Goal: Task Accomplishment & Management: Manage account settings

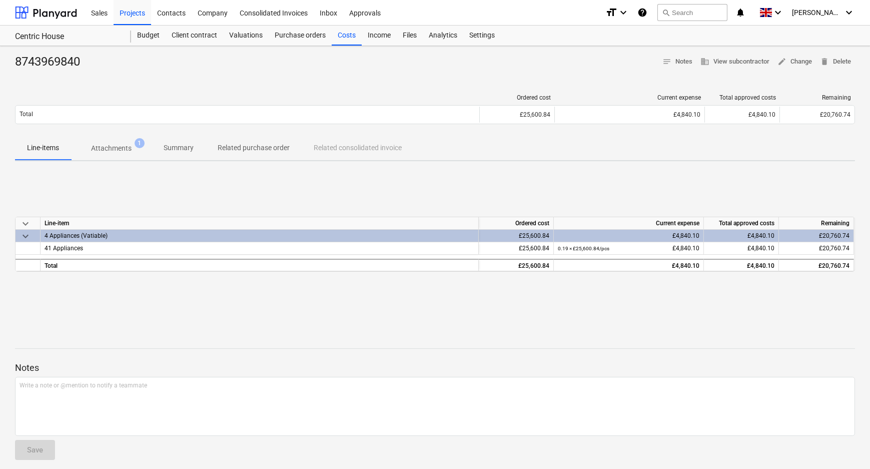
click at [119, 155] on span "Attachments 1" at bounding box center [111, 148] width 81 height 18
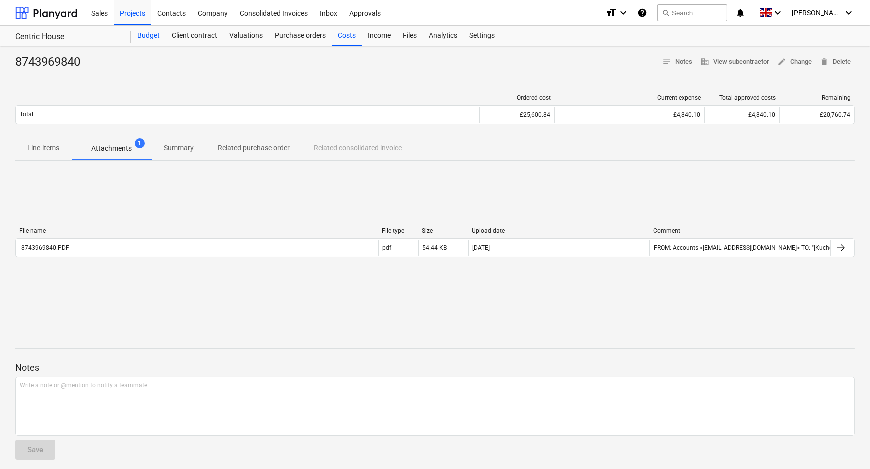
click at [151, 30] on div "Budget" at bounding box center [148, 36] width 35 height 20
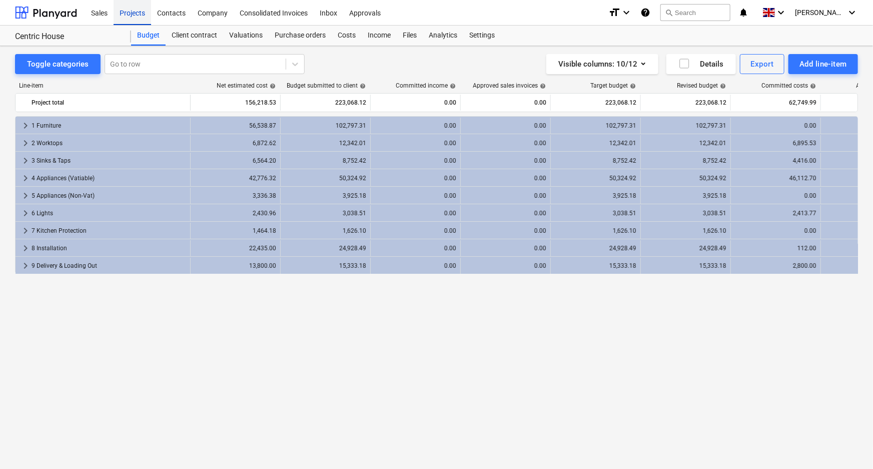
click at [125, 17] on div "Projects" at bounding box center [133, 12] width 38 height 26
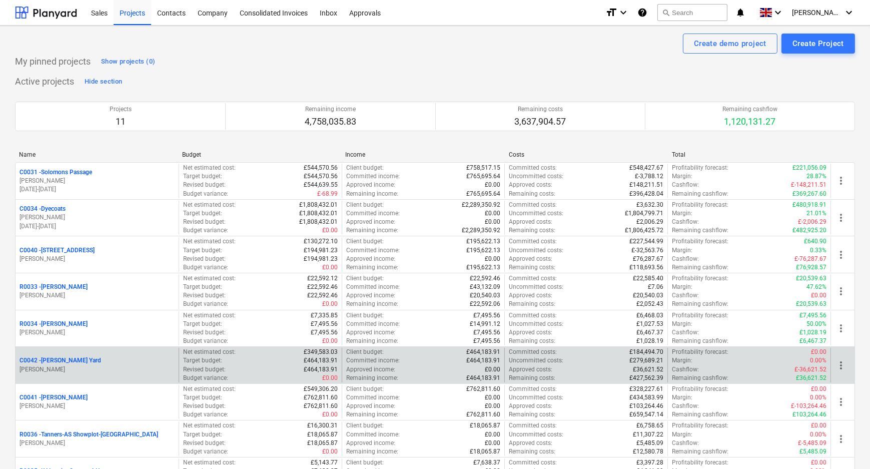
click at [66, 360] on p "C0042 - [PERSON_NAME][GEOGRAPHIC_DATA]" at bounding box center [61, 360] width 82 height 9
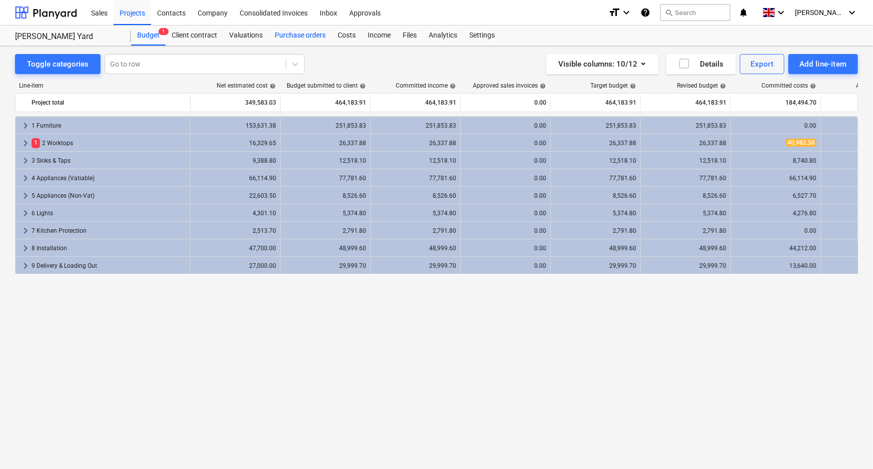
click at [308, 40] on div "Purchase orders" at bounding box center [300, 36] width 63 height 20
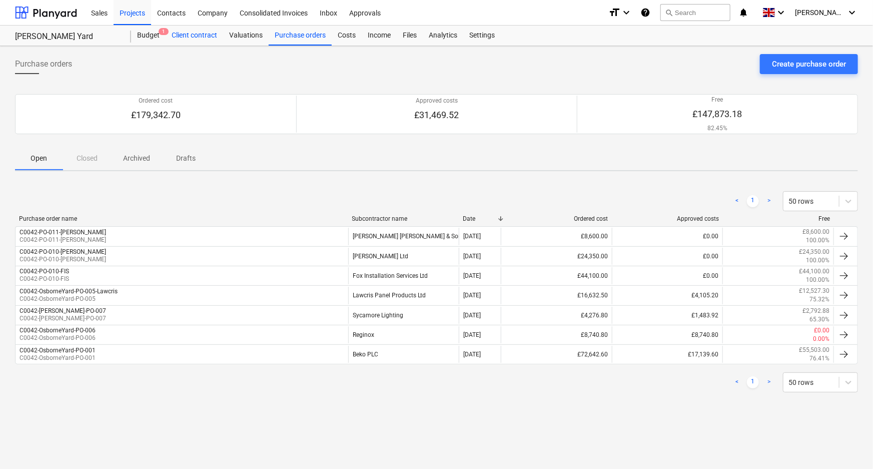
click at [205, 36] on div "Client contract" at bounding box center [195, 36] width 58 height 20
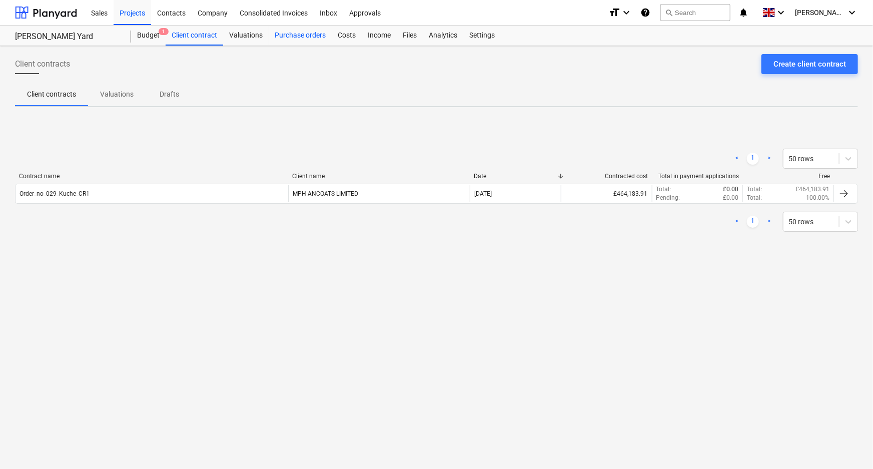
click at [295, 35] on div "Purchase orders" at bounding box center [300, 36] width 63 height 20
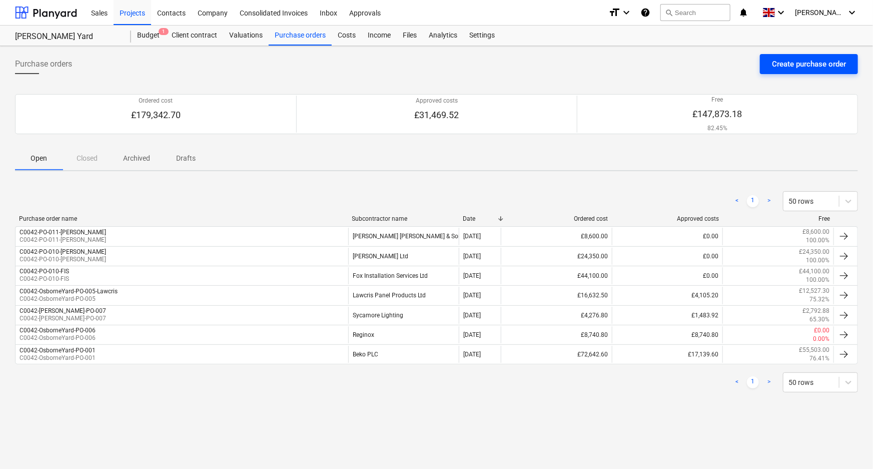
click at [772, 67] on div "Create purchase order" at bounding box center [809, 64] width 74 height 13
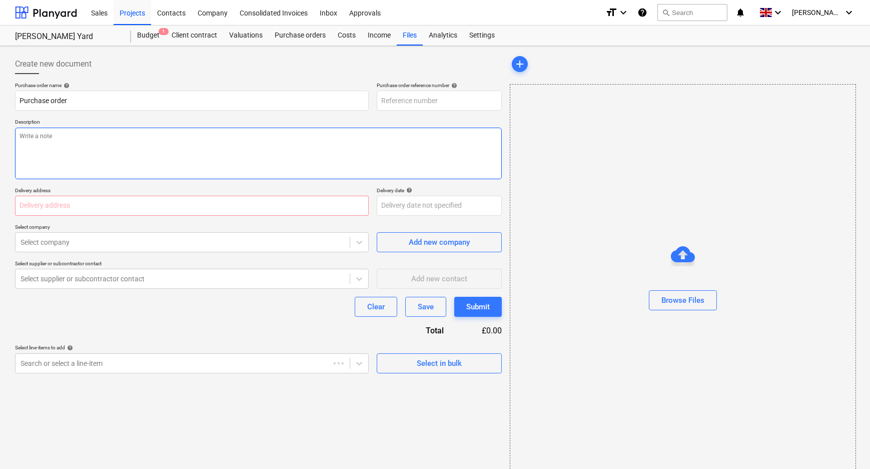
type textarea "x"
type input "C0042-PO-013"
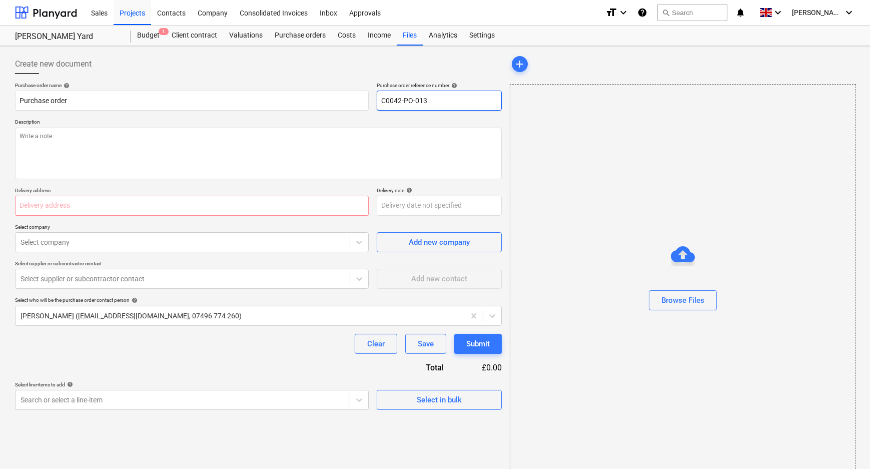
click at [446, 99] on input "C0042-PO-013" at bounding box center [439, 101] width 125 height 20
click at [138, 200] on input "text" at bounding box center [192, 206] width 354 height 20
paste input "[STREET_ADDRESS]"
type textarea "x"
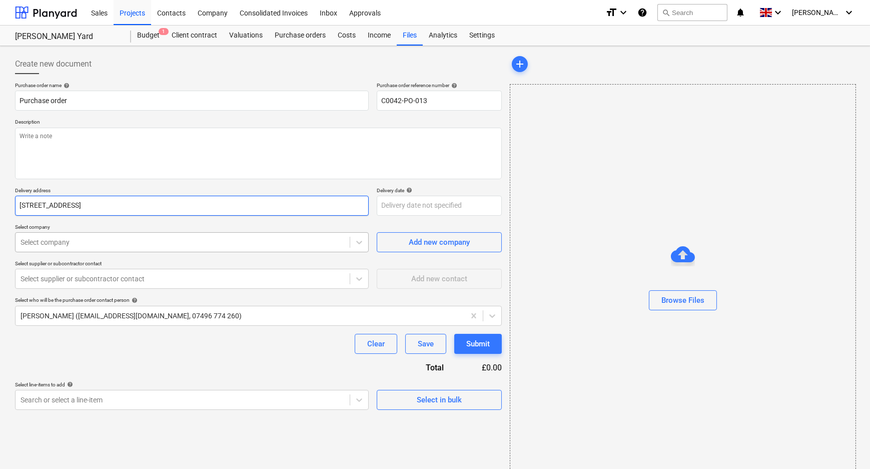
type input "[STREET_ADDRESS]"
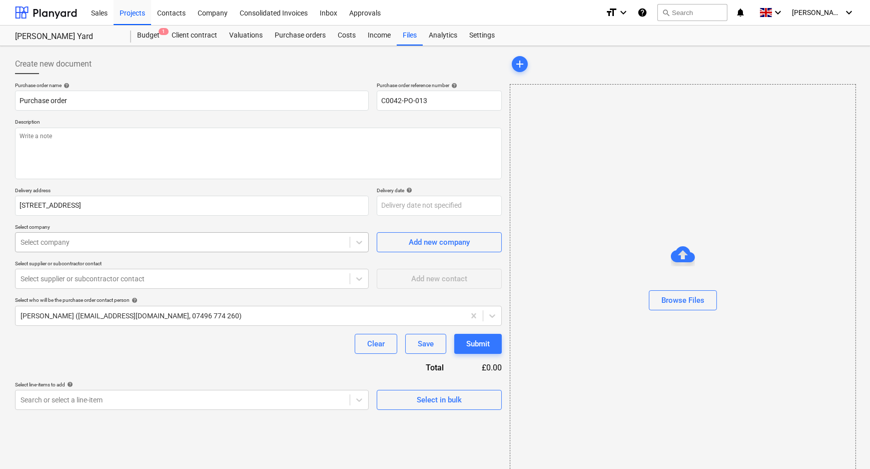
type textarea "x"
click at [187, 250] on div "Select company" at bounding box center [192, 242] width 354 height 20
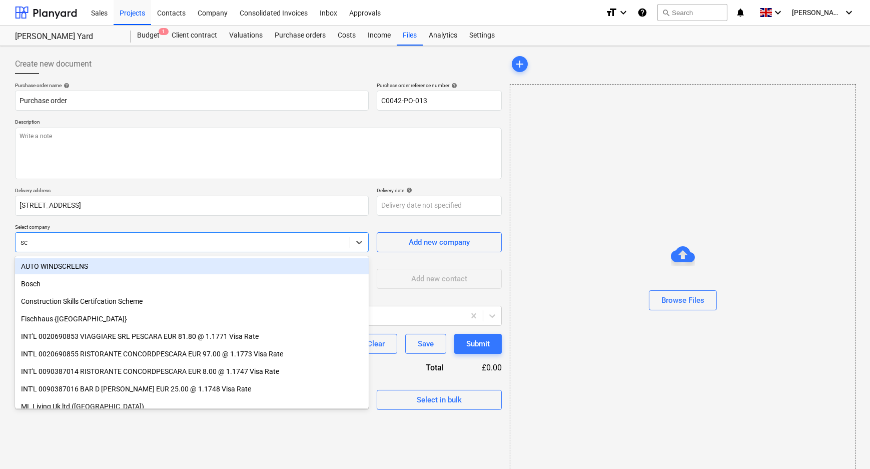
type input "sch"
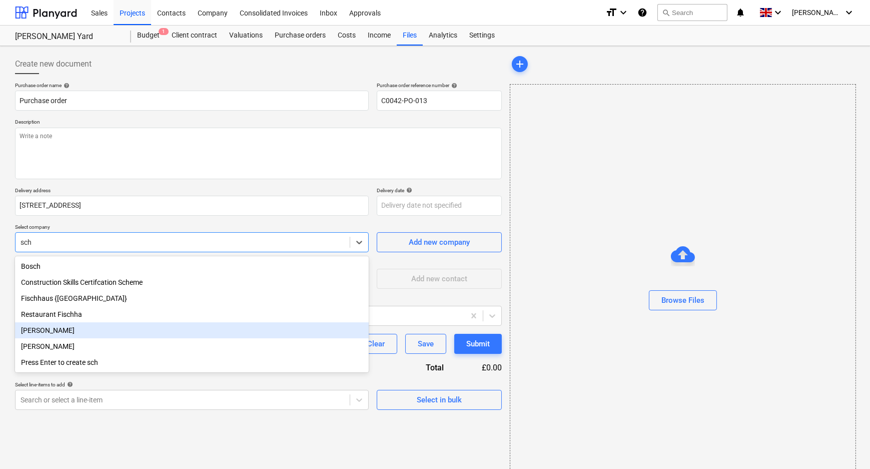
click at [140, 335] on div "[PERSON_NAME]" at bounding box center [192, 330] width 354 height 16
type textarea "x"
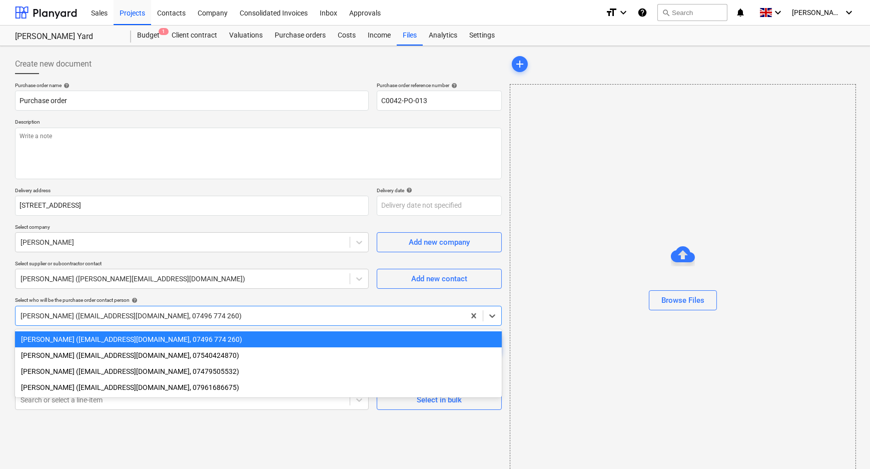
click at [364, 314] on div at bounding box center [240, 316] width 439 height 10
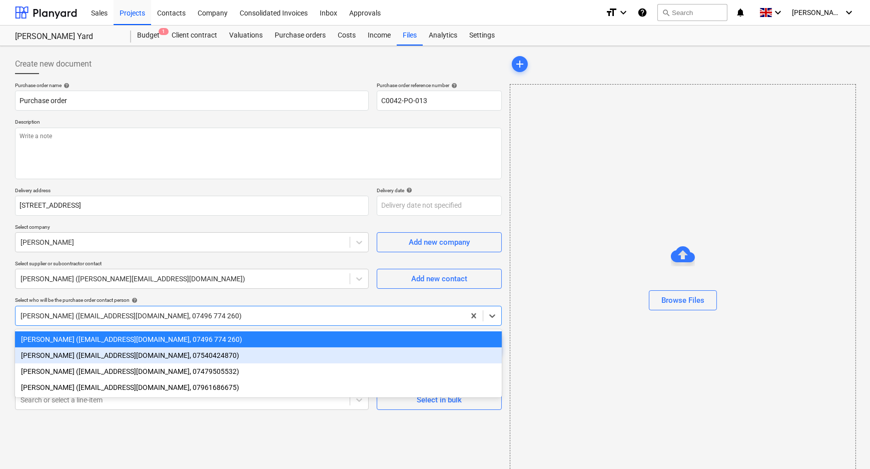
click at [101, 357] on div "[PERSON_NAME] ([EMAIL_ADDRESS][DOMAIN_NAME], 07540424870)" at bounding box center [258, 355] width 487 height 16
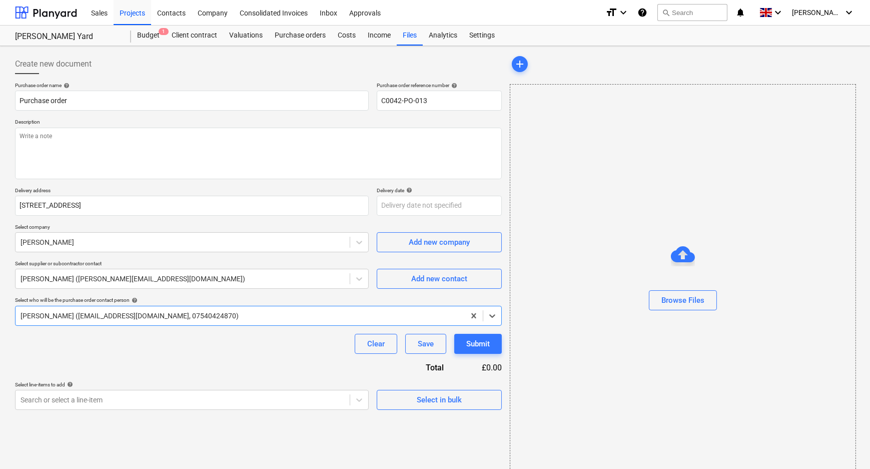
click at [106, 354] on div "Purchase order name help Purchase order Purchase order reference number help C0…" at bounding box center [258, 246] width 487 height 328
click at [192, 400] on body "Sales Projects Contacts Company Consolidated Invoices Inbox Approvals format_si…" at bounding box center [435, 234] width 870 height 469
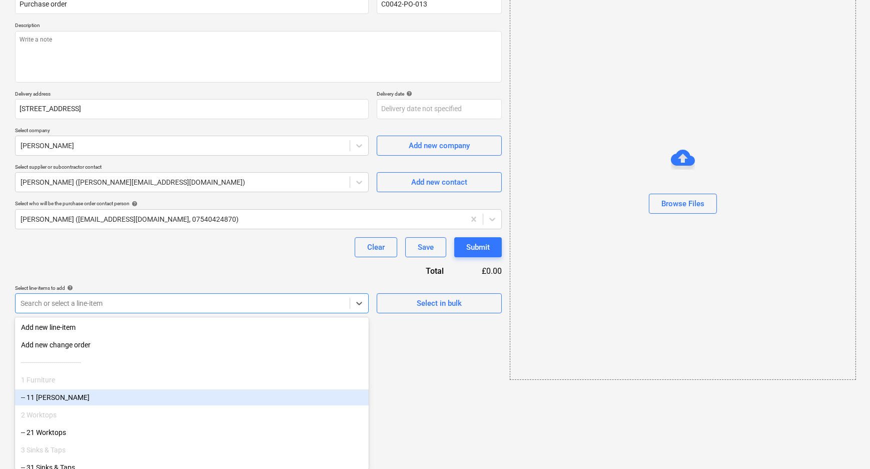
click at [125, 402] on div "-- 11 [PERSON_NAME]" at bounding box center [192, 397] width 354 height 16
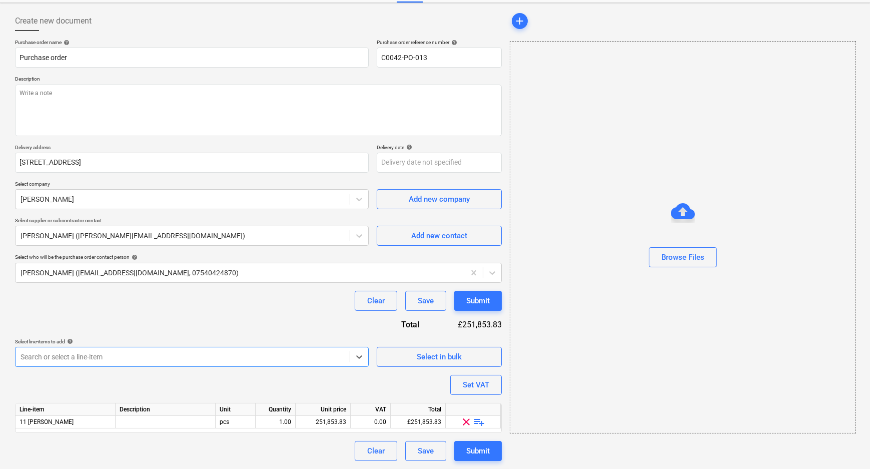
scroll to position [43, 0]
click at [480, 422] on span "playlist_add" at bounding box center [480, 422] width 12 height 12
type textarea "x"
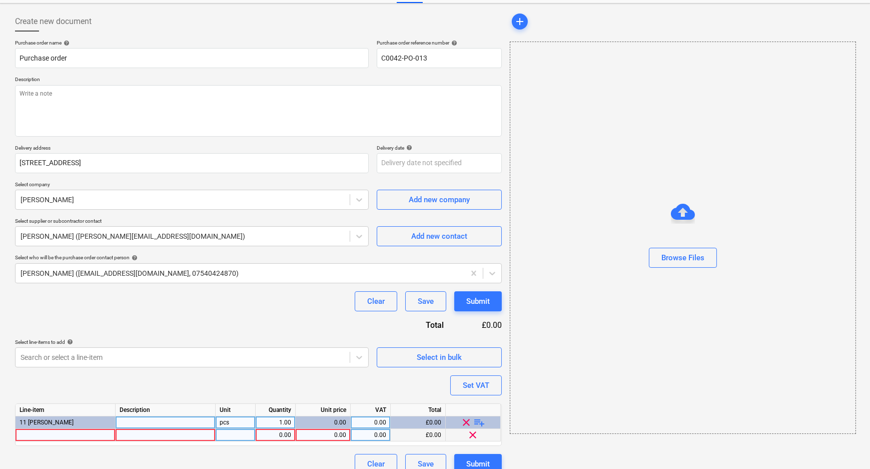
click at [86, 438] on div at bounding box center [66, 435] width 100 height 13
type input "Furniture"
click at [288, 437] on div "0.00" at bounding box center [276, 435] width 32 height 13
click at [321, 434] on div "0.00" at bounding box center [323, 435] width 47 height 13
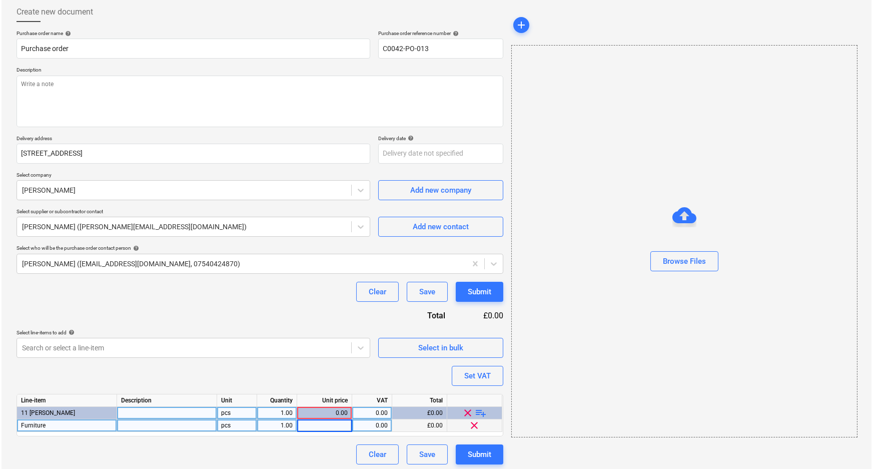
scroll to position [55, 0]
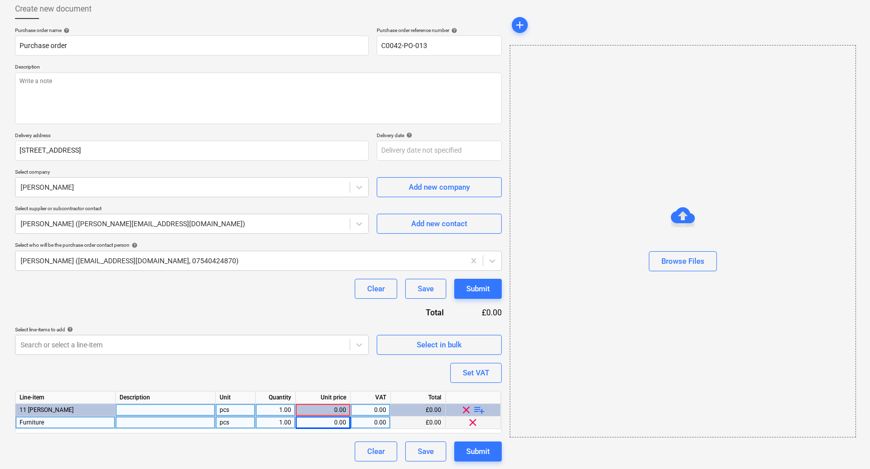
click at [339, 422] on div "0.00" at bounding box center [323, 422] width 47 height 13
type textarea "x"
type input "153631.38"
click at [334, 462] on div "Create new document Purchase order name help Purchase order Purchase order refe…" at bounding box center [258, 230] width 495 height 470
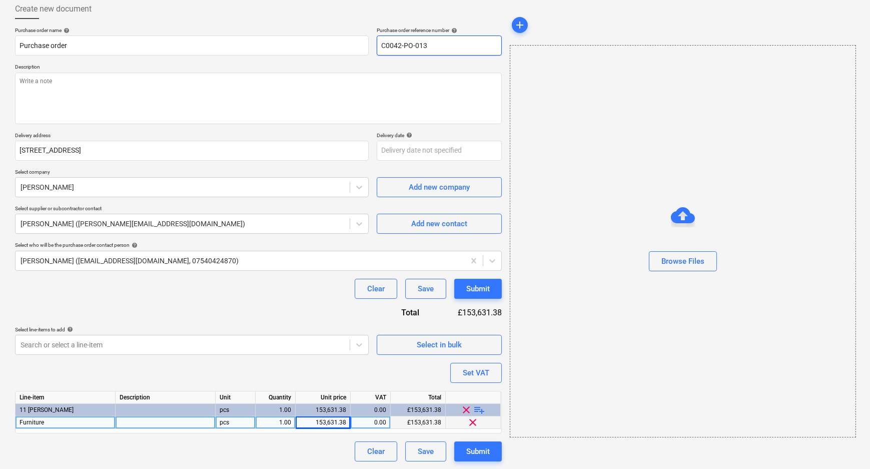
click at [449, 46] on input "C0042-PO-013" at bounding box center [439, 46] width 125 height 20
type textarea "x"
type input "C0042-PO-013-"
type textarea "x"
type input "C0042-PO-013-S"
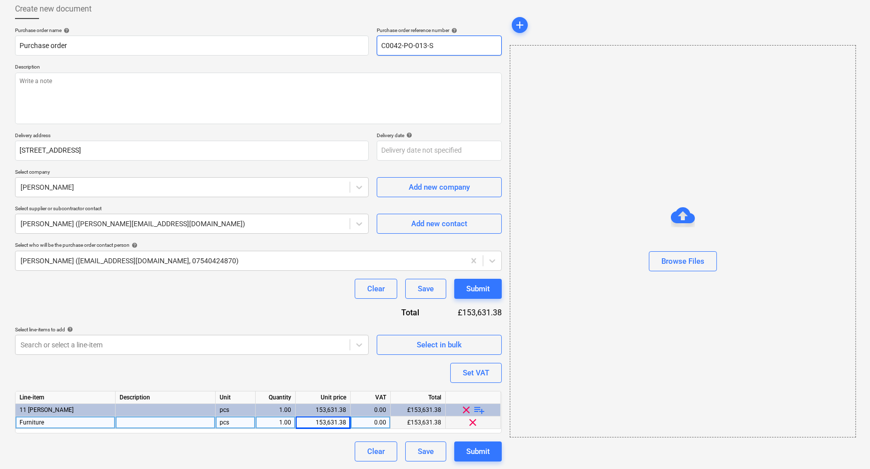
type textarea "x"
type input "C0042-PO-013-Sc"
type textarea "x"
type input "C0042-PO-013-Sch"
type textarea "x"
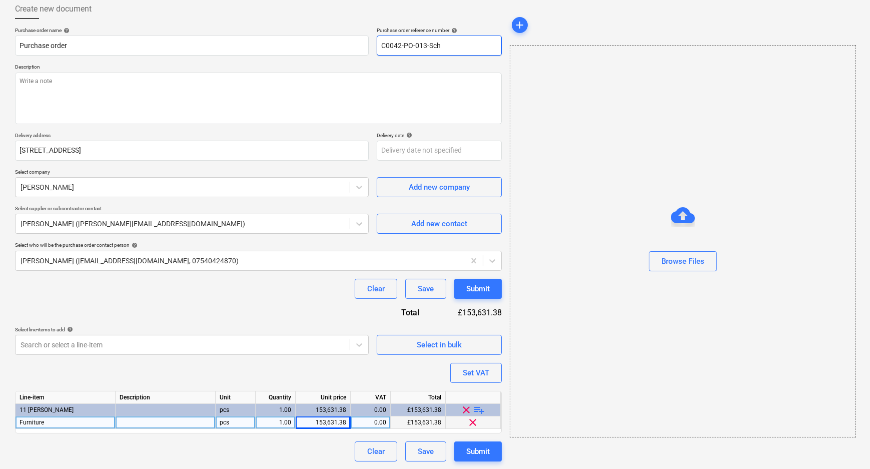
type input "C0042-PO-013-Schu"
type textarea "x"
type input "C0042-PO-013-[PERSON_NAME]"
type textarea "x"
type input "C0042-PO-013-Schu"
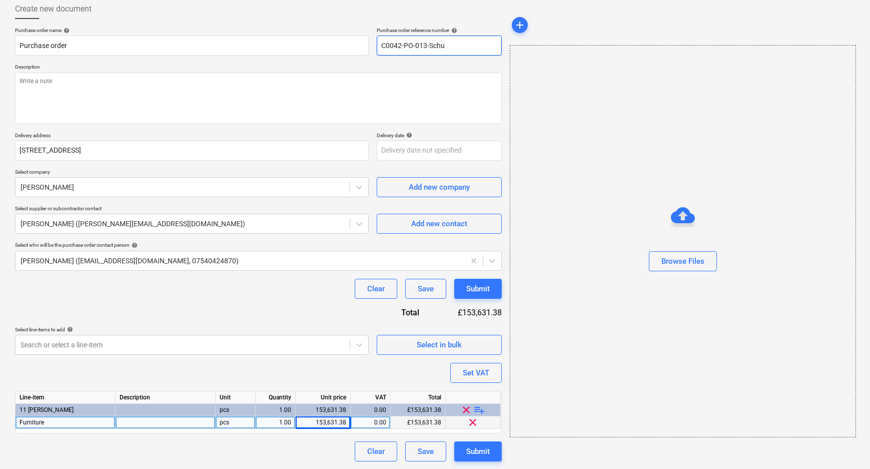
type textarea "x"
type input "C0042-PO-013-[PERSON_NAME]"
type textarea "x"
type input "C0042-PO-013-[PERSON_NAME]"
type textarea "x"
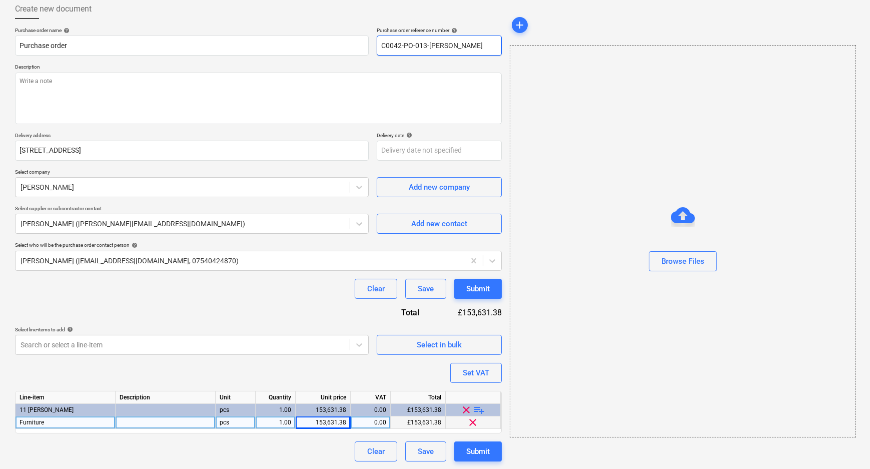
type input "C0042-PO-013-Schuell"
type textarea "x"
type input "C0042-PO-013-Schuelle"
type textarea "x"
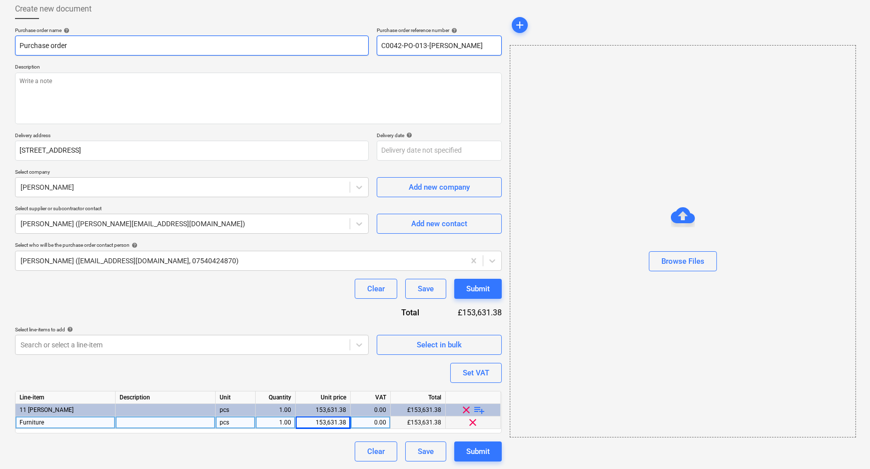
drag, startPoint x: 457, startPoint y: 45, endPoint x: 353, endPoint y: 45, distance: 104.1
click at [353, 45] on div "Purchase order name help Purchase order Purchase order reference number help C0…" at bounding box center [258, 41] width 487 height 29
type input "C0042-PO-013-[PERSON_NAME]"
drag, startPoint x: 95, startPoint y: 48, endPoint x: 15, endPoint y: 44, distance: 80.1
click at [15, 44] on div "Create new document Purchase order name help Purchase order Purchase order refe…" at bounding box center [258, 230] width 495 height 470
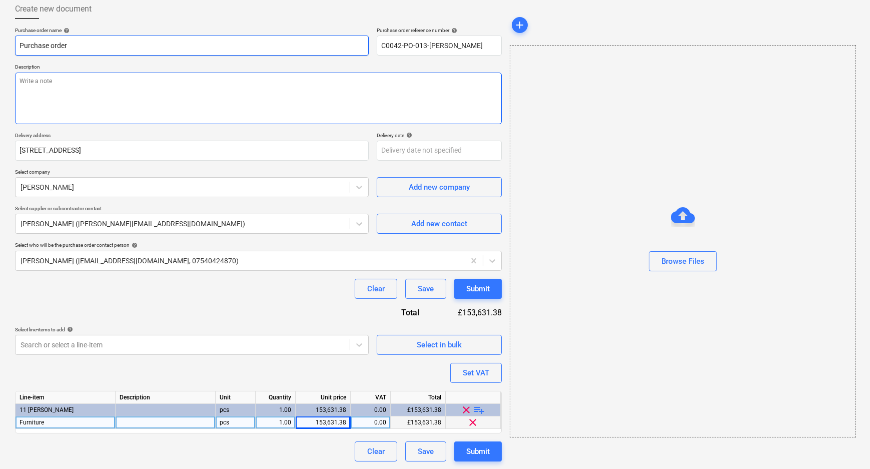
paste input "C0042-PO-013-Schuell"
type textarea "x"
type input "C0042-PO-013-[PERSON_NAME]"
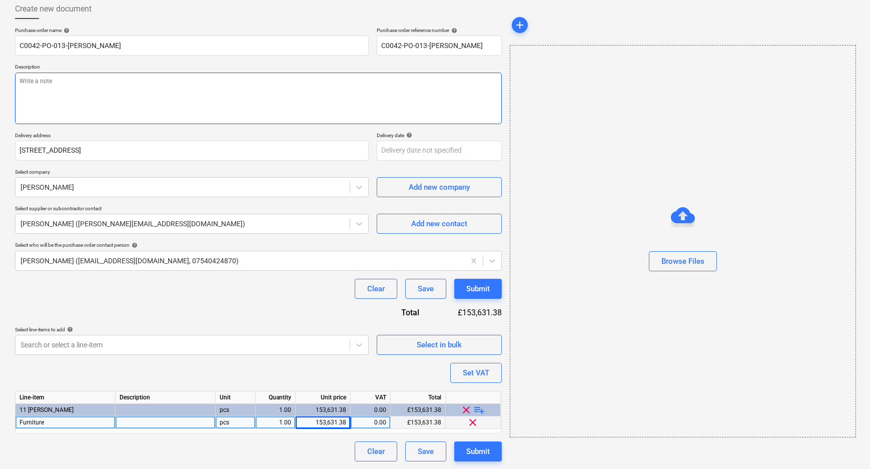
click at [149, 110] on textarea at bounding box center [258, 99] width 487 height 52
paste textarea "C0042-PO-013-[PERSON_NAME]"
type textarea "x"
type textarea "C0042-PO-013-[PERSON_NAME]"
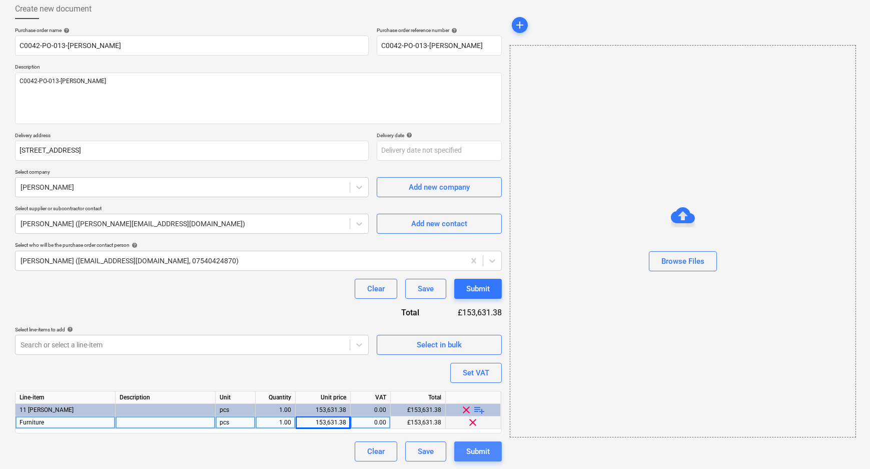
click at [476, 451] on div "Submit" at bounding box center [478, 451] width 24 height 13
type textarea "x"
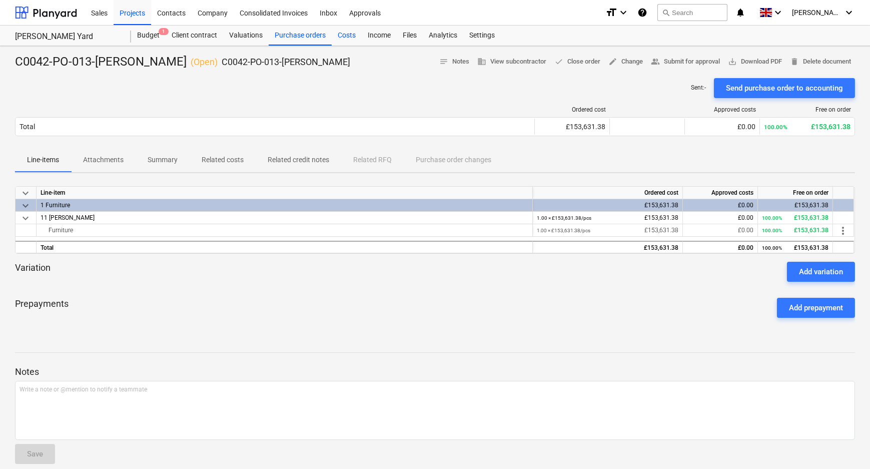
click at [347, 38] on div "Costs" at bounding box center [347, 36] width 30 height 20
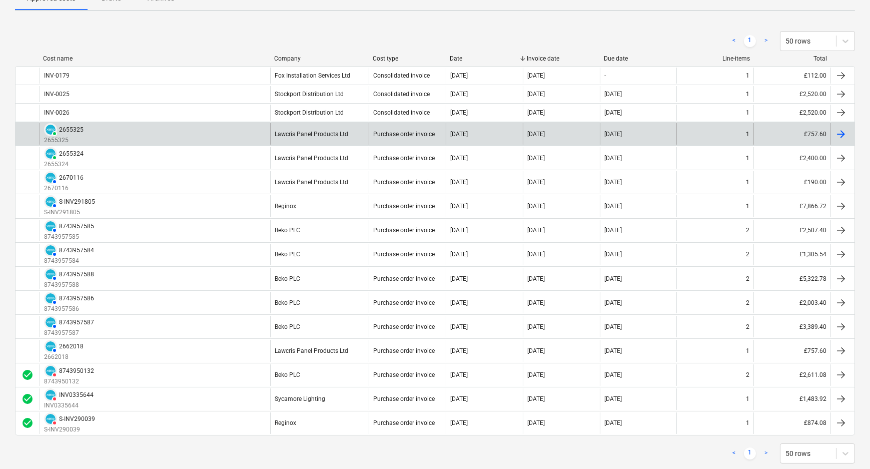
scroll to position [117, 0]
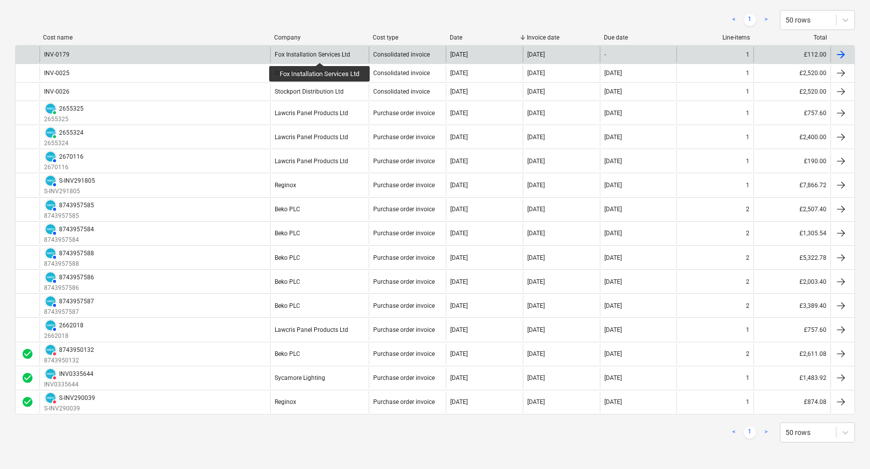
click at [320, 54] on div "Fox Installation Services Ltd" at bounding box center [313, 54] width 76 height 7
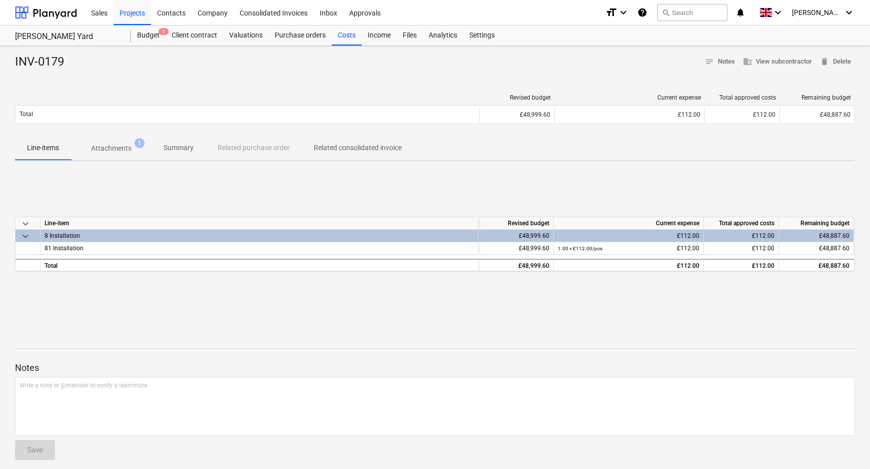
click at [339, 151] on p "Related consolidated invoice" at bounding box center [358, 148] width 88 height 11
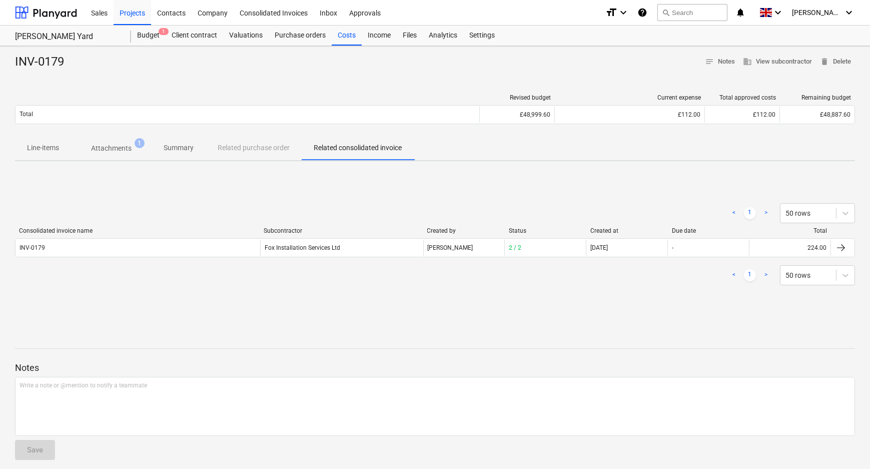
click at [43, 148] on p "Line-items" at bounding box center [43, 148] width 32 height 11
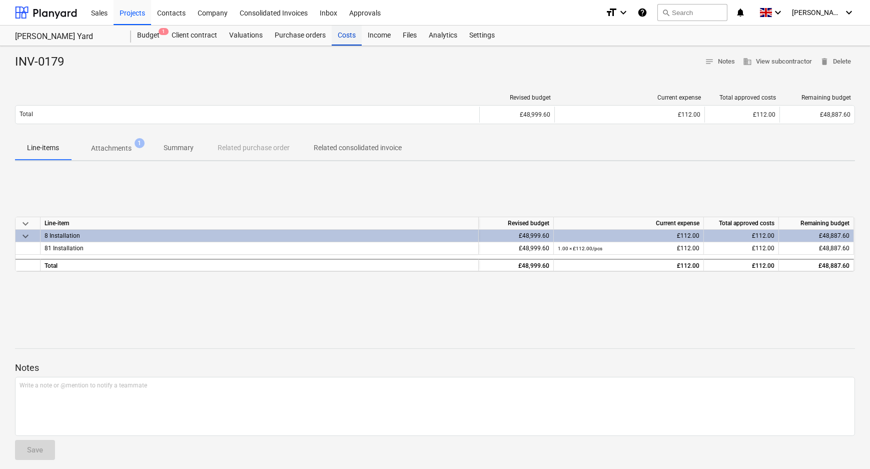
click at [337, 39] on div "Costs" at bounding box center [347, 36] width 30 height 20
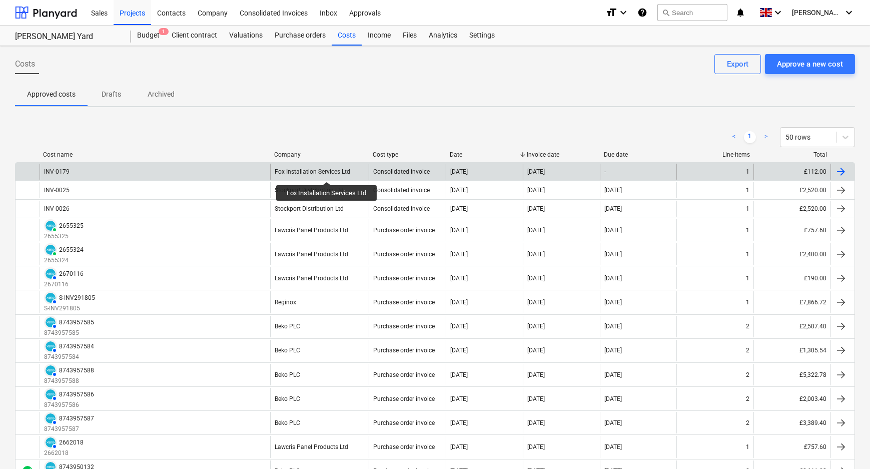
click at [327, 173] on div "Fox Installation Services Ltd" at bounding box center [313, 171] width 76 height 7
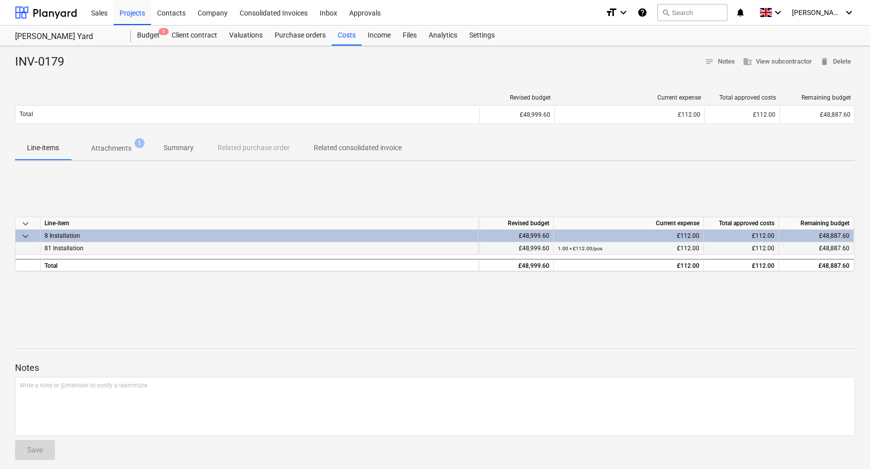
click at [262, 249] on div "81 Installation" at bounding box center [260, 248] width 438 height 13
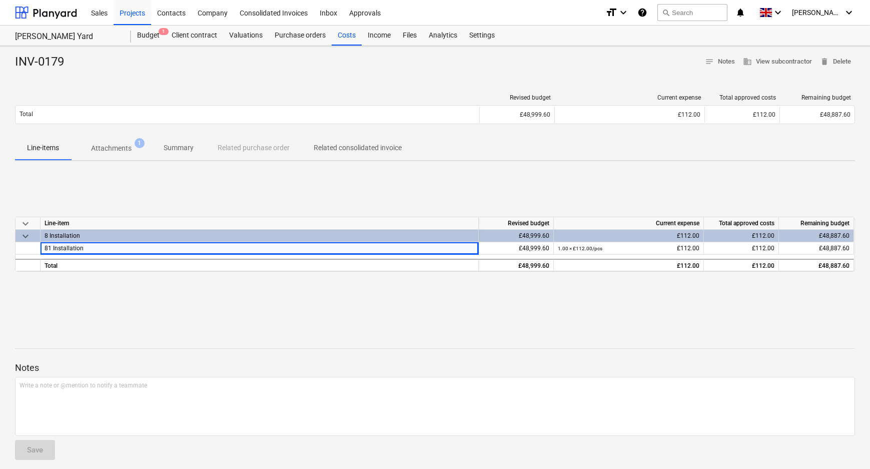
click at [460, 329] on div at bounding box center [435, 331] width 840 height 8
click at [728, 59] on span "notes Notes" at bounding box center [720, 62] width 30 height 12
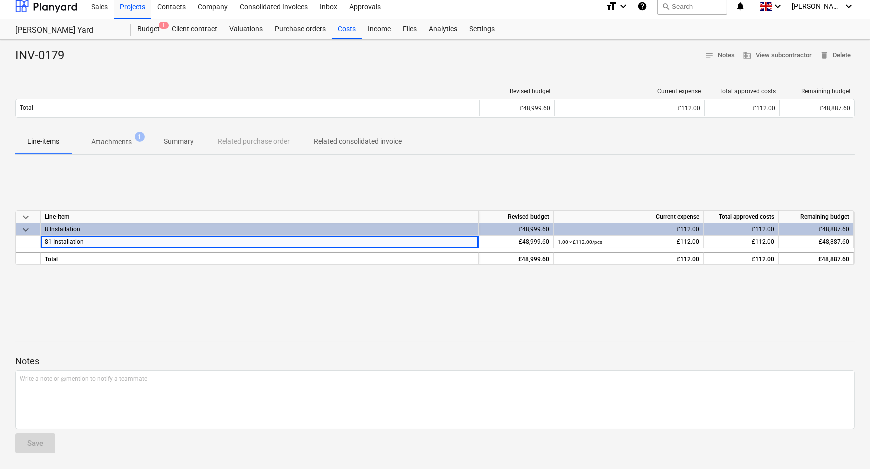
click at [248, 142] on div "Line-items Attachments 1 Summary Related purchase order Related consolidated in…" at bounding box center [435, 142] width 840 height 24
click at [301, 33] on div "Purchase orders" at bounding box center [300, 29] width 63 height 20
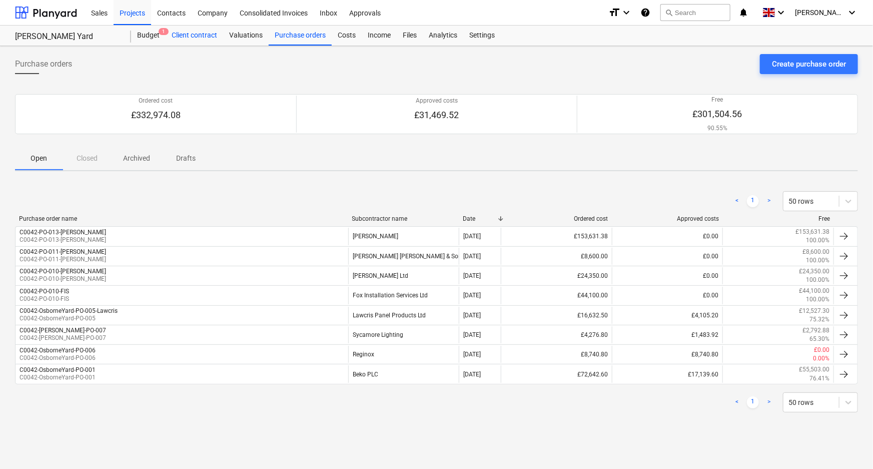
click at [201, 36] on div "Client contract" at bounding box center [195, 36] width 58 height 20
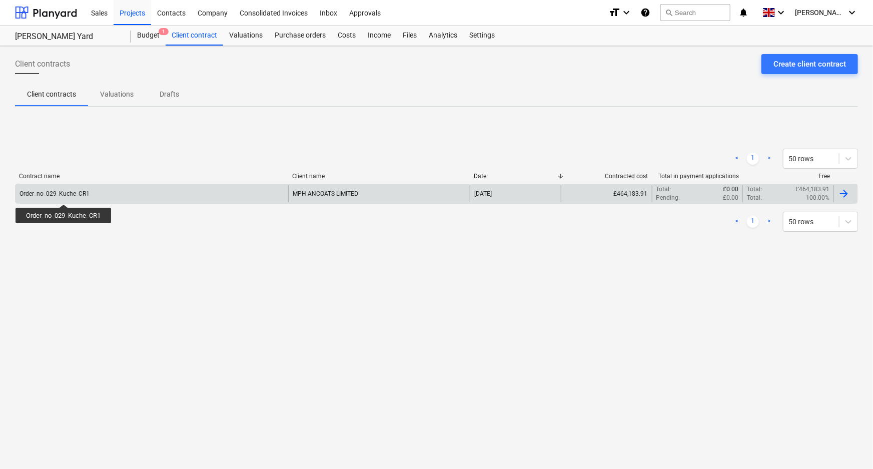
click at [64, 195] on div "Order_no_029_Kuche_CR1" at bounding box center [55, 193] width 70 height 7
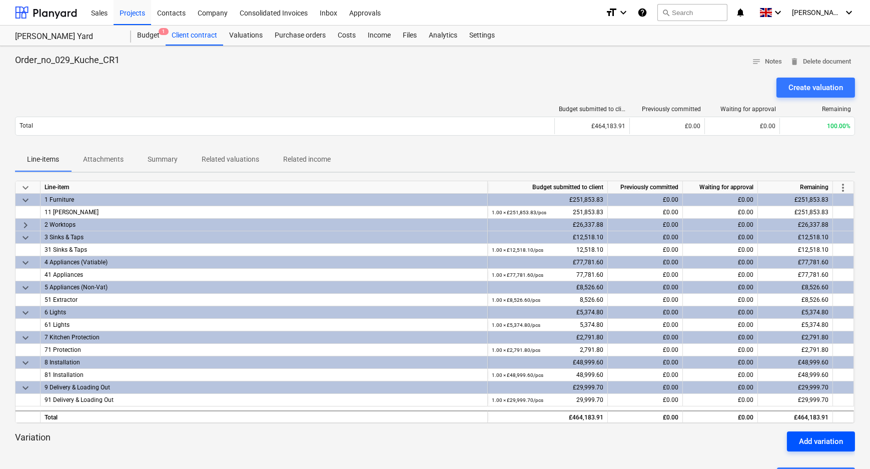
click at [794, 439] on button "Add variation" at bounding box center [821, 441] width 68 height 20
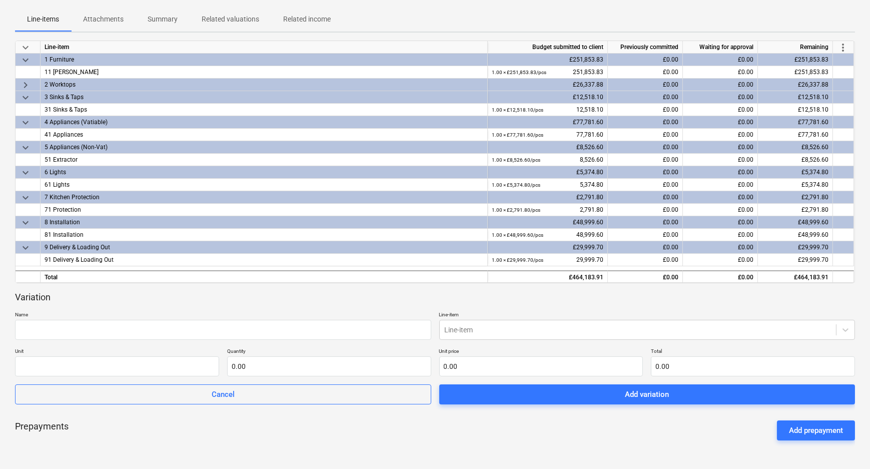
scroll to position [182, 0]
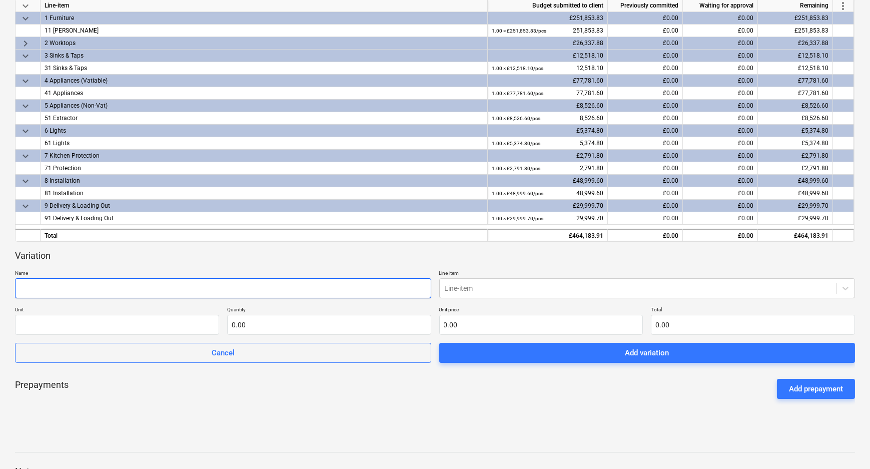
click at [89, 285] on input "text" at bounding box center [223, 288] width 416 height 20
type input "V01 R2"
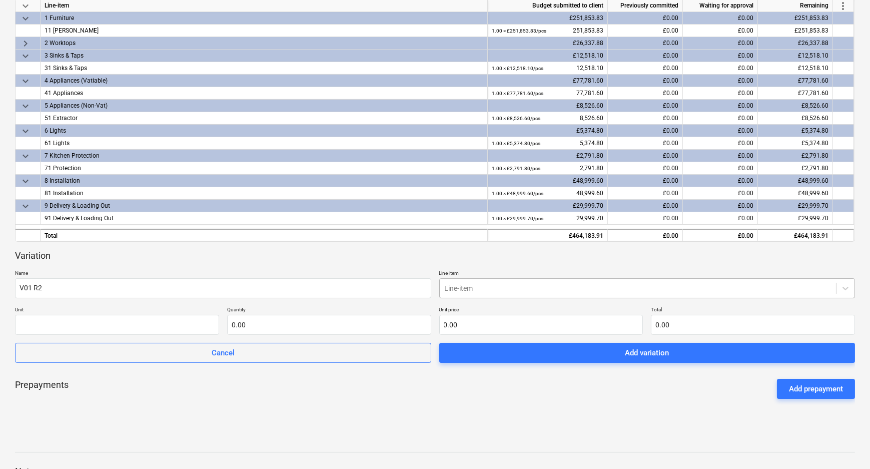
click at [519, 289] on div at bounding box center [638, 288] width 387 height 10
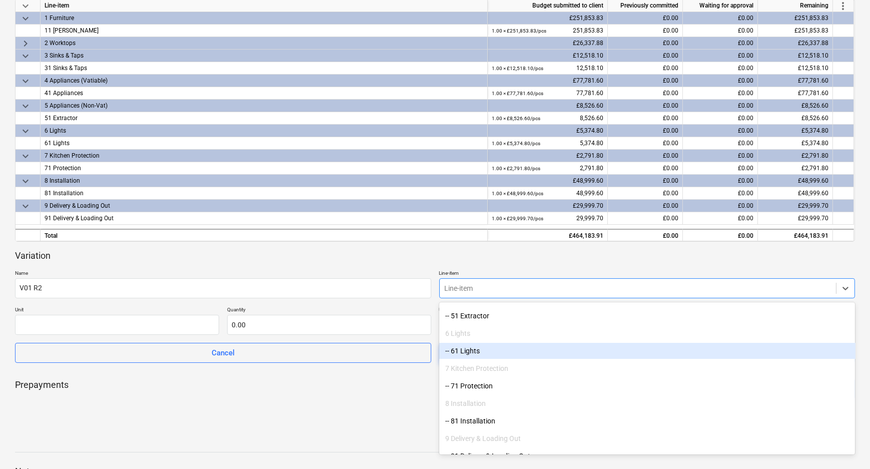
scroll to position [218, 0]
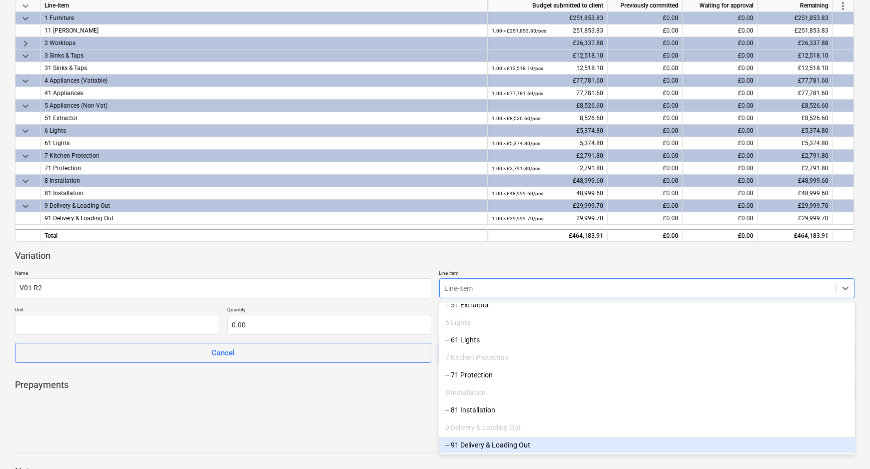
click at [502, 443] on div "-- 91 Delivery & Loading Out" at bounding box center [647, 445] width 416 height 16
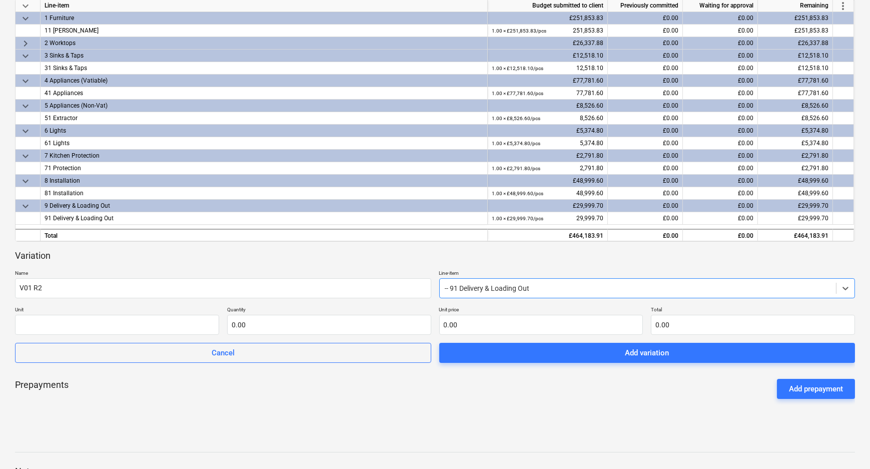
click at [403, 396] on div "Prepayments Add prepayment" at bounding box center [435, 389] width 840 height 36
click at [286, 323] on input "text" at bounding box center [329, 325] width 204 height 20
type input "1.00"
click at [489, 326] on input "text" at bounding box center [541, 325] width 204 height 20
type input "1"
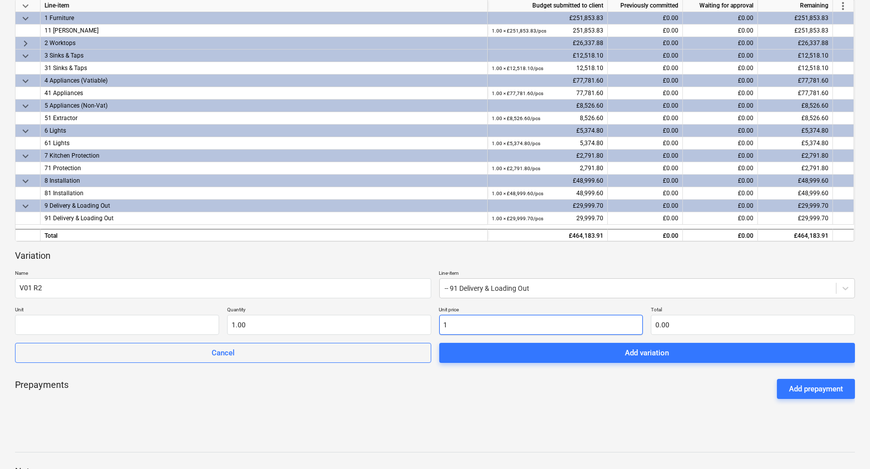
type input "1.00"
type input "17"
type input "17.00"
type input "178"
type input "178.00"
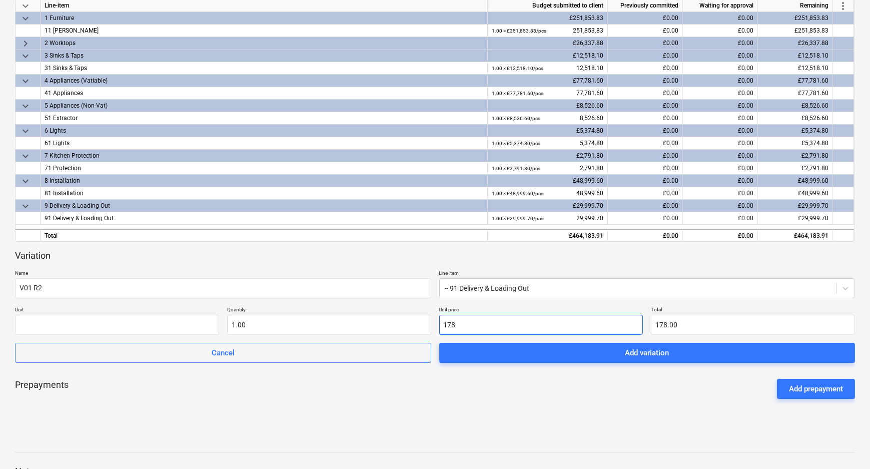
type input "1780"
type input "1,780.00"
click at [468, 402] on div "Prepayments Add prepayment" at bounding box center [435, 389] width 840 height 36
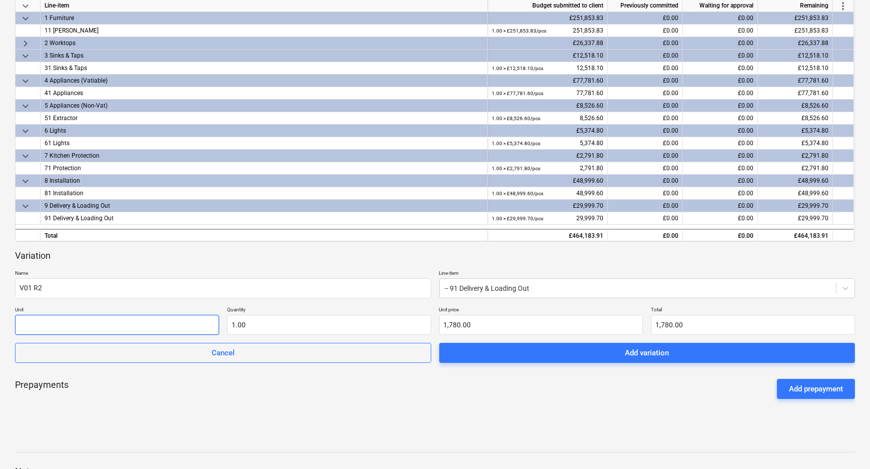
click at [140, 330] on input "text" at bounding box center [117, 325] width 204 height 20
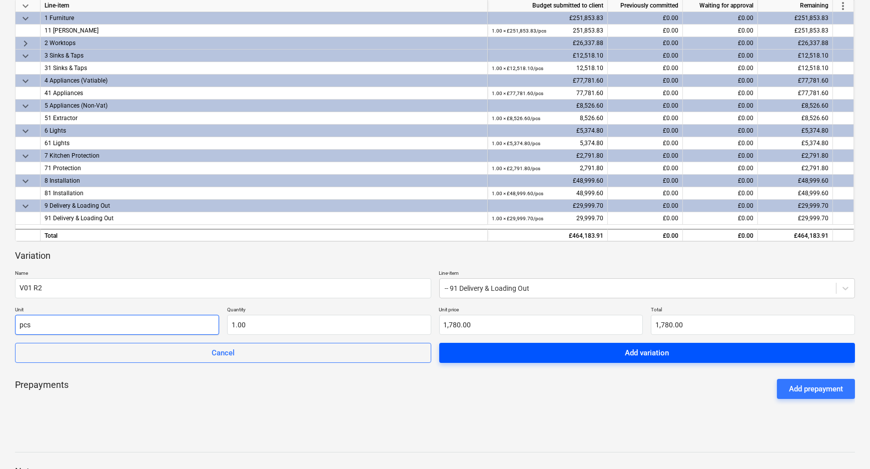
type input "pcs"
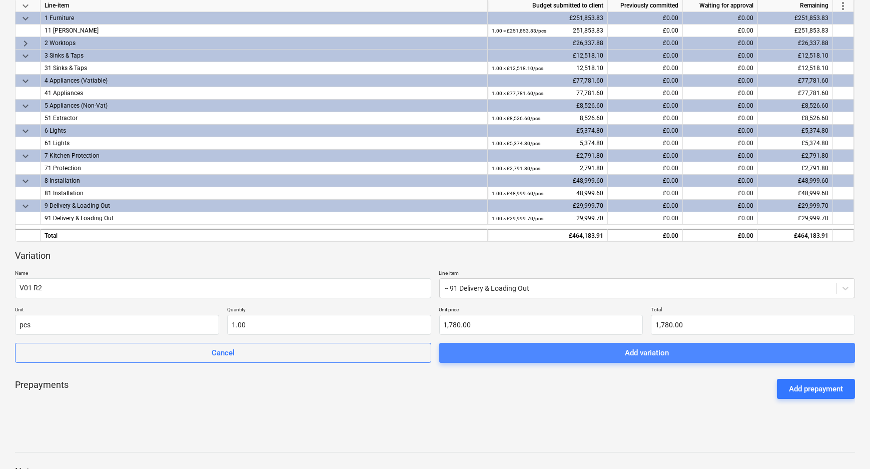
click at [659, 346] on div "Add variation" at bounding box center [647, 352] width 44 height 13
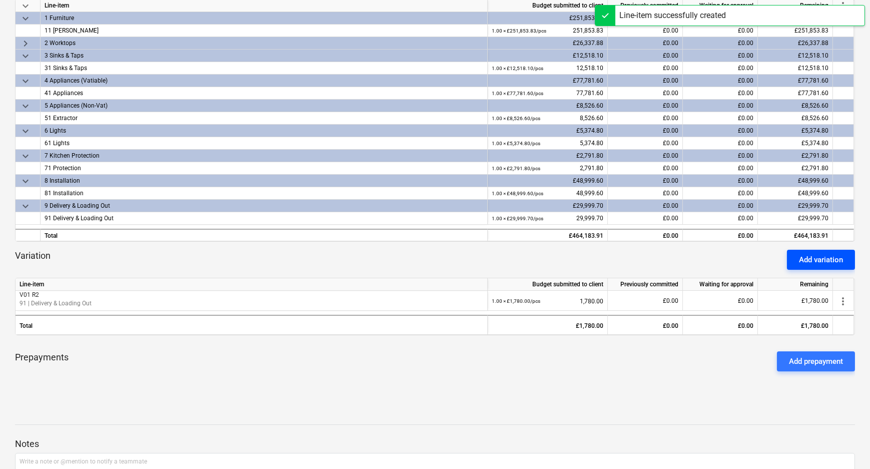
click at [819, 260] on div "Add variation" at bounding box center [821, 259] width 44 height 13
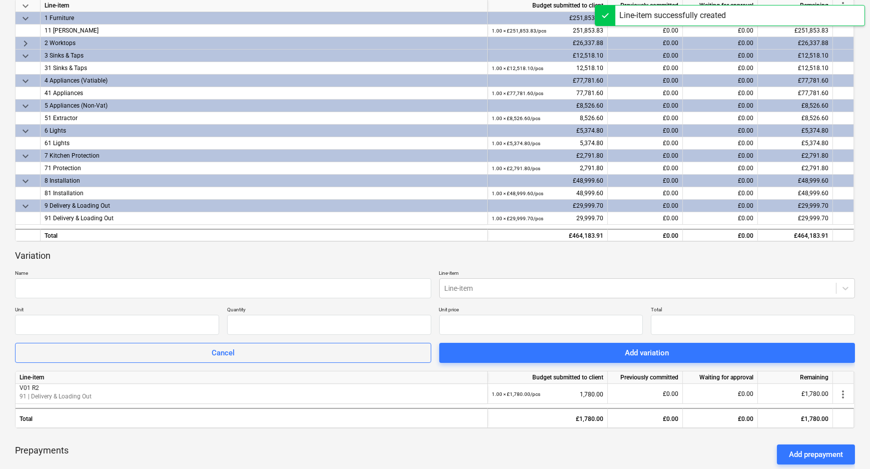
type input "0.00"
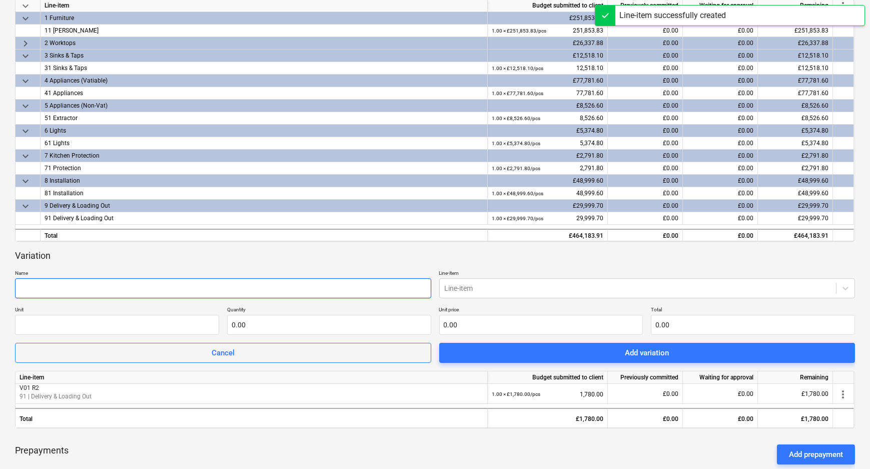
click at [108, 292] on input "text" at bounding box center [223, 288] width 416 height 20
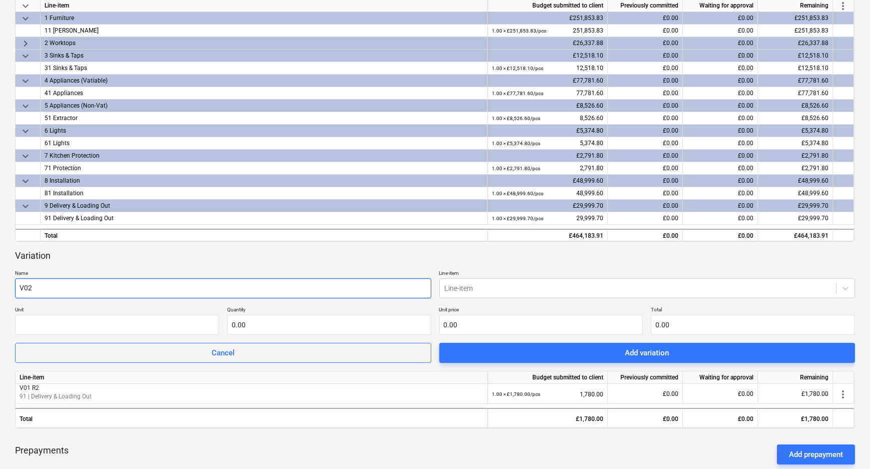
type input "V02"
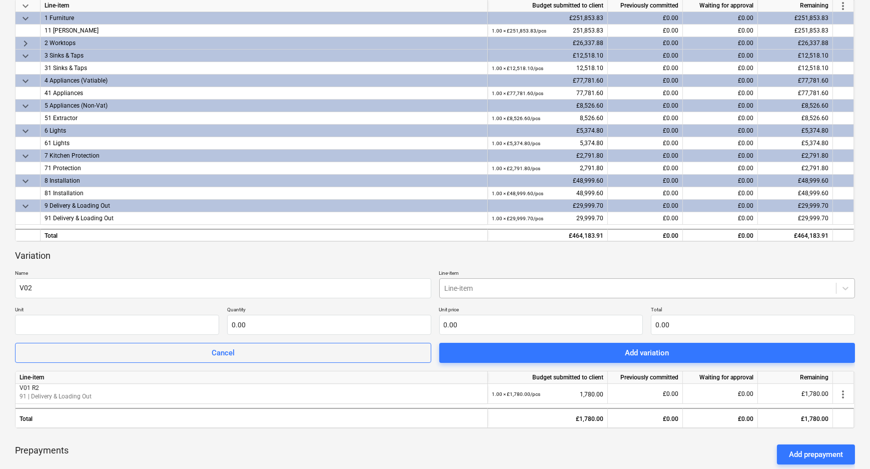
click at [481, 290] on div at bounding box center [638, 288] width 387 height 10
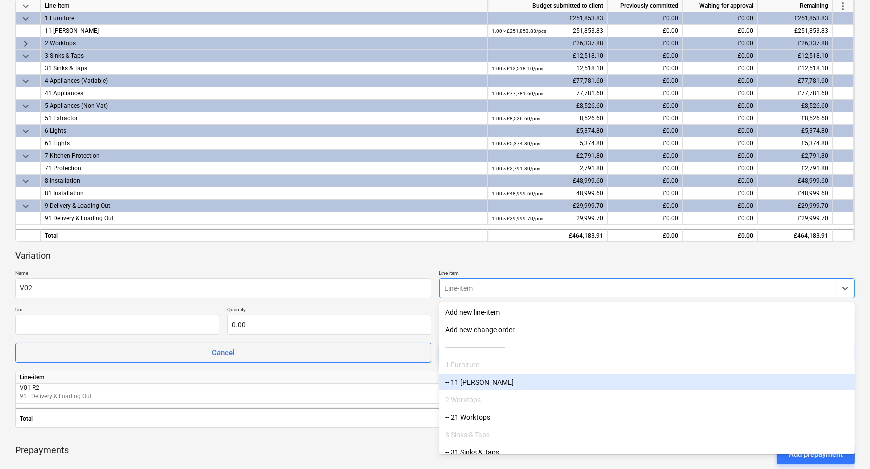
click at [491, 383] on div "-- 11 [PERSON_NAME]" at bounding box center [647, 382] width 416 height 16
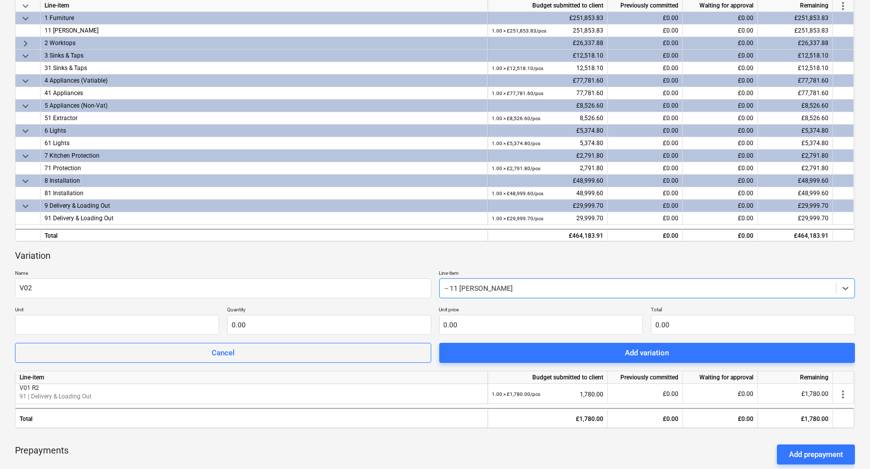
click at [271, 262] on div "Variation Name V02 Line-item option -- 11 [PERSON_NAME], selected. Select is fo…" at bounding box center [435, 307] width 840 height 114
drag, startPoint x: 158, startPoint y: 266, endPoint x: 154, endPoint y: 262, distance: 5.3
click at [158, 266] on div "Variation Name V02 Line-item -- 11 [PERSON_NAME] Unit Quantity 0.00 Unit price …" at bounding box center [435, 307] width 840 height 114
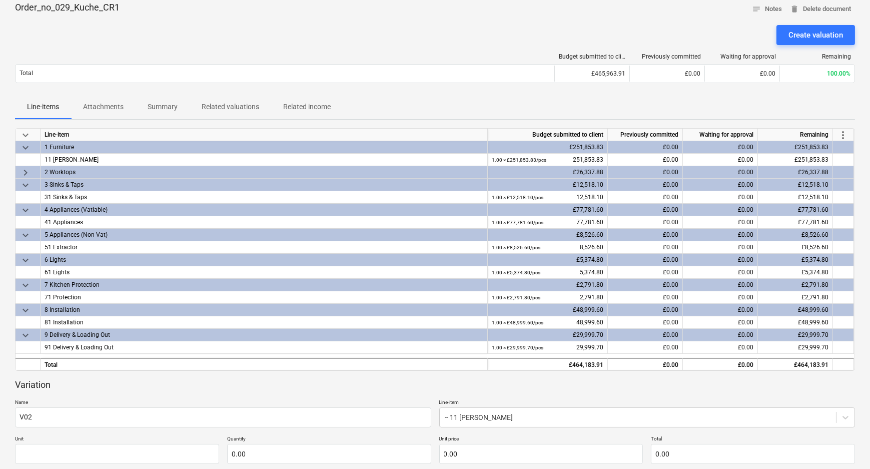
scroll to position [0, 0]
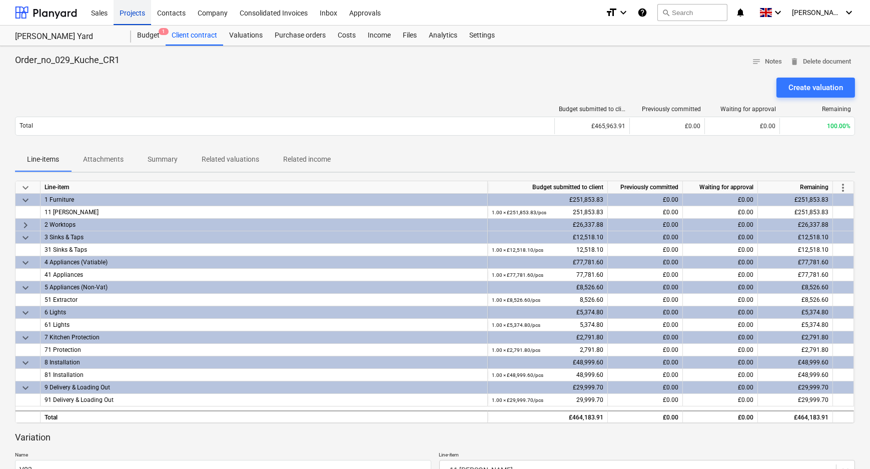
click at [132, 16] on div "Projects" at bounding box center [133, 12] width 38 height 26
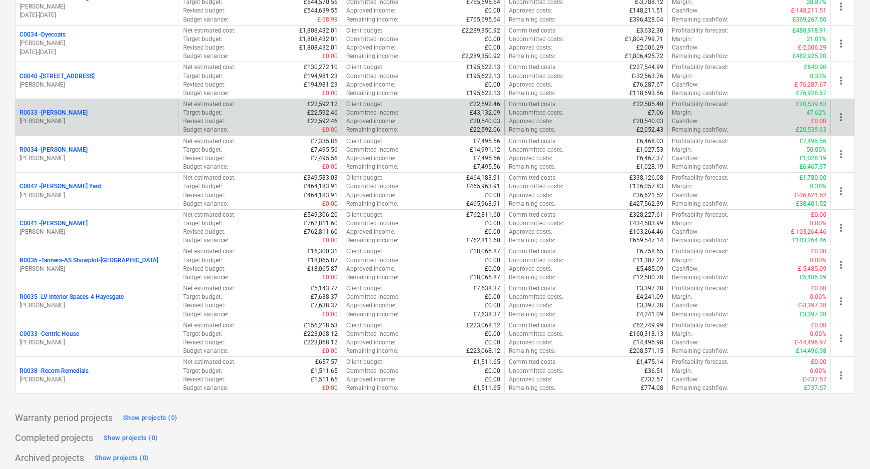
scroll to position [178, 0]
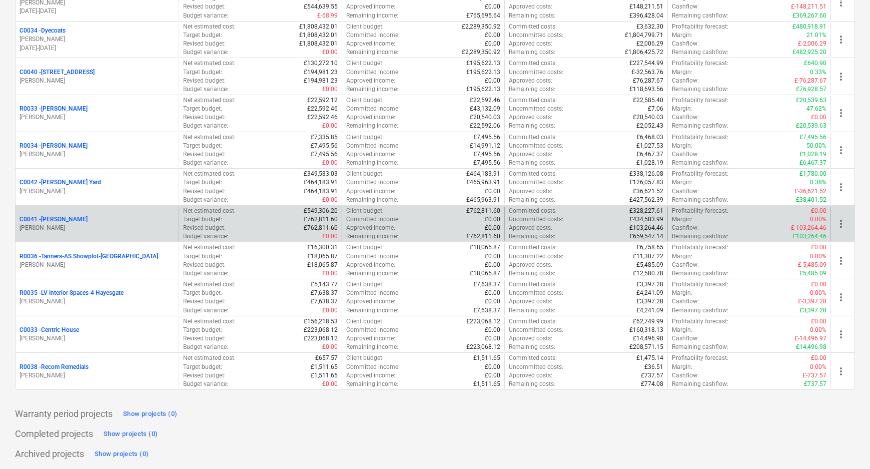
click at [59, 218] on div "C0041 - [PERSON_NAME]" at bounding box center [97, 219] width 155 height 9
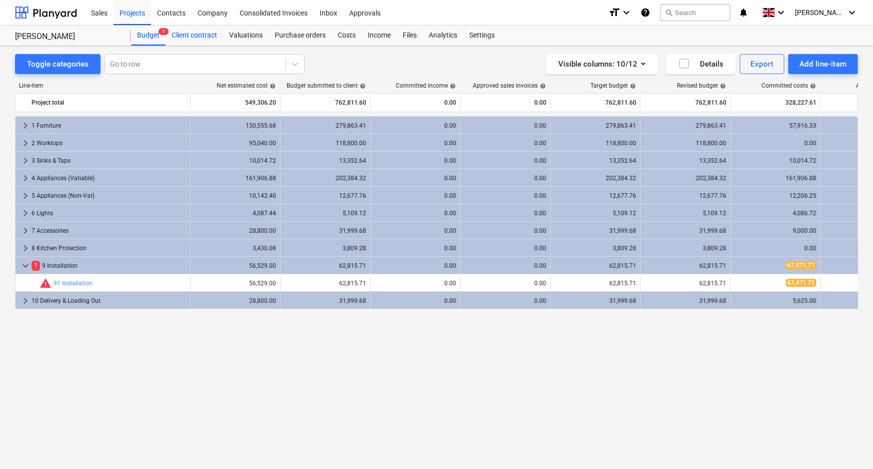
click at [195, 35] on div "Client contract" at bounding box center [195, 36] width 58 height 20
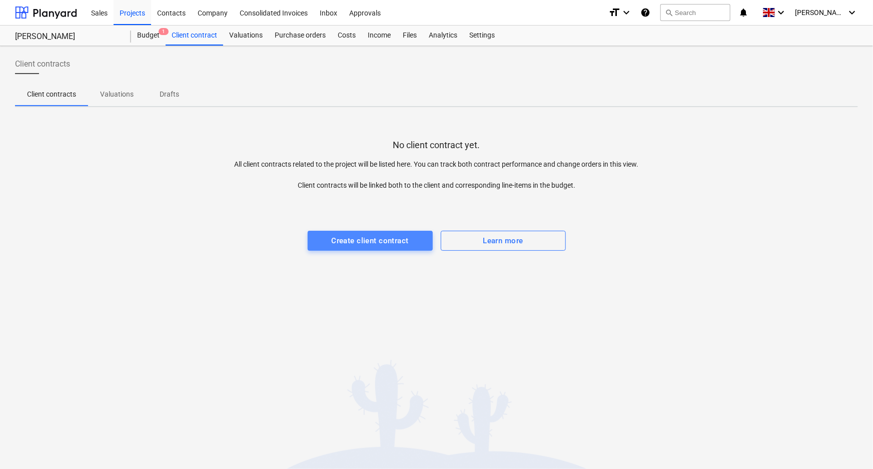
click at [344, 239] on div "Create client contract" at bounding box center [369, 240] width 77 height 13
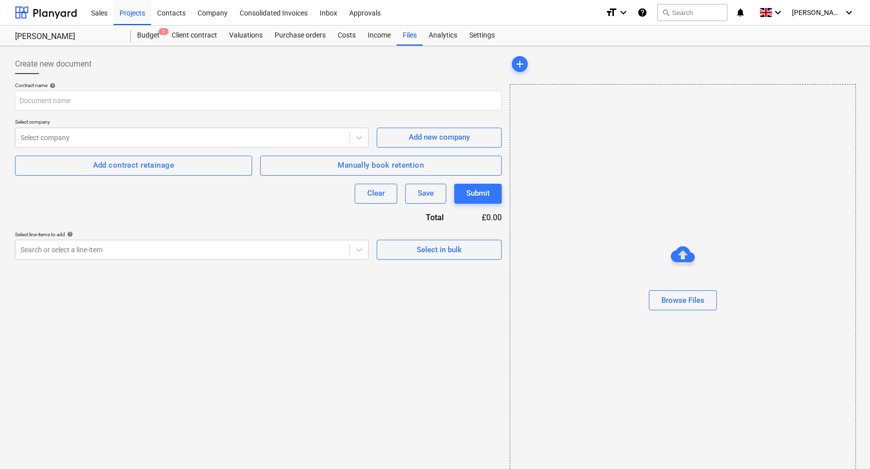
type input "RUF019_-_KUCHE_CONTRACTS_SC_Executed.pdf"
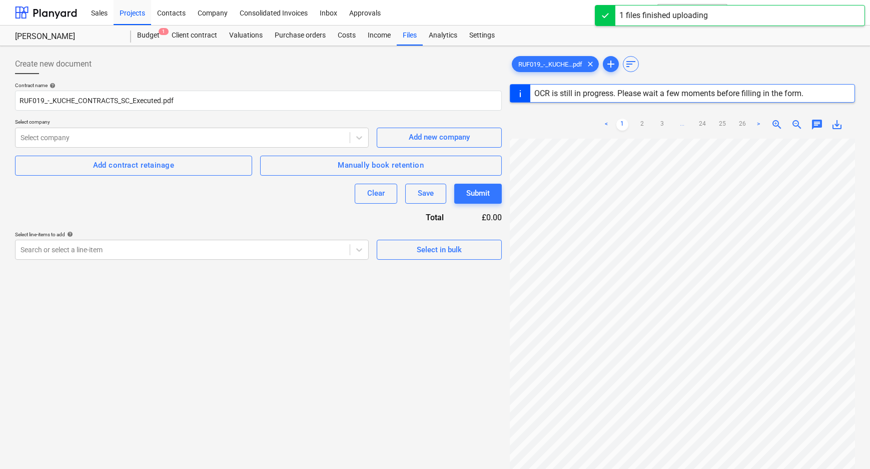
scroll to position [160, 0]
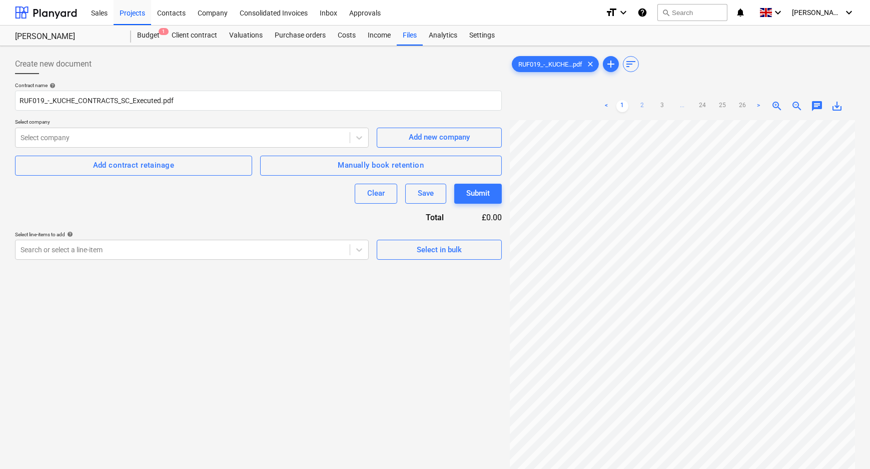
click at [640, 105] on link "2" at bounding box center [642, 106] width 12 height 12
click at [663, 104] on link "3" at bounding box center [662, 106] width 12 height 12
click at [407, 251] on span "Select in bulk" at bounding box center [439, 249] width 100 height 13
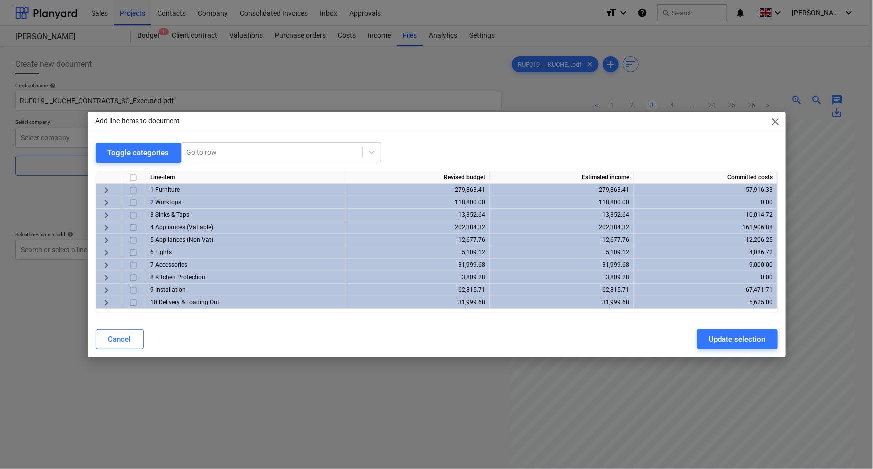
click at [131, 179] on input "checkbox" at bounding box center [133, 178] width 12 height 12
checkbox input "true"
click at [750, 337] on div "Update selection" at bounding box center [737, 339] width 57 height 13
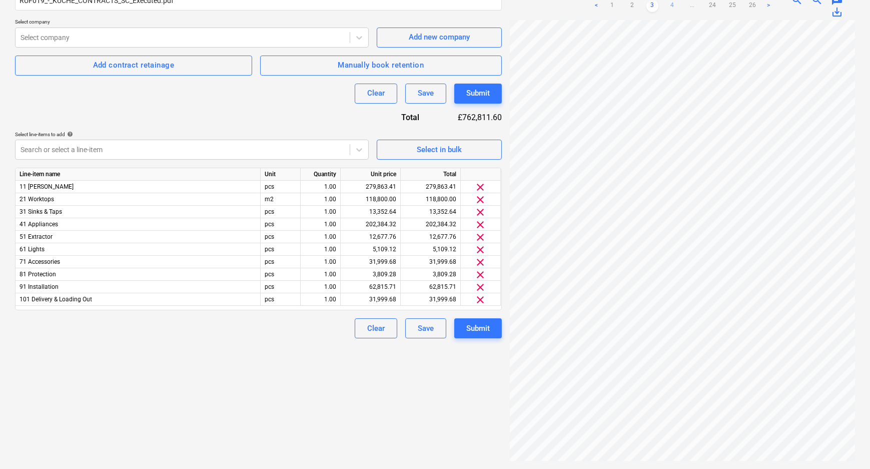
click at [670, 5] on link "4" at bounding box center [672, 6] width 12 height 12
click at [681, 7] on link "5" at bounding box center [682, 6] width 12 height 12
click at [692, 9] on link "6" at bounding box center [692, 6] width 12 height 12
click at [705, 5] on link "7" at bounding box center [702, 6] width 12 height 12
click at [705, 5] on link "8" at bounding box center [702, 6] width 12 height 12
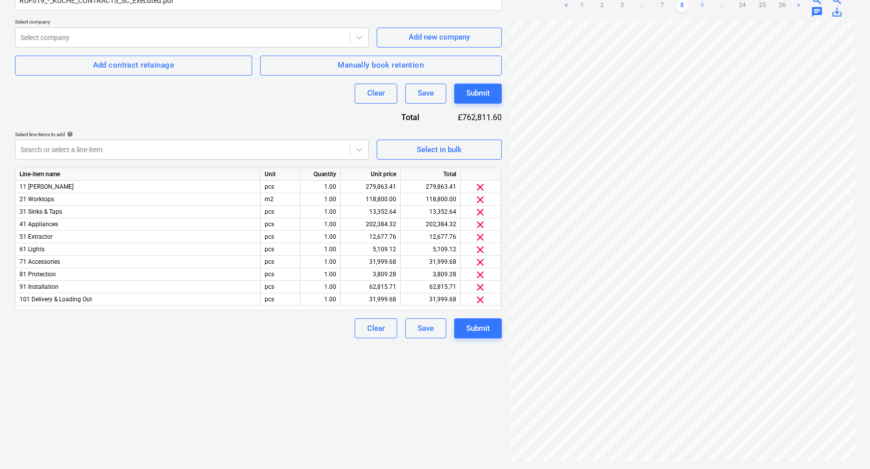
click at [704, 6] on link "9" at bounding box center [702, 6] width 12 height 12
click at [704, 6] on link "10" at bounding box center [702, 6] width 12 height 12
click at [704, 6] on link "11" at bounding box center [702, 6] width 12 height 12
click at [704, 6] on link "12" at bounding box center [702, 6] width 12 height 12
click at [704, 6] on link "13" at bounding box center [702, 6] width 12 height 12
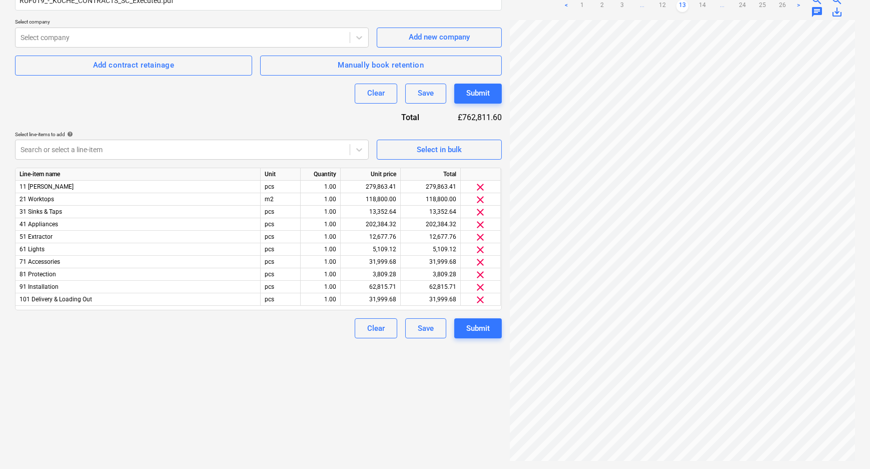
click at [704, 6] on link "14" at bounding box center [702, 6] width 12 height 12
click at [704, 6] on link "15" at bounding box center [702, 6] width 12 height 12
click at [704, 6] on link "16" at bounding box center [702, 6] width 12 height 12
click at [704, 6] on link "17" at bounding box center [702, 6] width 12 height 12
click at [704, 6] on link "18" at bounding box center [702, 6] width 12 height 12
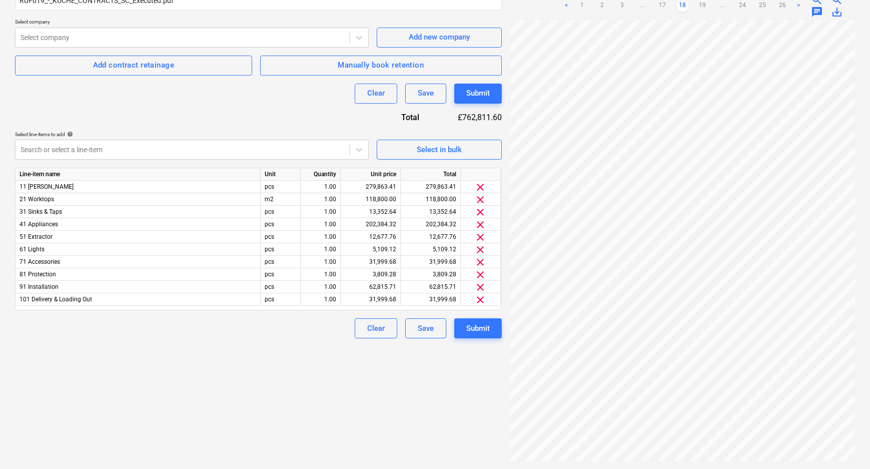
click at [704, 6] on link "19" at bounding box center [702, 6] width 12 height 12
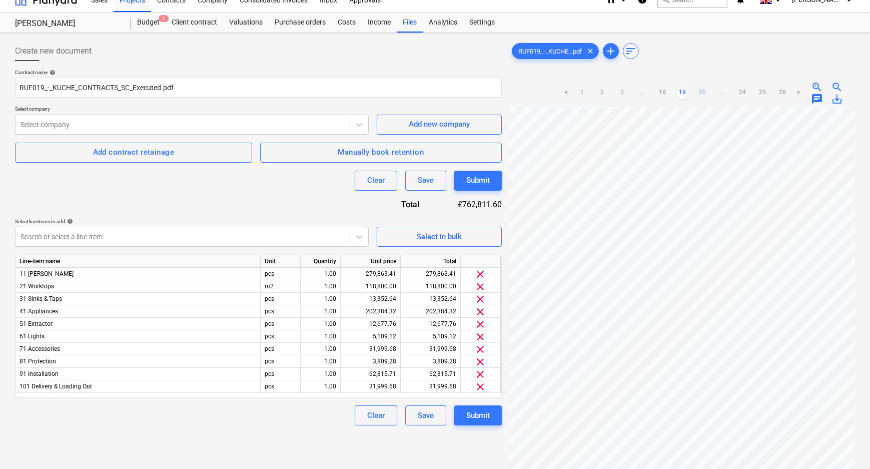
scroll to position [9, 0]
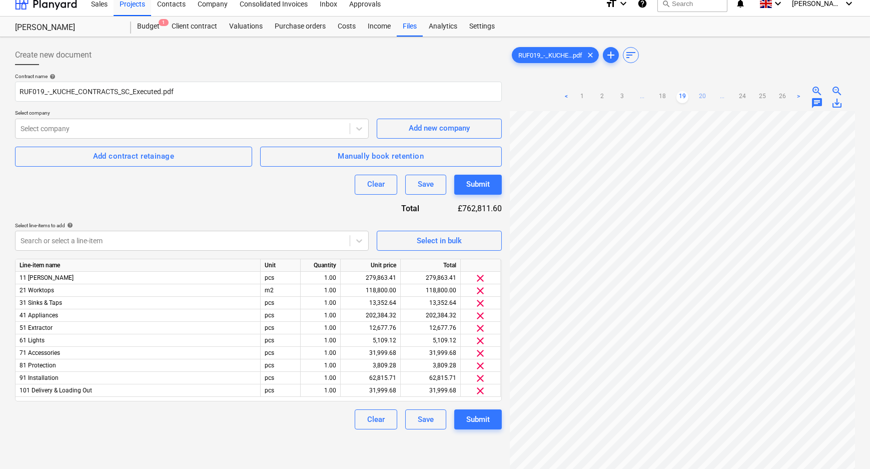
click at [700, 95] on link "20" at bounding box center [702, 97] width 12 height 12
click at [702, 98] on link "21" at bounding box center [702, 97] width 12 height 12
click at [702, 98] on link "22" at bounding box center [702, 97] width 12 height 12
click at [711, 93] on link "23" at bounding box center [712, 97] width 12 height 12
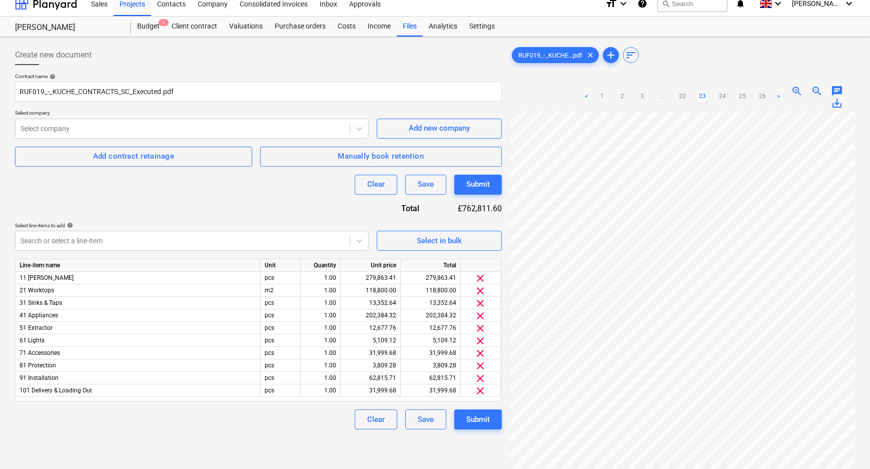
scroll to position [34, 15]
click at [723, 95] on link "24" at bounding box center [722, 97] width 12 height 12
click at [669, 31] on div "Sales Projects Contacts Company Consolidated Invoices Inbox Approvals format_si…" at bounding box center [435, 275] width 870 height 569
click at [731, 95] on link "25" at bounding box center [732, 97] width 12 height 12
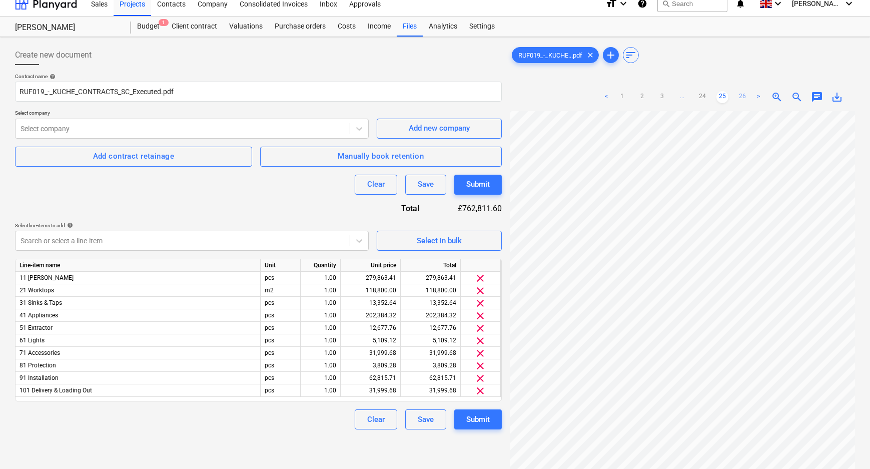
click at [738, 96] on link "26" at bounding box center [742, 97] width 12 height 12
click at [760, 93] on link ">" at bounding box center [758, 97] width 12 height 12
click at [623, 95] on link "1" at bounding box center [622, 97] width 12 height 12
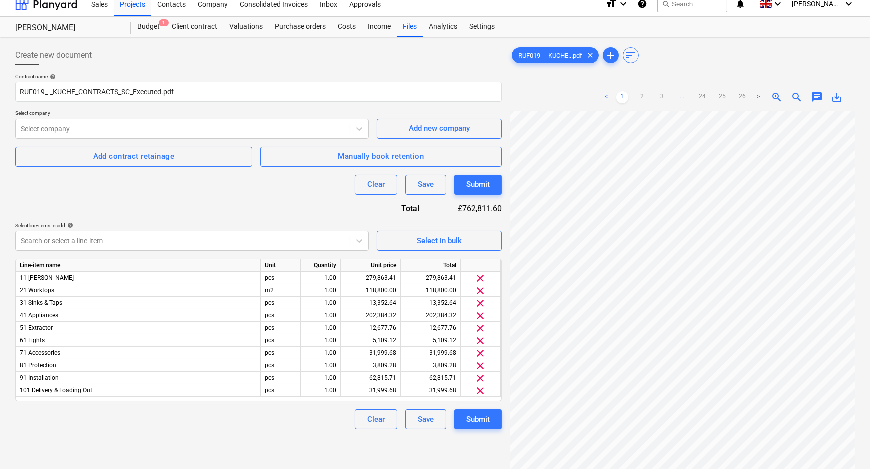
click at [868, 392] on div "Create new document Contract name help RUF019_-_KUCHE_CONTRACTS_SC_Executed.pdf…" at bounding box center [435, 298] width 870 height 523
click at [580, 95] on div "< 1 2 3 ... 24 25 26 > zoom_in zoom_out chat 0 save_alt" at bounding box center [682, 317] width 345 height 469
click at [586, 460] on html "Sales Projects Contacts Company Consolidated Invoices Inbox Approvals format_si…" at bounding box center [435, 225] width 870 height 469
click at [642, 94] on link "2" at bounding box center [642, 97] width 12 height 12
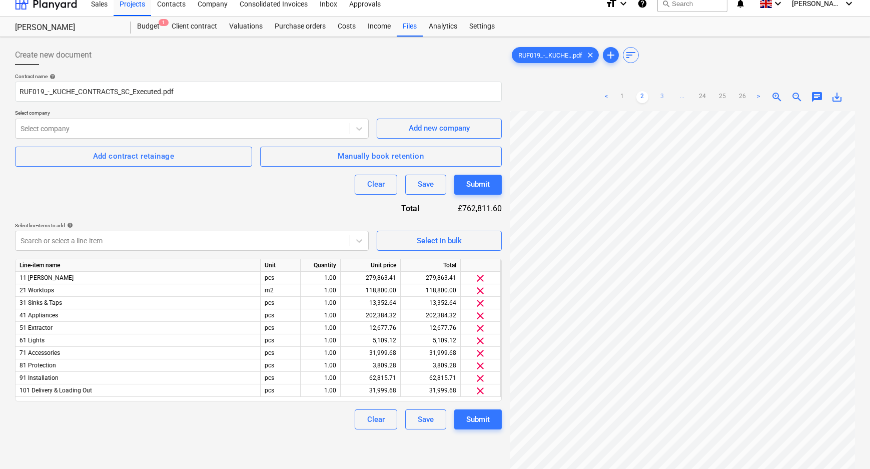
click at [659, 95] on link "3" at bounding box center [662, 97] width 12 height 12
click at [715, 74] on div "RUF019_-_KUCHE...pdf clear add sort < 1 2 3 4 ... 24 25 26 > zoom_in zoom_out c…" at bounding box center [682, 298] width 345 height 507
click at [655, 460] on html "Sales Projects Contacts Company Consolidated Invoices Inbox Approvals format_si…" at bounding box center [435, 225] width 870 height 469
click at [672, 95] on link "4" at bounding box center [672, 97] width 12 height 12
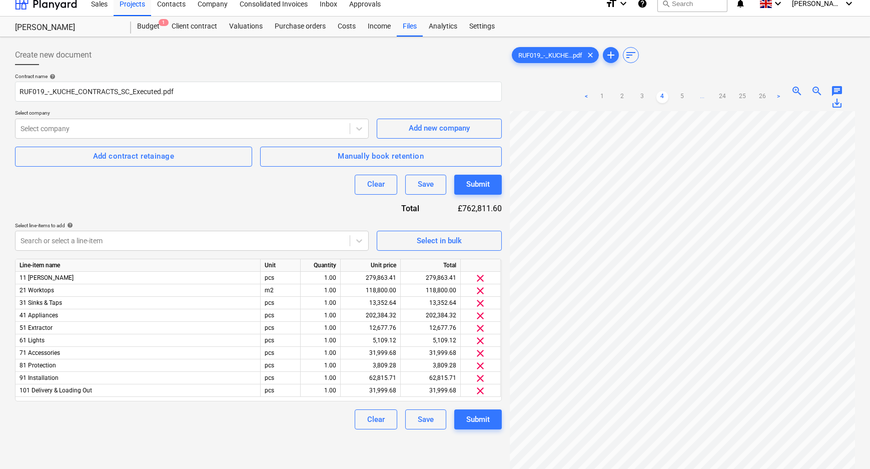
scroll to position [0, 30]
click at [684, 95] on link "5" at bounding box center [682, 97] width 12 height 12
click at [470, 419] on div "Submit" at bounding box center [478, 419] width 24 height 13
click at [231, 122] on div "Select company" at bounding box center [183, 129] width 334 height 14
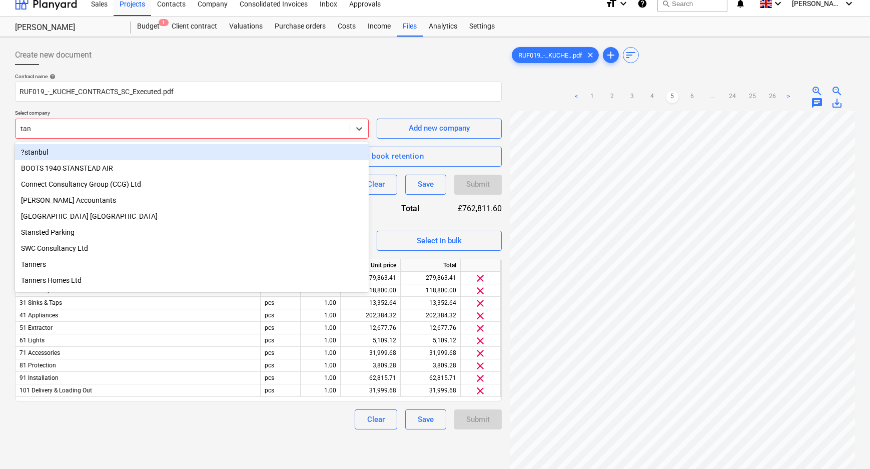
type input "[PERSON_NAME]"
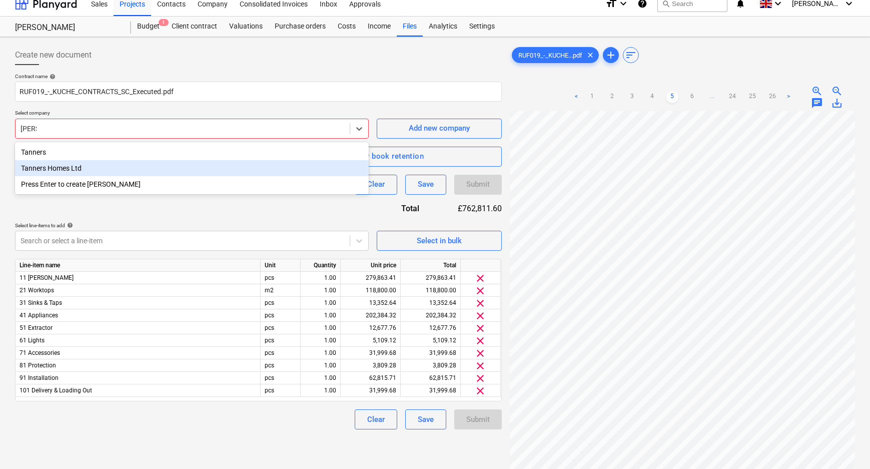
click at [164, 172] on div "Tanners Homes Ltd" at bounding box center [192, 168] width 354 height 16
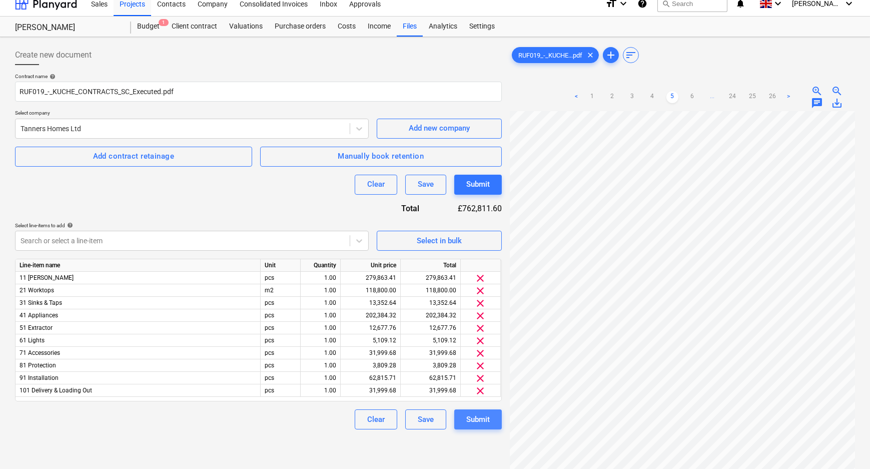
click at [474, 419] on div "Submit" at bounding box center [478, 419] width 24 height 13
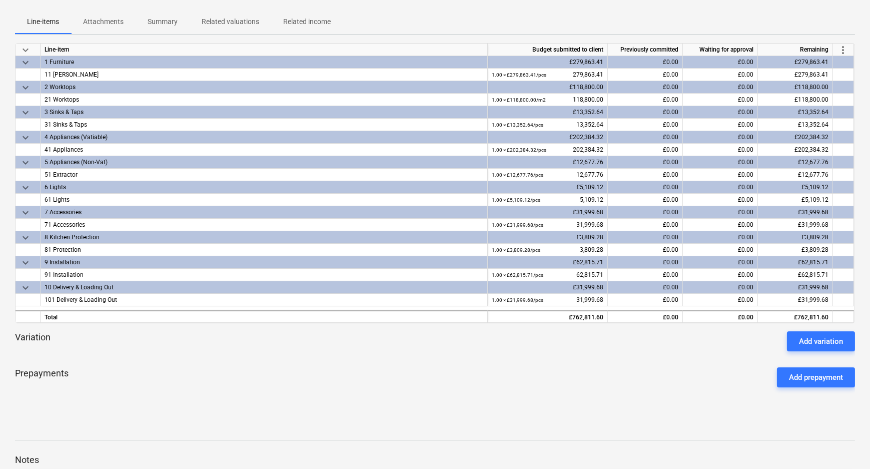
scroll to position [236, 0]
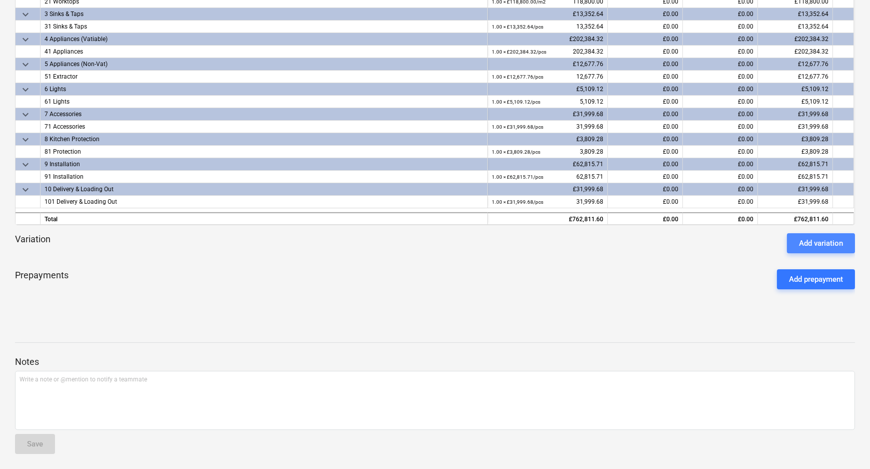
click at [829, 245] on div "Add variation" at bounding box center [821, 243] width 44 height 13
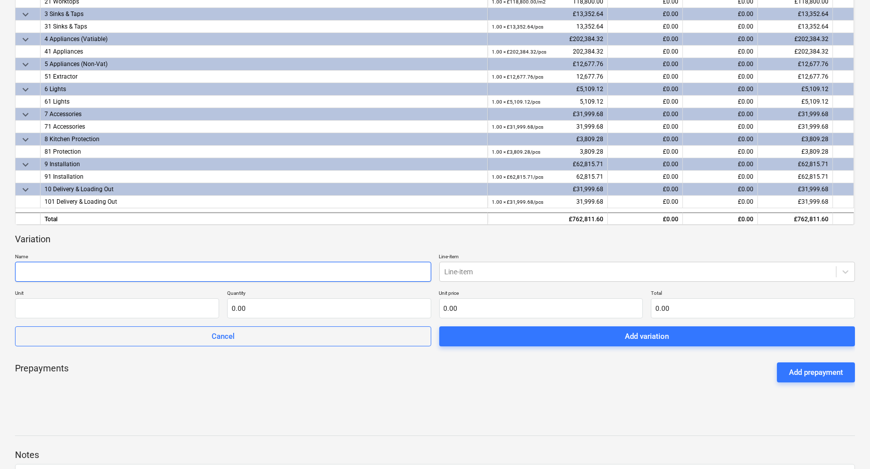
click at [305, 265] on input "text" at bounding box center [223, 272] width 416 height 20
type input "V02- Block C Show Plot"
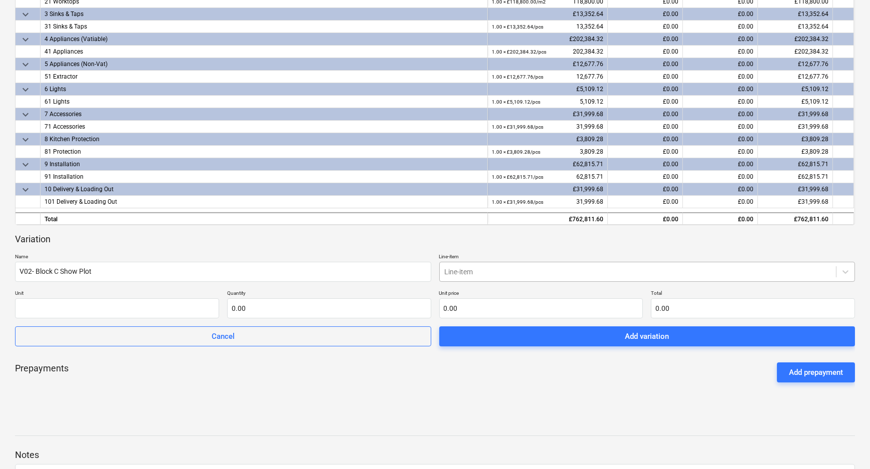
click at [521, 271] on div at bounding box center [638, 272] width 387 height 10
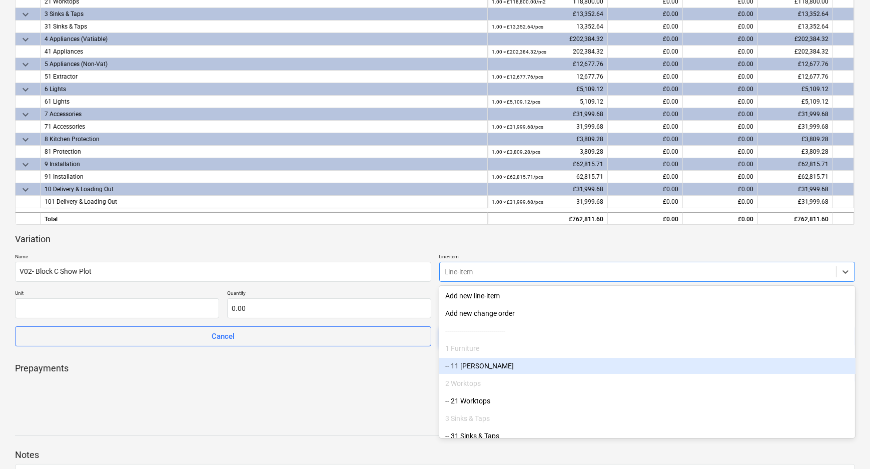
click at [511, 360] on div "-- 11 [PERSON_NAME]" at bounding box center [647, 366] width 416 height 16
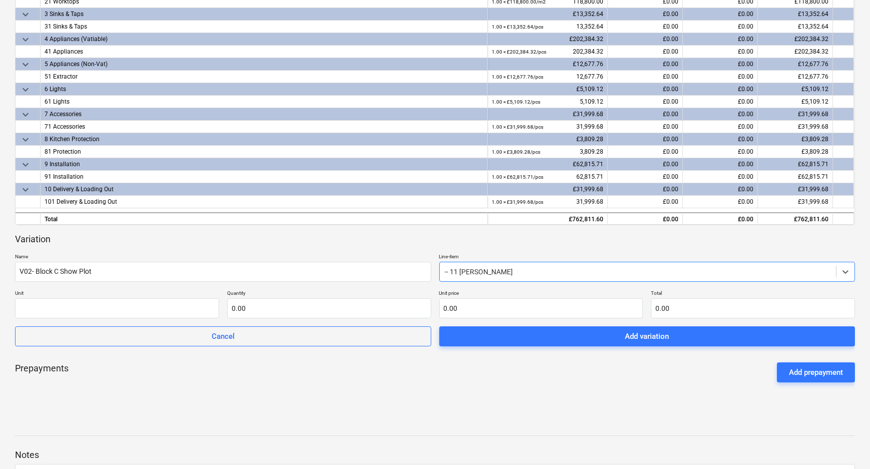
click at [498, 274] on div at bounding box center [638, 272] width 387 height 10
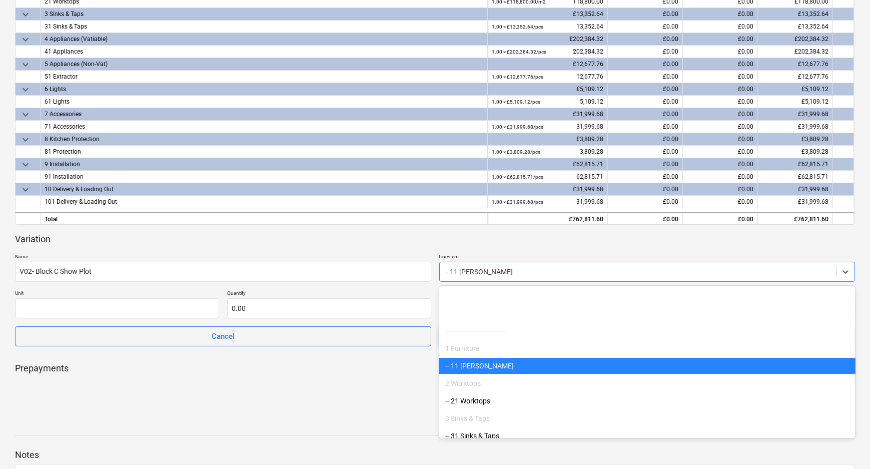
scroll to position [70, 0]
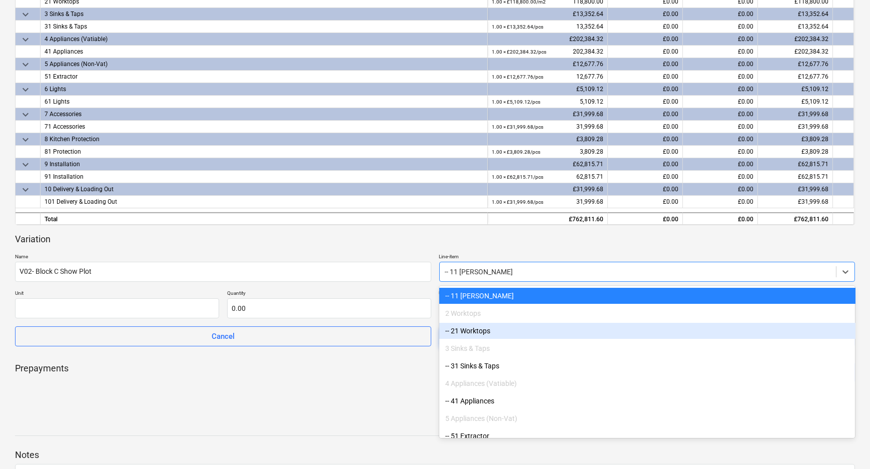
click at [488, 334] on div "-- 21 Worktops" at bounding box center [647, 331] width 416 height 16
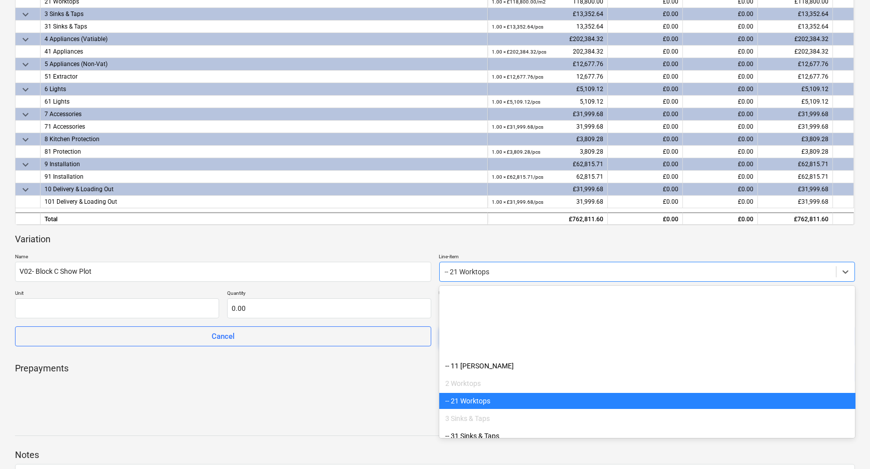
click at [530, 275] on div at bounding box center [638, 272] width 387 height 10
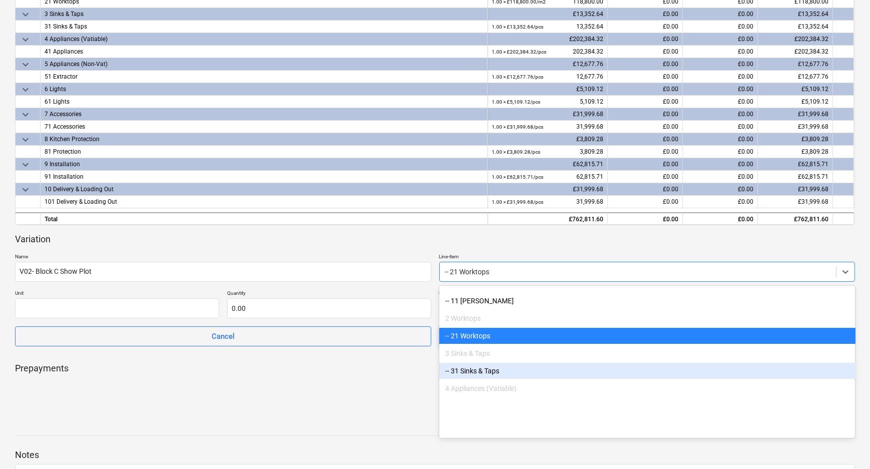
scroll to position [0, 0]
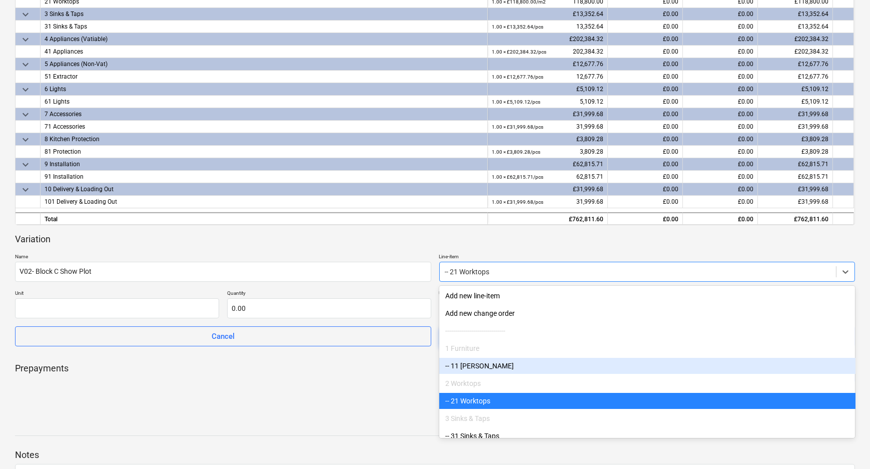
click at [495, 366] on div "-- 11 [PERSON_NAME]" at bounding box center [647, 366] width 416 height 16
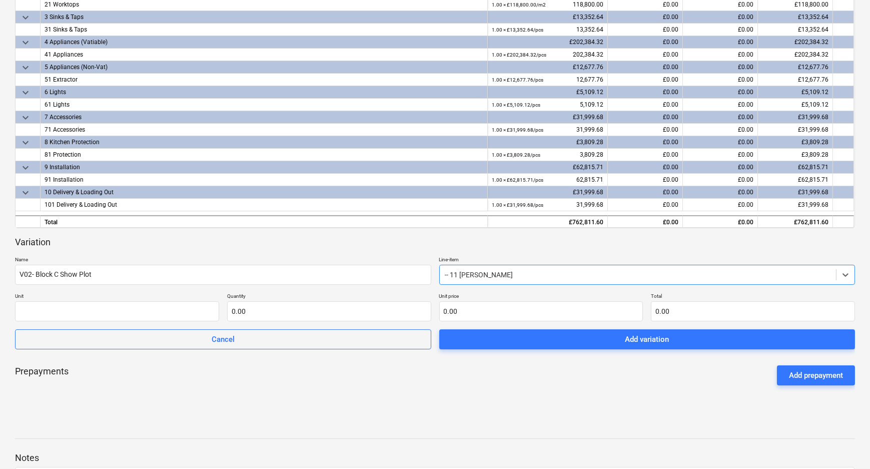
scroll to position [238, 0]
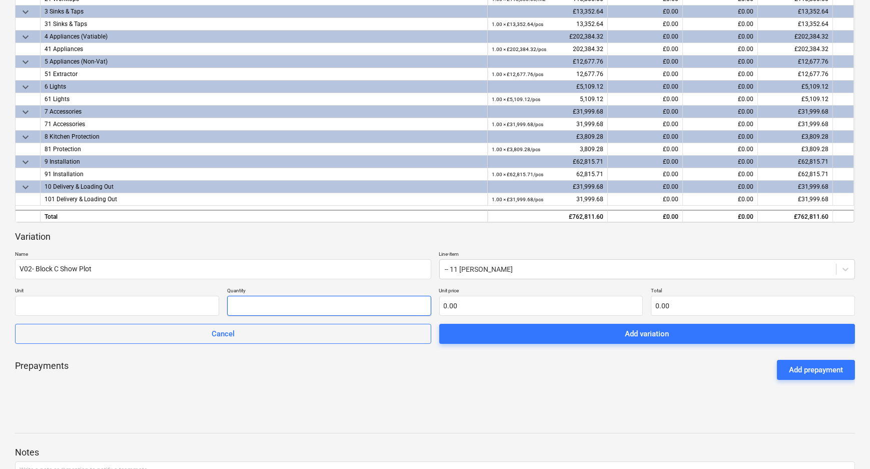
click at [247, 304] on input "text" at bounding box center [329, 306] width 204 height 20
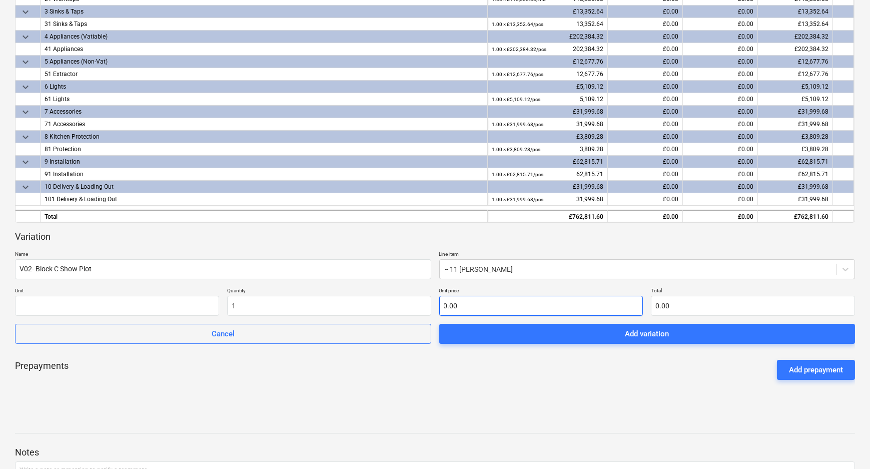
type input "1.00"
click at [485, 301] on input "text" at bounding box center [541, 306] width 204 height 20
type input "3"
type input "3.00"
type input "31"
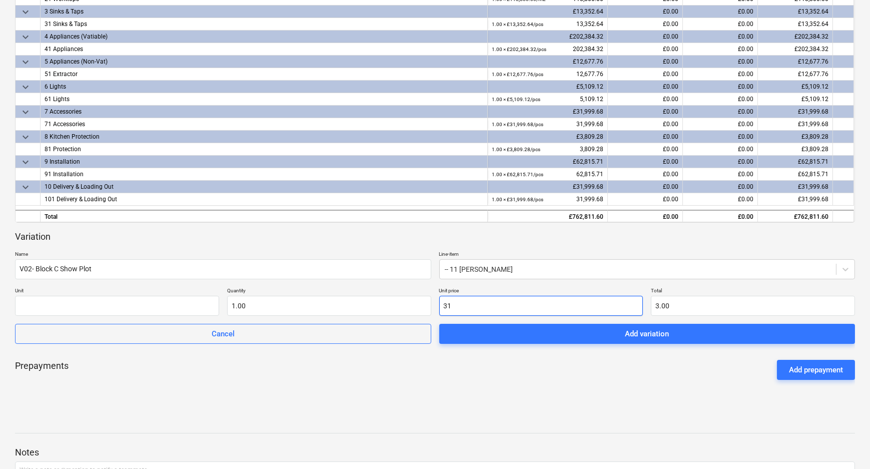
type input "31.00"
type input "314"
type input "314.00"
type input "3149"
type input "3,149.00"
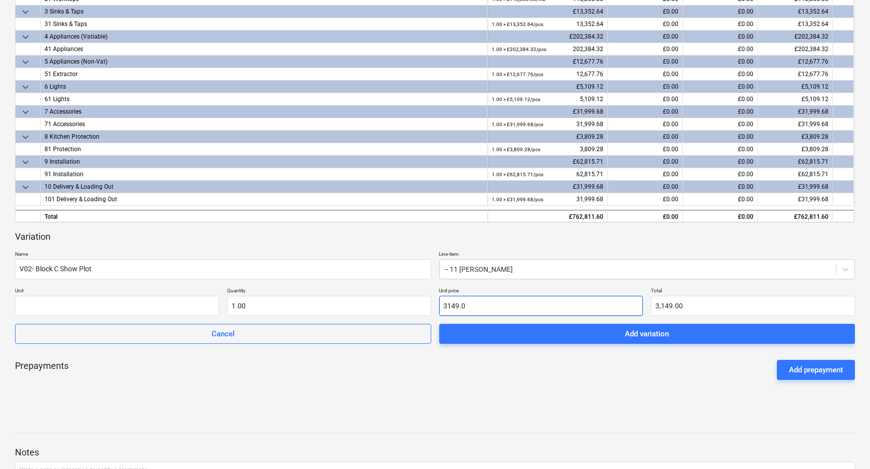
type input "3149.09"
type input "3,149.09"
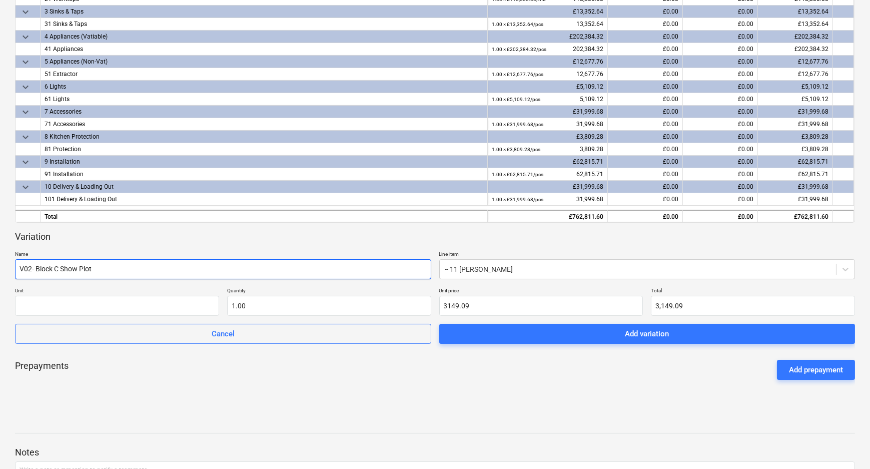
type input "3,149.09"
drag, startPoint x: 93, startPoint y: 272, endPoint x: -24, endPoint y: 271, distance: 116.1
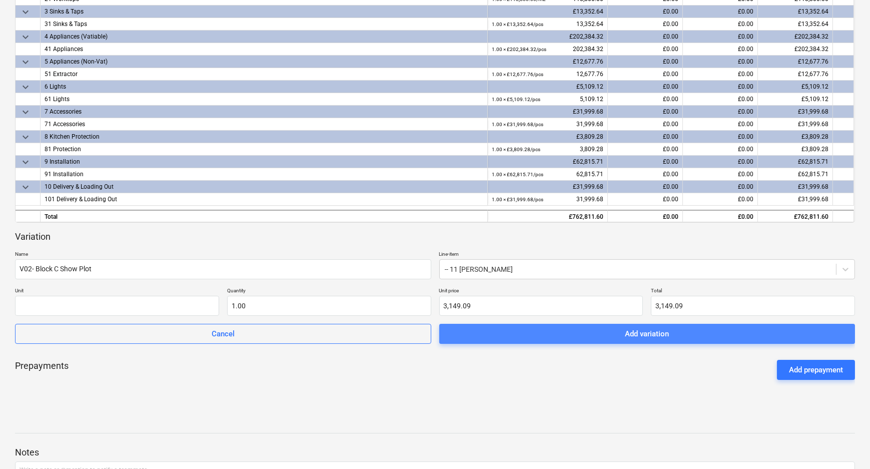
click at [562, 334] on span "Add variation" at bounding box center [647, 333] width 392 height 13
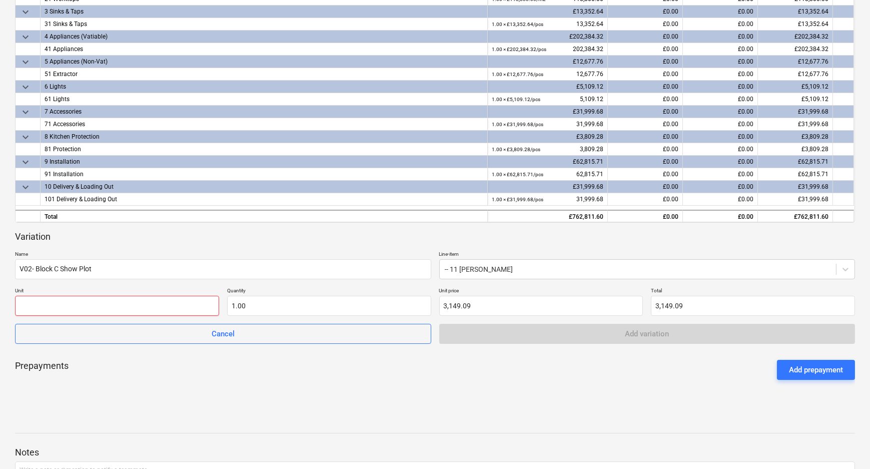
click at [171, 304] on input "text" at bounding box center [117, 306] width 204 height 20
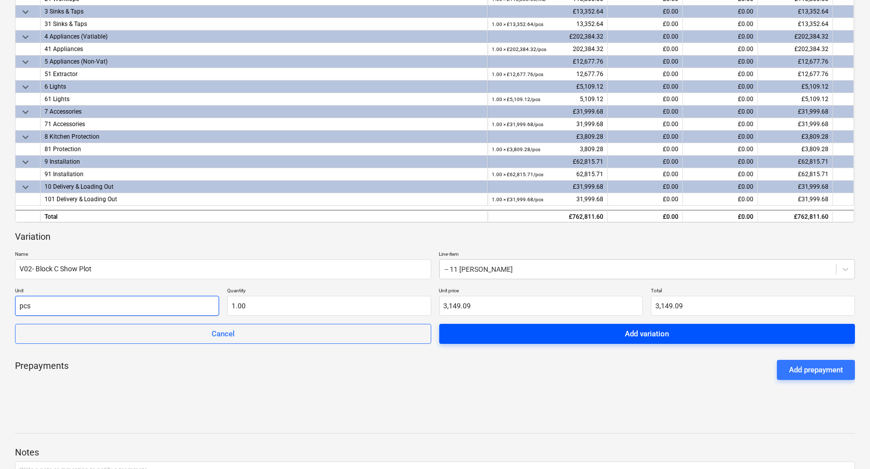
type input "pcs"
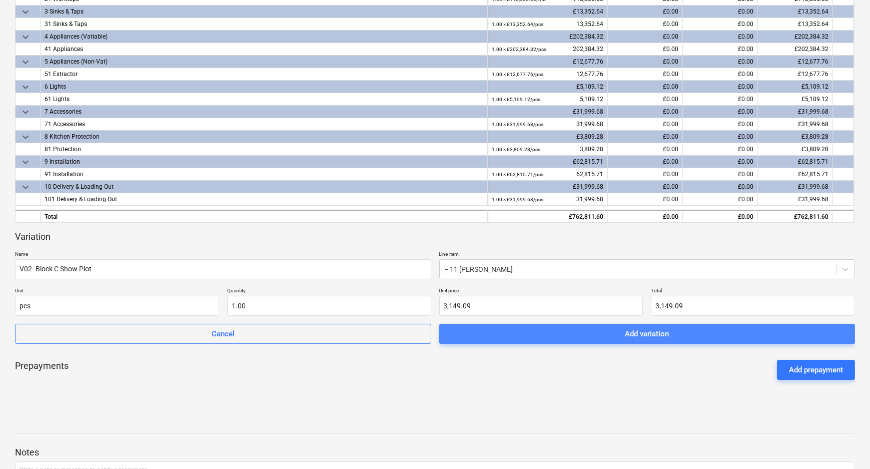
click at [580, 331] on span "Add variation" at bounding box center [647, 333] width 392 height 13
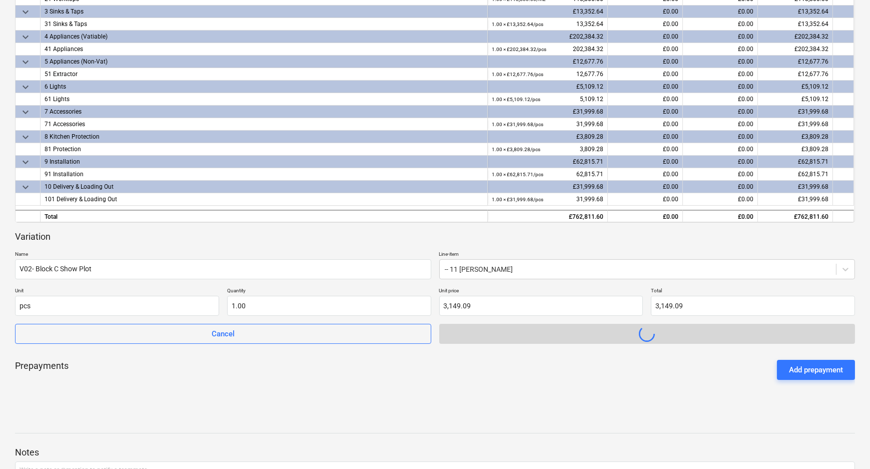
scroll to position [236, 0]
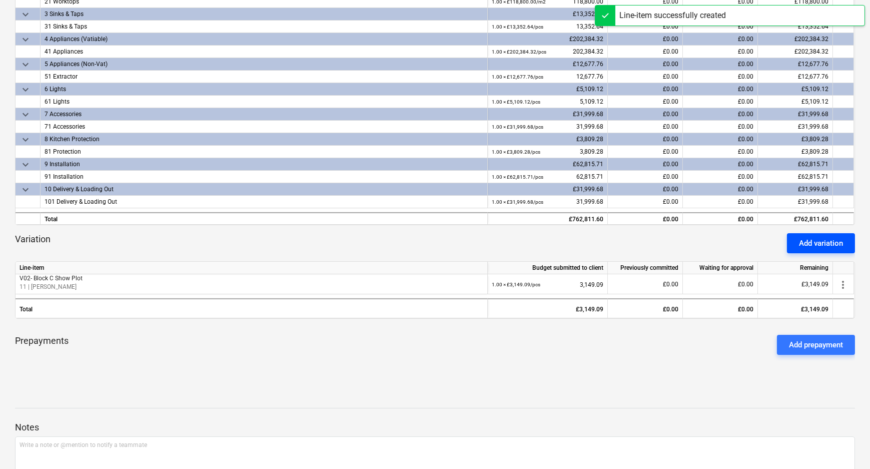
click at [828, 245] on div "Add variation" at bounding box center [821, 243] width 44 height 13
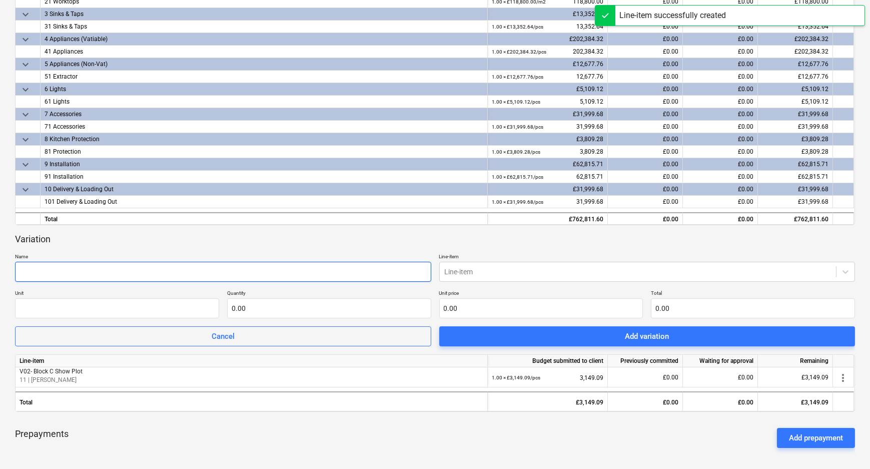
click at [160, 272] on input "text" at bounding box center [223, 272] width 416 height 20
paste input "V02- Block C Show Plot"
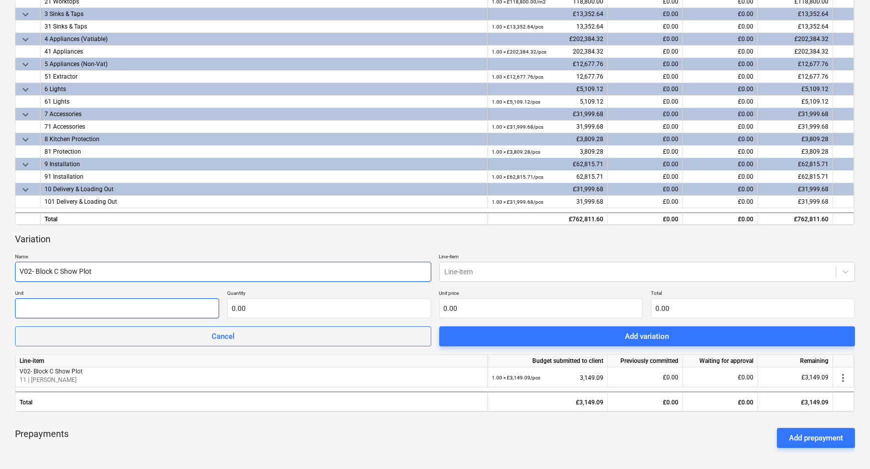
type input "V02- Block C Show Plot"
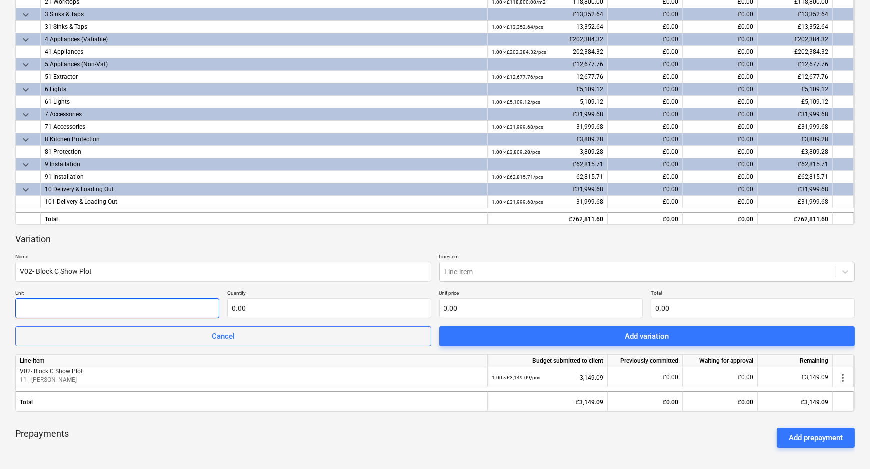
click at [155, 308] on input "text" at bounding box center [117, 308] width 204 height 20
type input "pcs"
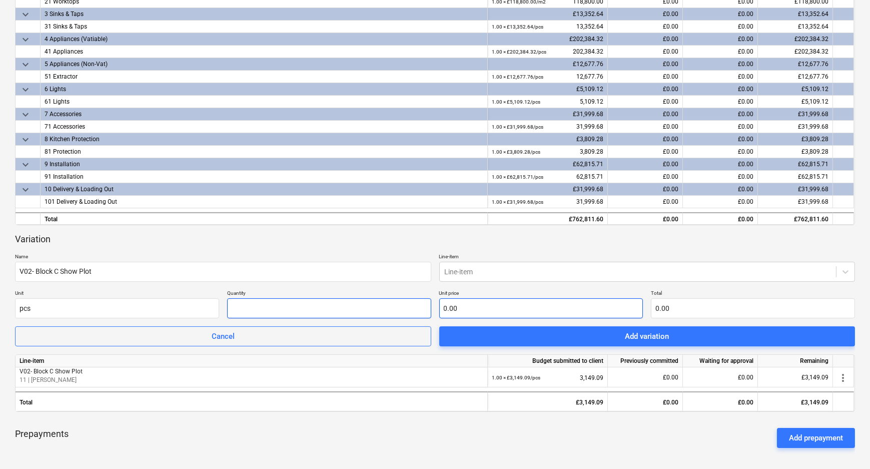
drag, startPoint x: 382, startPoint y: 305, endPoint x: 478, endPoint y: 301, distance: 95.6
click at [383, 305] on input "text" at bounding box center [329, 308] width 204 height 20
type input "1.00"
click at [493, 301] on input "text" at bounding box center [541, 308] width 204 height 20
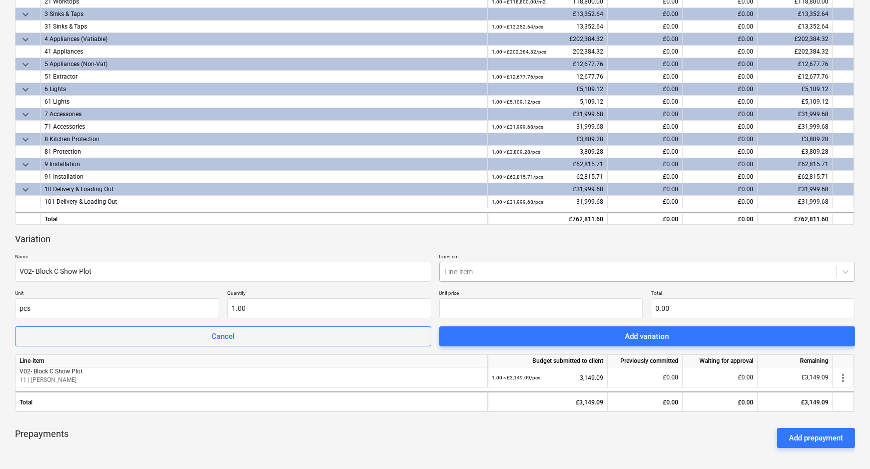
type input "0.00"
click at [493, 262] on div "Line-item" at bounding box center [647, 272] width 416 height 20
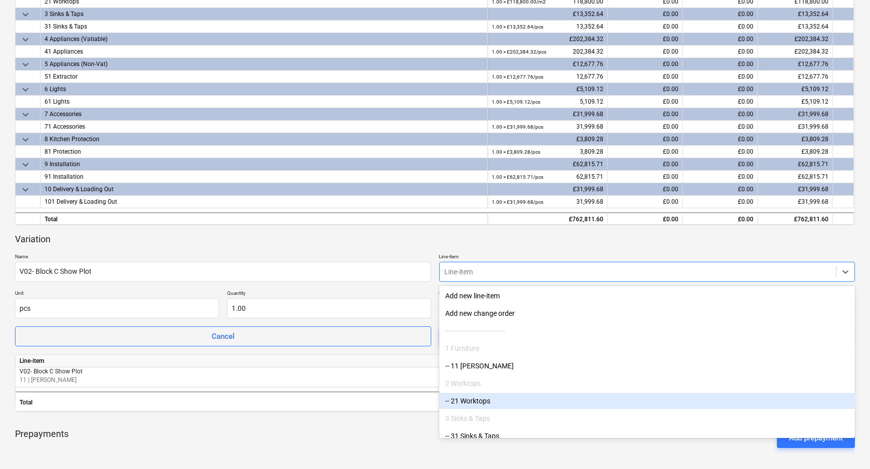
click at [475, 400] on div "-- 21 Worktops" at bounding box center [647, 401] width 416 height 16
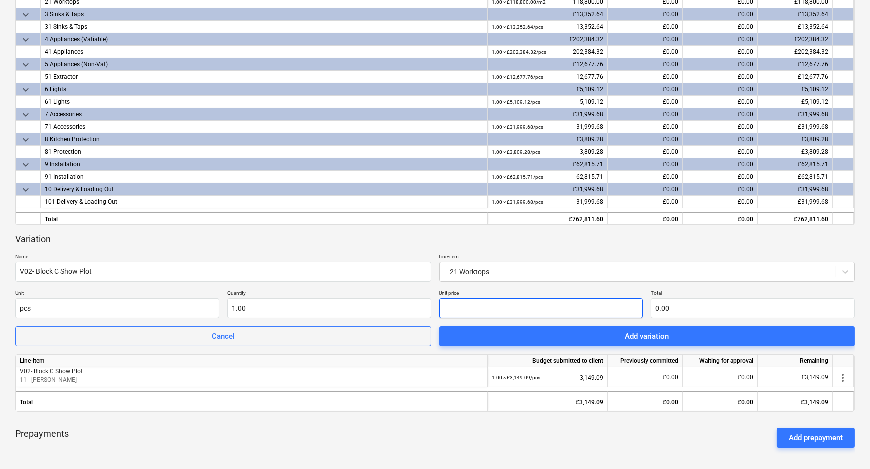
click at [474, 310] on input "text" at bounding box center [541, 308] width 204 height 20
type input "1"
type input "1.00"
type input "12"
type input "12.00"
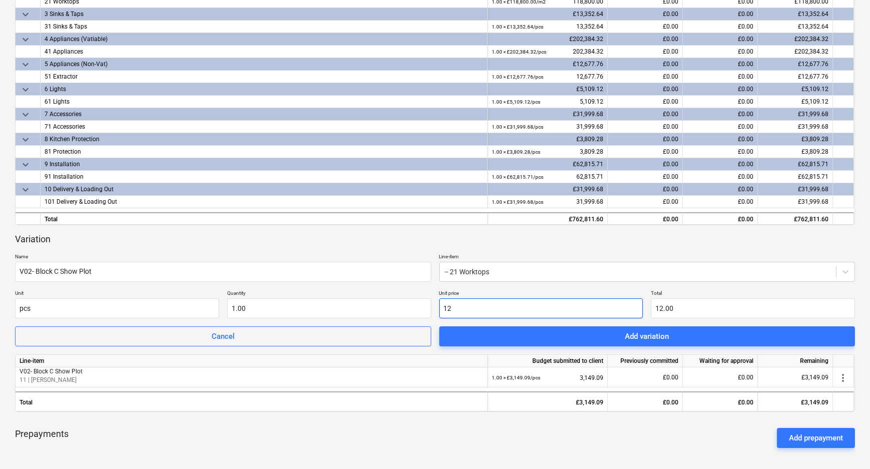
type input "123"
type input "123.00"
type input "1237"
type input "1,237.00"
type input "1237.5"
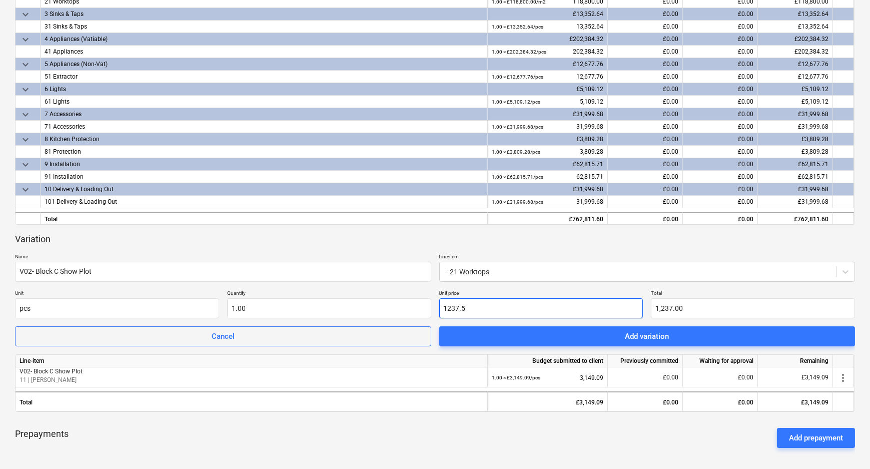
type input "1,237.50"
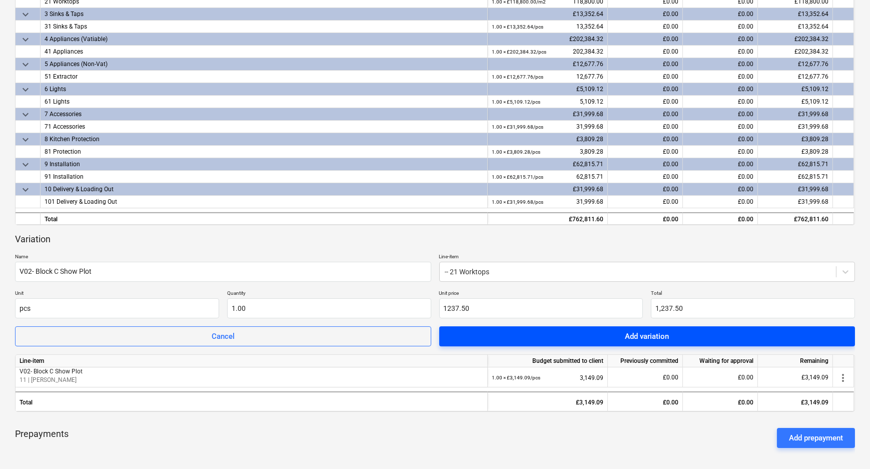
type input "1,237.50"
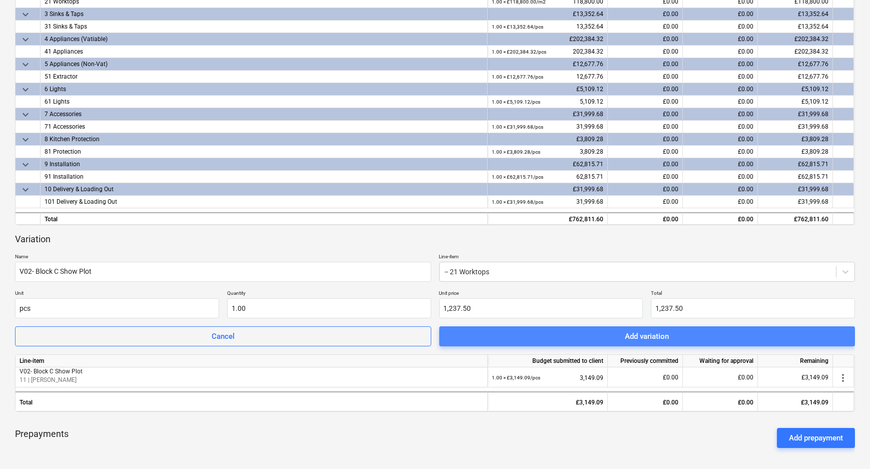
click at [527, 338] on span "Add variation" at bounding box center [647, 336] width 392 height 13
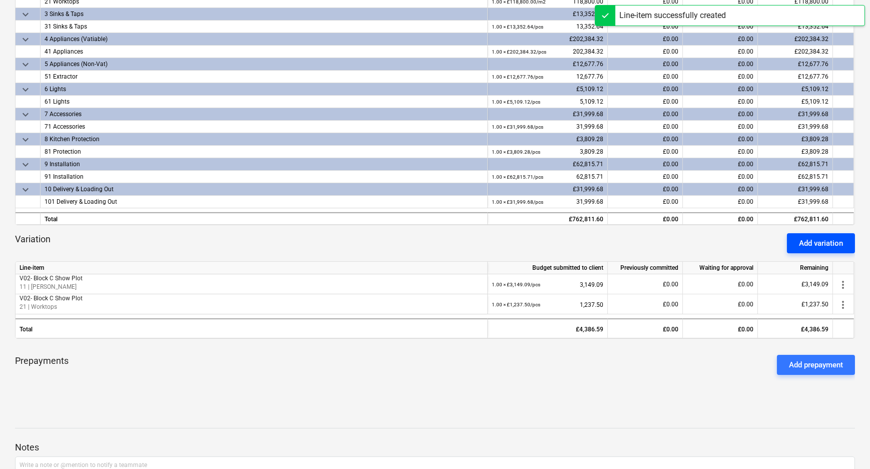
click at [845, 241] on button "Add variation" at bounding box center [821, 243] width 68 height 20
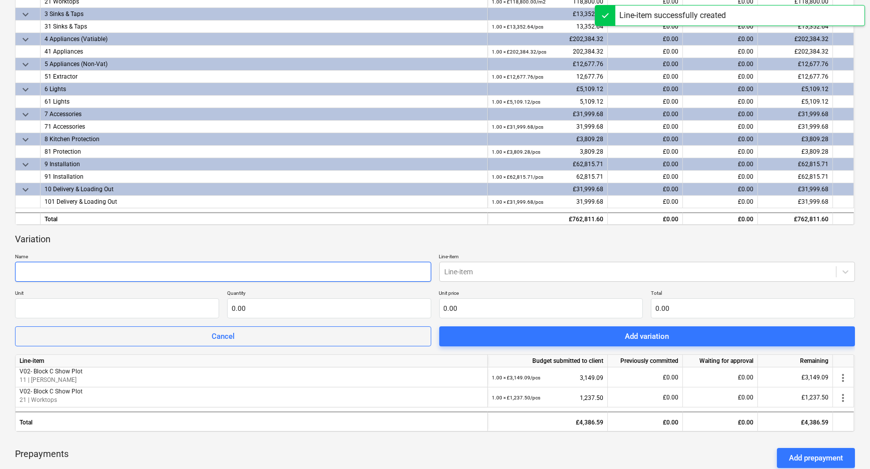
click at [241, 271] on input "text" at bounding box center [223, 272] width 416 height 20
paste input "V02- Block C Show Plot"
type input "V02- Block C Show Plot"
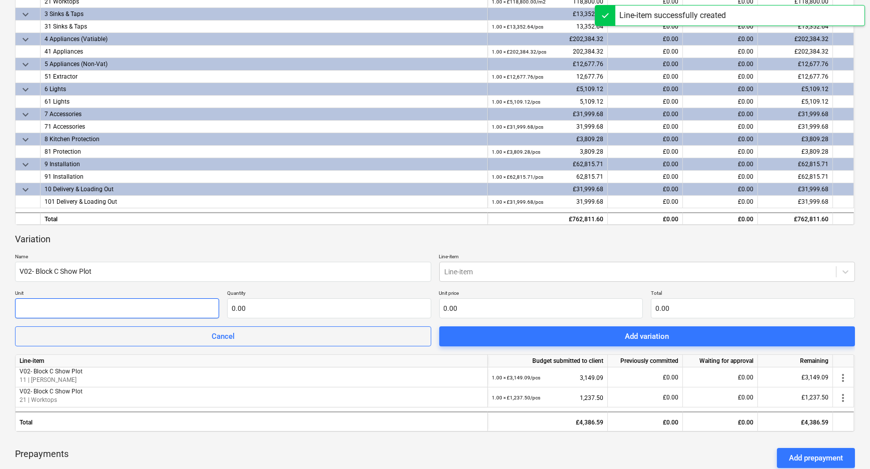
click at [152, 308] on input "text" at bounding box center [117, 308] width 204 height 20
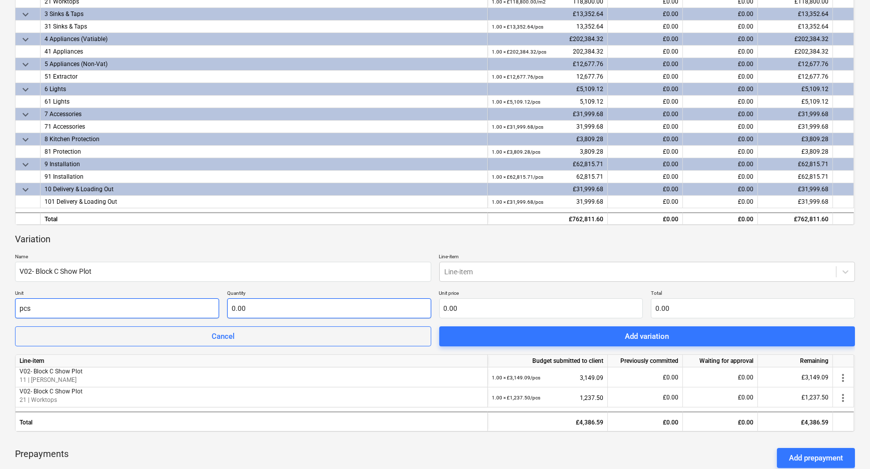
type input "pcs"
click at [277, 305] on input "text" at bounding box center [329, 308] width 204 height 20
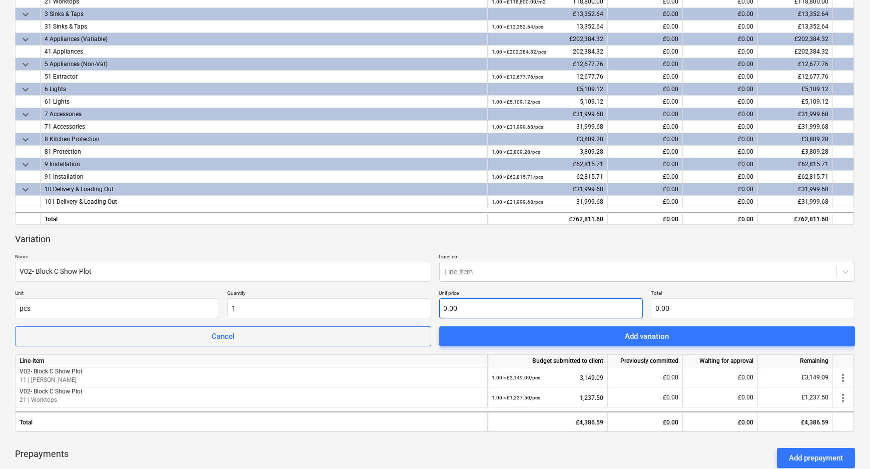
type input "1.00"
click at [445, 301] on input "text" at bounding box center [541, 308] width 204 height 20
type input "1"
type input "1.00"
type input "13"
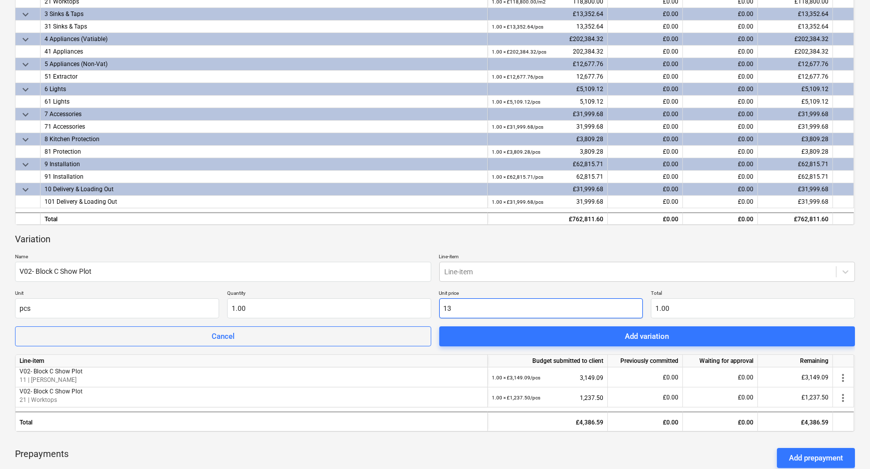
type input "13.00"
type input "139"
type input "139.00"
type input "139.09"
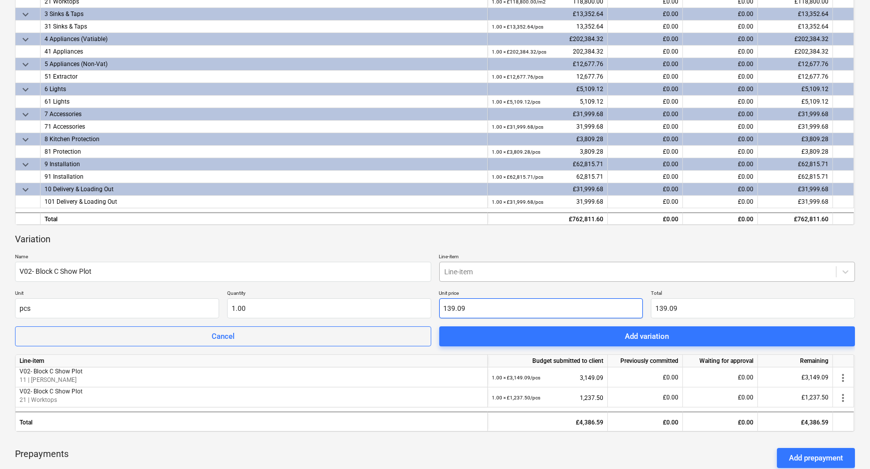
type input "139.09"
click at [486, 274] on div at bounding box center [638, 272] width 387 height 10
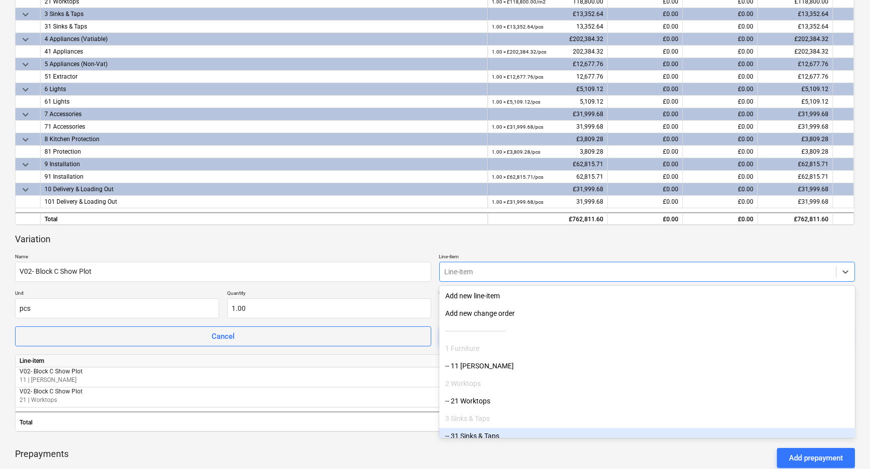
click at [490, 432] on div "-- 31 Sinks & Taps" at bounding box center [647, 436] width 416 height 16
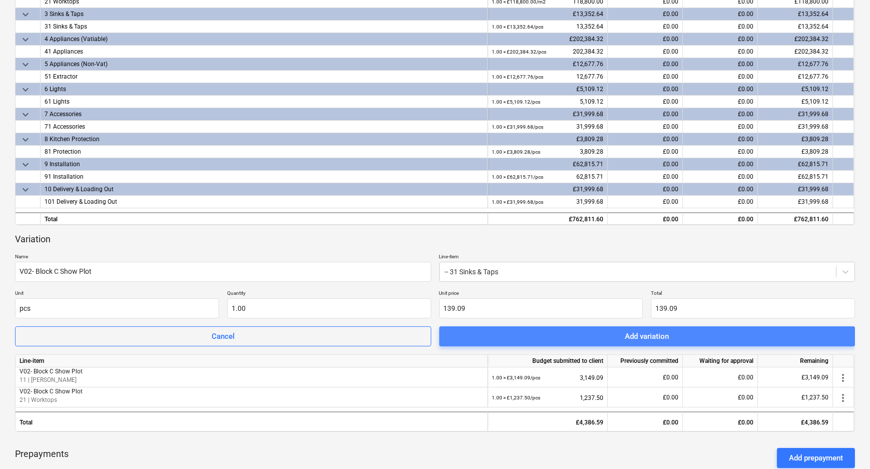
click at [625, 334] on div "Add variation" at bounding box center [647, 336] width 44 height 13
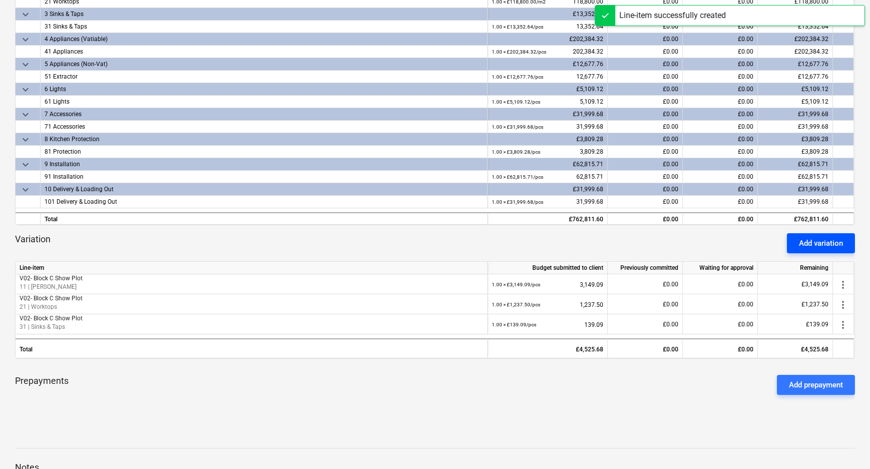
click at [817, 238] on div "Add variation" at bounding box center [821, 243] width 44 height 13
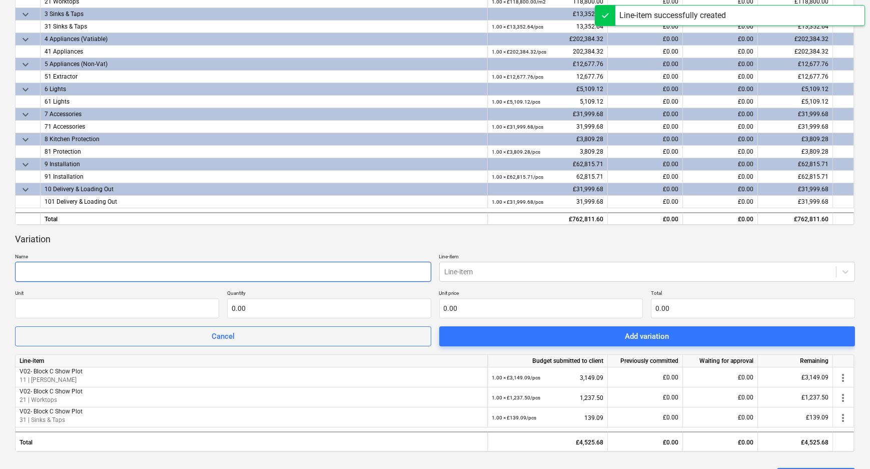
click at [236, 276] on input "text" at bounding box center [223, 272] width 416 height 20
paste input "V02- Block C Show Plot"
type input "V02- Block C Show Plot"
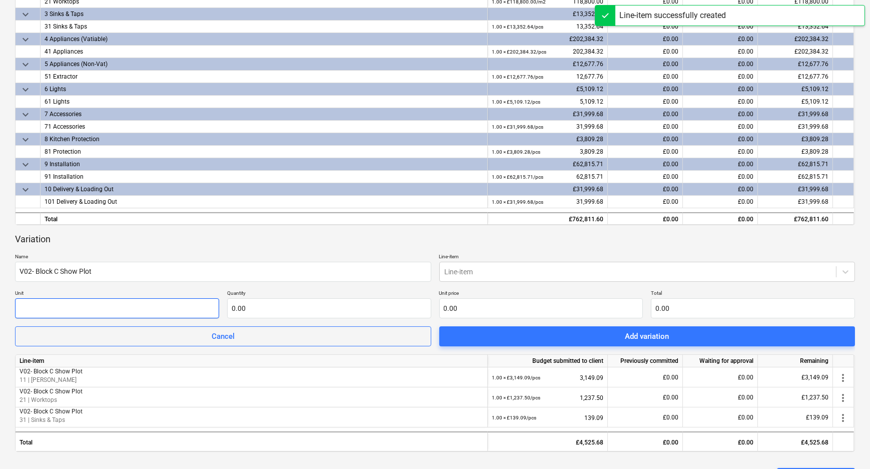
click at [151, 308] on input "text" at bounding box center [117, 308] width 204 height 20
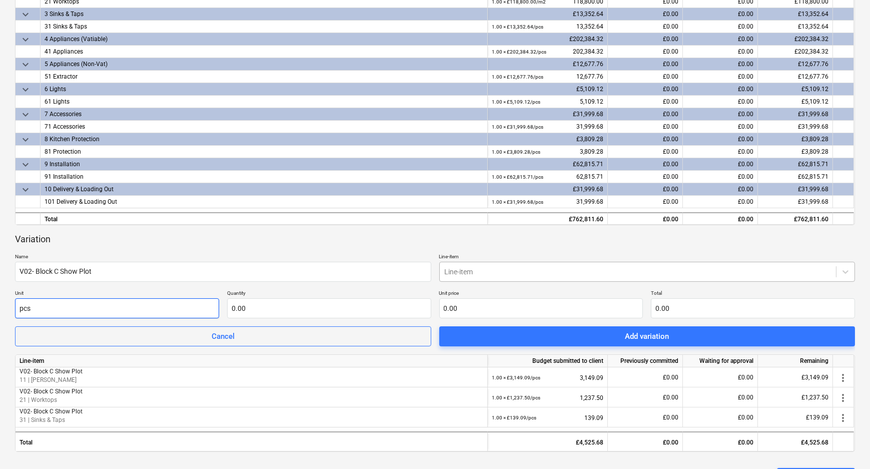
type input "pcs"
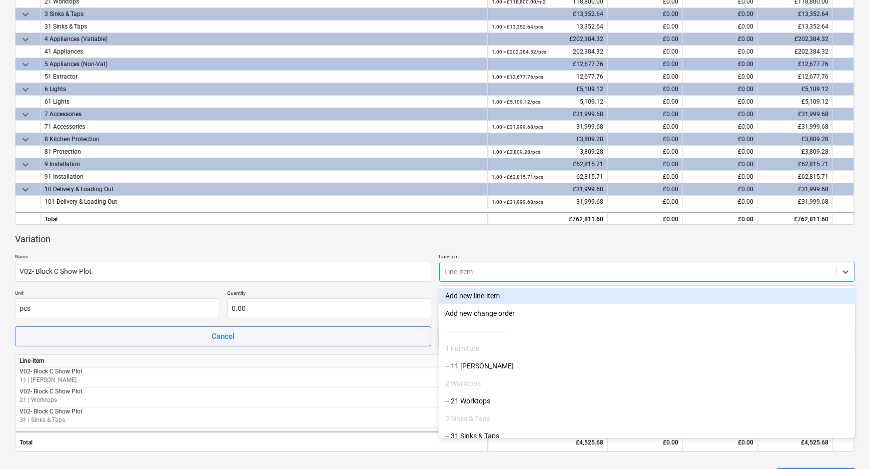
click at [500, 273] on div at bounding box center [638, 272] width 387 height 10
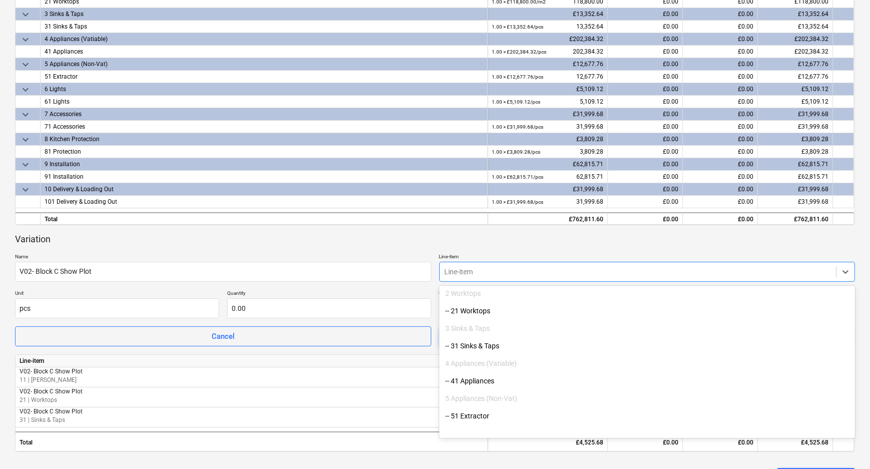
scroll to position [91, 0]
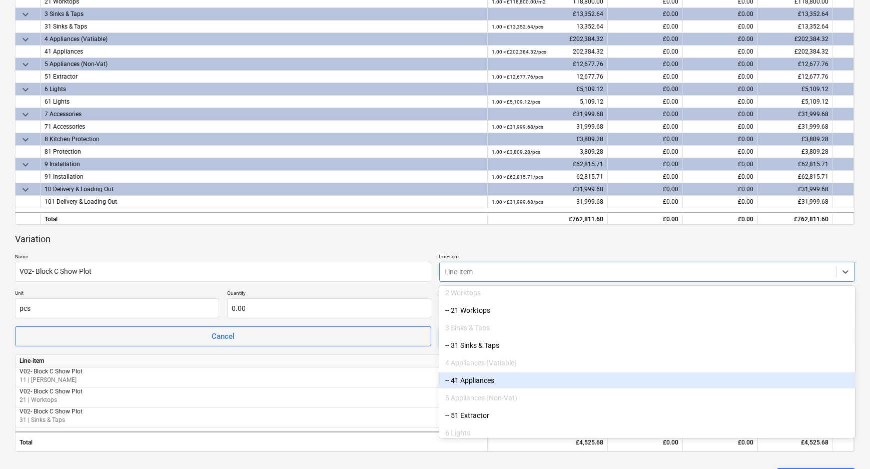
click at [501, 375] on div "-- 41 Appliances" at bounding box center [647, 380] width 416 height 16
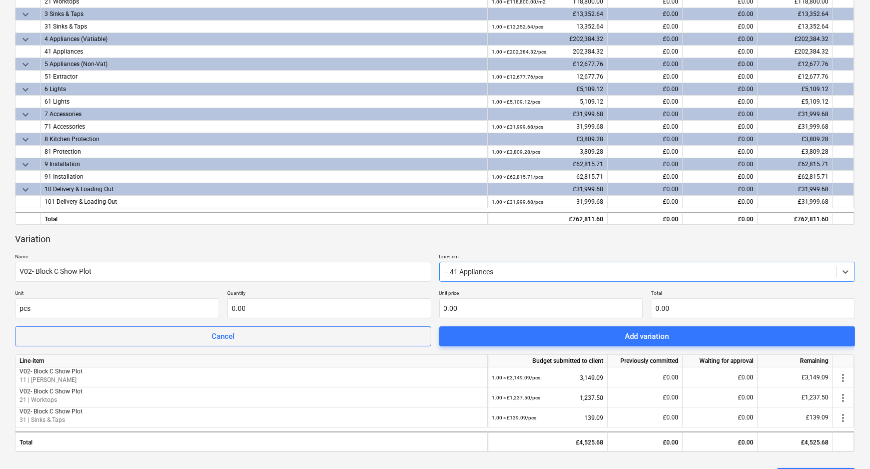
click at [502, 275] on div at bounding box center [638, 272] width 387 height 10
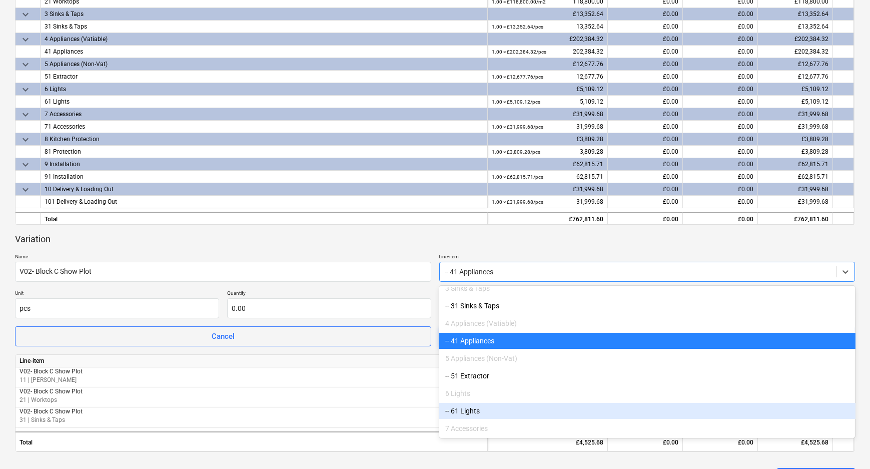
scroll to position [130, 0]
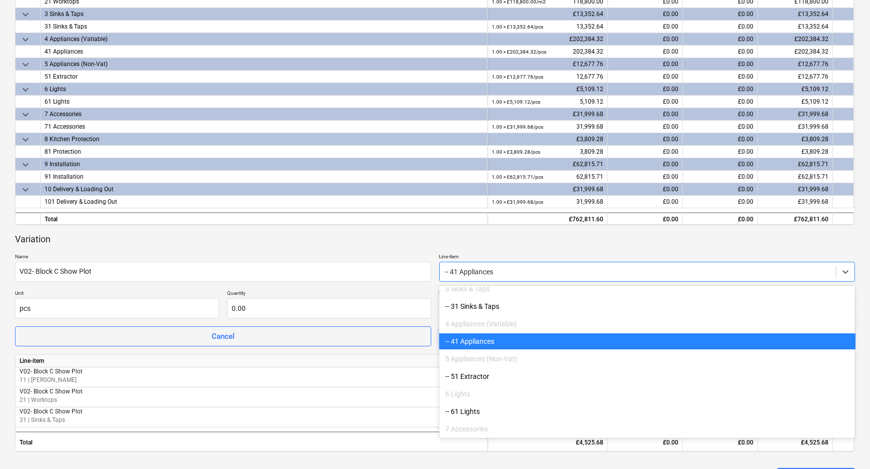
click at [485, 340] on div "-- 41 Appliances" at bounding box center [647, 341] width 416 height 16
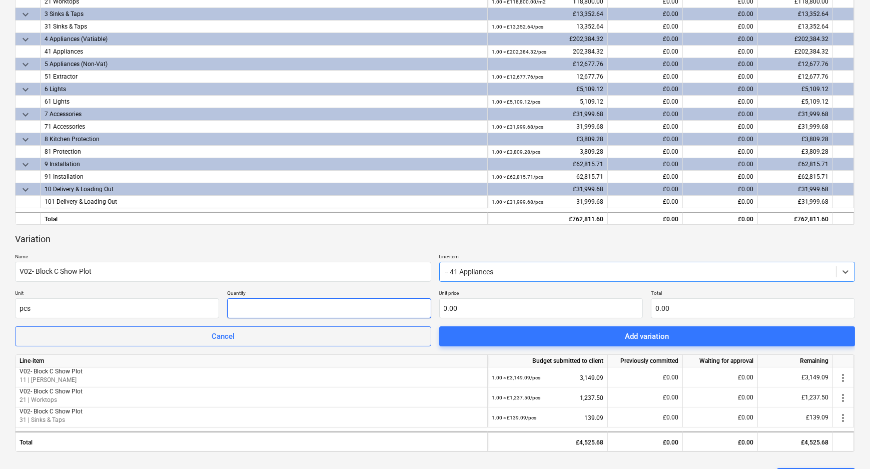
click at [342, 310] on input "text" at bounding box center [329, 308] width 204 height 20
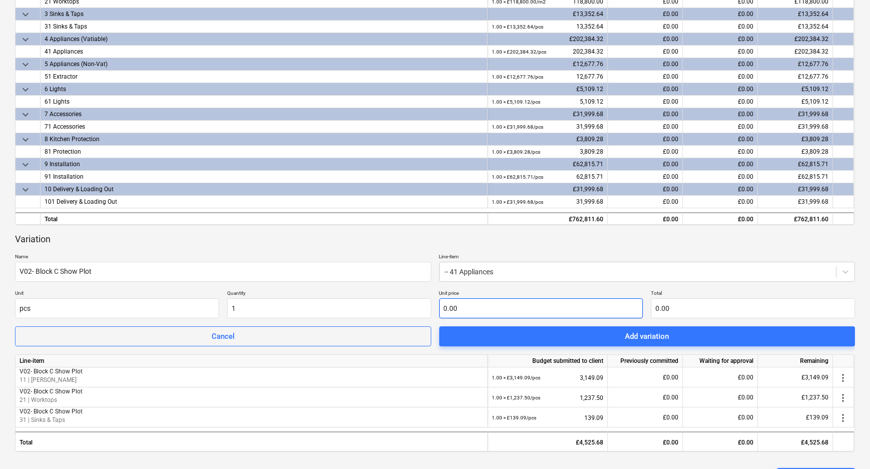
type input "1.00"
click at [449, 306] on input "text" at bounding box center [541, 308] width 204 height 20
type input "2"
type input "2.00"
type input "21"
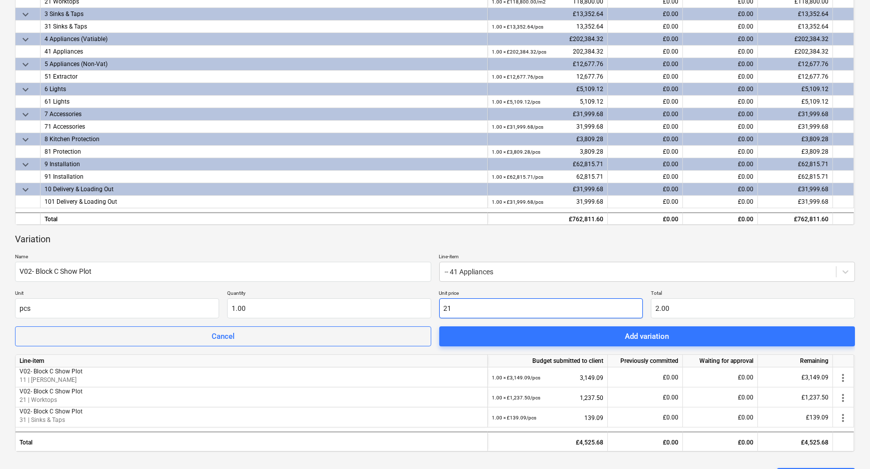
type input "21.00"
type input "210"
type input "210.00"
type input "2108"
type input "2,108.00"
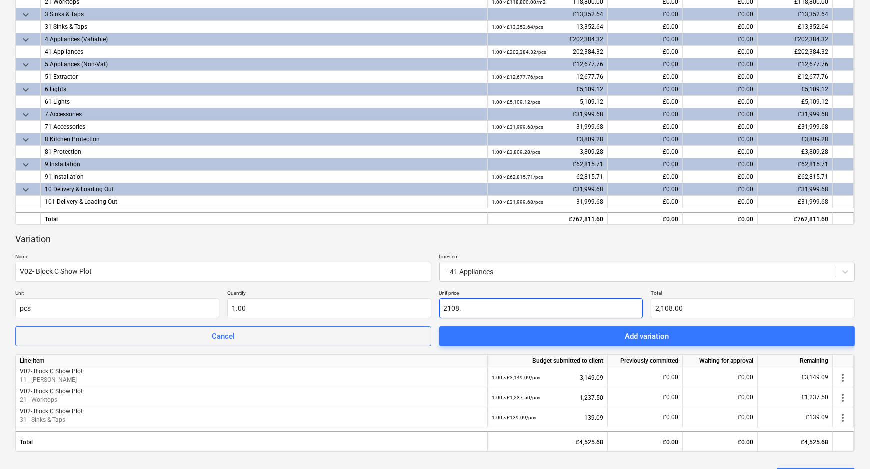
type input "2108.1"
type input "2,108.10"
type input "2108.17"
type input "2,108.17"
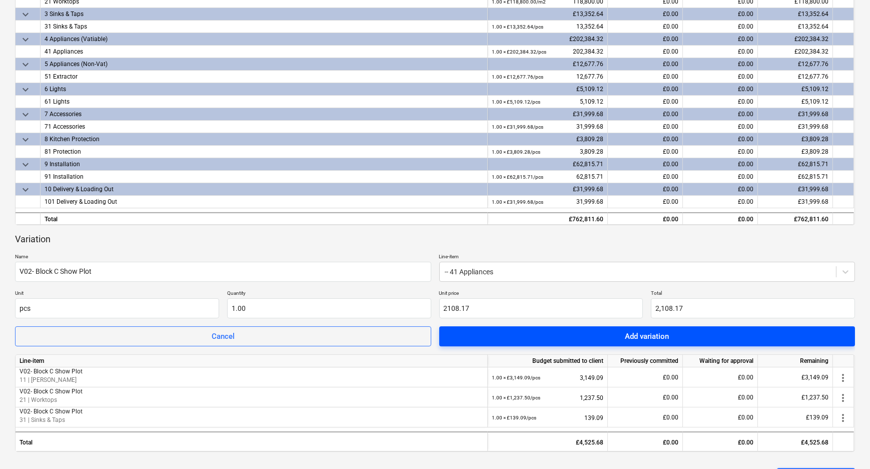
type input "2,108.17"
click at [468, 339] on span "Add variation" at bounding box center [647, 336] width 392 height 13
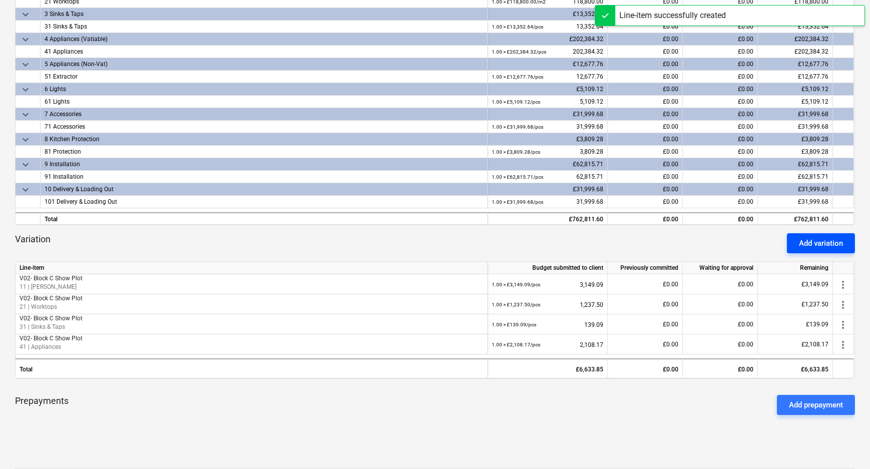
click at [821, 248] on div "Add variation" at bounding box center [821, 243] width 44 height 13
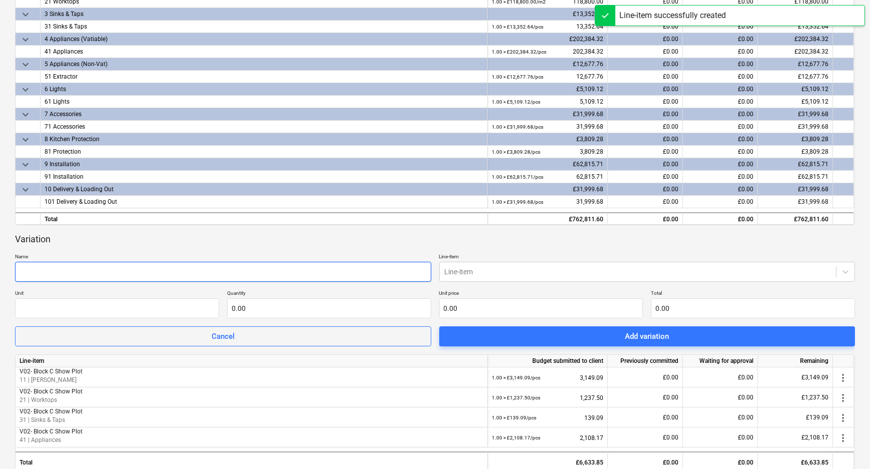
click at [283, 270] on input "text" at bounding box center [223, 272] width 416 height 20
paste input "V02- Block C Show Plot"
type input "V02- Block C Show Plot"
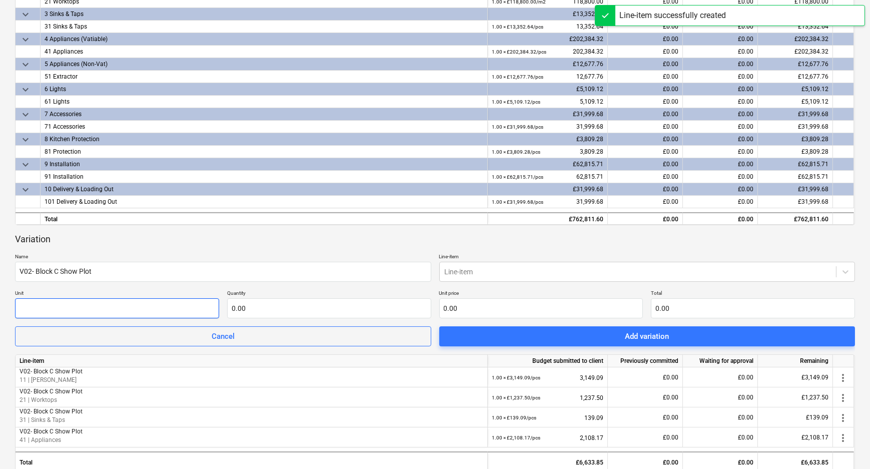
click at [147, 309] on input "text" at bounding box center [117, 308] width 204 height 20
type input "pcs"
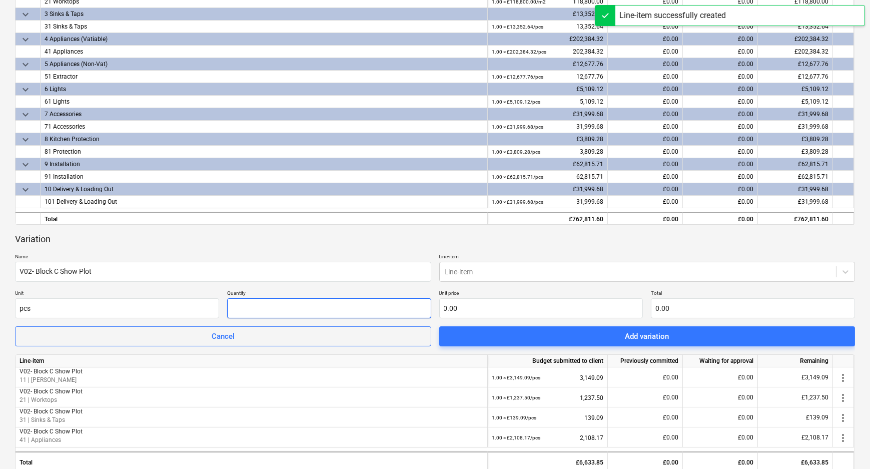
click at [295, 316] on input "text" at bounding box center [329, 308] width 204 height 20
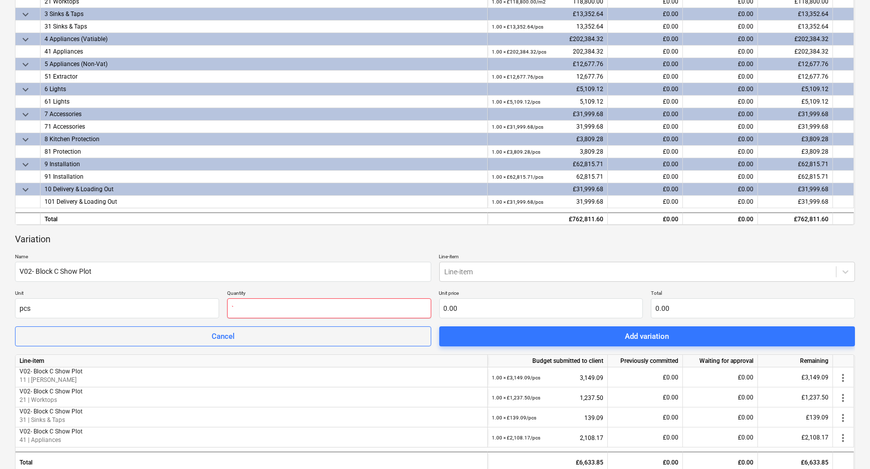
drag, startPoint x: 355, startPoint y: 310, endPoint x: 240, endPoint y: 310, distance: 115.1
click at [241, 310] on input "`" at bounding box center [329, 308] width 204 height 20
drag, startPoint x: 227, startPoint y: 309, endPoint x: 217, endPoint y: 308, distance: 10.6
click at [210, 309] on div "Unit pcs Quantity ` Unit price 0.00 Total 0.00" at bounding box center [435, 304] width 840 height 29
type input "1.00"
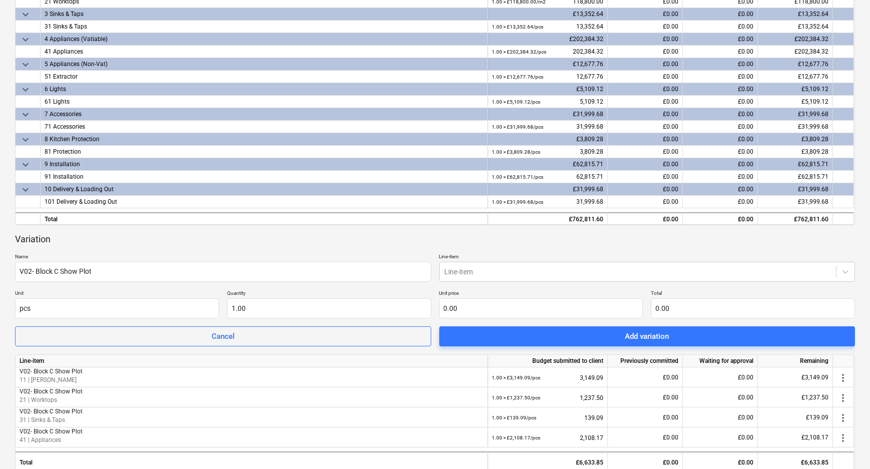
click at [438, 305] on div "Unit pcs Quantity 1.00 Unit price 0.00 Total 0.00" at bounding box center [435, 304] width 840 height 29
click at [475, 305] on input "text" at bounding box center [541, 308] width 204 height 20
type input "2"
type input "2.00"
type input "21"
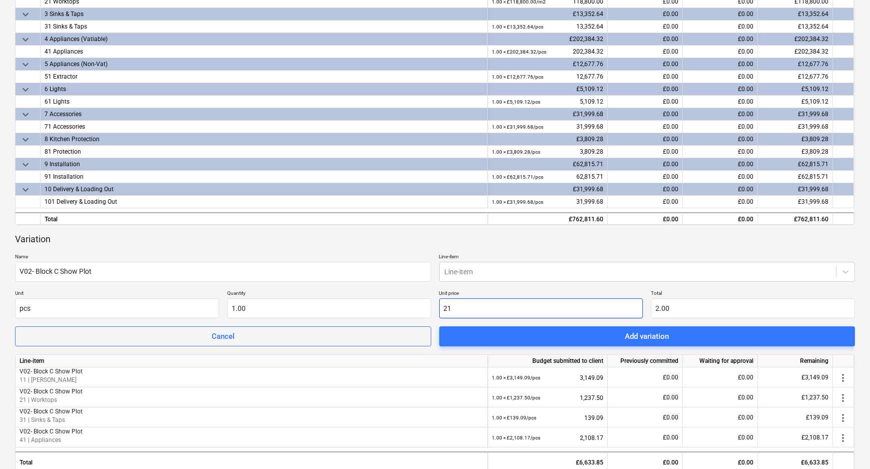
type input "21.00"
type input "210"
type input "210.00"
type input "2108"
type input "2,108.00"
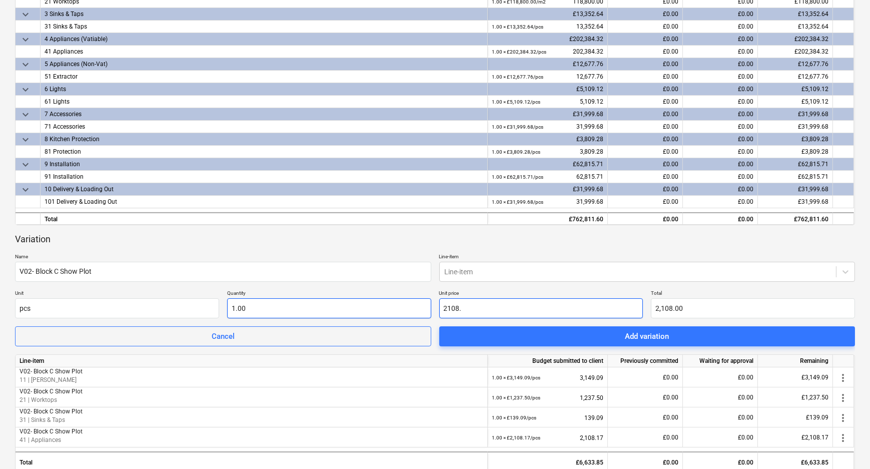
drag, startPoint x: 437, startPoint y: 310, endPoint x: 417, endPoint y: 312, distance: 20.1
click at [417, 312] on div "Unit pcs Quantity 1.00 Unit price 2108. Total 2,108.00" at bounding box center [435, 304] width 840 height 29
type input "1"
type input "1.00"
type input "13"
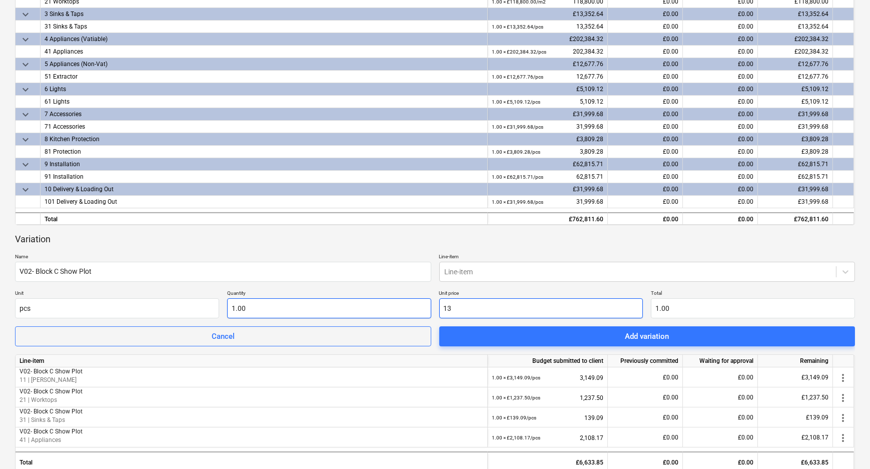
type input "13.00"
type input "132"
type input "132.00"
type input "132.06"
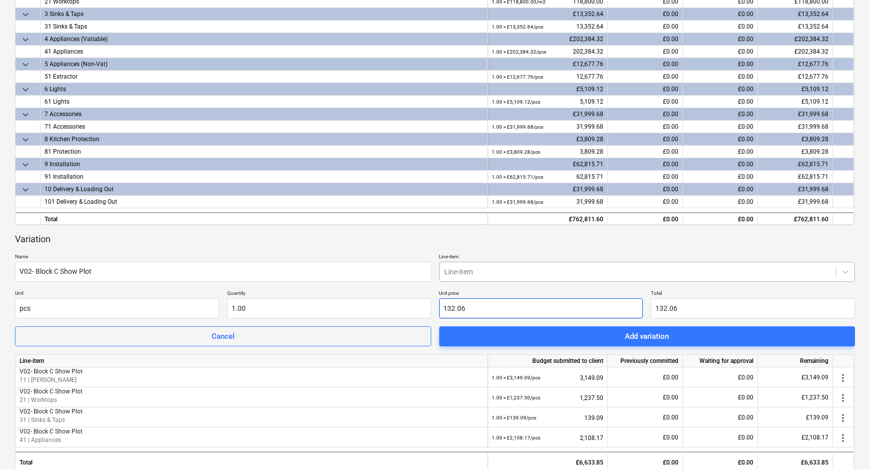
type input "132.06"
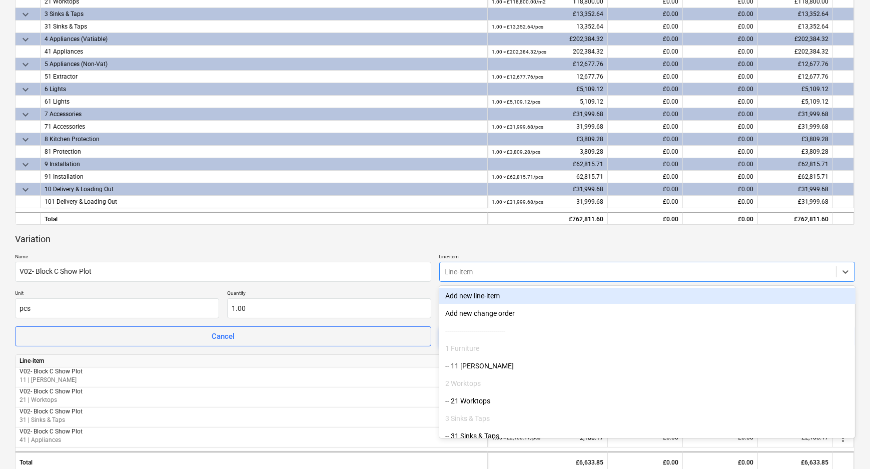
click at [495, 267] on div at bounding box center [638, 272] width 387 height 10
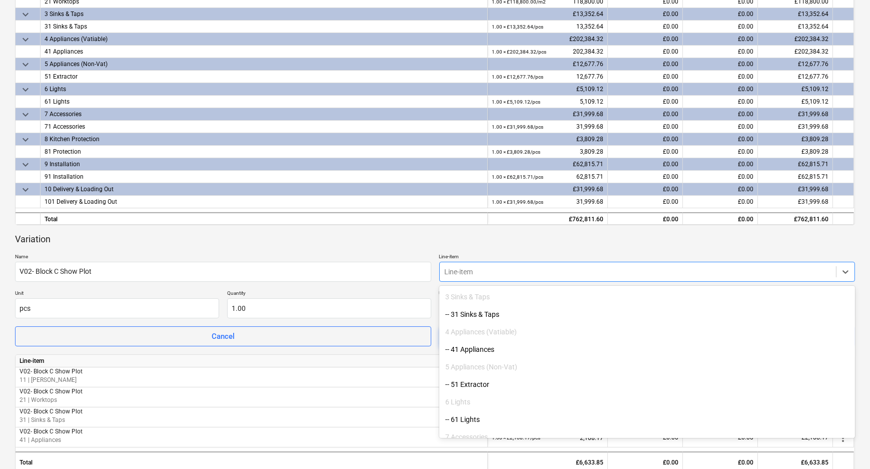
scroll to position [136, 0]
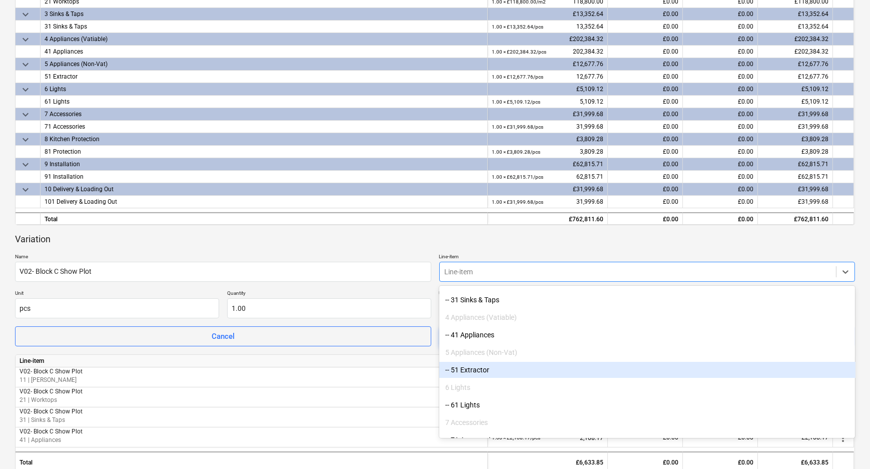
click at [491, 370] on div "-- 51 Extractor" at bounding box center [647, 370] width 416 height 16
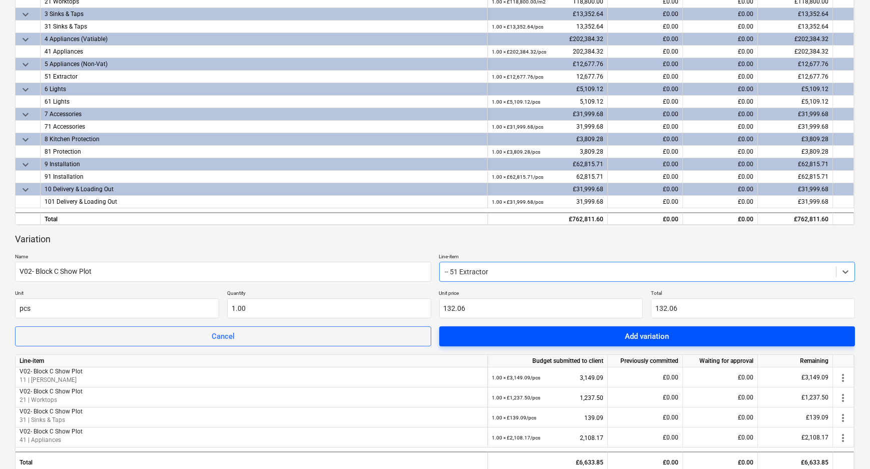
click at [579, 336] on span "Add variation" at bounding box center [647, 336] width 392 height 13
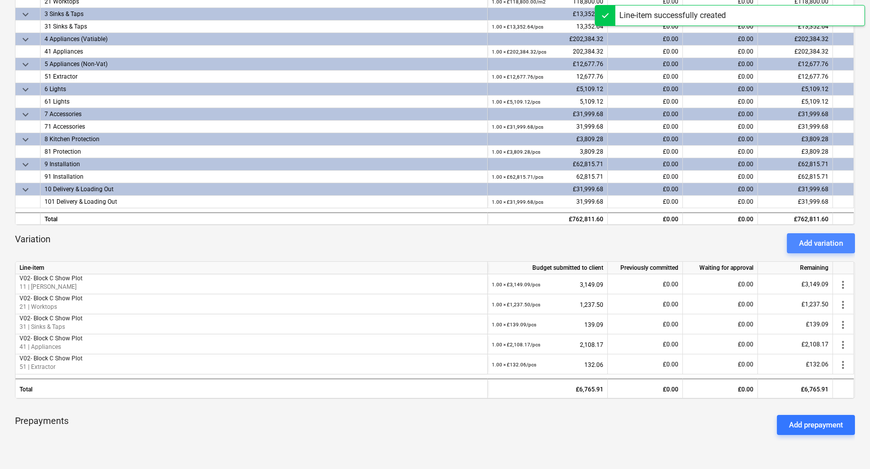
click at [802, 240] on div "Add variation" at bounding box center [821, 243] width 44 height 13
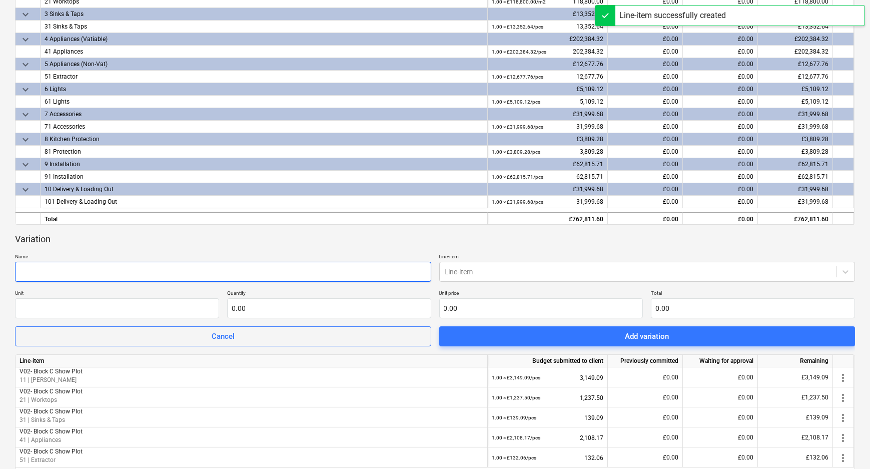
drag, startPoint x: 226, startPoint y: 274, endPoint x: 217, endPoint y: 275, distance: 9.1
click at [222, 275] on input "text" at bounding box center [223, 272] width 416 height 20
paste input "V02- Block C Show Plot"
type input "V02- Block C Show Plot"
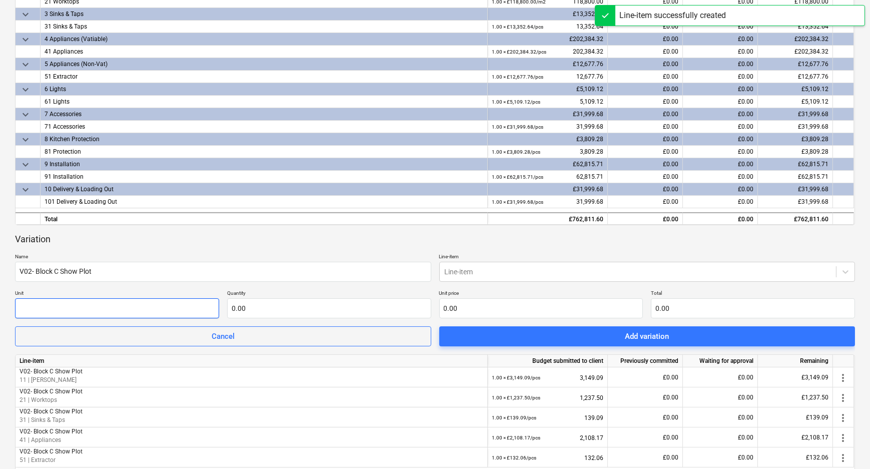
click at [149, 312] on input "text" at bounding box center [117, 308] width 204 height 20
type input "pcs"
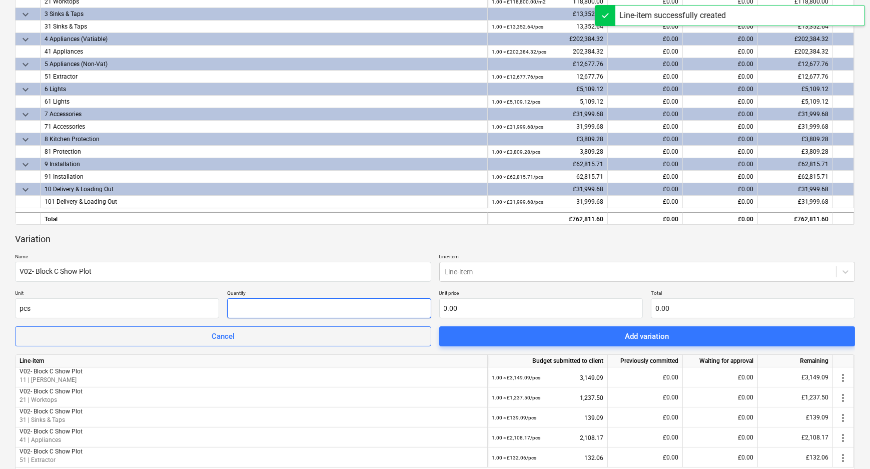
click at [246, 309] on input "text" at bounding box center [329, 308] width 204 height 20
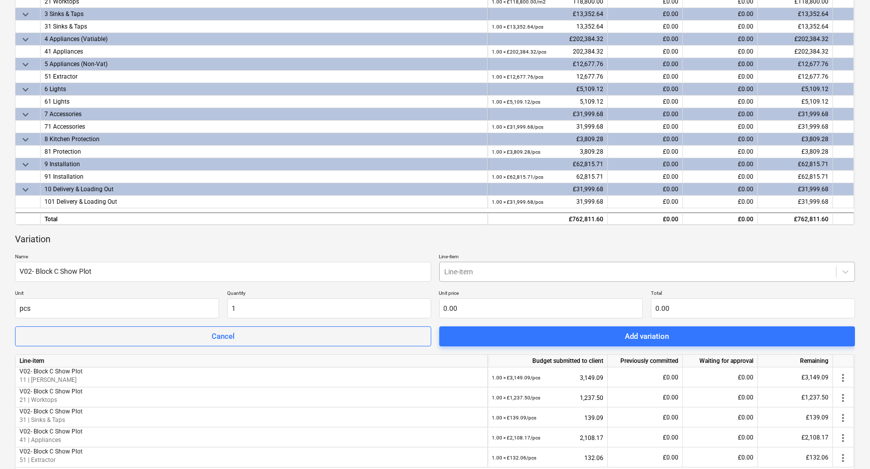
type input "1.00"
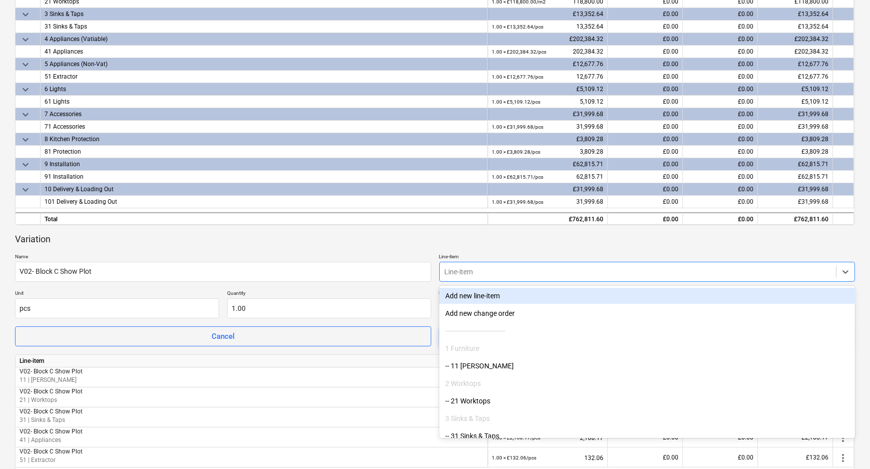
click at [497, 270] on div at bounding box center [638, 272] width 387 height 10
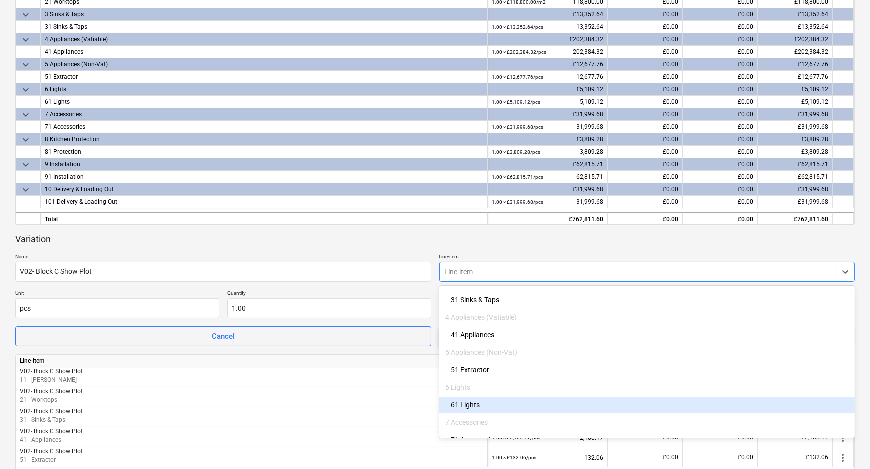
click at [469, 407] on div "-- 61 Lights" at bounding box center [647, 405] width 416 height 16
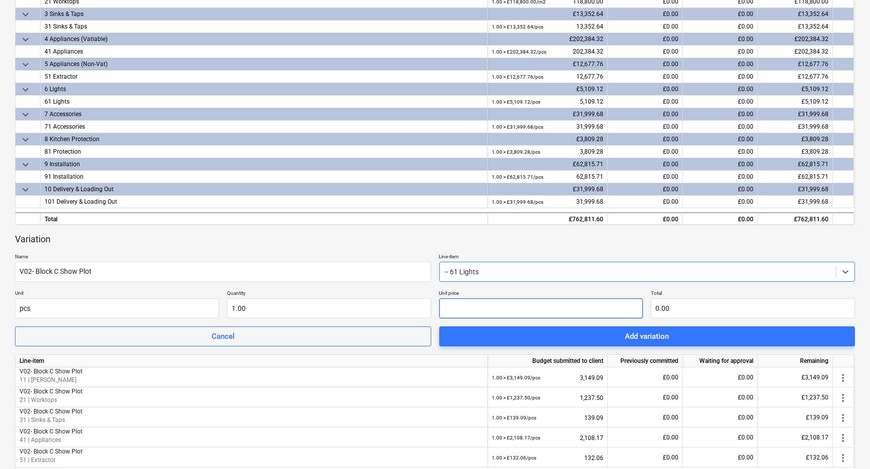
click at [464, 310] on input "text" at bounding box center [541, 308] width 204 height 20
type input "5"
type input "5.00"
type input "53"
type input "53.00"
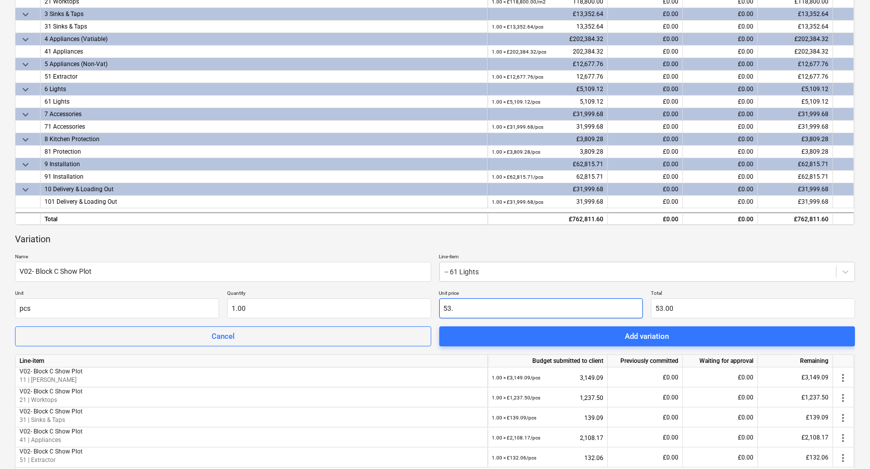
type input "53.2"
type input "53.20"
type input "53.22"
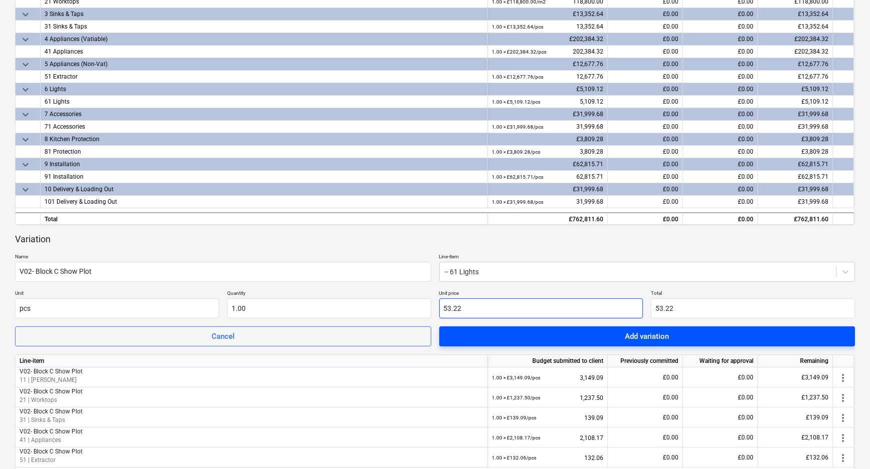
type input "53.22"
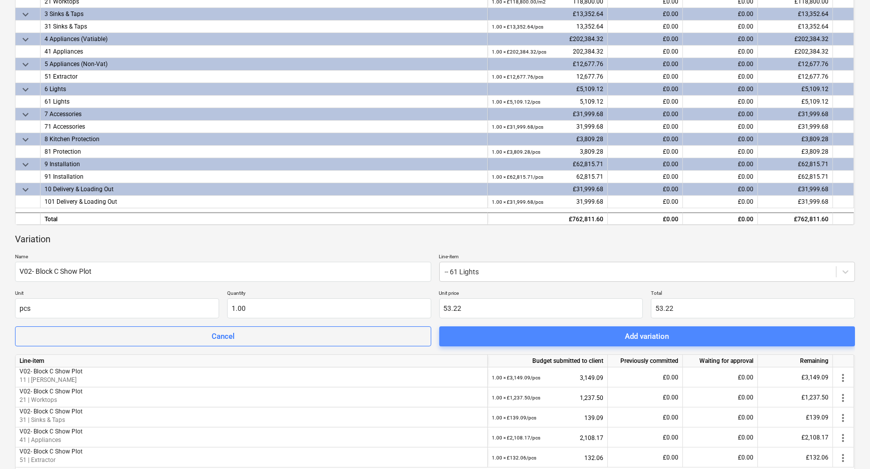
click at [520, 340] on span "Add variation" at bounding box center [647, 336] width 392 height 13
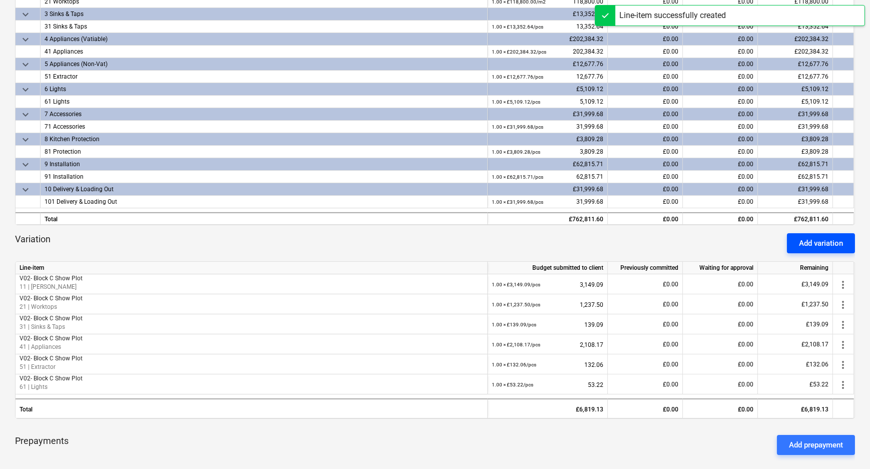
click at [824, 235] on button "Add variation" at bounding box center [821, 243] width 68 height 20
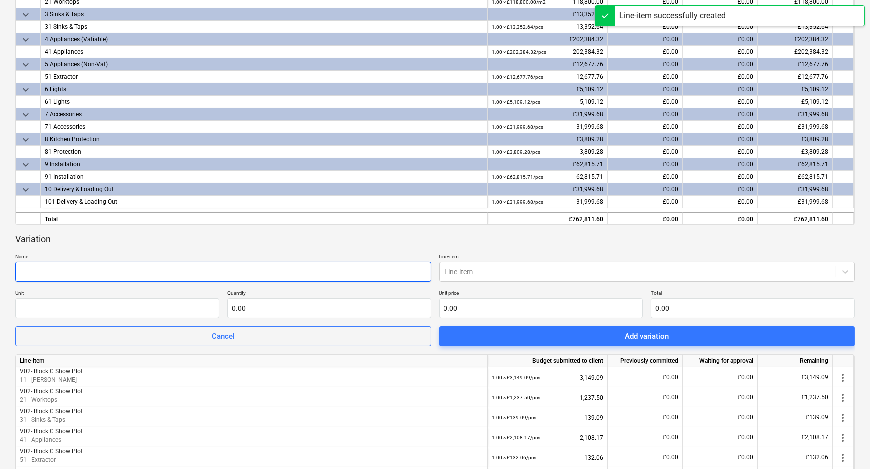
click at [260, 265] on input "text" at bounding box center [223, 272] width 416 height 20
paste input "V02- Block C Show Plot"
type input "V02- Block C Show Plot"
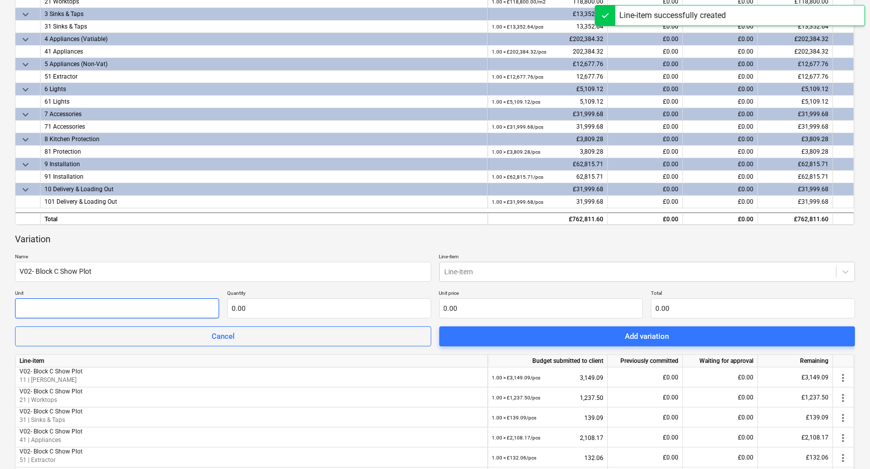
click at [111, 307] on input "text" at bounding box center [117, 308] width 204 height 20
type input "pcs"
click at [499, 272] on div at bounding box center [638, 272] width 387 height 10
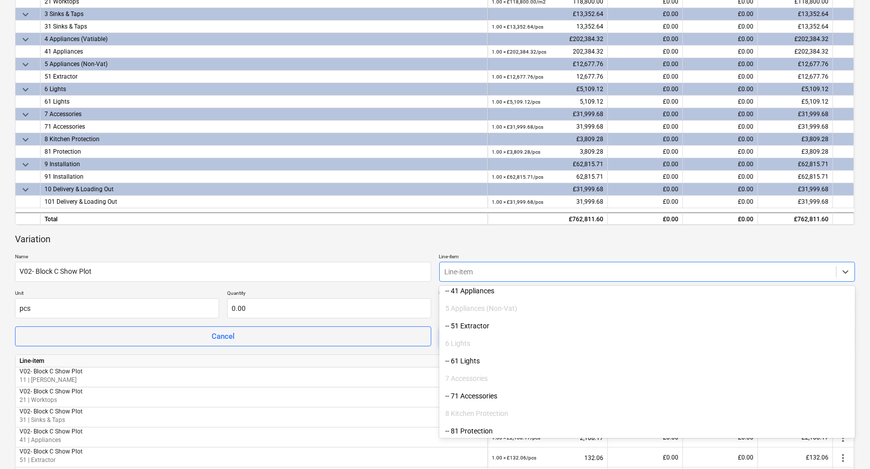
scroll to position [182, 0]
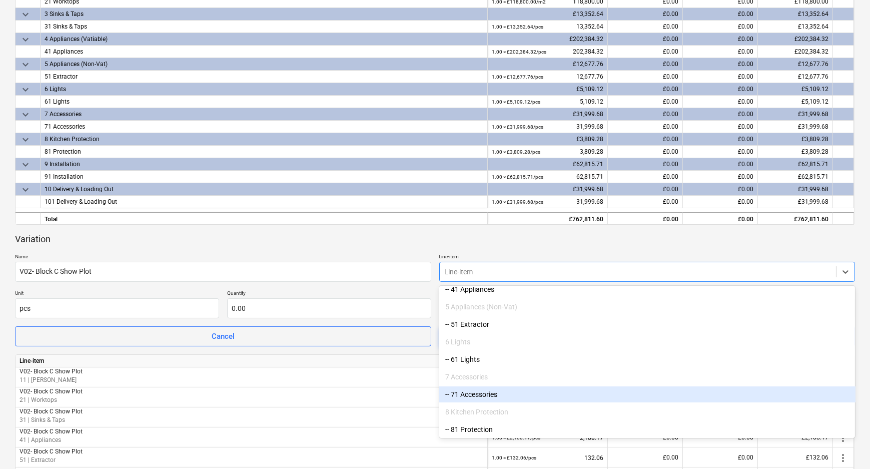
click at [495, 391] on div "-- 71 Accessories" at bounding box center [647, 394] width 416 height 16
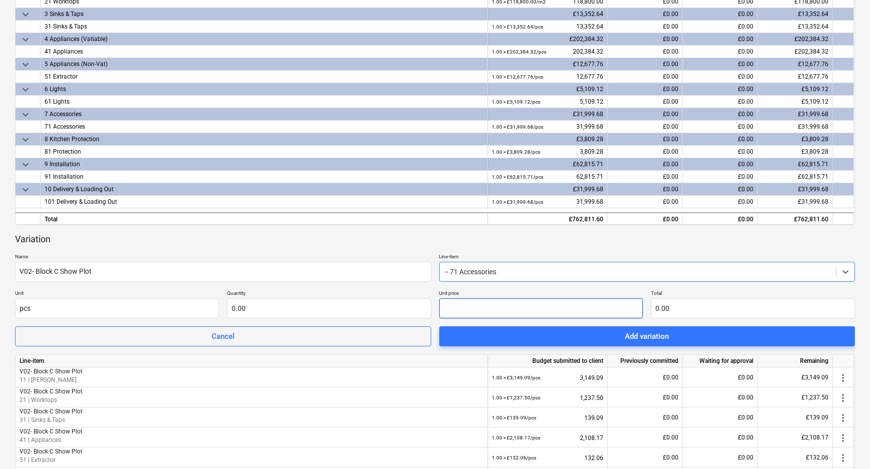
click at [488, 316] on input "text" at bounding box center [541, 308] width 204 height 20
type input "333.33"
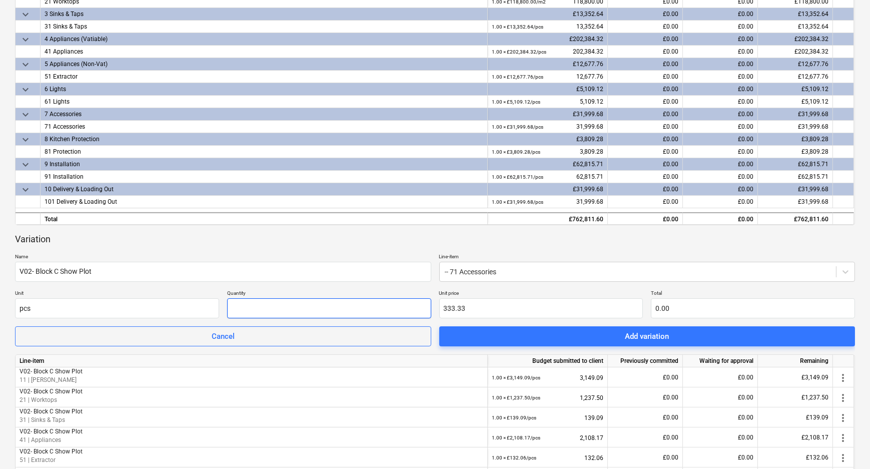
click at [317, 310] on input "text" at bounding box center [329, 308] width 204 height 20
type input "1"
type input "333.33"
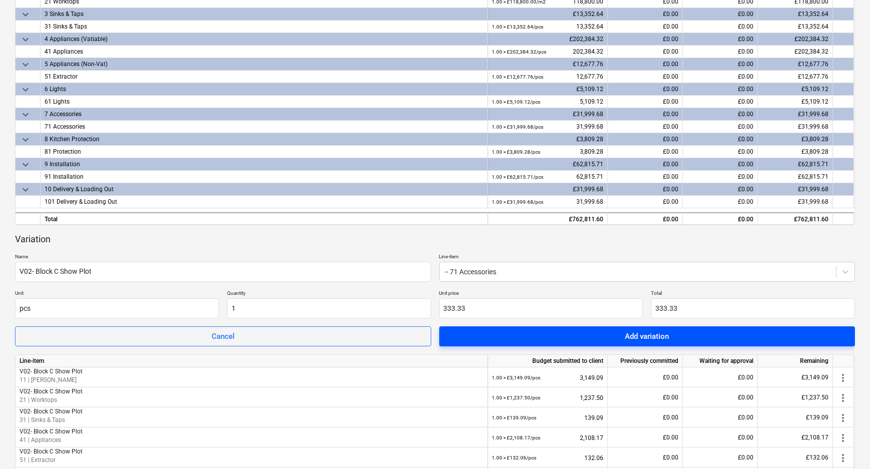
type input "1.00"
click at [516, 338] on span "Add variation" at bounding box center [647, 336] width 392 height 13
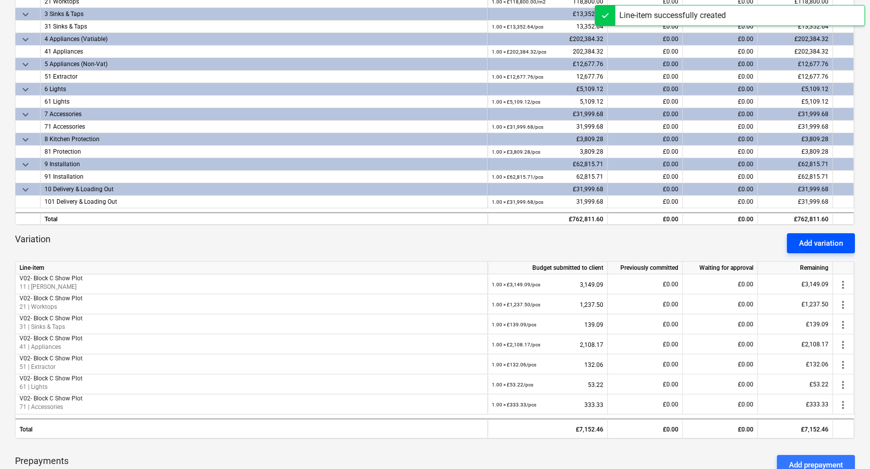
drag, startPoint x: 799, startPoint y: 243, endPoint x: 775, endPoint y: 246, distance: 24.3
click at [799, 243] on div "Add variation" at bounding box center [821, 243] width 44 height 13
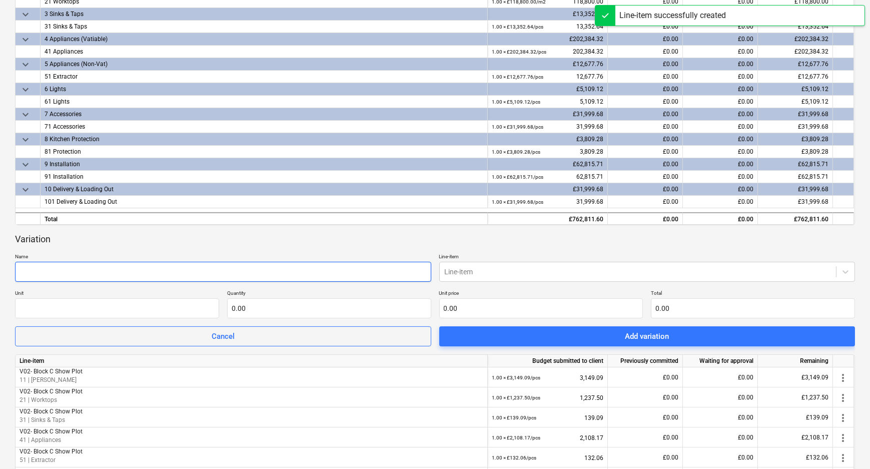
click at [147, 270] on input "text" at bounding box center [223, 272] width 416 height 20
paste input "V02- Block C Show Plot"
type input "V02- Block C Show Plot"
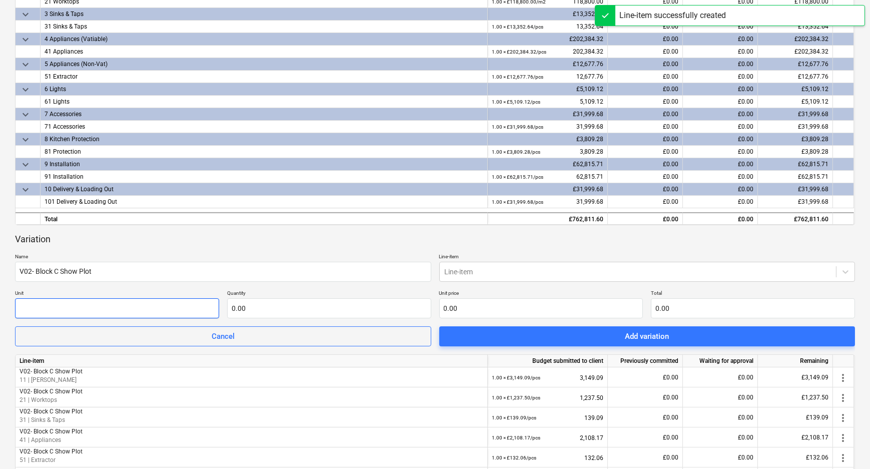
click at [133, 317] on input "text" at bounding box center [117, 308] width 204 height 20
type input "pcs"
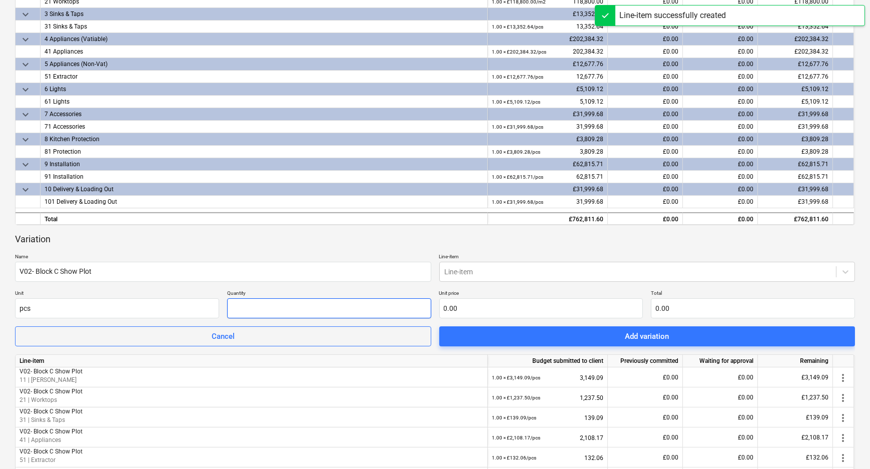
click at [391, 306] on input "text" at bounding box center [329, 308] width 204 height 20
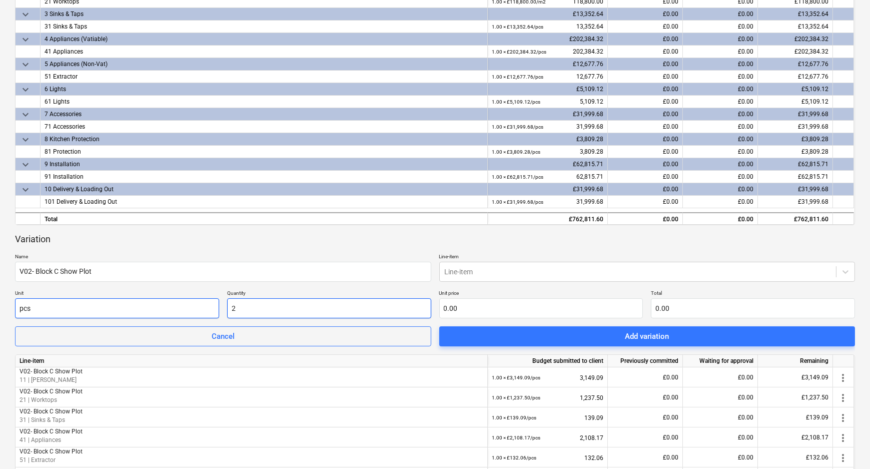
drag, startPoint x: 312, startPoint y: 310, endPoint x: 161, endPoint y: 311, distance: 151.1
click at [161, 311] on div "Unit pcs Quantity 2 Unit price 0.00 Total 0.00" at bounding box center [435, 304] width 840 height 29
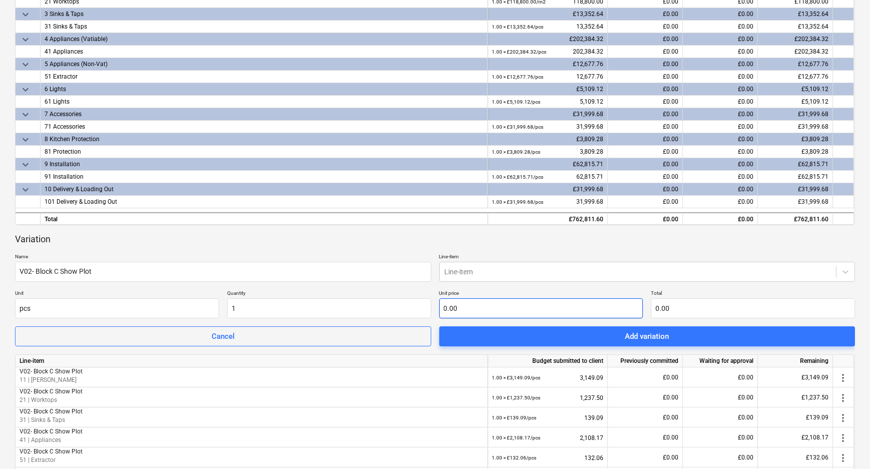
type input "1.00"
click at [586, 300] on input "text" at bounding box center [541, 308] width 204 height 20
type input "0.00"
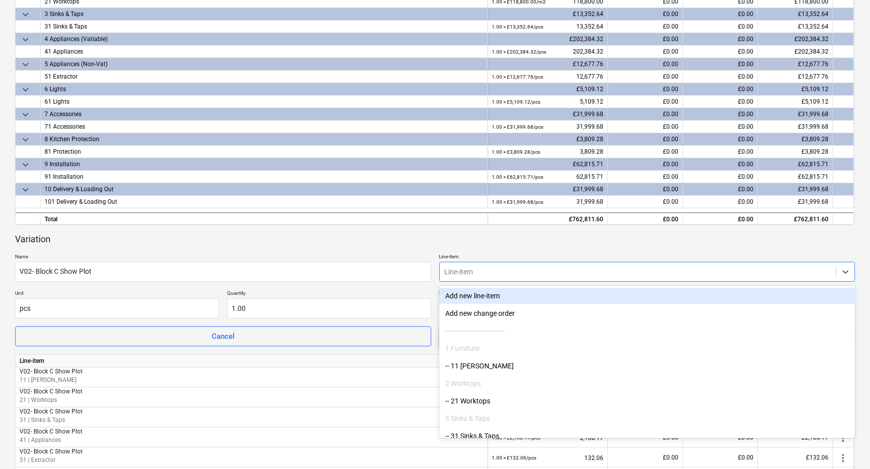
drag, startPoint x: 563, startPoint y: 268, endPoint x: 557, endPoint y: 272, distance: 6.8
click at [562, 269] on div at bounding box center [638, 272] width 387 height 10
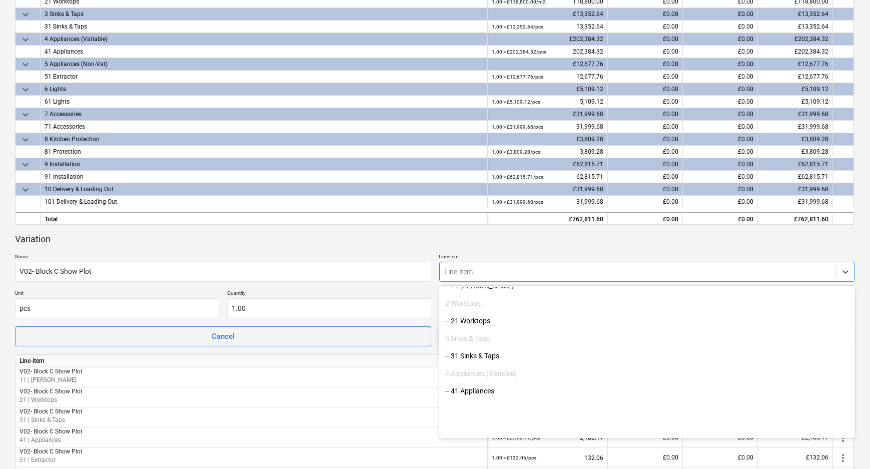
scroll to position [227, 0]
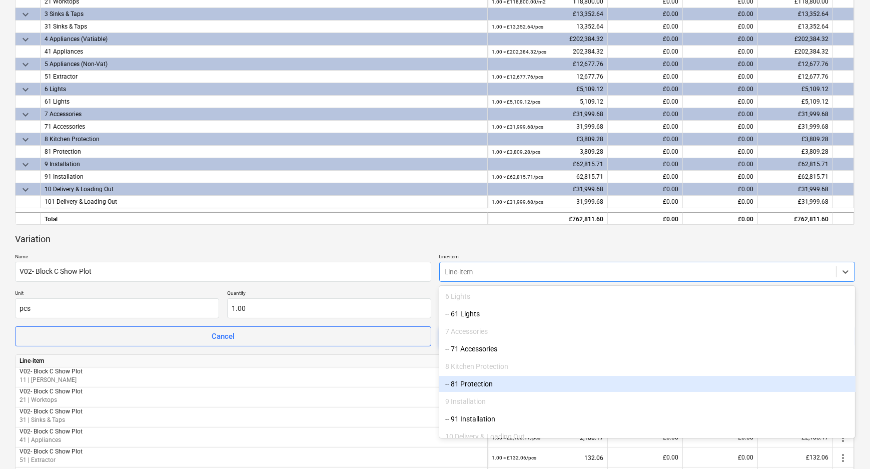
drag, startPoint x: 534, startPoint y: 376, endPoint x: 494, endPoint y: 366, distance: 40.8
click at [509, 382] on div "-- 81 Protection" at bounding box center [647, 384] width 416 height 16
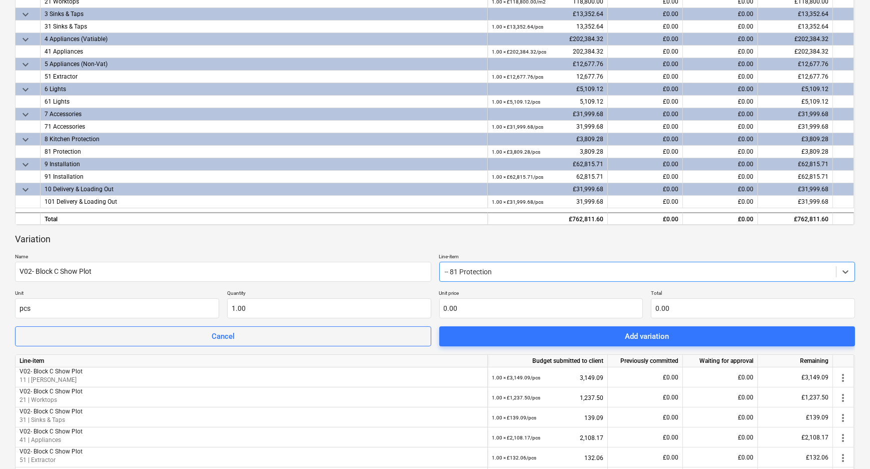
click at [483, 320] on div "Variation Name V02- Block C Show Plot Line-item option -- 81 Protection, select…" at bounding box center [435, 290] width 840 height 114
click at [478, 310] on input "text" at bounding box center [541, 308] width 204 height 20
type input "3"
type input "3.00"
type input "39"
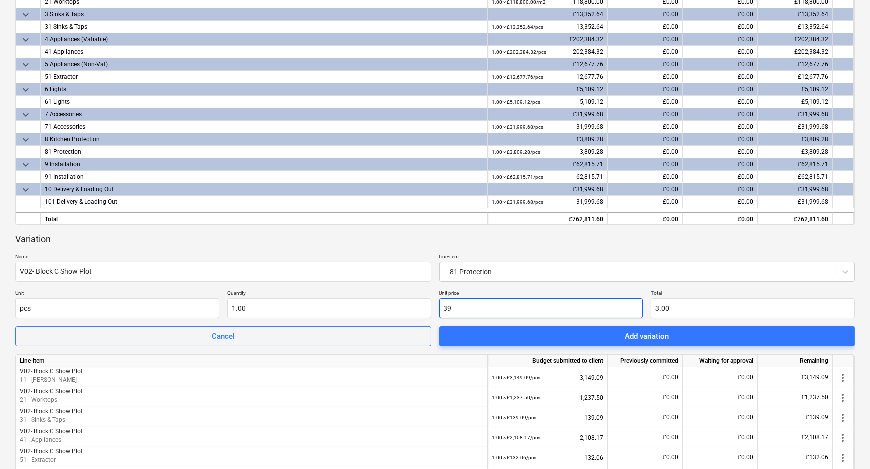
type input "39.00"
type input "39.6"
type input "39.60"
type input "39.68"
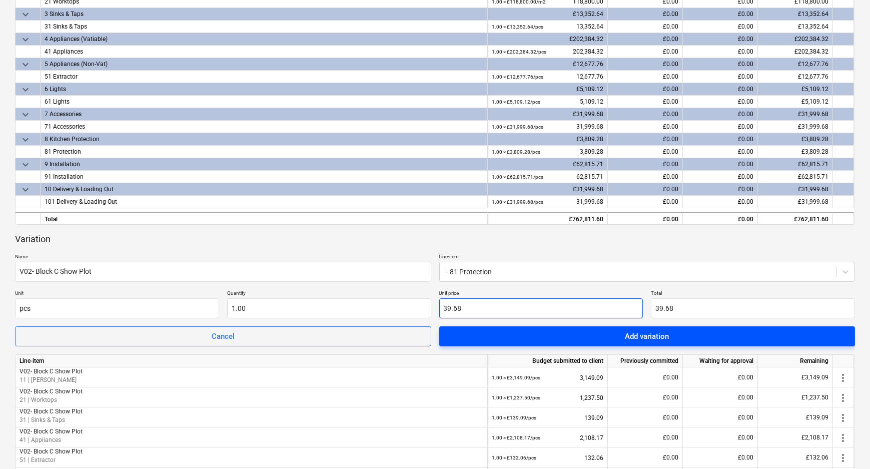
type input "39.68"
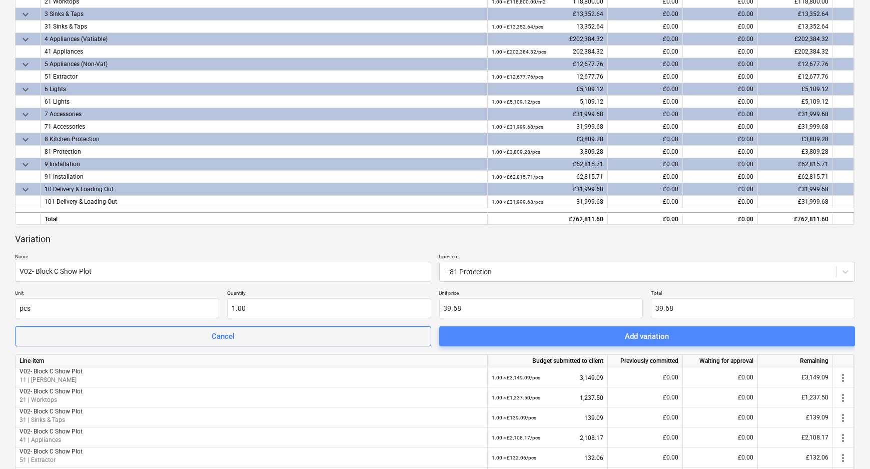
click at [500, 339] on span "Add variation" at bounding box center [647, 336] width 392 height 13
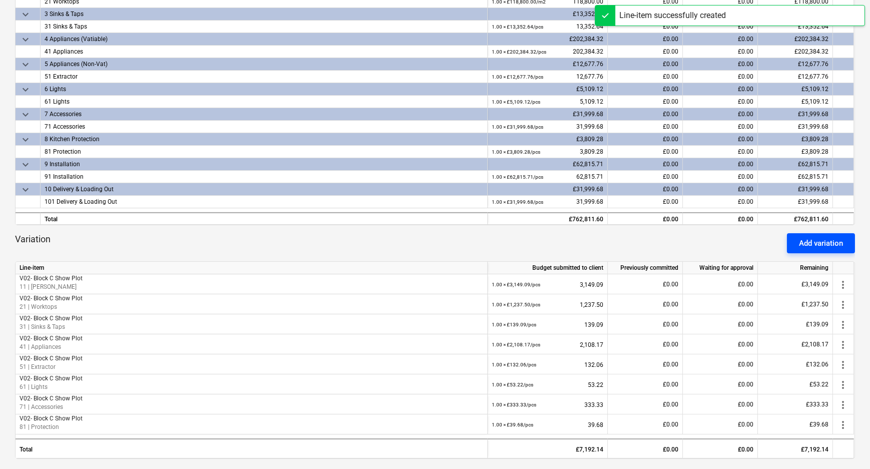
click at [845, 235] on button "Add variation" at bounding box center [821, 243] width 68 height 20
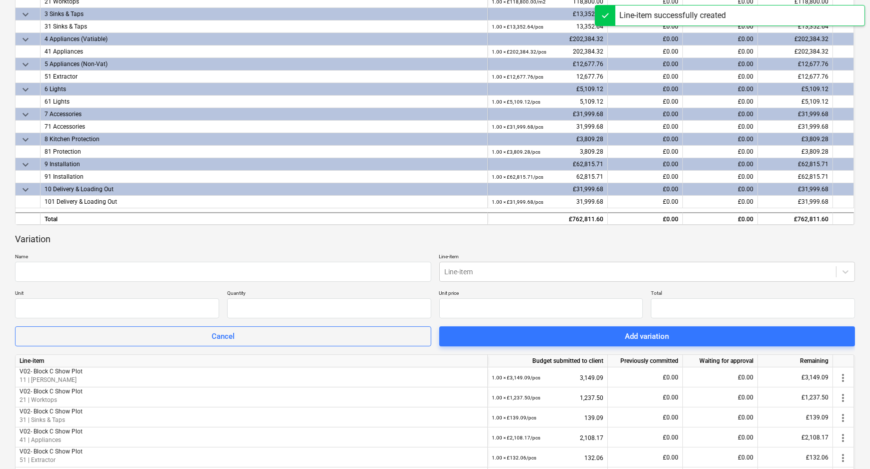
type input "0.00"
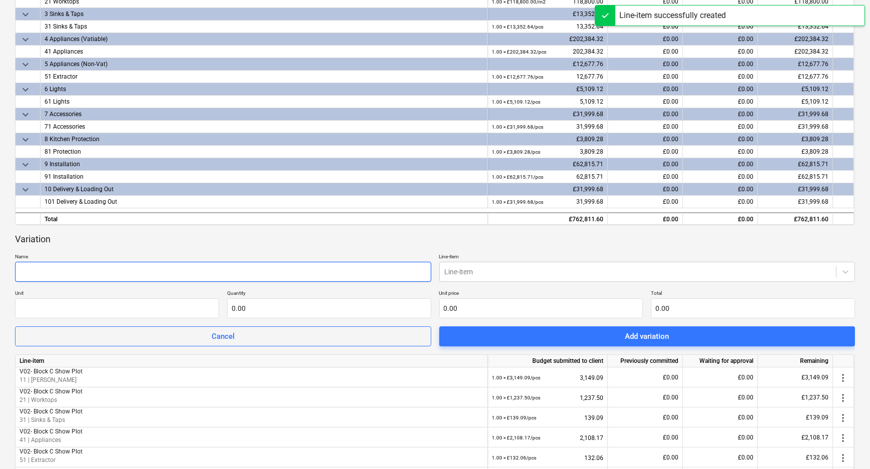
click at [197, 271] on input "text" at bounding box center [223, 272] width 416 height 20
paste input "V02- Block C Show Plot"
type input "V02- Block C Show Plot"
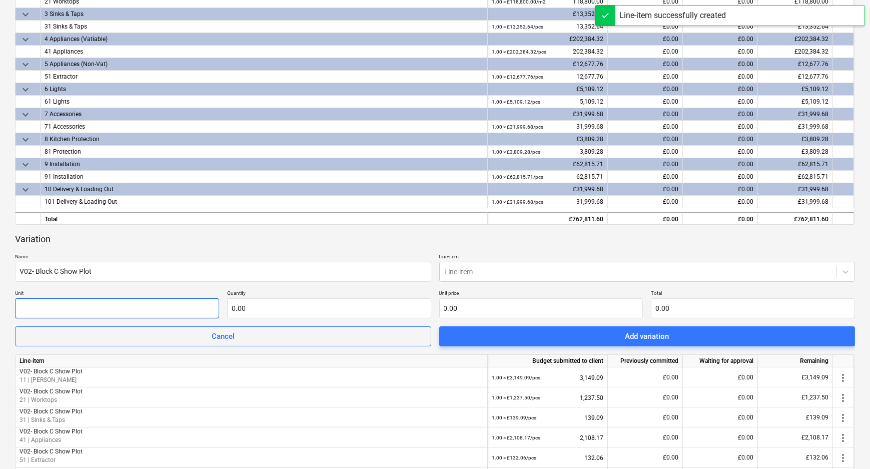
click at [116, 311] on input "text" at bounding box center [117, 308] width 204 height 20
type input "pcs"
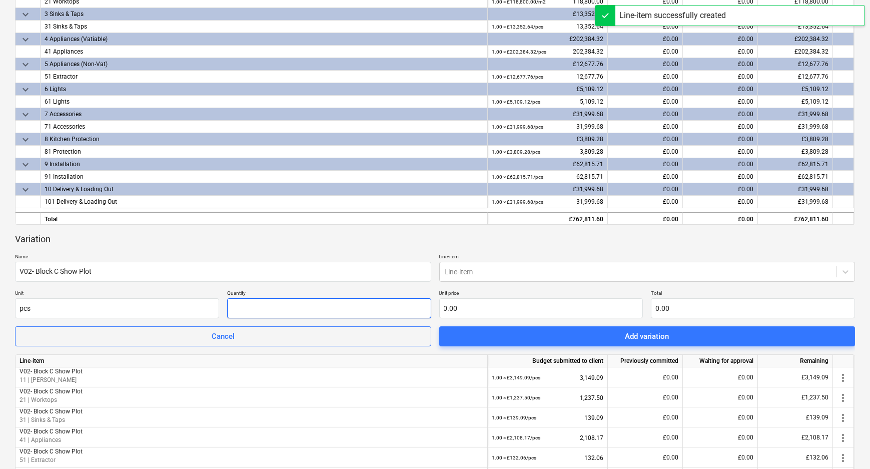
click at [363, 305] on input "text" at bounding box center [329, 308] width 204 height 20
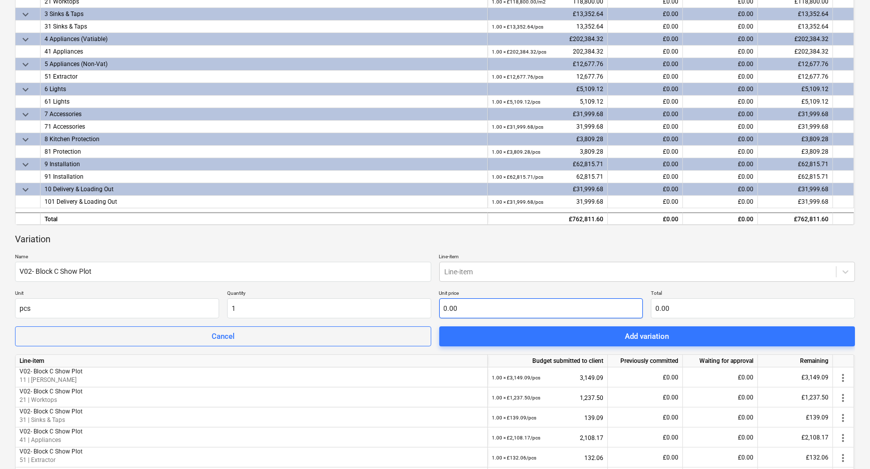
type input "1.00"
click at [465, 306] on input "text" at bounding box center [541, 308] width 204 height 20
type input "6"
type input "6.00"
type input "66"
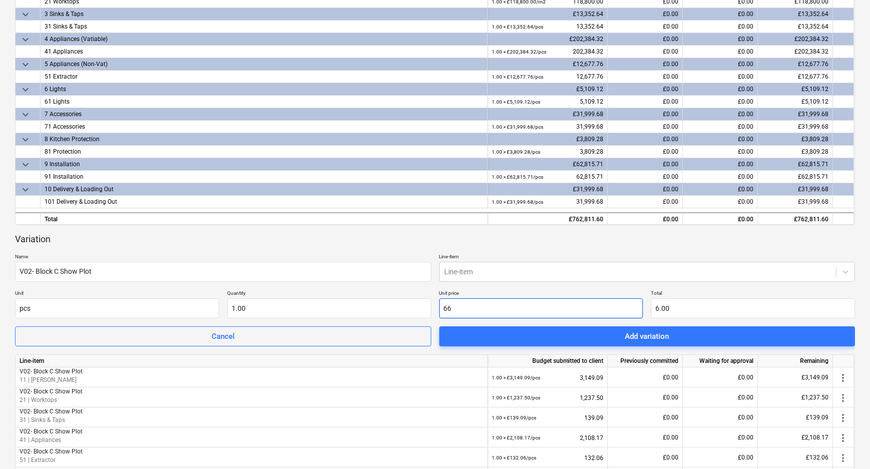
type input "66.00"
type input "666"
type input "666.00"
type input "66"
type input "66.00"
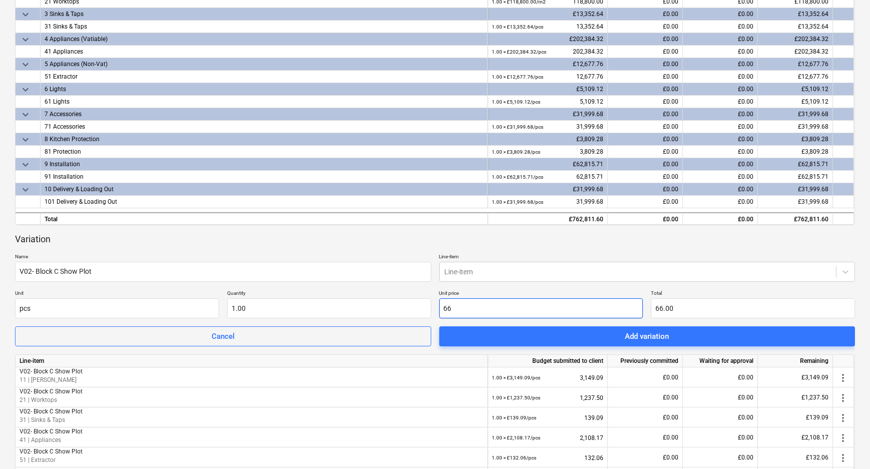
type input "660"
type input "660.00"
type input "660.06"
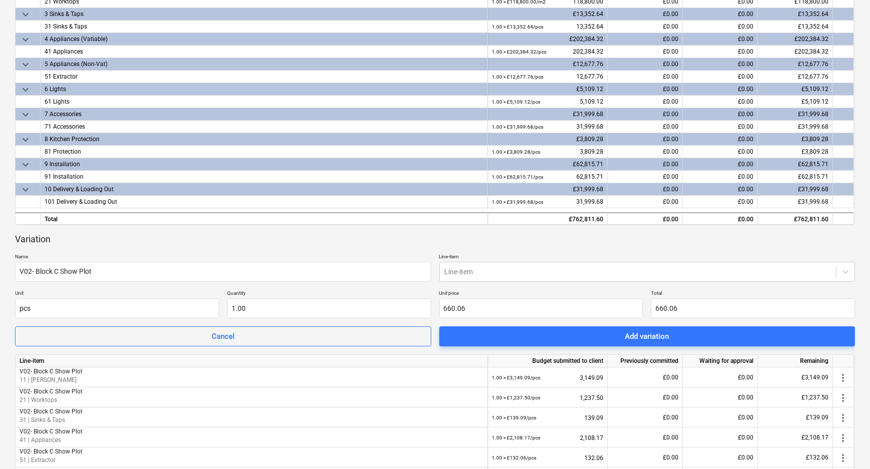
drag, startPoint x: 527, startPoint y: 272, endPoint x: 520, endPoint y: 283, distance: 13.7
click at [527, 272] on div at bounding box center [638, 272] width 387 height 10
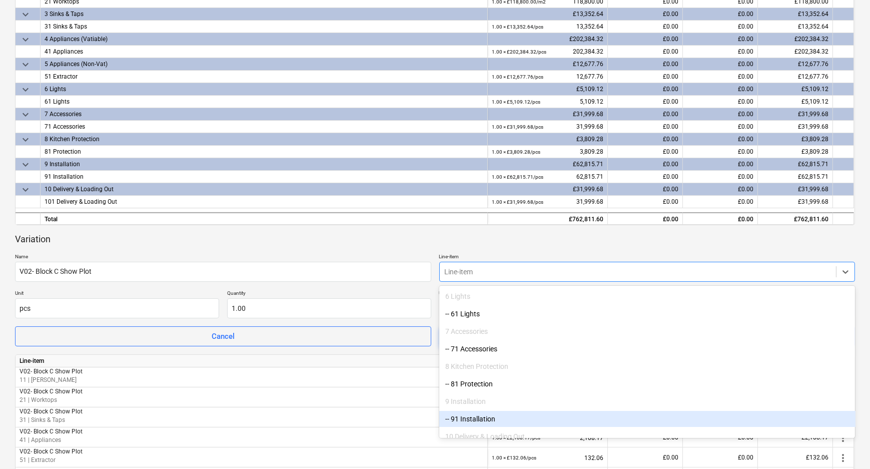
click at [507, 414] on div "-- 91 Installation" at bounding box center [647, 419] width 416 height 16
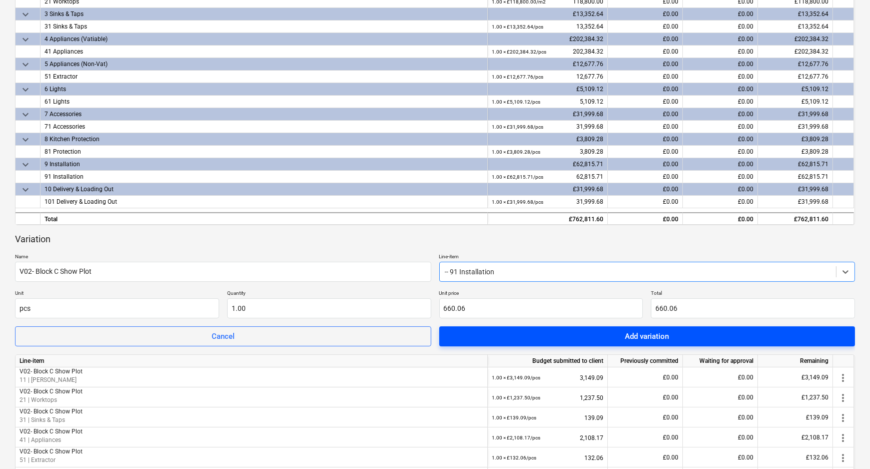
click at [504, 335] on span "Add variation" at bounding box center [647, 336] width 392 height 13
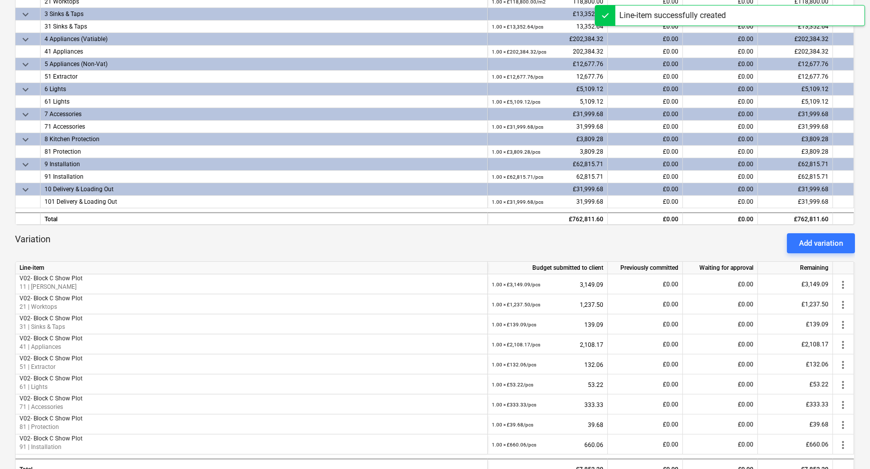
drag, startPoint x: 800, startPoint y: 243, endPoint x: 670, endPoint y: 246, distance: 130.1
click at [795, 243] on button "Add variation" at bounding box center [821, 243] width 68 height 20
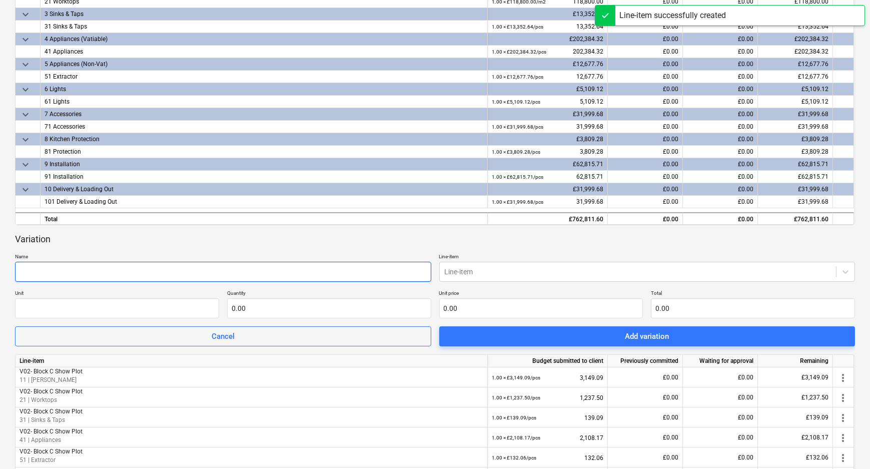
click at [176, 278] on input "text" at bounding box center [223, 272] width 416 height 20
paste input "V02- Block C Show Plot"
type input "V02- Block C Show Plot"
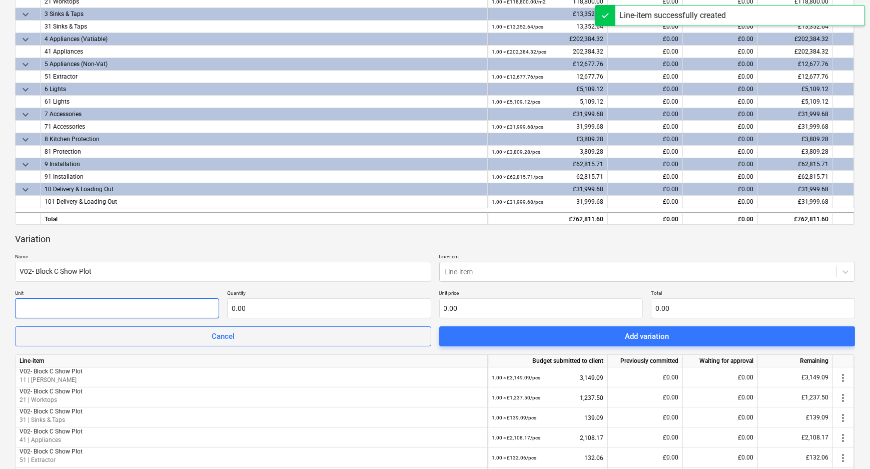
click at [136, 313] on input "text" at bounding box center [117, 308] width 204 height 20
type input "pcs"
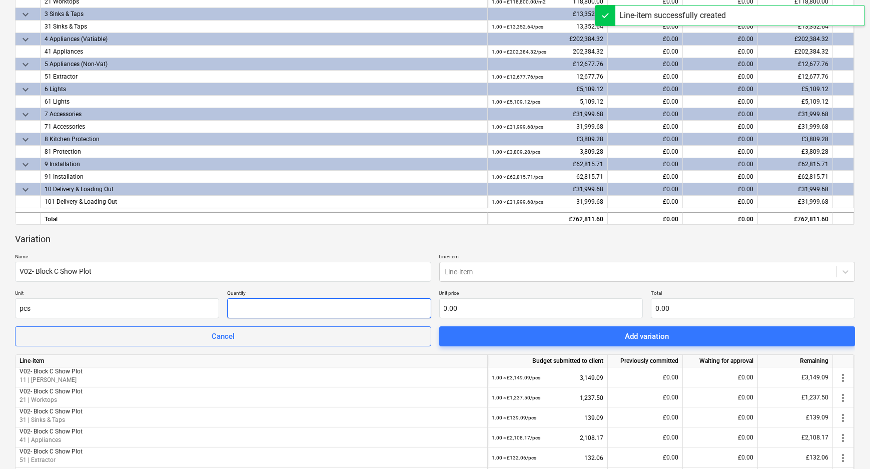
click at [270, 311] on input "text" at bounding box center [329, 308] width 204 height 20
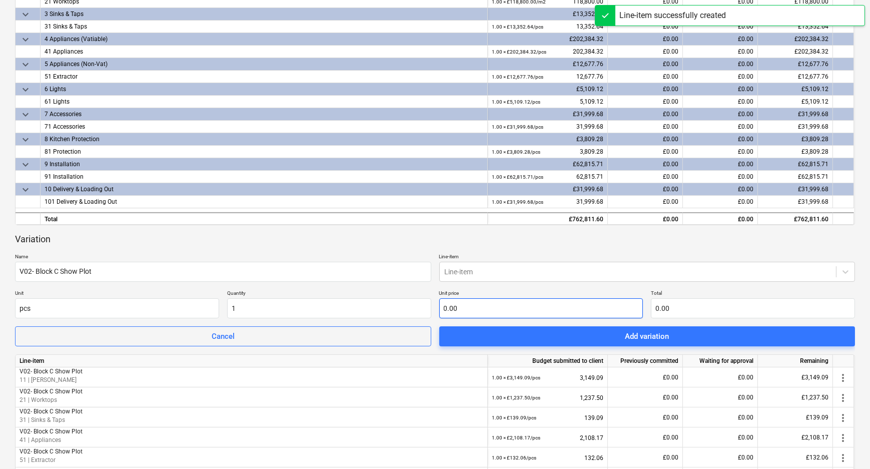
type input "1.00"
click at [452, 305] on input "text" at bounding box center [541, 308] width 204 height 20
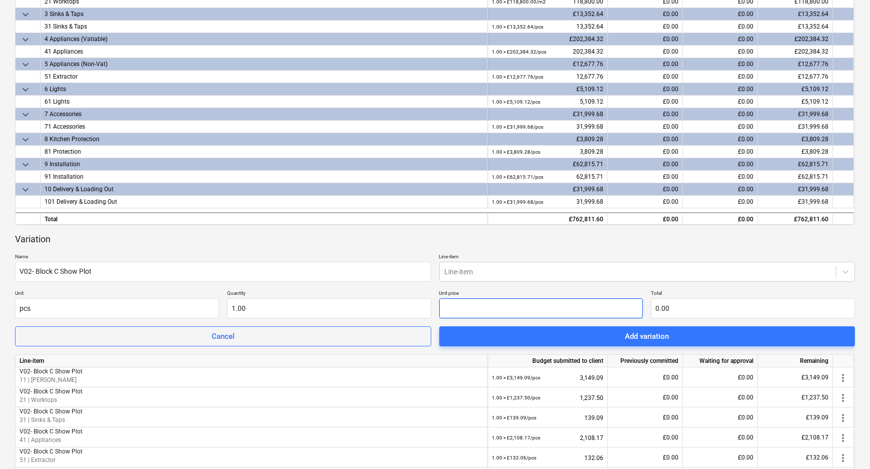
type input "3"
type input "3.00"
type input "33"
type input "33.00"
type input "333"
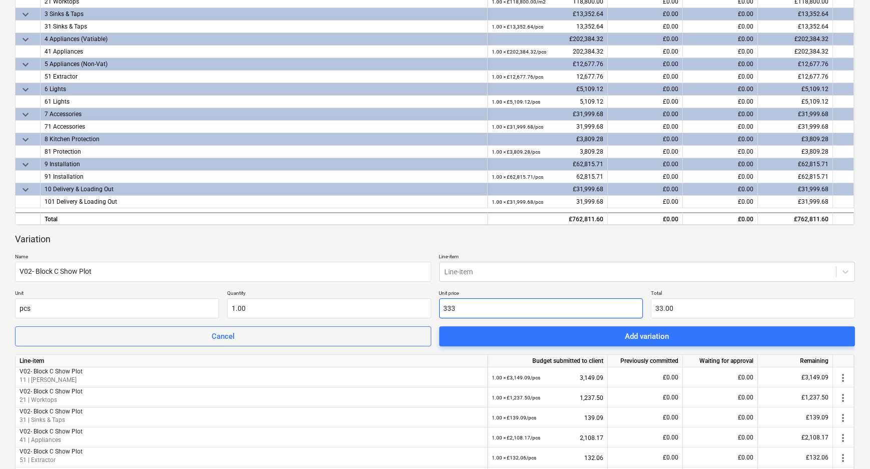
type input "333.00"
type input "333.3"
type input "333.30"
type input "333.33"
drag, startPoint x: 460, startPoint y: 266, endPoint x: 463, endPoint y: 283, distance: 17.2
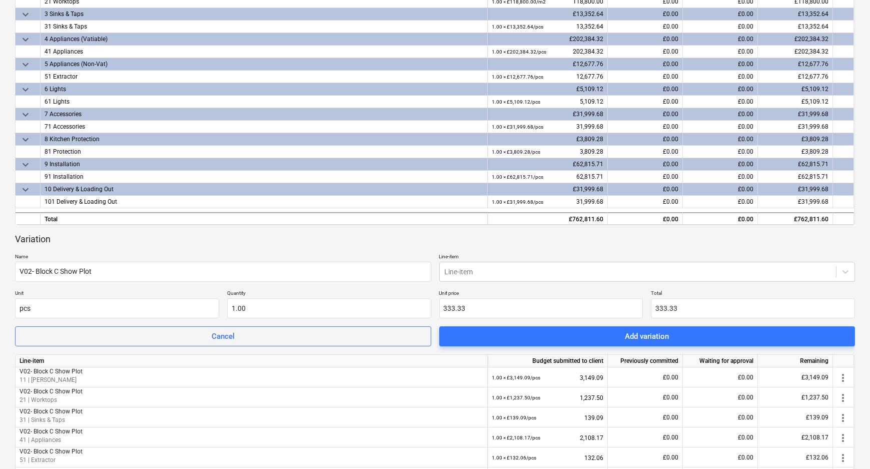
click at [461, 268] on div at bounding box center [638, 272] width 387 height 10
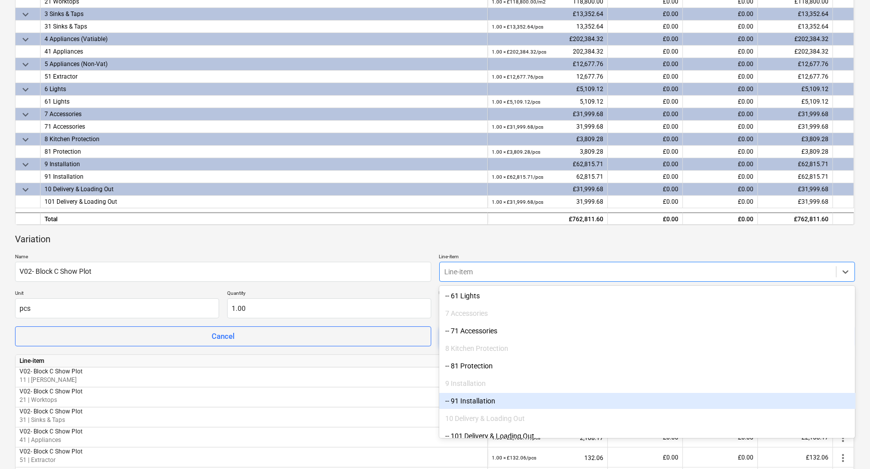
scroll to position [253, 0]
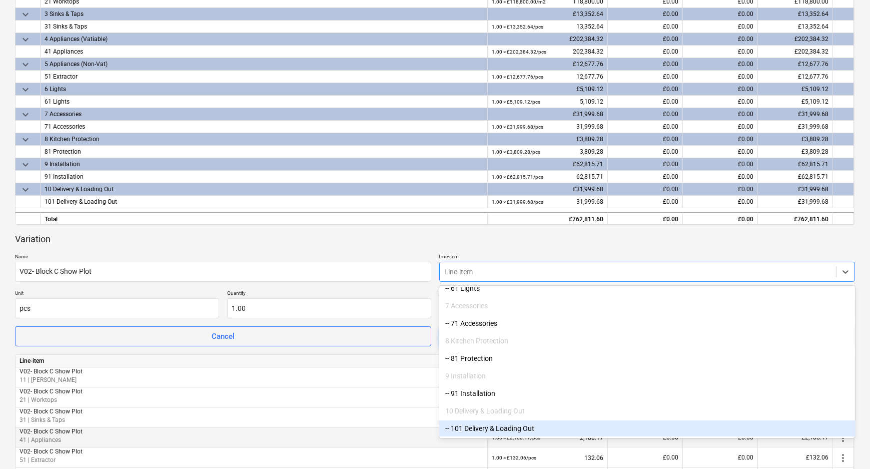
click at [476, 429] on div "-- 101 Delivery & Loading Out" at bounding box center [647, 428] width 416 height 16
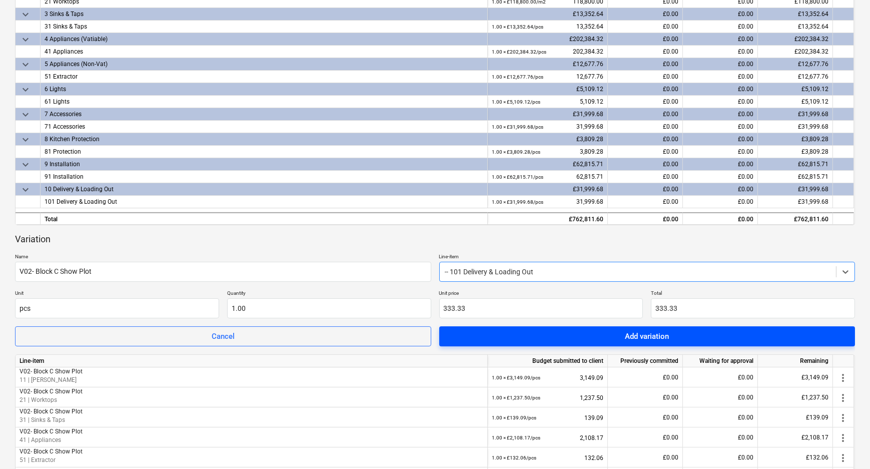
click at [546, 333] on span "Add variation" at bounding box center [647, 336] width 392 height 13
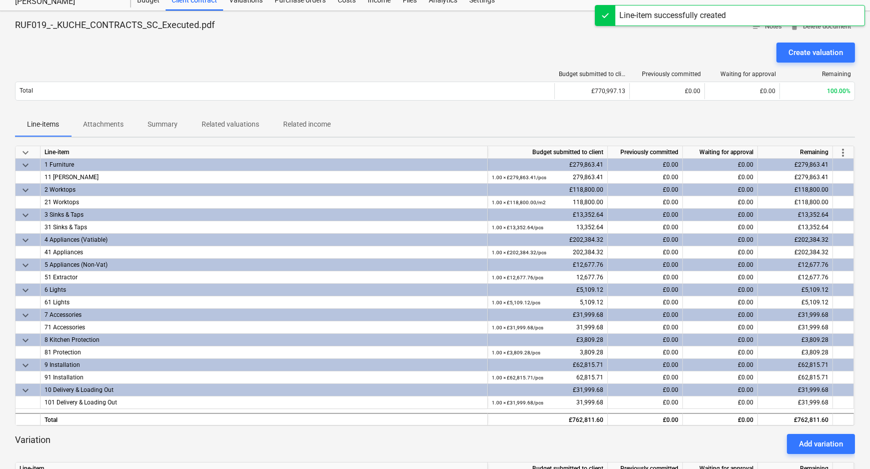
scroll to position [0, 0]
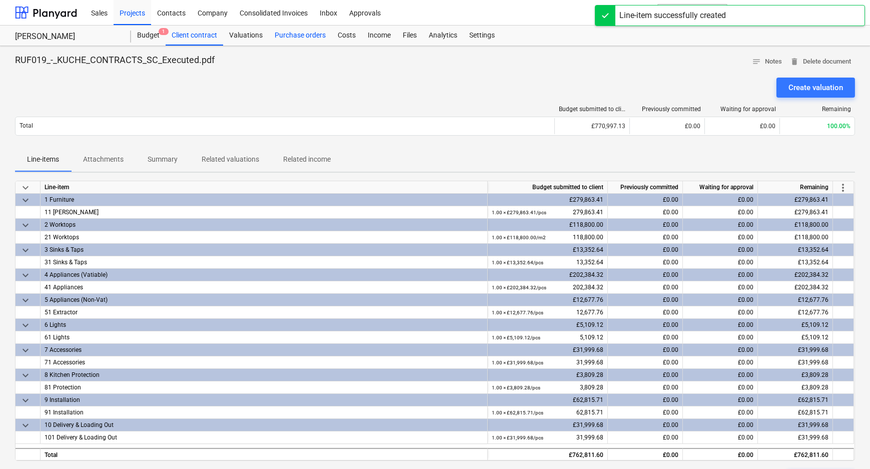
click at [285, 35] on div "Purchase orders" at bounding box center [300, 36] width 63 height 20
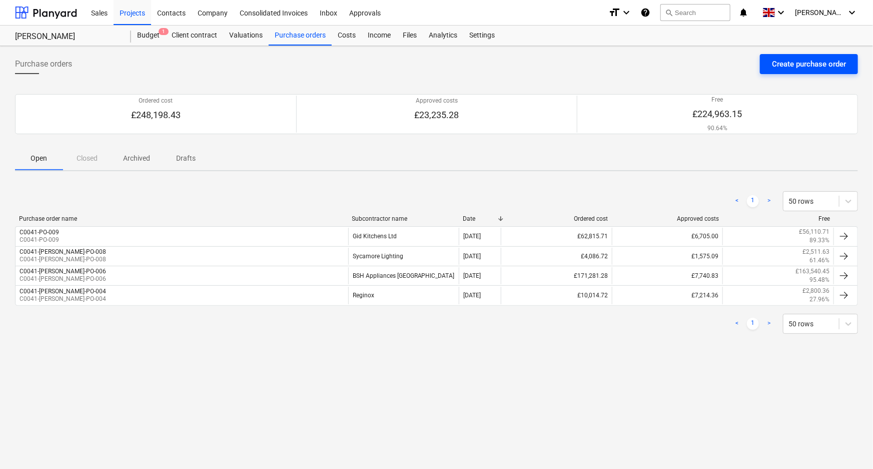
click at [803, 61] on div "Create purchase order" at bounding box center [809, 64] width 74 height 13
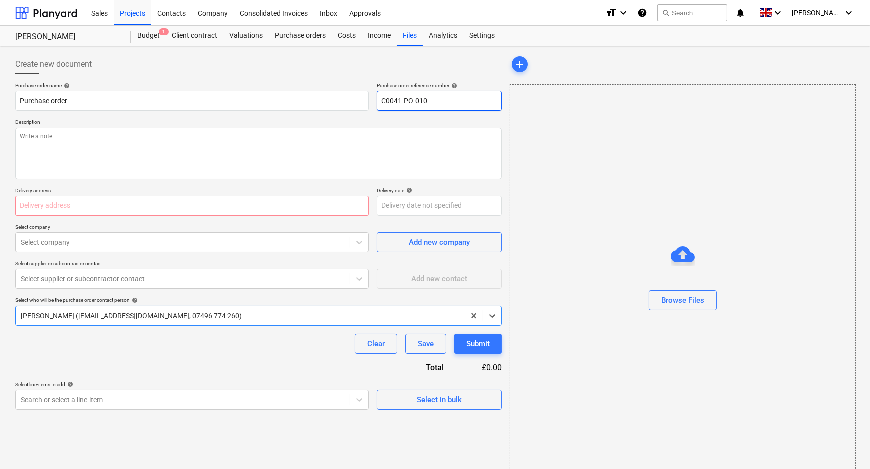
click at [444, 103] on input "C0041-PO-010" at bounding box center [439, 101] width 125 height 20
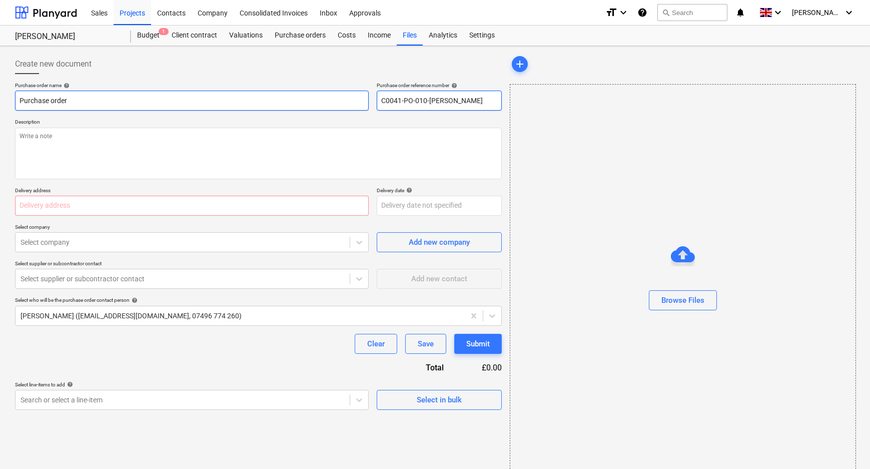
drag, startPoint x: 451, startPoint y: 106, endPoint x: 313, endPoint y: 103, distance: 138.6
click at [346, 104] on div "Purchase order name help Purchase order Purchase order reference number help C0…" at bounding box center [258, 96] width 487 height 29
drag, startPoint x: 75, startPoint y: 96, endPoint x: -6, endPoint y: 91, distance: 80.2
click at [0, 91] on html "Sales Projects Contacts Company Consolidated Invoices Inbox Approvals format_si…" at bounding box center [435, 234] width 870 height 469
paste input "C0041-PO-010-[PERSON_NAME]"
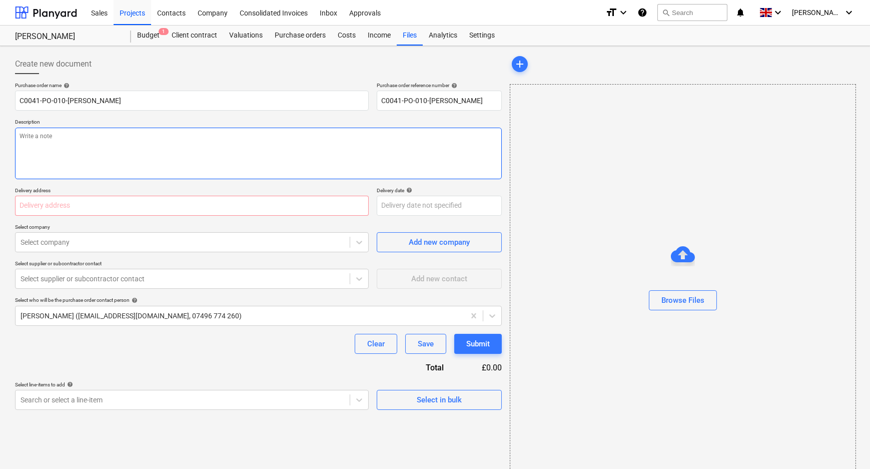
click at [118, 146] on textarea at bounding box center [258, 154] width 487 height 52
paste textarea "C0041-PO-010-[PERSON_NAME]"
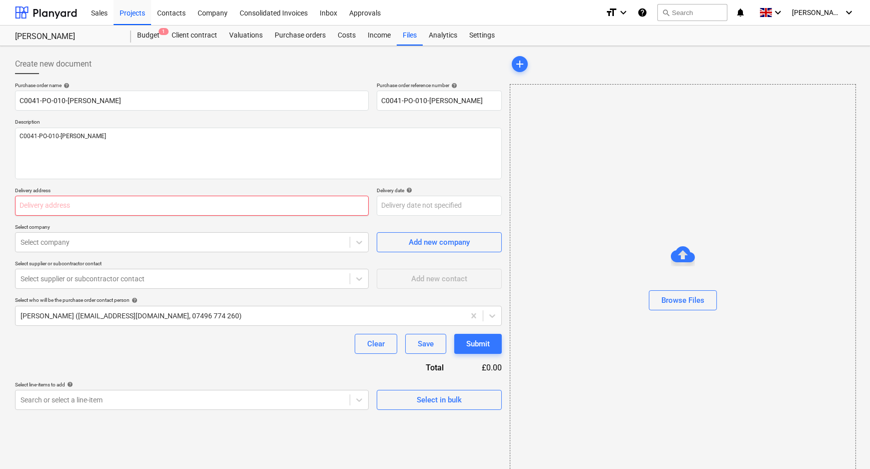
click at [180, 210] on input "text" at bounding box center [192, 206] width 354 height 20
paste input "L and B Transport Ltd, [STREET_ADDRESS]"
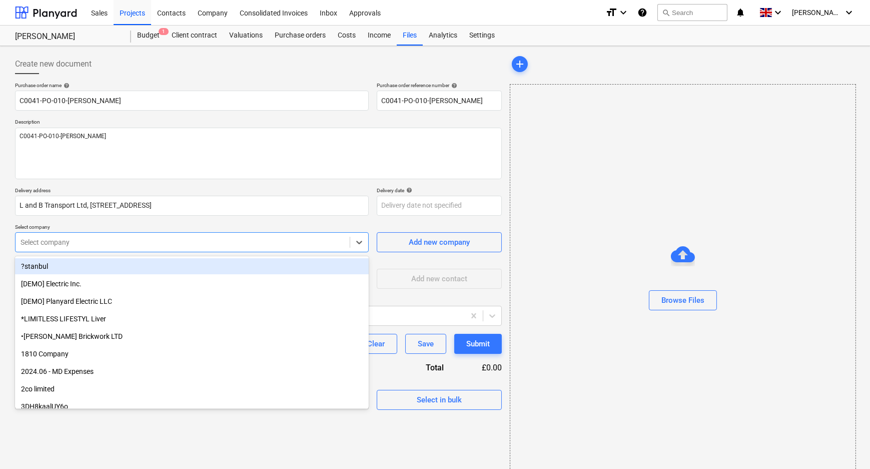
click at [225, 244] on div at bounding box center [183, 242] width 324 height 10
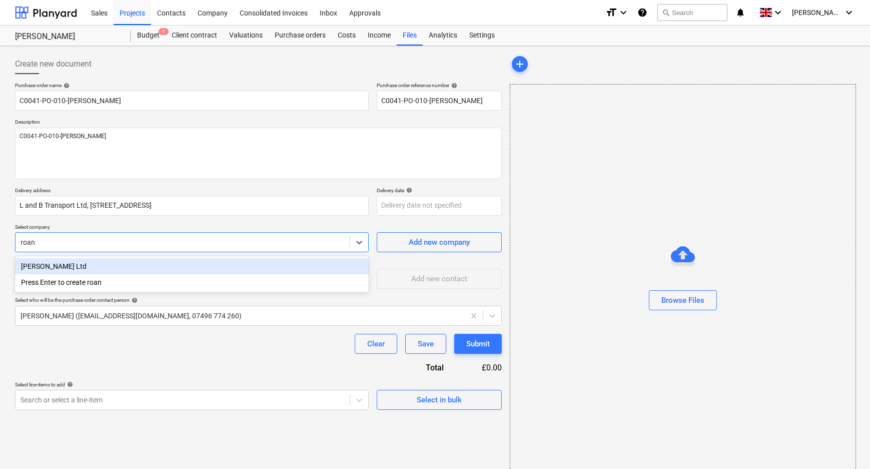
click at [174, 270] on div "[PERSON_NAME] Ltd" at bounding box center [192, 266] width 354 height 16
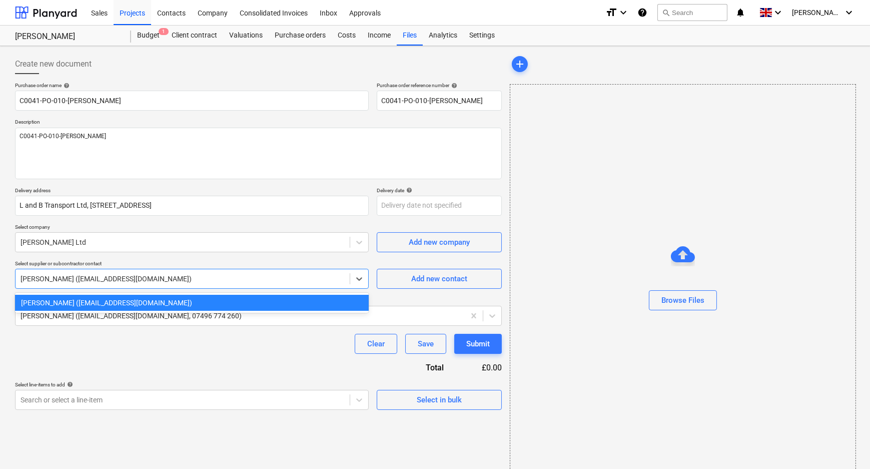
click at [174, 282] on div at bounding box center [183, 279] width 324 height 10
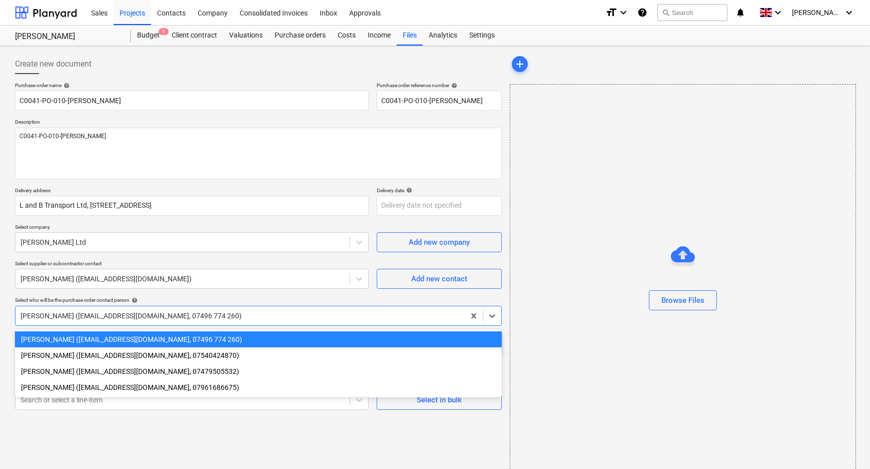
click at [170, 315] on div at bounding box center [240, 316] width 439 height 10
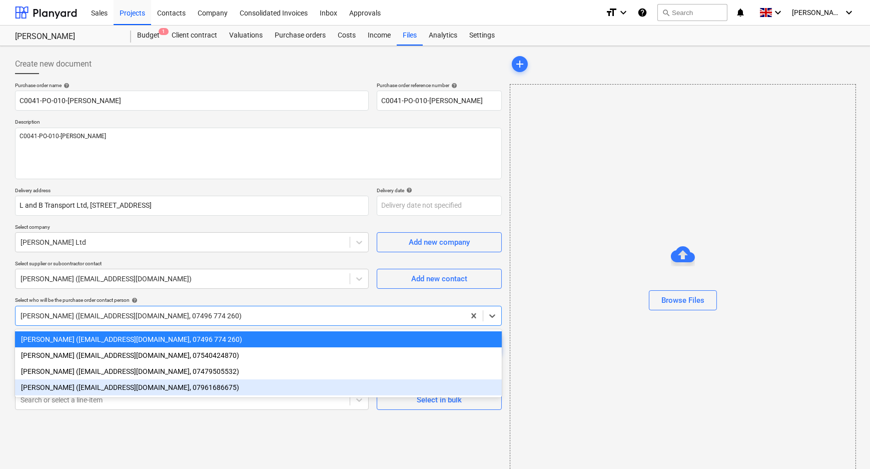
click at [164, 390] on div "[PERSON_NAME] ([EMAIL_ADDRESS][DOMAIN_NAME], 07961686675)" at bounding box center [258, 387] width 487 height 16
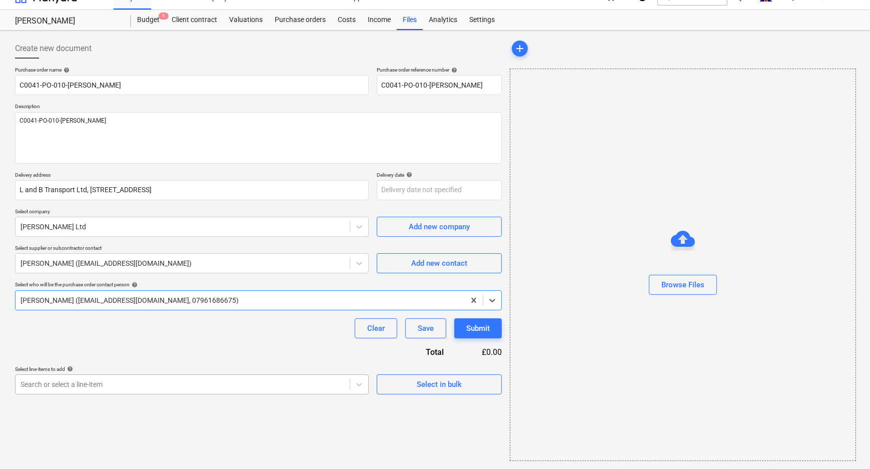
click at [163, 398] on body "Sales Projects Contacts Company Consolidated Invoices Inbox Approvals format_si…" at bounding box center [435, 218] width 870 height 469
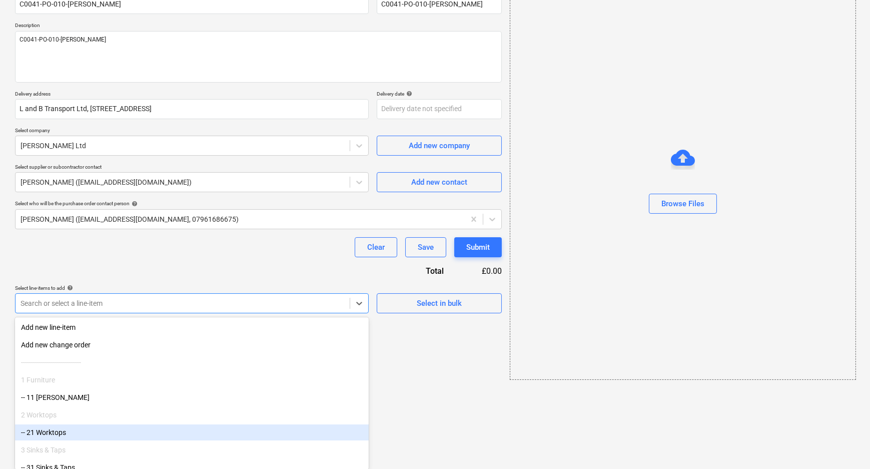
click at [157, 428] on div "-- 21 Worktops" at bounding box center [192, 432] width 354 height 16
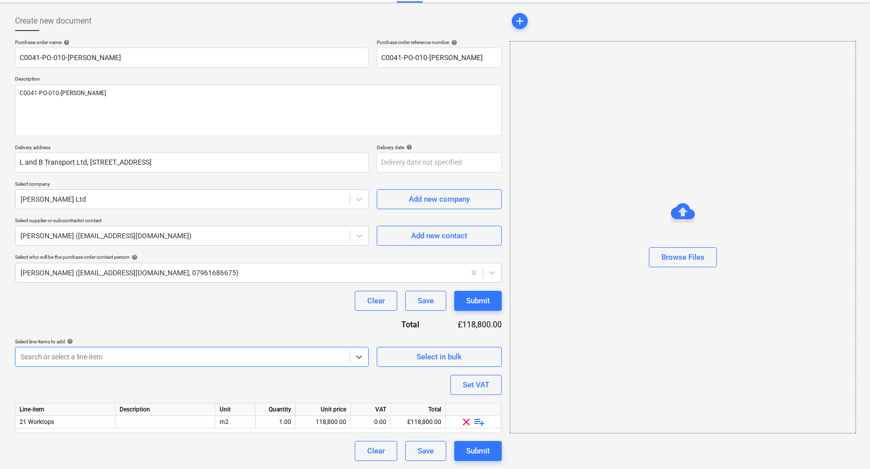
scroll to position [43, 0]
click at [478, 425] on span "playlist_add" at bounding box center [480, 422] width 12 height 12
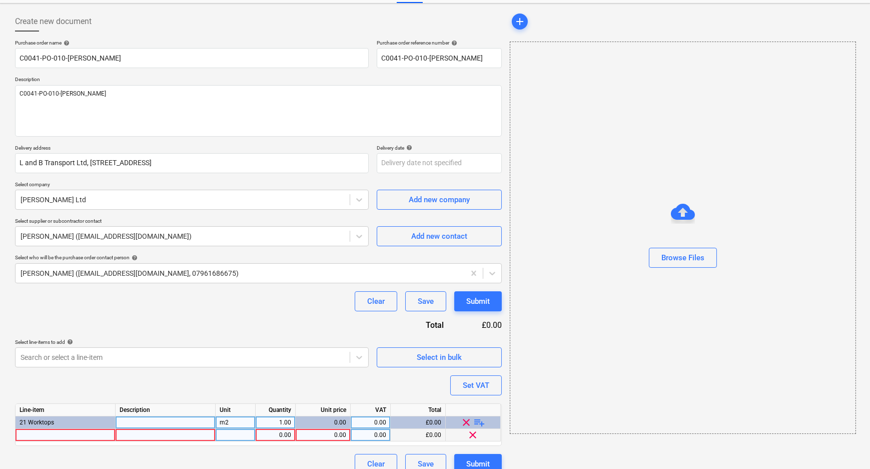
click at [76, 439] on div at bounding box center [66, 435] width 100 height 13
click at [154, 438] on div at bounding box center [166, 435] width 100 height 13
click at [308, 437] on div "0.00" at bounding box center [323, 435] width 47 height 13
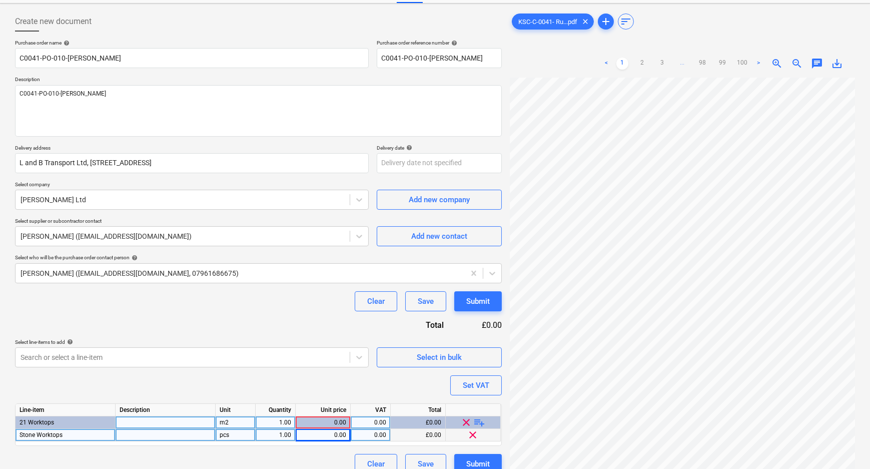
click at [340, 438] on div "0.00" at bounding box center [323, 435] width 47 height 13
click at [344, 388] on div "Purchase order name help C0041-PO-010-[PERSON_NAME] Purchase order reference nu…" at bounding box center [258, 257] width 487 height 434
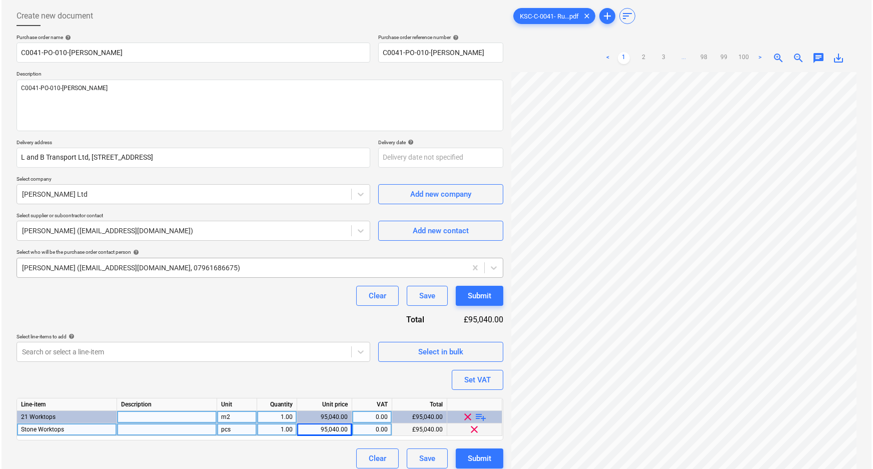
scroll to position [100, 0]
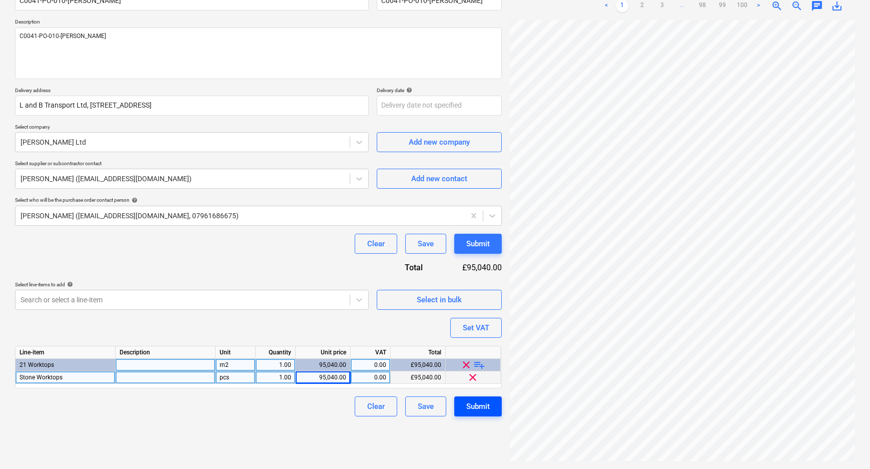
click at [478, 402] on div "Submit" at bounding box center [478, 406] width 24 height 13
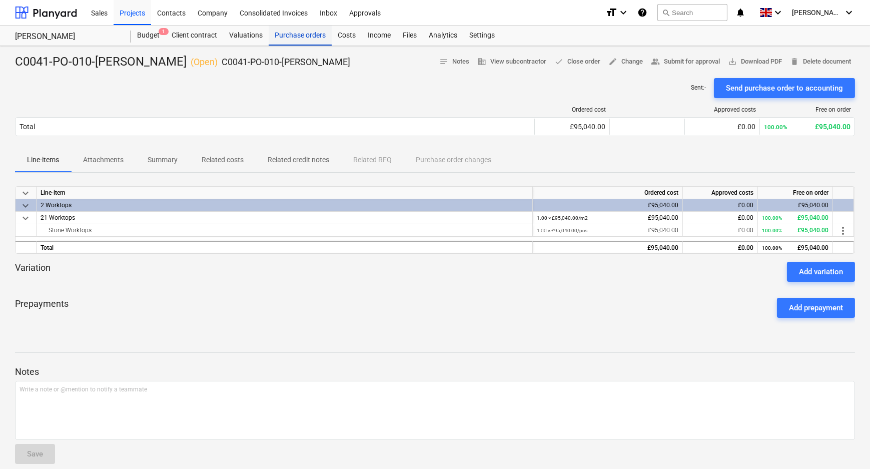
click at [279, 36] on div "Purchase orders" at bounding box center [300, 36] width 63 height 20
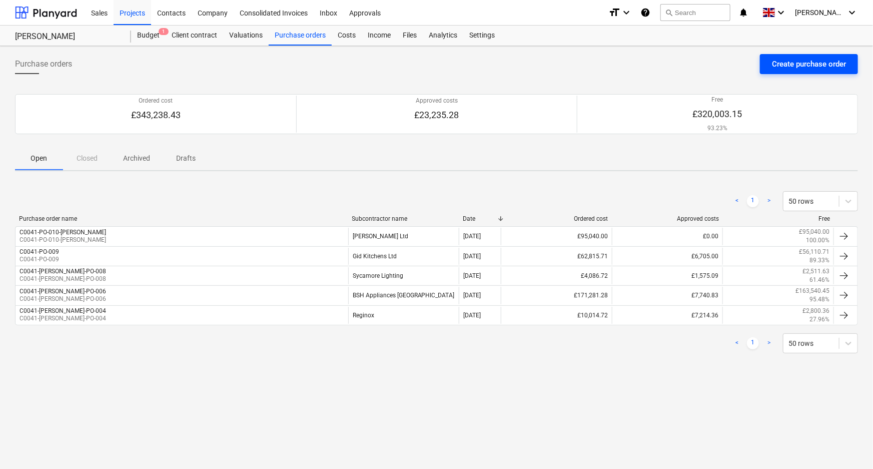
click at [795, 64] on div "Create purchase order" at bounding box center [809, 64] width 74 height 13
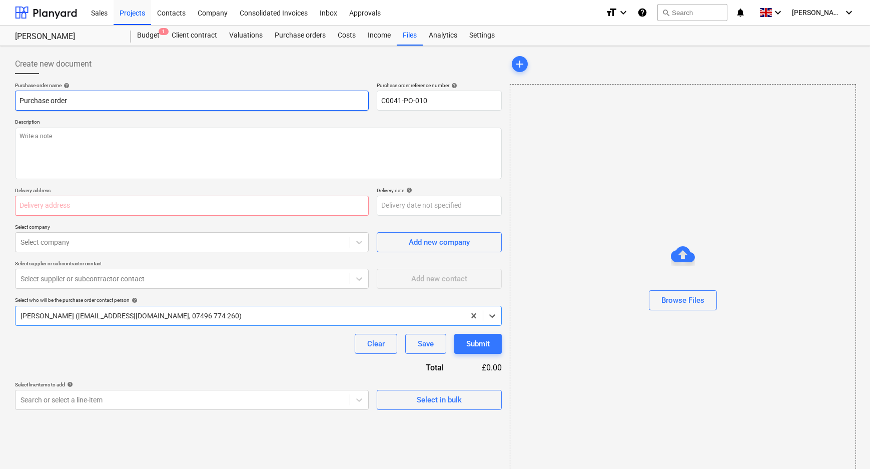
click at [190, 103] on input "Purchase order" at bounding box center [192, 101] width 354 height 20
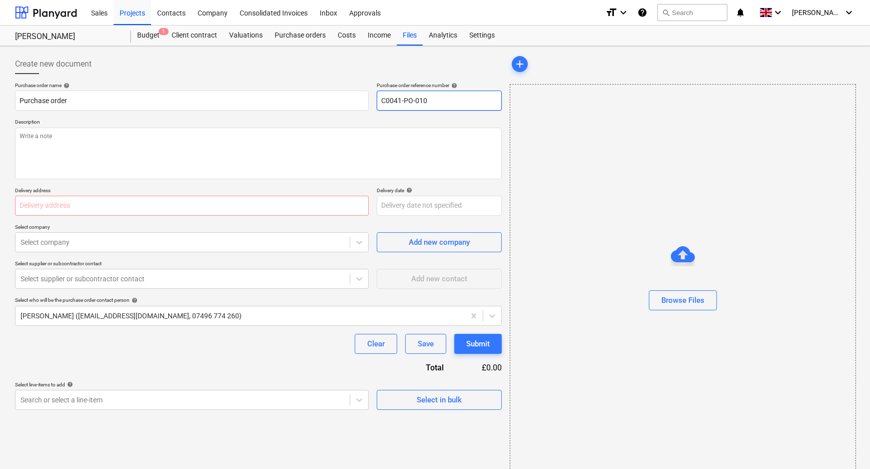
click at [443, 101] on input "C0041-PO-010" at bounding box center [439, 101] width 125 height 20
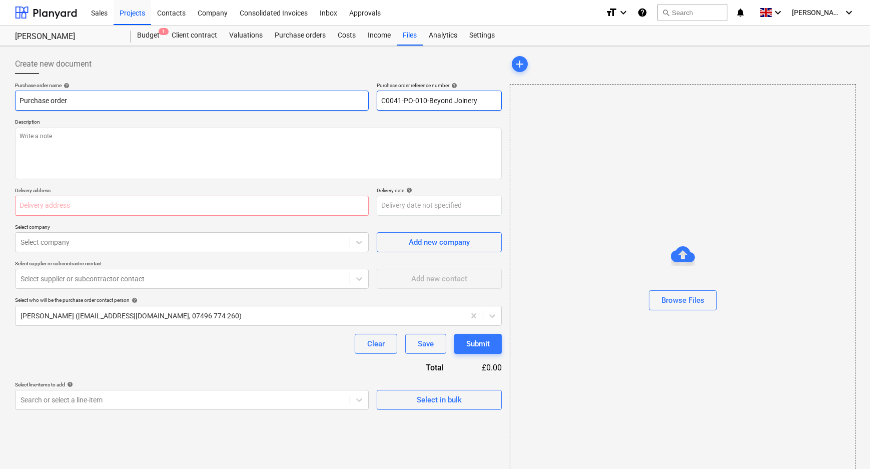
drag, startPoint x: 470, startPoint y: 101, endPoint x: 325, endPoint y: 110, distance: 144.9
click at [325, 110] on div "Purchase order name help Purchase order Purchase order reference number help C0…" at bounding box center [258, 96] width 487 height 29
drag, startPoint x: 204, startPoint y: 106, endPoint x: 17, endPoint y: 113, distance: 187.2
click at [0, 102] on html "Sales Projects Contacts Company Consolidated Invoices Inbox Approvals format_si…" at bounding box center [435, 234] width 870 height 469
paste input "C0041-PO-010-Beyond Joinery"
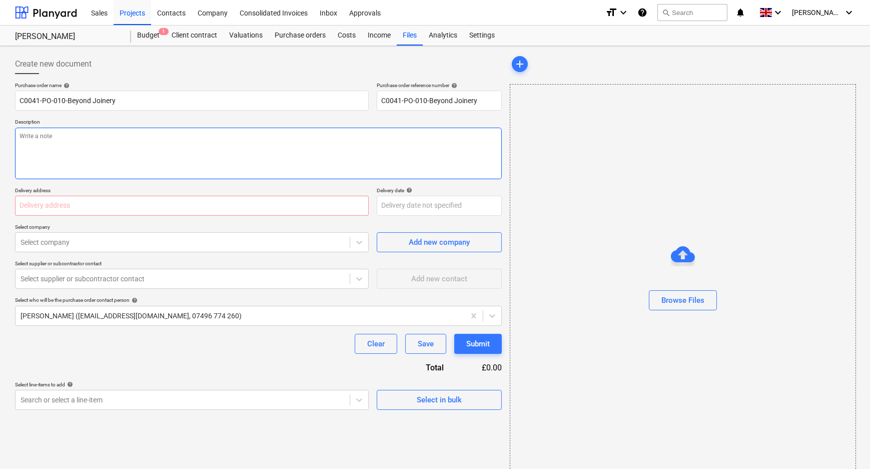
click at [127, 142] on textarea at bounding box center [258, 154] width 487 height 52
paste textarea "C0041-PO-010-Beyond Joinery"
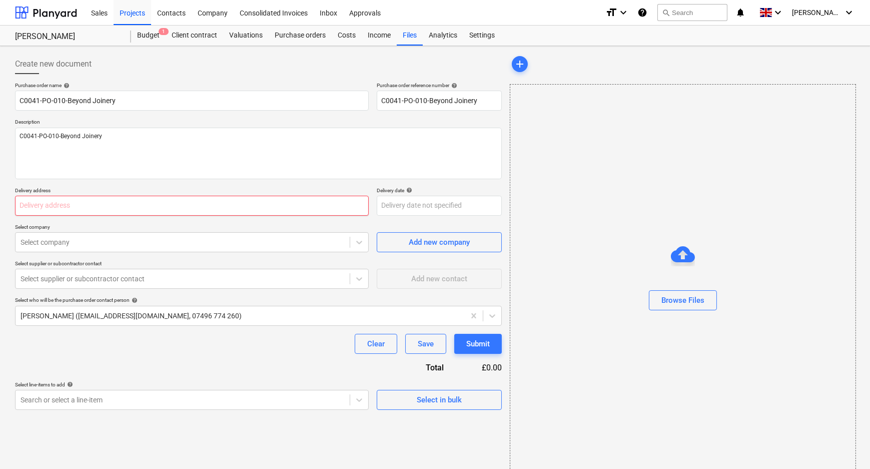
click at [122, 210] on input "text" at bounding box center [192, 206] width 354 height 20
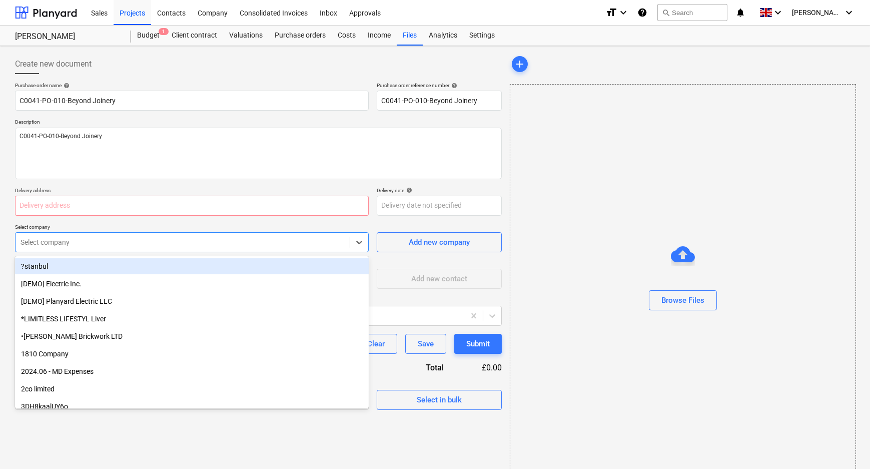
click at [122, 245] on div at bounding box center [183, 242] width 324 height 10
paste input "L and B Transport Ltd, [STREET_ADDRESS]"
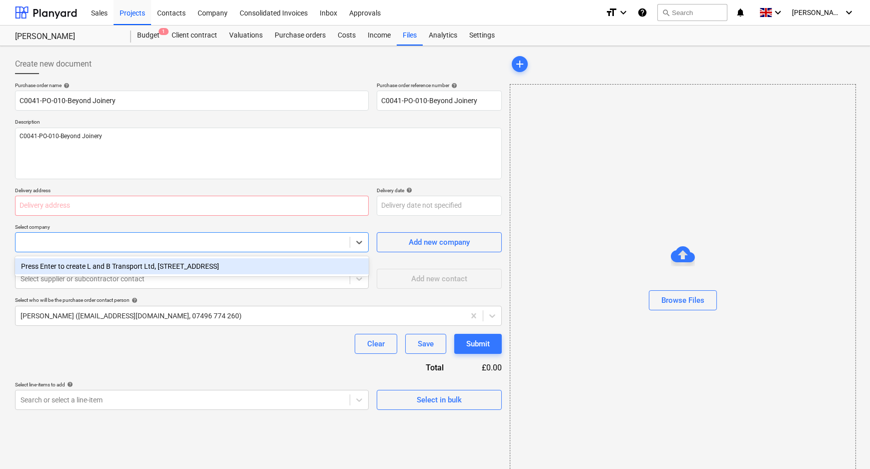
click at [219, 336] on div "Clear Save Submit" at bounding box center [258, 344] width 487 height 20
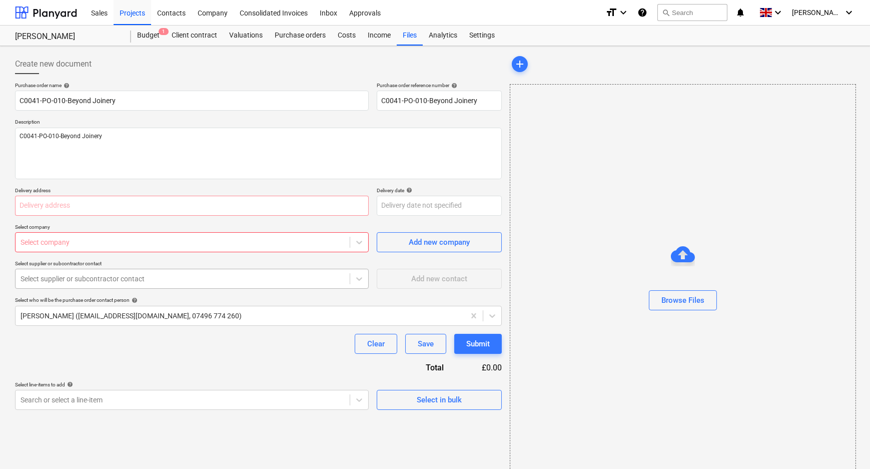
click at [186, 281] on div at bounding box center [183, 279] width 324 height 10
drag, startPoint x: 6, startPoint y: 281, endPoint x: -25, endPoint y: 281, distance: 30.5
click at [0, 281] on html "Sales Projects Contacts Company Consolidated Invoices Inbox Approvals format_si…" at bounding box center [435, 234] width 870 height 469
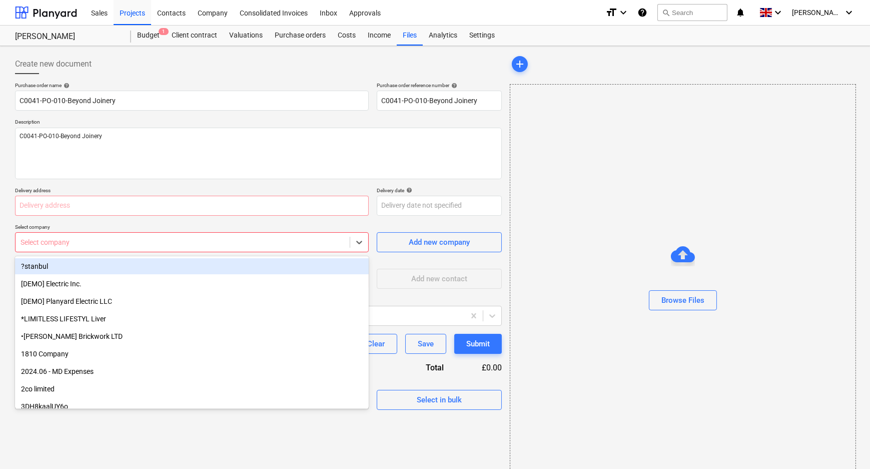
click at [60, 240] on div at bounding box center [183, 242] width 324 height 10
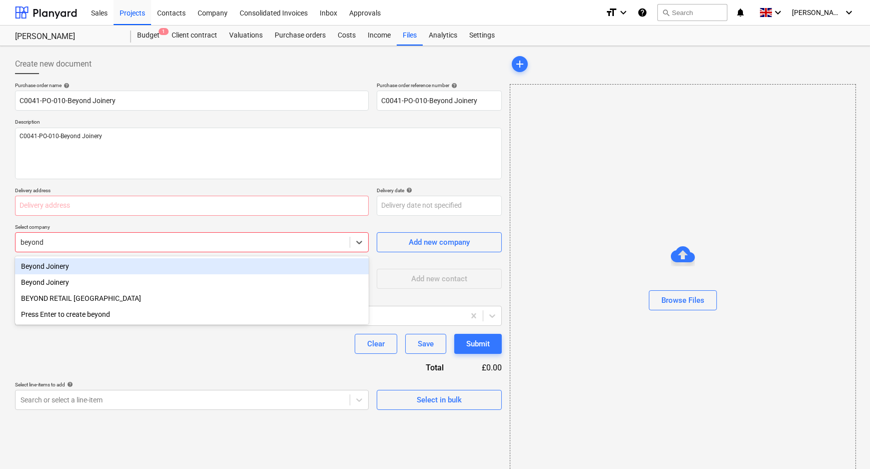
click at [68, 262] on div "Beyond Joinery" at bounding box center [192, 266] width 354 height 16
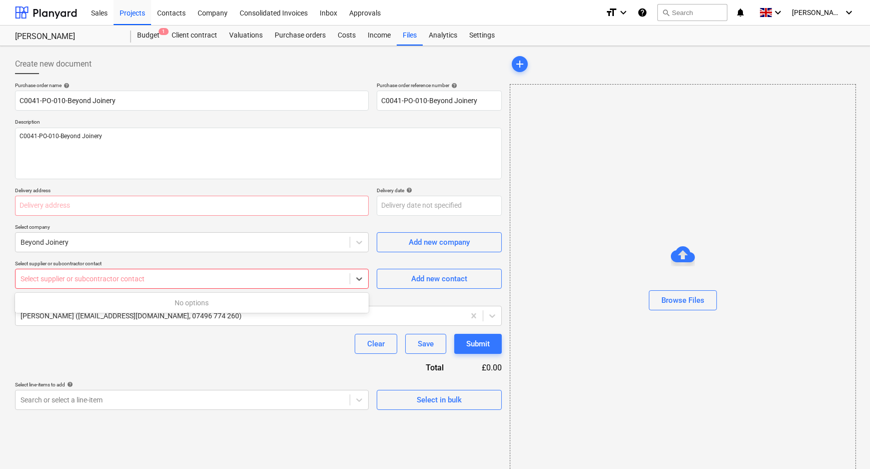
click at [74, 282] on div at bounding box center [183, 279] width 324 height 10
click at [64, 246] on div at bounding box center [183, 242] width 324 height 10
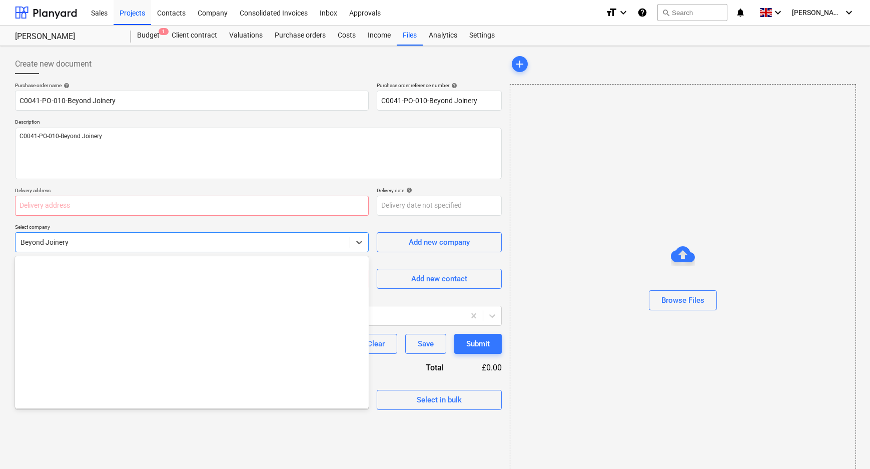
scroll to position [1698, 0]
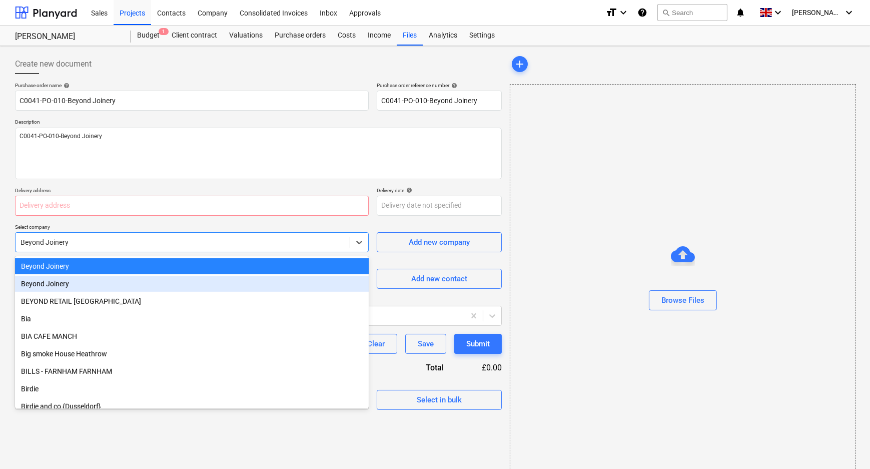
click at [69, 279] on div "Beyond Joinery" at bounding box center [192, 284] width 354 height 16
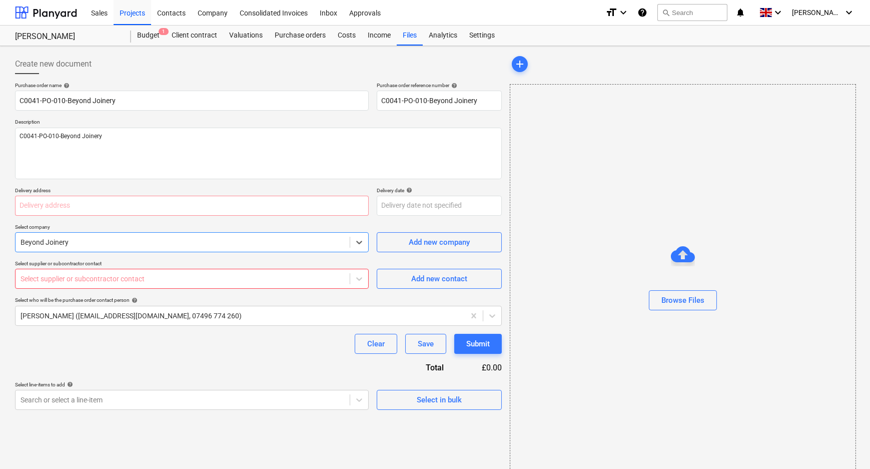
click at [70, 283] on div at bounding box center [183, 279] width 324 height 10
click at [474, 282] on span "Add new contact" at bounding box center [439, 278] width 100 height 13
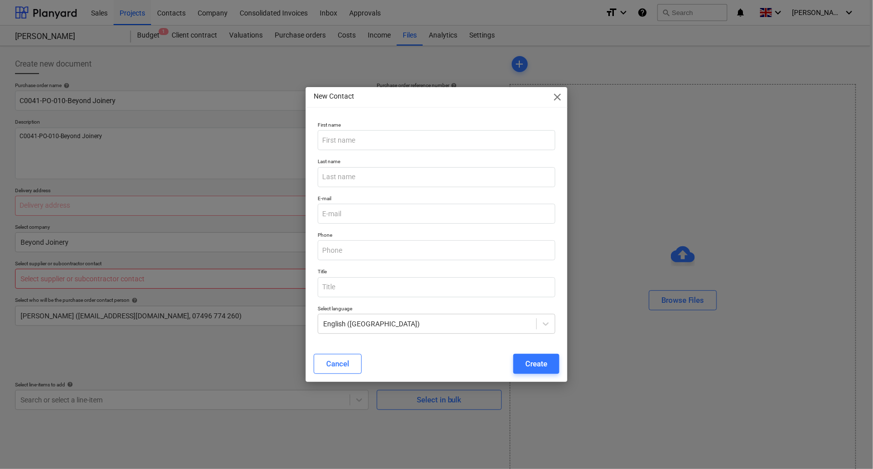
click at [369, 125] on p "First name" at bounding box center [437, 126] width 238 height 9
click at [368, 133] on input "text" at bounding box center [437, 140] width 238 height 20
click at [369, 171] on input "text" at bounding box center [437, 177] width 238 height 20
click at [364, 213] on input "email" at bounding box center [437, 214] width 238 height 20
click at [548, 368] on button "Create" at bounding box center [536, 364] width 46 height 20
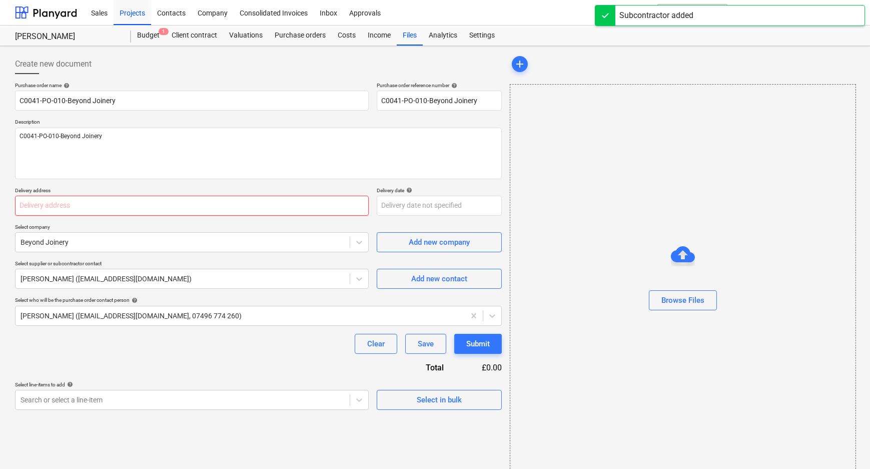
click at [175, 208] on input "text" at bounding box center [192, 206] width 354 height 20
click at [78, 207] on input "text" at bounding box center [192, 206] width 354 height 20
paste input "L and B Transport Ltd, [STREET_ADDRESS]"
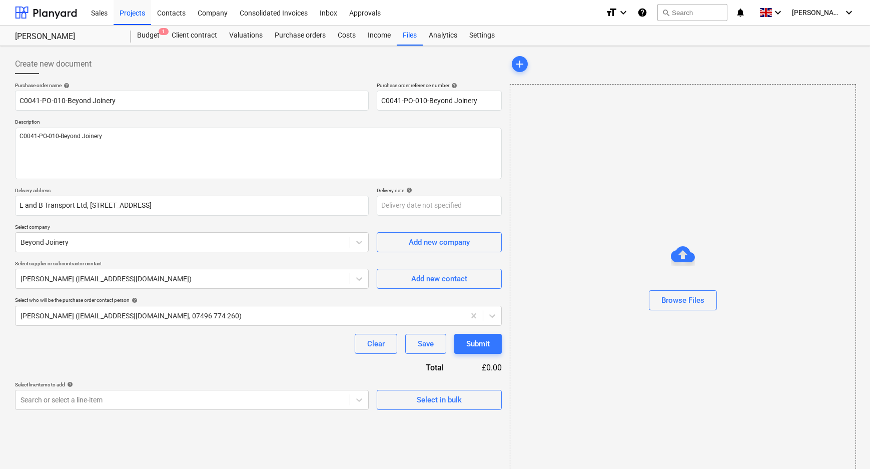
drag, startPoint x: 173, startPoint y: 370, endPoint x: 206, endPoint y: 371, distance: 33.0
click at [175, 370] on div "Purchase order name help C0041-PO-010-Beyond Joinery Purchase order reference n…" at bounding box center [258, 246] width 487 height 328
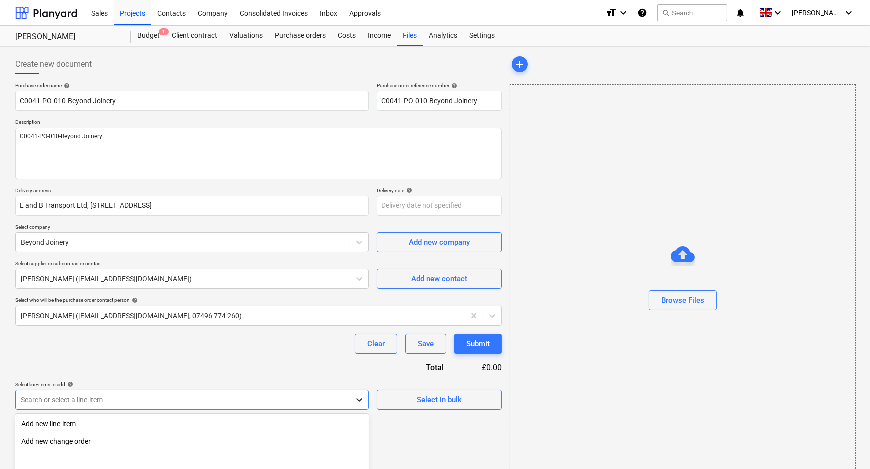
scroll to position [97, 0]
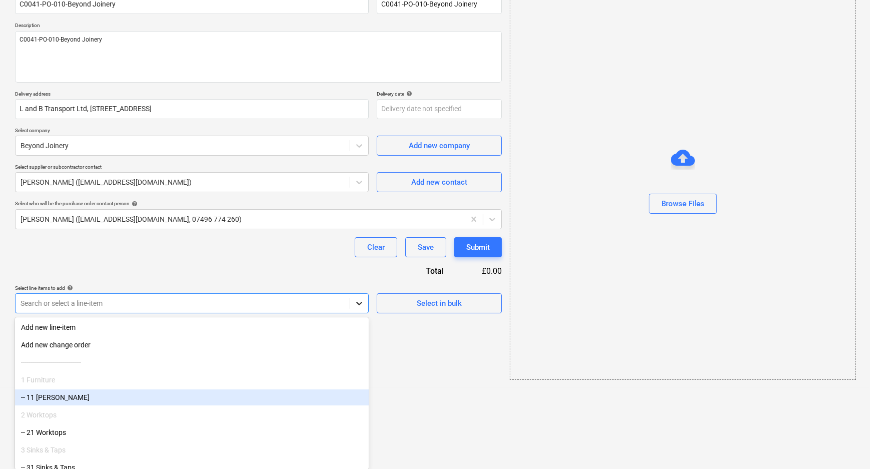
click at [359, 372] on body "Sales Projects Contacts Company Consolidated Invoices Inbox Approvals format_si…" at bounding box center [435, 137] width 870 height 469
click at [78, 400] on div "-- 11 [PERSON_NAME]" at bounding box center [192, 397] width 354 height 16
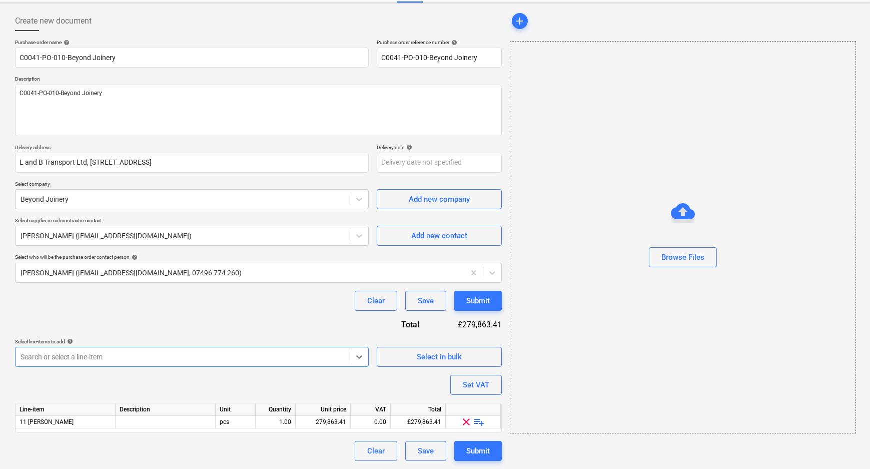
scroll to position [43, 0]
click at [213, 384] on div "Purchase order name help C0041-PO-010-Beyond Joinery Purchase order reference n…" at bounding box center [258, 251] width 487 height 422
click at [476, 423] on span "playlist_add" at bounding box center [480, 422] width 12 height 12
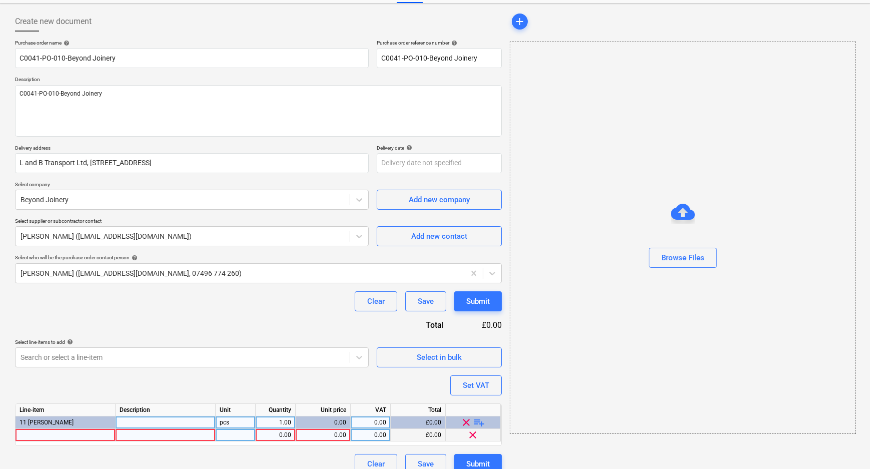
click at [82, 435] on div at bounding box center [66, 435] width 100 height 13
click at [247, 436] on div at bounding box center [236, 435] width 40 height 13
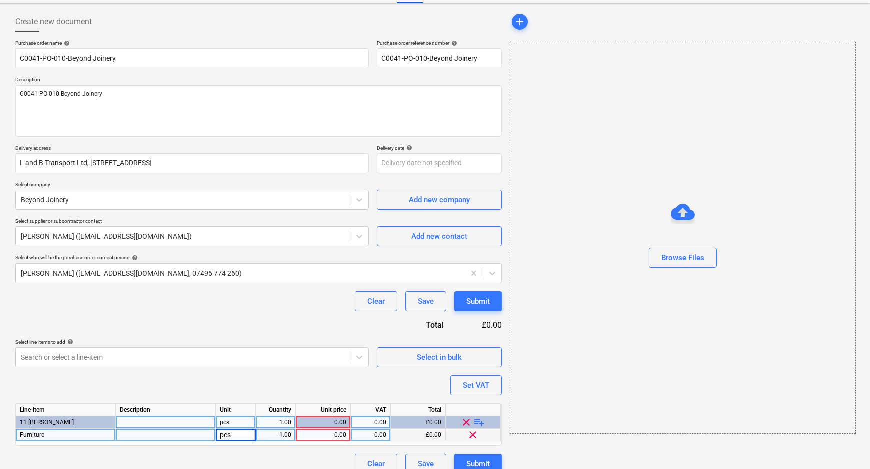
click at [329, 434] on div "0.00" at bounding box center [323, 435] width 47 height 13
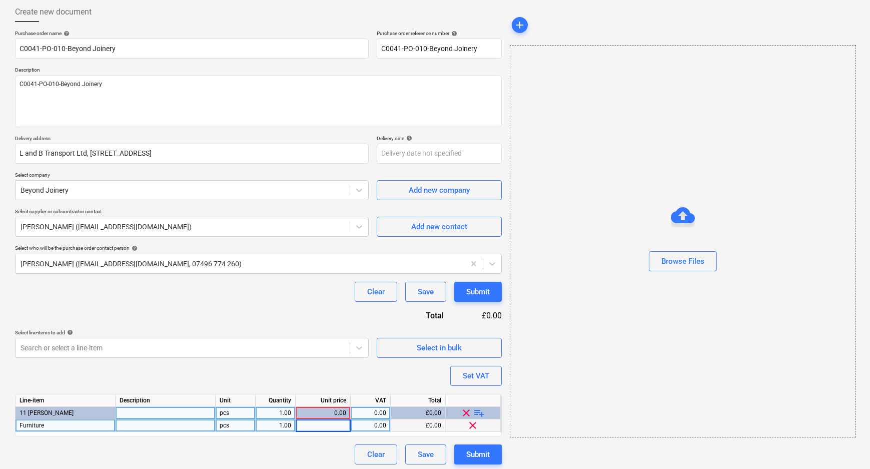
scroll to position [55, 0]
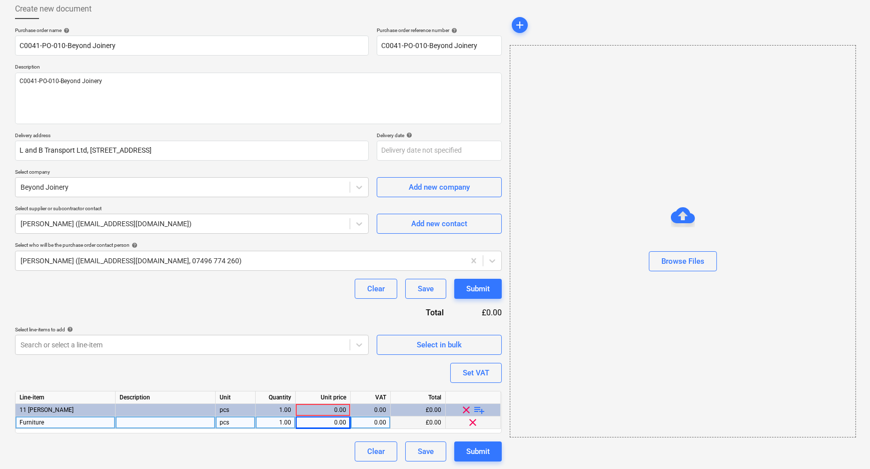
click at [340, 422] on div "0.00" at bounding box center [323, 422] width 47 height 13
click at [324, 445] on div "Clear Save Submit" at bounding box center [258, 451] width 487 height 20
click at [478, 370] on div "Set VAT" at bounding box center [476, 372] width 27 height 13
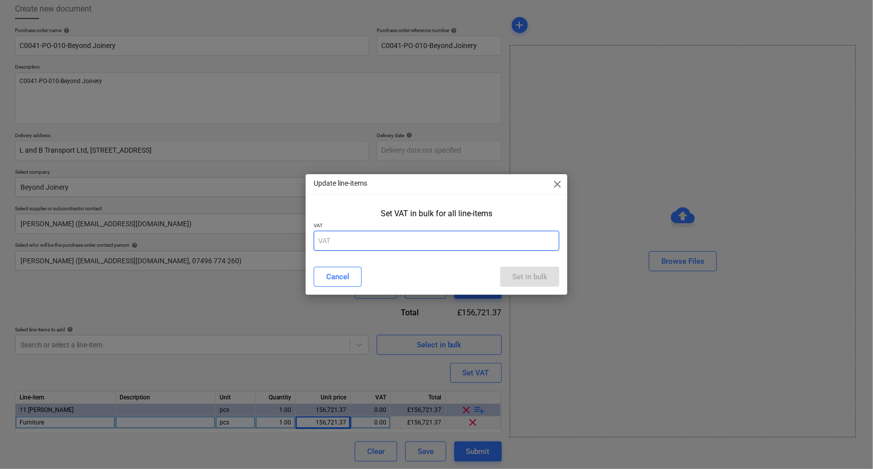
click at [385, 245] on input "text" at bounding box center [437, 241] width 246 height 20
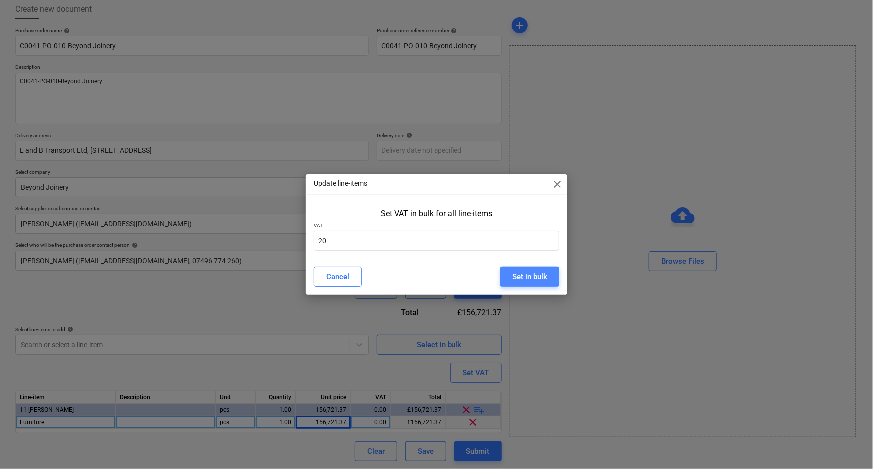
click at [541, 275] on div "Set in bulk" at bounding box center [529, 276] width 35 height 13
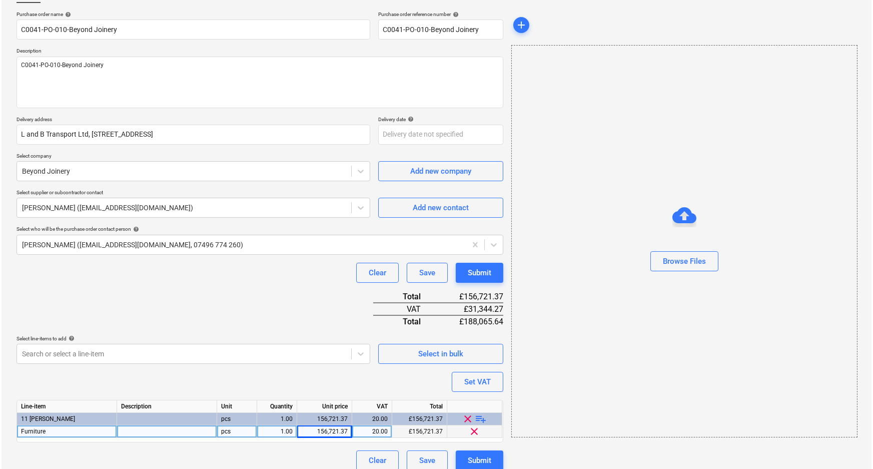
scroll to position [80, 0]
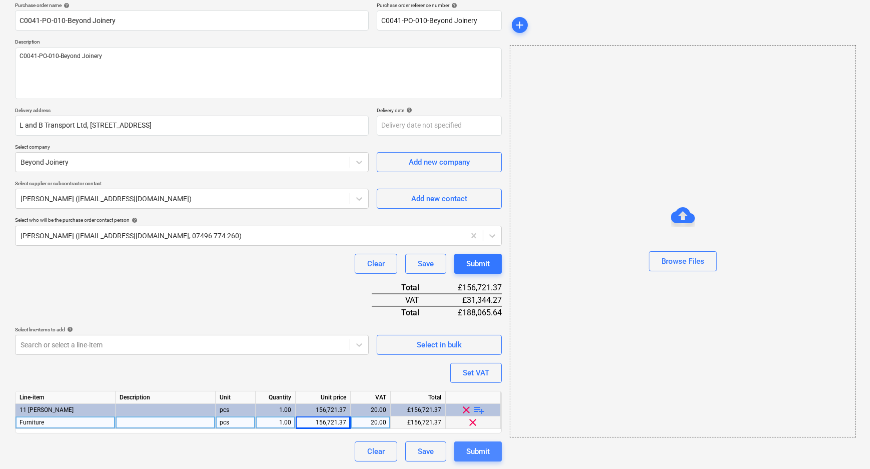
click at [478, 451] on div "Submit" at bounding box center [478, 451] width 24 height 13
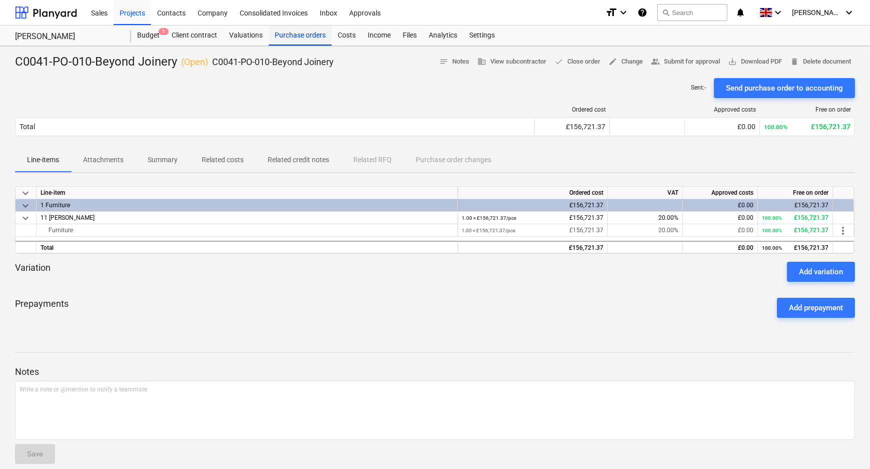
click at [315, 35] on div "Purchase orders" at bounding box center [300, 36] width 63 height 20
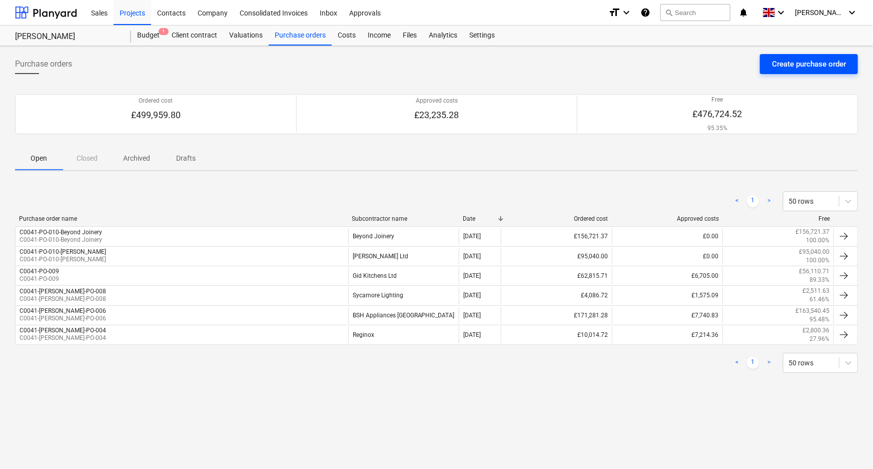
click at [787, 64] on div "Create purchase order" at bounding box center [809, 64] width 74 height 13
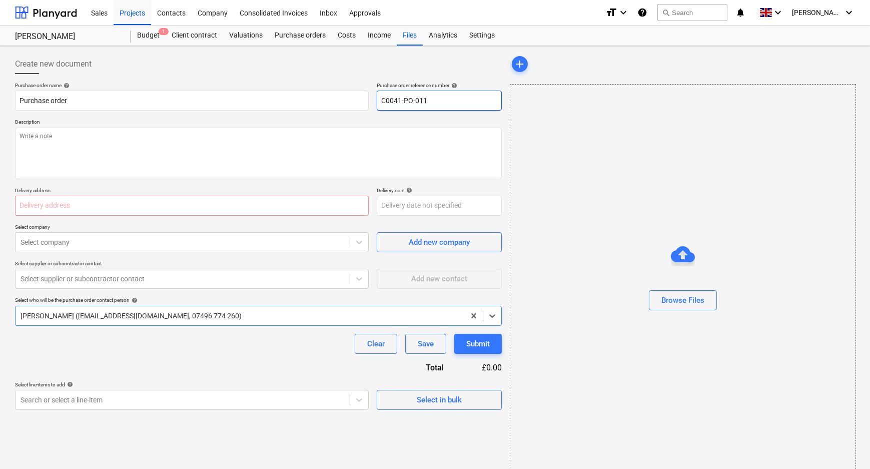
click at [451, 106] on input "C0041-PO-011" at bounding box center [439, 101] width 125 height 20
click at [434, 103] on input "C0041-PO-011-L7B" at bounding box center [439, 101] width 125 height 20
drag, startPoint x: 447, startPoint y: 105, endPoint x: 370, endPoint y: 105, distance: 77.0
click at [370, 105] on div "Purchase order name help Purchase order Purchase order reference number help C0…" at bounding box center [258, 96] width 487 height 29
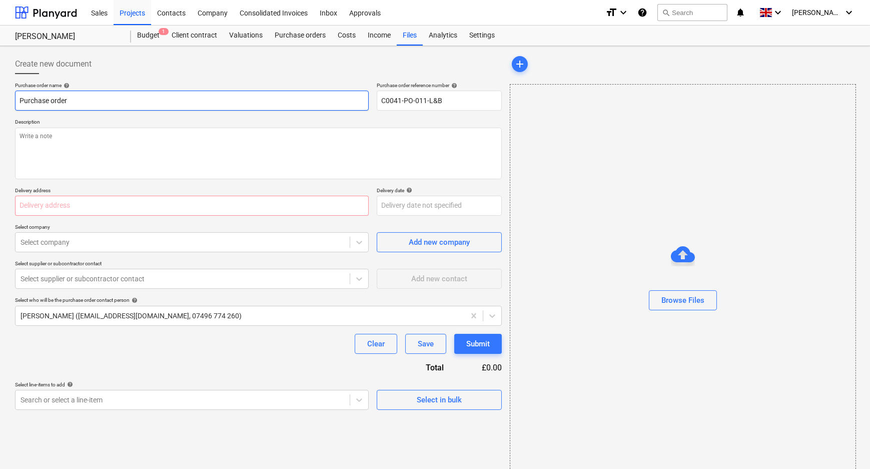
drag, startPoint x: 140, startPoint y: 99, endPoint x: -11, endPoint y: 95, distance: 150.6
click at [0, 95] on html "Sales Projects Contacts Company Consolidated Invoices Inbox Approvals format_si…" at bounding box center [435, 234] width 870 height 469
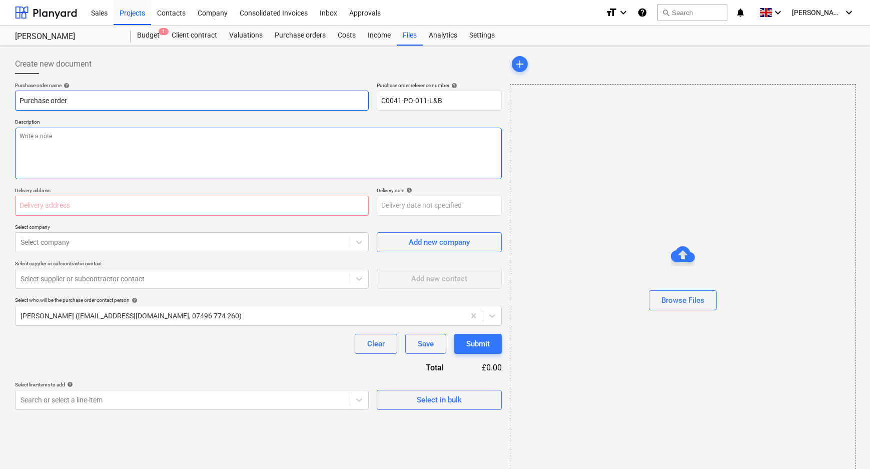
paste input "C0041-PO-011-L&B"
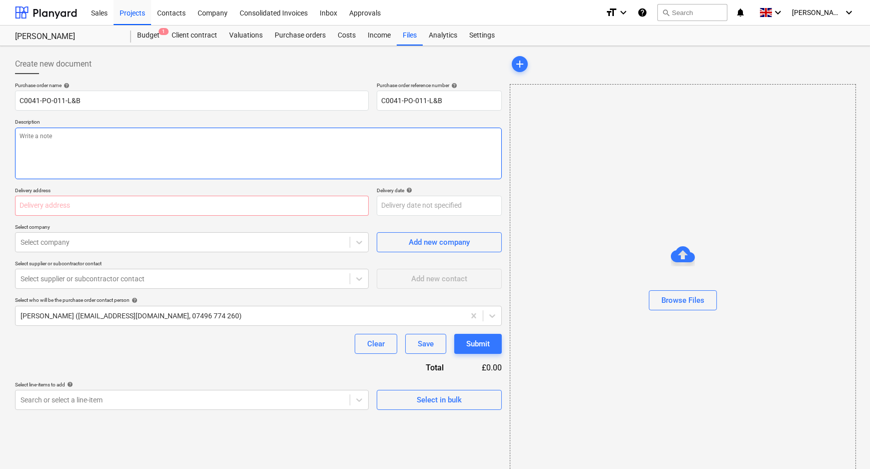
click at [121, 141] on textarea at bounding box center [258, 154] width 487 height 52
paste textarea "C0041-PO-011-L&B"
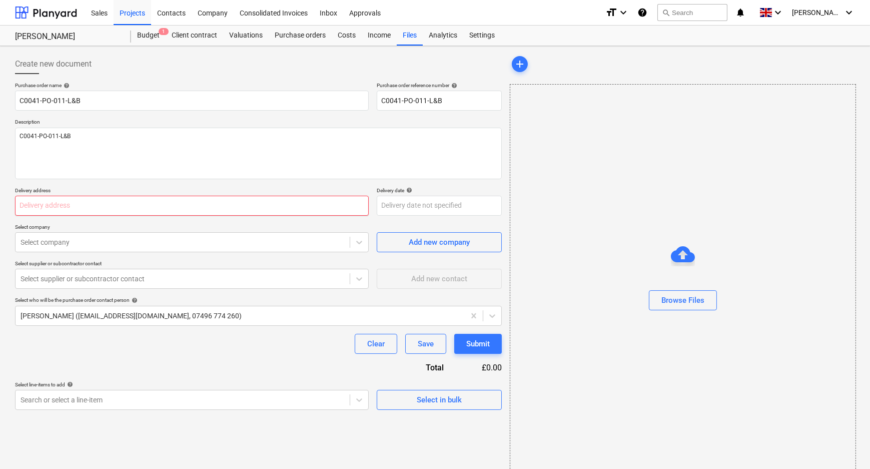
click at [117, 202] on input "text" at bounding box center [192, 206] width 354 height 20
click at [202, 205] on input "text" at bounding box center [192, 206] width 354 height 20
paste input "L and B Transport Ltd, [STREET_ADDRESS]"
click at [223, 357] on div "Purchase order name help C0041-PO-011-L&B Purchase order reference number help …" at bounding box center [258, 246] width 487 height 328
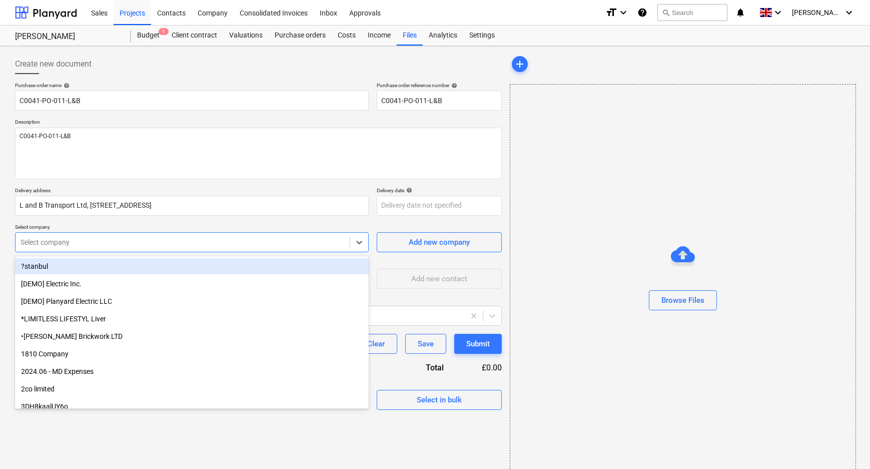
click at [207, 244] on div at bounding box center [183, 242] width 324 height 10
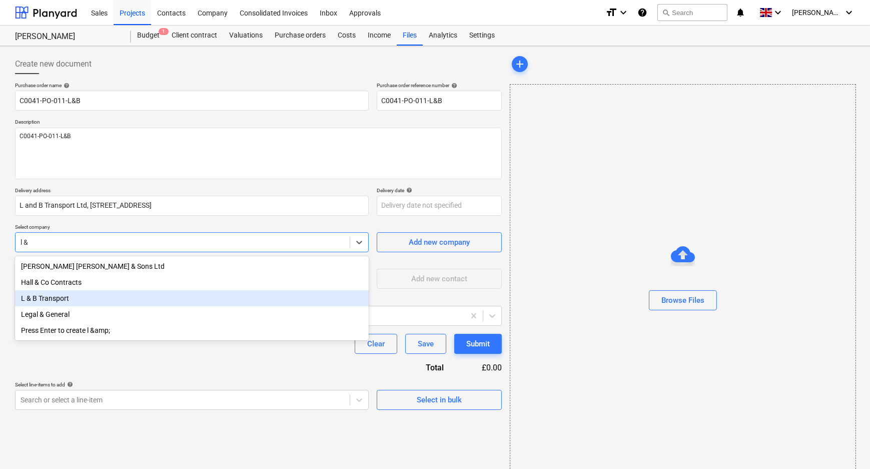
click at [101, 297] on div "L & B Transport" at bounding box center [192, 298] width 354 height 16
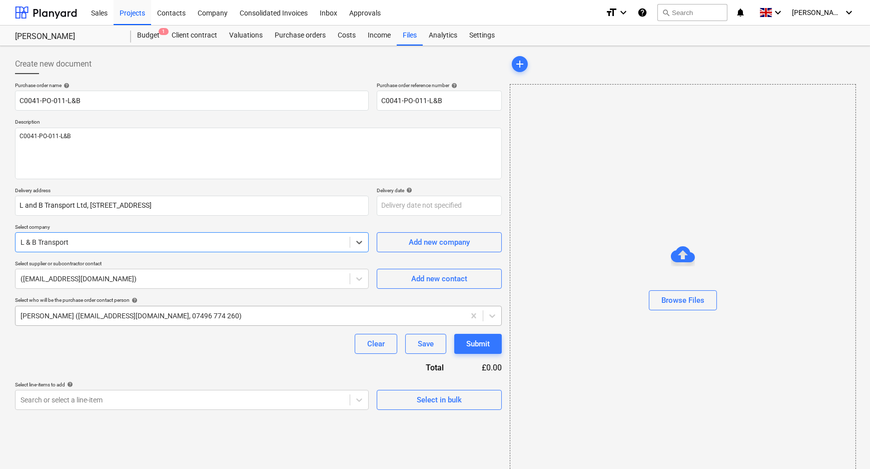
click at [125, 318] on div at bounding box center [240, 316] width 439 height 10
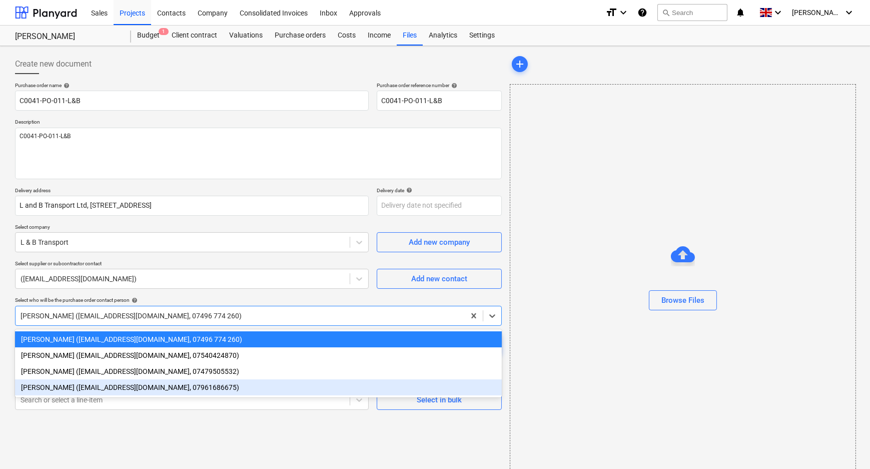
click at [92, 390] on div "[PERSON_NAME] ([EMAIL_ADDRESS][DOMAIN_NAME], 07961686675)" at bounding box center [258, 387] width 487 height 16
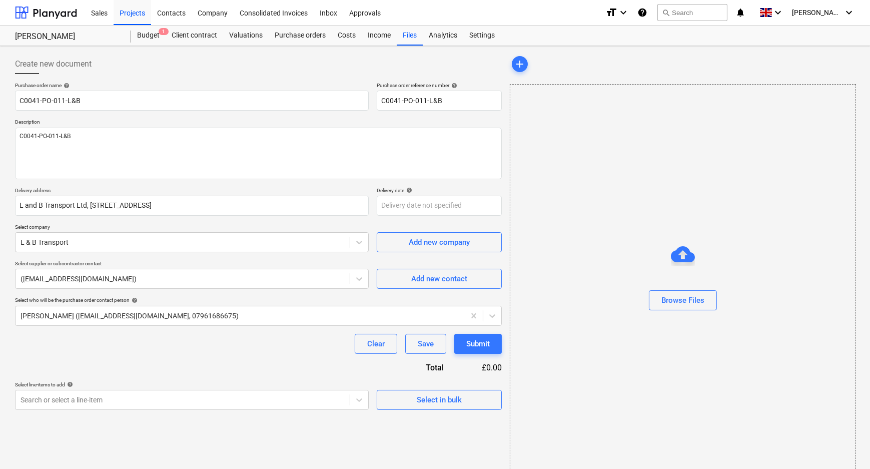
drag, startPoint x: 92, startPoint y: 364, endPoint x: 345, endPoint y: 415, distance: 258.2
click at [94, 364] on div "Purchase order name help C0041-PO-011-L&B Purchase order reference number help …" at bounding box center [258, 246] width 487 height 328
click at [354, 403] on body "Sales Projects Contacts Company Consolidated Invoices Inbox Approvals format_si…" at bounding box center [435, 234] width 870 height 469
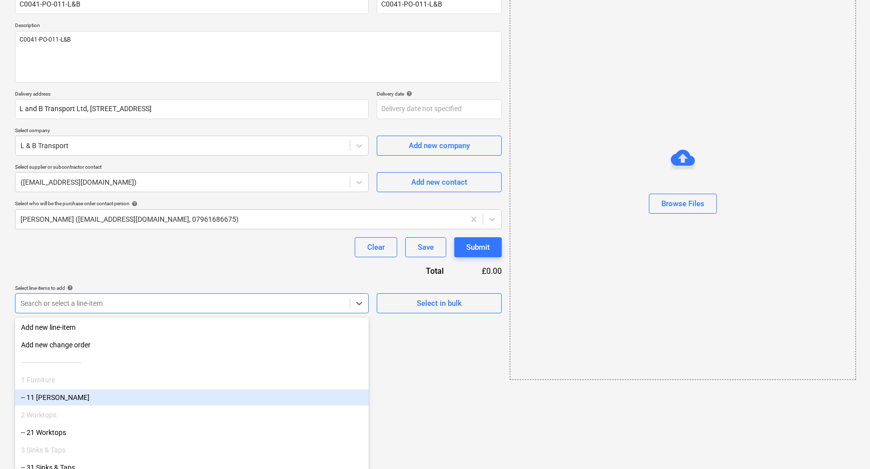
scroll to position [253, 0]
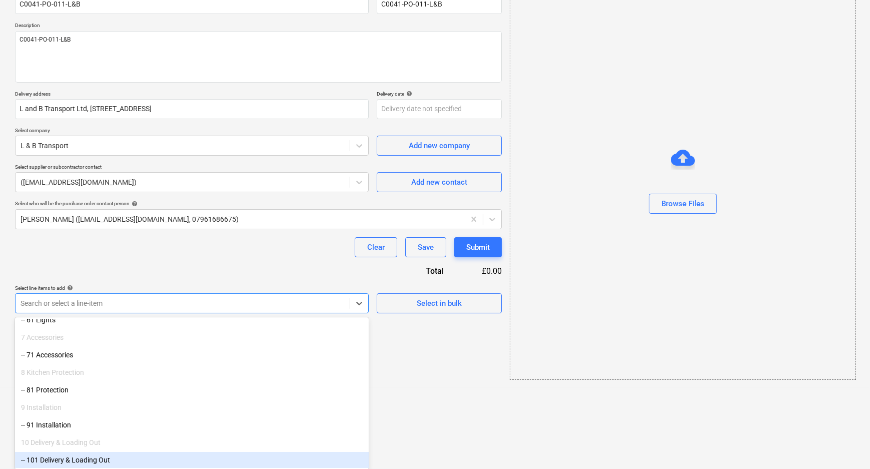
click at [124, 456] on div "-- 101 Delivery & Loading Out" at bounding box center [192, 460] width 354 height 16
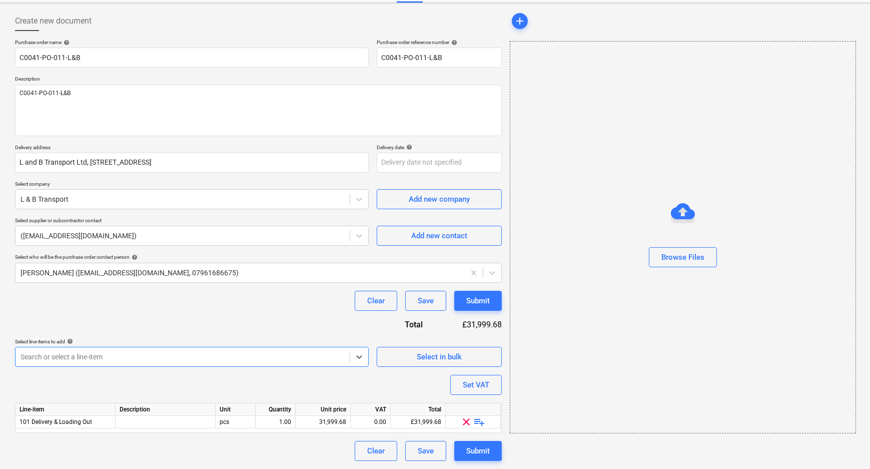
scroll to position [43, 0]
click at [483, 422] on span "playlist_add" at bounding box center [480, 422] width 12 height 12
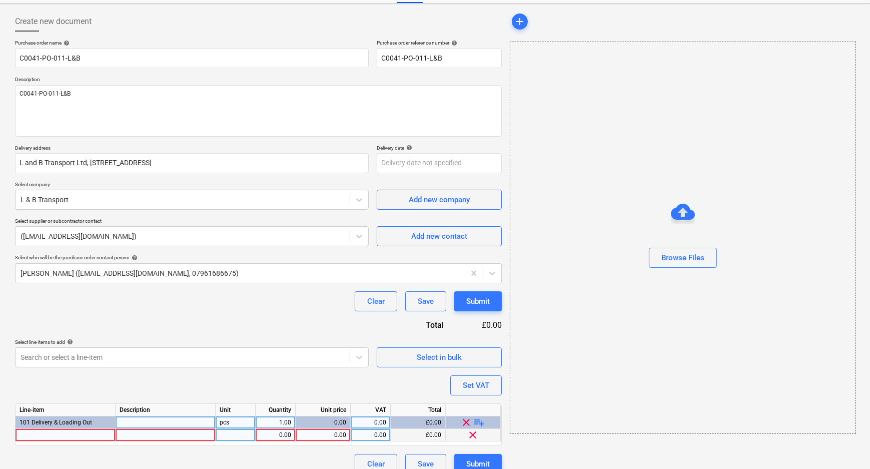
click at [67, 430] on div at bounding box center [66, 435] width 100 height 13
drag, startPoint x: 246, startPoint y: 434, endPoint x: 255, endPoint y: 434, distance: 9.0
click at [248, 434] on div at bounding box center [236, 435] width 40 height 13
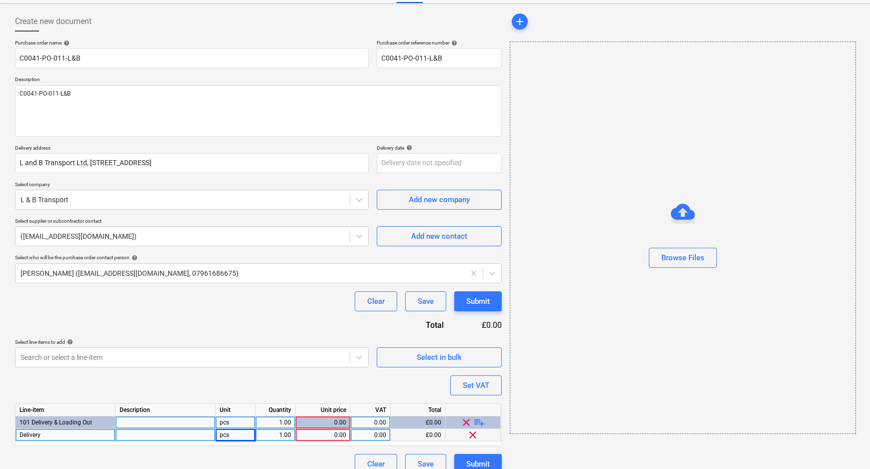
drag, startPoint x: 271, startPoint y: 434, endPoint x: 298, endPoint y: 434, distance: 27.0
click at [276, 434] on div "1.00" at bounding box center [276, 435] width 32 height 13
click at [318, 434] on div "0.00" at bounding box center [323, 435] width 47 height 13
click at [337, 437] on div "0.00" at bounding box center [323, 435] width 47 height 13
click at [539, 450] on div "add Browse Files" at bounding box center [682, 243] width 353 height 470
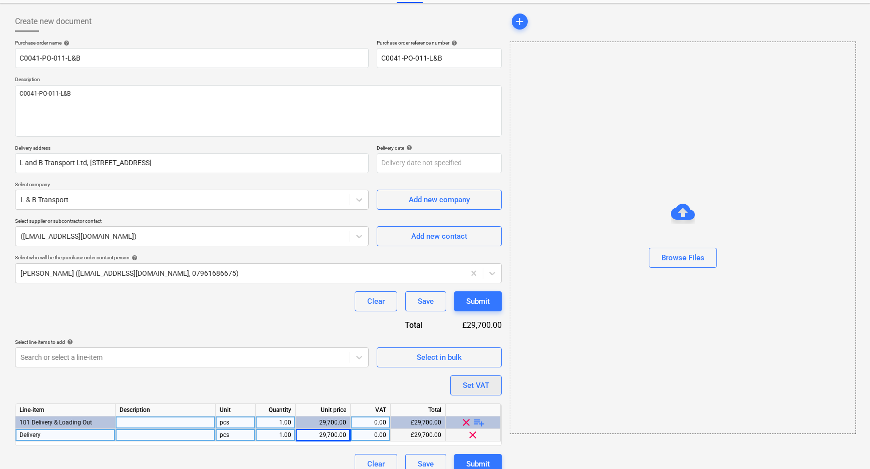
click at [491, 383] on button "Set VAT" at bounding box center [476, 385] width 52 height 20
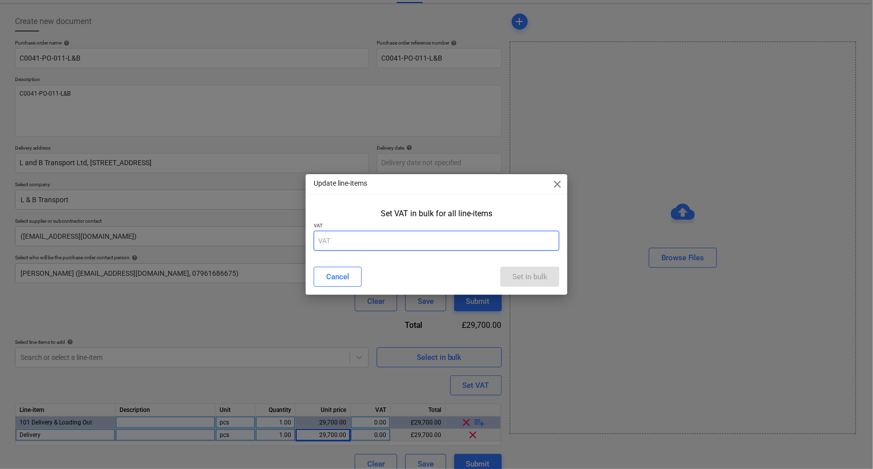
click at [425, 237] on input "text" at bounding box center [437, 241] width 246 height 20
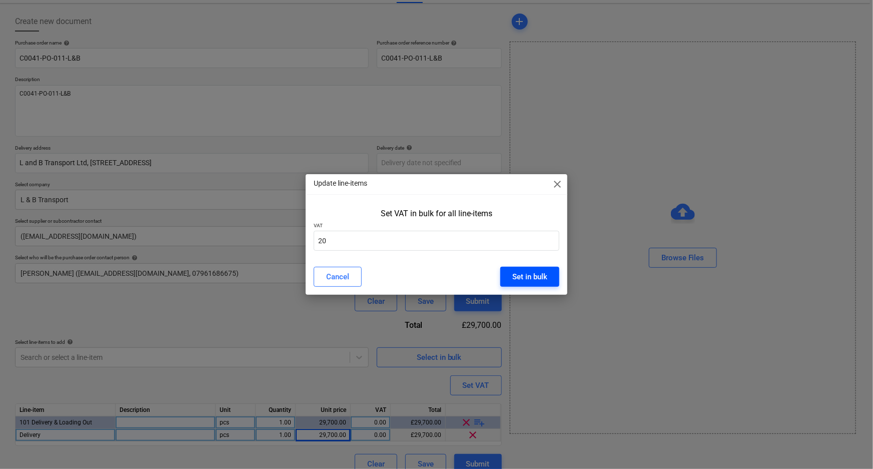
click at [532, 277] on div "Set in bulk" at bounding box center [529, 276] width 35 height 13
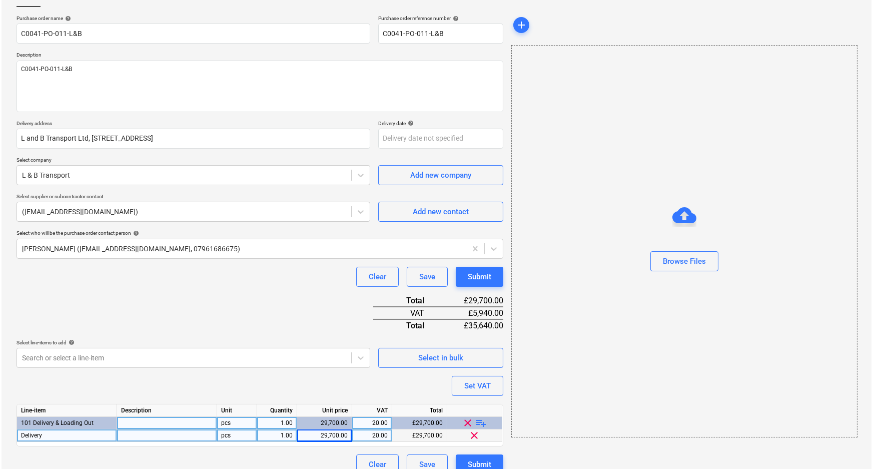
scroll to position [80, 0]
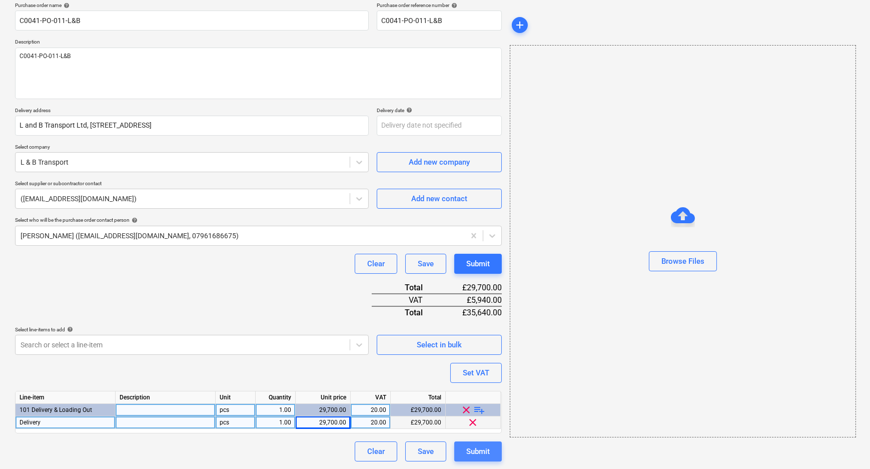
click at [478, 449] on div "Submit" at bounding box center [478, 451] width 24 height 13
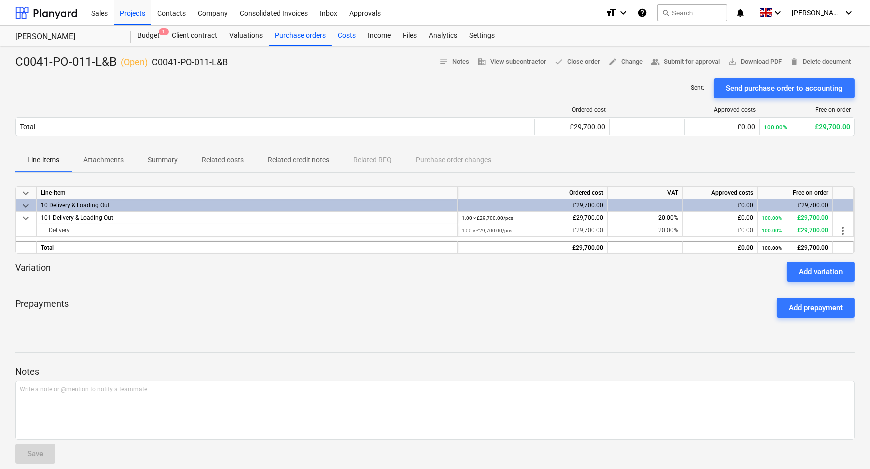
click at [336, 37] on div "Costs" at bounding box center [347, 36] width 30 height 20
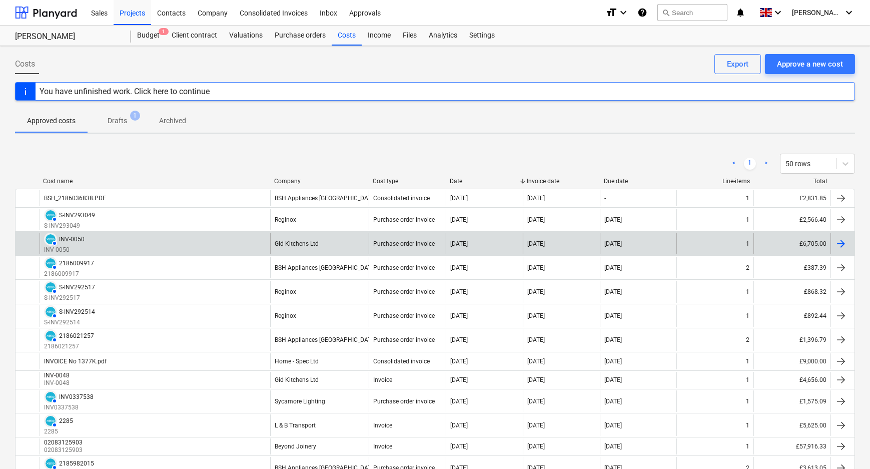
click at [345, 239] on div "Gid Kitchens Ltd" at bounding box center [319, 244] width 99 height 22
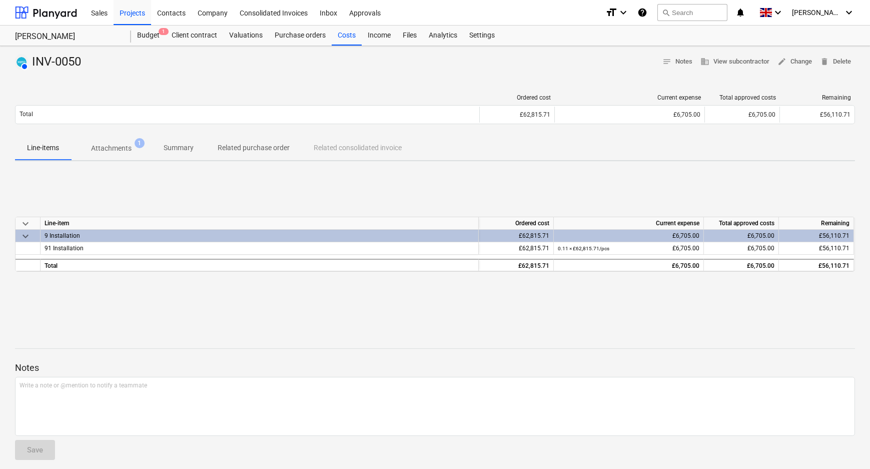
click at [278, 149] on p "Related purchase order" at bounding box center [254, 148] width 72 height 11
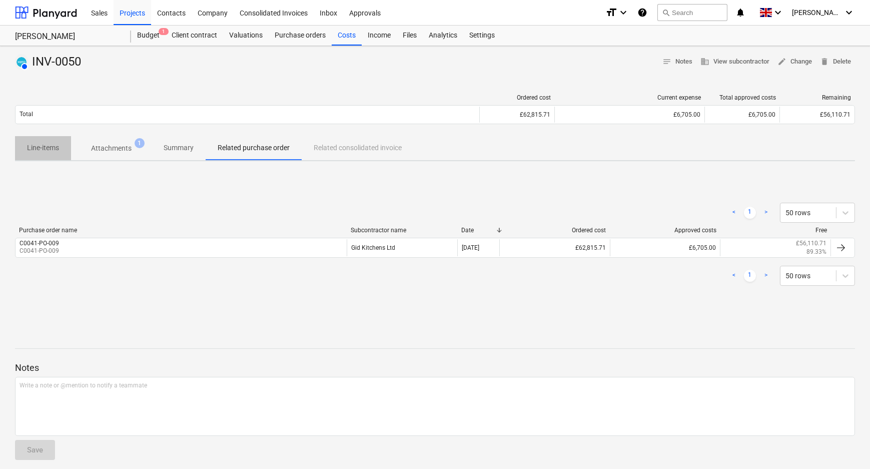
click at [56, 150] on p "Line-items" at bounding box center [43, 148] width 32 height 11
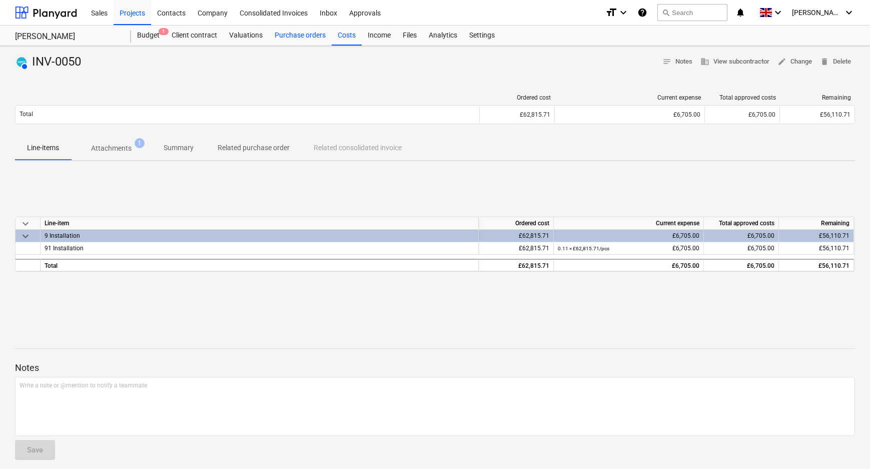
click at [293, 39] on div "Purchase orders" at bounding box center [300, 36] width 63 height 20
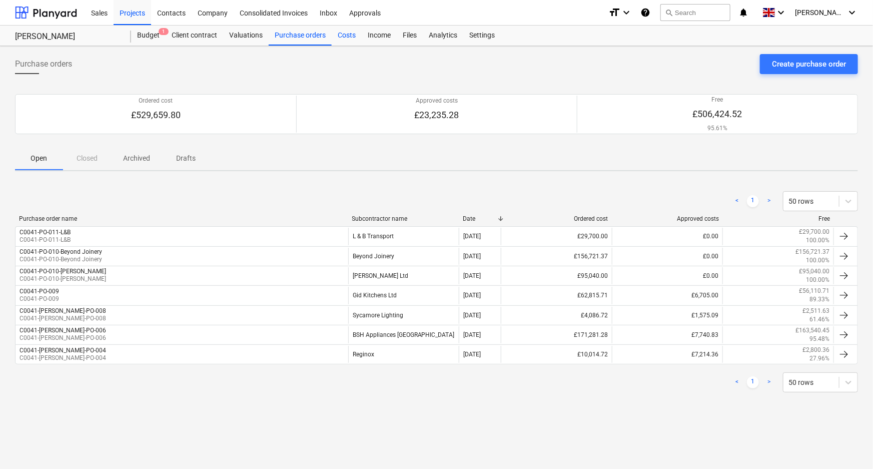
click at [352, 34] on div "Costs" at bounding box center [347, 36] width 30 height 20
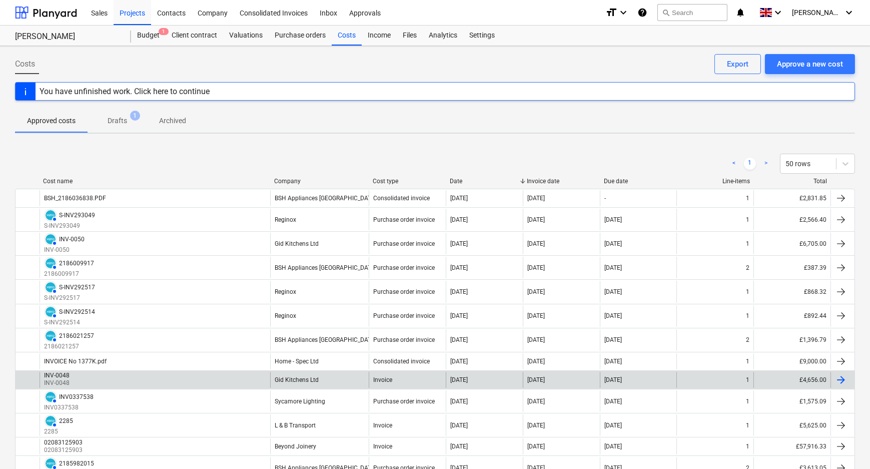
click at [350, 373] on div "Gid Kitchens Ltd" at bounding box center [319, 380] width 99 height 16
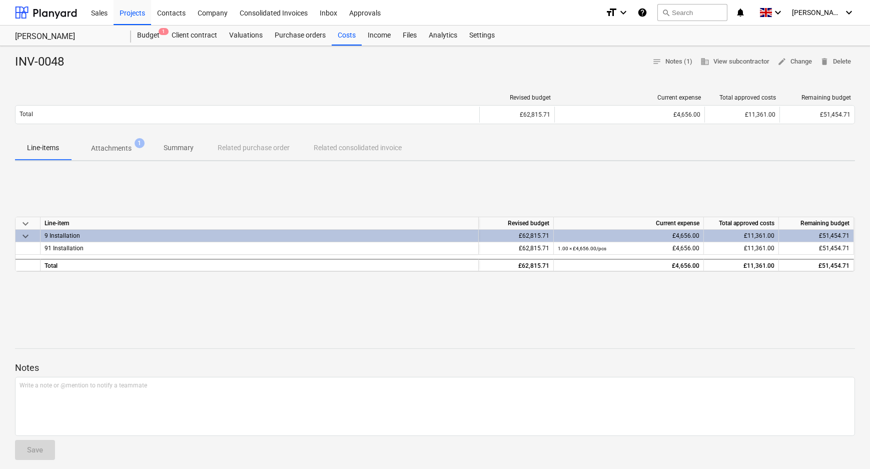
click at [285, 146] on div "Line-items Attachments 1 Summary Related purchase order Related consolidated in…" at bounding box center [435, 148] width 840 height 24
click at [791, 58] on span "edit Change" at bounding box center [794, 62] width 35 height 12
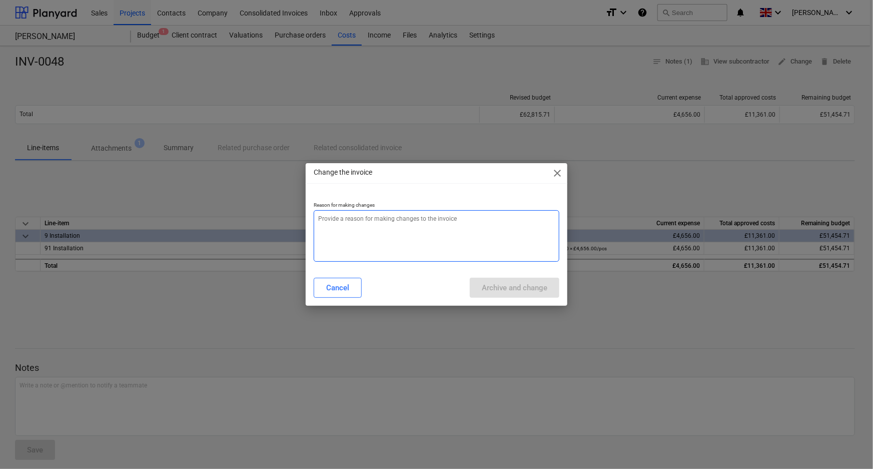
click at [493, 251] on textarea at bounding box center [437, 236] width 246 height 52
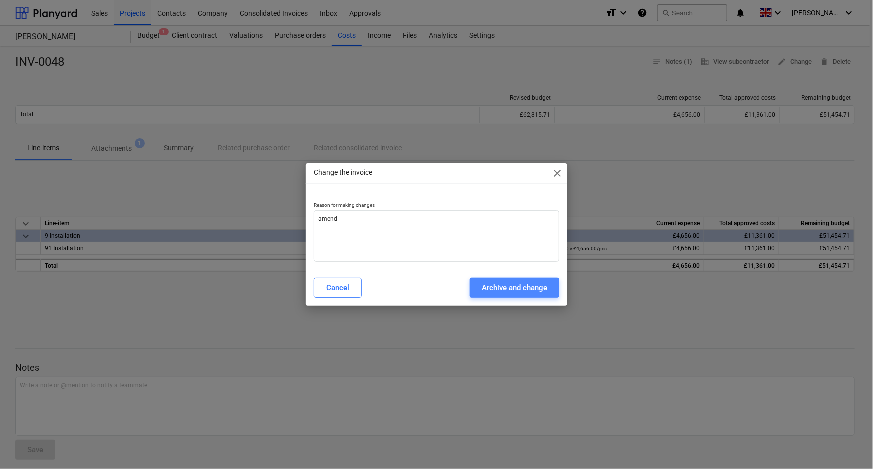
click at [489, 294] on div "Archive and change" at bounding box center [515, 287] width 66 height 13
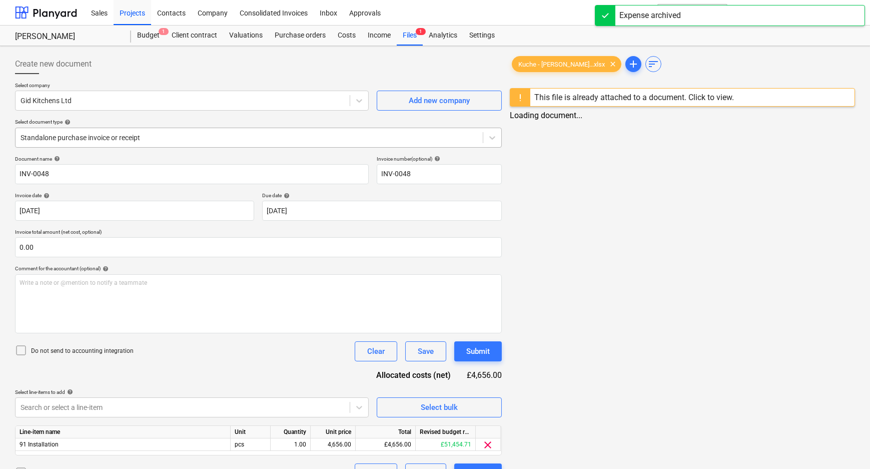
click at [55, 137] on div at bounding box center [249, 138] width 457 height 10
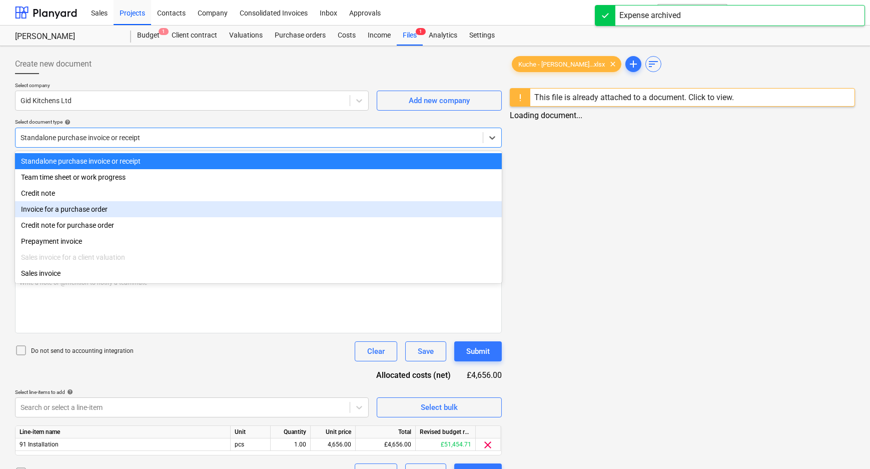
click at [57, 208] on div "Invoice for a purchase order" at bounding box center [258, 209] width 487 height 16
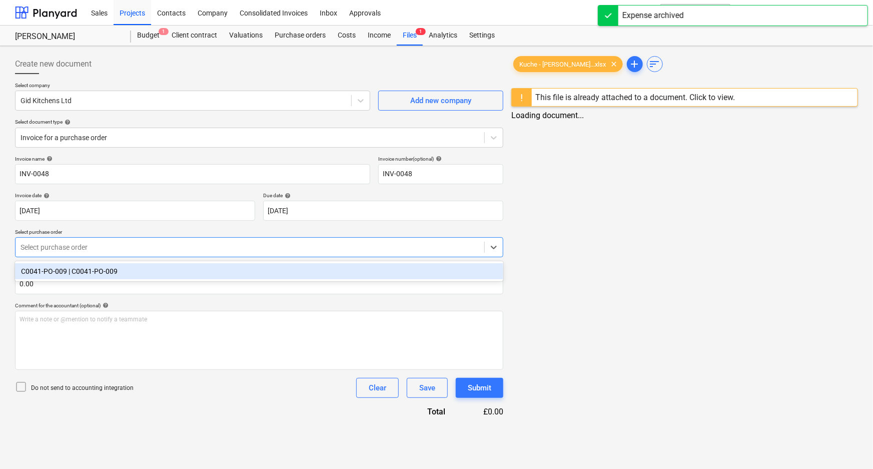
click at [65, 249] on div at bounding box center [250, 247] width 459 height 10
click at [68, 273] on div "C0041-PO-009 | C0041-PO-009" at bounding box center [259, 271] width 489 height 16
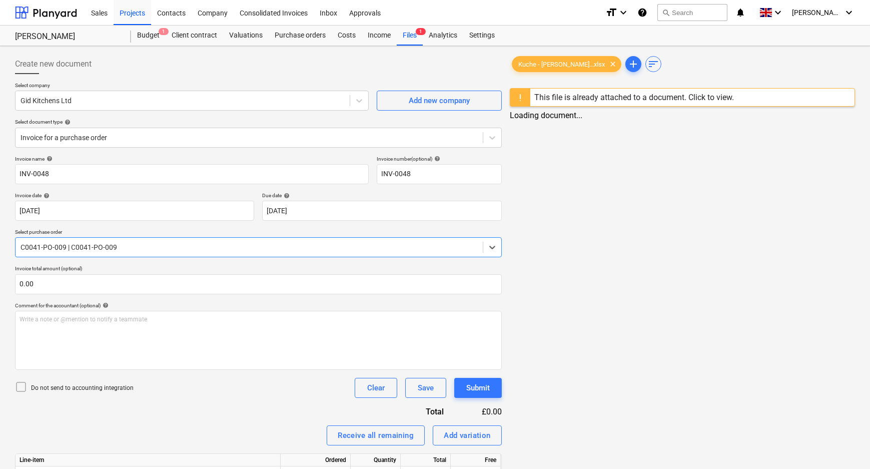
drag, startPoint x: 295, startPoint y: 411, endPoint x: 75, endPoint y: 405, distance: 220.2
click at [287, 411] on div "Invoice name help INV-0048 Invoice number (optional) help INV-0048 Invoice date…" at bounding box center [258, 337] width 487 height 363
click at [69, 387] on p "Do not send to accounting integration" at bounding box center [82, 388] width 103 height 9
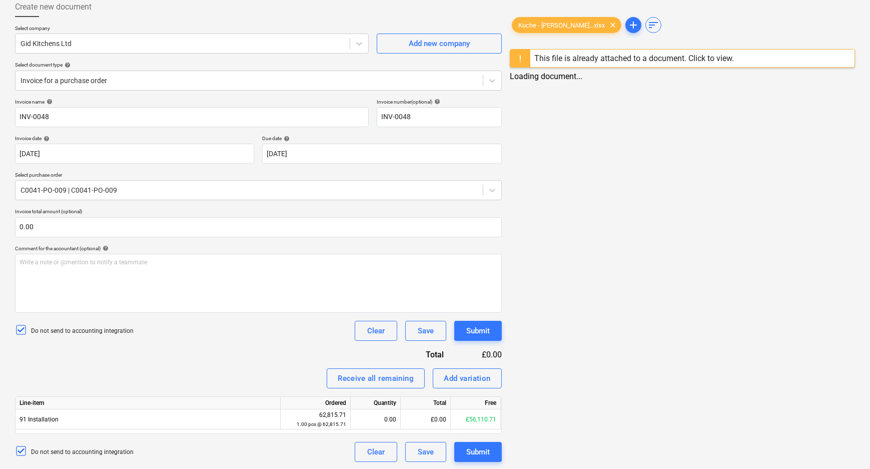
scroll to position [58, 0]
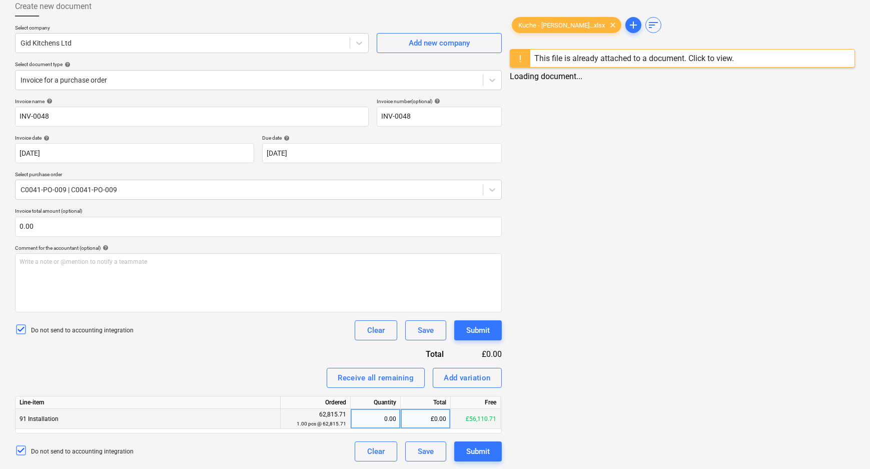
click at [388, 423] on div "0.00" at bounding box center [376, 419] width 42 height 20
click at [700, 55] on div "This file is already attached to a document. Click to view." at bounding box center [634, 59] width 200 height 10
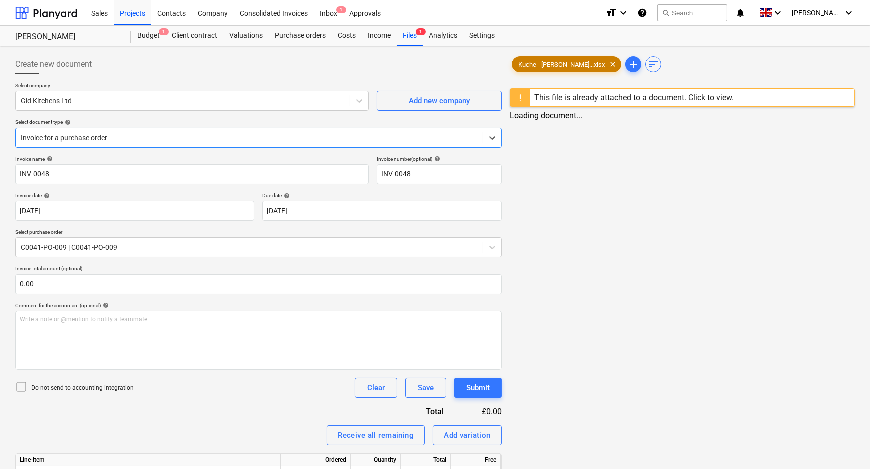
click at [553, 63] on span "Kuche - [PERSON_NAME]...xlsx" at bounding box center [561, 65] width 99 height 8
click at [604, 112] on div "< 1 2 3 4 5 6 > zoom_in zoom_out chat 0 save_alt" at bounding box center [682, 345] width 345 height 469
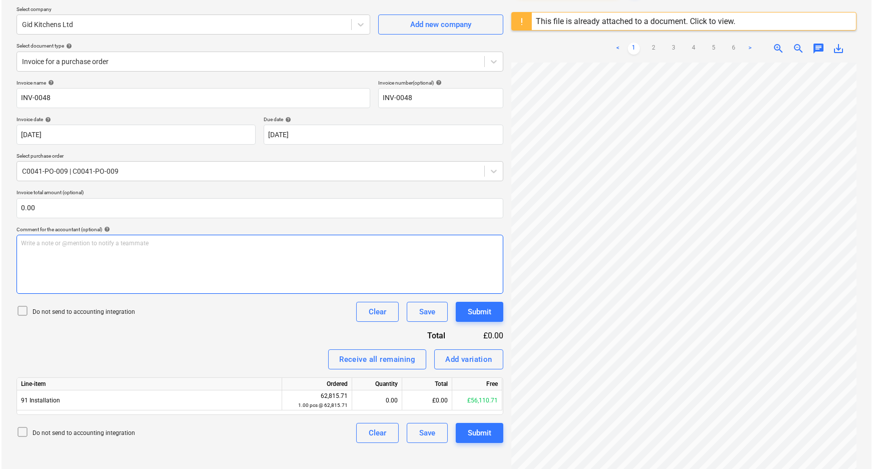
scroll to position [91, 0]
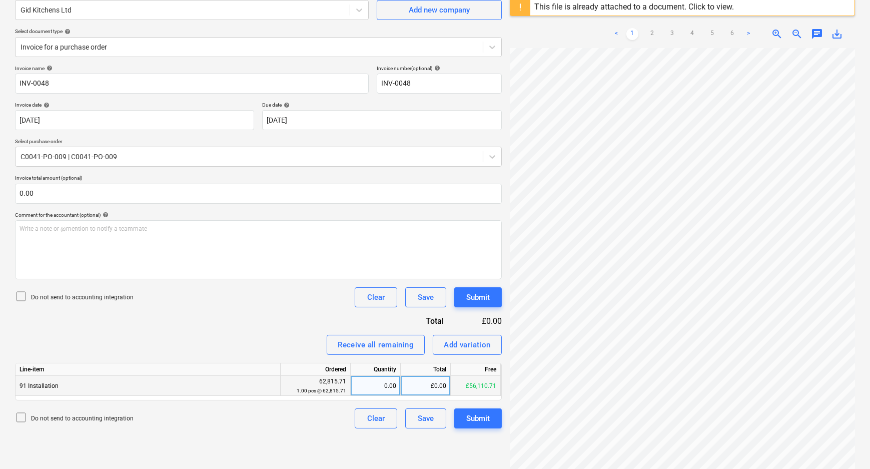
click at [432, 383] on div "£0.00" at bounding box center [426, 386] width 50 height 20
drag, startPoint x: 431, startPoint y: 386, endPoint x: 420, endPoint y: 386, distance: 11.0
click at [420, 386] on input "5" at bounding box center [426, 386] width 50 height 20
drag, startPoint x: 474, startPoint y: 386, endPoint x: 480, endPoint y: 385, distance: 5.6
click at [0, 0] on div "91 Installation 62,815.71 1.00 pcs @ 62,815.71 0.00 5 £56,110.71" at bounding box center [0, 0] width 0 height 0
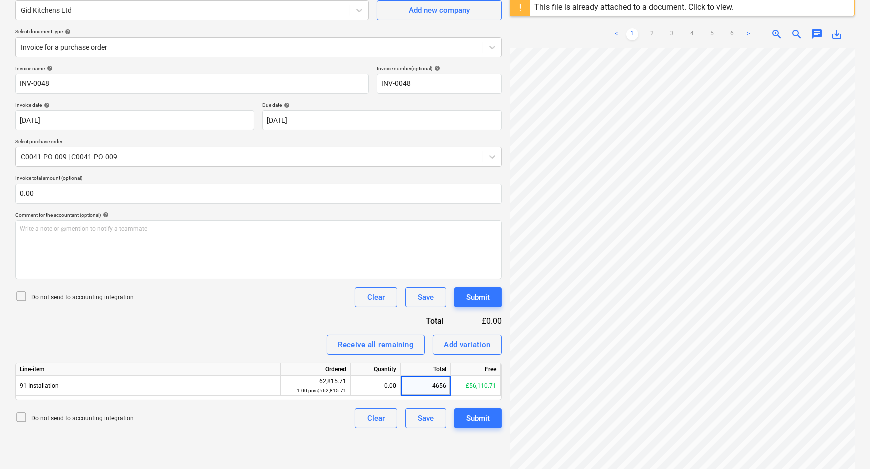
click at [316, 425] on div "Do not send to accounting integration Clear Save Submit" at bounding box center [258, 418] width 487 height 20
click at [79, 303] on div "Do not send to accounting integration" at bounding box center [74, 297] width 119 height 14
click at [80, 299] on p "Do not send to accounting integration" at bounding box center [82, 297] width 103 height 9
click at [107, 297] on p "Do not send to accounting integration" at bounding box center [82, 297] width 103 height 9
click at [486, 423] on div "Submit" at bounding box center [478, 418] width 24 height 13
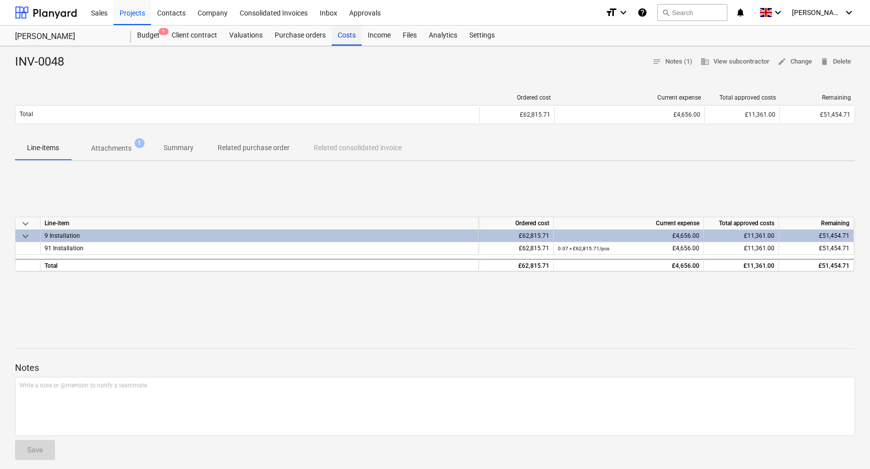
click at [342, 34] on div "Costs" at bounding box center [347, 36] width 30 height 20
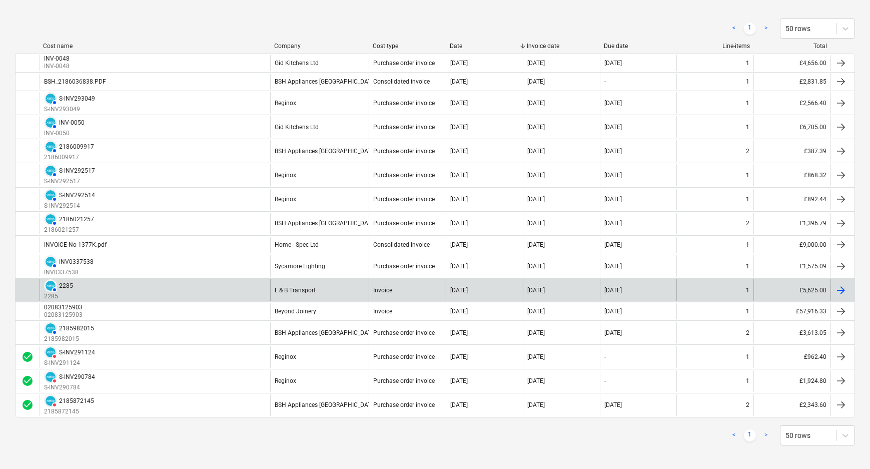
scroll to position [136, 0]
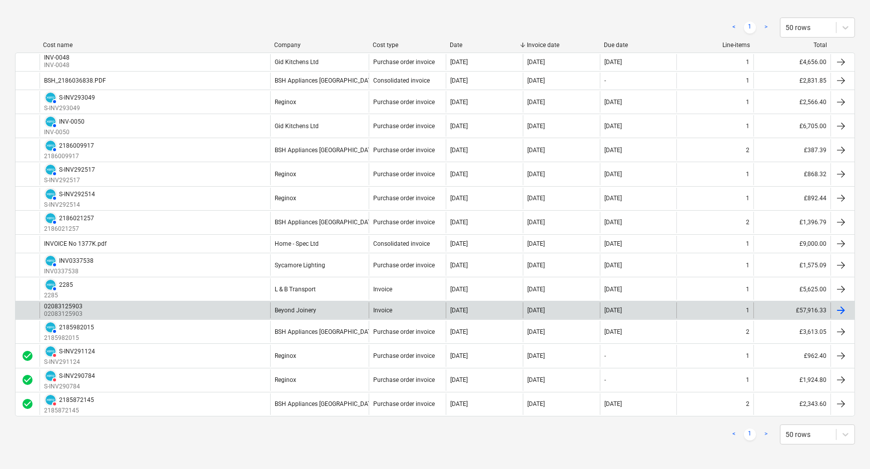
click at [326, 313] on div "Beyond Joinery" at bounding box center [319, 310] width 99 height 16
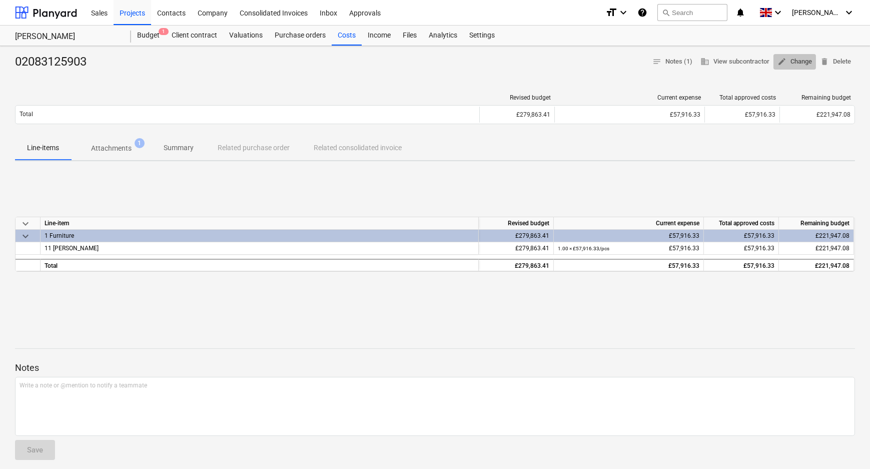
click at [779, 57] on span "edit" at bounding box center [781, 61] width 9 height 9
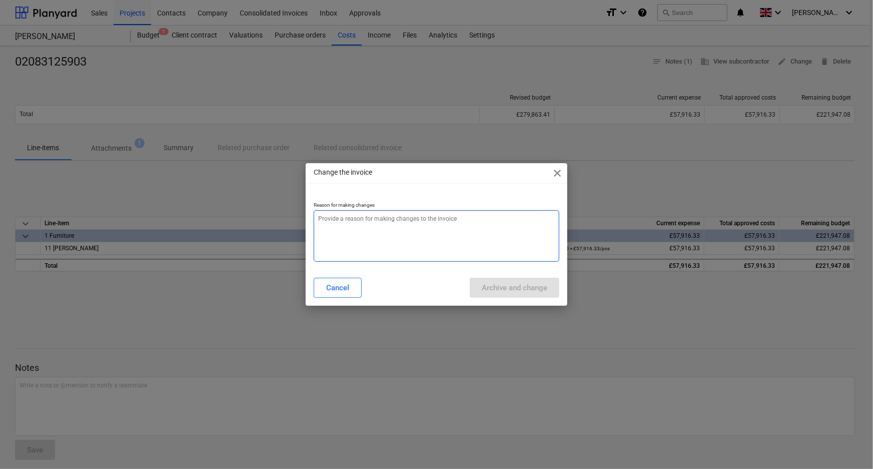
click at [429, 243] on textarea at bounding box center [437, 236] width 246 height 52
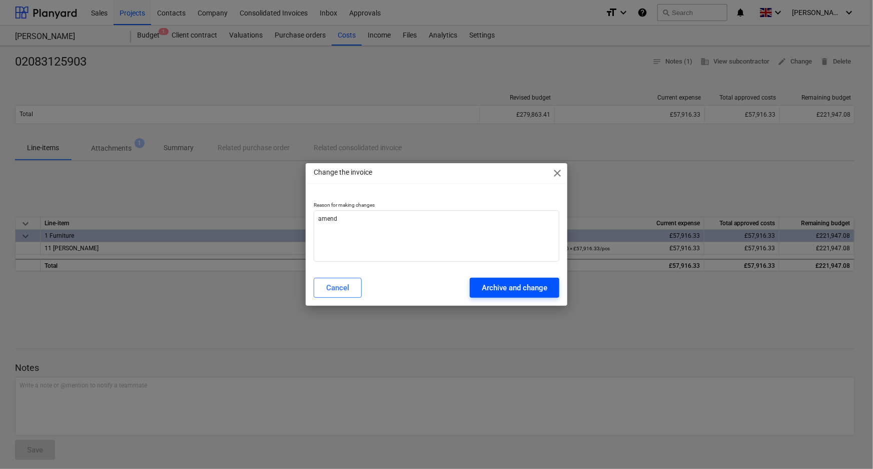
click at [491, 283] on div "Archive and change" at bounding box center [515, 287] width 66 height 13
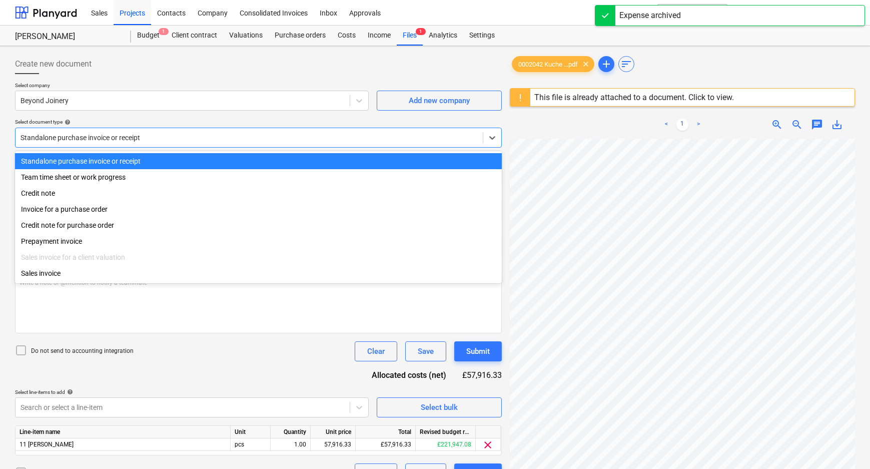
click at [300, 140] on div at bounding box center [249, 138] width 457 height 10
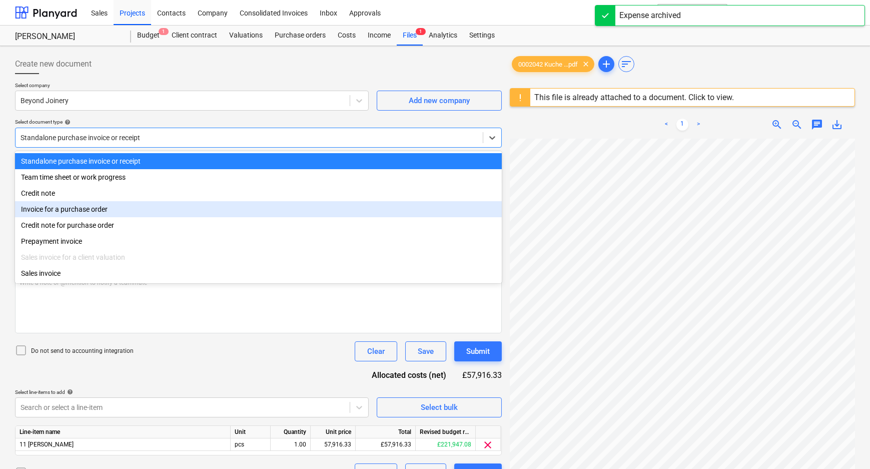
click at [65, 215] on div "Invoice for a purchase order" at bounding box center [258, 209] width 487 height 16
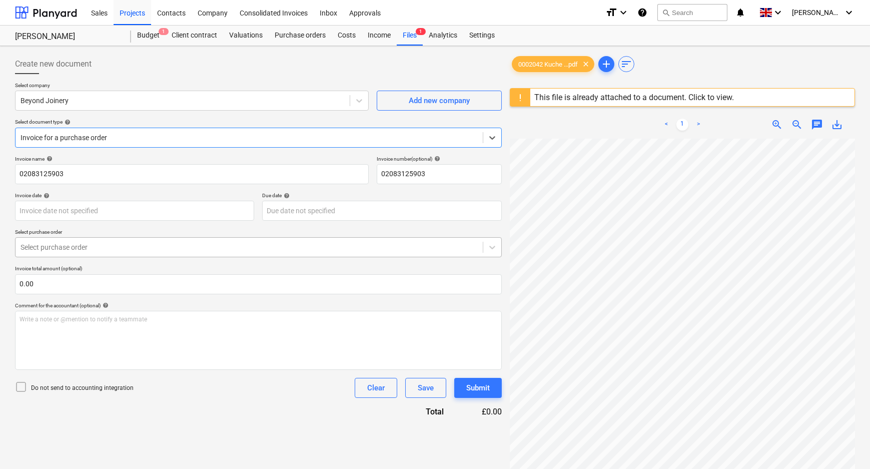
click at [58, 249] on div at bounding box center [249, 247] width 457 height 10
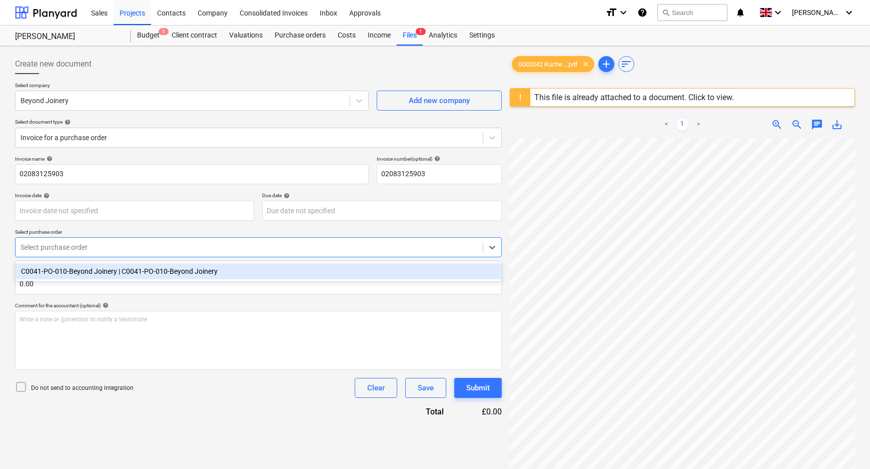
click at [67, 275] on div "C0041-PO-010-Beyond Joinery | C0041-PO-010-Beyond Joinery" at bounding box center [258, 271] width 487 height 16
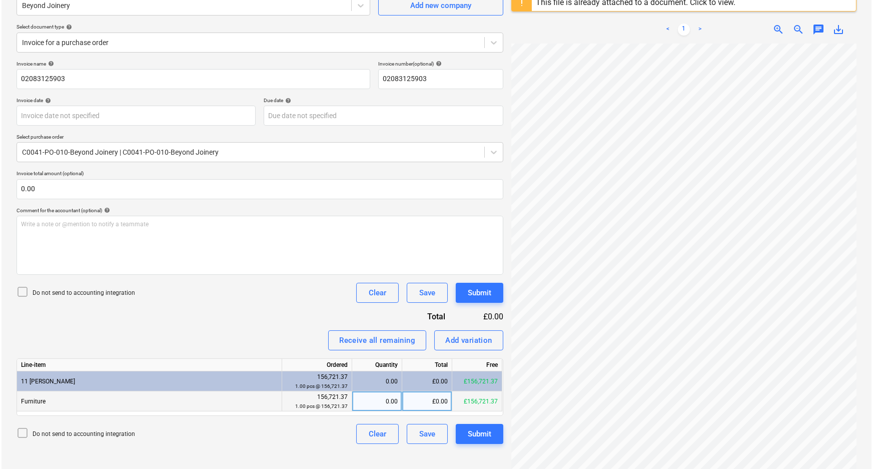
scroll to position [118, 0]
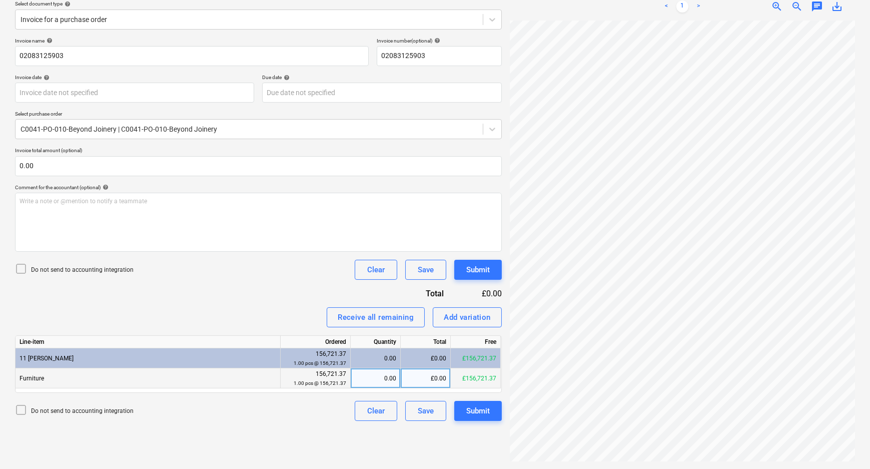
click at [379, 377] on div "0.00" at bounding box center [376, 378] width 42 height 20
click at [420, 375] on div "£0.00" at bounding box center [426, 378] width 50 height 20
drag, startPoint x: 420, startPoint y: 375, endPoint x: 451, endPoint y: 370, distance: 30.9
click at [0, 0] on div "Furniture 156,721.37 1.00 pcs @ 156,721.37 0.00 60 £156,721.37" at bounding box center [0, 0] width 0 height 0
click at [303, 417] on div "Do not send to accounting integration Clear Save Submit" at bounding box center [258, 411] width 487 height 20
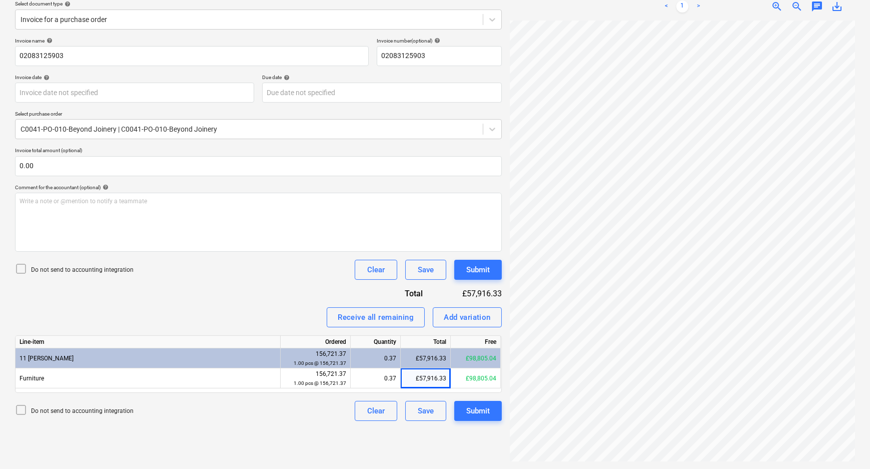
click at [115, 270] on p "Do not send to accounting integration" at bounding box center [82, 270] width 103 height 9
click at [490, 408] on button "Submit" at bounding box center [478, 411] width 48 height 20
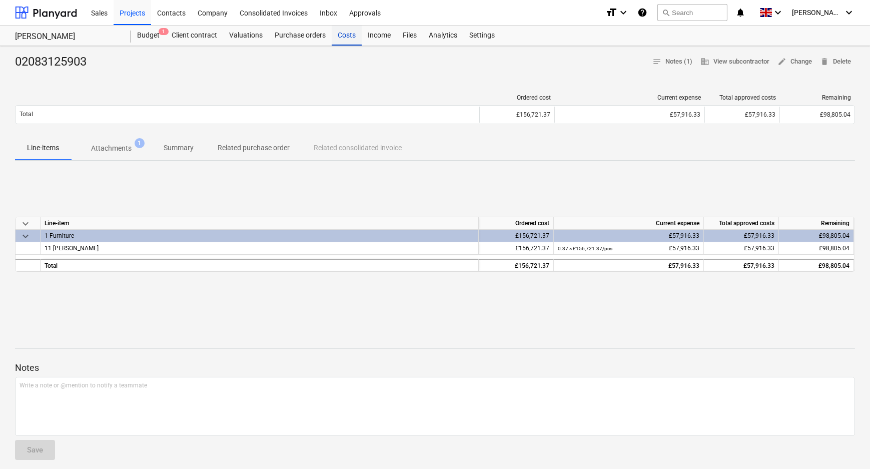
click at [357, 33] on div "Costs" at bounding box center [347, 36] width 30 height 20
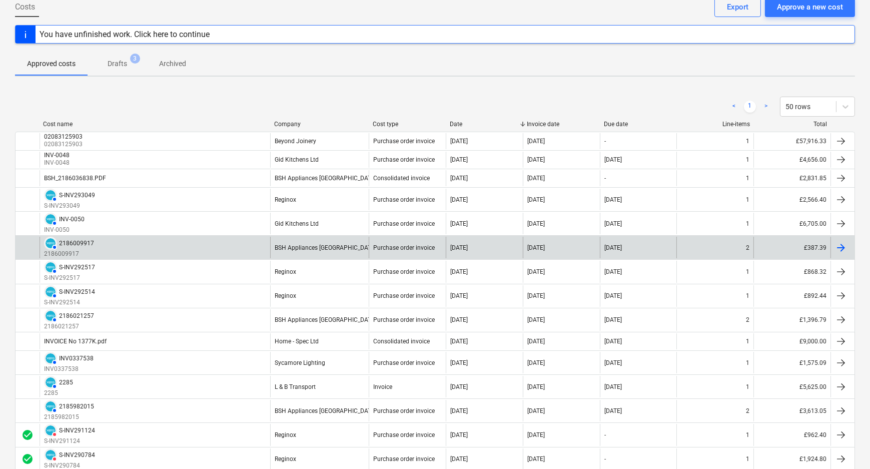
scroll to position [136, 0]
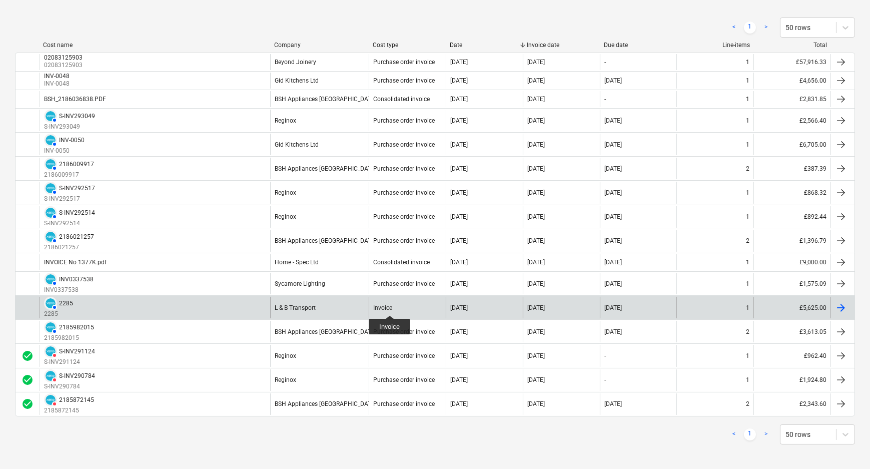
click at [390, 306] on div "Invoice" at bounding box center [382, 307] width 19 height 7
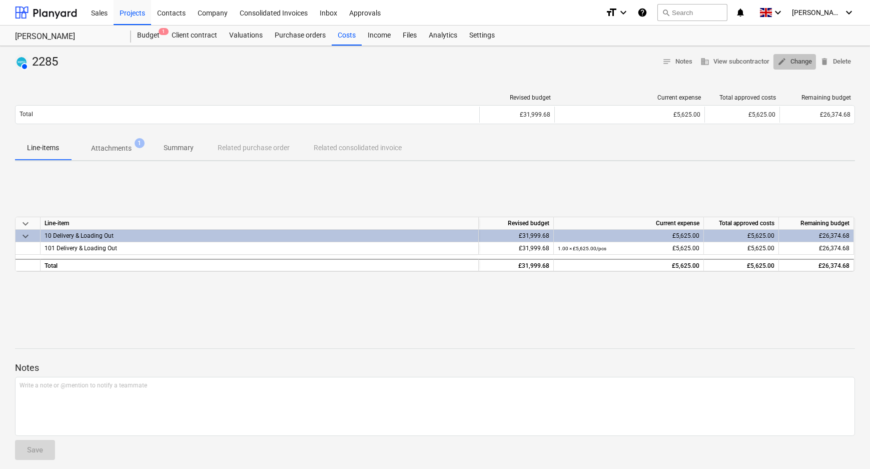
click at [789, 61] on span "edit Change" at bounding box center [794, 62] width 35 height 12
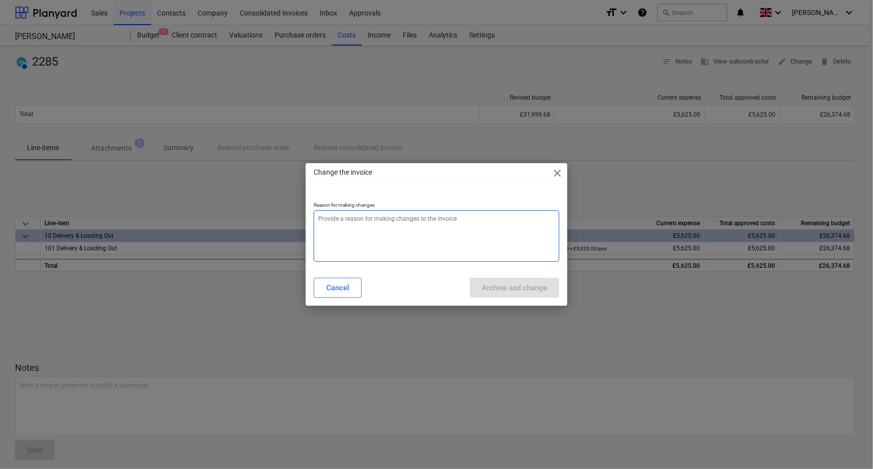
drag, startPoint x: 370, startPoint y: 227, endPoint x: 384, endPoint y: 234, distance: 15.9
click at [370, 228] on textarea at bounding box center [437, 236] width 246 height 52
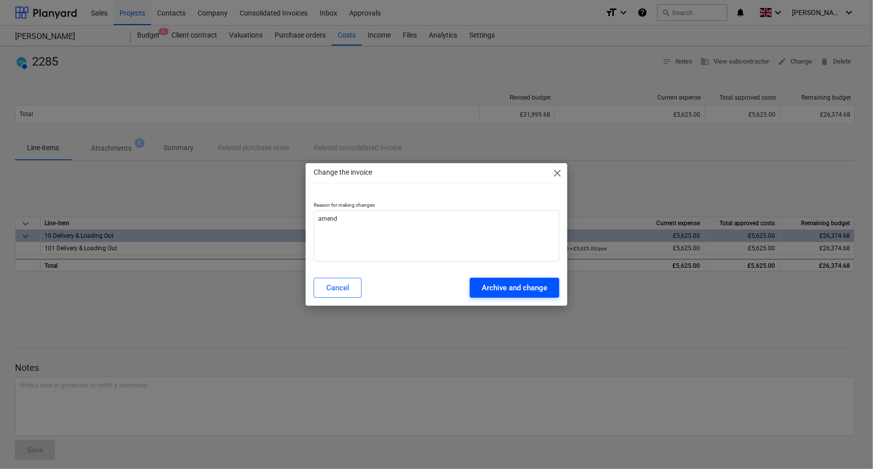
click at [510, 285] on div "Archive and change" at bounding box center [515, 287] width 66 height 13
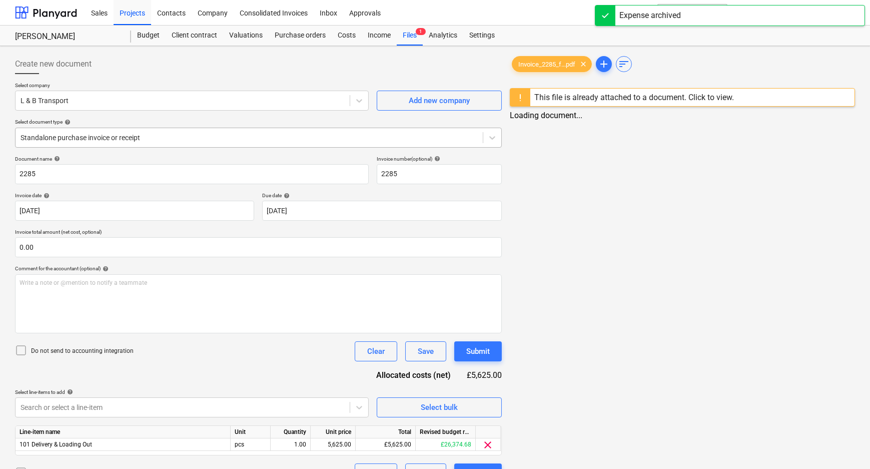
click at [100, 144] on div "Standalone purchase invoice or receipt" at bounding box center [249, 138] width 467 height 14
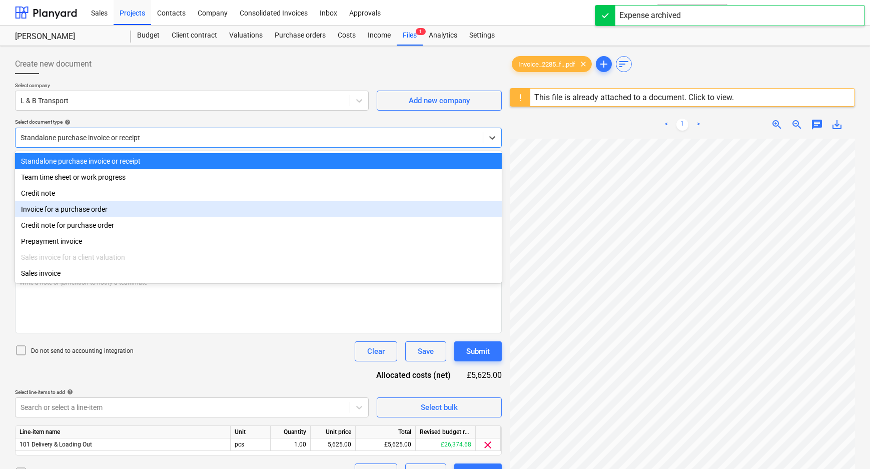
click at [56, 212] on div "Invoice for a purchase order" at bounding box center [258, 209] width 487 height 16
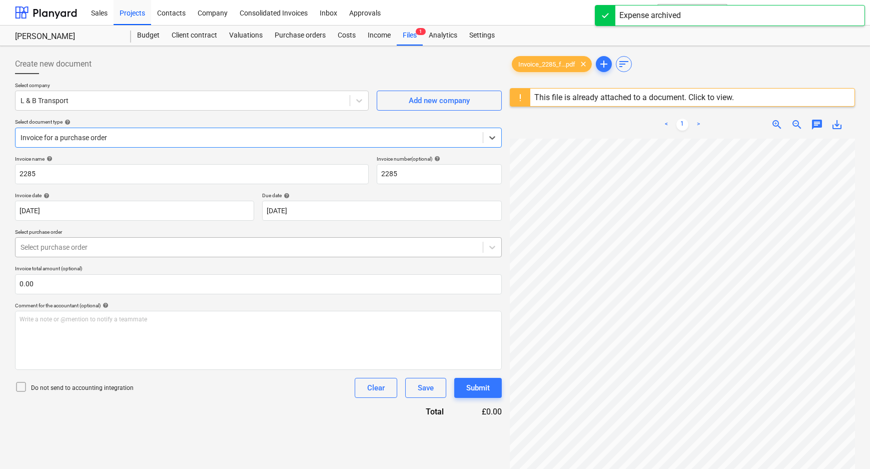
drag, startPoint x: 60, startPoint y: 248, endPoint x: 61, endPoint y: 260, distance: 12.0
click at [60, 249] on div at bounding box center [249, 247] width 457 height 10
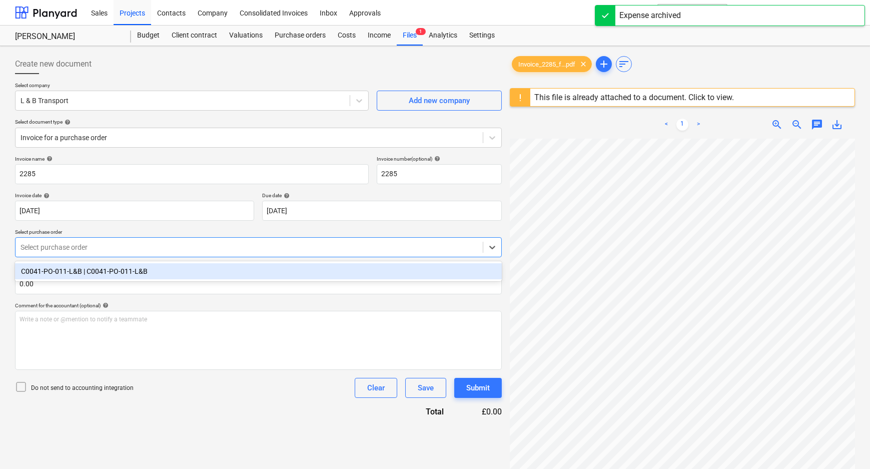
click at [62, 276] on div "C0041-PO-011-L&B | C0041-PO-011-L&B" at bounding box center [258, 271] width 487 height 16
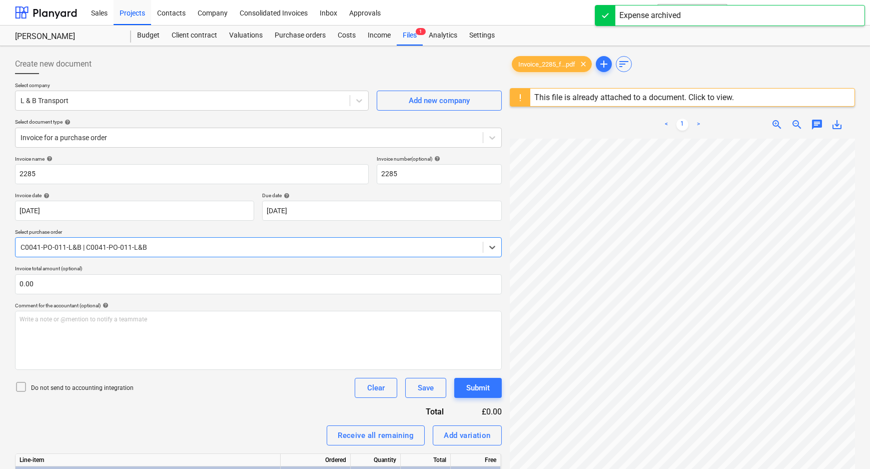
click at [73, 390] on p "Do not send to accounting integration" at bounding box center [82, 388] width 103 height 9
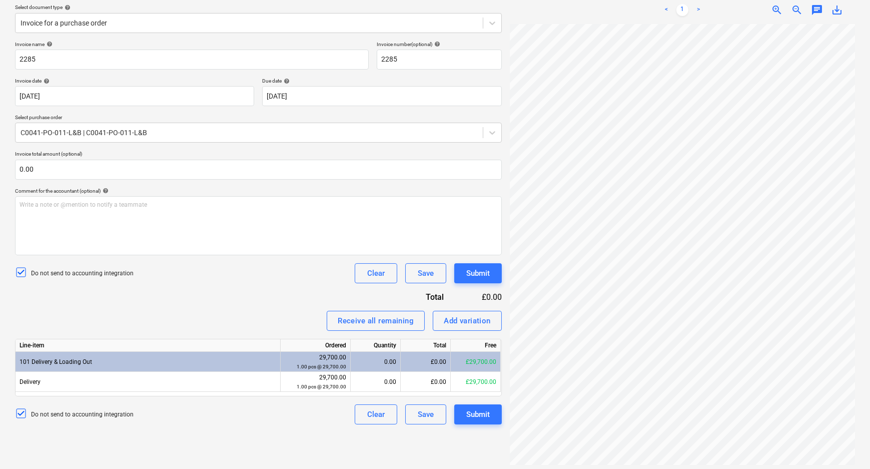
scroll to position [118, 0]
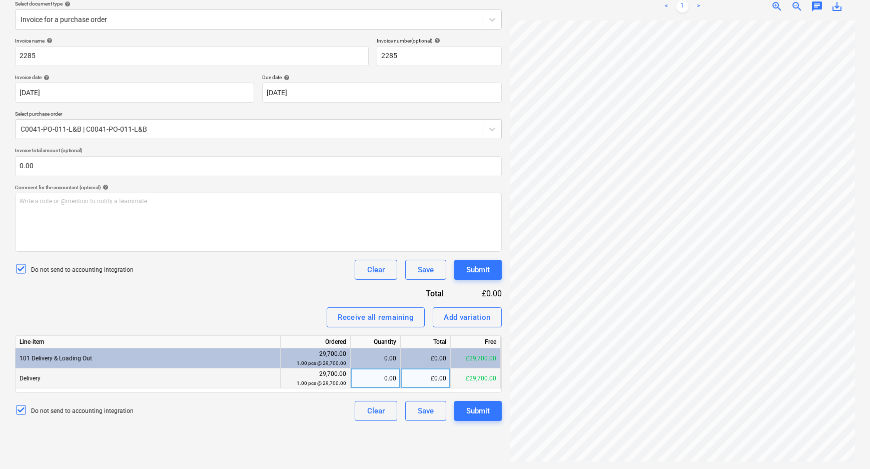
click at [383, 382] on div "0.00" at bounding box center [376, 378] width 42 height 20
click at [416, 381] on div "£0.00" at bounding box center [426, 378] width 50 height 20
click at [426, 370] on div "£0.00" at bounding box center [426, 378] width 50 height 20
click at [297, 320] on div "Receive all remaining Add variation" at bounding box center [258, 317] width 487 height 20
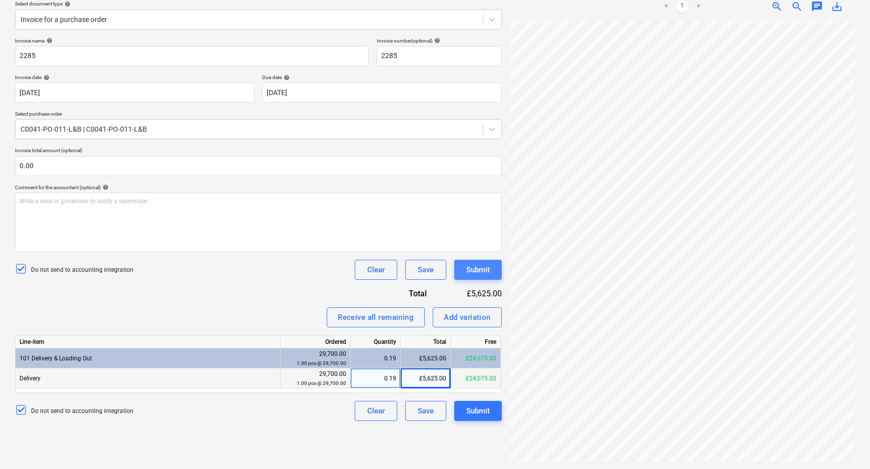
click at [480, 270] on div "Submit" at bounding box center [478, 269] width 24 height 13
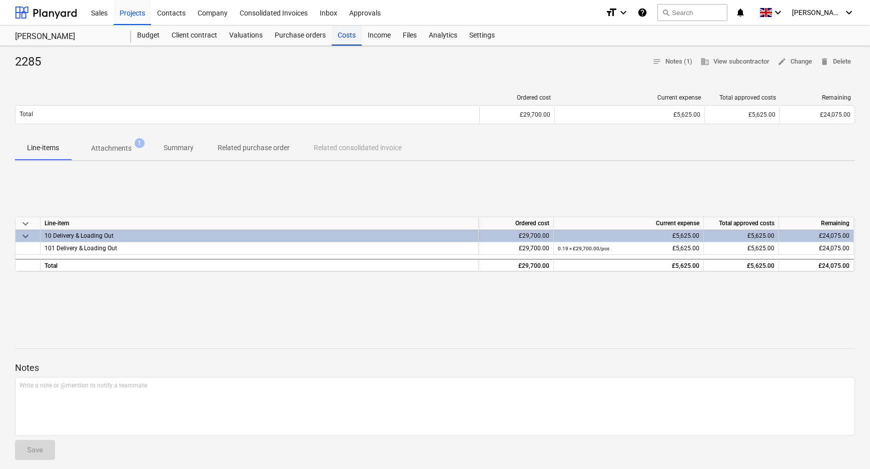
click at [354, 35] on div "Costs" at bounding box center [347, 36] width 30 height 20
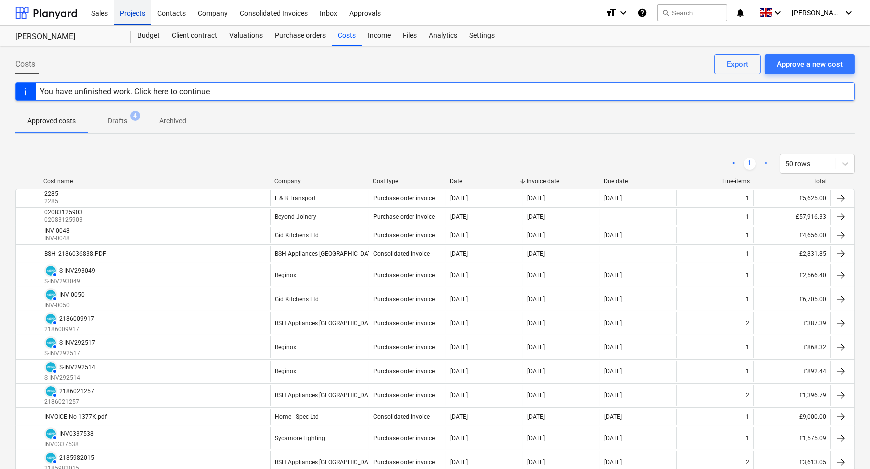
click at [141, 15] on div "Projects" at bounding box center [133, 12] width 38 height 26
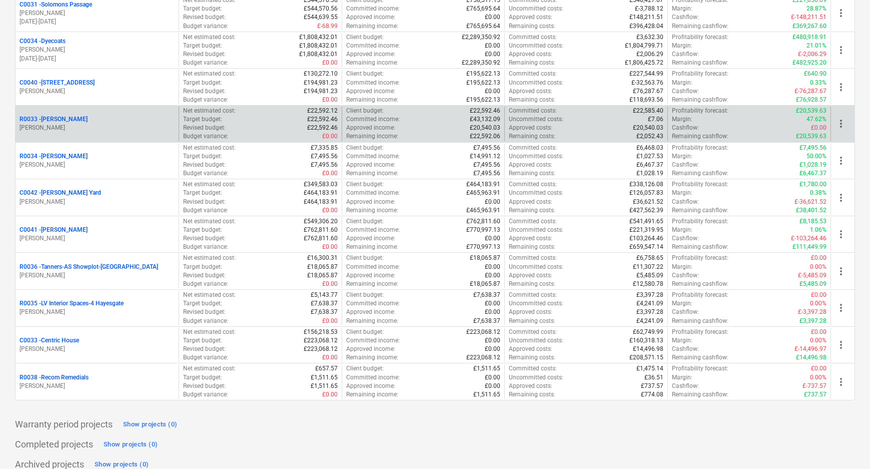
scroll to position [178, 0]
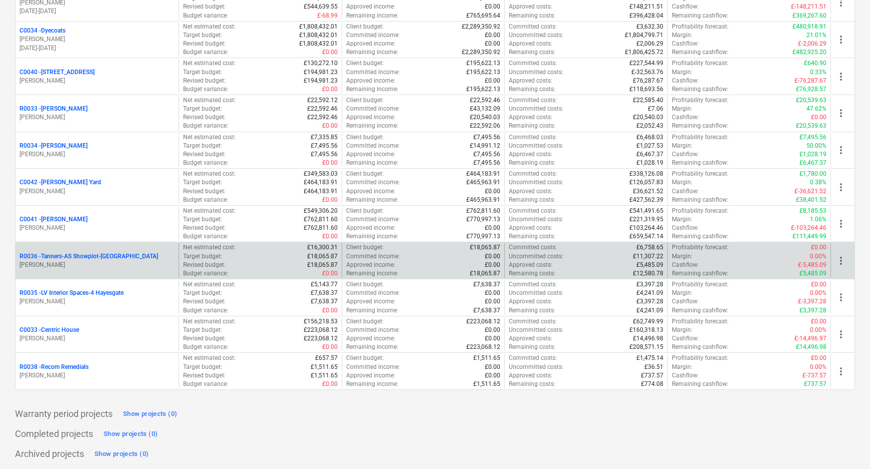
click at [116, 258] on p "R0036 - Tanners-AS Showplot-[GEOGRAPHIC_DATA]" at bounding box center [89, 256] width 139 height 9
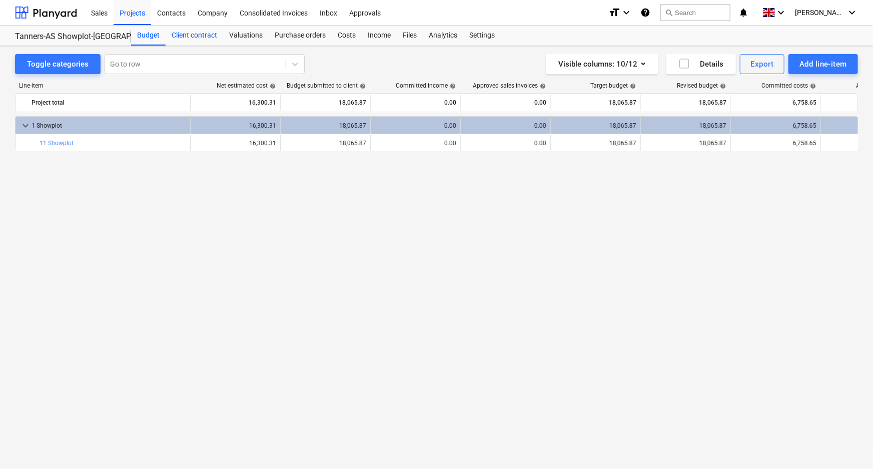
click at [203, 35] on div "Client contract" at bounding box center [195, 36] width 58 height 20
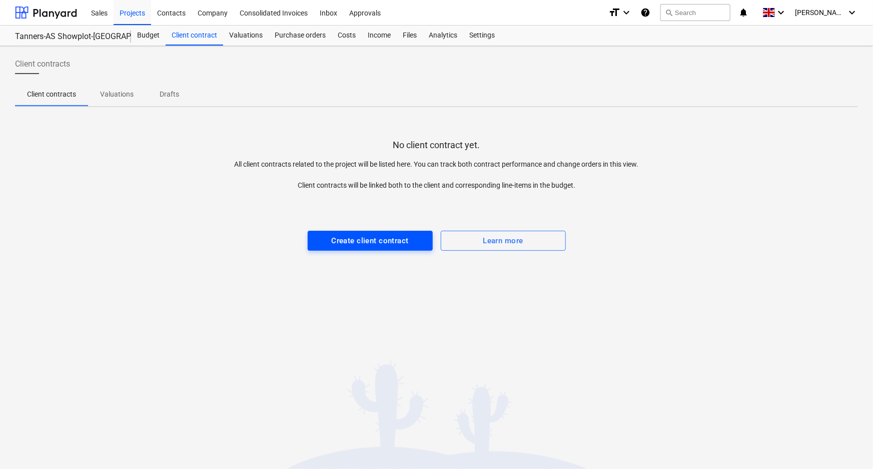
click at [366, 239] on div "Create client contract" at bounding box center [369, 240] width 77 height 13
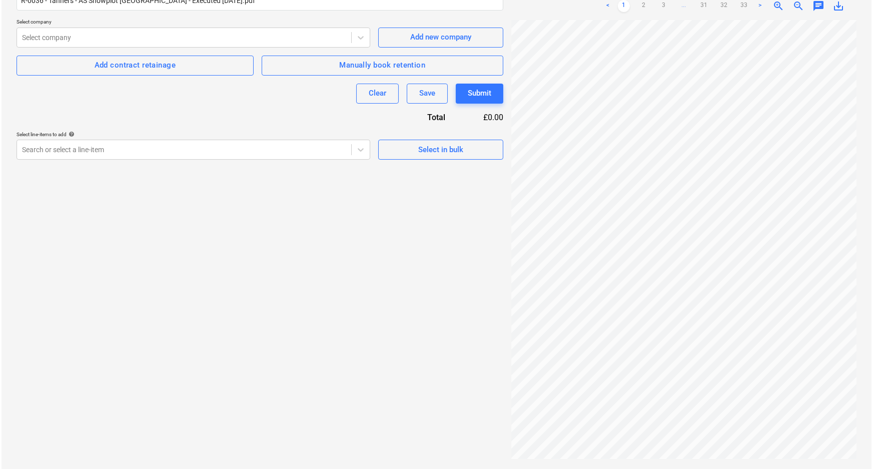
scroll to position [198, 54]
click at [411, 147] on span "Select in bulk" at bounding box center [439, 149] width 100 height 13
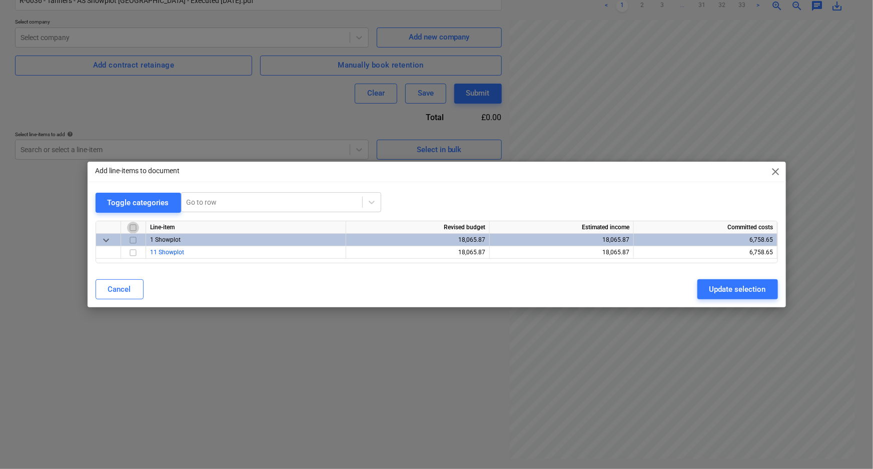
click at [130, 229] on input "checkbox" at bounding box center [133, 228] width 12 height 12
click at [743, 287] on div "Update selection" at bounding box center [737, 289] width 57 height 13
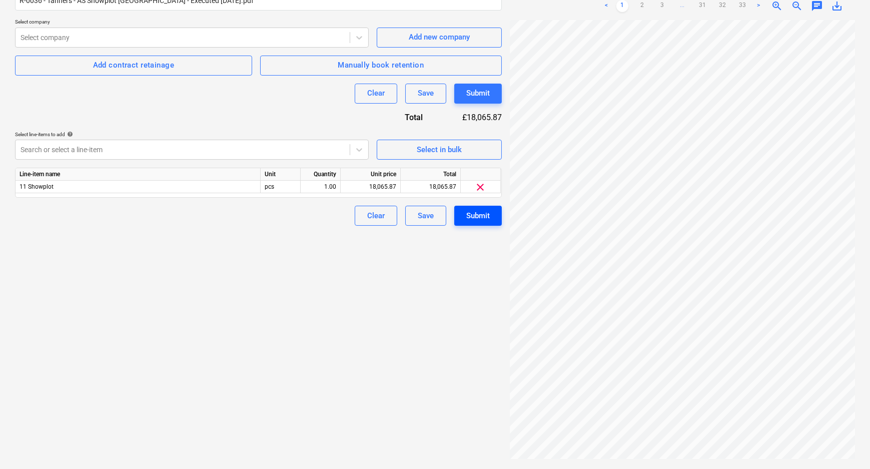
click at [475, 215] on div "Submit" at bounding box center [478, 215] width 24 height 13
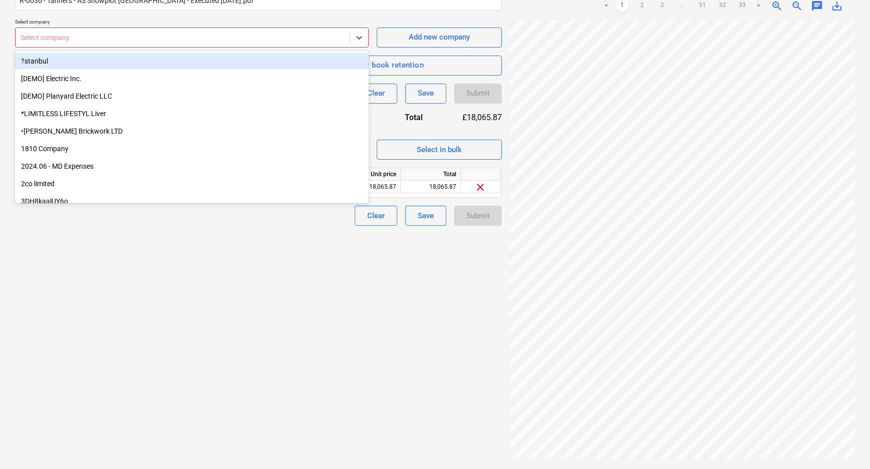
click at [341, 37] on div at bounding box center [183, 38] width 324 height 10
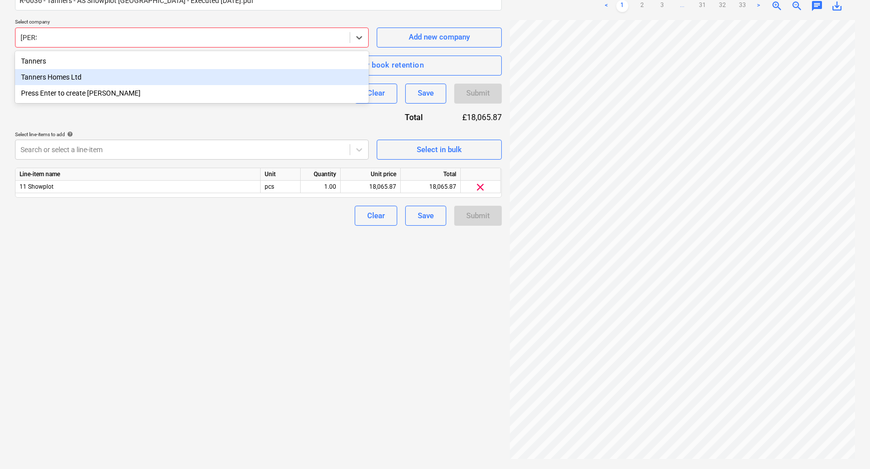
click at [163, 75] on div "Tanners Homes Ltd" at bounding box center [192, 77] width 354 height 16
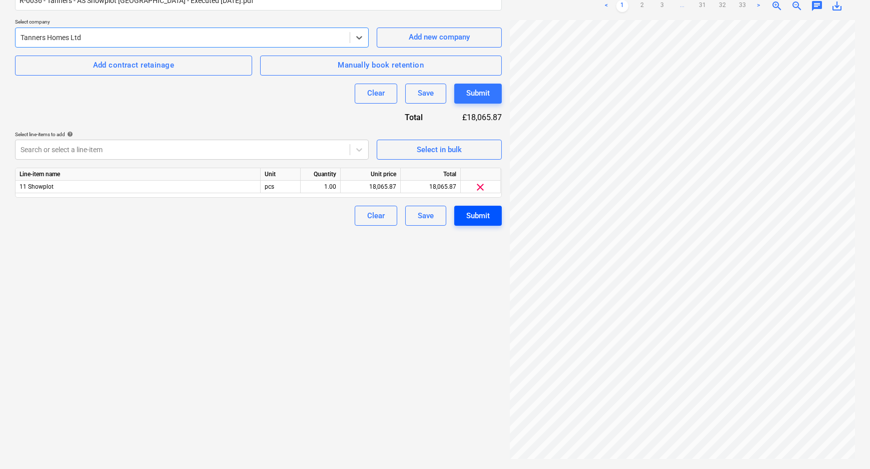
click at [480, 215] on div "Submit" at bounding box center [478, 215] width 24 height 13
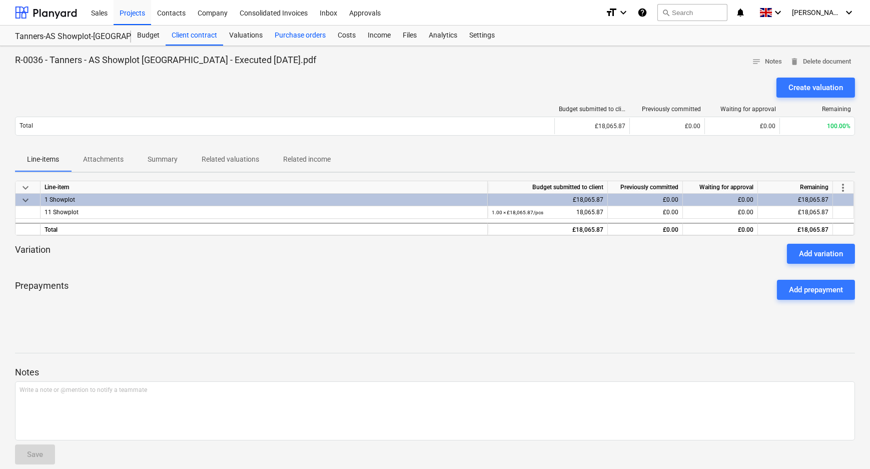
click at [298, 40] on div "Purchase orders" at bounding box center [300, 36] width 63 height 20
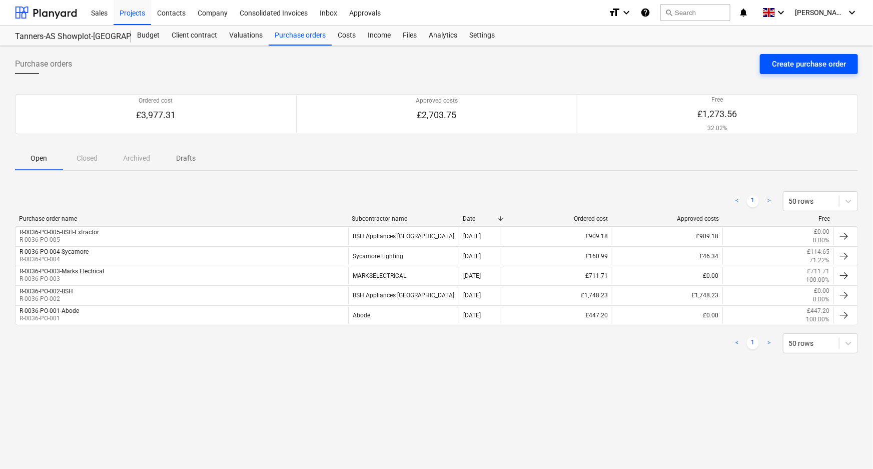
click at [792, 63] on div "Create purchase order" at bounding box center [809, 64] width 74 height 13
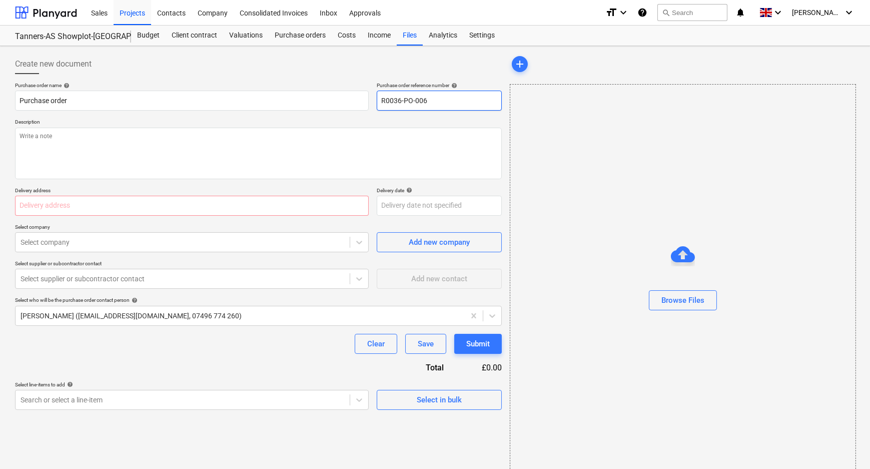
click at [469, 100] on input "R0036-PO-006" at bounding box center [439, 101] width 125 height 20
drag, startPoint x: 472, startPoint y: 98, endPoint x: 298, endPoint y: 98, distance: 174.1
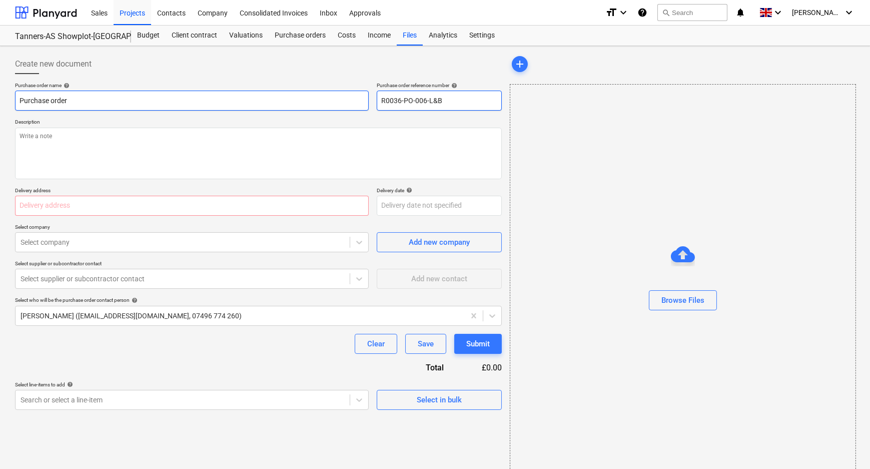
click at [375, 97] on div "Purchase order name help Purchase order Purchase order reference number help R0…" at bounding box center [258, 96] width 487 height 29
drag, startPoint x: 60, startPoint y: 101, endPoint x: -13, endPoint y: 100, distance: 72.5
click at [0, 100] on html "Sales Projects Contacts Company Consolidated Invoices Inbox Approvals format_si…" at bounding box center [435, 234] width 870 height 469
paste input "R0036-PO-006-L&B"
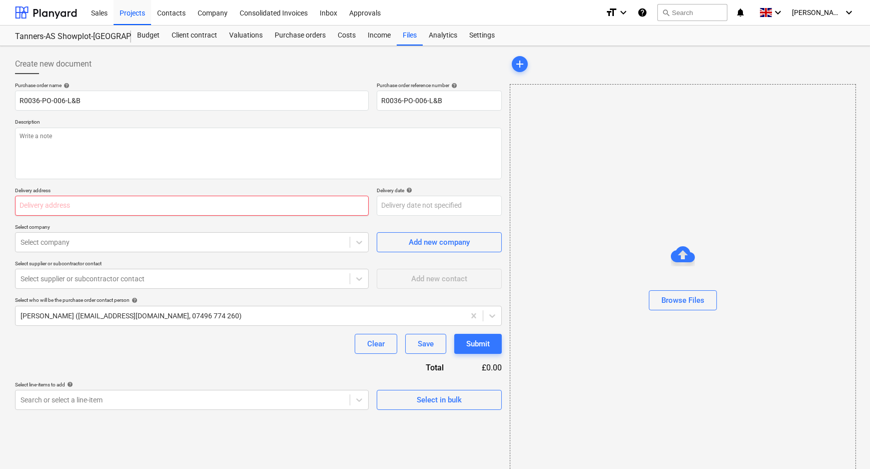
click at [92, 205] on input "text" at bounding box center [192, 206] width 354 height 20
paste input "R0036-PO-006-L&B"
click at [120, 180] on div "Purchase order name help R0036-PO-006-L&B Purchase order reference number help …" at bounding box center [258, 246] width 487 height 328
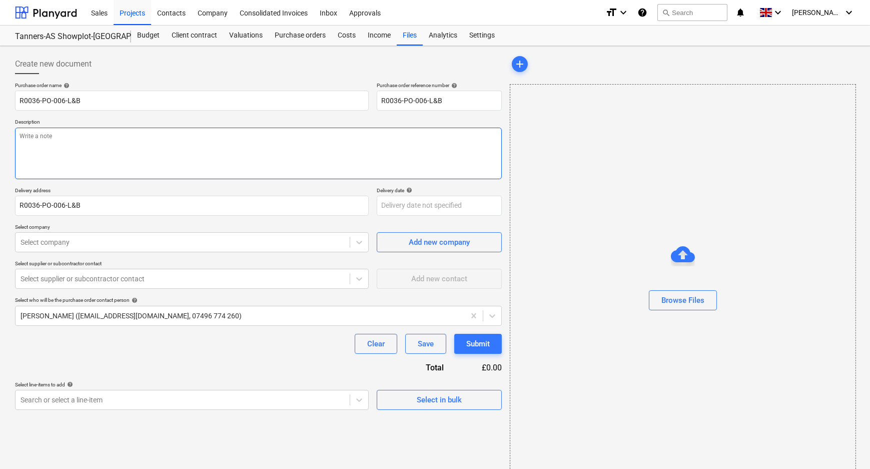
click at [116, 166] on textarea at bounding box center [258, 154] width 487 height 52
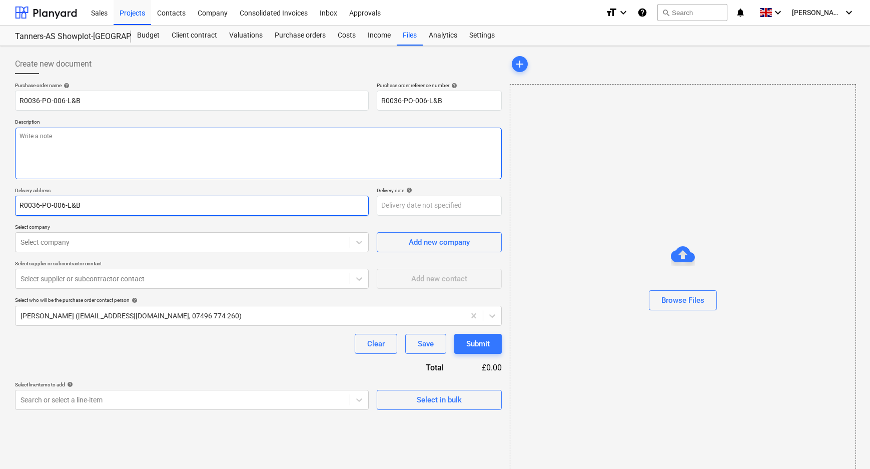
paste textarea "R0036-PO-006-L&B"
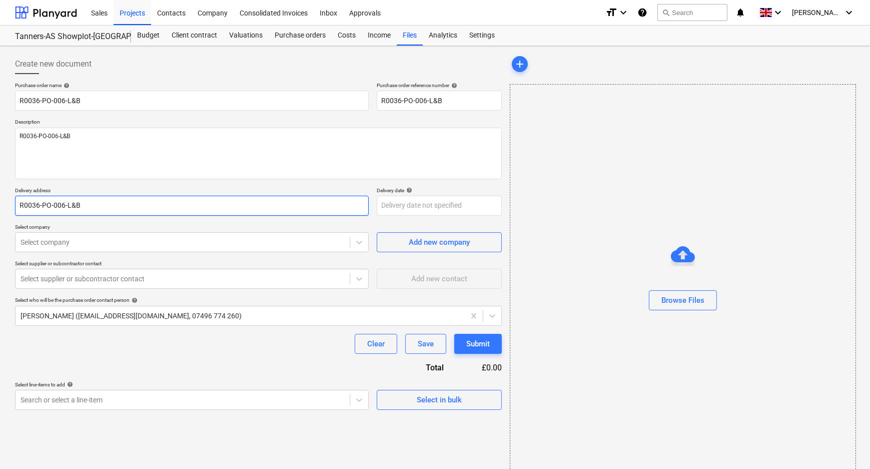
drag, startPoint x: 32, startPoint y: 208, endPoint x: -6, endPoint y: 206, distance: 37.6
click at [0, 206] on html "Sales Projects Contacts Company Consolidated Invoices Inbox Approvals format_si…" at bounding box center [435, 234] width 870 height 469
paste input "L and B Transport Ltd, [STREET_ADDRESS]"
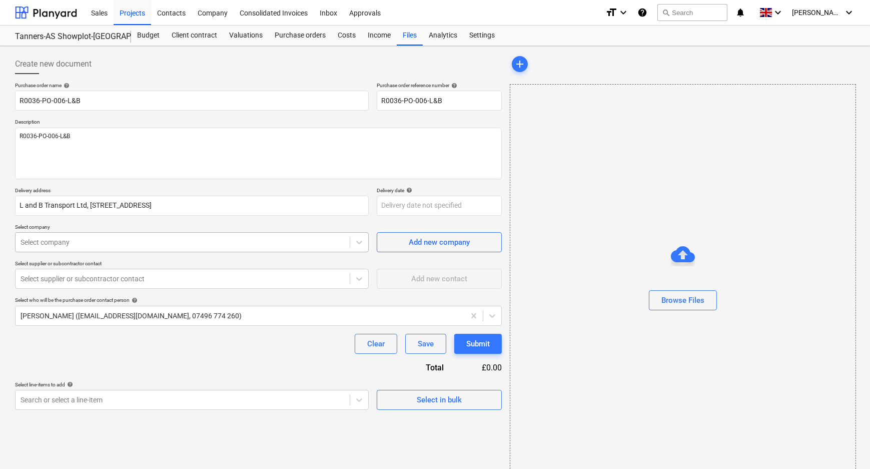
click at [134, 240] on div at bounding box center [183, 242] width 324 height 10
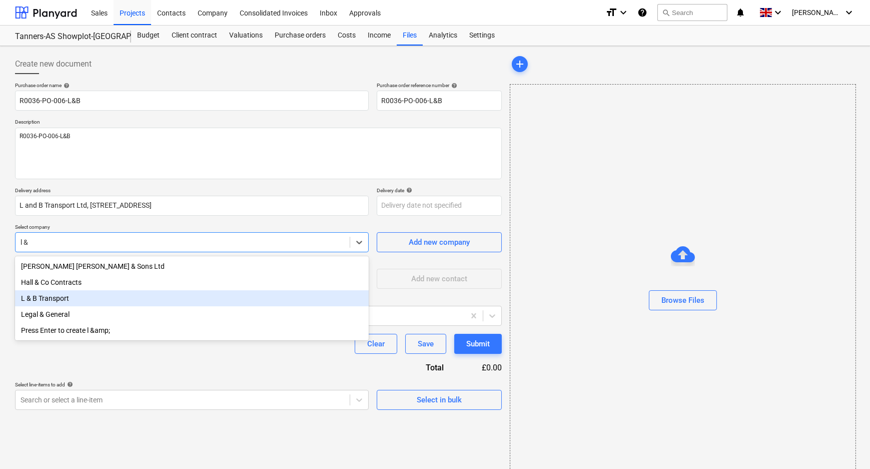
click at [118, 296] on div "L & B Transport" at bounding box center [192, 298] width 354 height 16
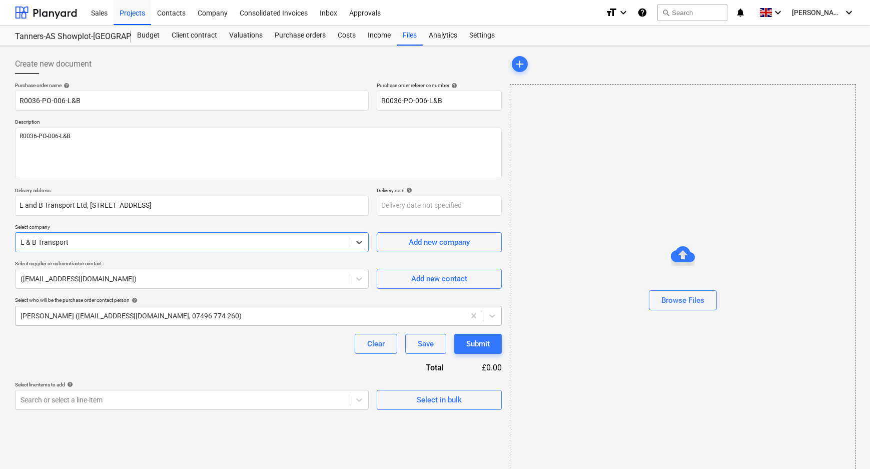
click at [117, 316] on div at bounding box center [240, 316] width 439 height 10
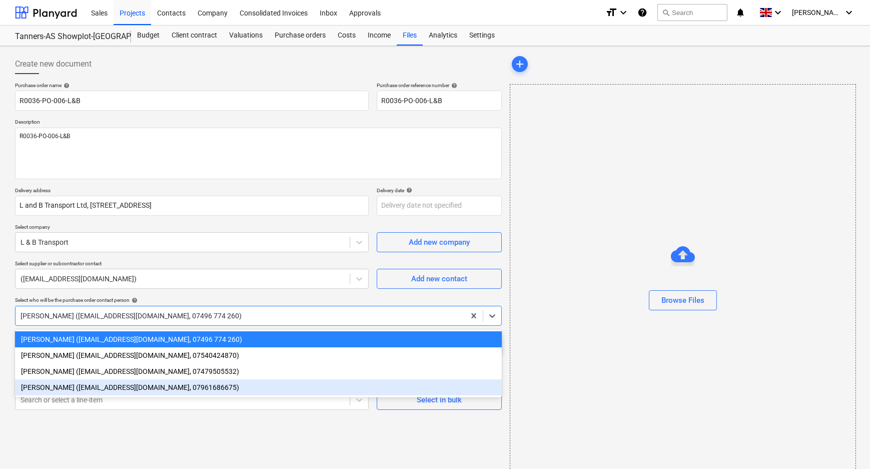
click at [103, 388] on div "[PERSON_NAME] ([EMAIL_ADDRESS][DOMAIN_NAME], 07961686675)" at bounding box center [258, 387] width 487 height 16
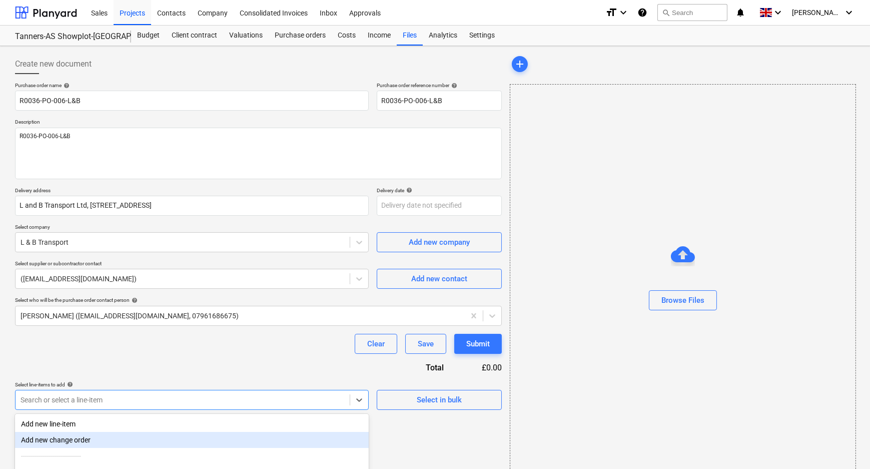
scroll to position [32, 0]
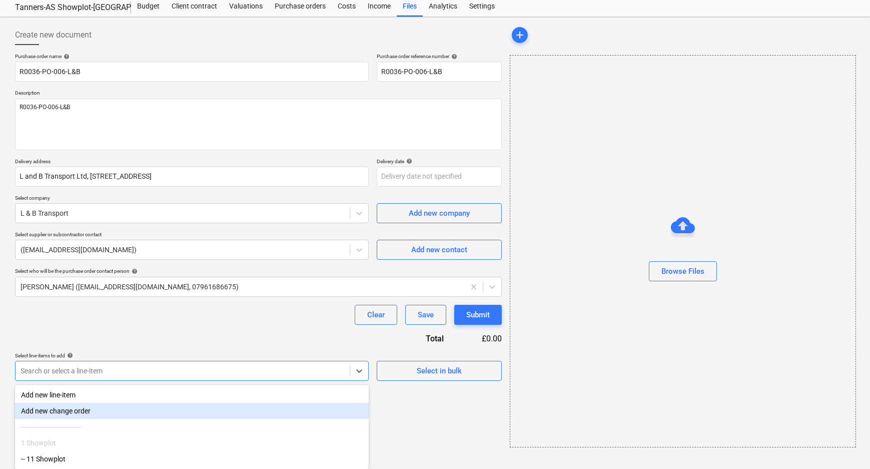
click at [111, 406] on body "Sales Projects Contacts Company Consolidated Invoices Inbox Approvals format_si…" at bounding box center [435, 205] width 870 height 469
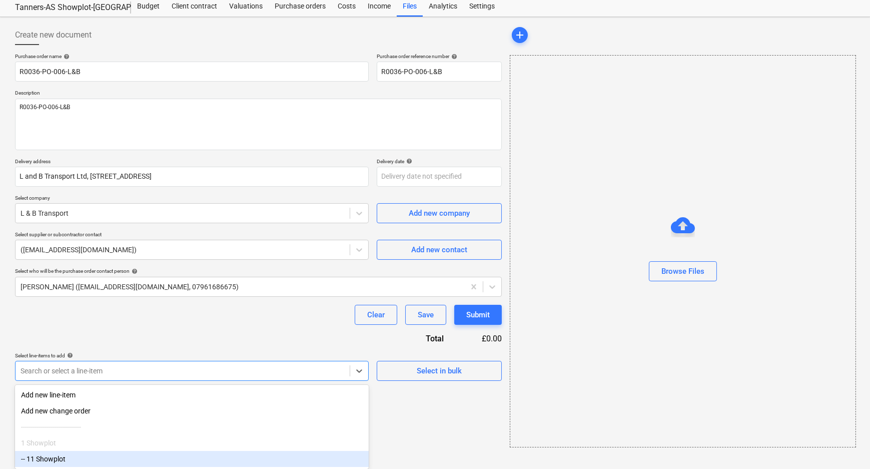
click at [90, 461] on div "-- 11 Showplot" at bounding box center [192, 459] width 354 height 16
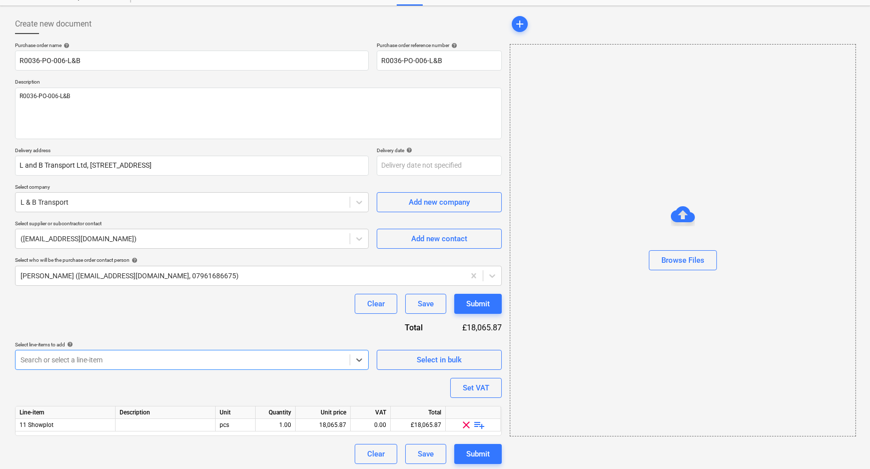
scroll to position [43, 0]
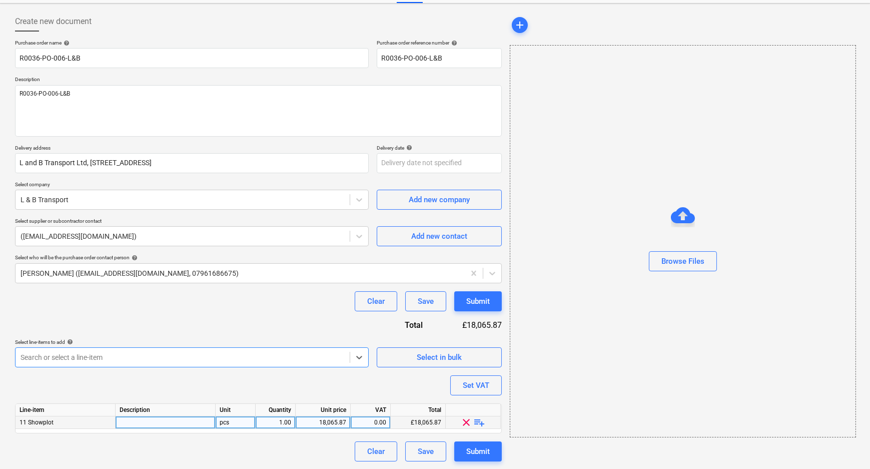
click at [337, 421] on div "18,065.87" at bounding box center [323, 422] width 47 height 13
click at [479, 425] on span "playlist_add" at bounding box center [480, 422] width 12 height 12
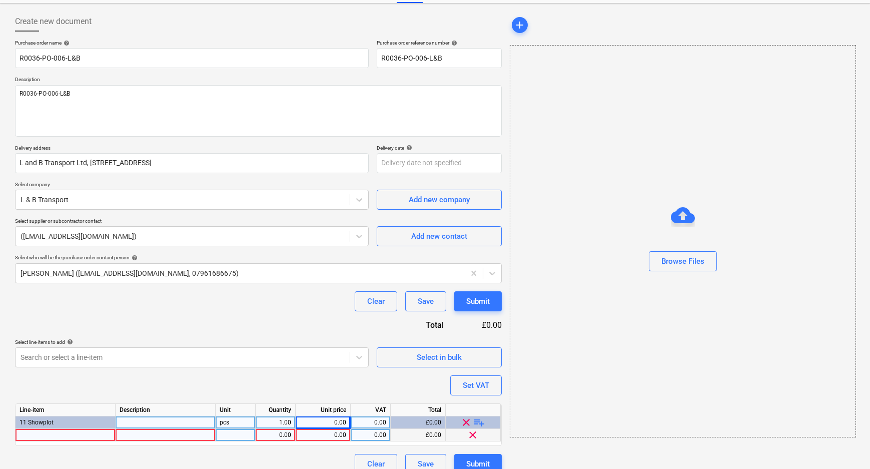
click at [89, 440] on div at bounding box center [66, 435] width 100 height 13
click at [319, 437] on div "0.00" at bounding box center [323, 435] width 47 height 13
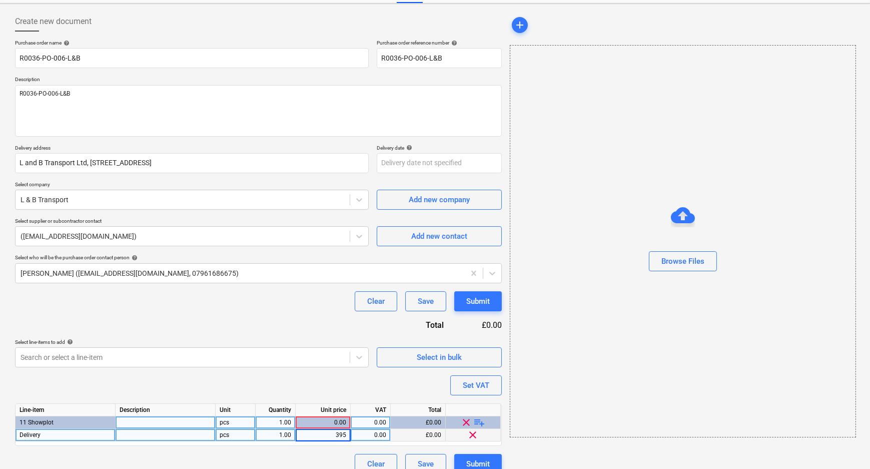
click at [508, 440] on div "add Browse Files" at bounding box center [682, 243] width 353 height 470
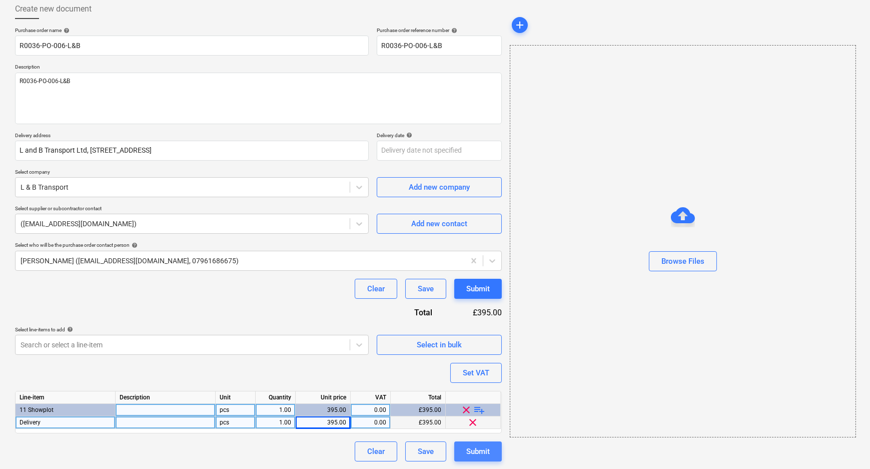
click at [473, 448] on div "Submit" at bounding box center [478, 451] width 24 height 13
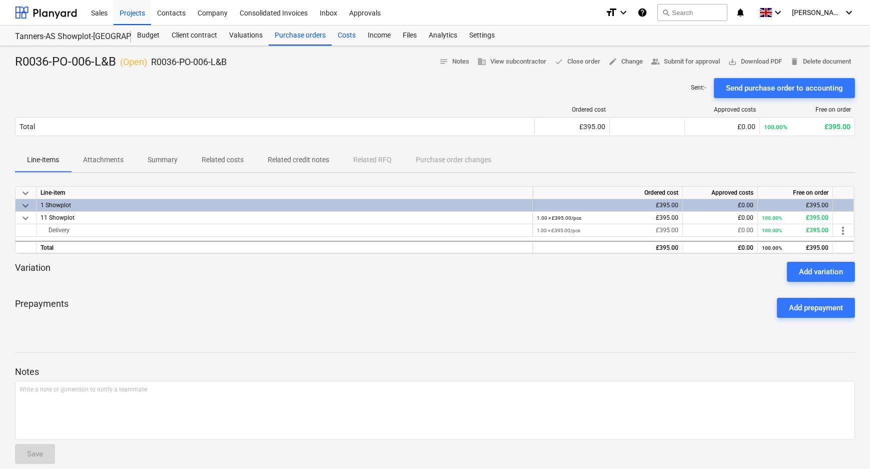
click at [354, 39] on div "Costs" at bounding box center [347, 36] width 30 height 20
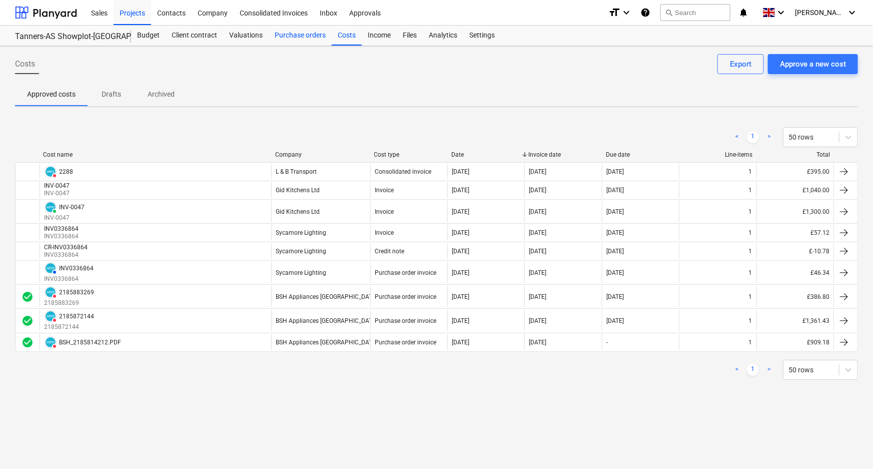
click at [300, 31] on div "Purchase orders" at bounding box center [300, 36] width 63 height 20
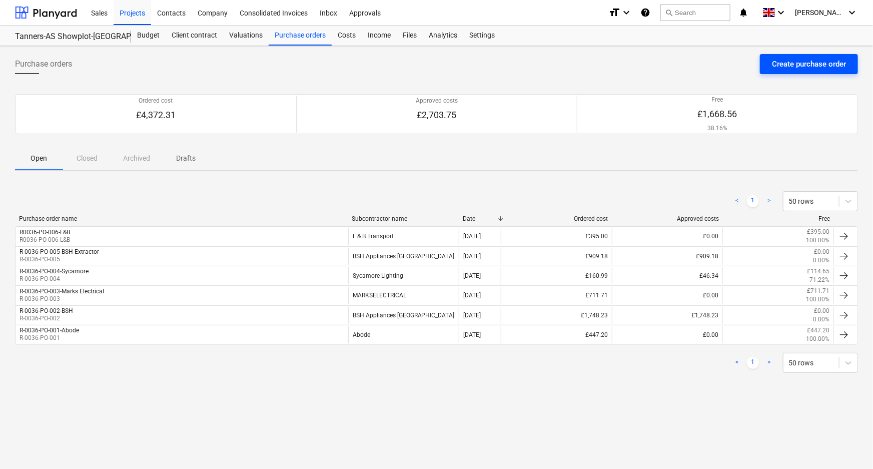
click at [801, 69] on div "Create purchase order" at bounding box center [809, 64] width 74 height 13
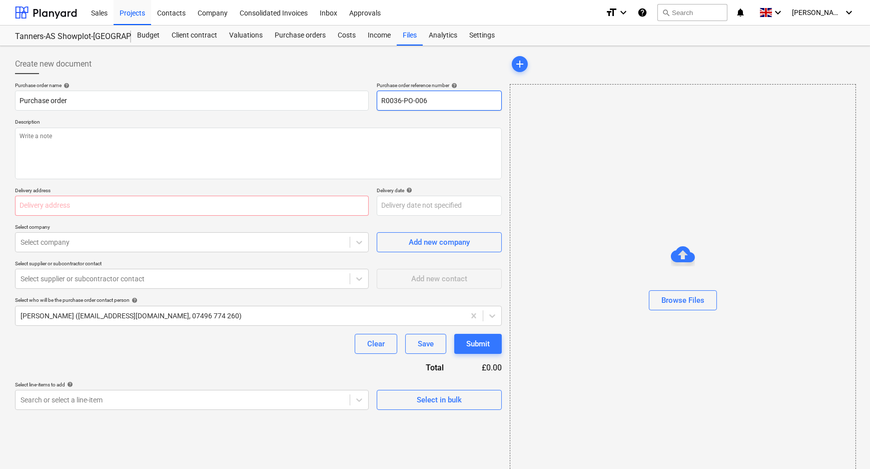
click at [435, 102] on input "R0036-PO-006" at bounding box center [439, 101] width 125 height 20
drag, startPoint x: 447, startPoint y: 101, endPoint x: 369, endPoint y: 100, distance: 78.5
click at [369, 100] on div "Purchase order name help Purchase order Purchase order reference number help R0…" at bounding box center [258, 96] width 487 height 29
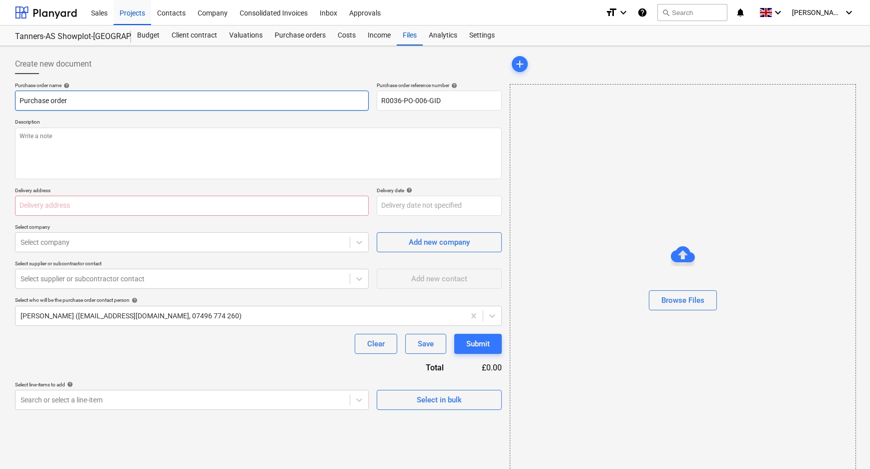
drag, startPoint x: 72, startPoint y: 100, endPoint x: 18, endPoint y: 101, distance: 54.0
click at [10, 100] on div "Create new document Purchase order name help Purchase order Purchase order refe…" at bounding box center [435, 265] width 870 height 438
paste input "R0036-PO-006-GID"
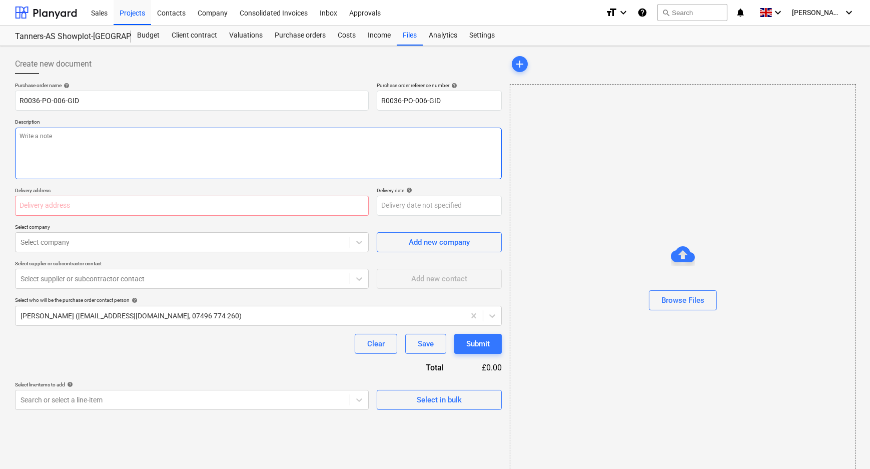
click at [99, 140] on textarea at bounding box center [258, 154] width 487 height 52
paste textarea "R0036-PO-006-GID"
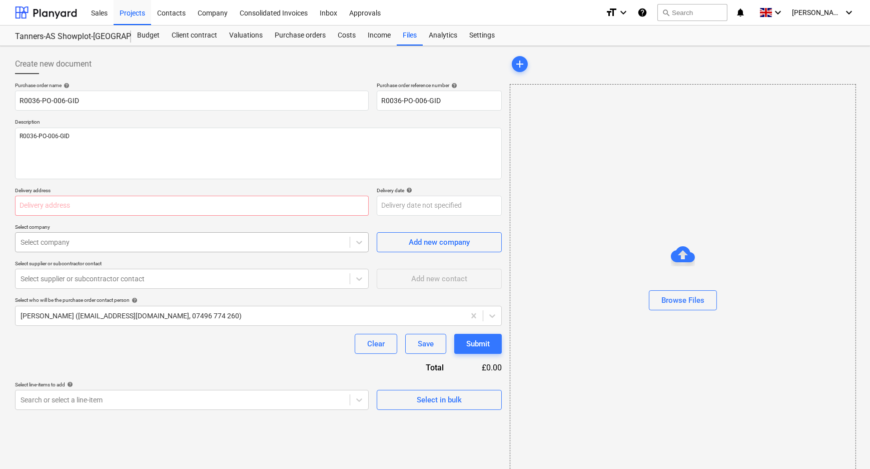
click at [200, 241] on div at bounding box center [183, 242] width 324 height 10
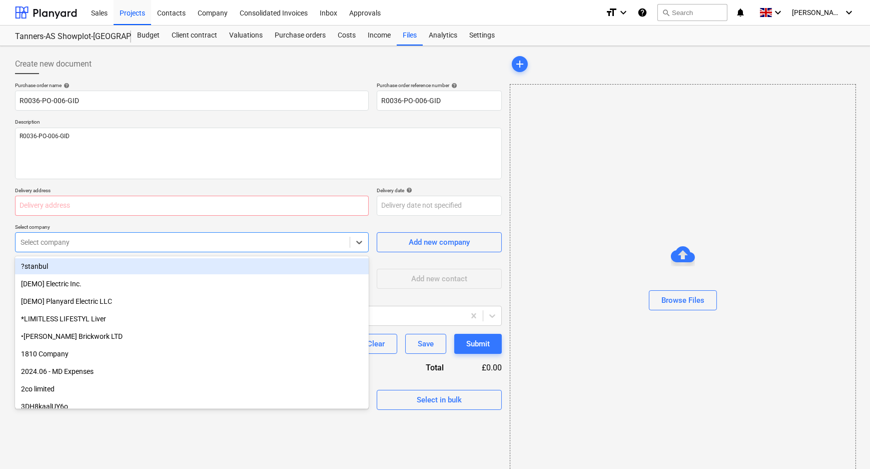
paste input "L and B Transport Ltd, [STREET_ADDRESS]"
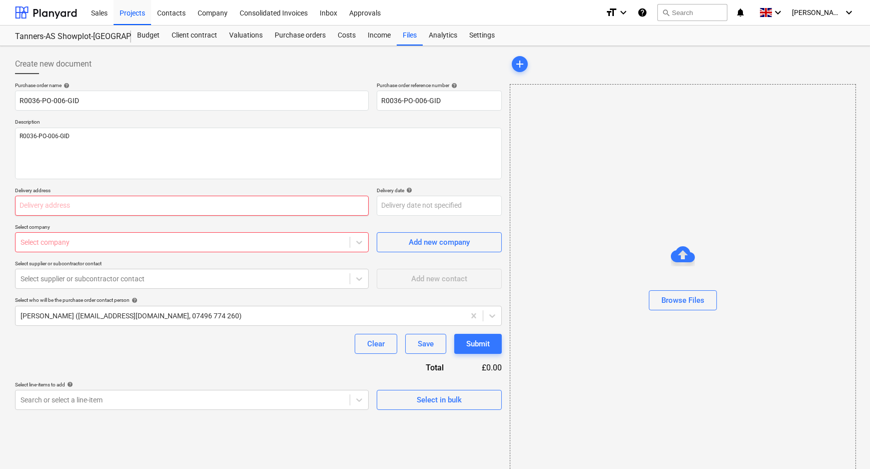
click at [196, 201] on input "text" at bounding box center [192, 206] width 354 height 20
paste input "L and B Transport Ltd, [STREET_ADDRESS]"
click at [193, 241] on div at bounding box center [183, 242] width 324 height 10
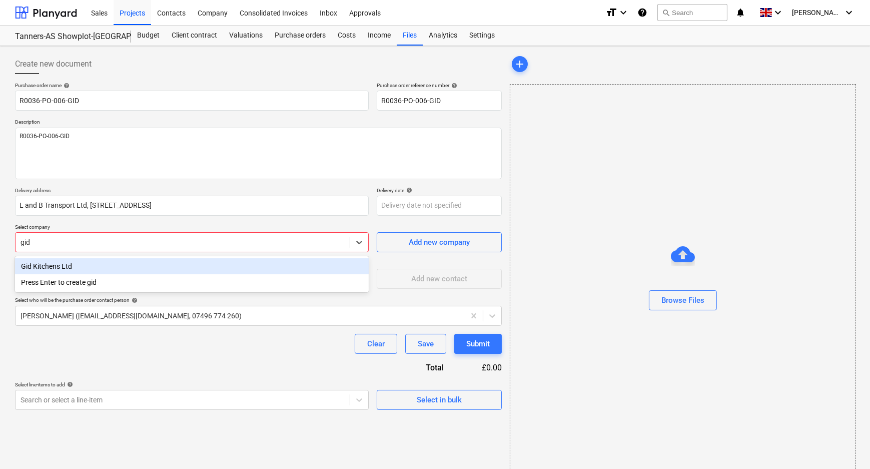
click at [180, 263] on div "Gid Kitchens Ltd" at bounding box center [192, 266] width 354 height 16
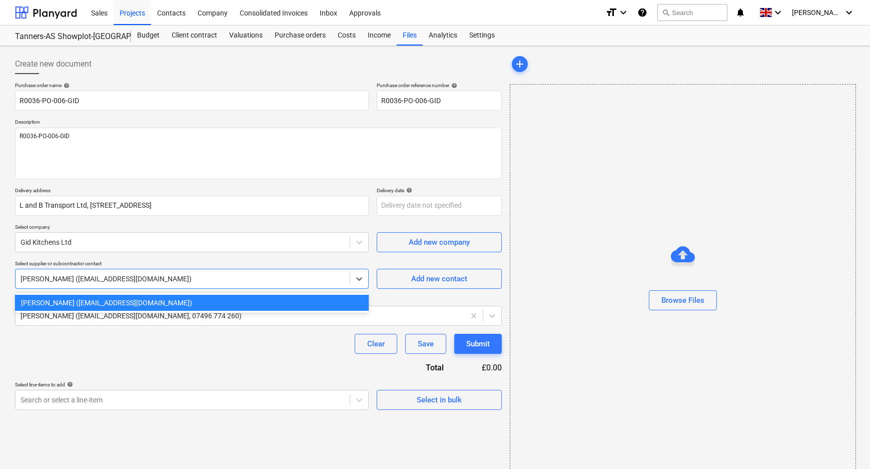
click at [177, 283] on div at bounding box center [183, 279] width 324 height 10
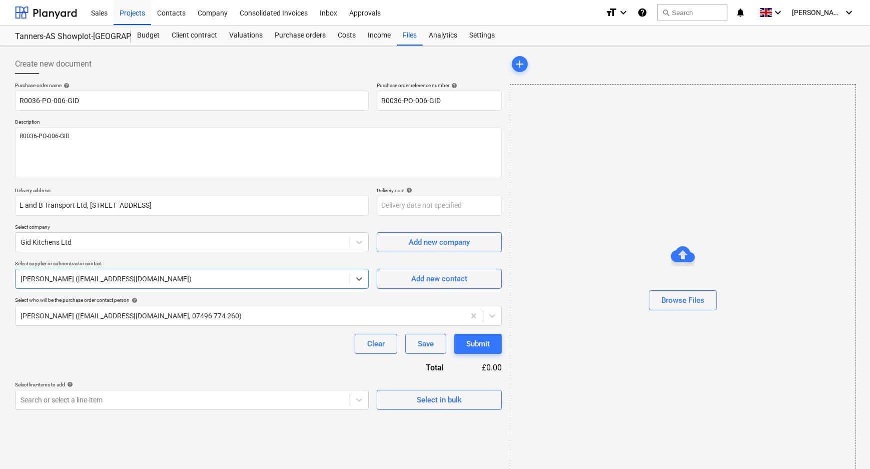
click at [177, 283] on div at bounding box center [183, 279] width 324 height 10
click at [165, 315] on div at bounding box center [240, 316] width 439 height 10
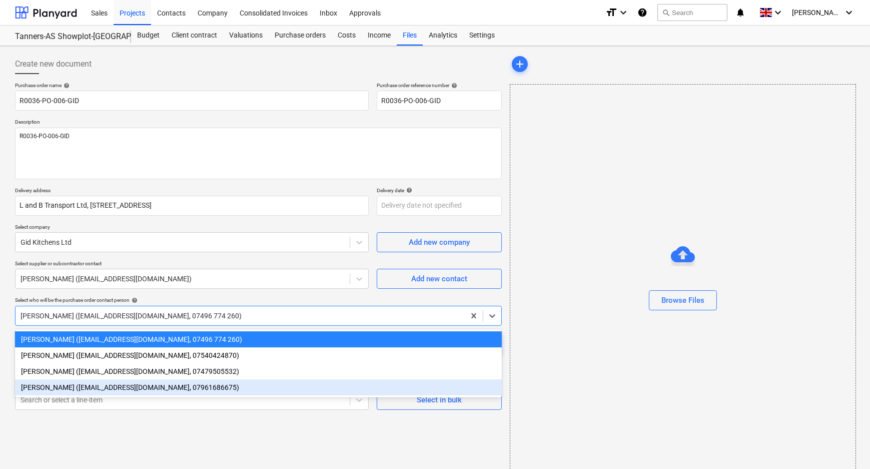
click at [142, 383] on div "[PERSON_NAME] ([EMAIL_ADDRESS][DOMAIN_NAME], 07961686675)" at bounding box center [258, 387] width 487 height 16
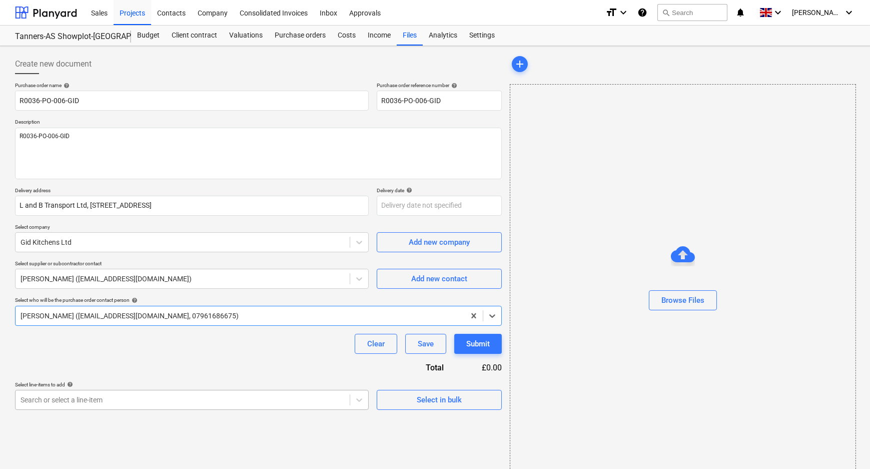
click at [148, 406] on body "Sales Projects Contacts Company Consolidated Invoices Inbox Approvals format_si…" at bounding box center [435, 234] width 870 height 469
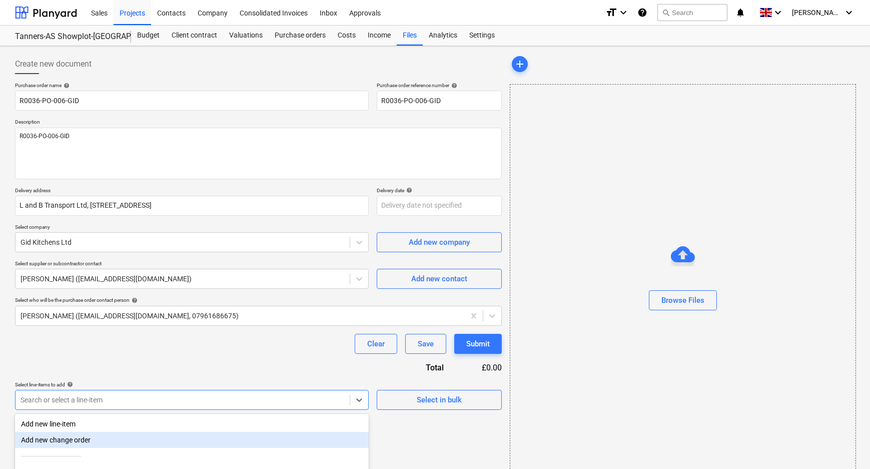
scroll to position [32, 0]
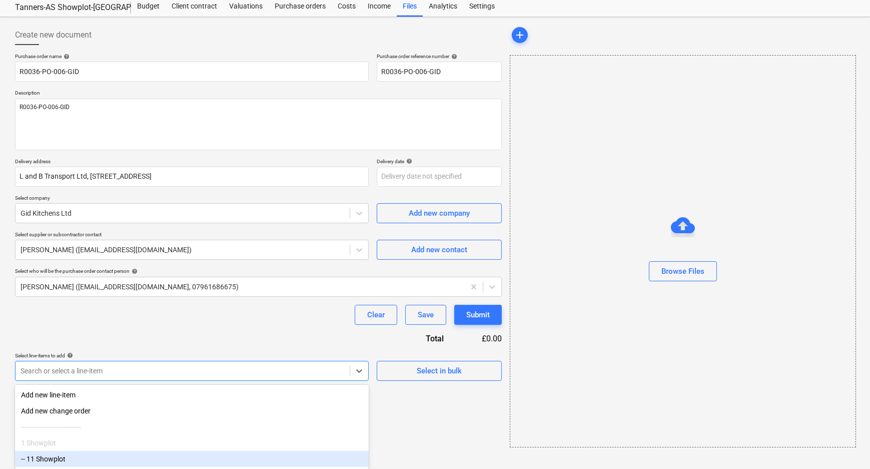
click at [127, 454] on div "-- 11 Showplot" at bounding box center [192, 459] width 354 height 16
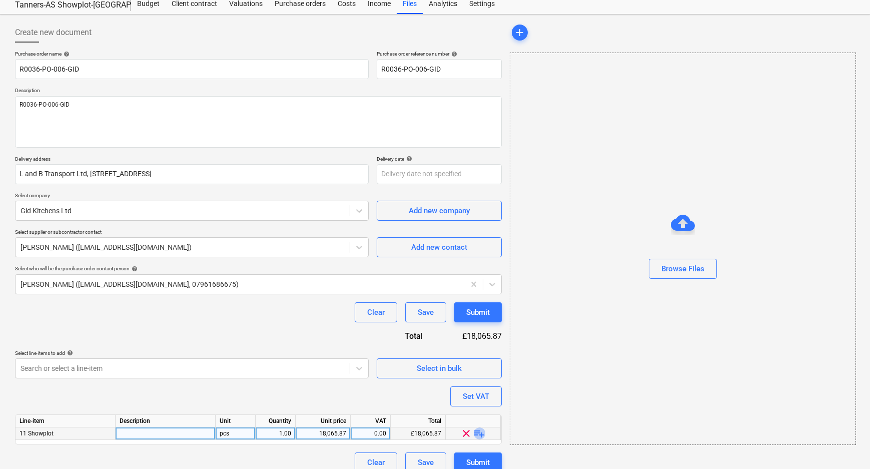
click at [484, 433] on span "playlist_add" at bounding box center [480, 433] width 12 height 12
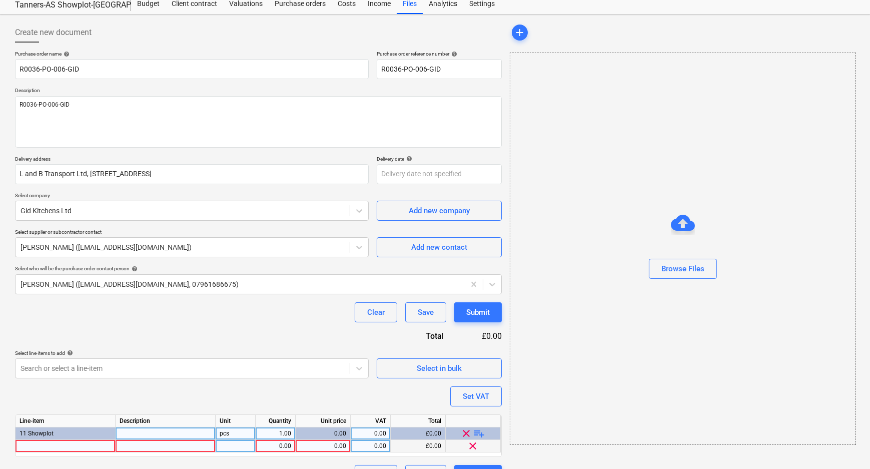
click at [98, 446] on div at bounding box center [66, 446] width 100 height 13
click at [313, 444] on div "0.00" at bounding box center [323, 446] width 47 height 13
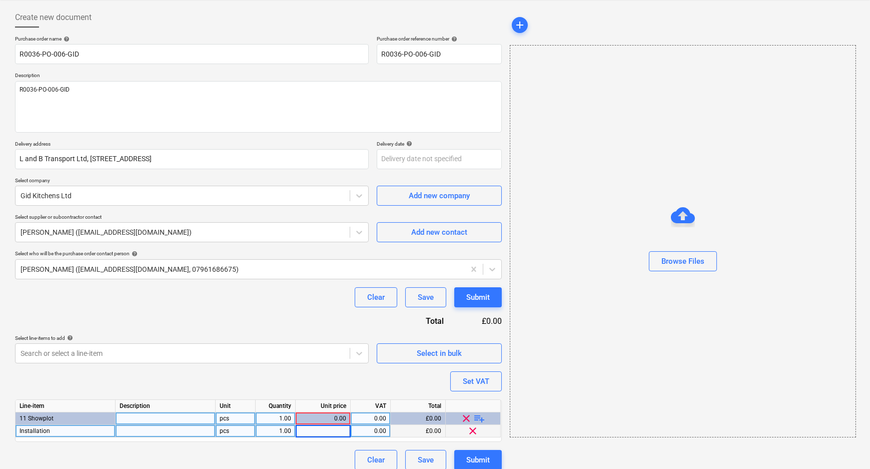
scroll to position [55, 0]
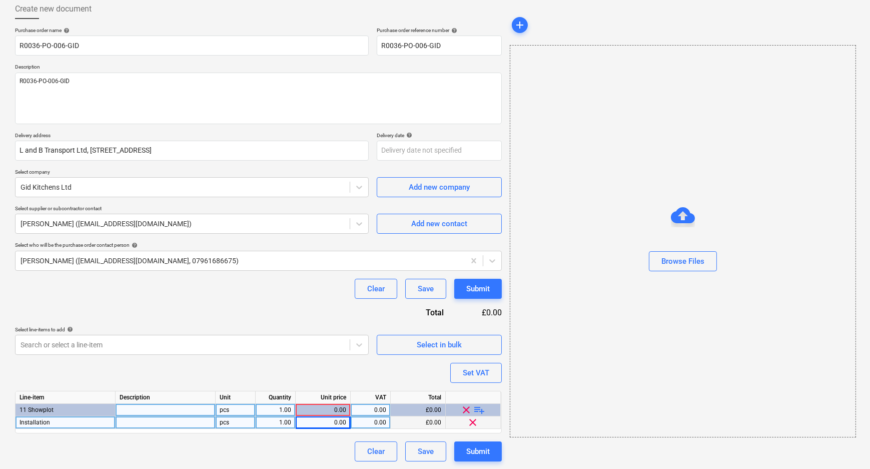
click at [340, 420] on div "0.00" at bounding box center [323, 422] width 47 height 13
click at [362, 425] on div "0.00" at bounding box center [371, 422] width 32 height 13
click at [347, 378] on div "Purchase order name help R0036-PO-006-GID Purchase order reference number help …" at bounding box center [258, 244] width 487 height 434
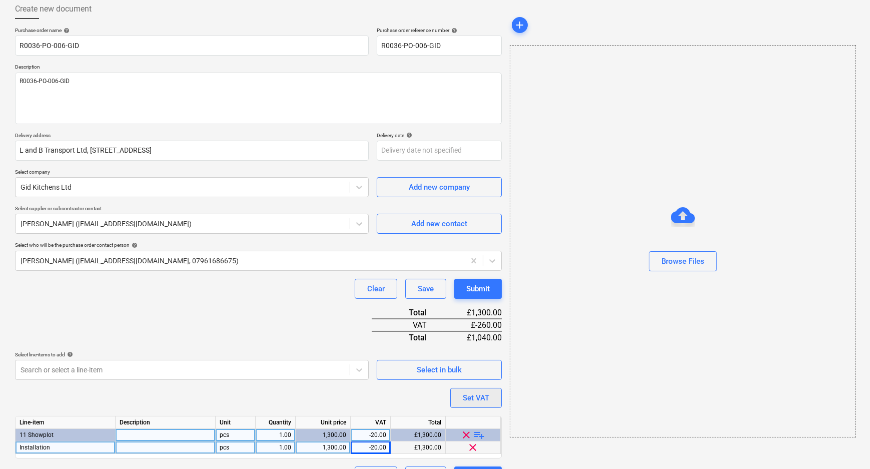
scroll to position [80, 0]
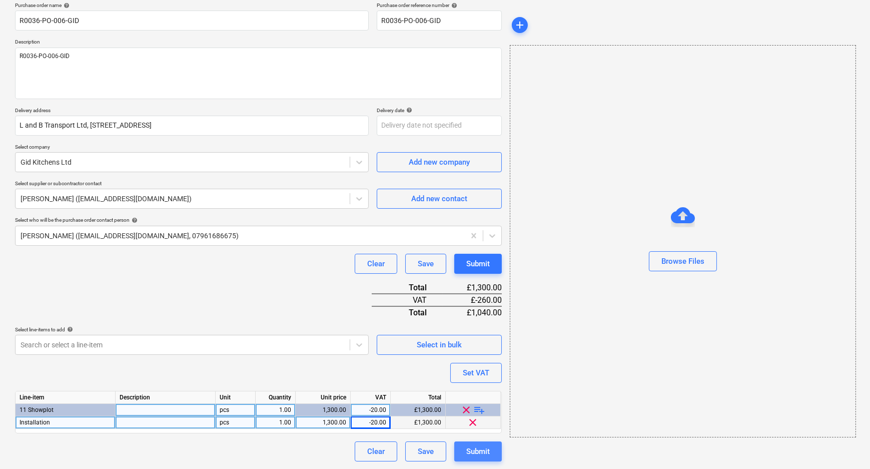
click at [471, 449] on div "Submit" at bounding box center [478, 451] width 24 height 13
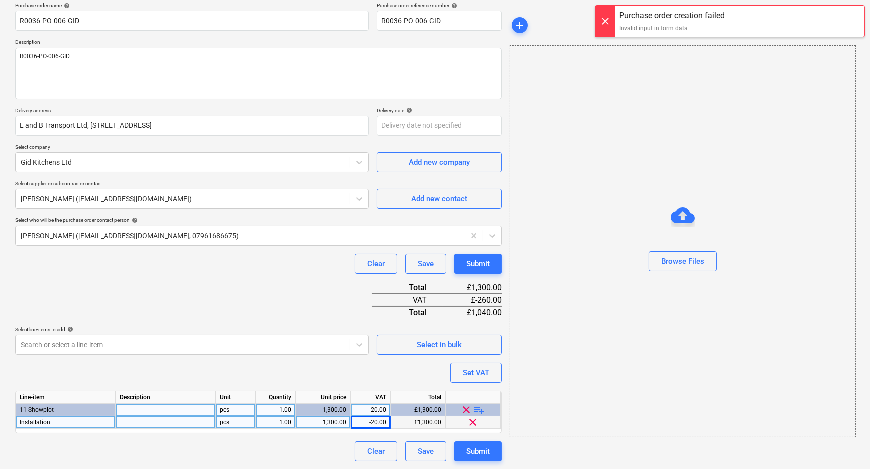
click at [370, 422] on div "-20.00" at bounding box center [371, 422] width 32 height 13
click at [372, 381] on div "Purchase order name help R0036-PO-006-GID Purchase order reference number help …" at bounding box center [258, 231] width 487 height 459
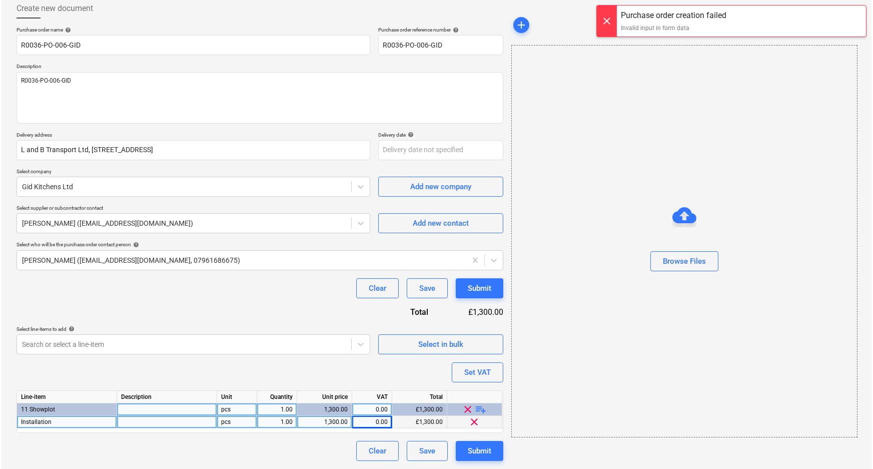
scroll to position [55, 0]
click at [469, 447] on div "Submit" at bounding box center [478, 451] width 24 height 13
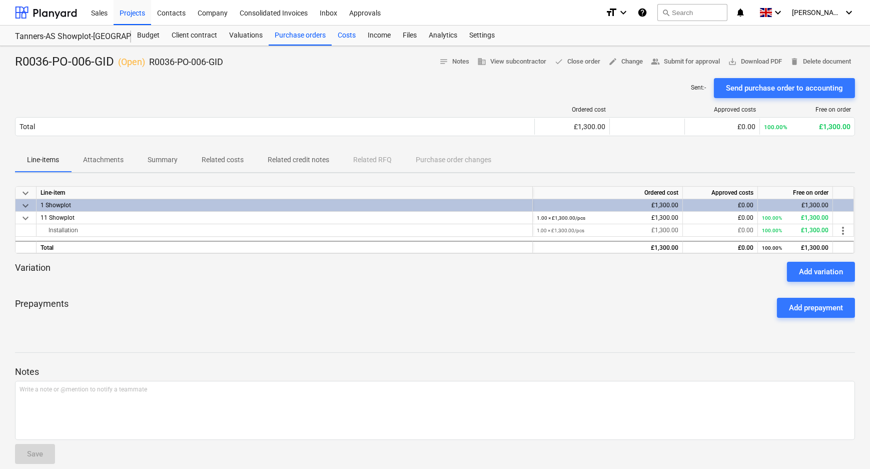
click at [347, 35] on div "Costs" at bounding box center [347, 36] width 30 height 20
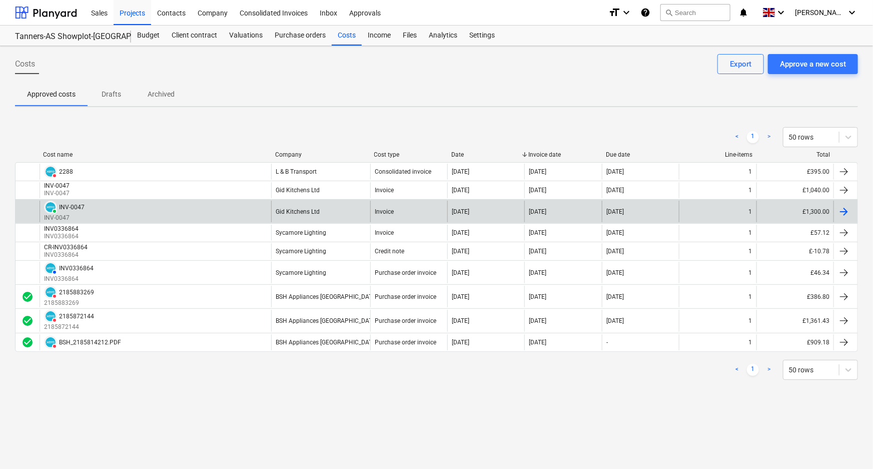
click at [321, 207] on div "Gid Kitchens Ltd" at bounding box center [320, 212] width 99 height 22
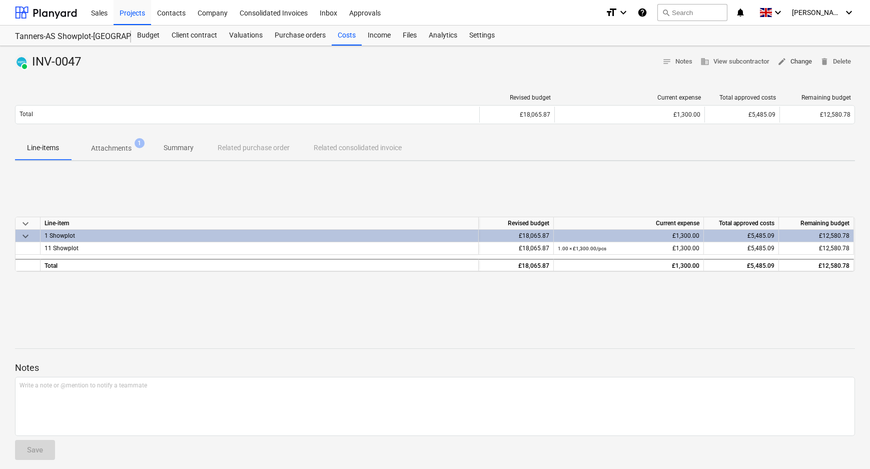
click at [786, 61] on span "edit Change" at bounding box center [794, 62] width 35 height 12
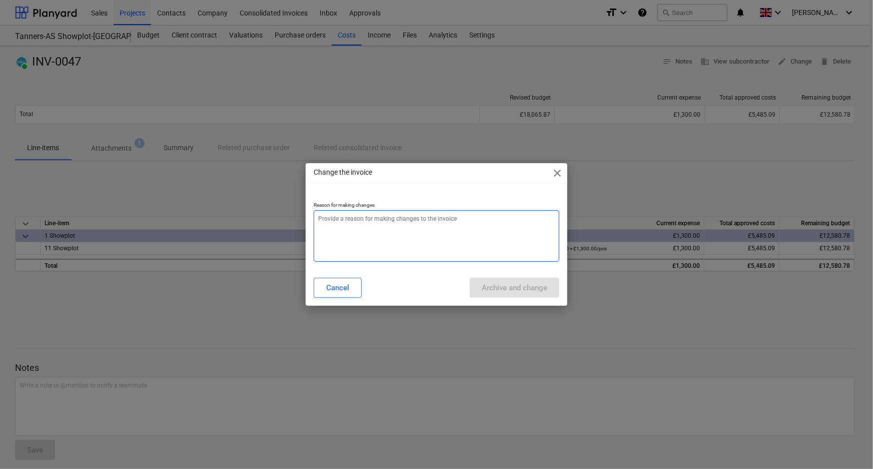
click at [437, 244] on textarea at bounding box center [437, 236] width 246 height 52
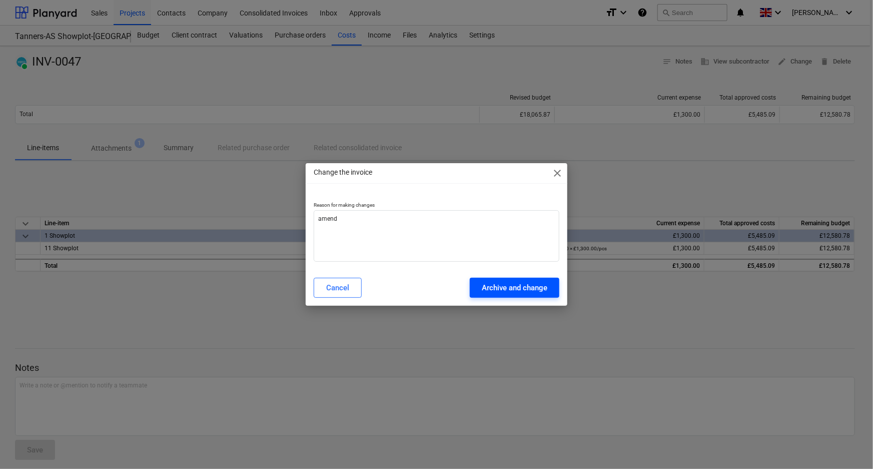
click at [496, 283] on div "Archive and change" at bounding box center [515, 287] width 66 height 13
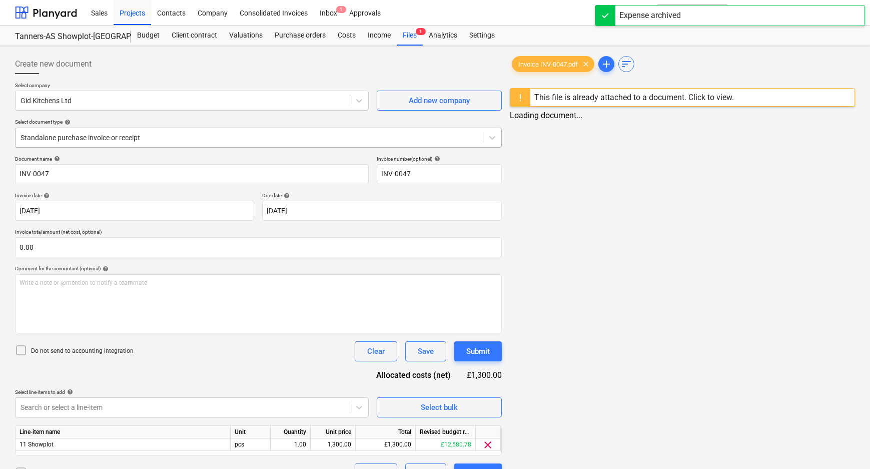
click at [169, 135] on div at bounding box center [249, 138] width 457 height 10
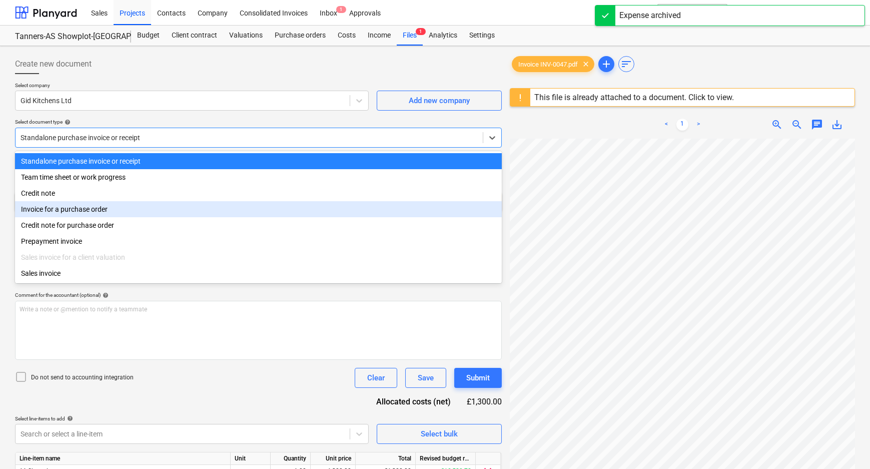
click at [103, 209] on div "Invoice for a purchase order" at bounding box center [258, 209] width 487 height 16
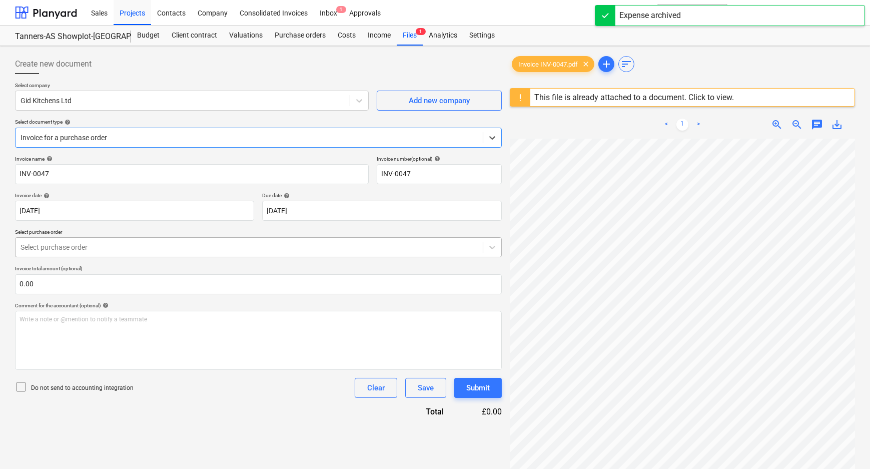
click at [93, 252] on div at bounding box center [249, 247] width 457 height 10
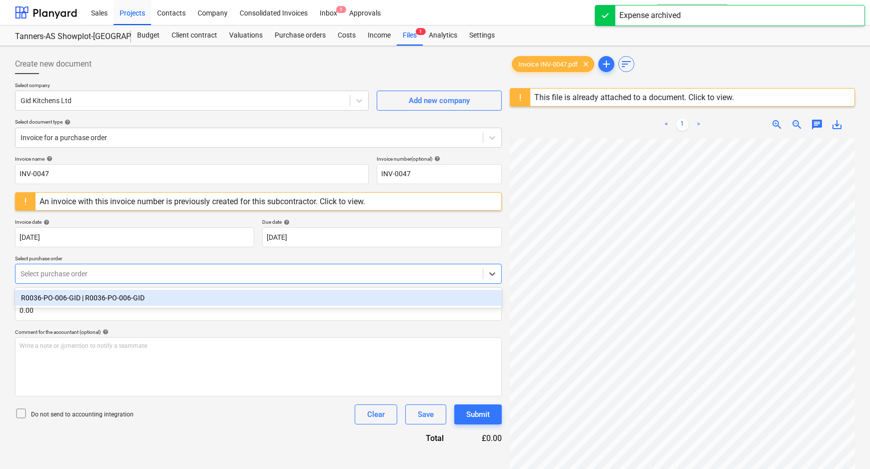
click at [88, 292] on div "R0036-PO-006-GID | R0036-PO-006-GID" at bounding box center [258, 298] width 487 height 16
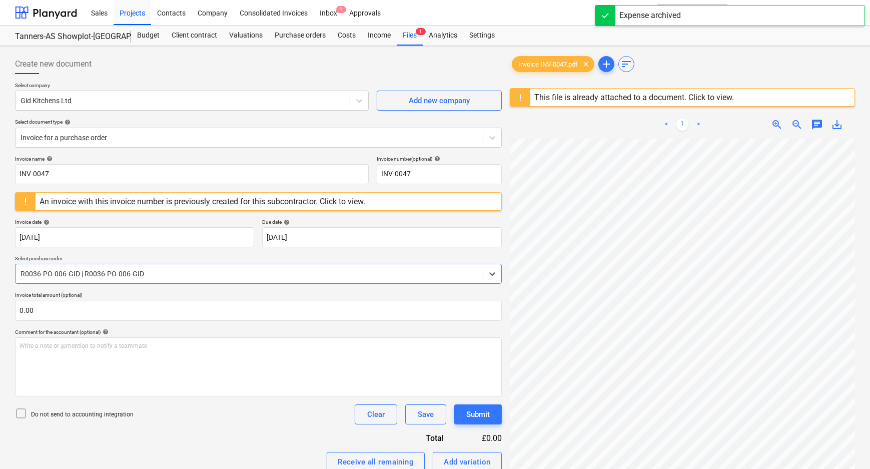
click at [88, 292] on p "Invoice total amount (optional)" at bounding box center [258, 296] width 487 height 9
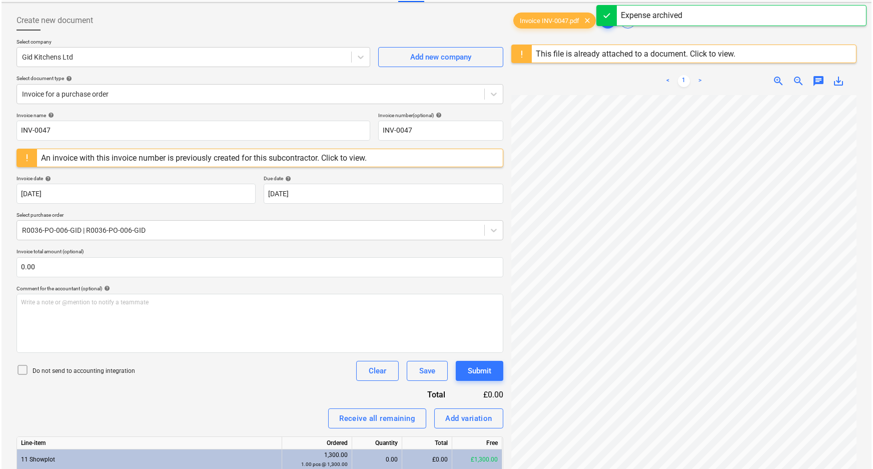
scroll to position [118, 0]
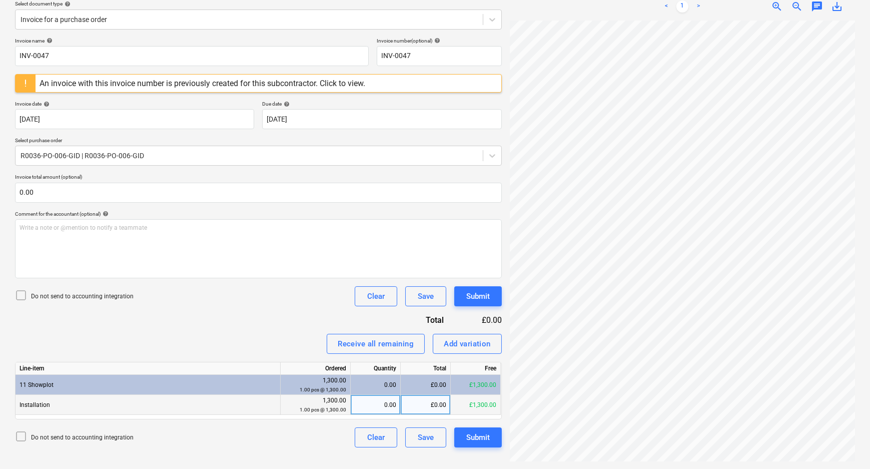
click at [379, 406] on div "0.00" at bounding box center [376, 405] width 42 height 20
drag, startPoint x: 378, startPoint y: 406, endPoint x: 416, endPoint y: 406, distance: 37.5
click at [0, 0] on div "Installation 1,300.00 1.00 pcs @ 1,300.00 2 £0.00 £1,300.00" at bounding box center [0, 0] width 0 height 0
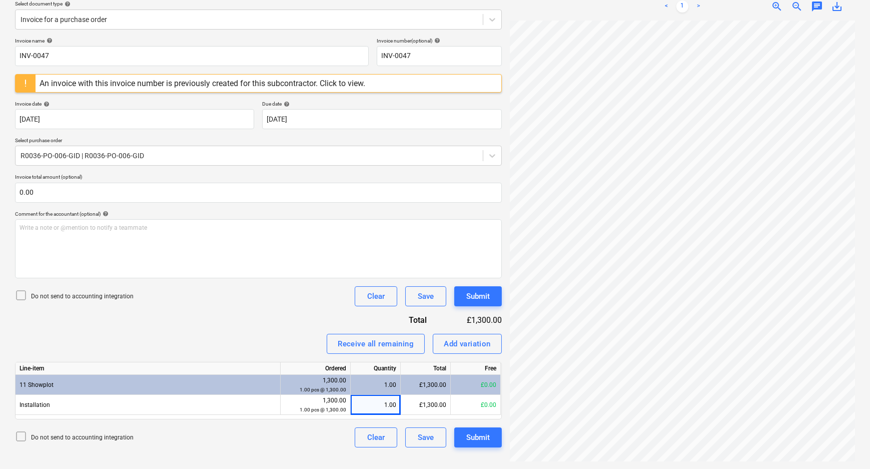
click at [215, 311] on div "Invoice name help INV-0047 Invoice number (optional) help INV-0047 An invoice w…" at bounding box center [258, 243] width 487 height 410
drag, startPoint x: 55, startPoint y: 294, endPoint x: 202, endPoint y: 299, distance: 146.7
click at [56, 294] on p "Do not send to accounting integration" at bounding box center [82, 296] width 103 height 9
click at [487, 299] on div "Submit" at bounding box center [478, 296] width 24 height 13
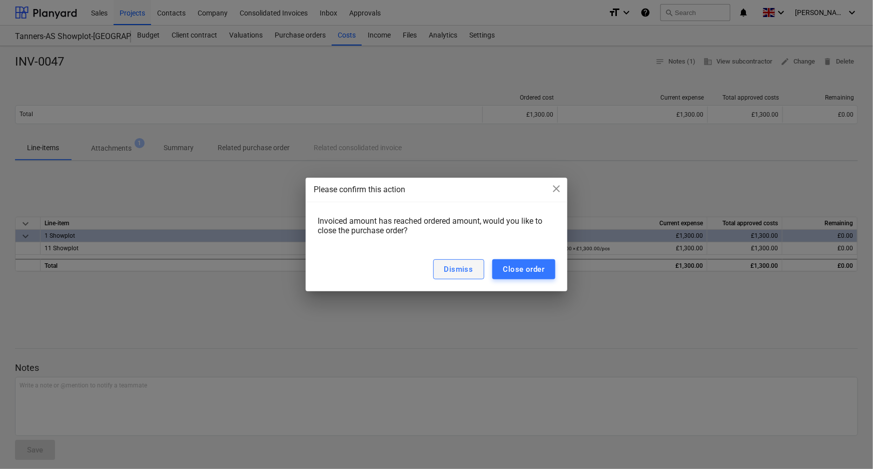
click at [455, 276] on button "Dismiss" at bounding box center [458, 269] width 51 height 20
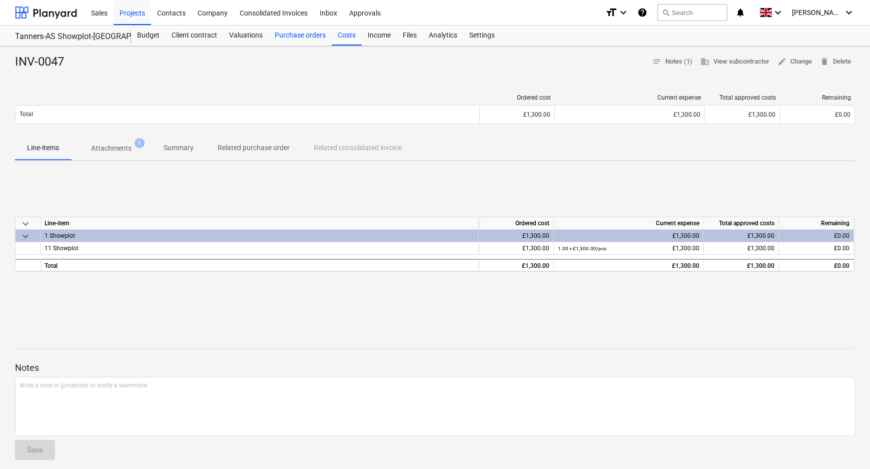
click at [296, 40] on div "Purchase orders" at bounding box center [300, 36] width 63 height 20
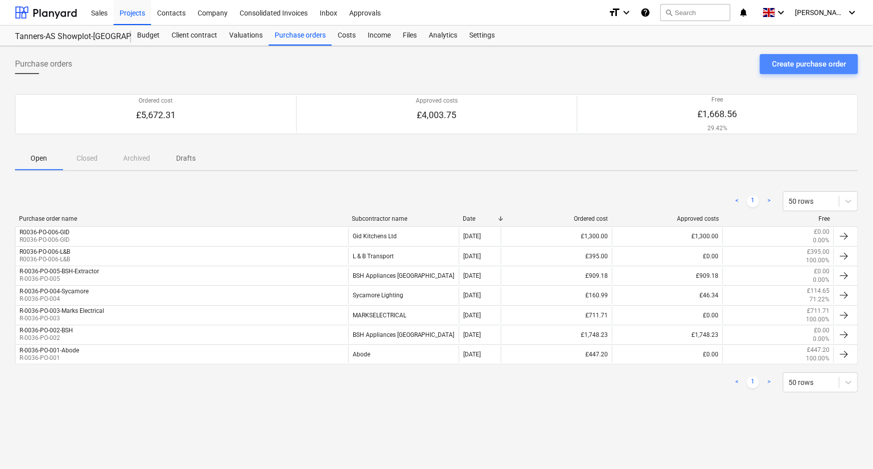
click at [787, 65] on div "Create purchase order" at bounding box center [809, 64] width 74 height 13
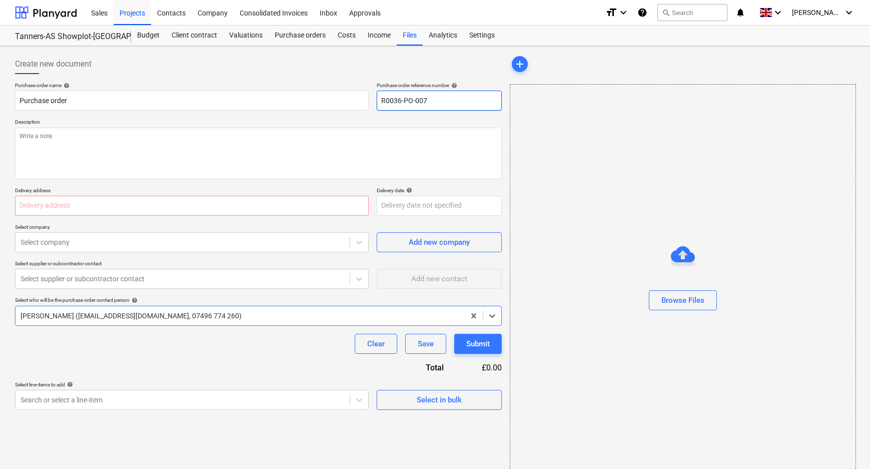
click at [498, 103] on input "R0036-PO-007" at bounding box center [439, 101] width 125 height 20
drag, startPoint x: 484, startPoint y: 106, endPoint x: 175, endPoint y: 121, distance: 309.5
click at [362, 109] on div "Purchase order name help Purchase order Purchase order reference number help R0…" at bounding box center [258, 96] width 487 height 29
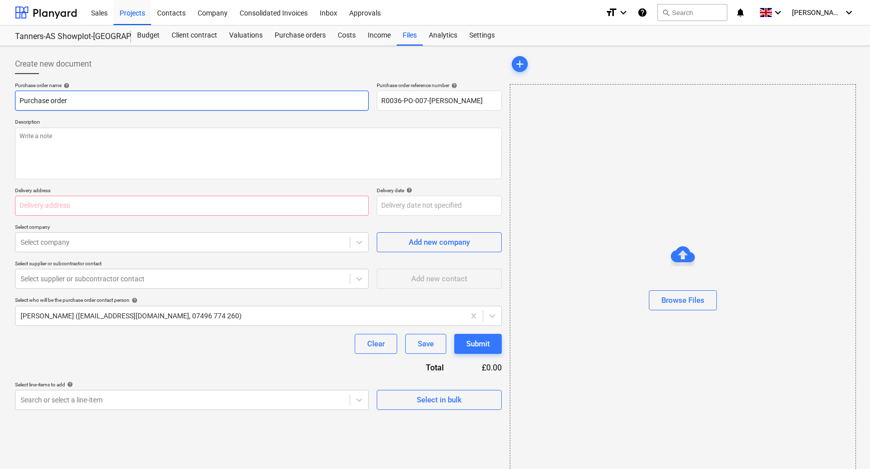
drag, startPoint x: 107, startPoint y: 104, endPoint x: 3, endPoint y: 104, distance: 104.1
click at [3, 104] on div "Create new document Purchase order name help Purchase order Purchase order refe…" at bounding box center [435, 265] width 870 height 438
paste input "R0036-PO-007-[PERSON_NAME]"
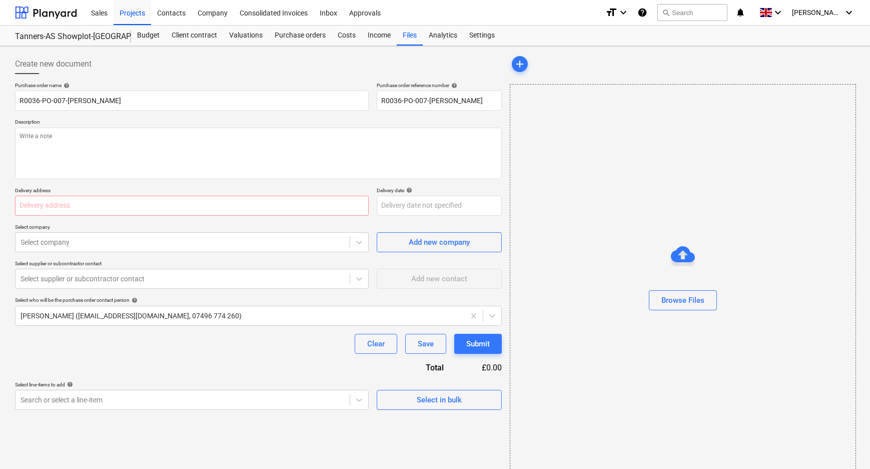
click at [84, 183] on div "Purchase order name help R0036-PO-007-[PERSON_NAME] Purchase order reference nu…" at bounding box center [258, 246] width 487 height 328
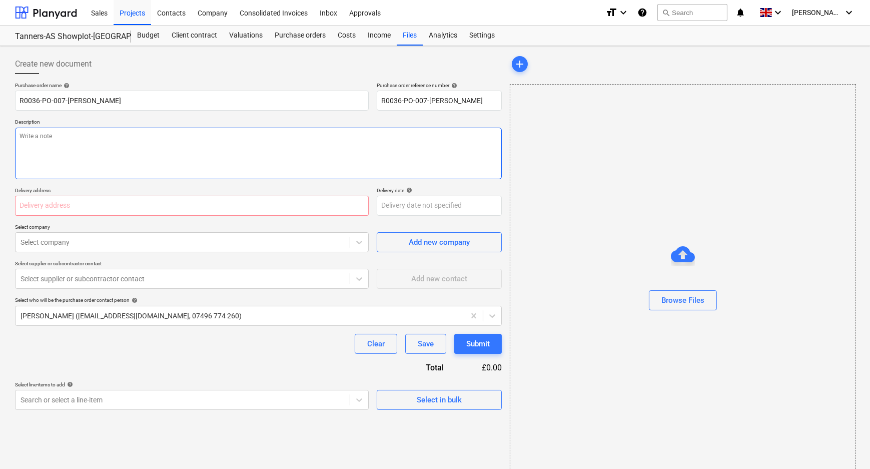
click at [82, 167] on textarea at bounding box center [258, 154] width 487 height 52
paste textarea "R0036-PO-007-[PERSON_NAME]"
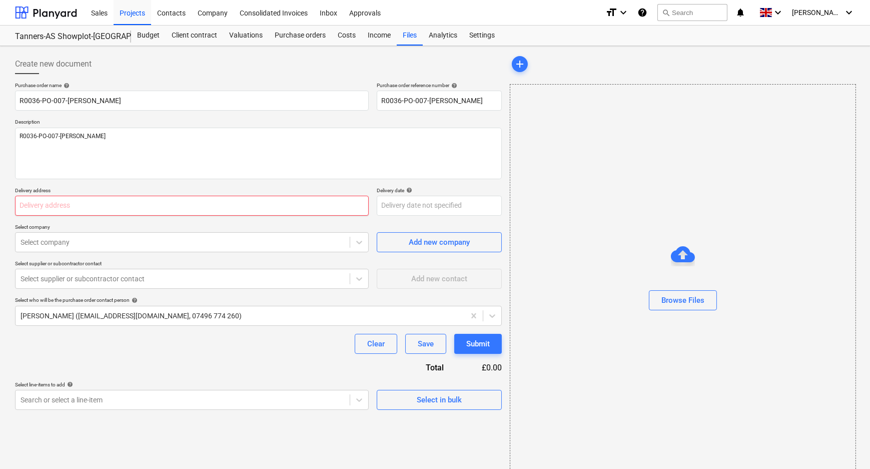
click at [144, 209] on input "text" at bounding box center [192, 206] width 354 height 20
paste input "L and B Transport Ltd, [STREET_ADDRESS]"
click at [171, 240] on div at bounding box center [183, 242] width 324 height 10
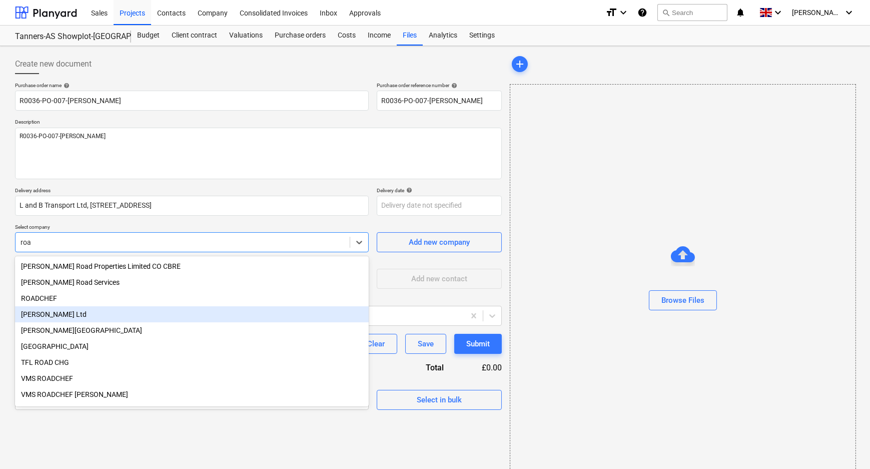
click at [135, 320] on div "[PERSON_NAME] Ltd" at bounding box center [192, 314] width 354 height 16
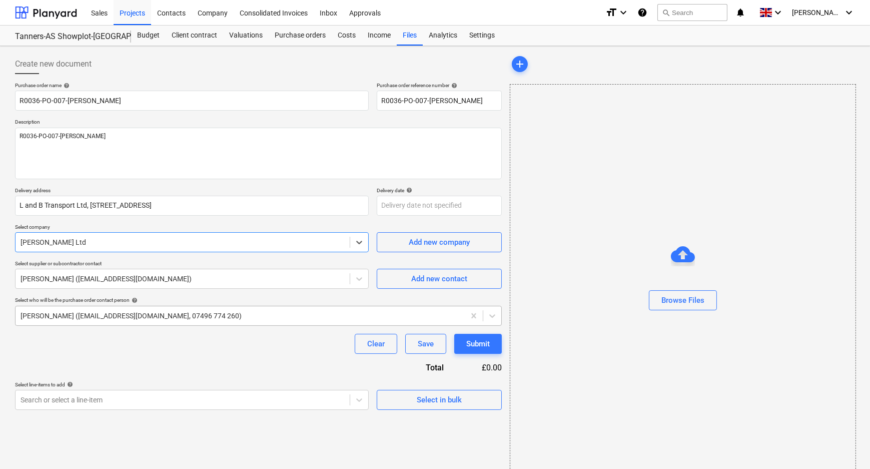
click at [114, 315] on div at bounding box center [240, 316] width 439 height 10
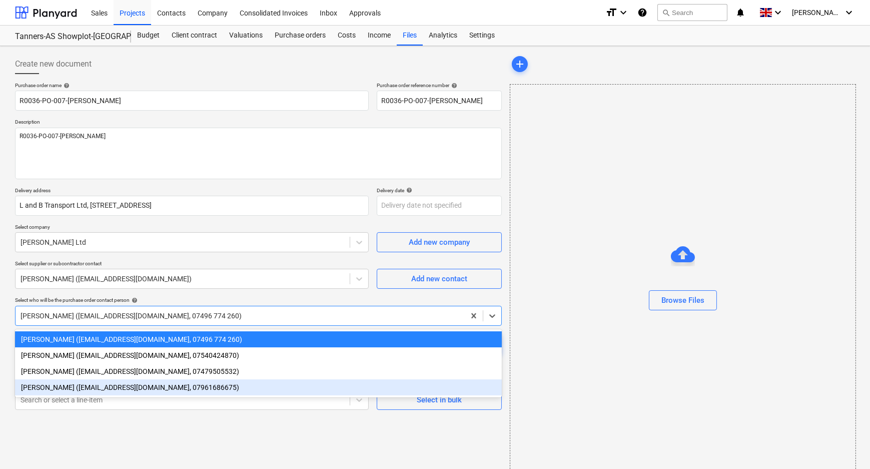
click at [93, 388] on div "[PERSON_NAME] ([EMAIL_ADDRESS][DOMAIN_NAME], 07961686675)" at bounding box center [258, 387] width 487 height 16
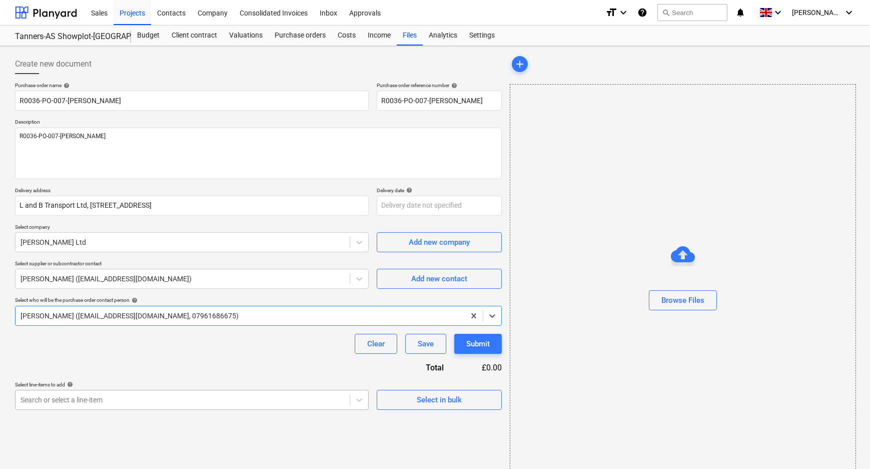
scroll to position [32, 0]
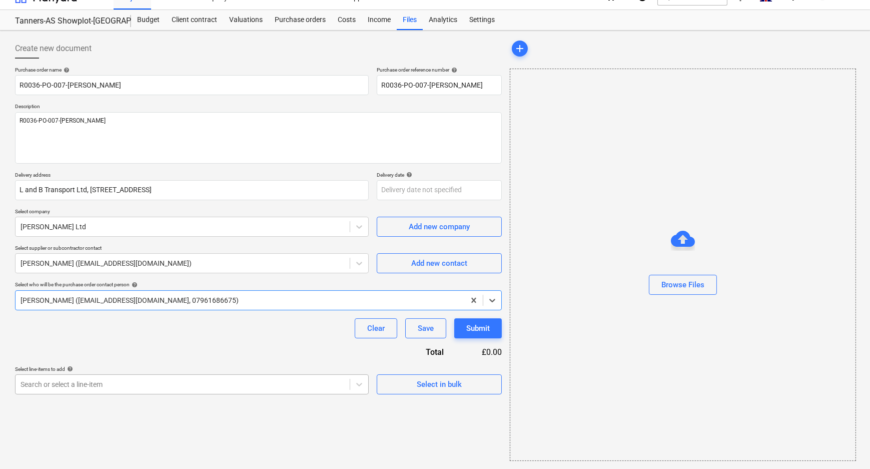
click at [141, 399] on body "Sales Projects Contacts Company Consolidated Invoices Inbox Approvals format_si…" at bounding box center [435, 218] width 870 height 469
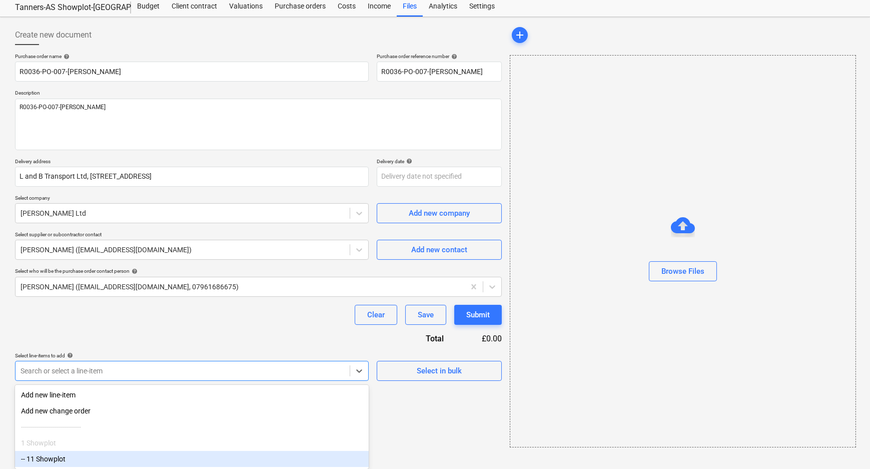
click at [113, 455] on div "-- 11 Showplot" at bounding box center [192, 459] width 354 height 16
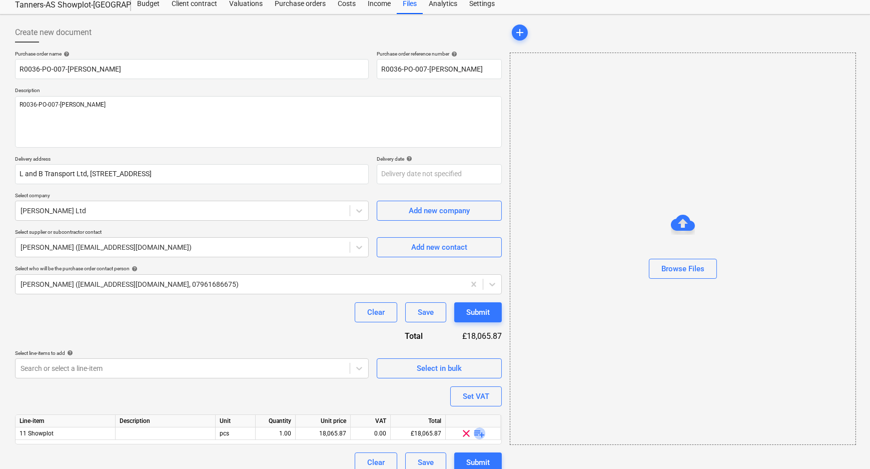
click at [482, 432] on span "playlist_add" at bounding box center [480, 433] width 12 height 12
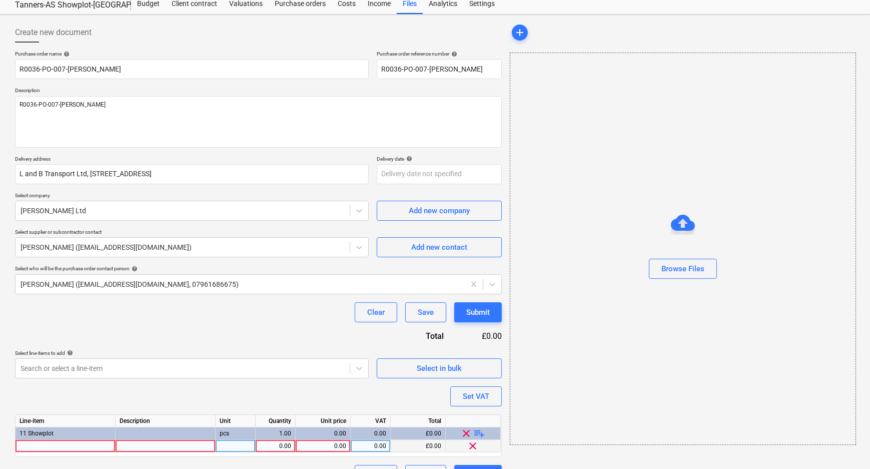
click at [81, 446] on div at bounding box center [66, 446] width 100 height 13
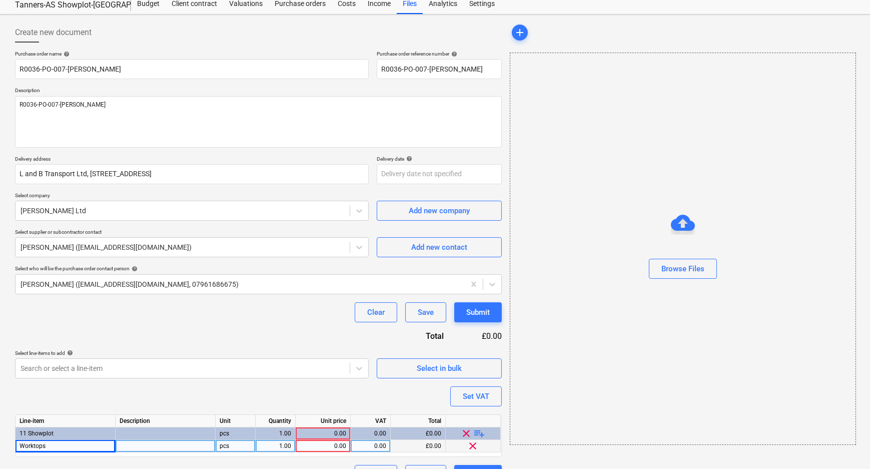
click at [310, 441] on div "0.00" at bounding box center [323, 446] width 47 height 13
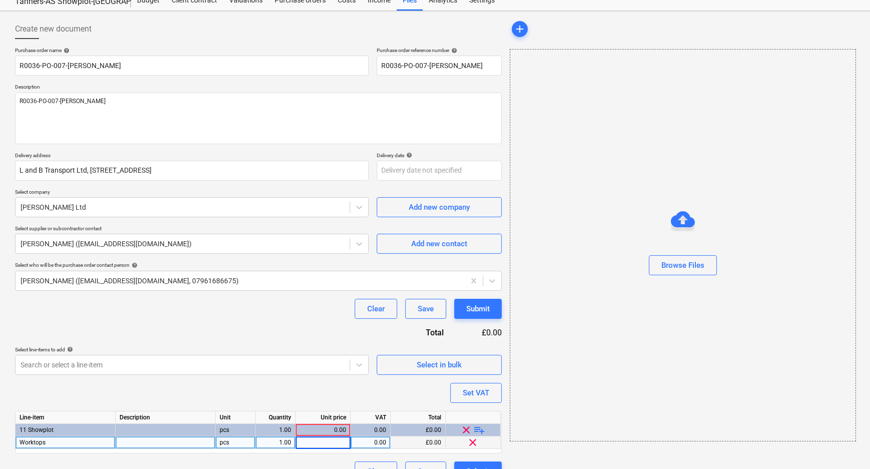
scroll to position [55, 0]
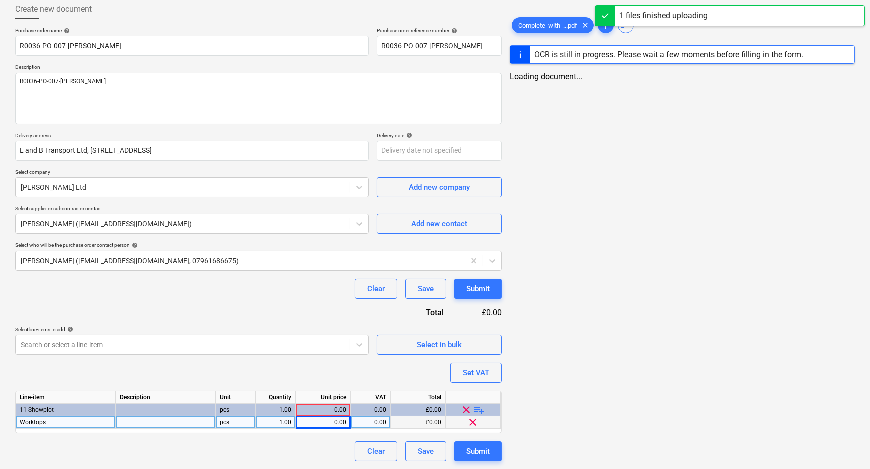
click at [326, 420] on div "0.00" at bounding box center [323, 422] width 47 height 13
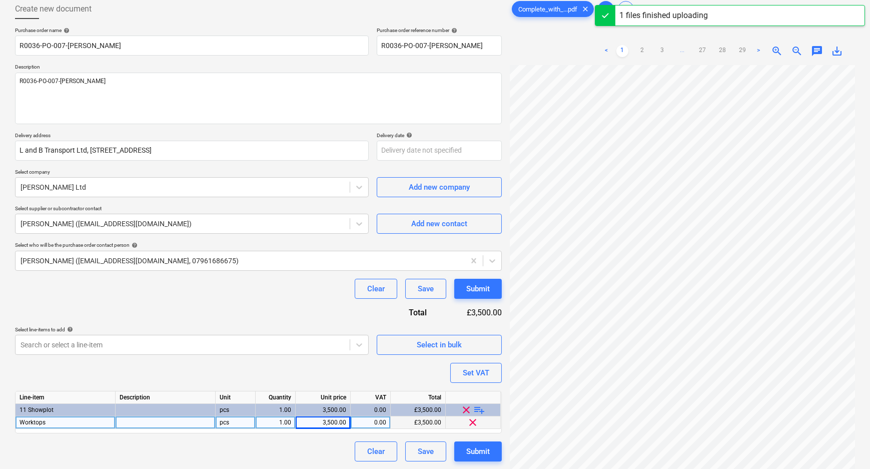
click at [330, 379] on div "Purchase order name help R0036-PO-007-[PERSON_NAME] Purchase order reference nu…" at bounding box center [258, 244] width 487 height 434
click at [460, 376] on button "Set VAT" at bounding box center [476, 373] width 52 height 20
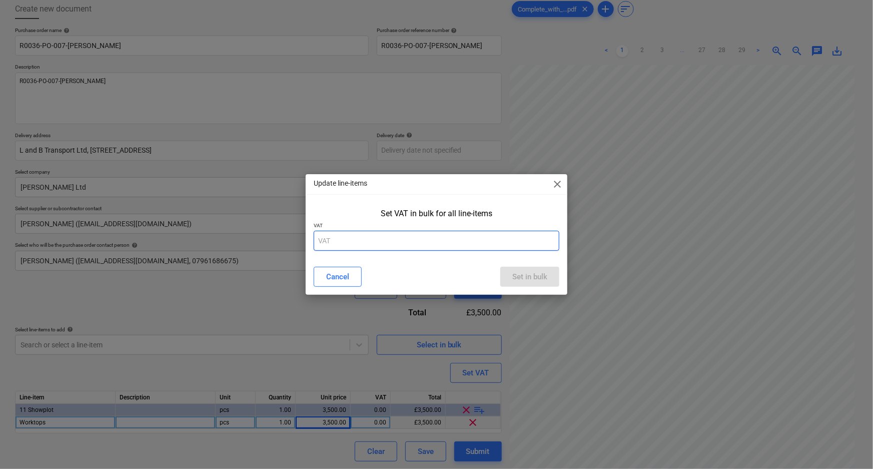
click at [415, 239] on input "text" at bounding box center [437, 241] width 246 height 20
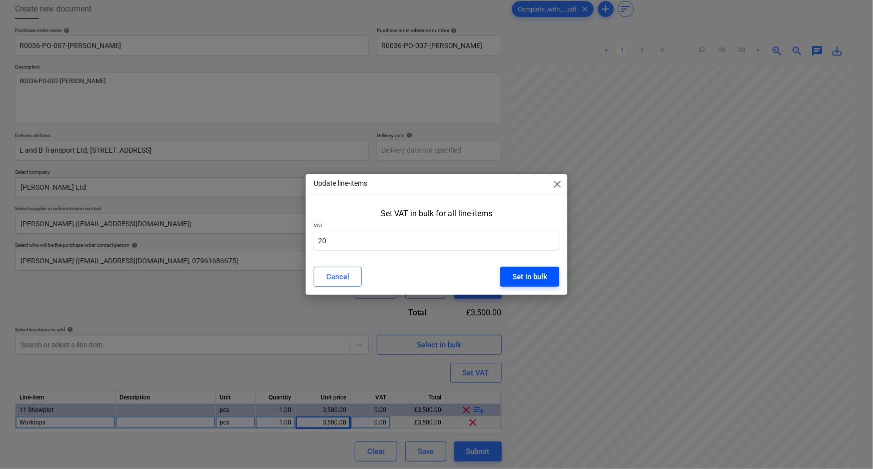
click at [535, 276] on div "Set in bulk" at bounding box center [529, 276] width 35 height 13
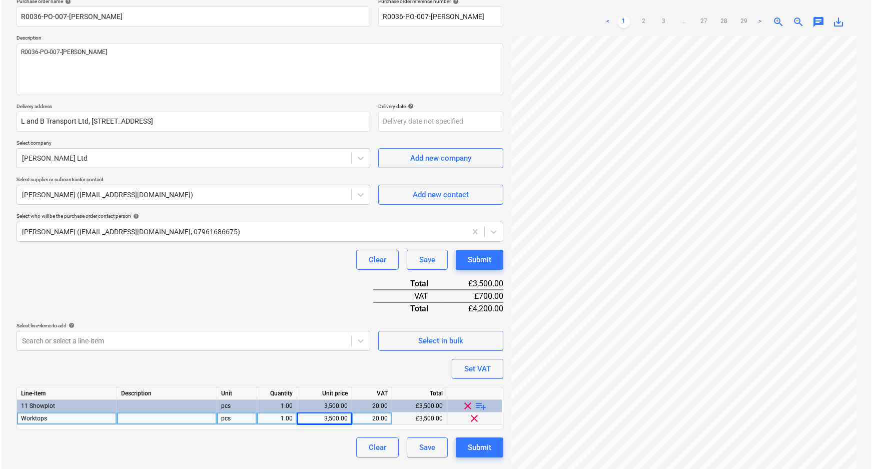
scroll to position [100, 0]
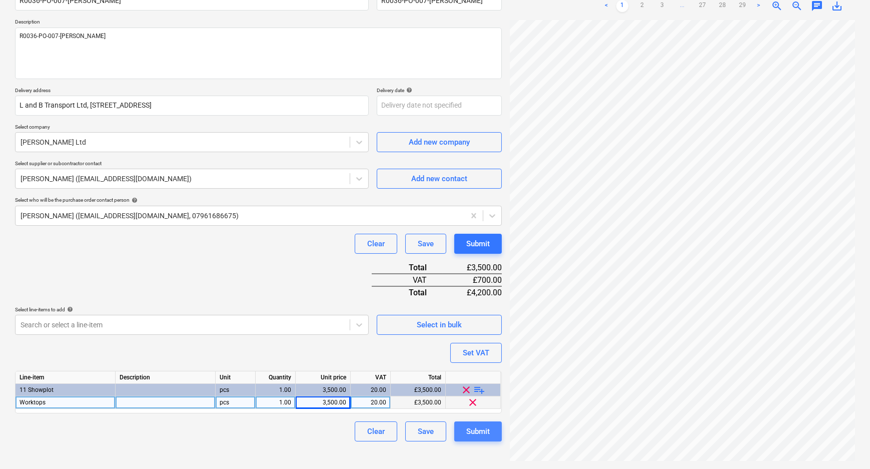
click at [479, 430] on div "Submit" at bounding box center [478, 431] width 24 height 13
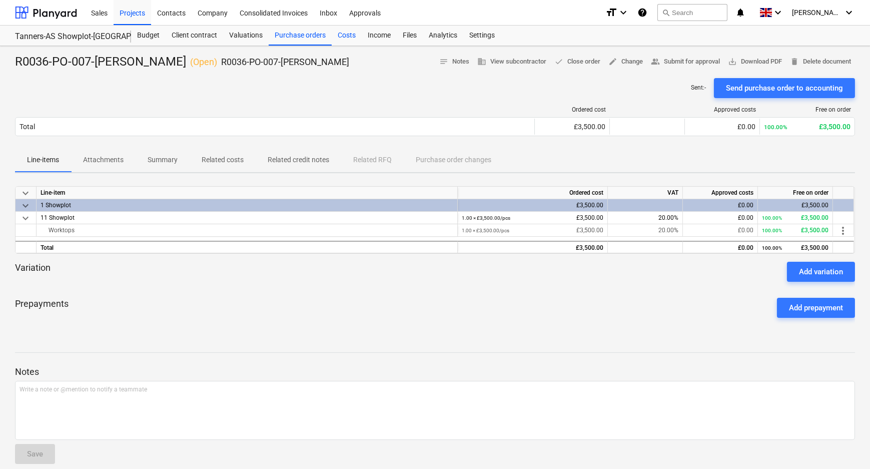
click at [350, 33] on div "Costs" at bounding box center [347, 36] width 30 height 20
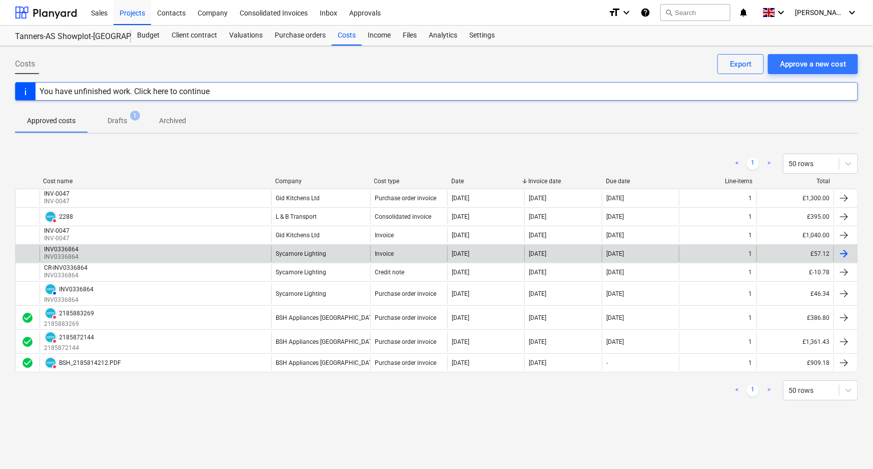
click at [339, 251] on div "Sycamore Lighting" at bounding box center [320, 254] width 99 height 16
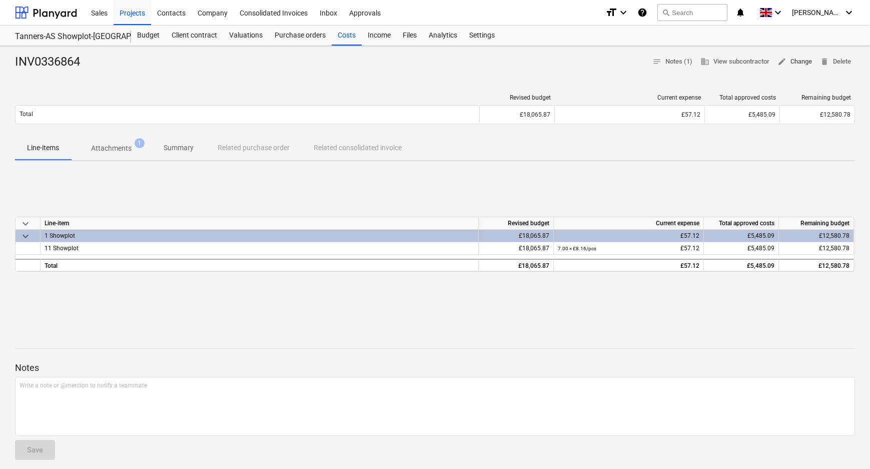
click at [790, 57] on span "edit Change" at bounding box center [794, 62] width 35 height 12
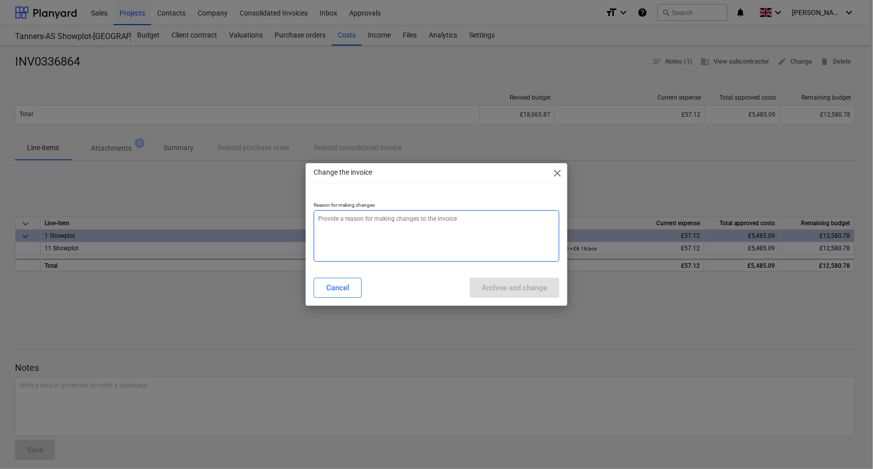
click at [343, 243] on textarea at bounding box center [437, 236] width 246 height 52
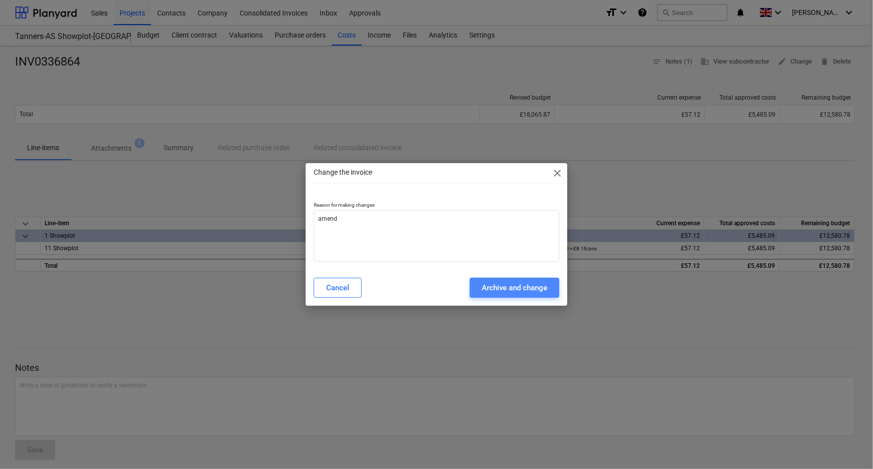
click at [507, 293] on div "Archive and change" at bounding box center [515, 287] width 66 height 13
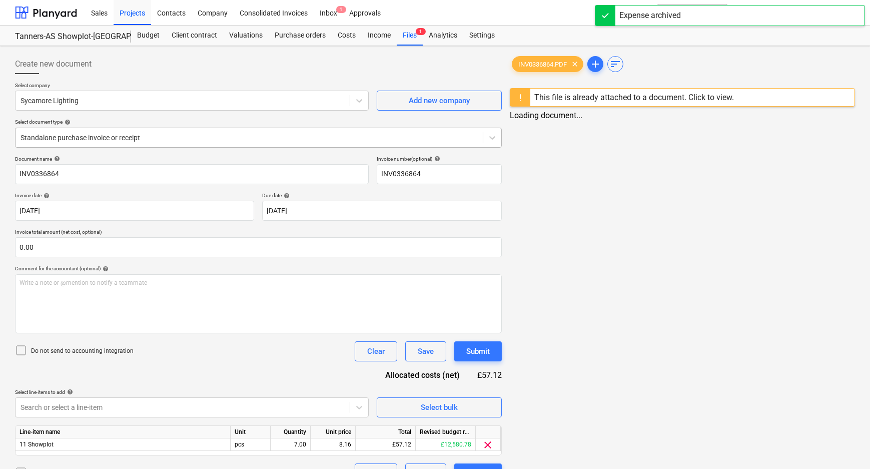
click at [121, 142] on div at bounding box center [249, 138] width 457 height 10
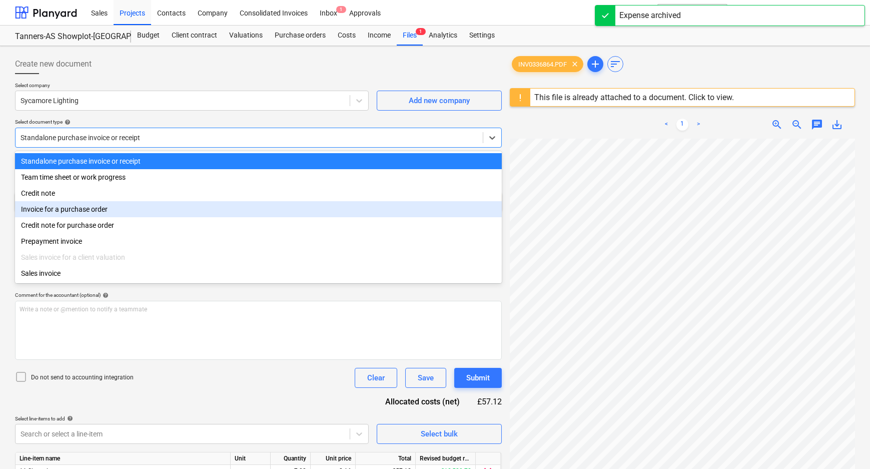
click at [87, 210] on div "Invoice for a purchase order" at bounding box center [258, 209] width 487 height 16
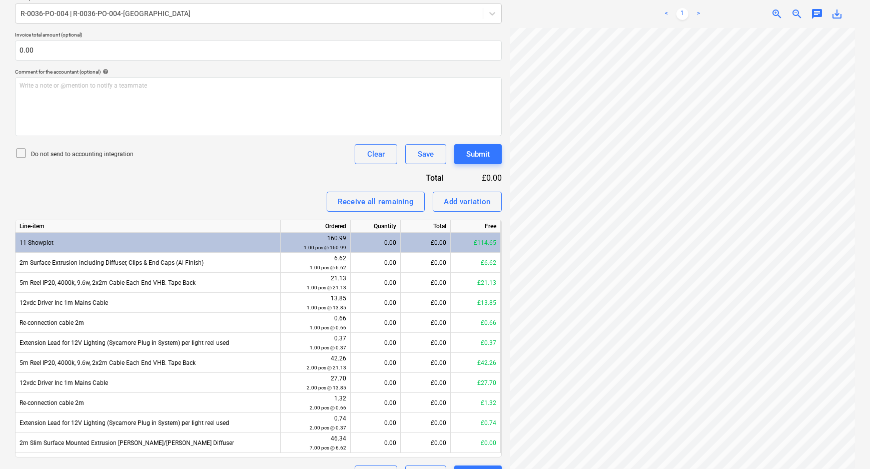
scroll to position [273, 0]
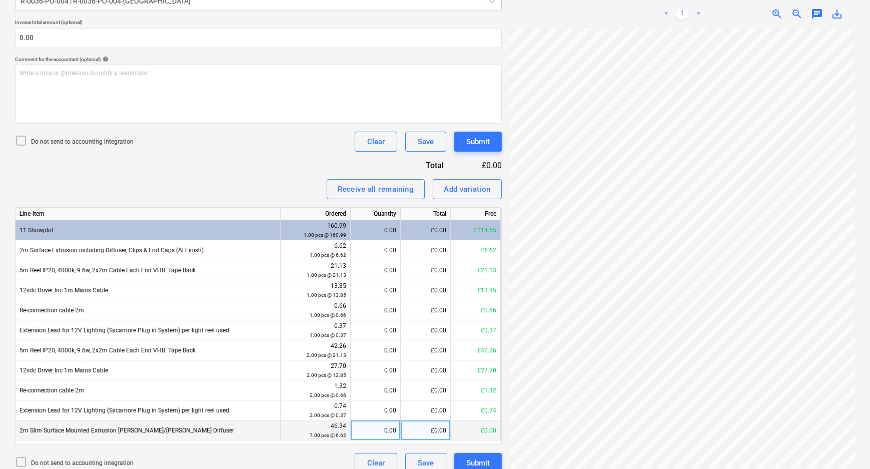
click at [370, 425] on div "0.00" at bounding box center [376, 430] width 42 height 20
click at [253, 163] on div "Invoice name help INV0336864 Invoice number (optional) help INV0336864 An invoi…" at bounding box center [258, 178] width 487 height 590
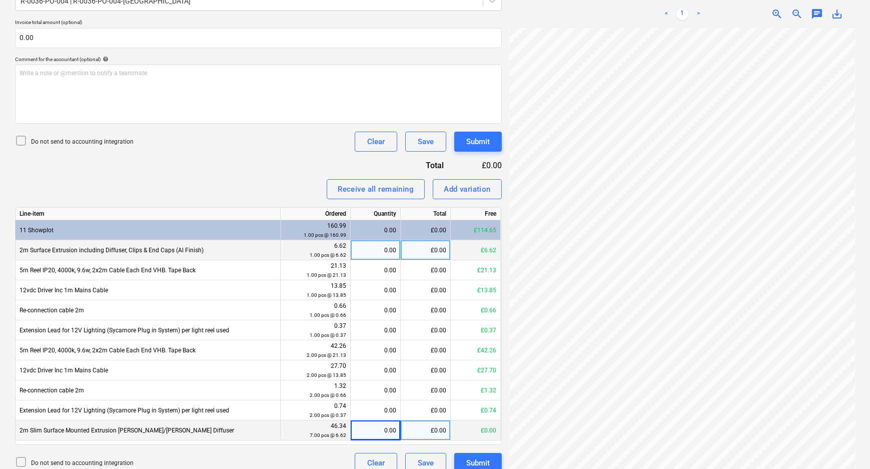
click at [374, 256] on div "0.00" at bounding box center [376, 250] width 42 height 20
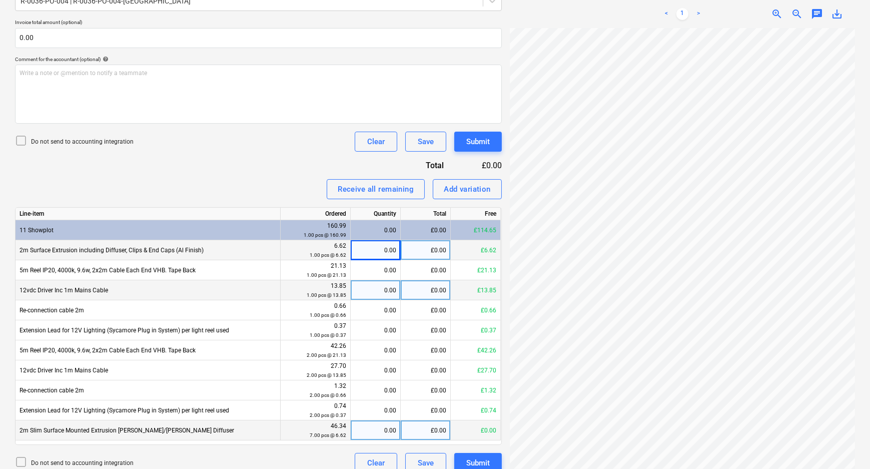
scroll to position [198, 107]
click at [388, 246] on div "0.00" at bounding box center [376, 250] width 42 height 20
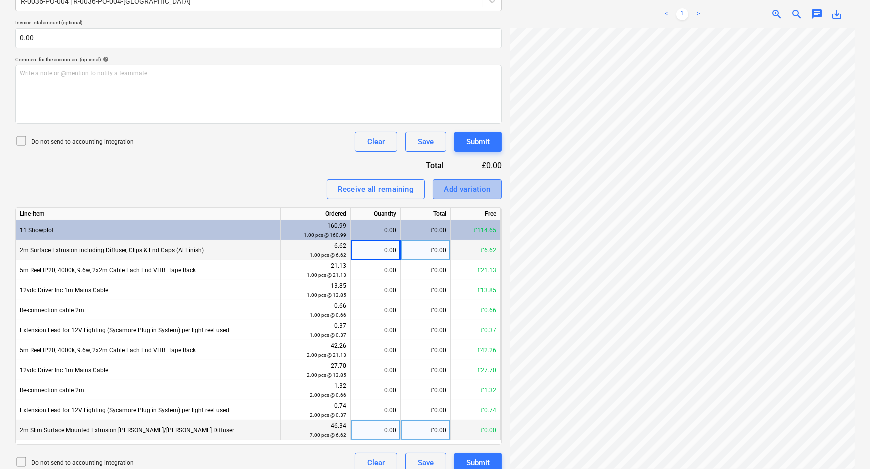
click at [471, 185] on div "Add variation" at bounding box center [467, 189] width 47 height 13
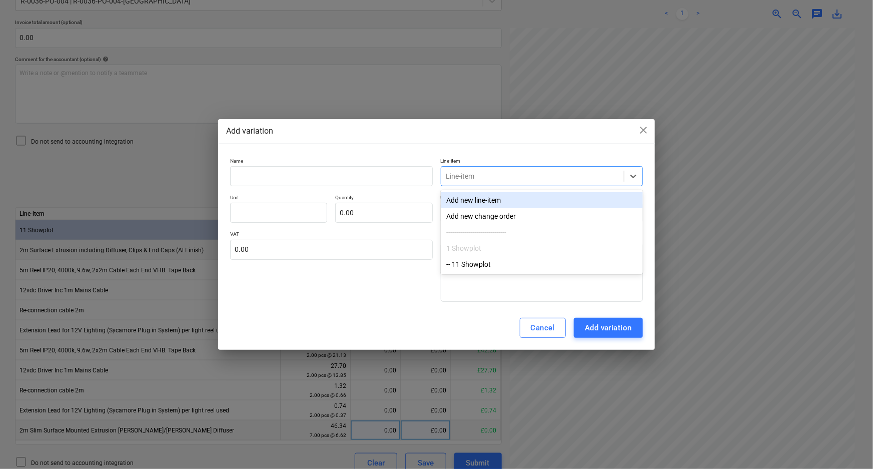
click at [483, 177] on div at bounding box center [532, 176] width 173 height 10
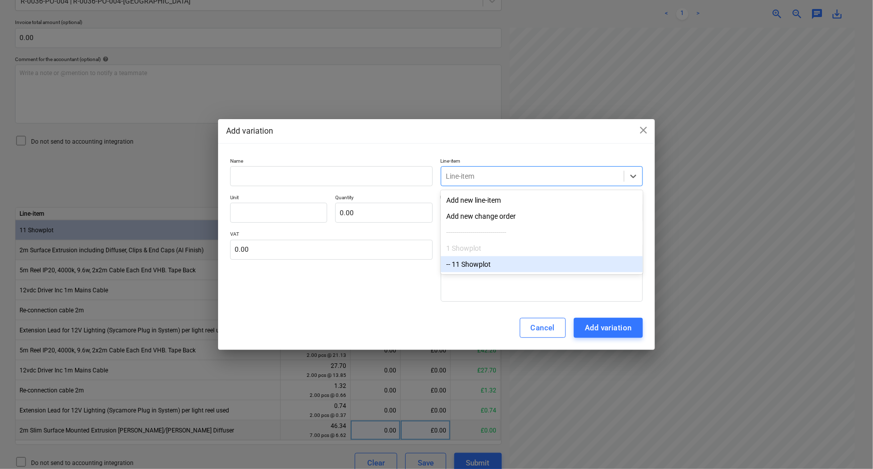
click at [487, 264] on div "-- 11 Showplot" at bounding box center [542, 264] width 202 height 16
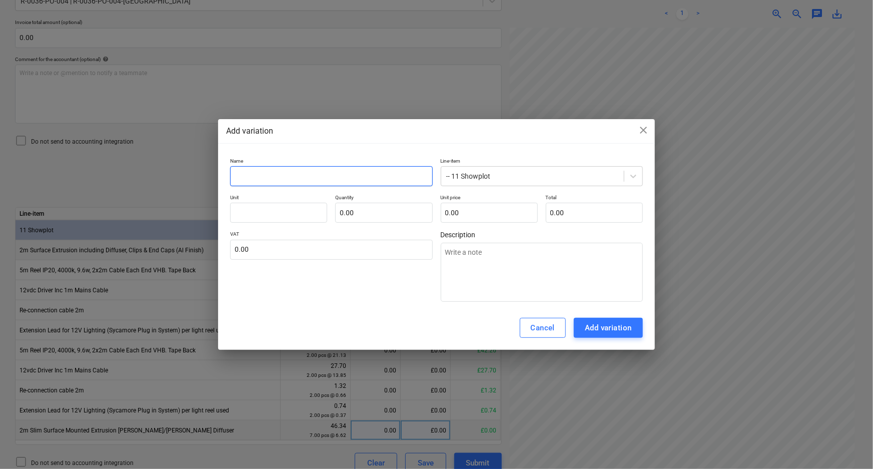
drag, startPoint x: 289, startPoint y: 190, endPoint x: 295, endPoint y: 177, distance: 14.8
click at [290, 190] on div "Name Line-item -- 11 Showplot Unit Quantity 0.00 Unit price 0.00 Total 0.00 VAT…" at bounding box center [436, 230] width 413 height 145
click at [295, 176] on input "text" at bounding box center [331, 176] width 202 height 20
click at [413, 214] on input "text" at bounding box center [383, 213] width 97 height 20
click at [471, 209] on input "text" at bounding box center [489, 213] width 97 height 20
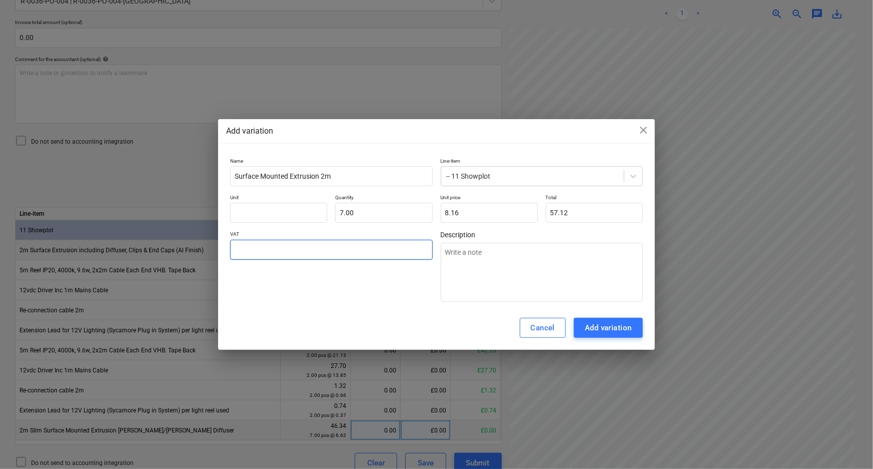
click at [355, 244] on input "text" at bounding box center [331, 250] width 202 height 20
click at [612, 327] on div "Add variation" at bounding box center [608, 327] width 47 height 13
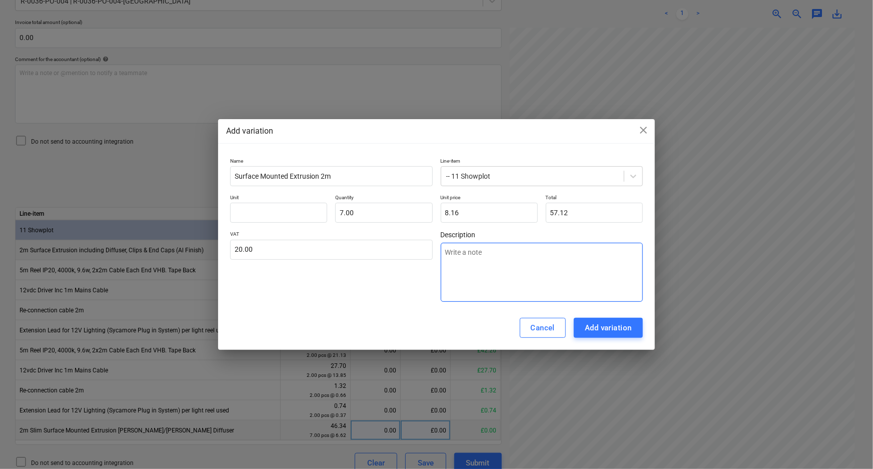
click at [499, 283] on textarea at bounding box center [542, 272] width 202 height 59
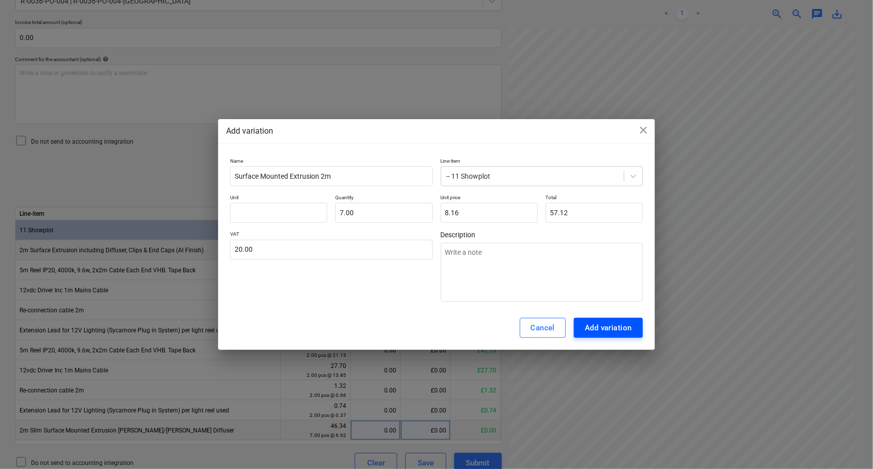
click at [612, 331] on div "Add variation" at bounding box center [608, 327] width 47 height 13
click at [613, 327] on div "Add variation" at bounding box center [608, 327] width 47 height 13
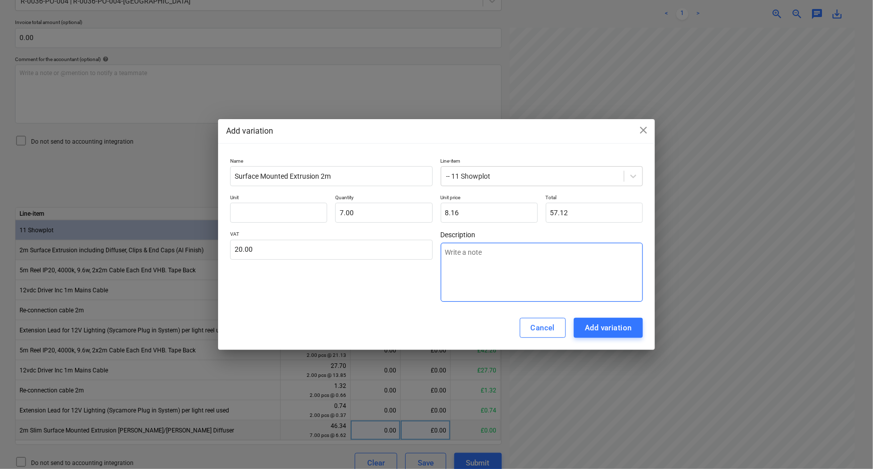
click at [534, 263] on textarea at bounding box center [542, 272] width 202 height 59
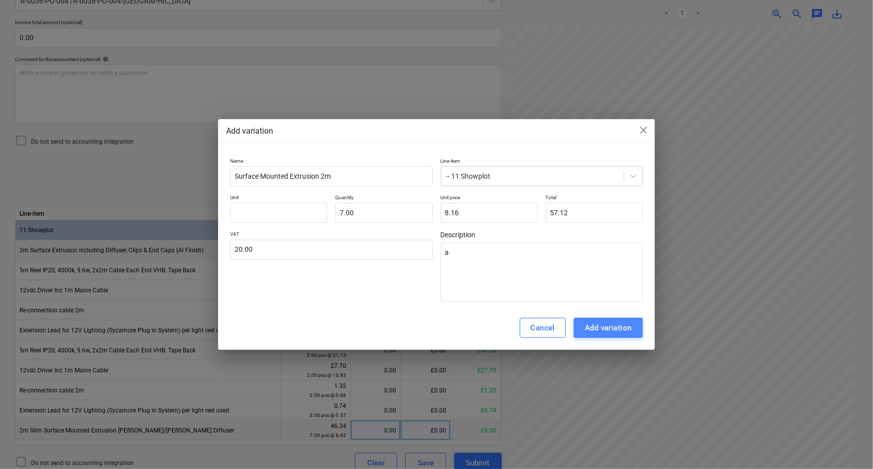
click at [605, 328] on div "Add variation" at bounding box center [608, 327] width 47 height 13
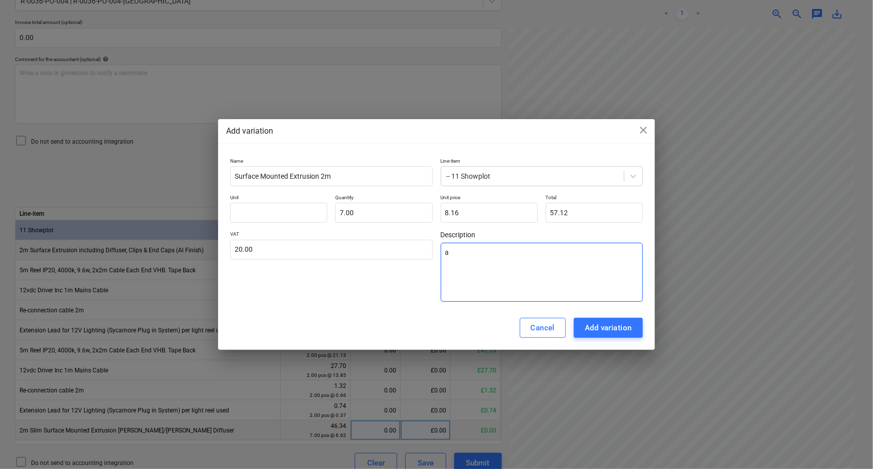
click at [588, 288] on textarea "a" at bounding box center [542, 272] width 202 height 59
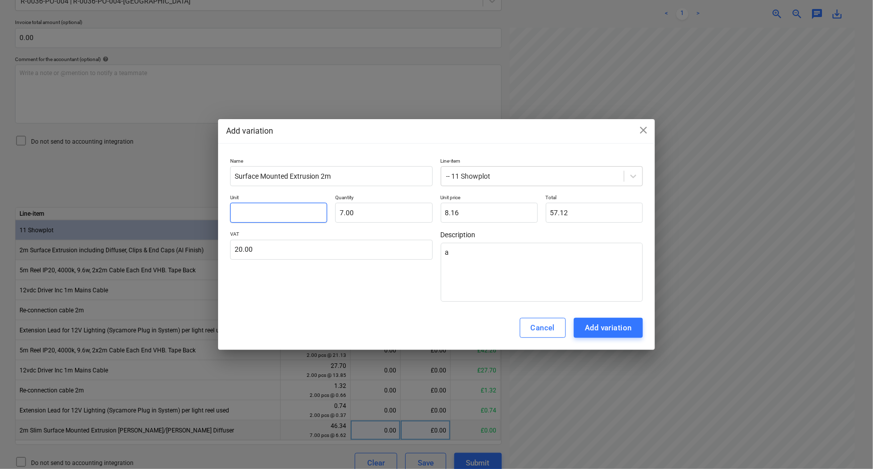
click at [286, 214] on input "text" at bounding box center [278, 213] width 97 height 20
click at [609, 328] on div "Add variation" at bounding box center [608, 327] width 47 height 13
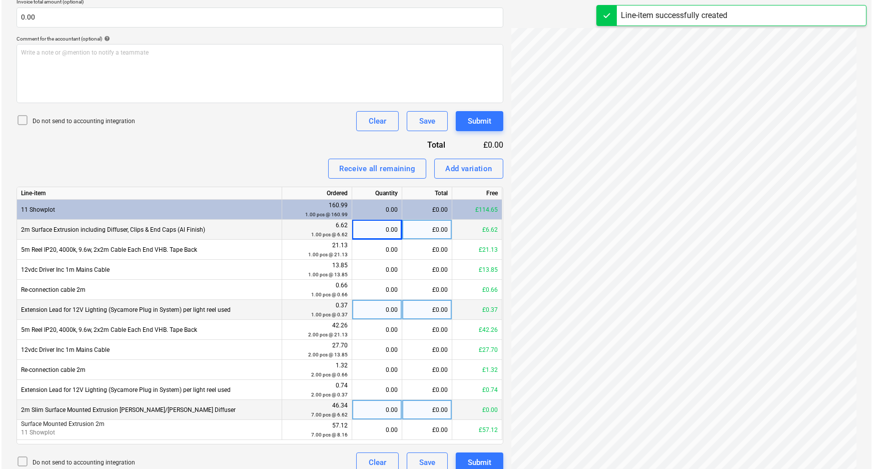
scroll to position [304, 0]
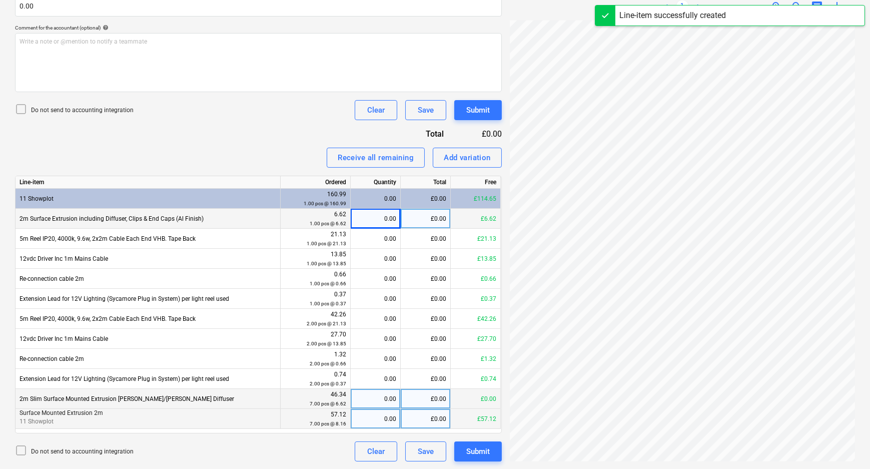
click at [409, 425] on div "£0.00" at bounding box center [426, 419] width 50 height 20
click at [387, 416] on div "0.00" at bounding box center [376, 419] width 42 height 20
click at [284, 466] on div "Create new document Select company Sycamore Lighting Add new company Select doc…" at bounding box center [435, 105] width 870 height 727
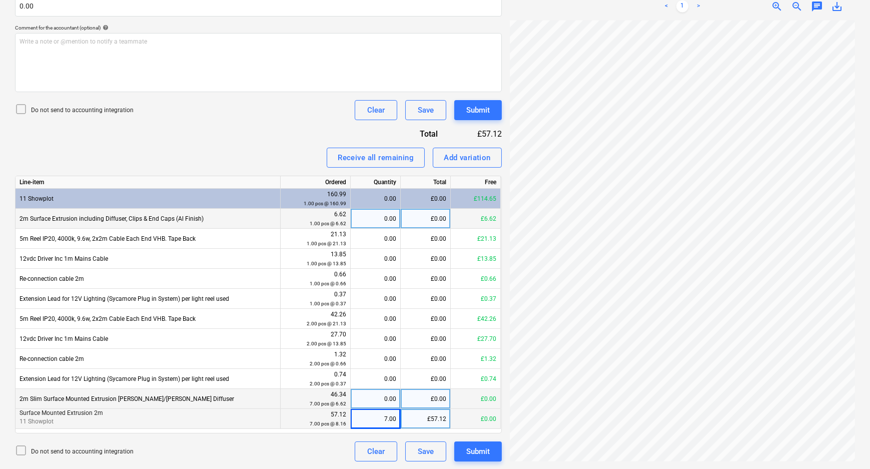
click at [74, 112] on p "Do not send to accounting integration" at bounding box center [82, 110] width 103 height 9
click at [475, 450] on div "Submit" at bounding box center [478, 451] width 24 height 13
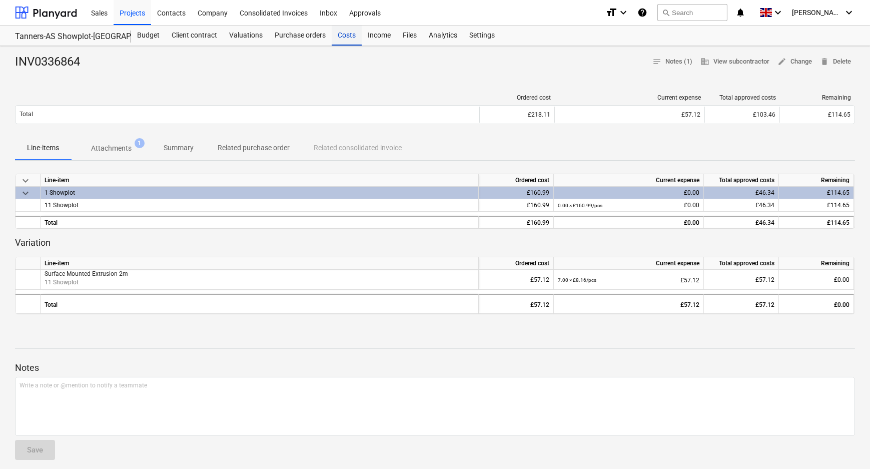
click at [334, 43] on div "Costs" at bounding box center [347, 36] width 30 height 20
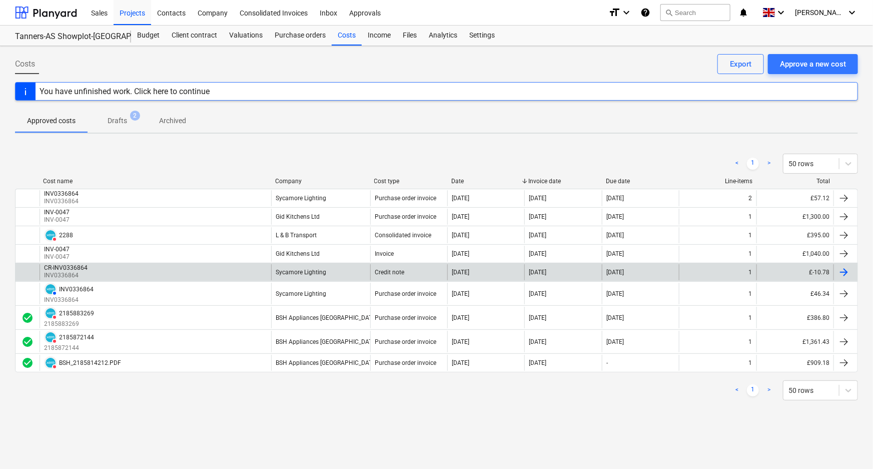
click at [415, 263] on div "CR-INV0336864 INV0336864 Sycamore Lighting Credit note [DATE] [DATE] [DATE] 1 £…" at bounding box center [436, 272] width 843 height 19
click at [410, 274] on div "Credit note" at bounding box center [408, 272] width 77 height 16
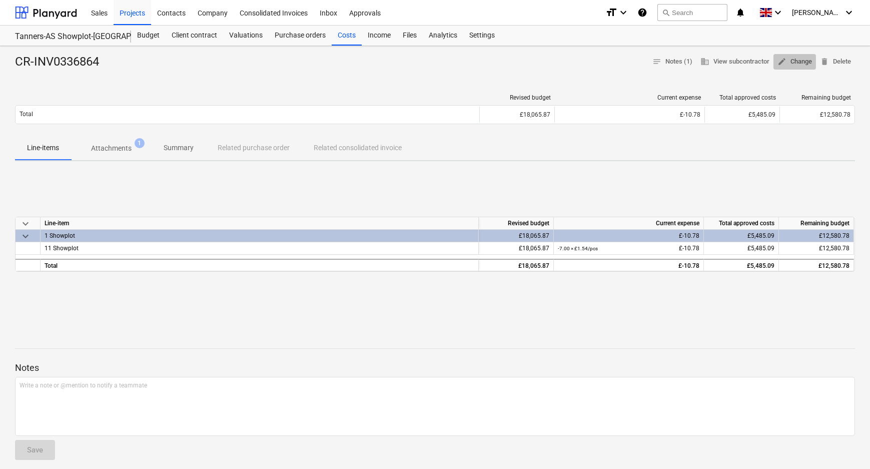
click at [798, 61] on span "edit Change" at bounding box center [794, 62] width 35 height 12
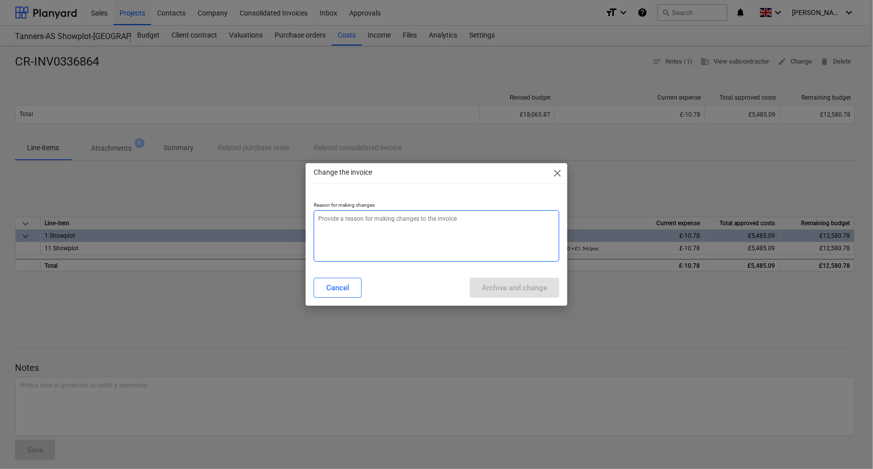
click at [385, 232] on textarea at bounding box center [437, 236] width 246 height 52
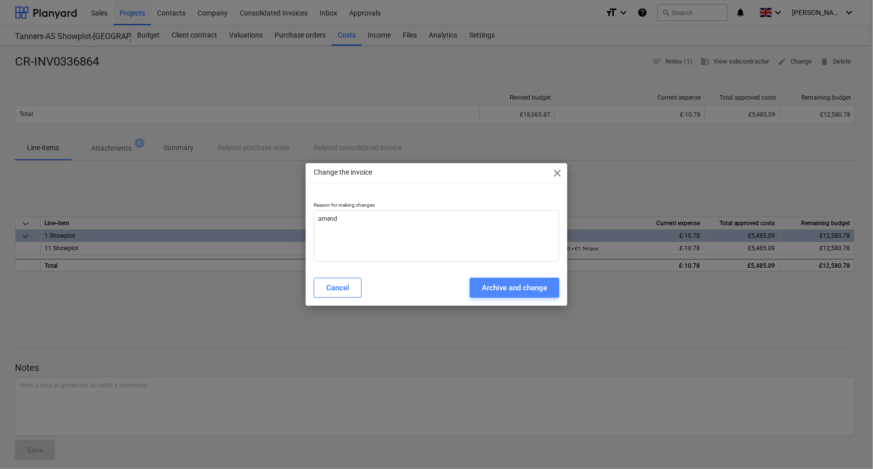
click at [527, 289] on div "Archive and change" at bounding box center [515, 287] width 66 height 13
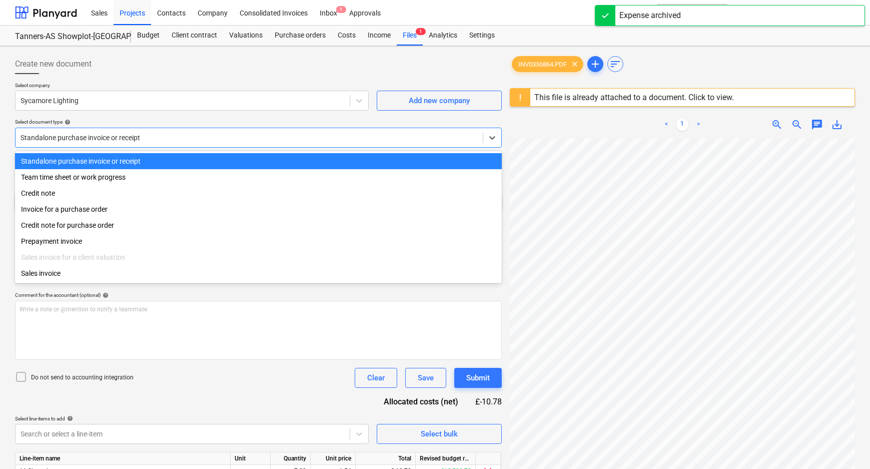
click at [111, 140] on div at bounding box center [249, 138] width 457 height 10
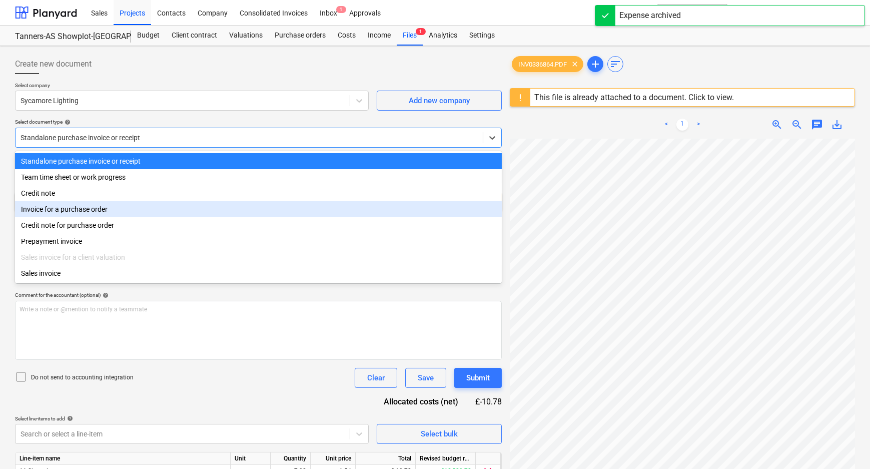
click at [112, 213] on div "Invoice for a purchase order" at bounding box center [258, 209] width 487 height 16
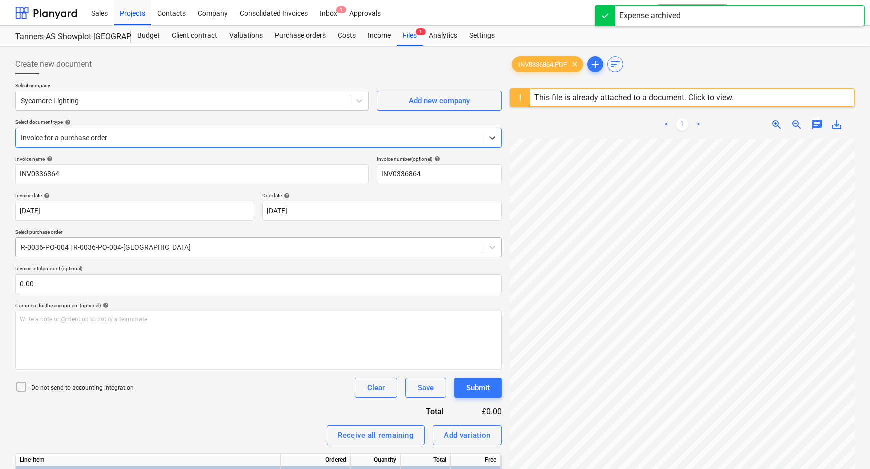
click at [88, 243] on div at bounding box center [249, 247] width 457 height 10
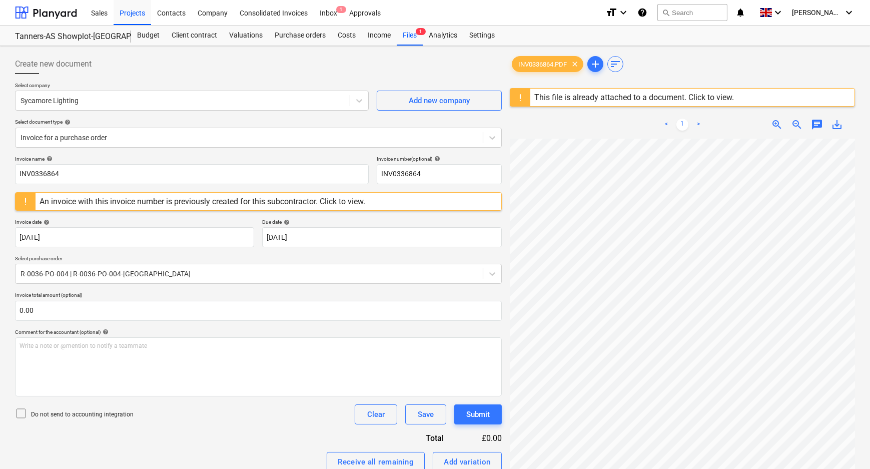
click at [146, 330] on div "Comment for the accountant (optional) help" at bounding box center [258, 332] width 487 height 7
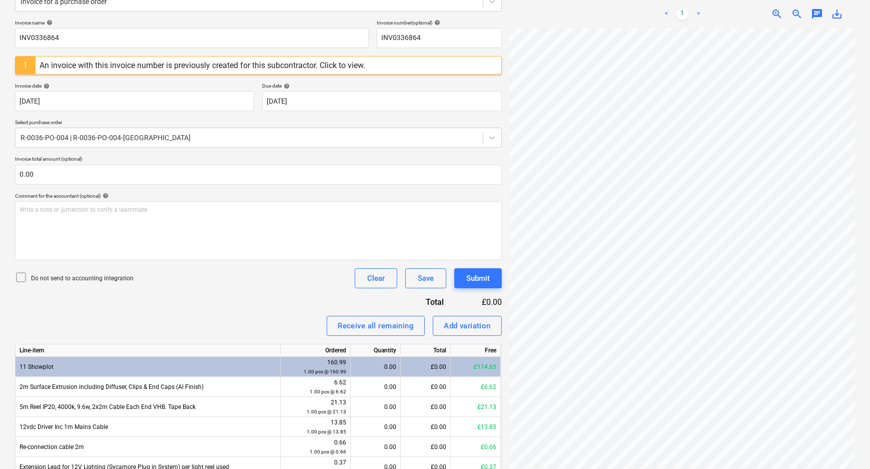
scroll to position [85, 107]
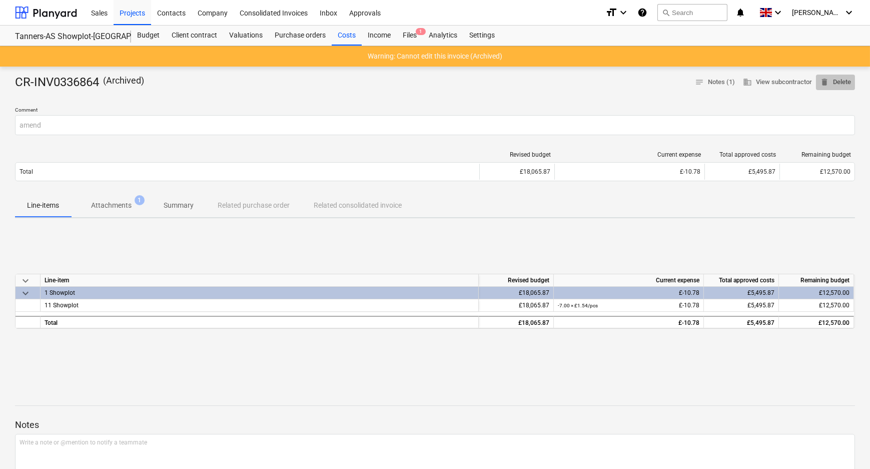
click at [839, 82] on span "delete Delete" at bounding box center [835, 83] width 31 height 12
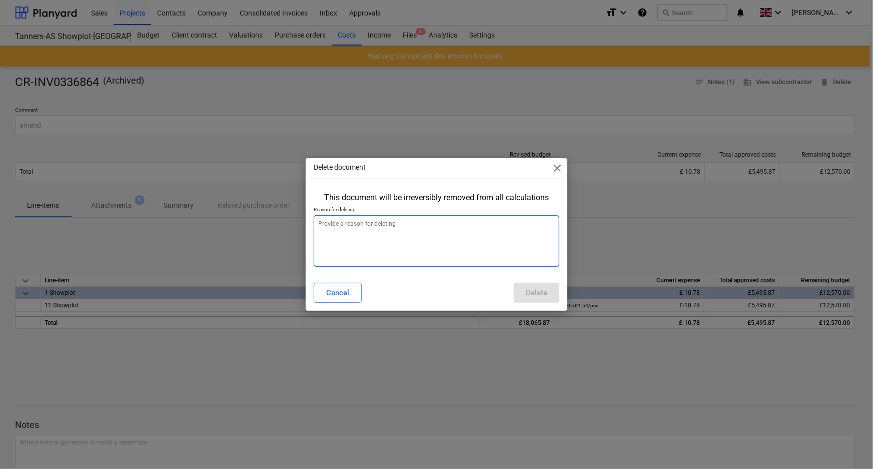
click at [458, 242] on textarea at bounding box center [437, 241] width 246 height 52
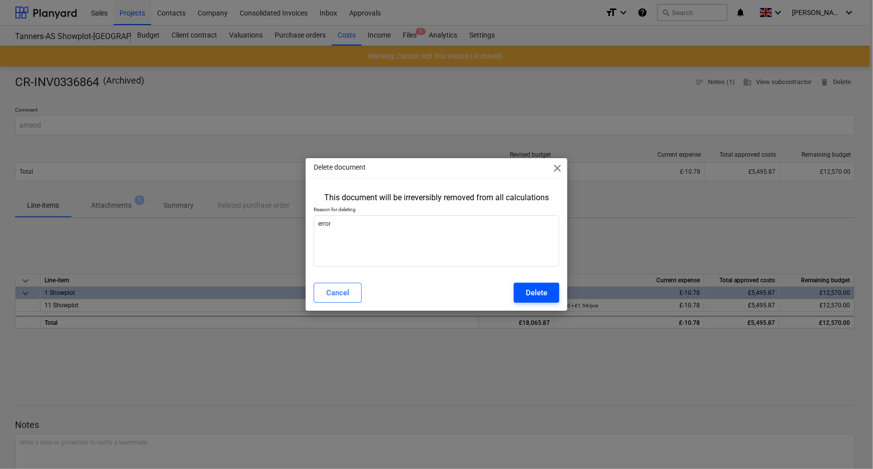
click at [540, 291] on div "Delete" at bounding box center [537, 292] width 22 height 13
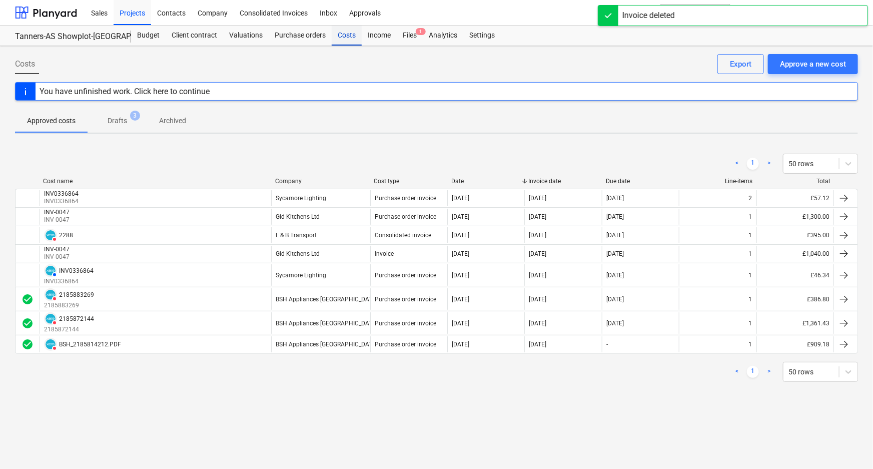
click at [351, 34] on div "Costs" at bounding box center [347, 36] width 30 height 20
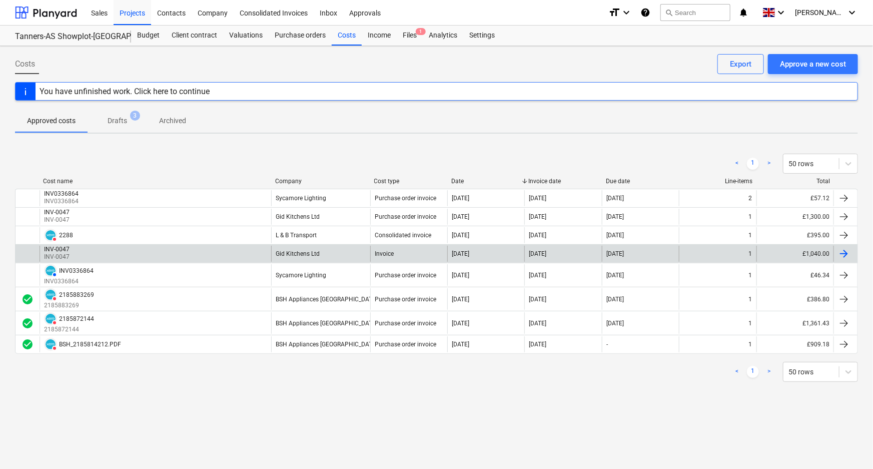
click at [355, 250] on div "Gid Kitchens Ltd" at bounding box center [320, 254] width 99 height 16
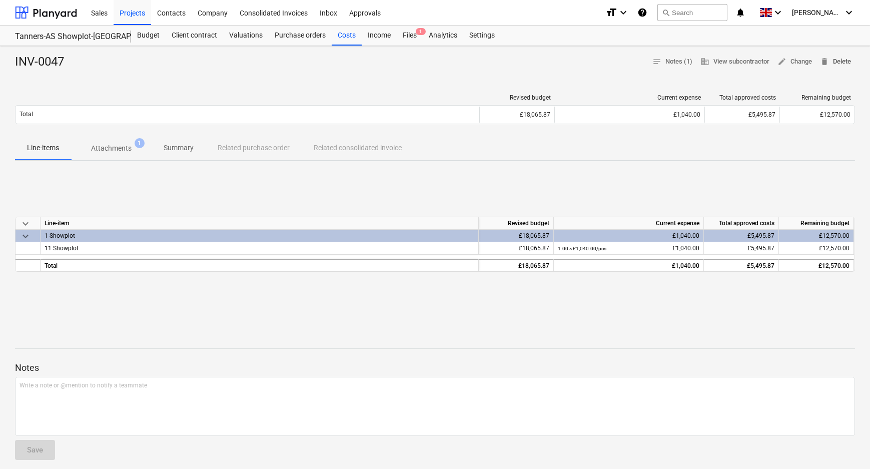
click at [843, 58] on span "delete Delete" at bounding box center [835, 62] width 31 height 12
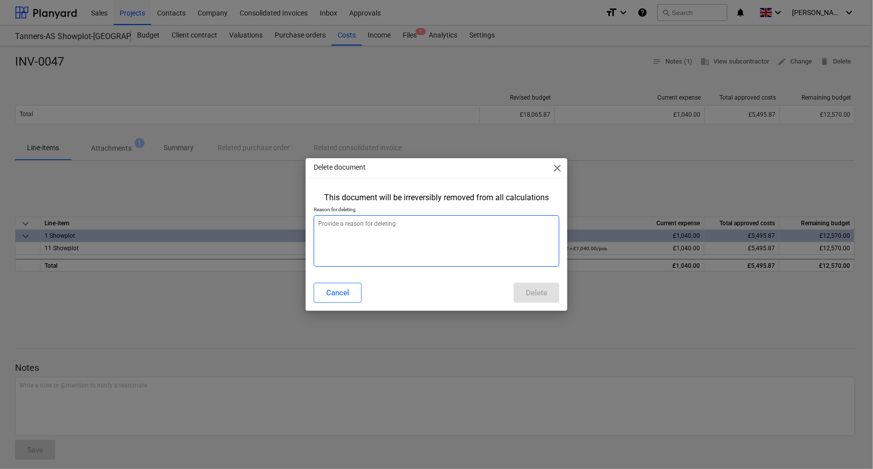
click at [442, 254] on textarea at bounding box center [437, 241] width 246 height 52
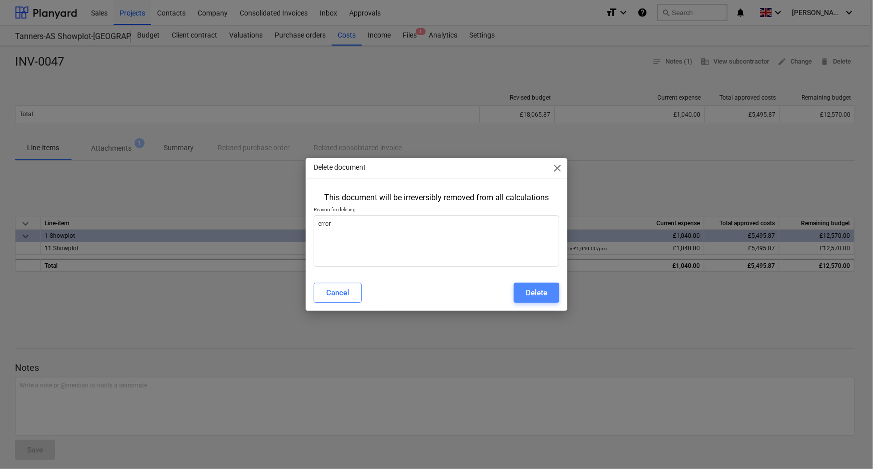
click at [551, 295] on button "Delete" at bounding box center [537, 293] width 46 height 20
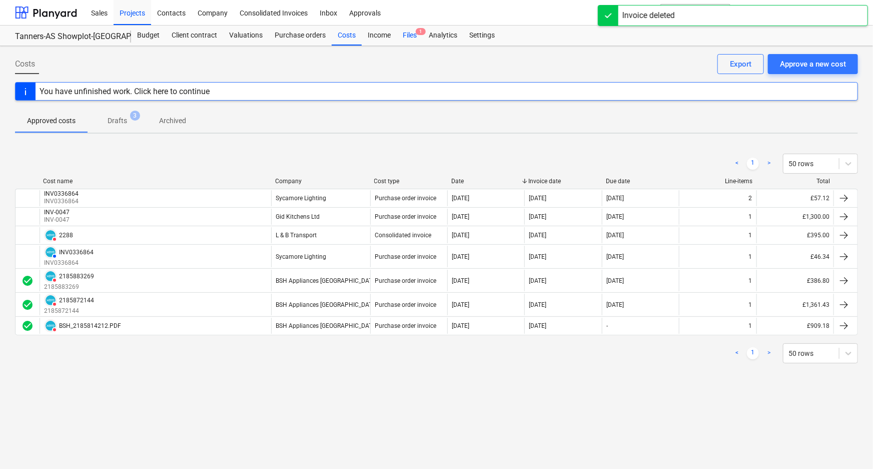
click at [407, 36] on div "Files 1" at bounding box center [410, 36] width 26 height 20
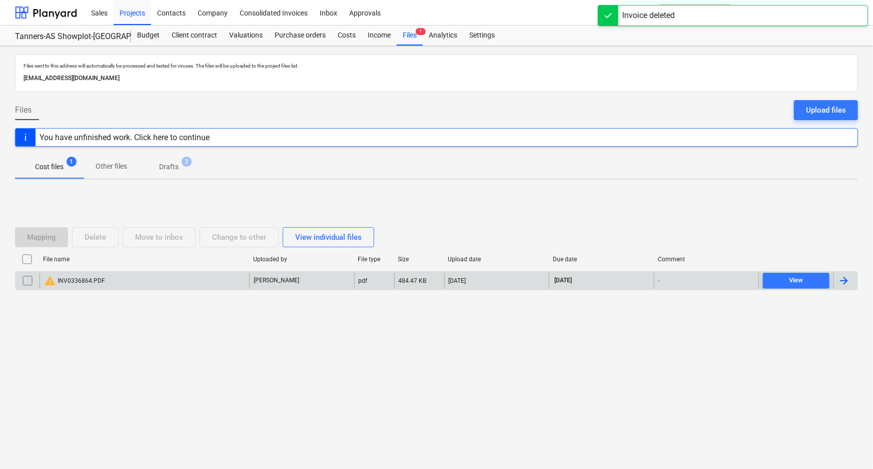
click at [140, 273] on div "warning INV0336864.PDF" at bounding box center [145, 281] width 210 height 16
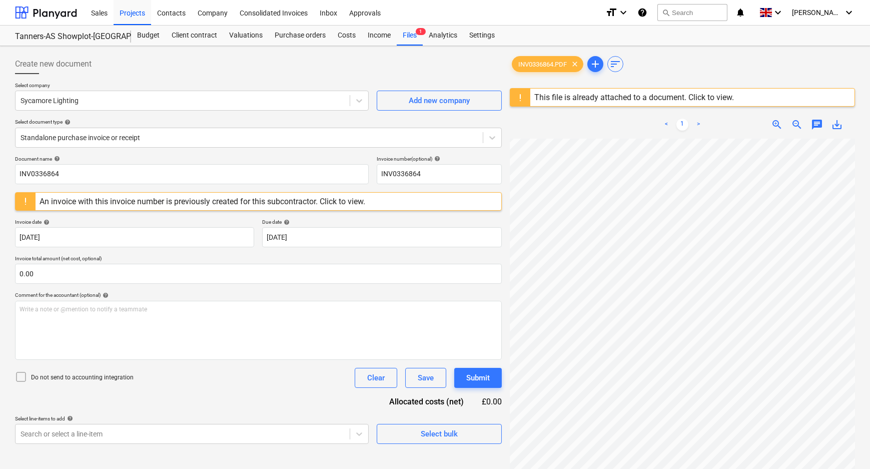
scroll to position [60, 55]
click at [318, 36] on div "Purchase orders" at bounding box center [300, 36] width 63 height 20
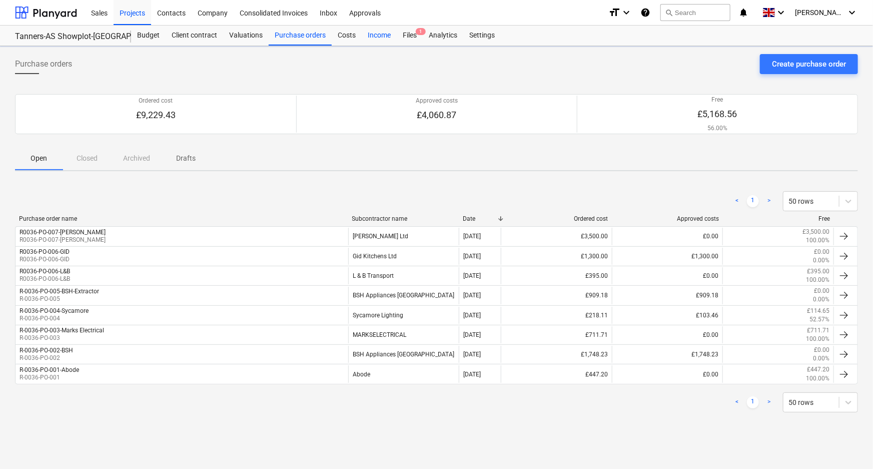
click at [373, 32] on div "Income" at bounding box center [379, 36] width 35 height 20
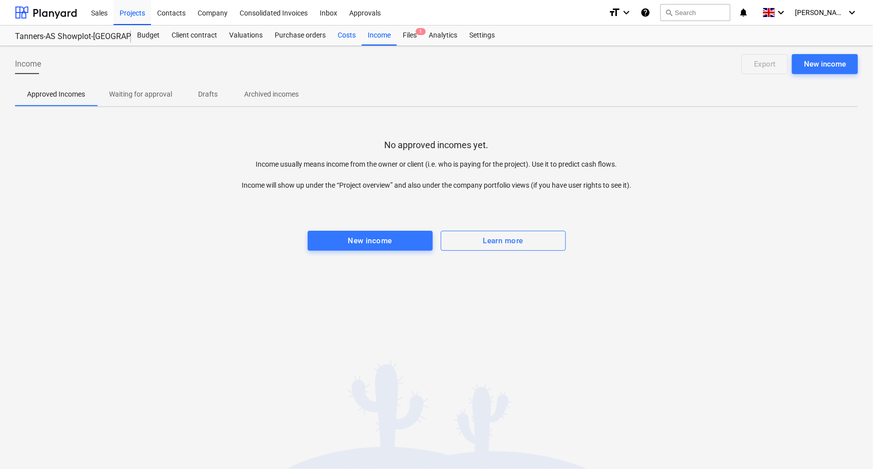
click at [344, 35] on div "Costs" at bounding box center [347, 36] width 30 height 20
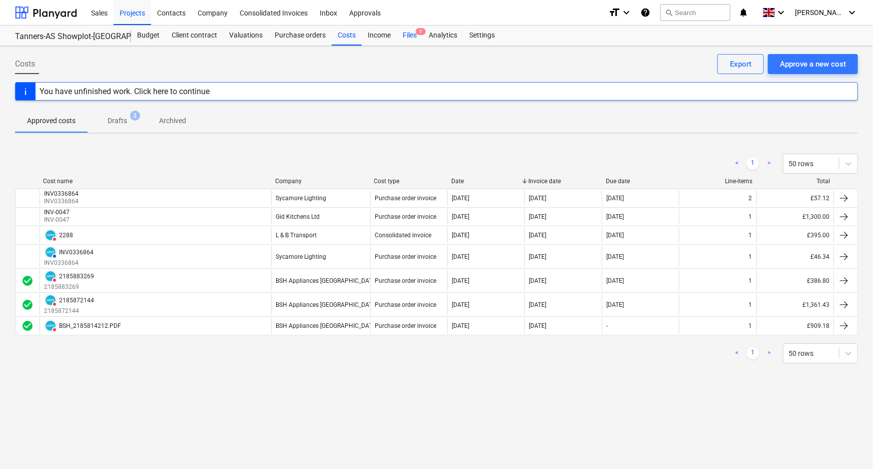
click at [413, 34] on div "Files 1" at bounding box center [410, 36] width 26 height 20
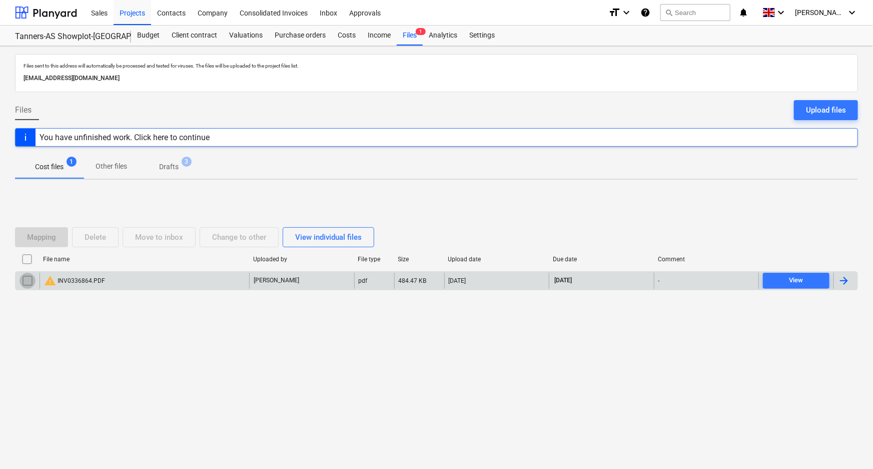
click at [22, 278] on input "checkbox" at bounding box center [28, 281] width 16 height 16
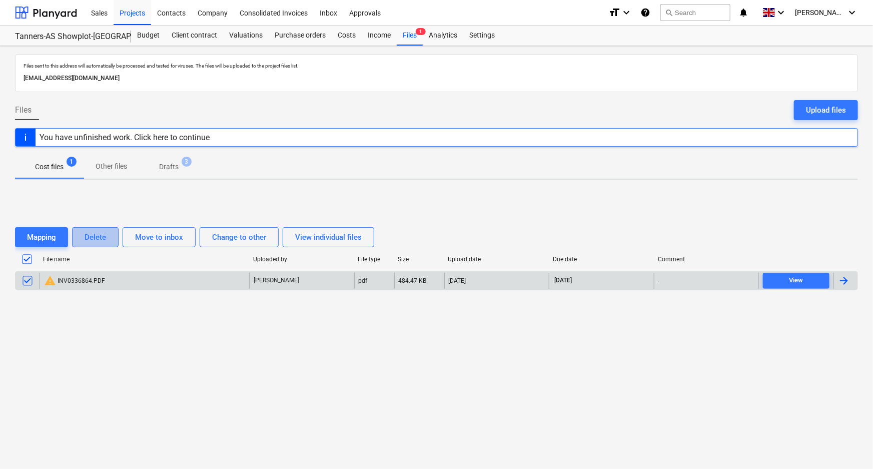
click at [109, 231] on button "Delete" at bounding box center [95, 237] width 47 height 20
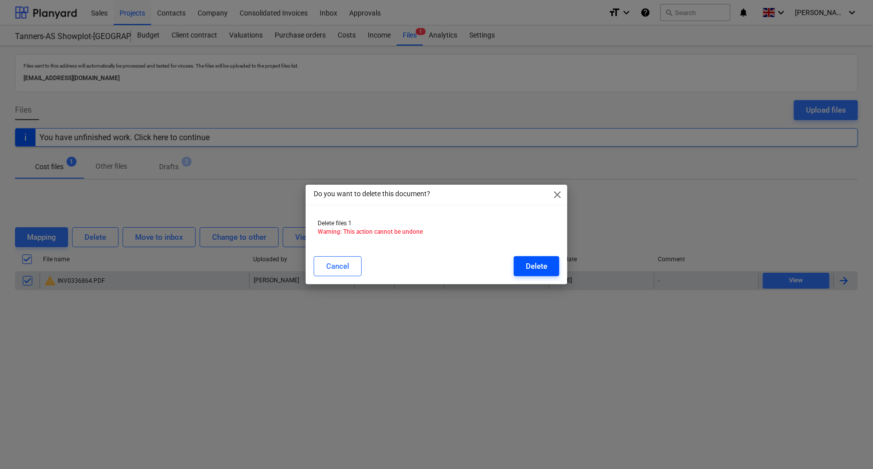
click at [525, 259] on button "Delete" at bounding box center [537, 266] width 46 height 20
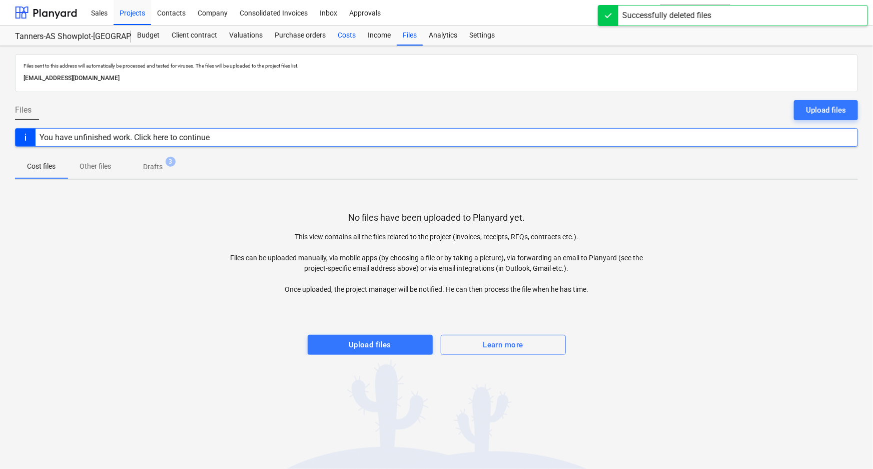
click at [351, 34] on div "Costs" at bounding box center [347, 36] width 30 height 20
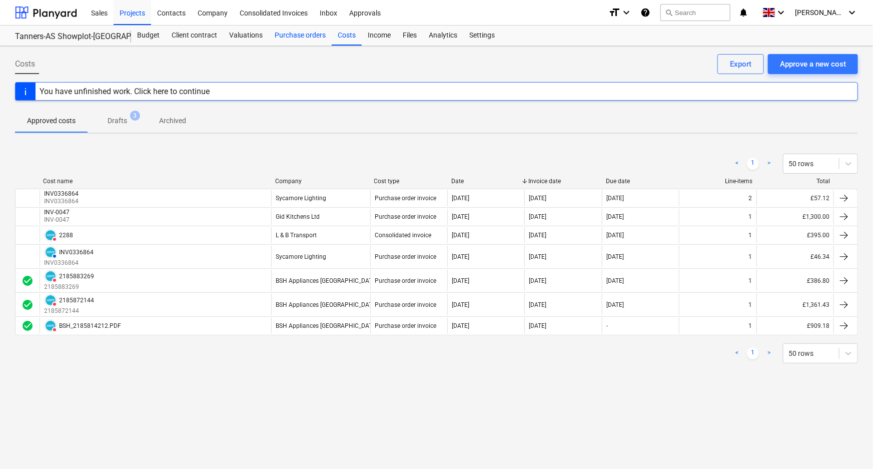
click at [317, 43] on div "Purchase orders" at bounding box center [300, 36] width 63 height 20
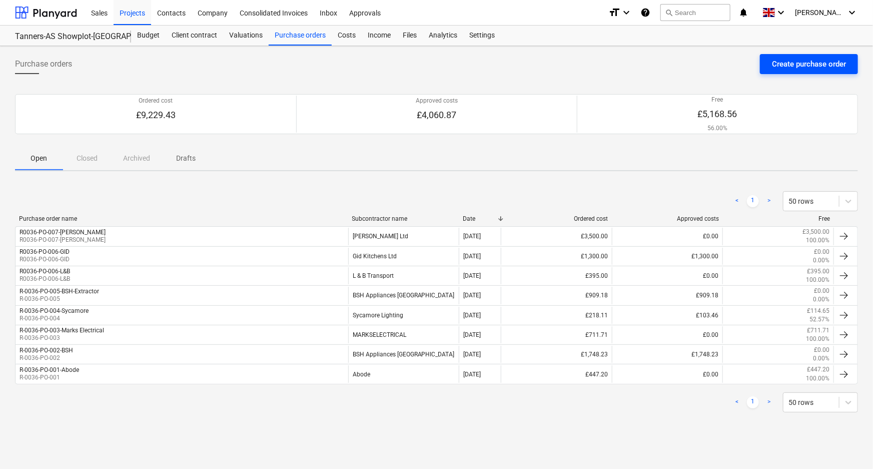
click at [808, 66] on div "Create purchase order" at bounding box center [809, 64] width 74 height 13
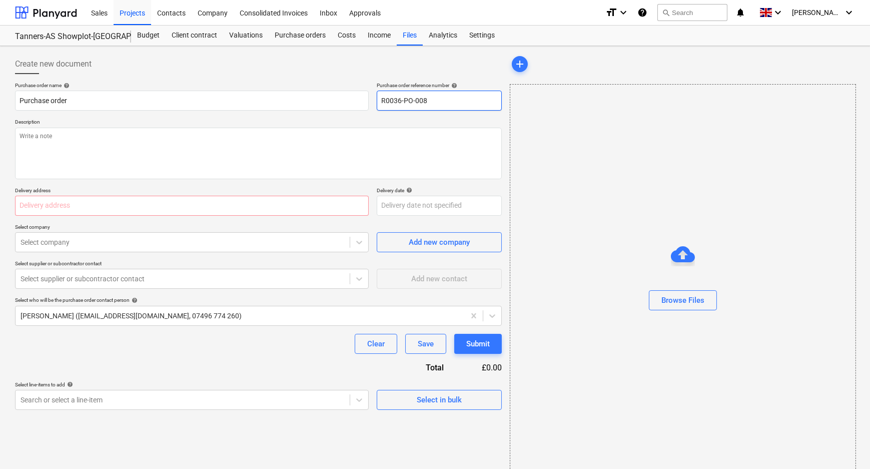
click at [449, 100] on input "R0036-PO-008" at bounding box center [439, 101] width 125 height 20
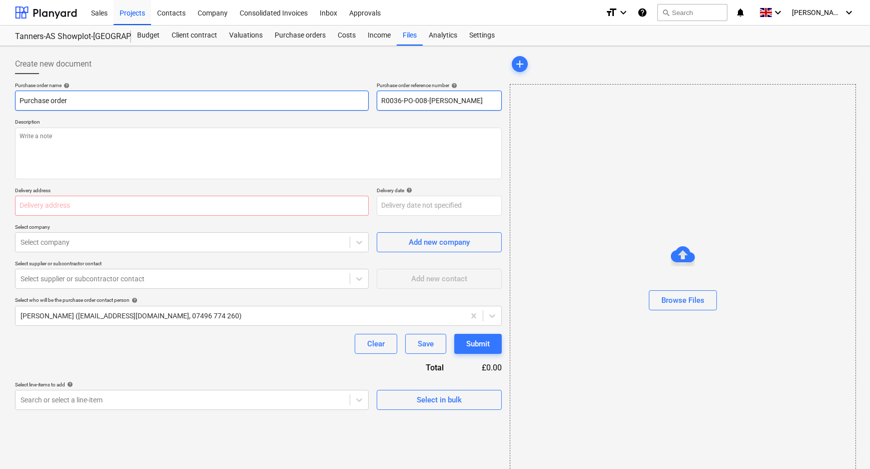
drag, startPoint x: 467, startPoint y: 103, endPoint x: 313, endPoint y: 102, distance: 154.6
click at [340, 103] on div "Purchase order name help Purchase order Purchase order reference number help R0…" at bounding box center [258, 96] width 487 height 29
drag, startPoint x: 188, startPoint y: 100, endPoint x: 19, endPoint y: 105, distance: 168.7
click at [15, 100] on input "Purchase order" at bounding box center [192, 101] width 354 height 20
paste input "R0036-PO-008-Schuell"
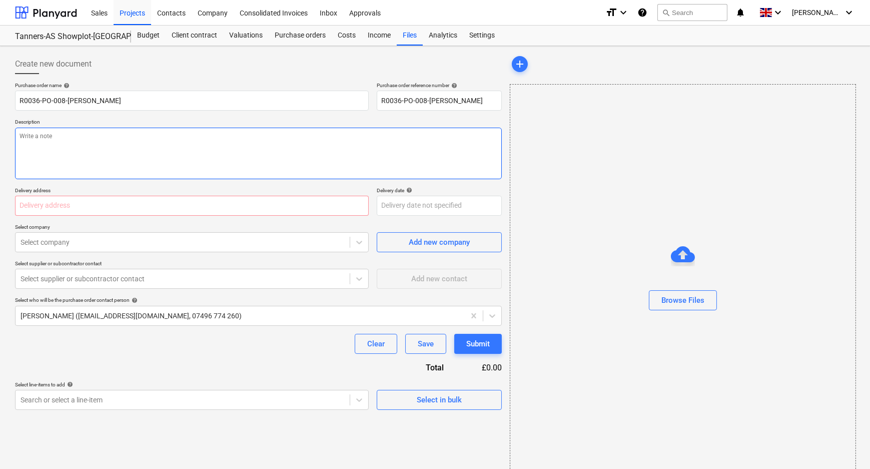
click at [135, 157] on textarea at bounding box center [258, 154] width 487 height 52
paste textarea "R0036-PO-008-[PERSON_NAME]"
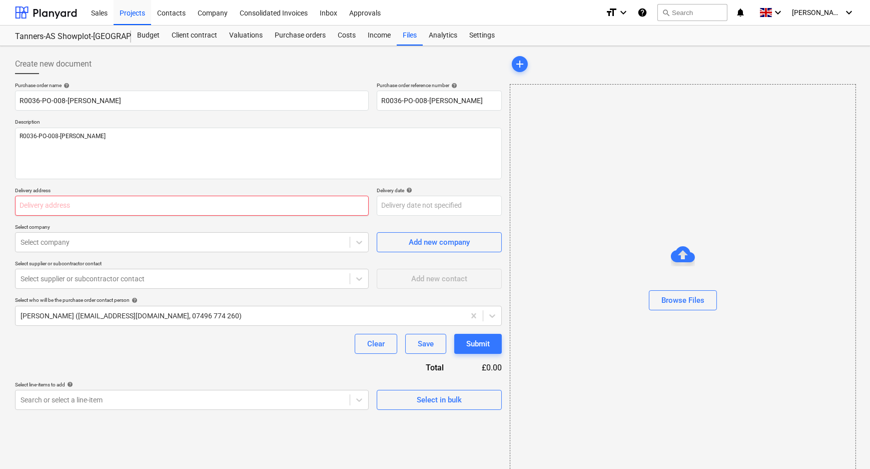
click at [174, 207] on input "text" at bounding box center [192, 206] width 354 height 20
paste input "L and B Transport Ltd, [STREET_ADDRESS]"
click at [192, 241] on div at bounding box center [183, 242] width 324 height 10
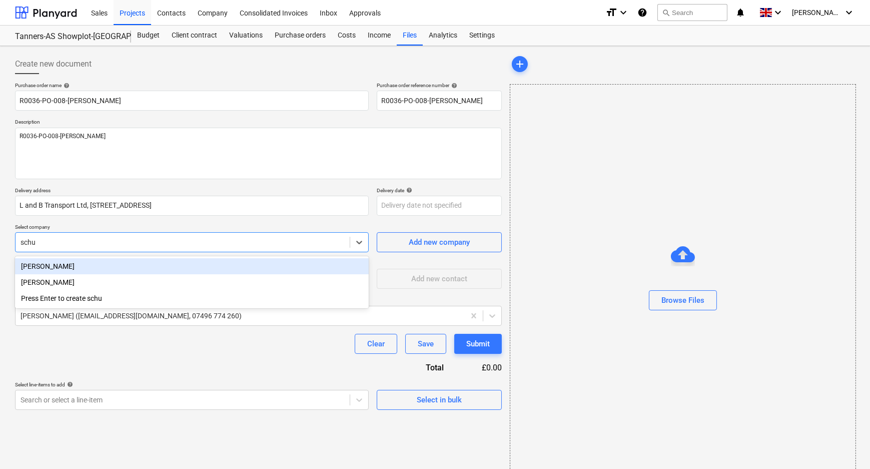
click at [132, 266] on div "[PERSON_NAME]" at bounding box center [192, 266] width 354 height 16
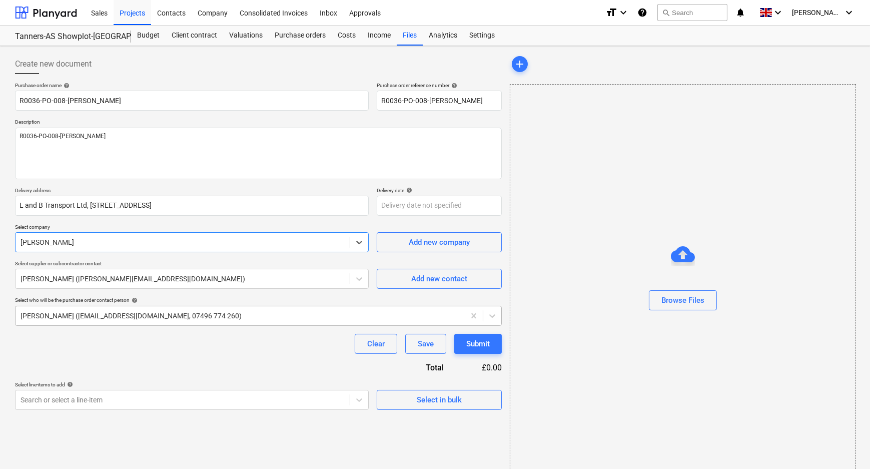
click at [126, 311] on div at bounding box center [240, 316] width 439 height 10
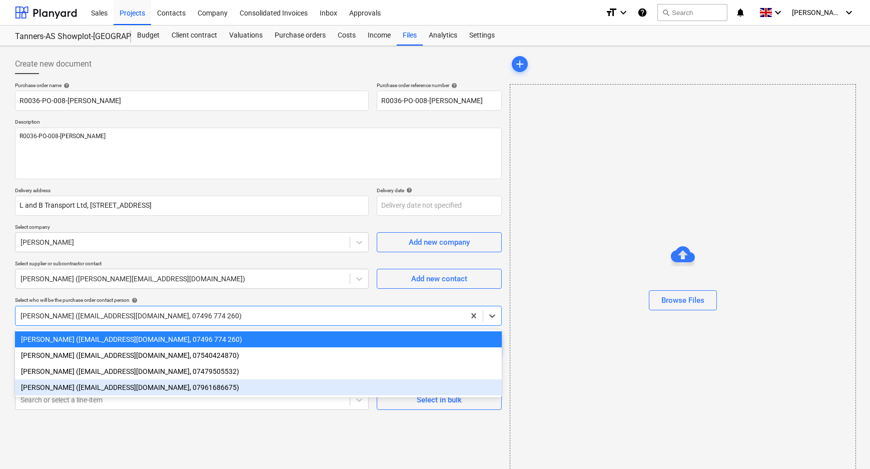
click at [91, 391] on div "[PERSON_NAME] ([EMAIL_ADDRESS][DOMAIN_NAME], 07961686675)" at bounding box center [258, 387] width 487 height 16
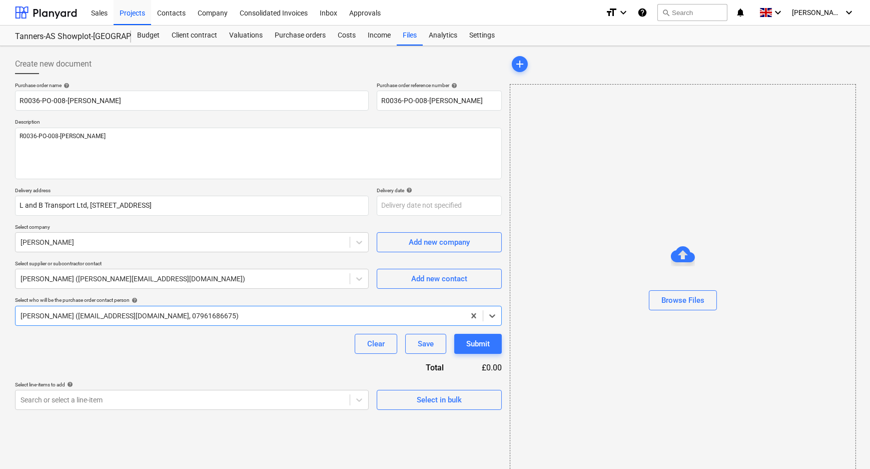
click at [99, 359] on div "Purchase order name help R0036-PO-008-[PERSON_NAME] Purchase order reference nu…" at bounding box center [258, 246] width 487 height 328
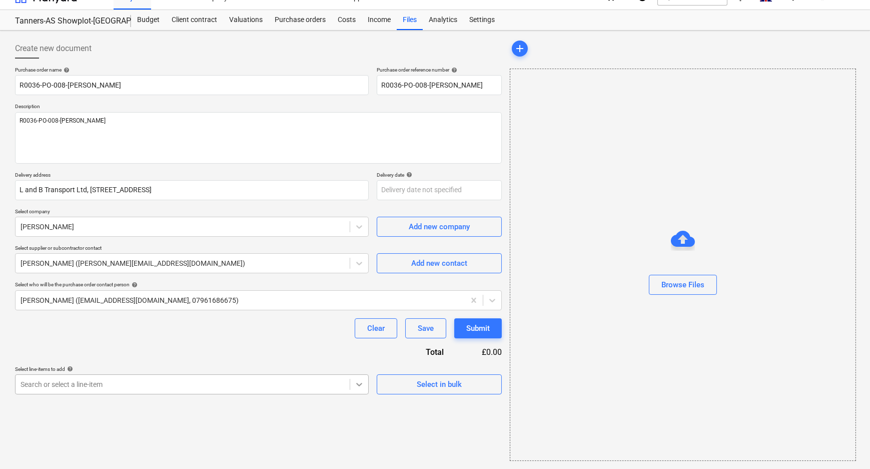
click at [354, 399] on body "Sales Projects Contacts Company Consolidated Invoices Inbox Approvals format_si…" at bounding box center [435, 218] width 870 height 469
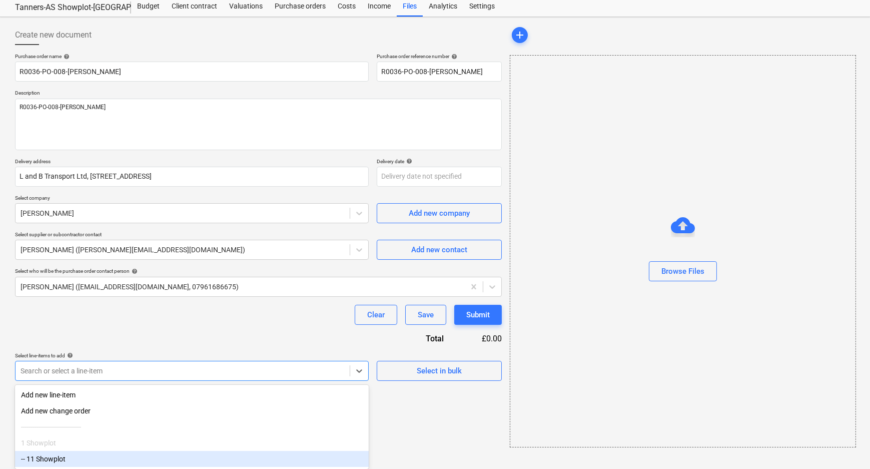
click at [178, 460] on div "-- 11 Showplot" at bounding box center [192, 459] width 354 height 16
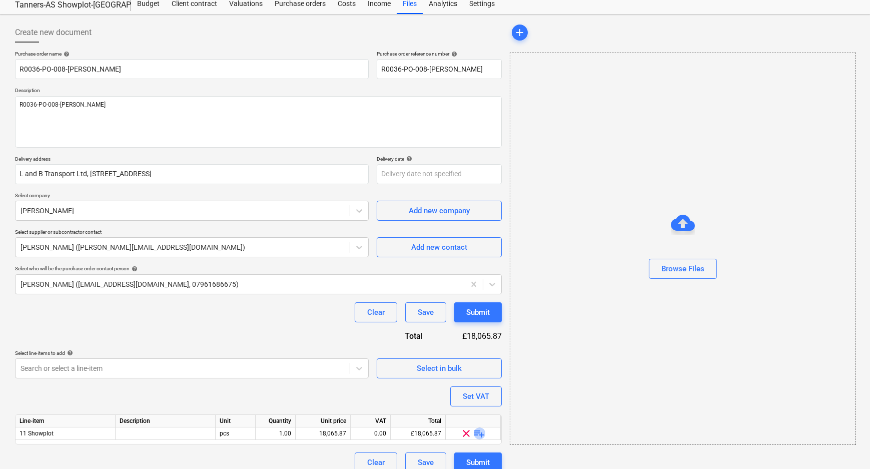
click at [479, 432] on span "playlist_add" at bounding box center [480, 433] width 12 height 12
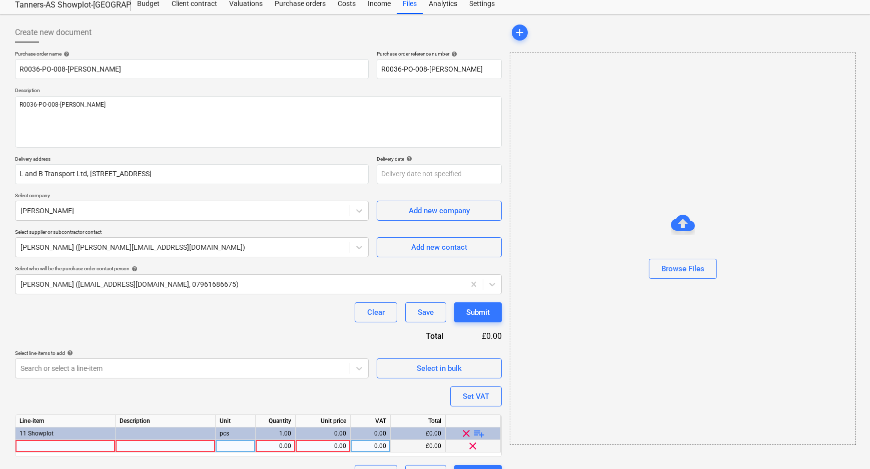
click at [75, 442] on div at bounding box center [66, 446] width 100 height 13
drag, startPoint x: 271, startPoint y: 441, endPoint x: 300, endPoint y: 441, distance: 29.5
click at [273, 441] on div "0.00" at bounding box center [276, 446] width 32 height 13
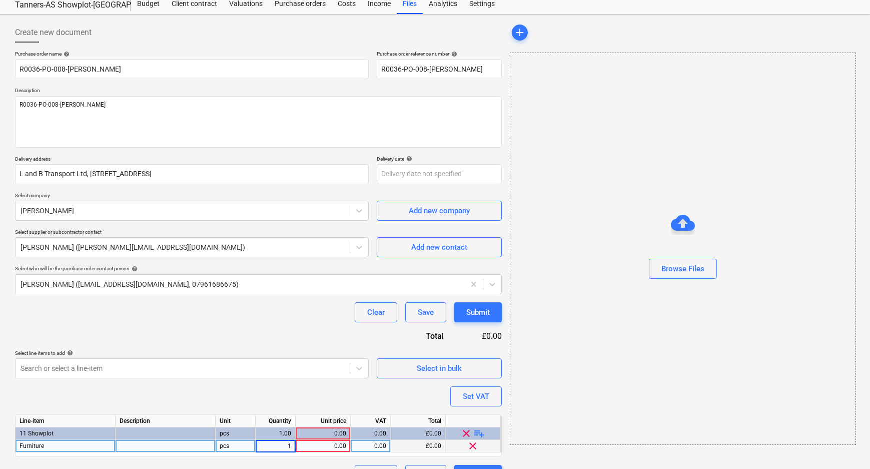
click at [332, 447] on div "0.00" at bounding box center [323, 446] width 47 height 13
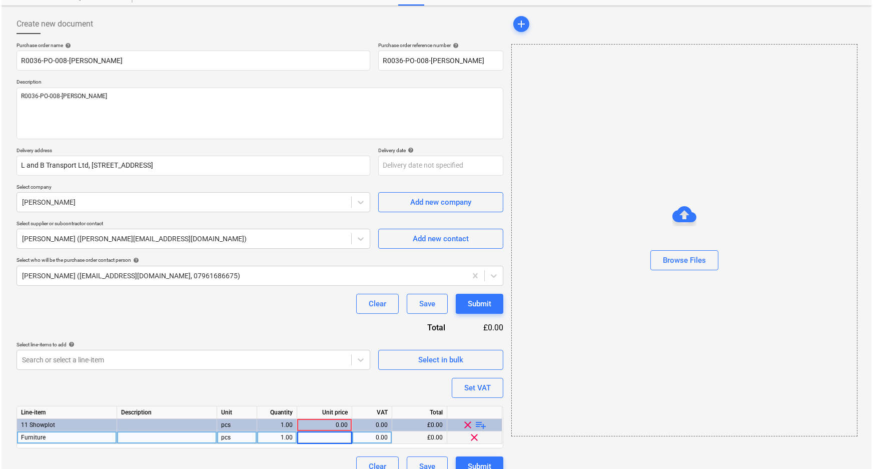
scroll to position [55, 0]
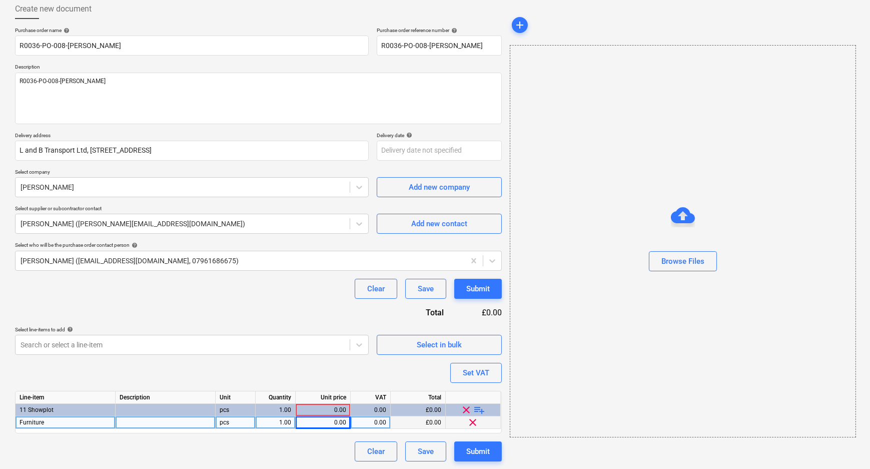
click at [340, 424] on div "0.00" at bounding box center [323, 422] width 47 height 13
click at [335, 449] on div "Clear Save Submit" at bounding box center [258, 451] width 487 height 20
click at [484, 445] on div "Submit" at bounding box center [478, 451] width 24 height 13
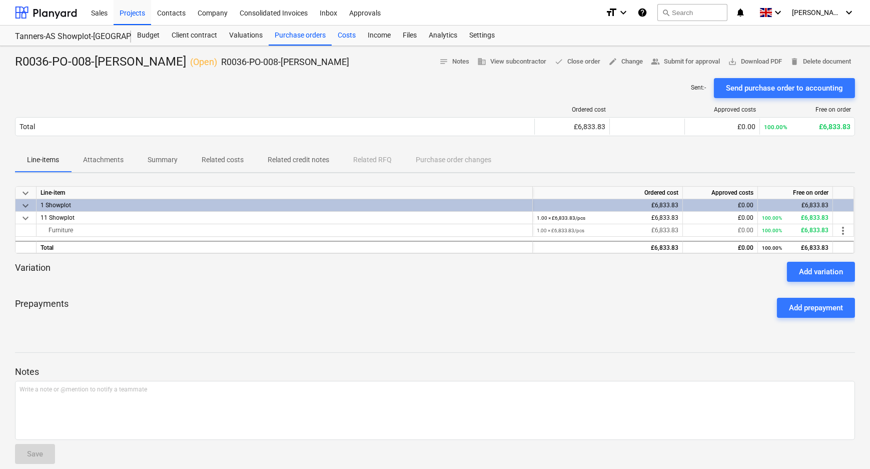
click at [343, 31] on div "Costs" at bounding box center [347, 36] width 30 height 20
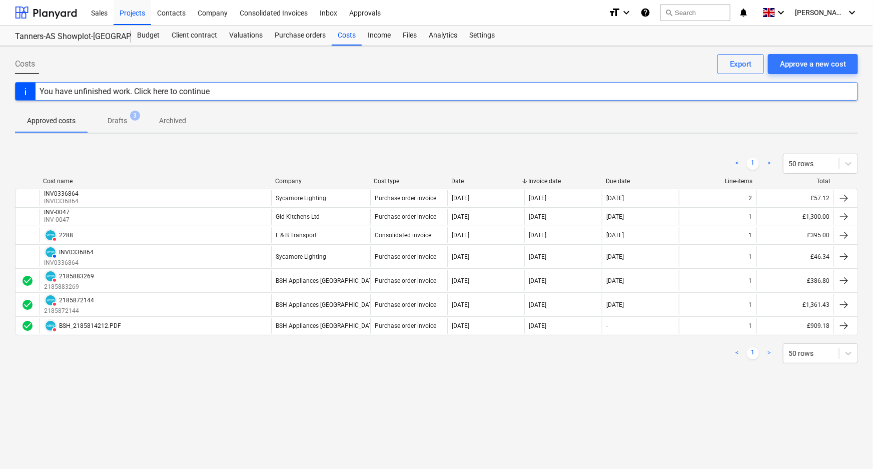
click at [449, 353] on div "< 1 > 50 rows" at bounding box center [436, 353] width 843 height 20
click at [838, 60] on div "Approve a new cost" at bounding box center [813, 64] width 66 height 13
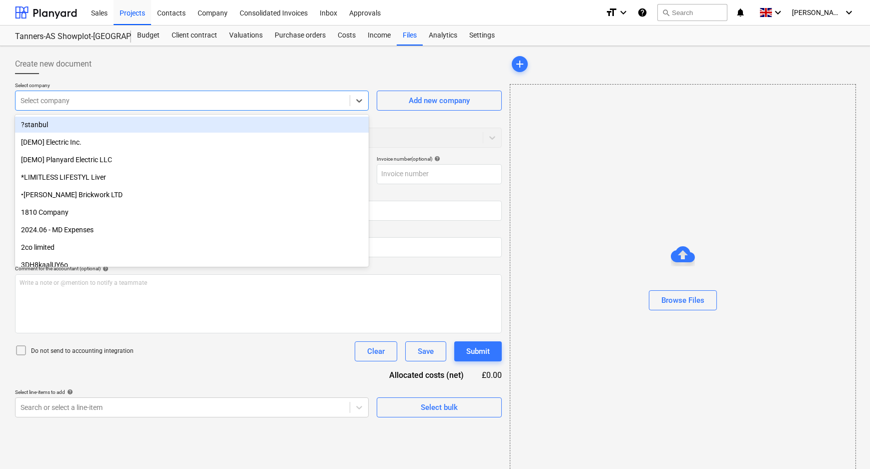
click at [320, 101] on div at bounding box center [183, 101] width 324 height 10
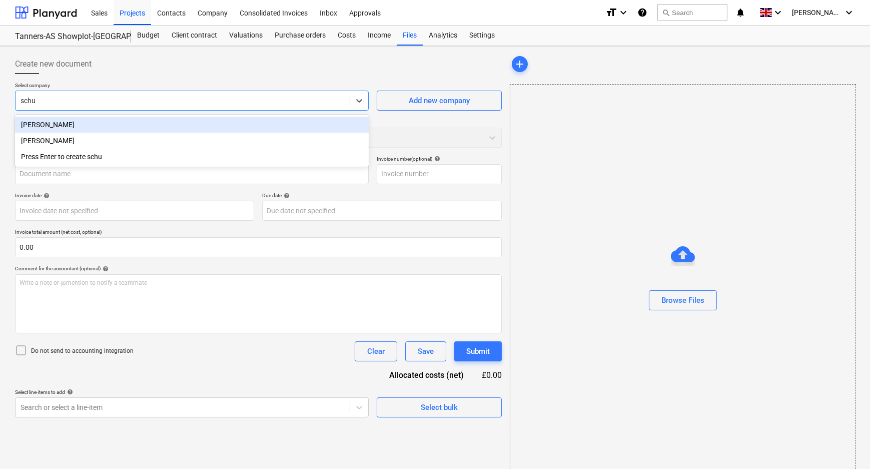
click at [215, 128] on div "[PERSON_NAME]" at bounding box center [192, 125] width 354 height 16
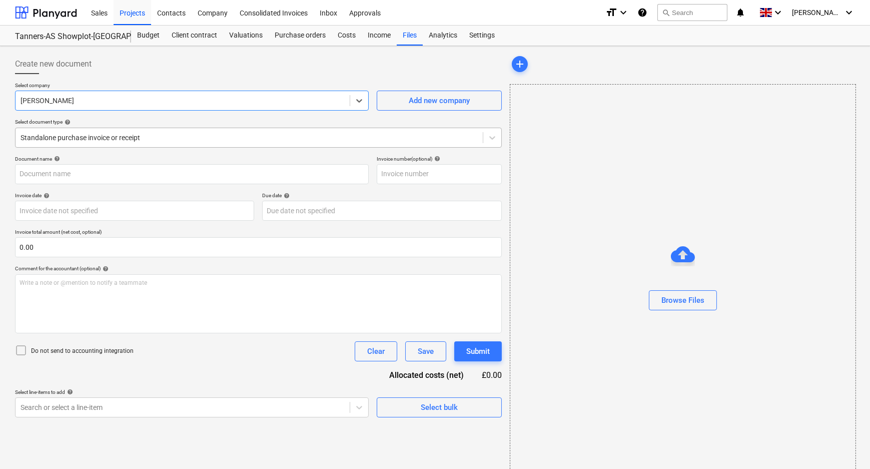
click at [186, 140] on div at bounding box center [249, 138] width 457 height 10
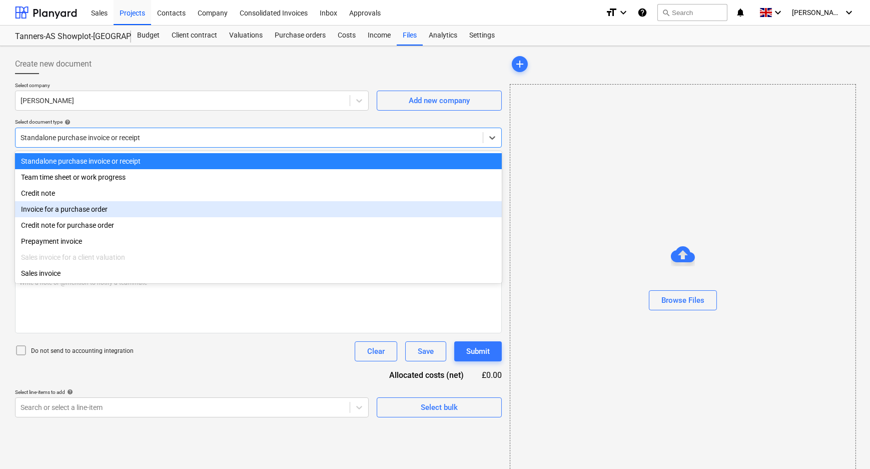
click at [77, 211] on div "Invoice for a purchase order" at bounding box center [258, 209] width 487 height 16
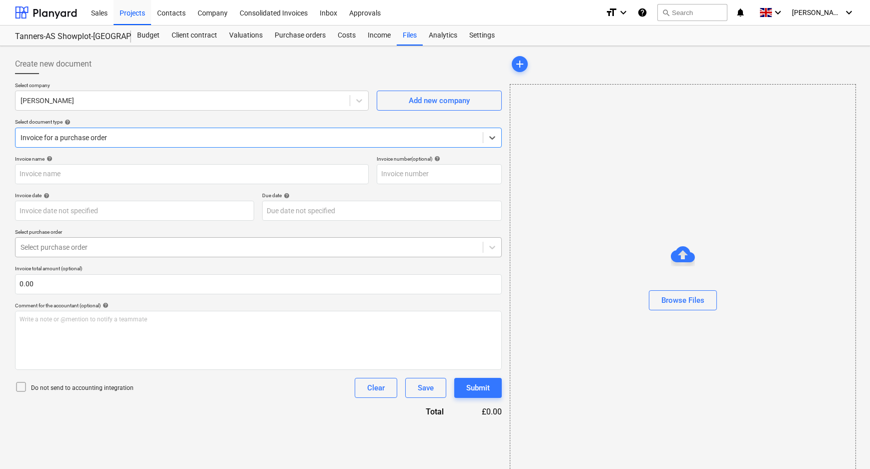
click at [79, 250] on div at bounding box center [249, 247] width 457 height 10
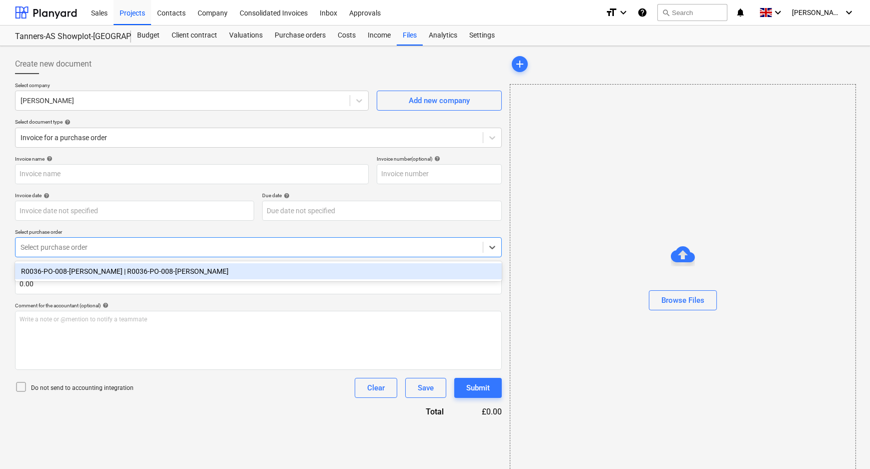
click at [85, 270] on div "R0036-PO-008-[PERSON_NAME] | R0036-PO-008-[PERSON_NAME]" at bounding box center [258, 271] width 487 height 16
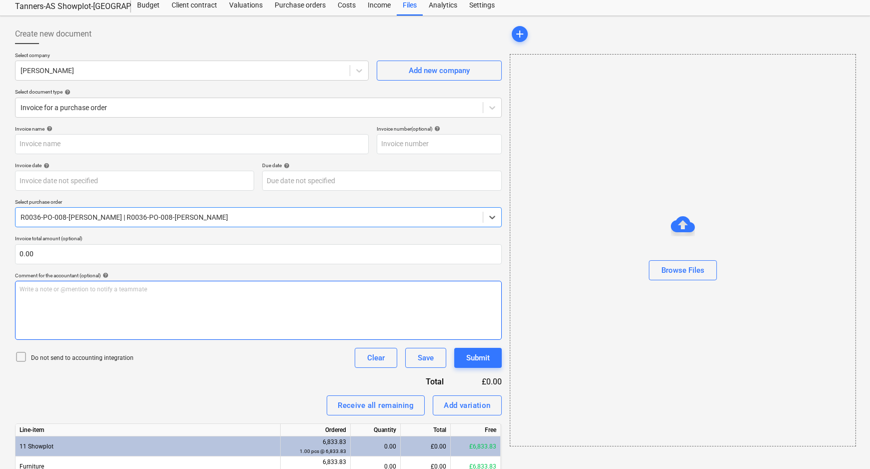
scroll to position [78, 0]
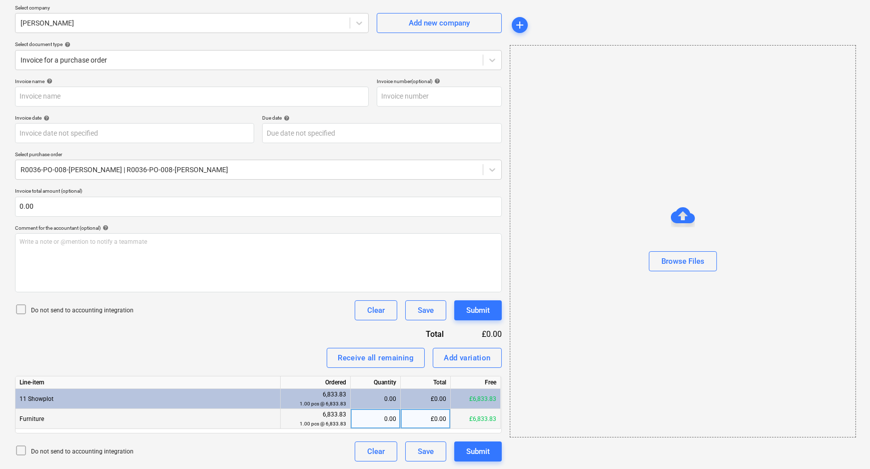
click at [392, 420] on div "0.00" at bounding box center [376, 419] width 42 height 20
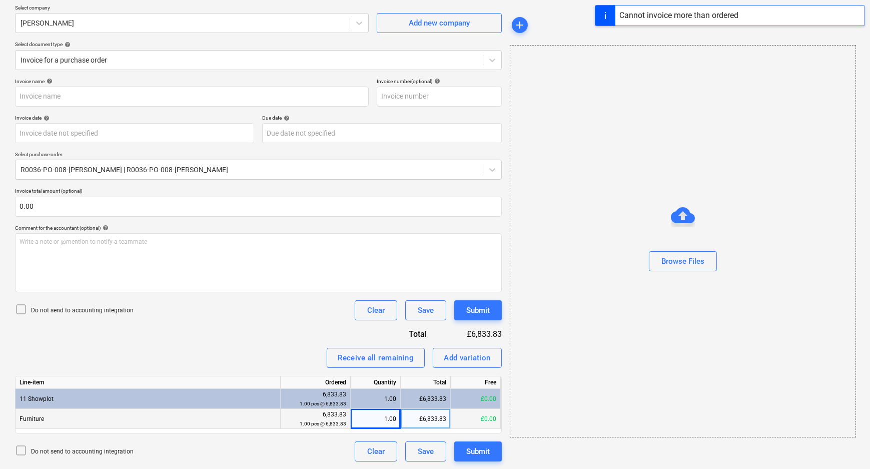
click at [427, 421] on div "£6,833.83" at bounding box center [426, 419] width 50 height 20
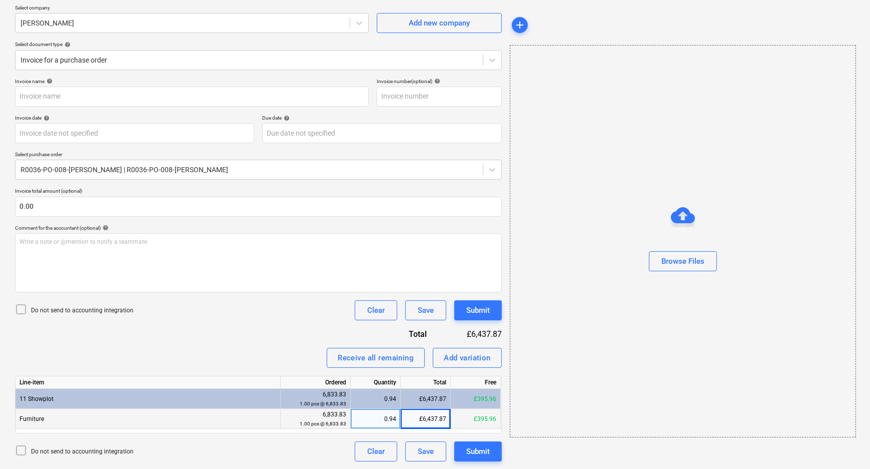
click at [440, 421] on div "£6,437.87" at bounding box center [426, 419] width 50 height 20
click at [441, 419] on input "6437.87" at bounding box center [426, 419] width 50 height 20
click at [442, 419] on input "6437.87" at bounding box center [426, 419] width 50 height 20
click at [305, 455] on div "Do not send to accounting integration Clear Save Submit" at bounding box center [258, 451] width 487 height 20
click at [113, 309] on p "Do not send to accounting integration" at bounding box center [82, 310] width 103 height 9
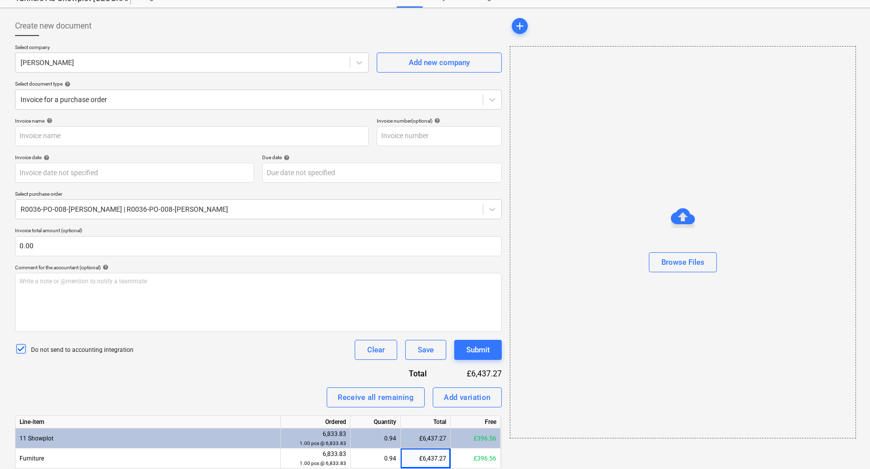
scroll to position [0, 0]
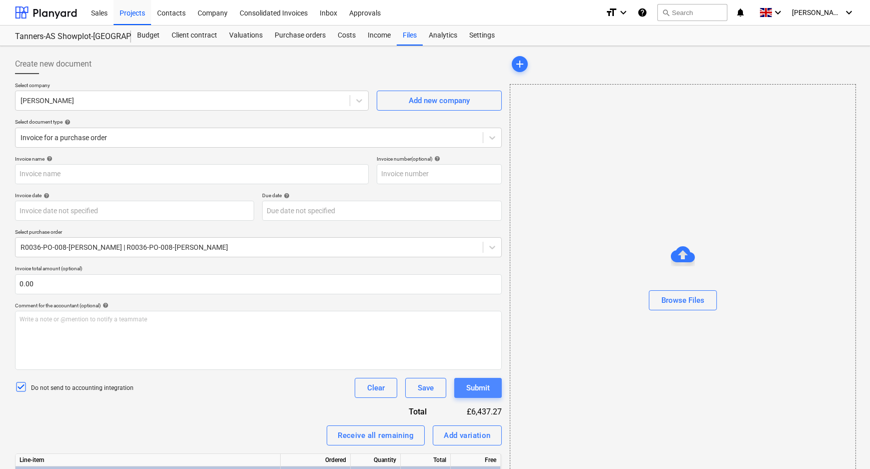
click at [473, 386] on div "Submit" at bounding box center [478, 387] width 24 height 13
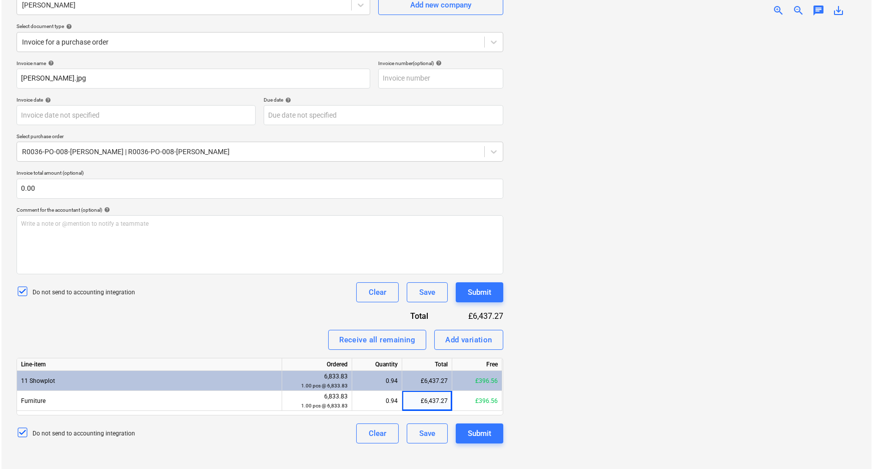
scroll to position [100, 0]
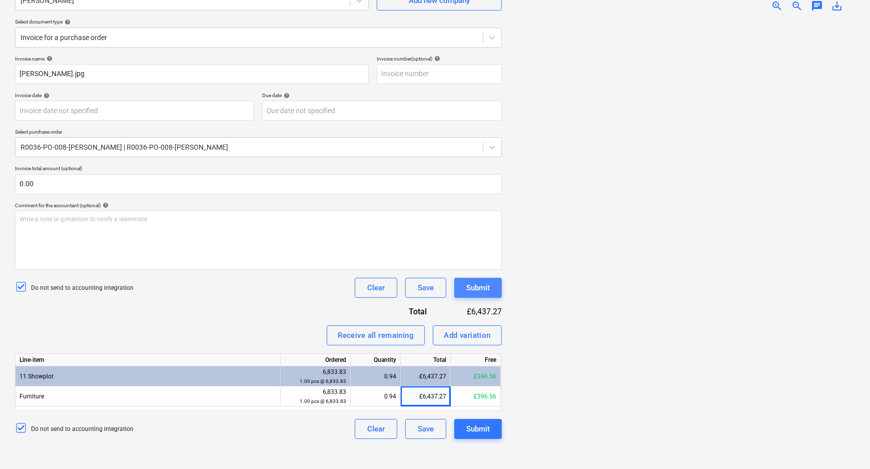
click at [467, 285] on div "Submit" at bounding box center [478, 287] width 24 height 13
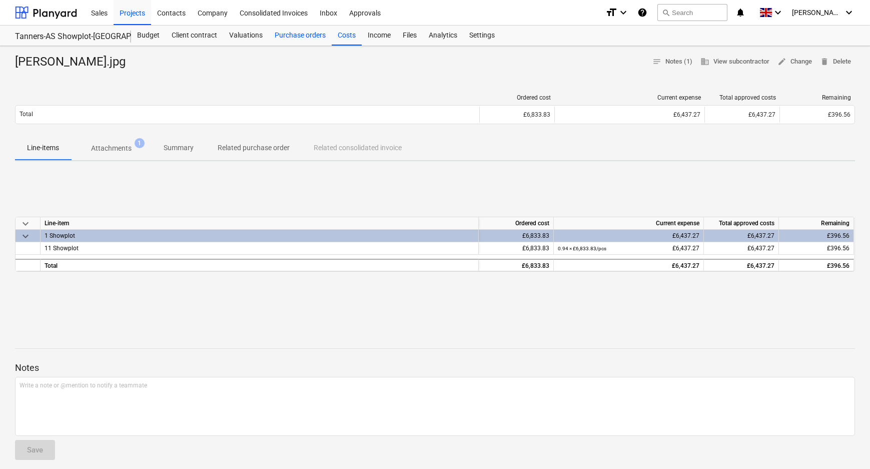
click at [313, 35] on div "Purchase orders" at bounding box center [300, 36] width 63 height 20
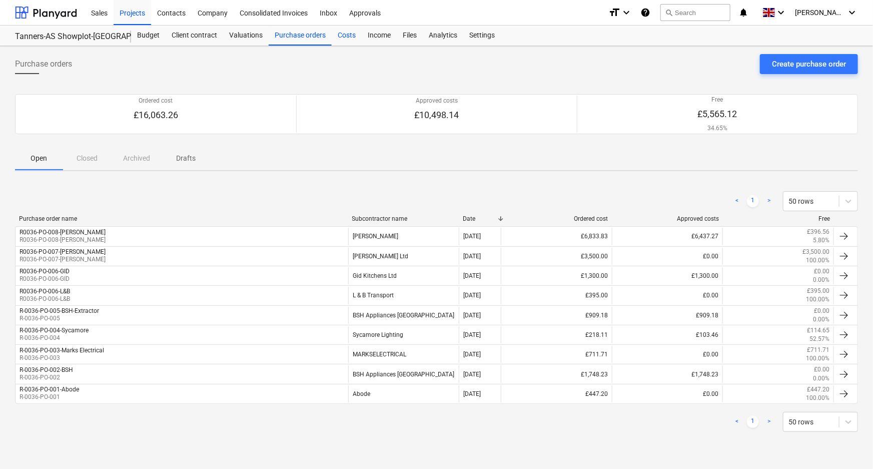
click at [352, 33] on div "Costs" at bounding box center [347, 36] width 30 height 20
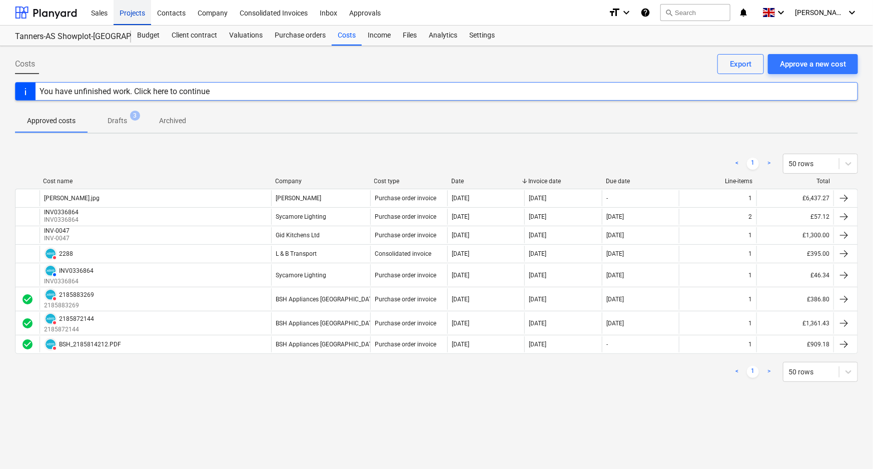
click at [141, 14] on div "Projects" at bounding box center [133, 12] width 38 height 26
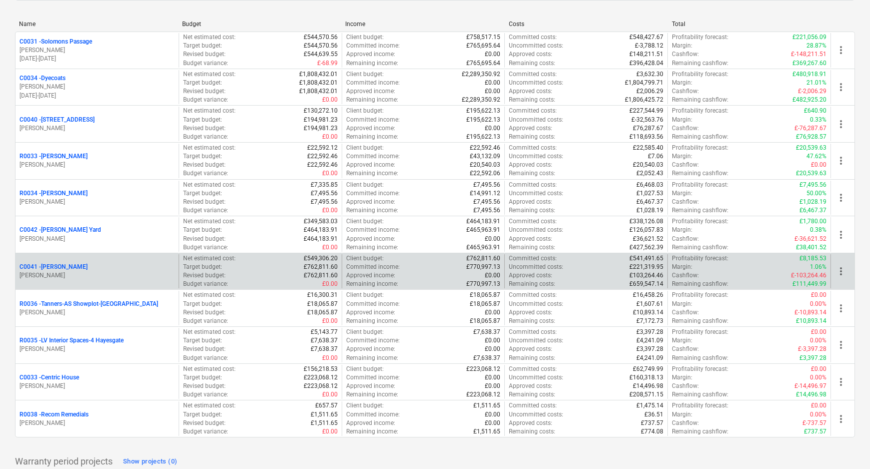
scroll to position [178, 0]
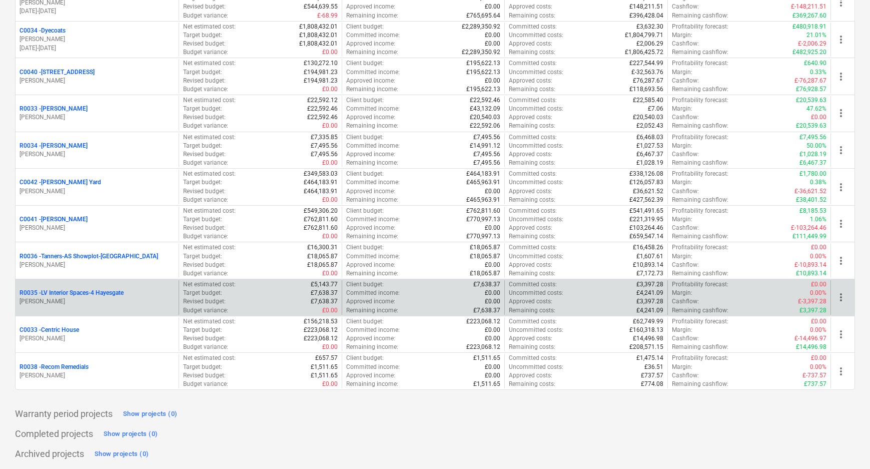
click at [76, 291] on p "R0035 - LV Interior Spaces-4 Hayesgate" at bounding box center [72, 293] width 104 height 9
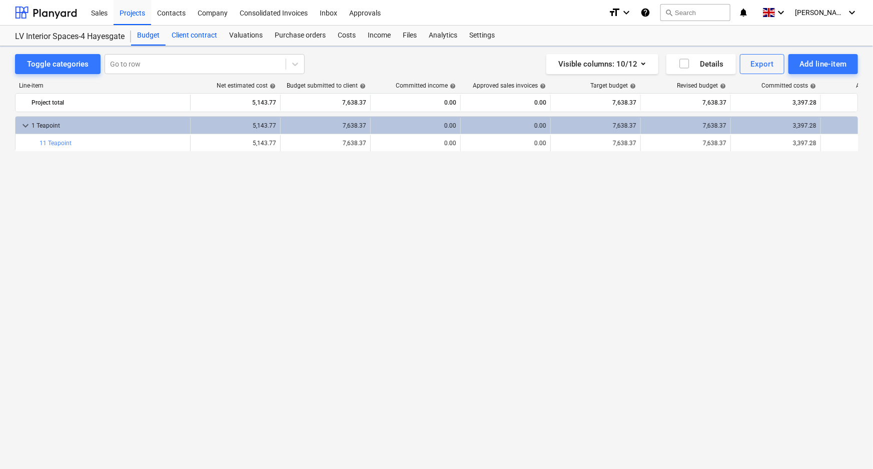
click at [201, 32] on div "Client contract" at bounding box center [195, 36] width 58 height 20
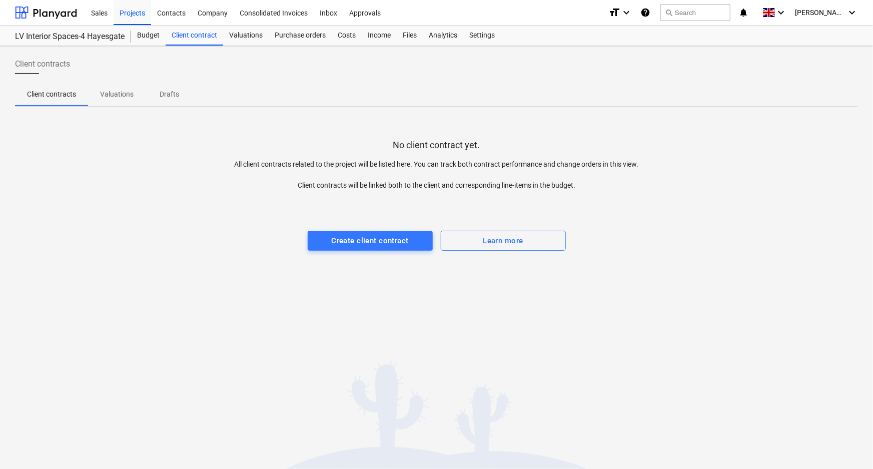
click at [355, 229] on div at bounding box center [436, 221] width 843 height 20
click at [355, 238] on div "Create client contract" at bounding box center [369, 240] width 77 height 13
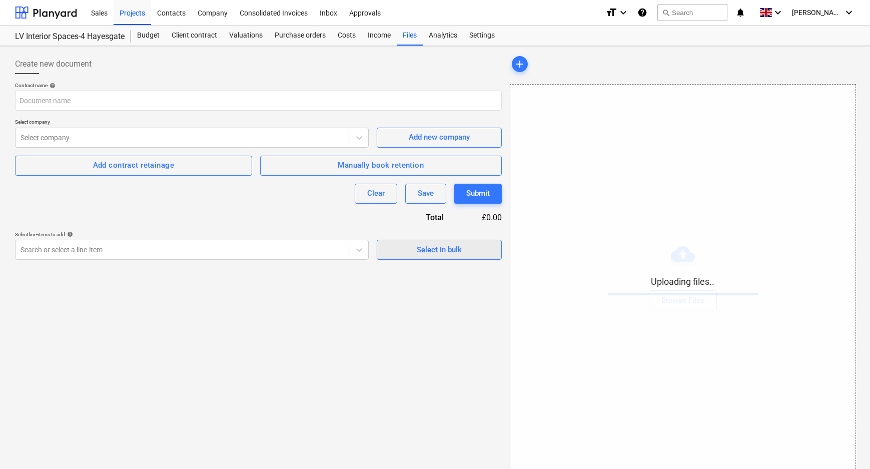
click at [400, 250] on span "Select in bulk" at bounding box center [439, 249] width 100 height 13
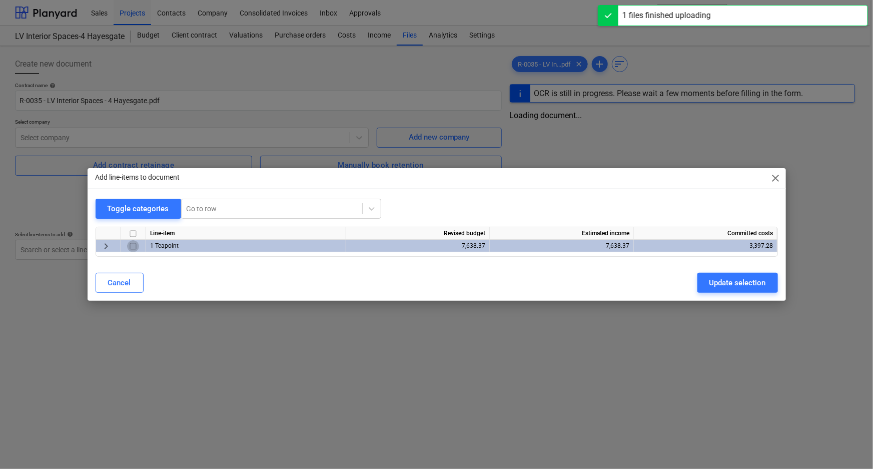
click at [130, 245] on input "checkbox" at bounding box center [133, 246] width 12 height 12
click at [760, 287] on div "Update selection" at bounding box center [737, 282] width 57 height 13
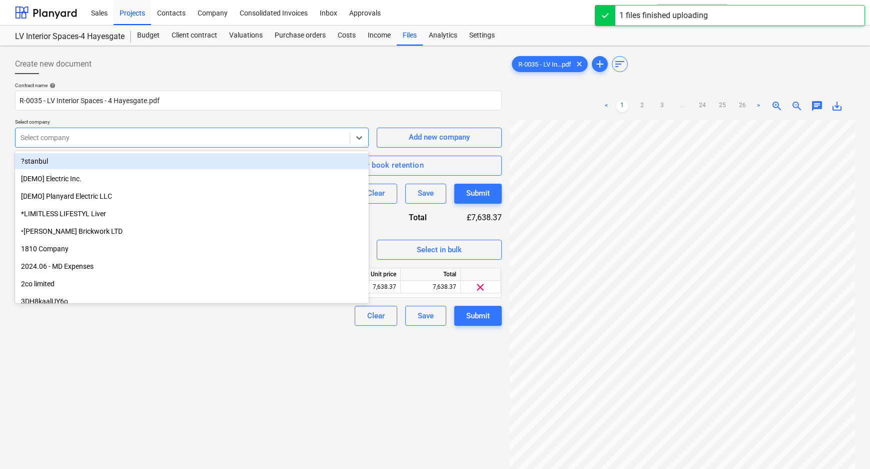
click at [332, 136] on div at bounding box center [183, 138] width 324 height 10
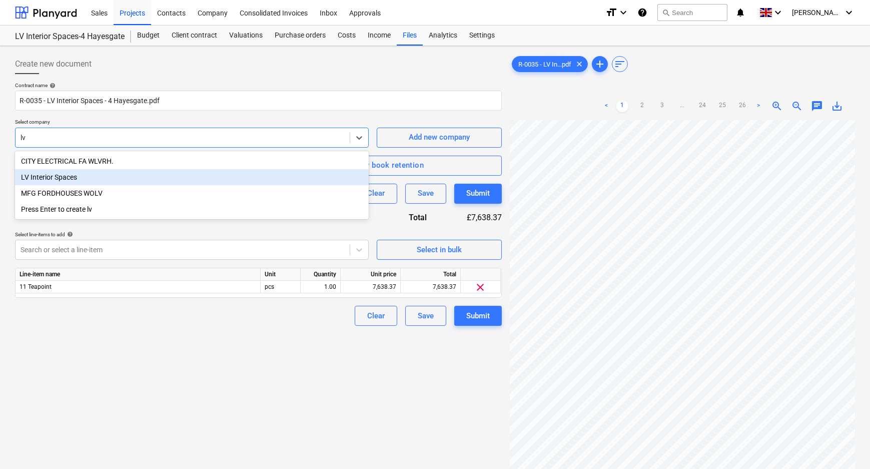
click at [153, 177] on div "LV Interior Spaces" at bounding box center [192, 177] width 354 height 16
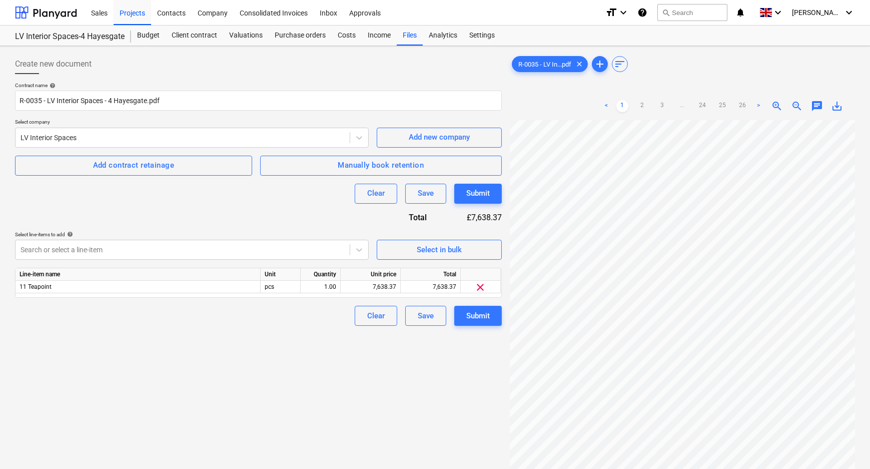
click at [299, 361] on div "Create new document Contract name help R-0035 - LV Interior Spaces - 4 Hayesgat…" at bounding box center [258, 307] width 495 height 515
click at [475, 317] on div "Submit" at bounding box center [478, 315] width 24 height 13
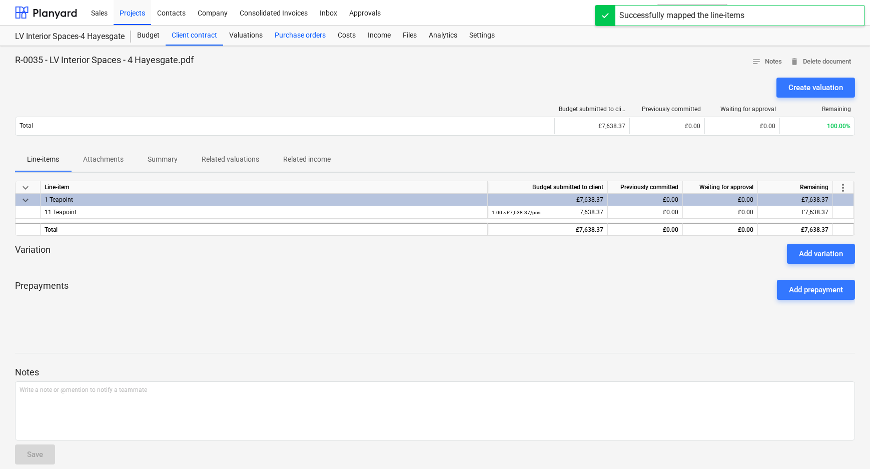
click at [316, 35] on div "Purchase orders" at bounding box center [300, 36] width 63 height 20
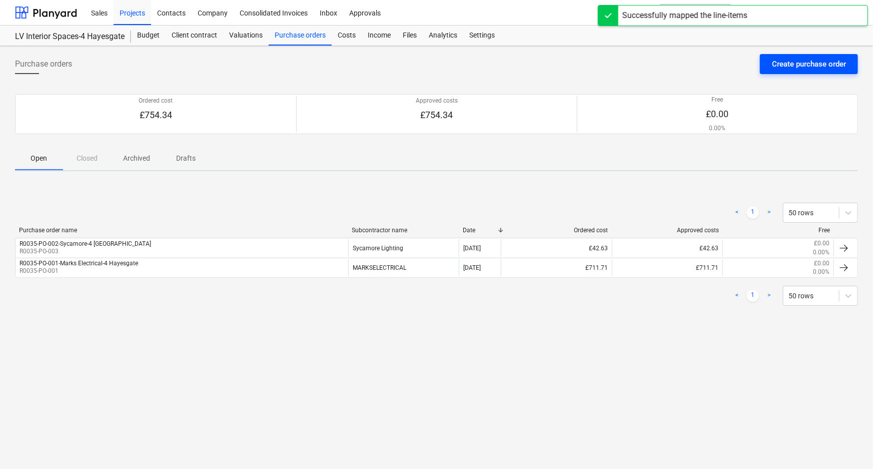
click at [798, 69] on div "Create purchase order" at bounding box center [809, 64] width 74 height 13
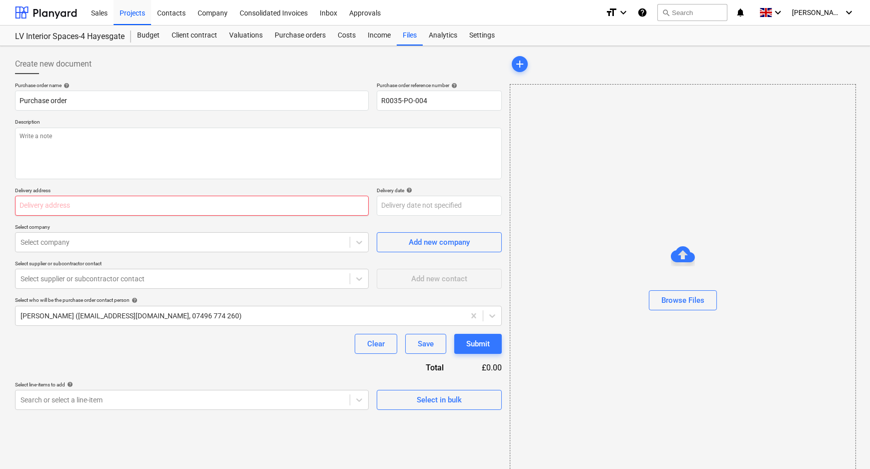
click at [104, 210] on input "text" at bounding box center [192, 206] width 354 height 20
paste input "[STREET_ADDRESS]"
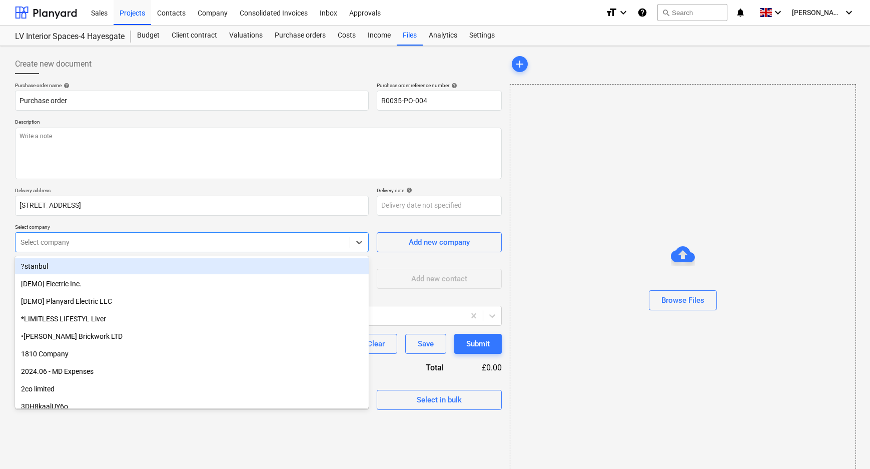
click at [176, 243] on div at bounding box center [183, 242] width 324 height 10
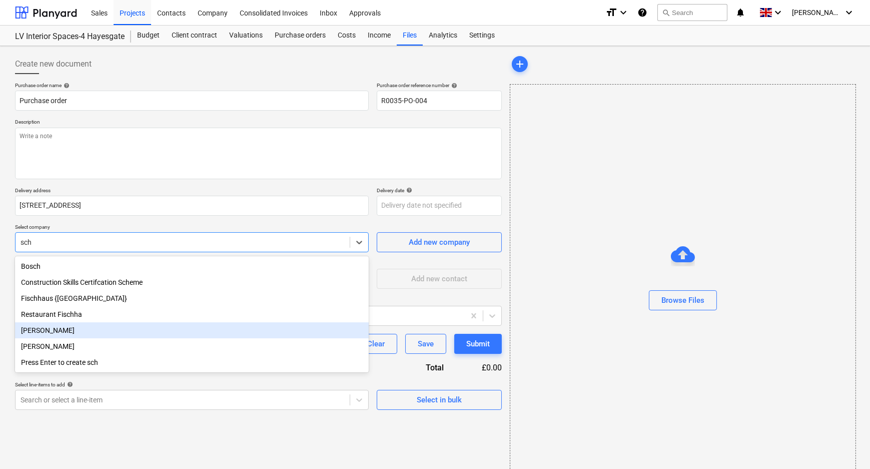
click at [149, 333] on div "[PERSON_NAME]" at bounding box center [192, 330] width 354 height 16
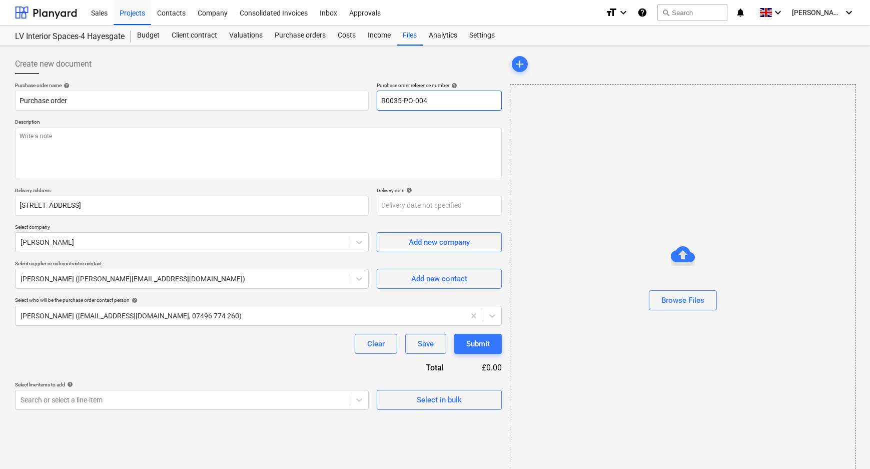
click at [447, 104] on input "R0035-PO-004" at bounding box center [439, 101] width 125 height 20
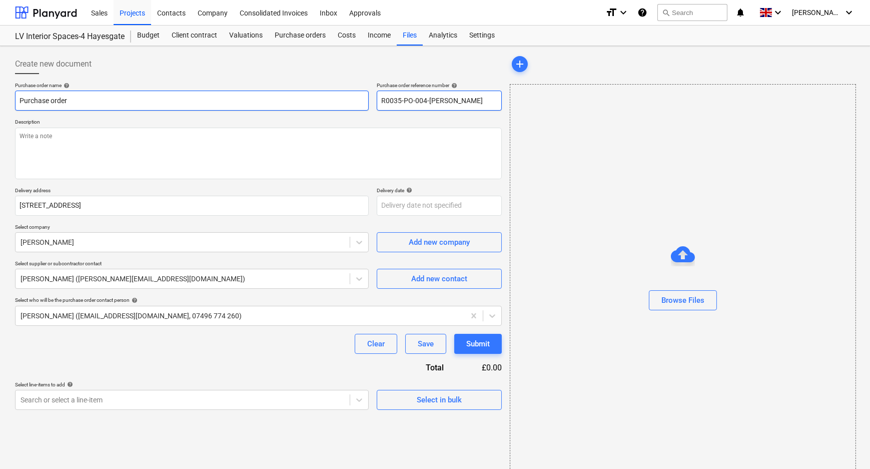
drag, startPoint x: 492, startPoint y: 100, endPoint x: 320, endPoint y: 92, distance: 171.8
click at [325, 93] on div "Purchase order name help Purchase order Purchase order reference number help R0…" at bounding box center [258, 96] width 487 height 29
drag, startPoint x: 121, startPoint y: 99, endPoint x: 8, endPoint y: 99, distance: 113.1
click at [8, 99] on div "Create new document Purchase order name help Purchase order Purchase order refe…" at bounding box center [435, 265] width 870 height 438
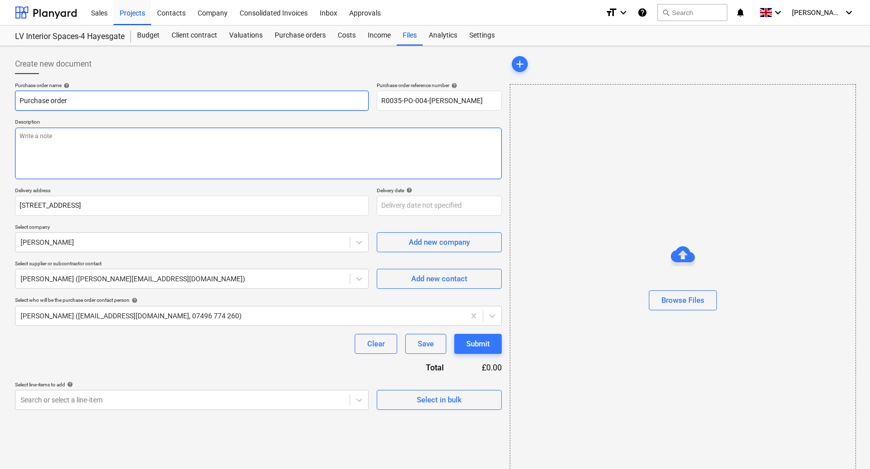
paste input "R0035-PO-004-Schuell"
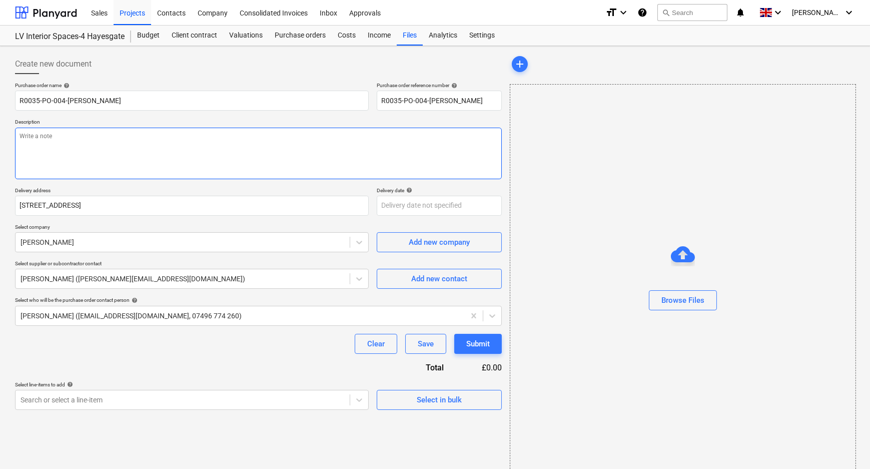
click at [118, 140] on textarea at bounding box center [258, 154] width 487 height 52
paste textarea "R0035-PO-004-[PERSON_NAME]"
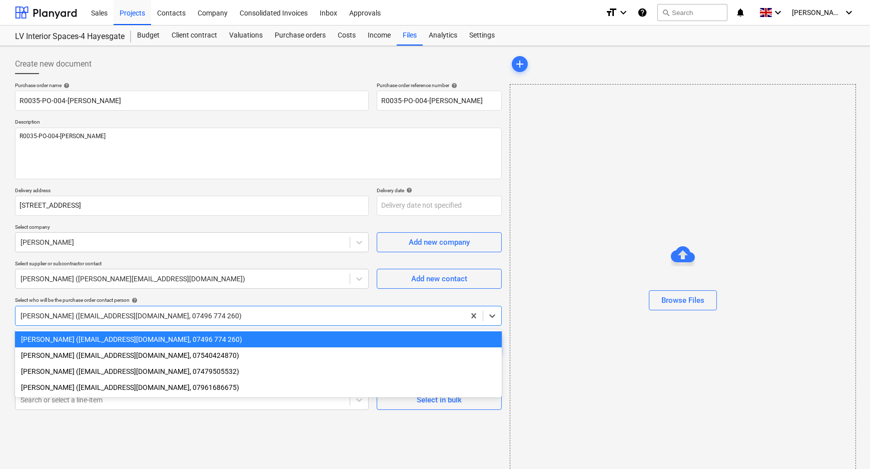
click at [335, 319] on div at bounding box center [240, 316] width 439 height 10
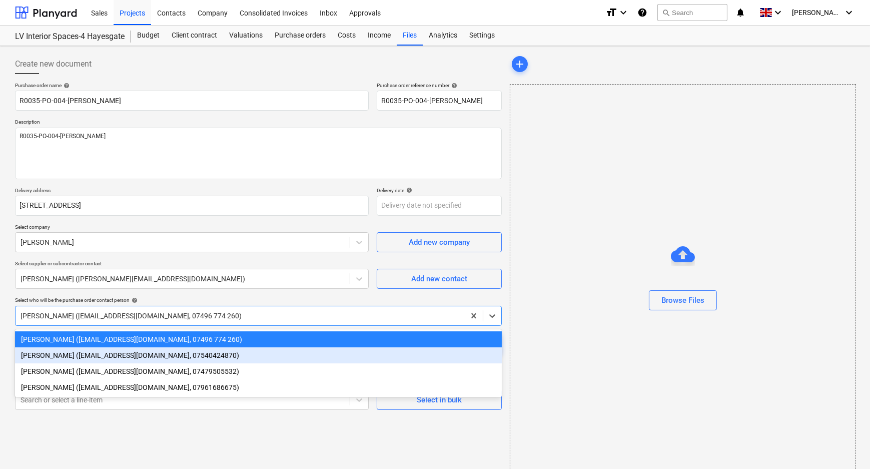
click at [184, 357] on div "[PERSON_NAME] ([EMAIL_ADDRESS][DOMAIN_NAME], 07540424870)" at bounding box center [258, 355] width 487 height 16
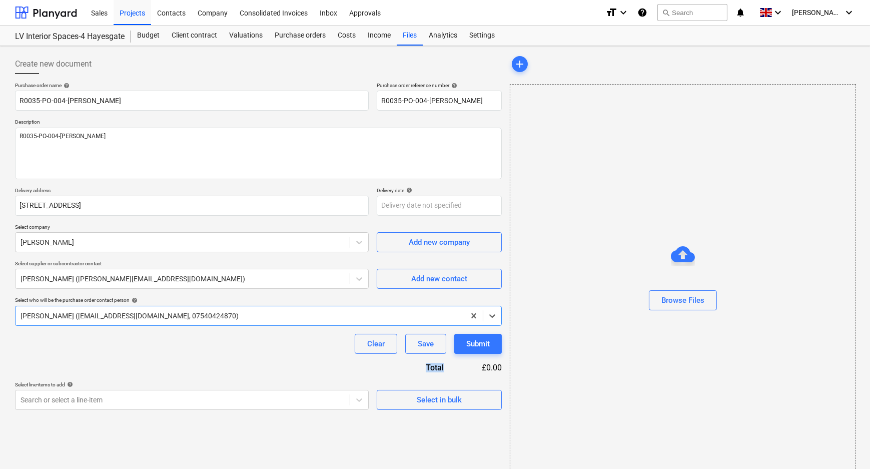
click at [184, 357] on div "Purchase order name help R0035-PO-004-[PERSON_NAME] Purchase order reference nu…" at bounding box center [258, 246] width 487 height 328
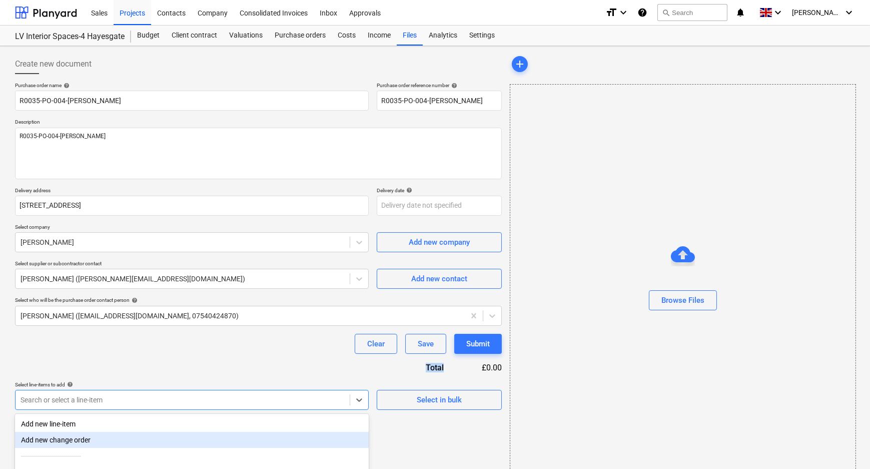
scroll to position [32, 0]
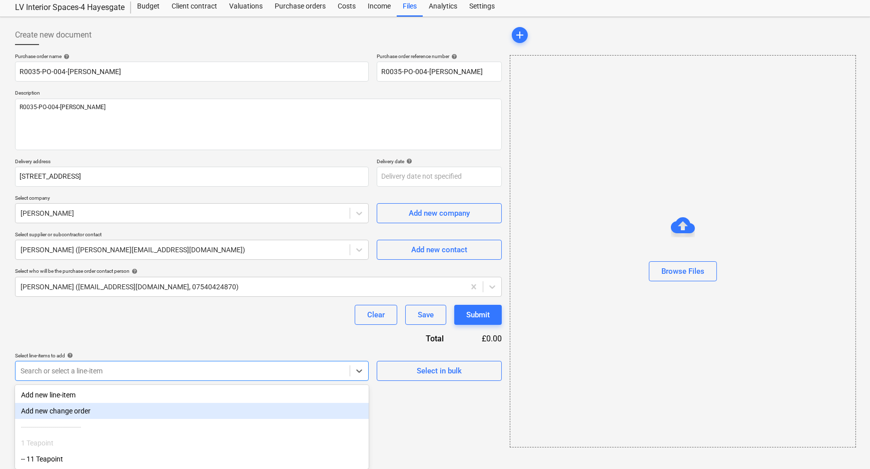
click at [186, 405] on body "Sales Projects Contacts Company Consolidated Invoices Inbox Approvals format_si…" at bounding box center [435, 205] width 870 height 469
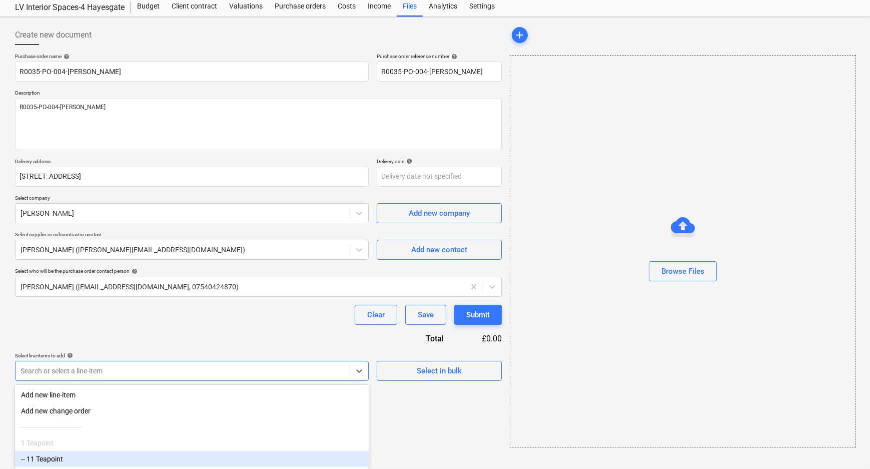
click at [166, 456] on div "-- 11 Teapoint" at bounding box center [192, 459] width 354 height 16
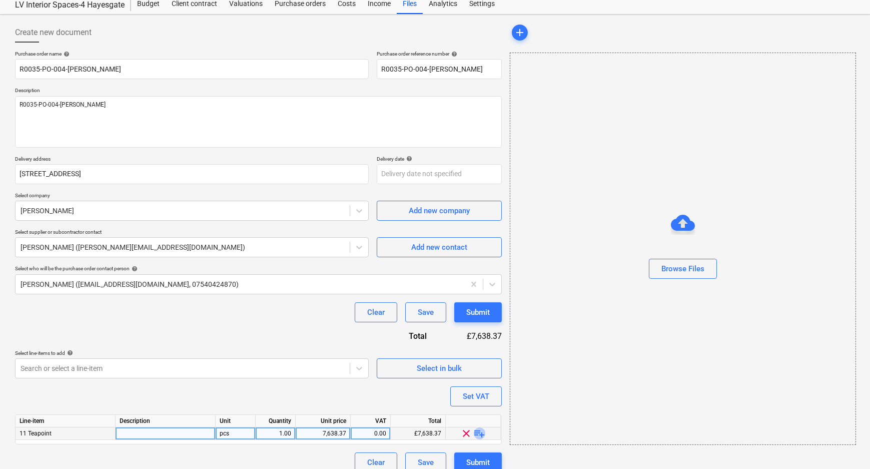
click at [481, 430] on span "playlist_add" at bounding box center [480, 433] width 12 height 12
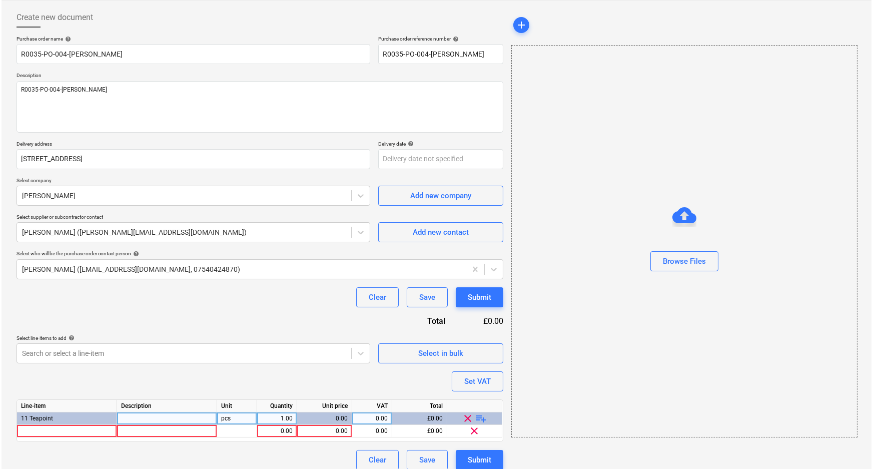
scroll to position [55, 0]
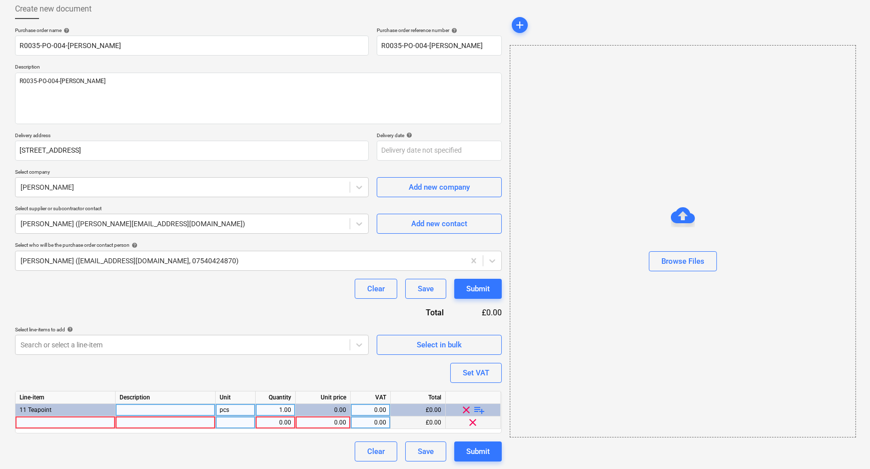
click at [106, 425] on div at bounding box center [66, 422] width 100 height 13
click at [185, 427] on div at bounding box center [166, 422] width 100 height 13
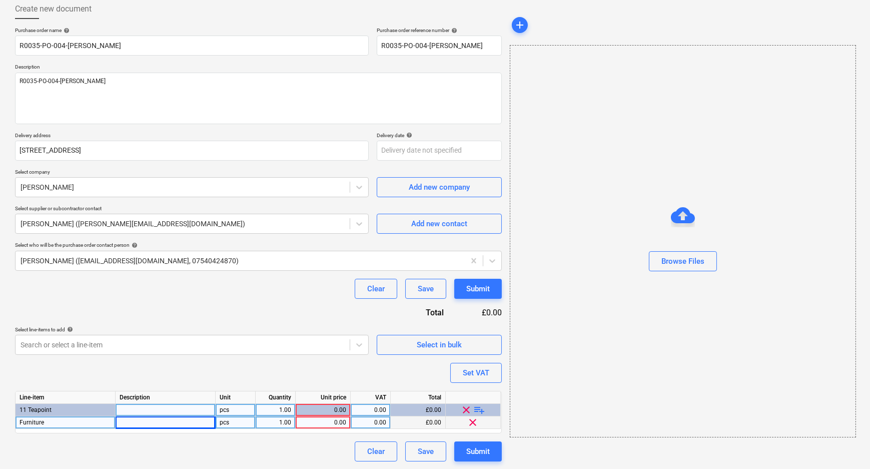
click at [312, 424] on div "0.00" at bounding box center [323, 422] width 47 height 13
click at [327, 429] on div "Line-item Description Unit Quantity Unit price VAT Total 11 Teapoint pcs 1.00 0…" at bounding box center [258, 412] width 487 height 43
click at [338, 422] on div "0.00" at bounding box center [323, 422] width 47 height 13
click at [331, 444] on div "Clear Save Submit" at bounding box center [258, 451] width 487 height 20
click at [493, 449] on button "Submit" at bounding box center [478, 451] width 48 height 20
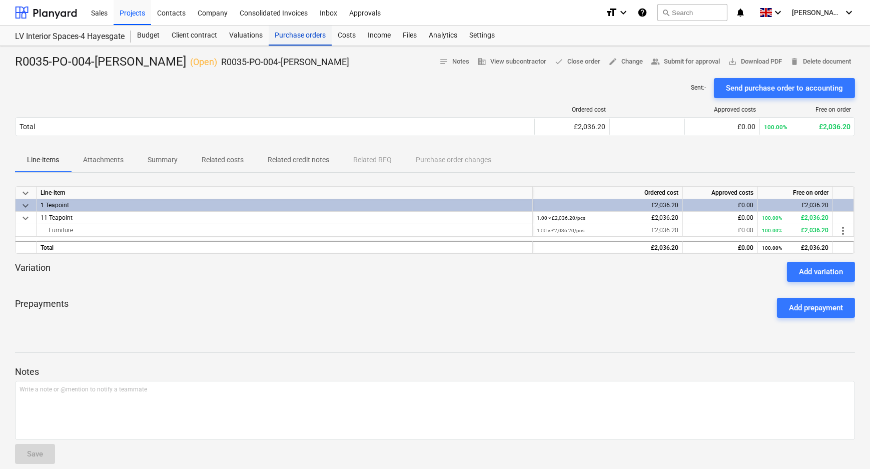
click at [290, 34] on div "Purchase orders" at bounding box center [300, 36] width 63 height 20
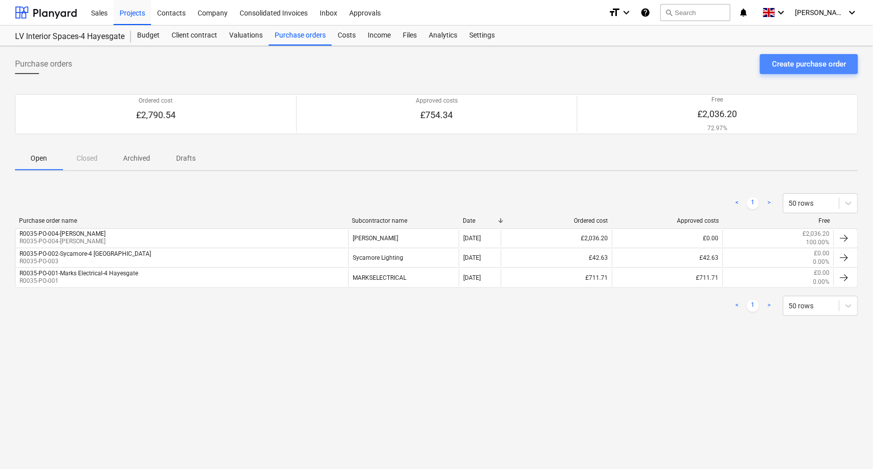
click at [828, 64] on div "Create purchase order" at bounding box center [809, 64] width 74 height 13
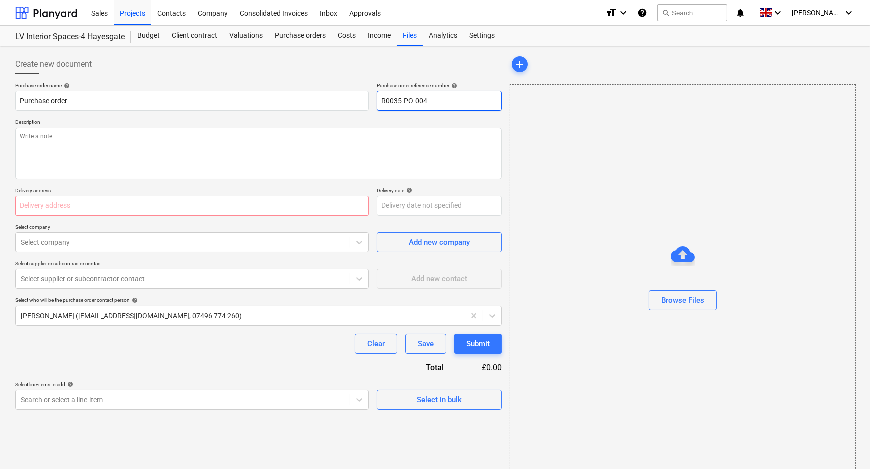
click at [435, 103] on input "R0035-PO-004" at bounding box center [439, 101] width 125 height 20
drag, startPoint x: 450, startPoint y: 100, endPoint x: 215, endPoint y: 121, distance: 235.6
click at [350, 97] on div "Purchase order name help Purchase order Purchase order reference number help R0…" at bounding box center [258, 96] width 487 height 29
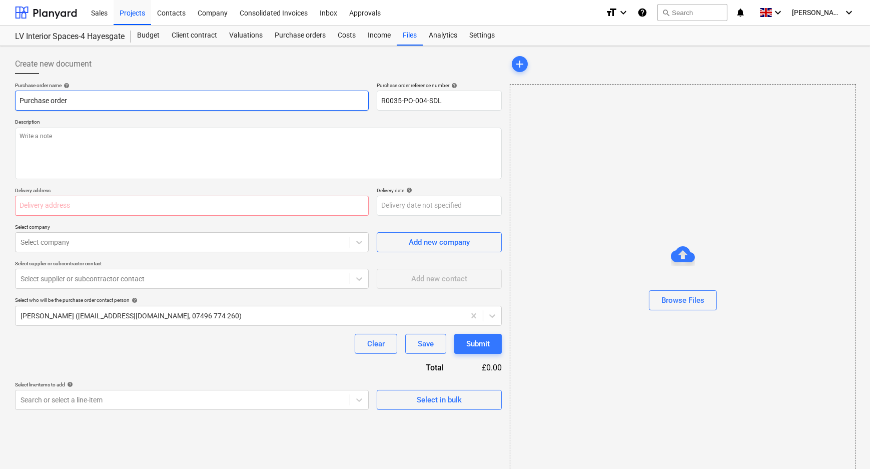
drag, startPoint x: 128, startPoint y: 100, endPoint x: -20, endPoint y: 100, distance: 147.1
click at [0, 100] on html "Sales Projects Contacts Company Consolidated Invoices Inbox Approvals format_si…" at bounding box center [435, 234] width 870 height 469
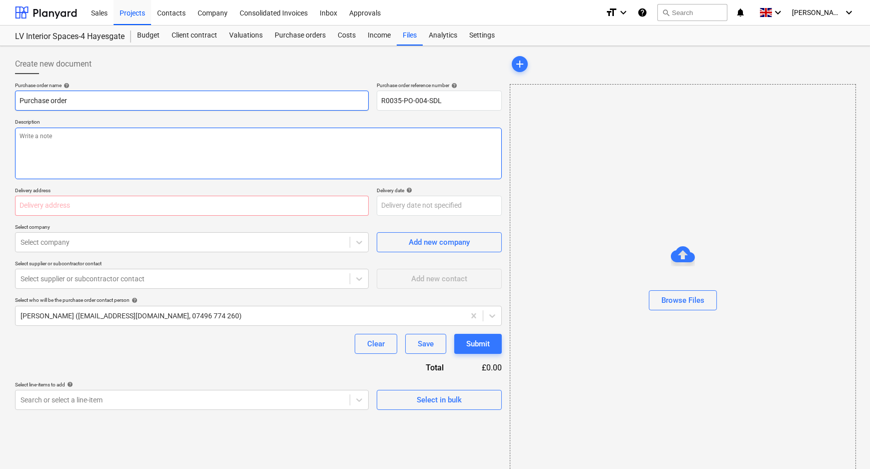
paste input "R0035-PO-004-SDL"
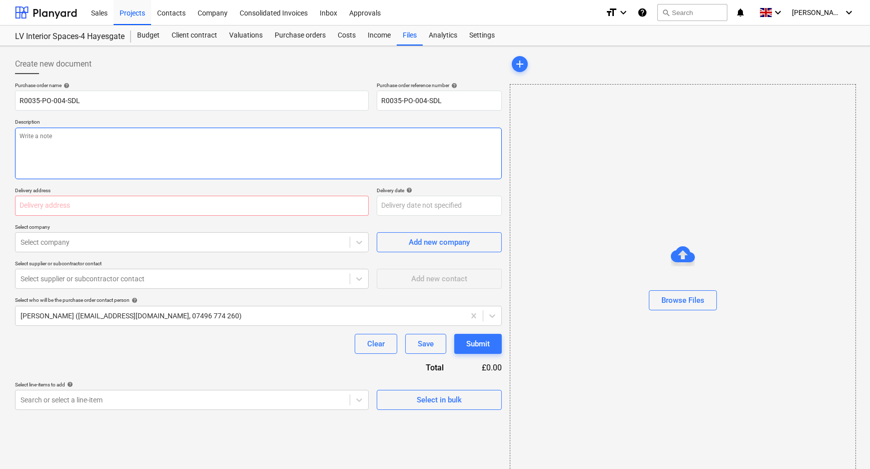
click at [80, 165] on textarea at bounding box center [258, 154] width 487 height 52
paste textarea "R0035-PO-004-SDL"
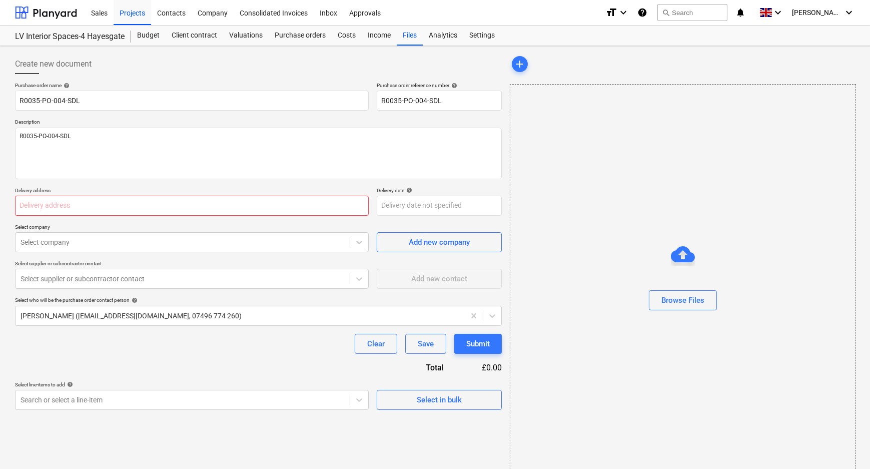
click at [64, 206] on input "text" at bounding box center [192, 206] width 354 height 20
paste input "[STREET_ADDRESS]"
click at [168, 241] on div at bounding box center [183, 242] width 324 height 10
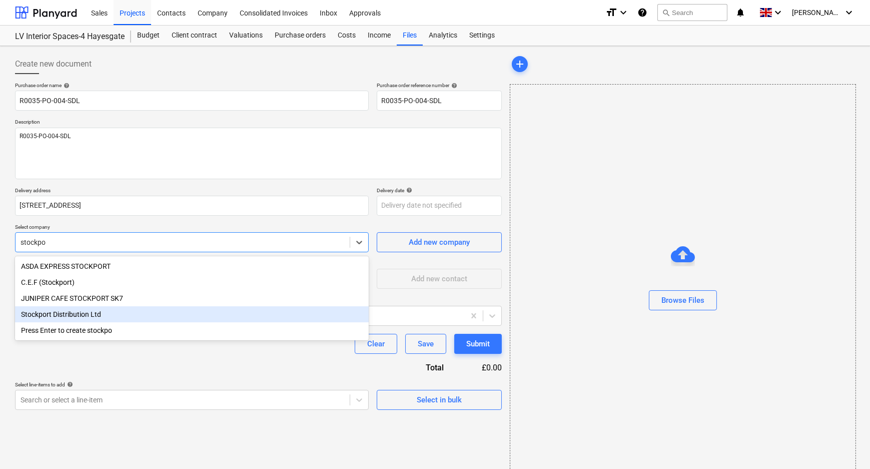
click at [165, 318] on div "Stockport Distribution Ltd" at bounding box center [192, 314] width 354 height 16
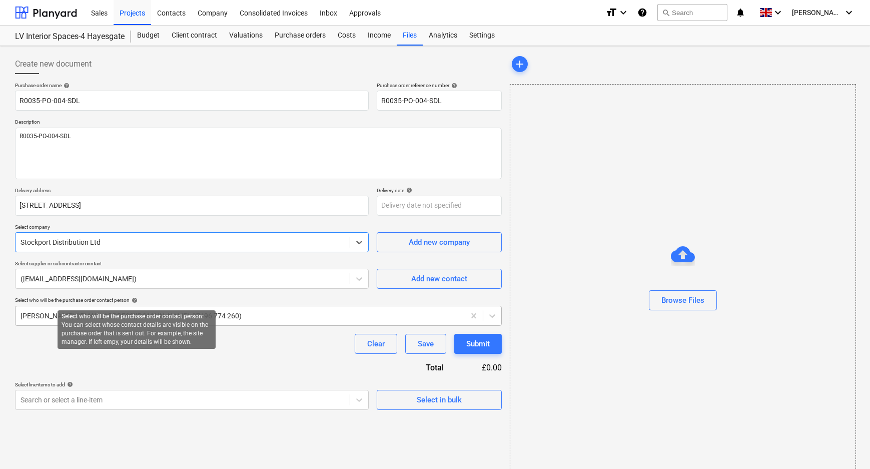
click at [136, 312] on div at bounding box center [240, 316] width 439 height 10
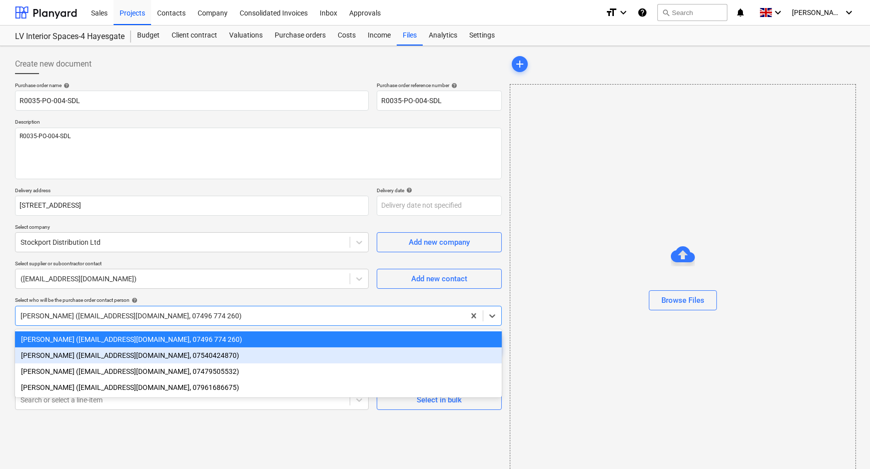
click at [87, 355] on div "[PERSON_NAME] ([EMAIL_ADDRESS][DOMAIN_NAME], 07540424870)" at bounding box center [258, 355] width 487 height 16
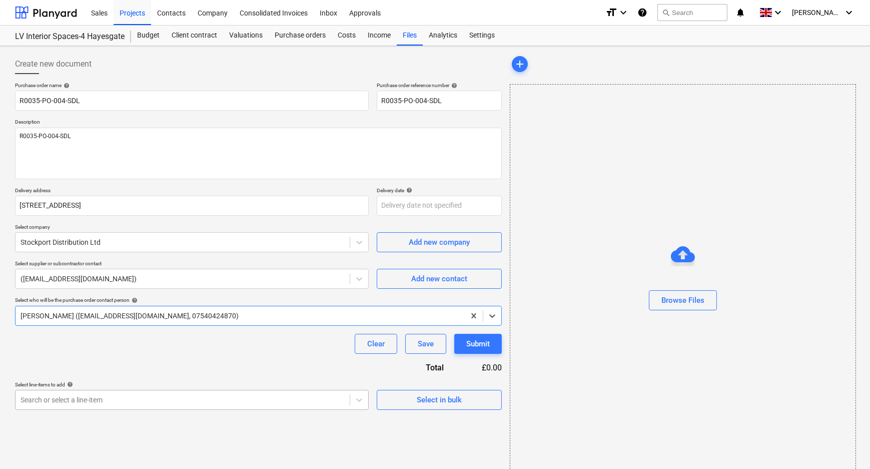
click at [103, 394] on body "Sales Projects Contacts Company Consolidated Invoices Inbox Approvals format_si…" at bounding box center [435, 234] width 870 height 469
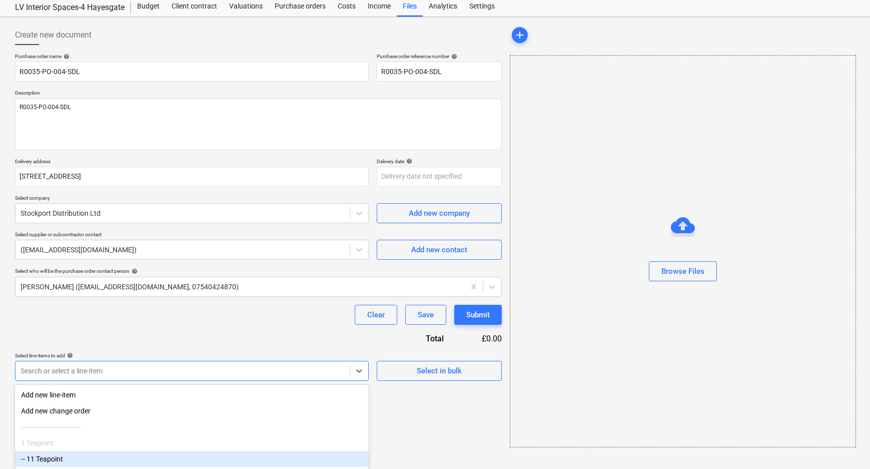
click at [104, 455] on div "-- 11 Teapoint" at bounding box center [192, 459] width 354 height 16
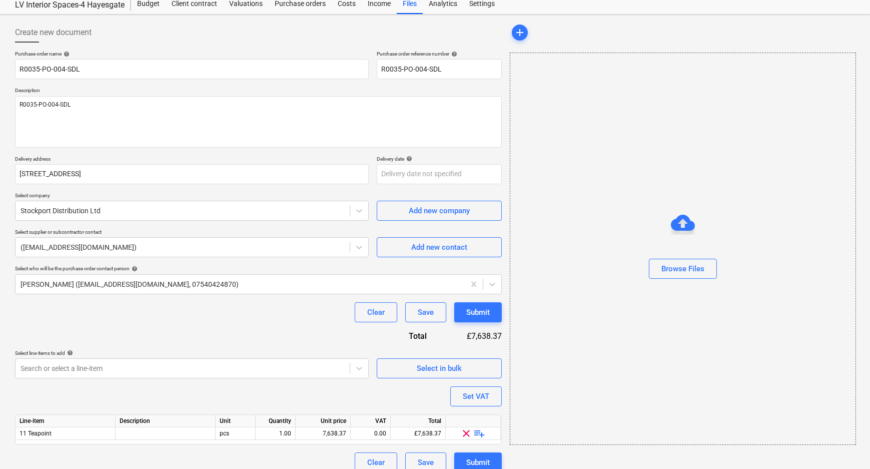
click at [483, 432] on span "playlist_add" at bounding box center [480, 433] width 12 height 12
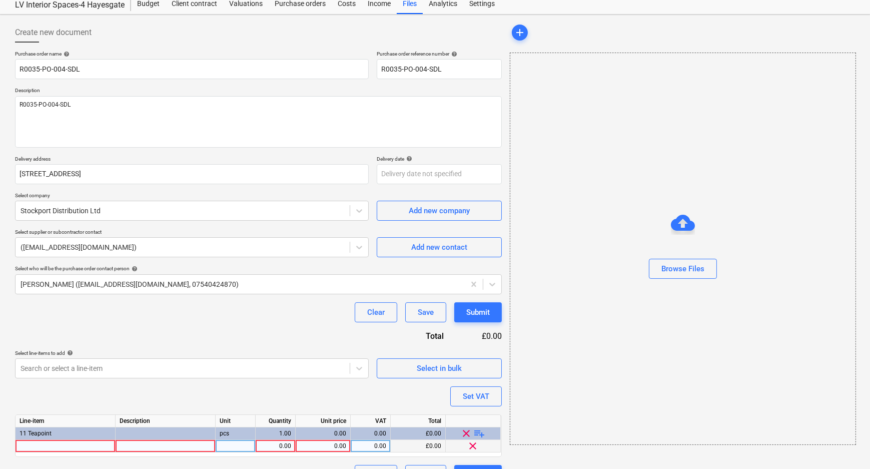
click at [73, 441] on div at bounding box center [66, 446] width 100 height 13
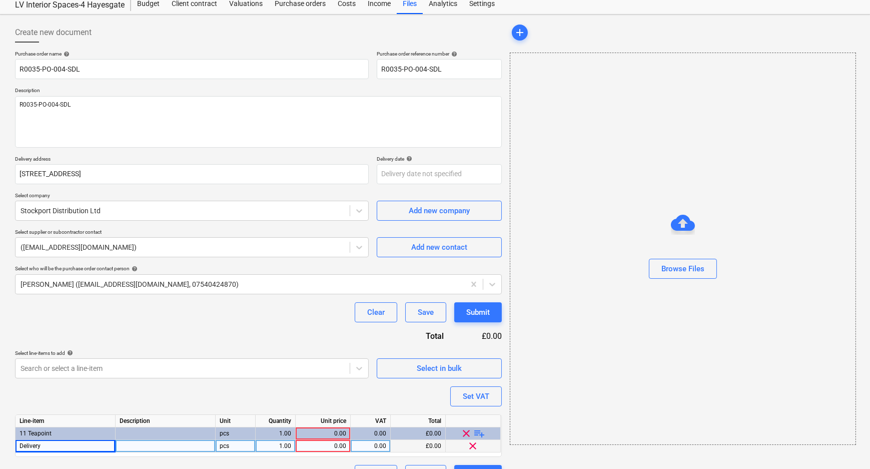
drag, startPoint x: 287, startPoint y: 447, endPoint x: 309, endPoint y: 445, distance: 21.6
click at [291, 446] on div "1.00" at bounding box center [276, 446] width 32 height 13
click at [332, 445] on div "0.00" at bounding box center [323, 446] width 47 height 13
click at [335, 447] on div "0.00" at bounding box center [323, 446] width 47 height 13
click at [332, 397] on div "Purchase order name help R0035-PO-004-SDL Purchase order reference number help …" at bounding box center [258, 268] width 487 height 434
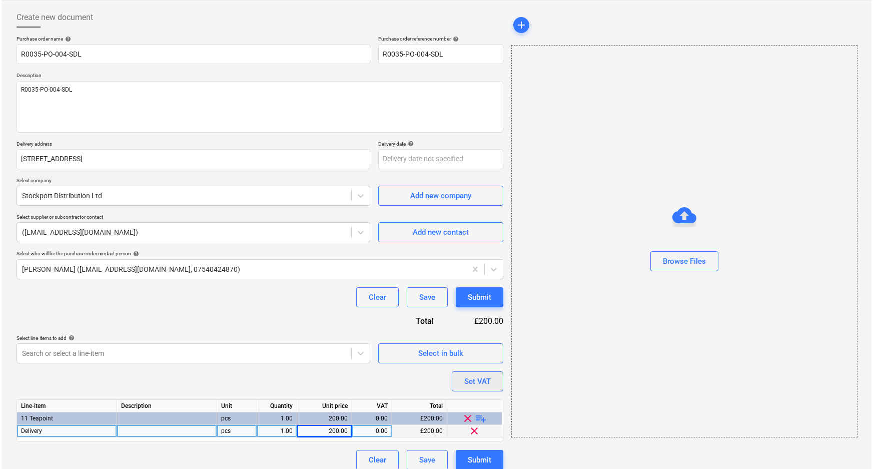
scroll to position [55, 0]
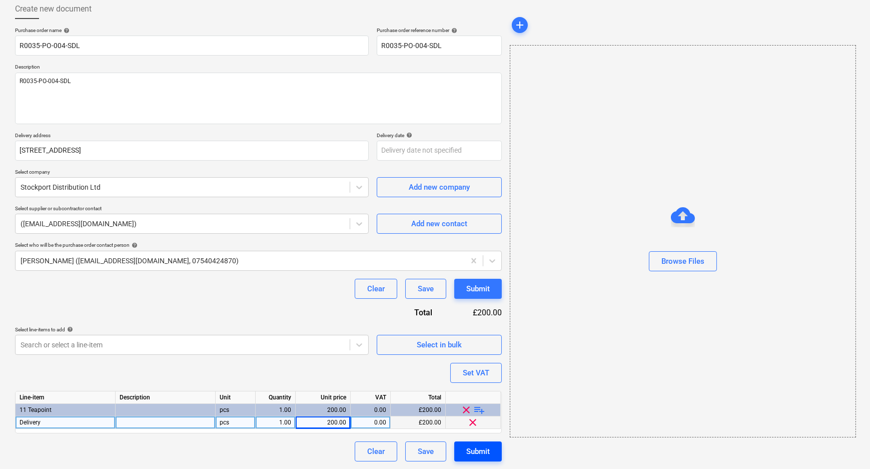
click at [460, 445] on button "Submit" at bounding box center [478, 451] width 48 height 20
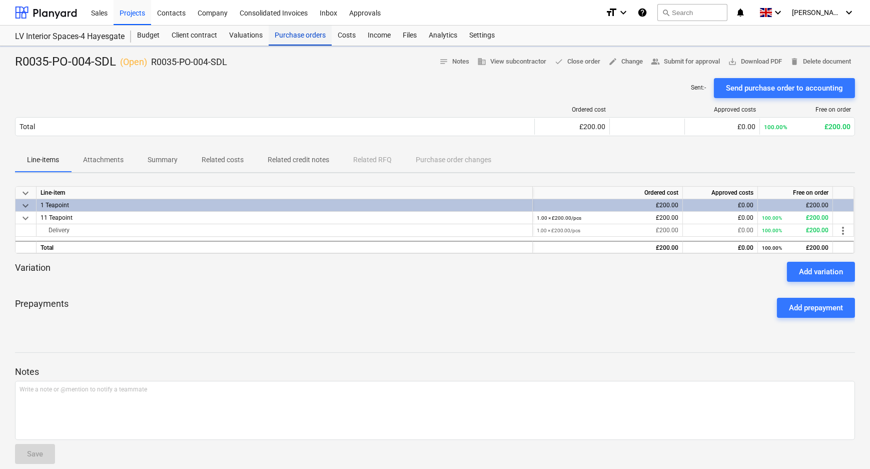
click at [306, 37] on div "Purchase orders" at bounding box center [300, 36] width 63 height 20
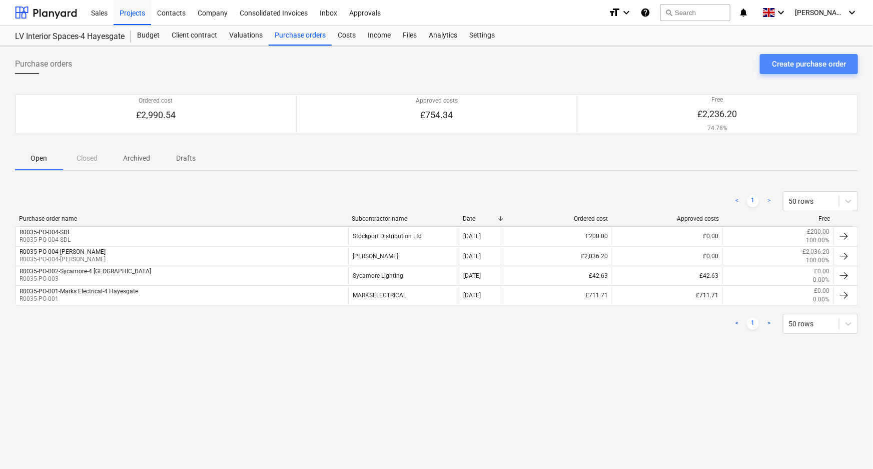
click at [774, 60] on div "Create purchase order" at bounding box center [809, 64] width 74 height 13
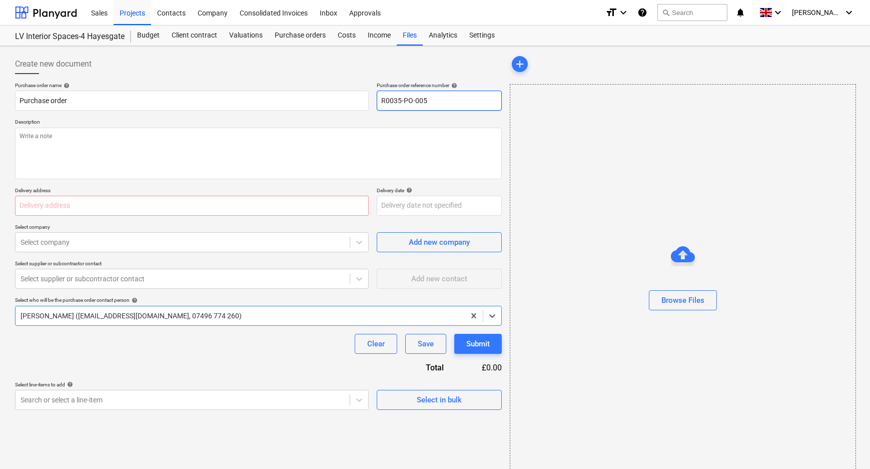
click at [439, 99] on input "R0035-PO-005" at bounding box center [439, 101] width 125 height 20
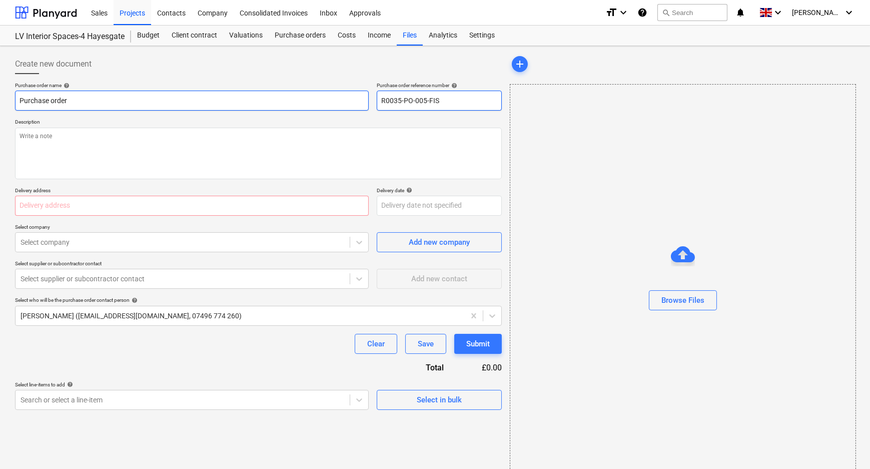
drag, startPoint x: 440, startPoint y: 99, endPoint x: 230, endPoint y: 99, distance: 210.1
click at [344, 97] on div "Purchase order name help Purchase order Purchase order reference number help R0…" at bounding box center [258, 96] width 487 height 29
drag, startPoint x: -33, startPoint y: 99, endPoint x: -54, endPoint y: 99, distance: 21.0
click at [0, 99] on html "Sales Projects Contacts Company Consolidated Invoices Inbox Approvals format_si…" at bounding box center [435, 234] width 870 height 469
paste input "R0035-PO-005-FIS"
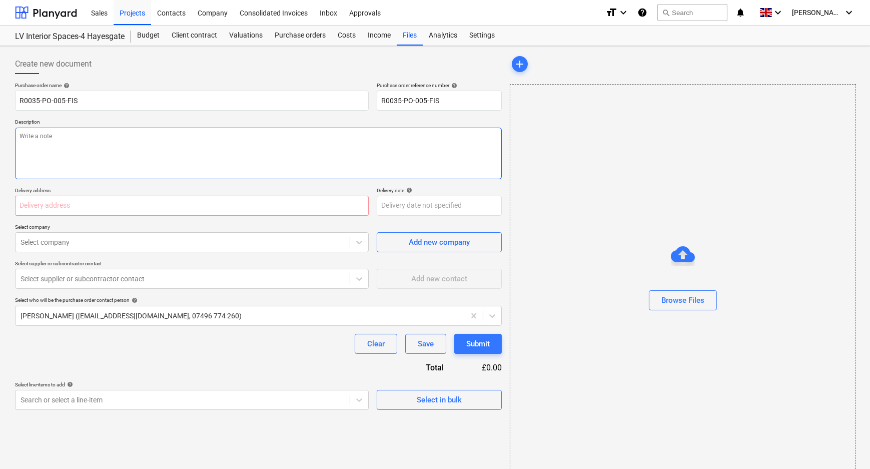
click at [115, 142] on textarea at bounding box center [258, 154] width 487 height 52
paste textarea "R0035-PO-005-FIS"
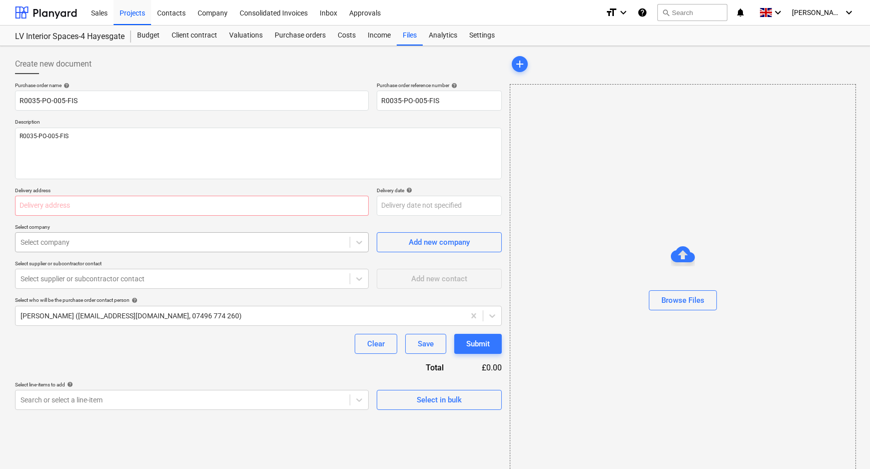
click at [94, 243] on div at bounding box center [183, 242] width 324 height 10
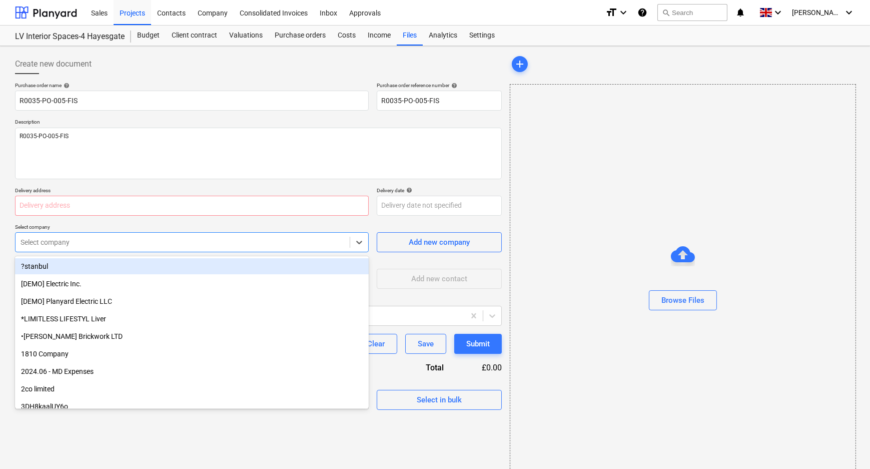
paste input "[STREET_ADDRESS]"
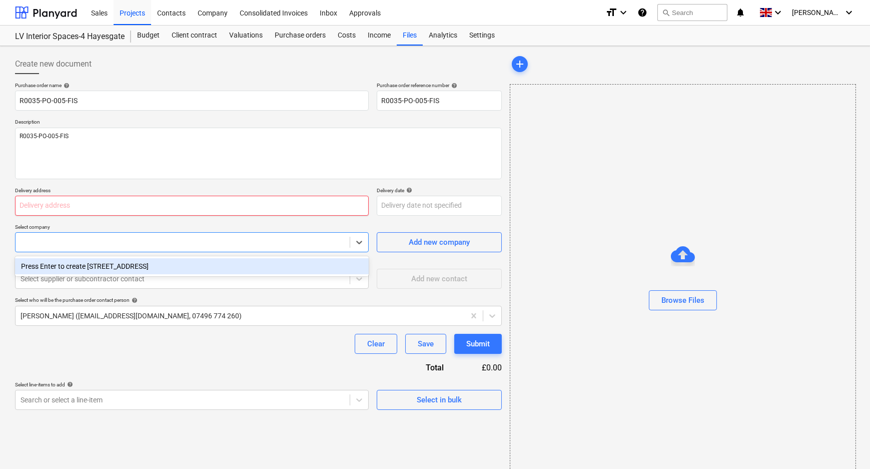
click at [95, 210] on input "text" at bounding box center [192, 206] width 354 height 20
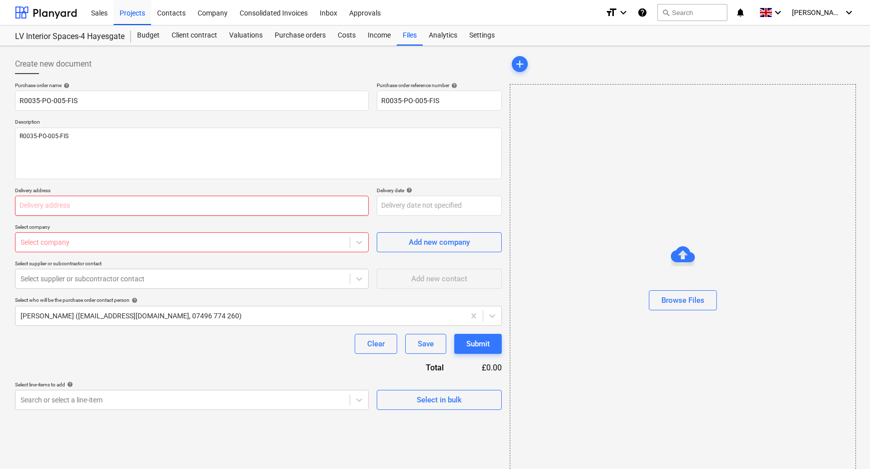
paste input "[STREET_ADDRESS]"
click at [181, 245] on div at bounding box center [183, 242] width 324 height 10
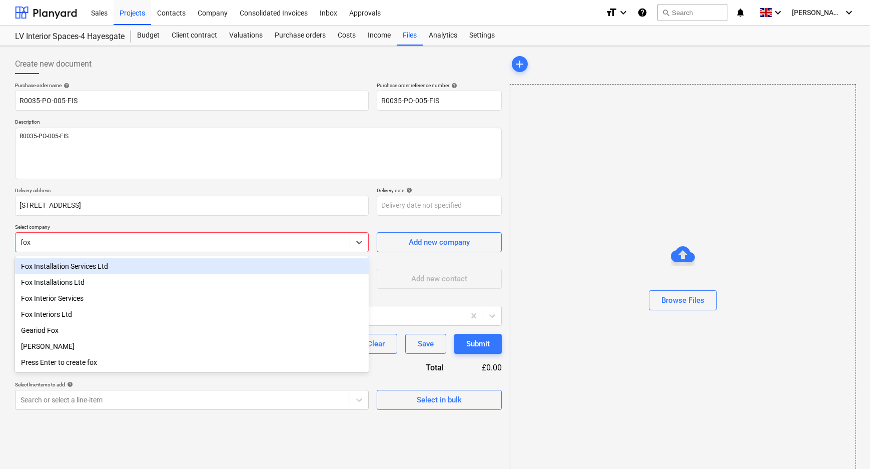
click at [155, 267] on div "Fox Installation Services Ltd" at bounding box center [192, 266] width 354 height 16
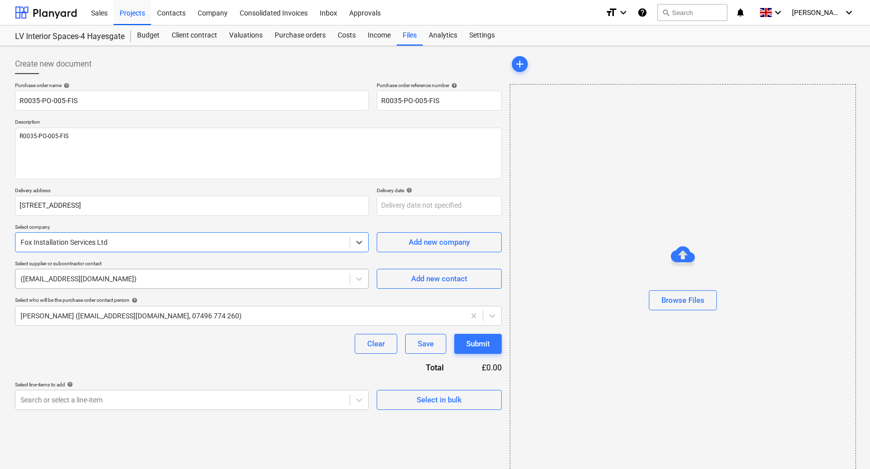
click at [151, 278] on div at bounding box center [183, 279] width 324 height 10
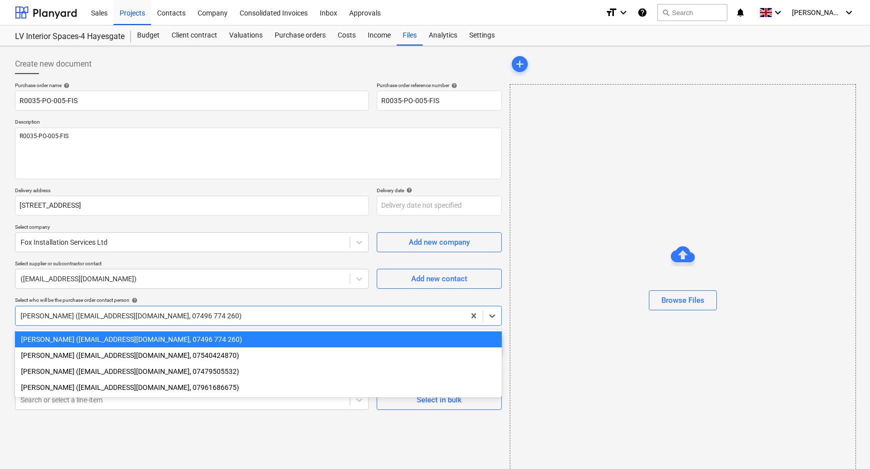
click at [149, 316] on div at bounding box center [240, 316] width 439 height 10
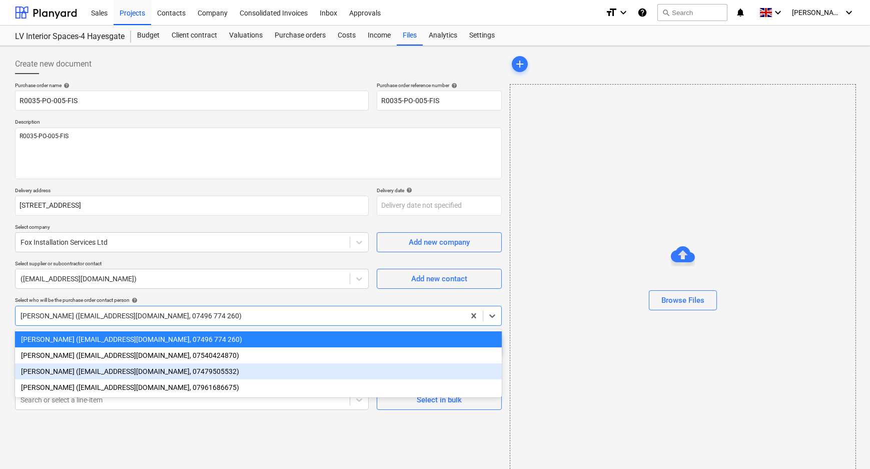
click at [112, 363] on div "[PERSON_NAME] ([EMAIL_ADDRESS][DOMAIN_NAME], 07540424870)" at bounding box center [258, 355] width 487 height 16
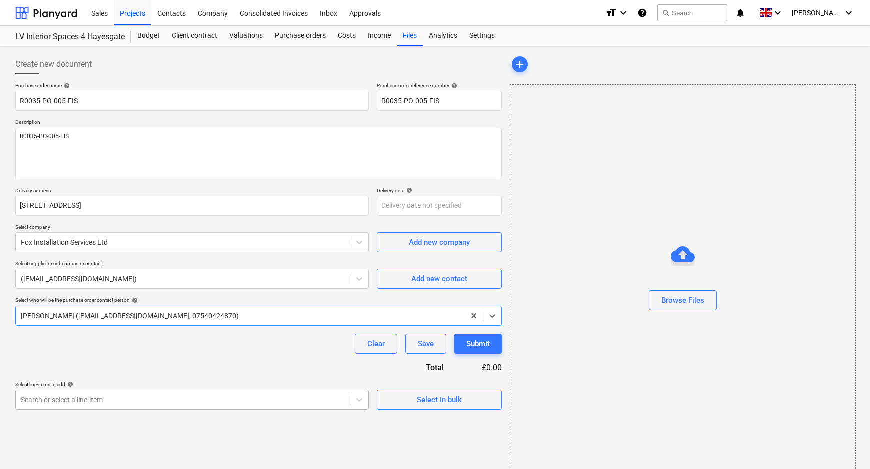
click at [126, 401] on body "Sales Projects Contacts Company Consolidated Invoices Inbox Approvals format_si…" at bounding box center [435, 234] width 870 height 469
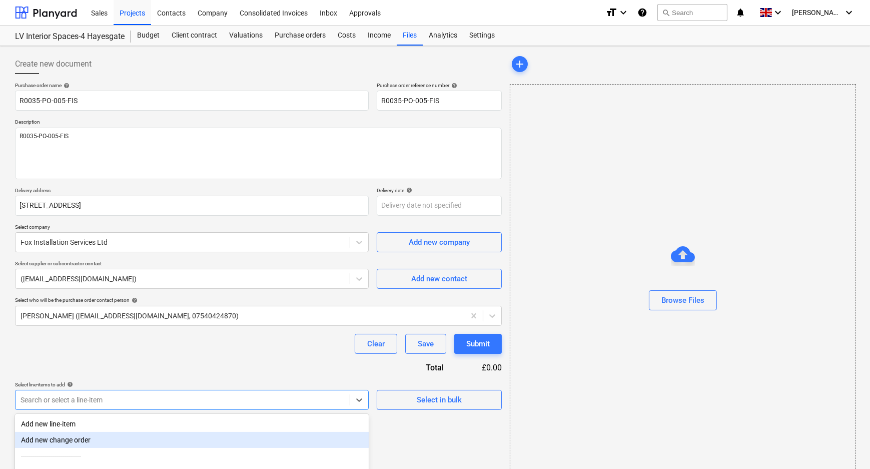
scroll to position [32, 0]
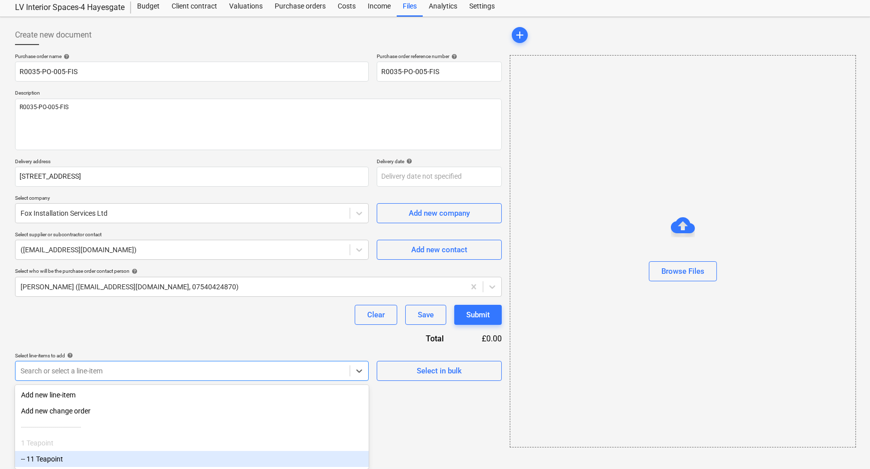
click at [96, 460] on div "-- 11 Teapoint" at bounding box center [192, 459] width 354 height 16
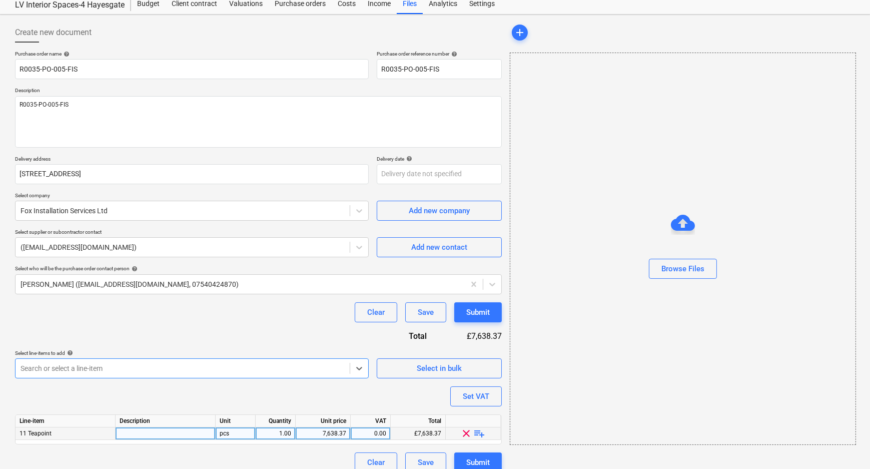
click at [486, 434] on div "clear playlist_add" at bounding box center [473, 433] width 55 height 13
click at [482, 432] on span "playlist_add" at bounding box center [480, 433] width 12 height 12
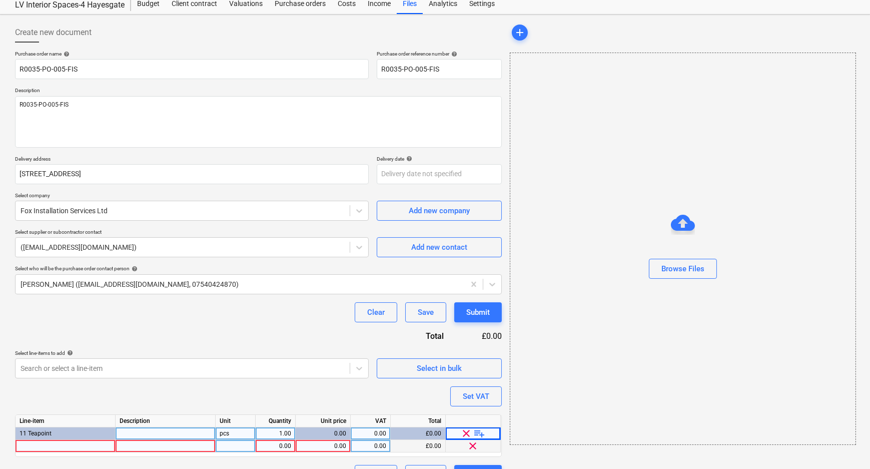
click at [56, 445] on div at bounding box center [66, 446] width 100 height 13
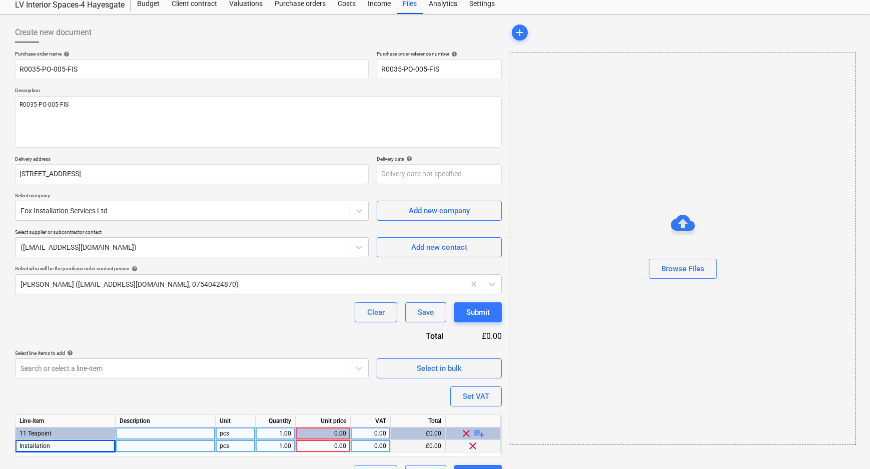
click at [330, 447] on div "0.00" at bounding box center [323, 446] width 47 height 13
click at [350, 406] on div "Purchase order name help R0035-PO-005-FIS Purchase order reference number help …" at bounding box center [258, 268] width 487 height 434
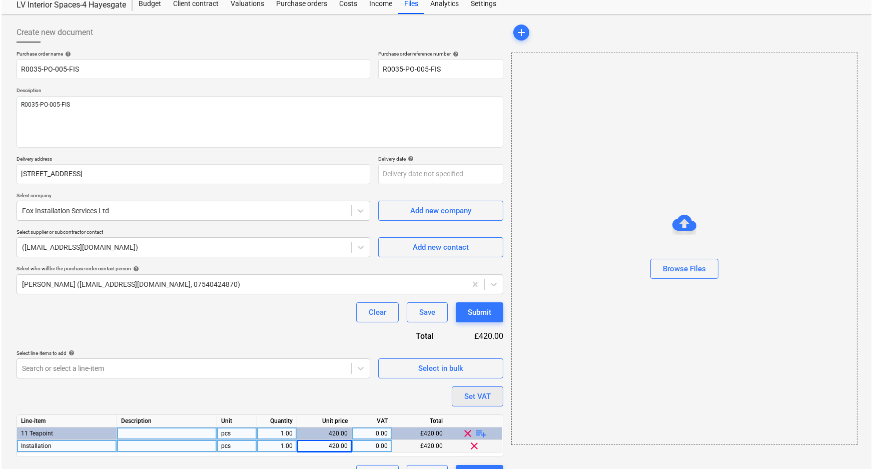
scroll to position [55, 0]
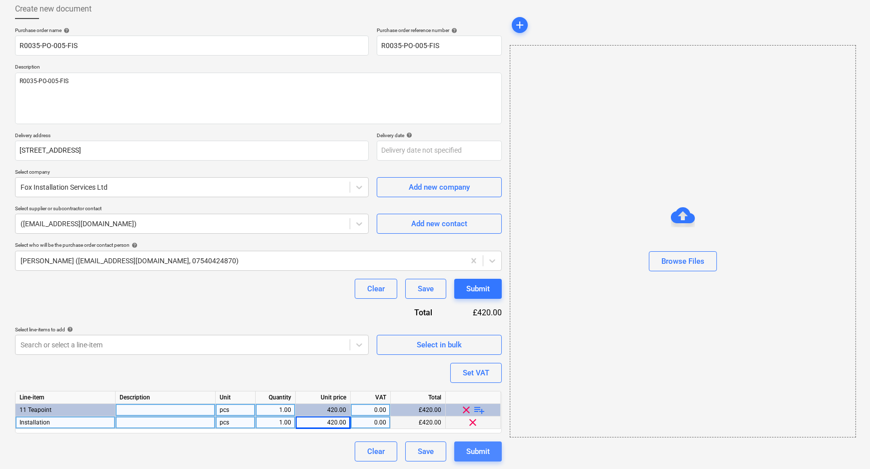
click at [476, 453] on div "Submit" at bounding box center [478, 451] width 24 height 13
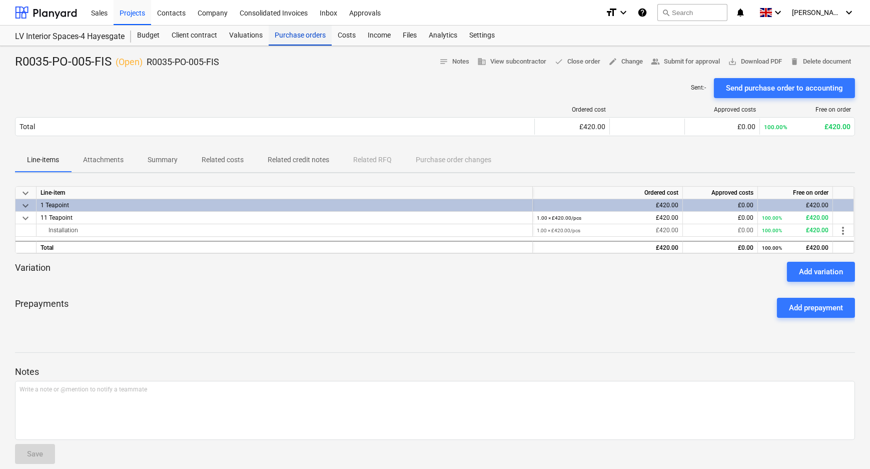
click at [297, 35] on div "Purchase orders" at bounding box center [300, 36] width 63 height 20
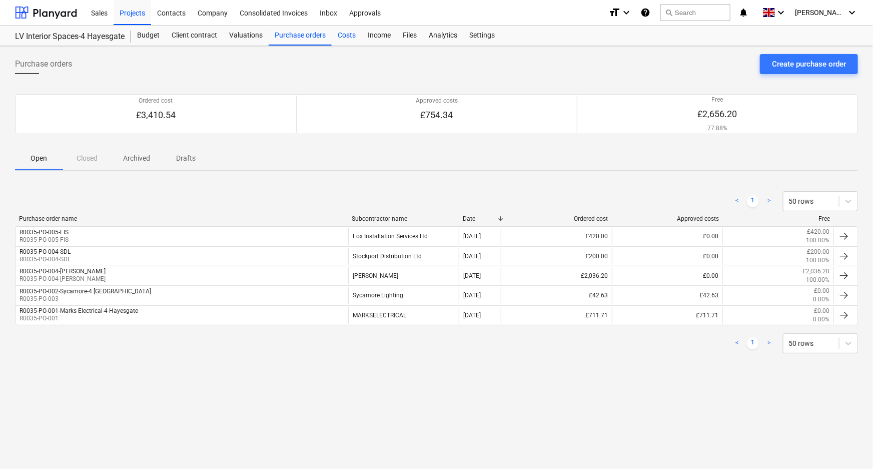
click at [345, 39] on div "Costs" at bounding box center [347, 36] width 30 height 20
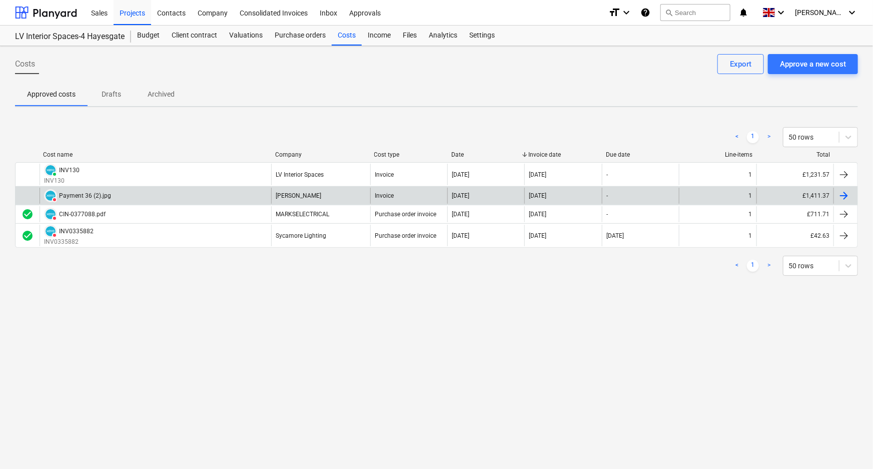
click at [398, 197] on div "Invoice" at bounding box center [408, 196] width 77 height 16
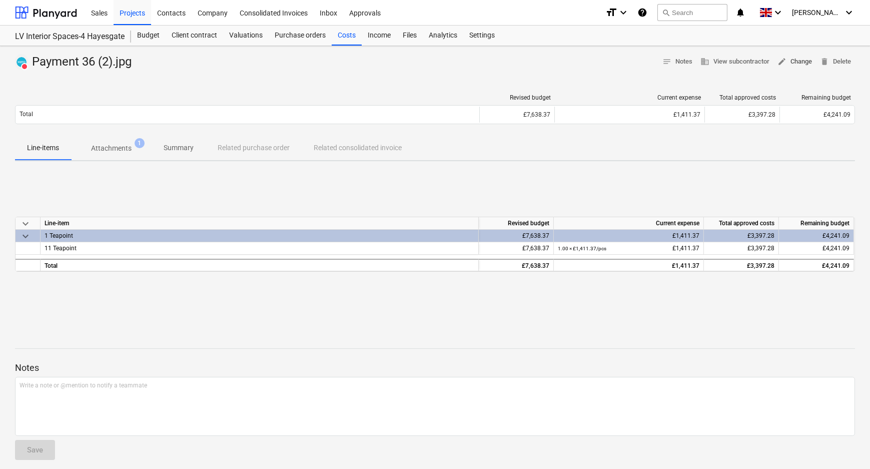
click at [790, 61] on span "edit Change" at bounding box center [794, 62] width 35 height 12
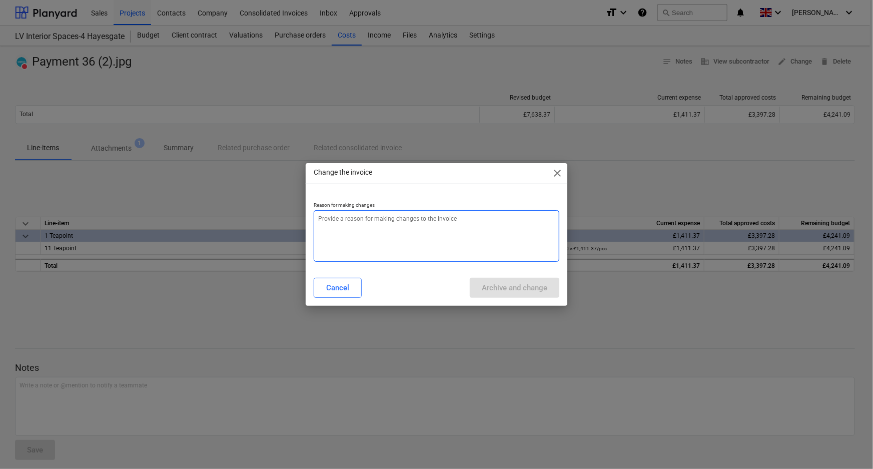
click at [341, 233] on textarea at bounding box center [437, 236] width 246 height 52
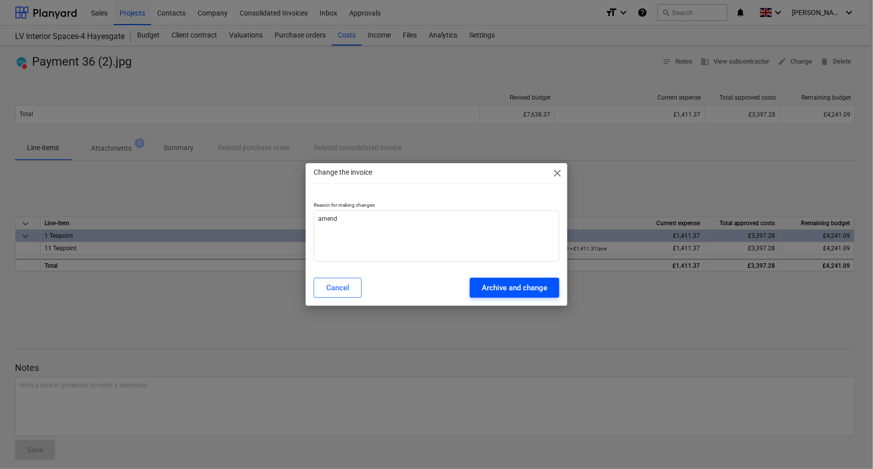
click at [521, 295] on button "Archive and change" at bounding box center [515, 288] width 90 height 20
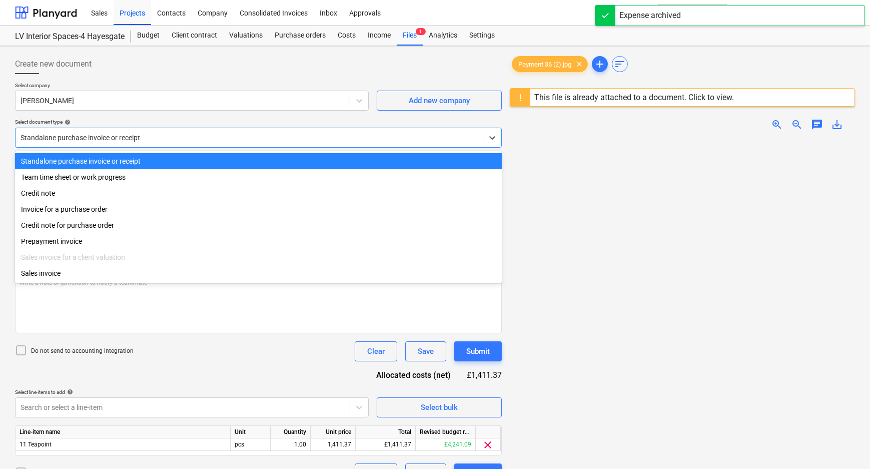
drag, startPoint x: 121, startPoint y: 139, endPoint x: 100, endPoint y: 158, distance: 28.0
click at [121, 139] on div at bounding box center [249, 138] width 457 height 10
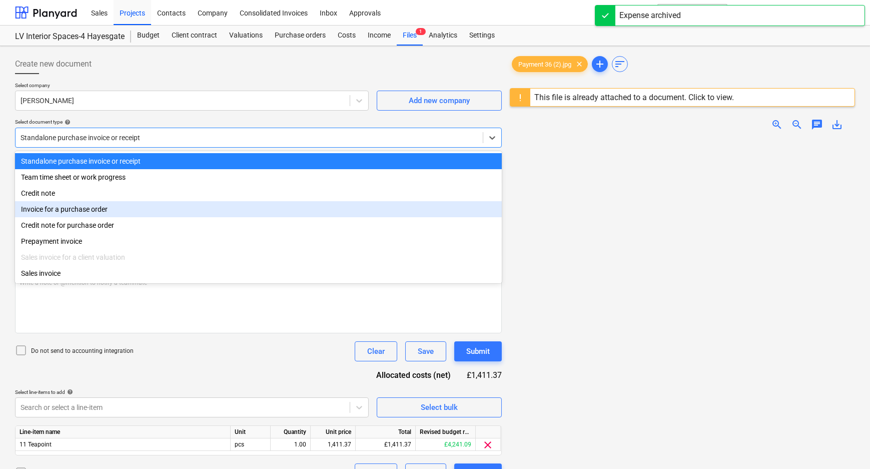
click at [85, 212] on div "Invoice for a purchase order" at bounding box center [258, 209] width 487 height 16
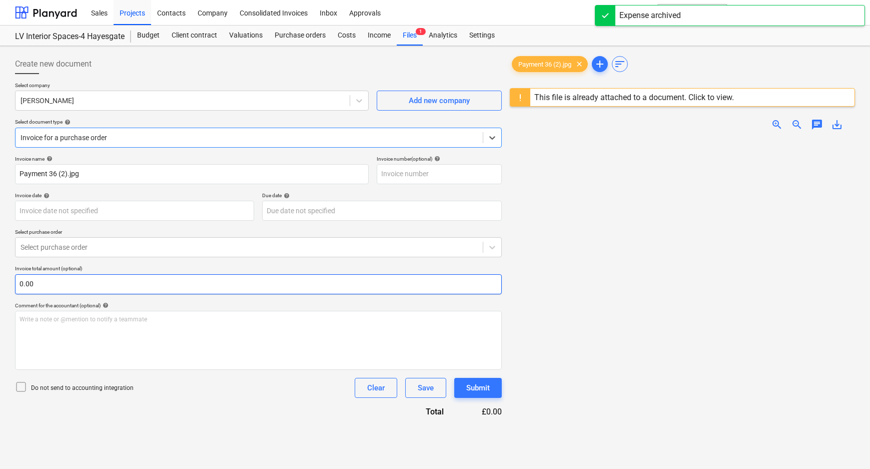
drag, startPoint x: 74, startPoint y: 248, endPoint x: 71, endPoint y: 284, distance: 36.1
click at [73, 250] on div at bounding box center [249, 247] width 457 height 10
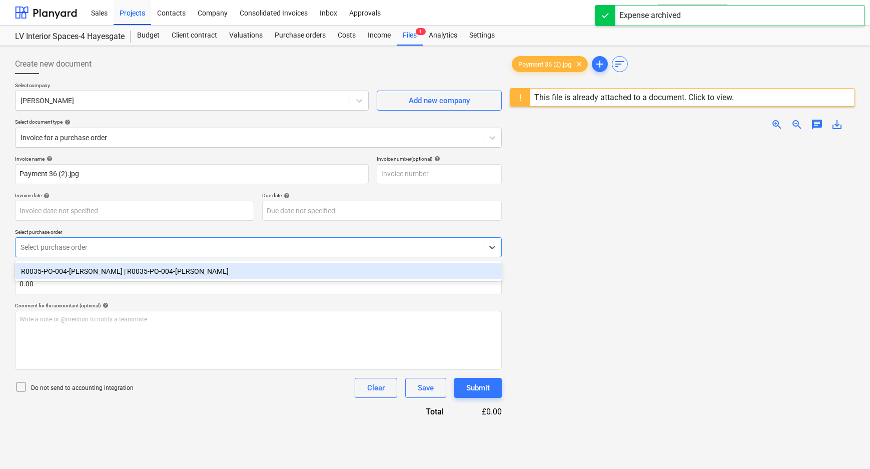
click at [73, 269] on div "R0035-PO-004-[PERSON_NAME] | R0035-PO-004-[PERSON_NAME]" at bounding box center [258, 271] width 487 height 16
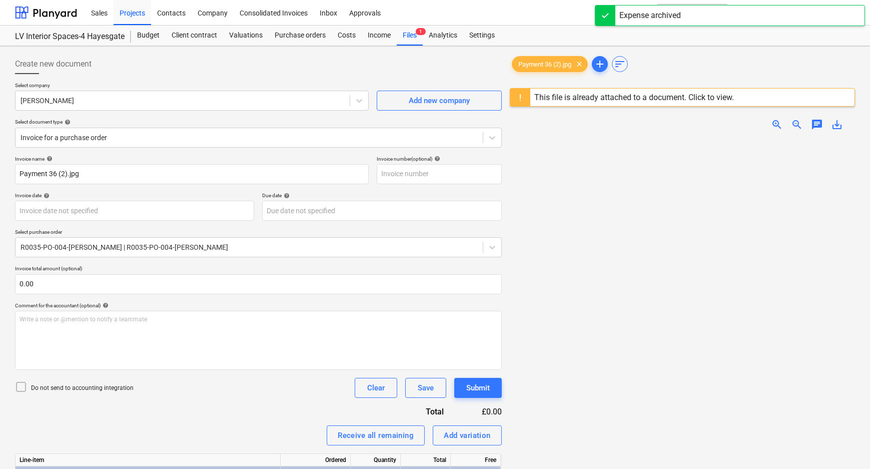
click at [321, 435] on div "Receive all remaining Add variation" at bounding box center [258, 435] width 487 height 20
click at [69, 391] on p "Do not send to accounting integration" at bounding box center [82, 388] width 103 height 9
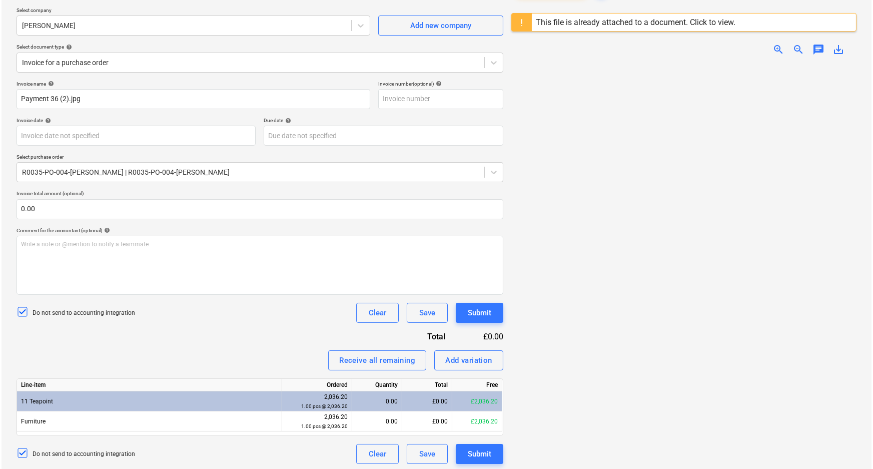
scroll to position [118, 0]
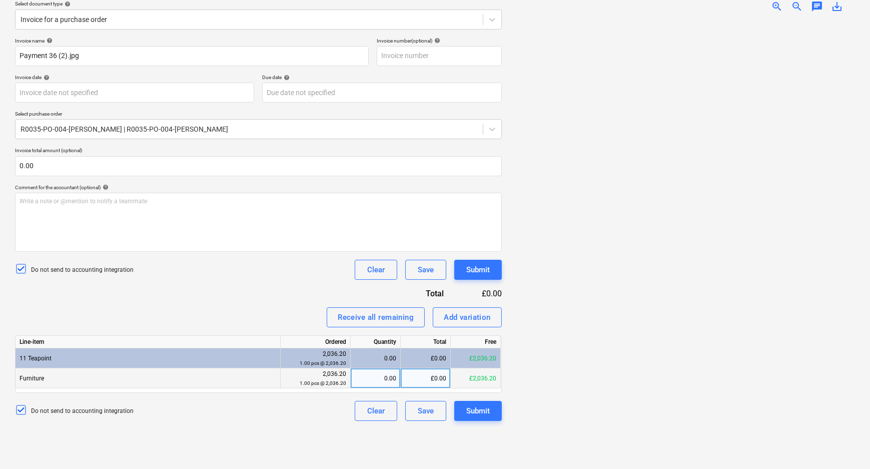
click at [393, 378] on div "0.00" at bounding box center [376, 378] width 42 height 20
click at [435, 383] on div "£0.00" at bounding box center [426, 378] width 50 height 20
click at [407, 452] on div "Create new document Select company [PERSON_NAME] Add new company Select documen…" at bounding box center [258, 198] width 495 height 533
click at [482, 406] on div "Submit" at bounding box center [478, 410] width 24 height 13
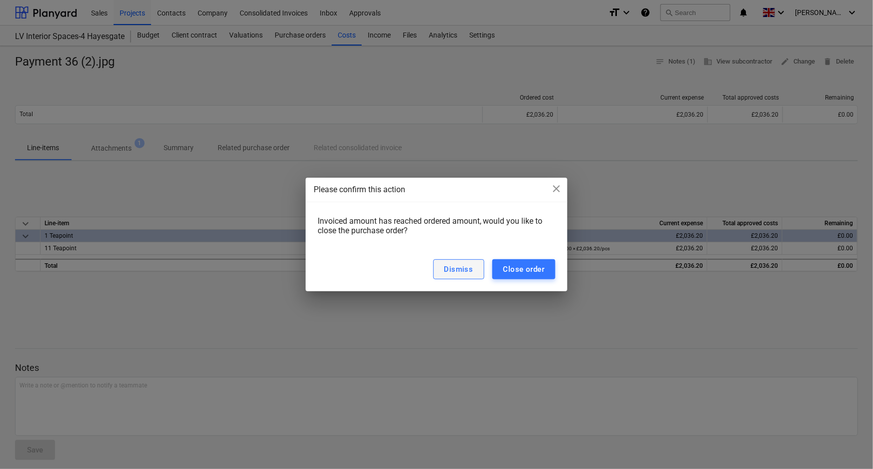
click at [471, 272] on div "Dismiss" at bounding box center [458, 269] width 29 height 13
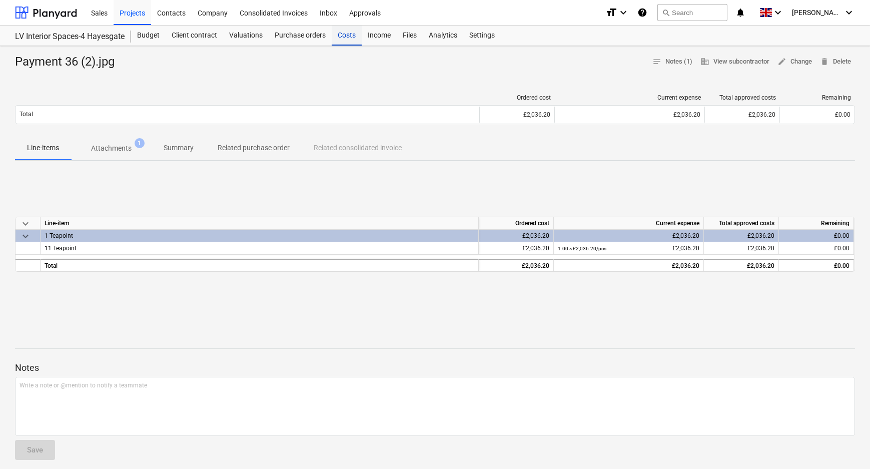
click at [345, 34] on div "Costs" at bounding box center [347, 36] width 30 height 20
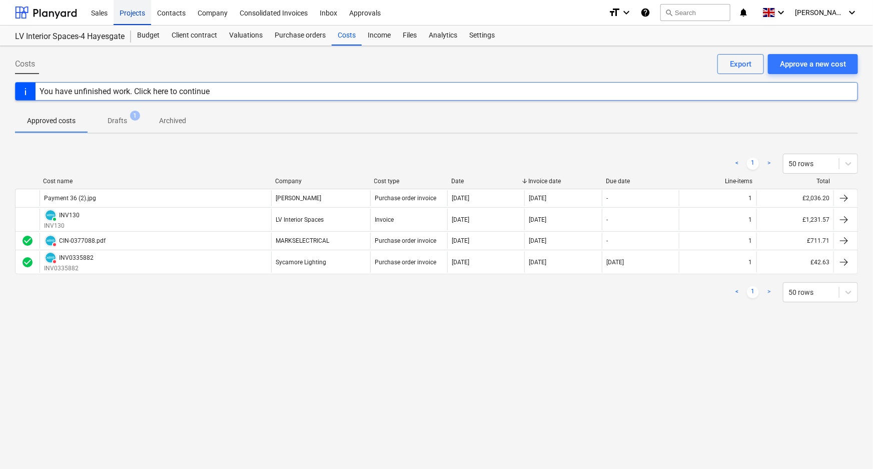
click at [138, 15] on div "Projects" at bounding box center [133, 12] width 38 height 26
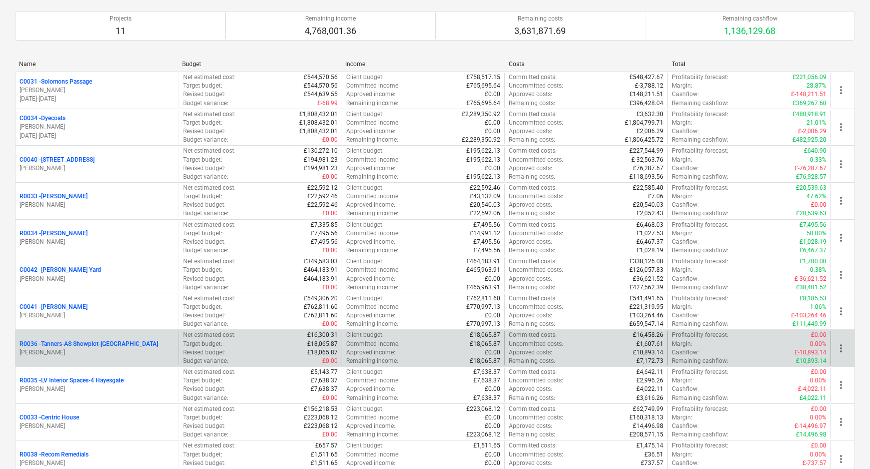
scroll to position [178, 0]
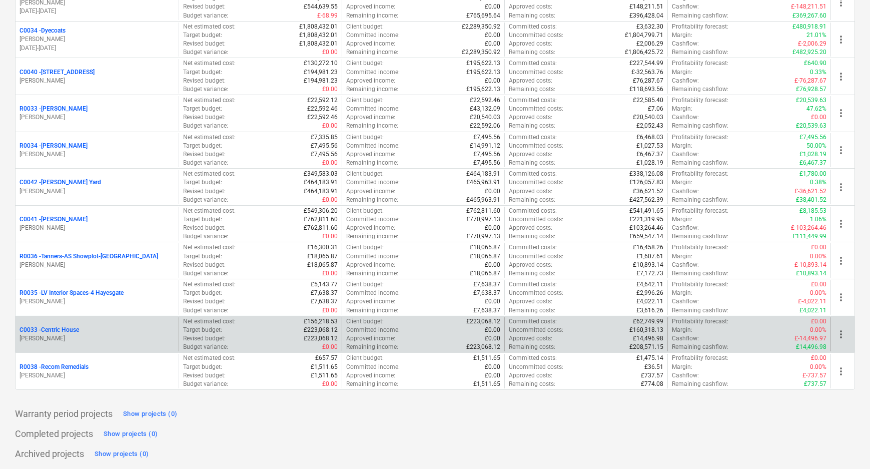
click at [77, 327] on p "C0033 - Centric House" at bounding box center [50, 330] width 60 height 9
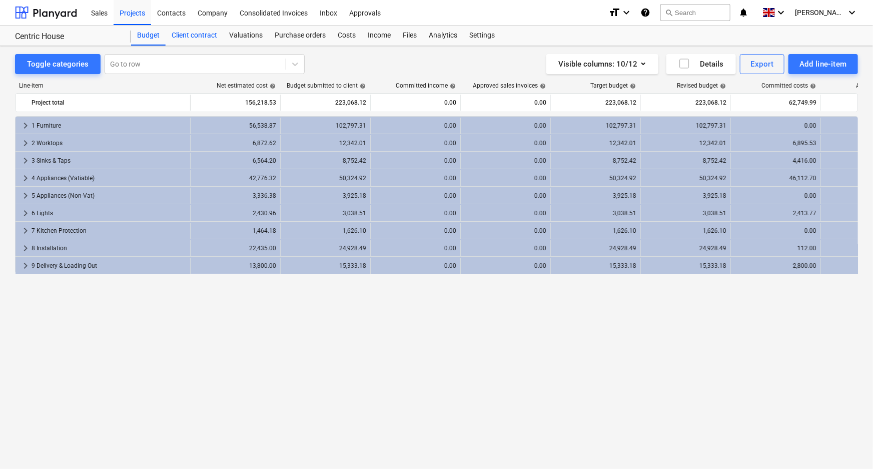
click at [213, 33] on div "Client contract" at bounding box center [195, 36] width 58 height 20
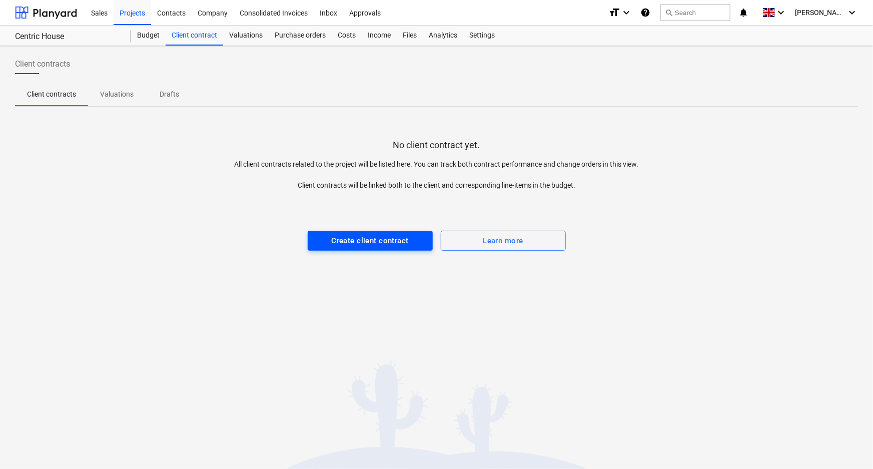
click at [350, 235] on div "Create client contract" at bounding box center [369, 240] width 77 height 13
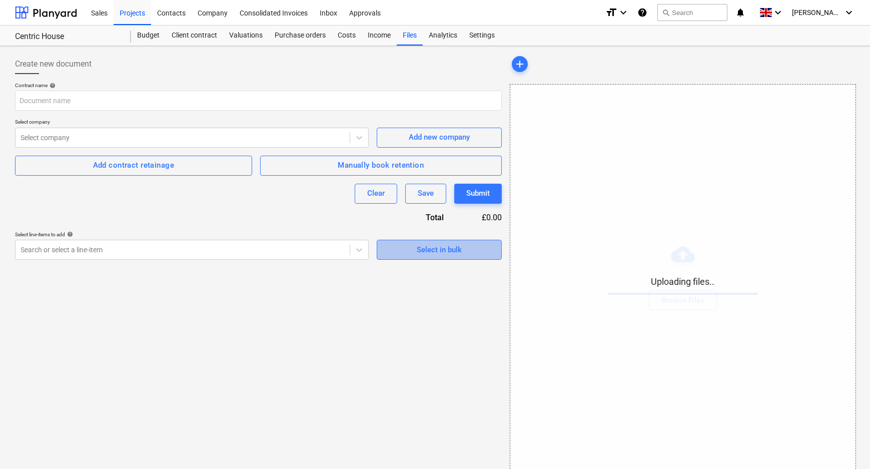
click at [448, 255] on div "Select in bulk" at bounding box center [439, 249] width 45 height 13
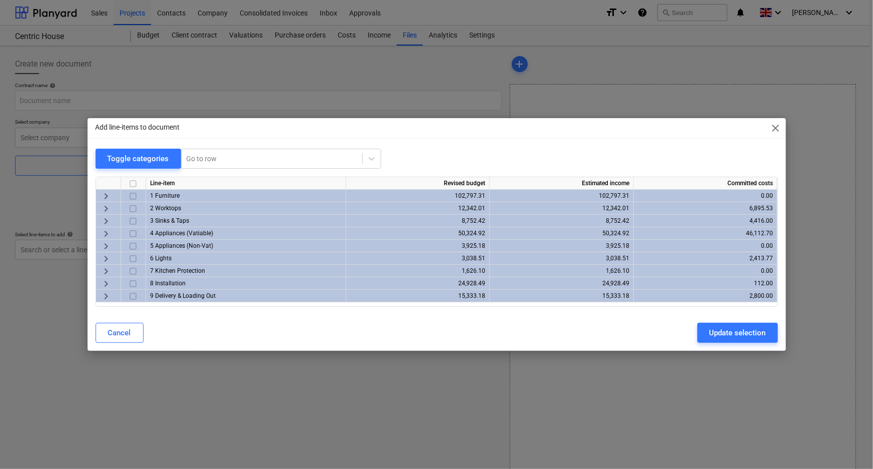
click at [132, 185] on input "checkbox" at bounding box center [133, 184] width 12 height 12
click at [735, 333] on div "Update selection" at bounding box center [737, 332] width 57 height 13
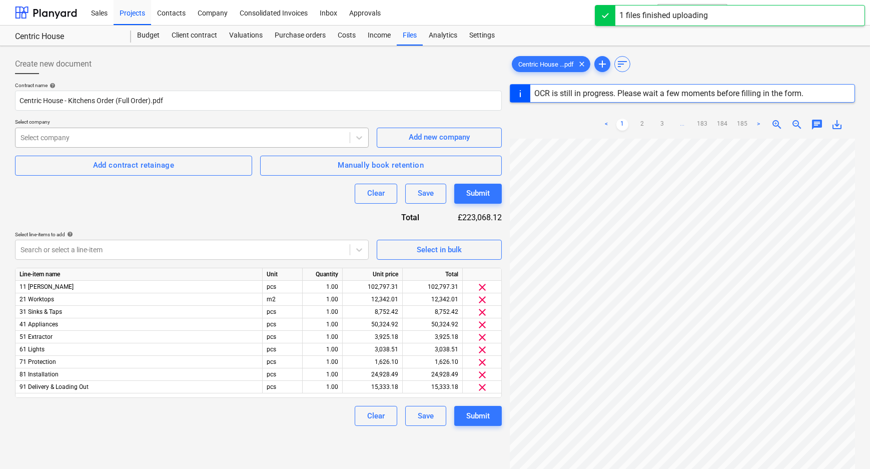
click at [196, 142] on div at bounding box center [183, 138] width 324 height 10
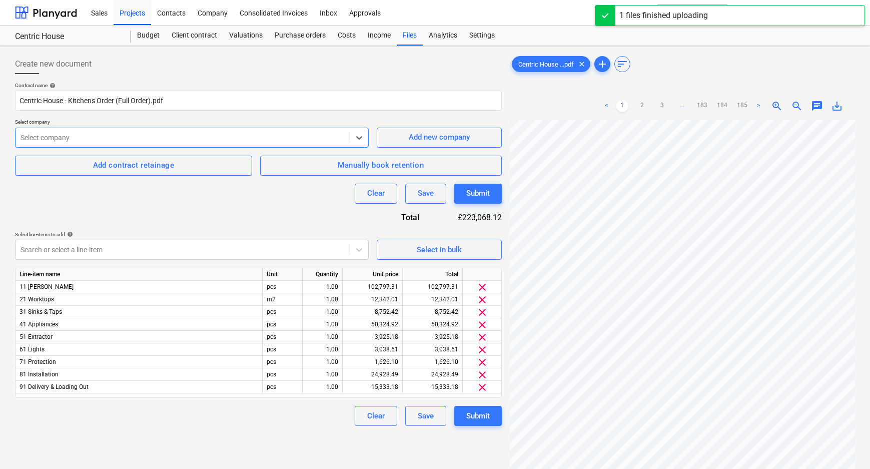
click at [196, 142] on div at bounding box center [183, 138] width 324 height 10
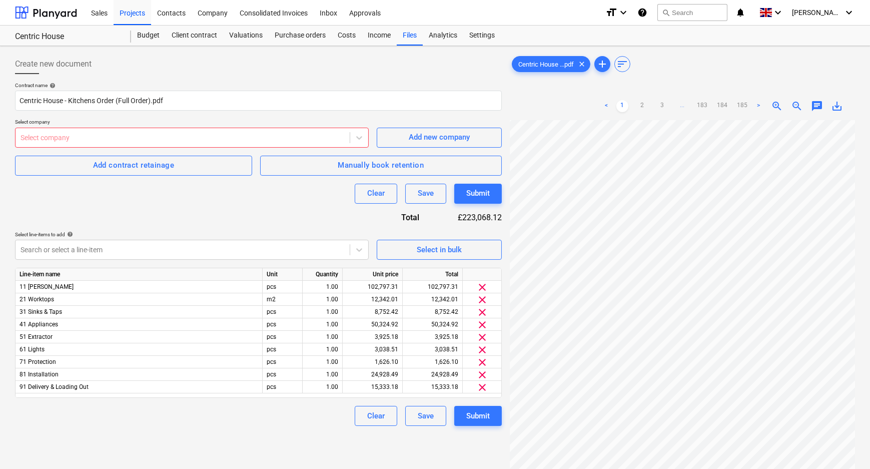
scroll to position [110, 21]
click at [135, 140] on div at bounding box center [183, 138] width 324 height 10
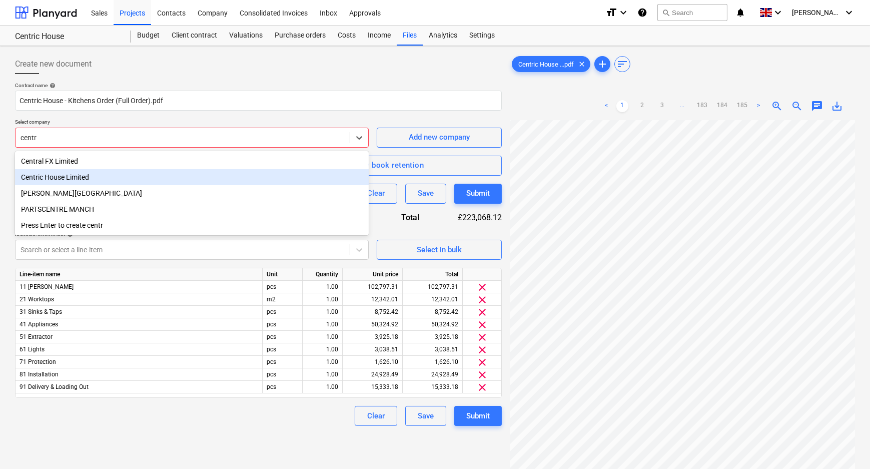
click at [52, 180] on div "Centric House Limited" at bounding box center [192, 177] width 354 height 16
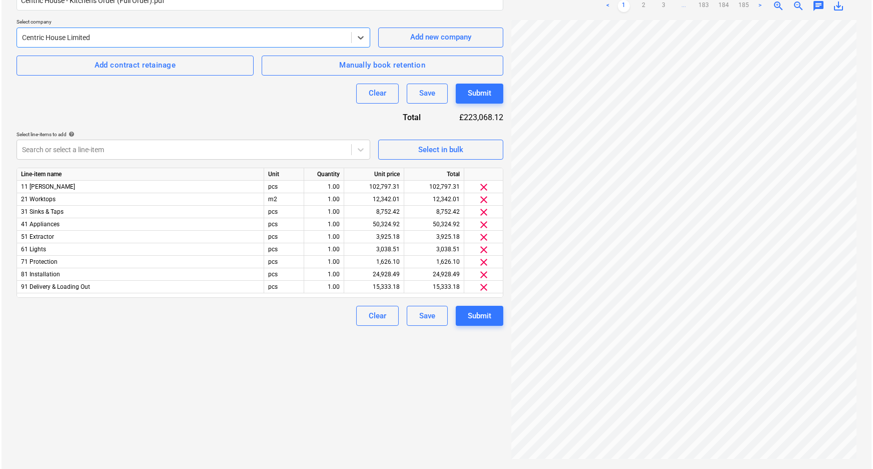
scroll to position [0, 21]
click at [456, 355] on div "Create new document Contract name help Centric House - Kitchens Order (Full Ord…" at bounding box center [258, 207] width 495 height 515
click at [475, 320] on div "Submit" at bounding box center [478, 315] width 24 height 13
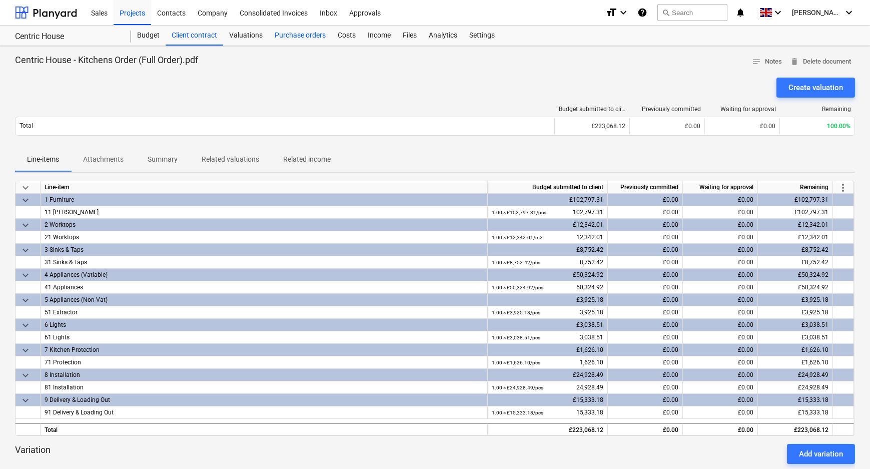
click at [287, 31] on div "Purchase orders" at bounding box center [300, 36] width 63 height 20
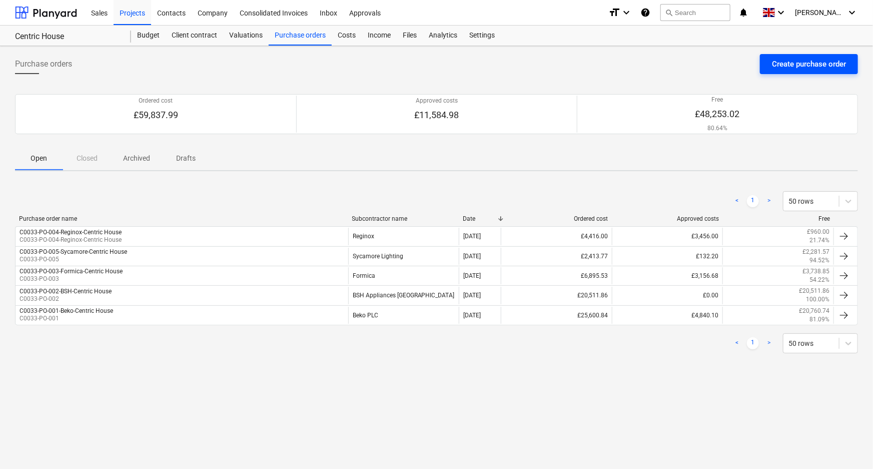
click at [805, 60] on div "Create purchase order" at bounding box center [809, 64] width 74 height 13
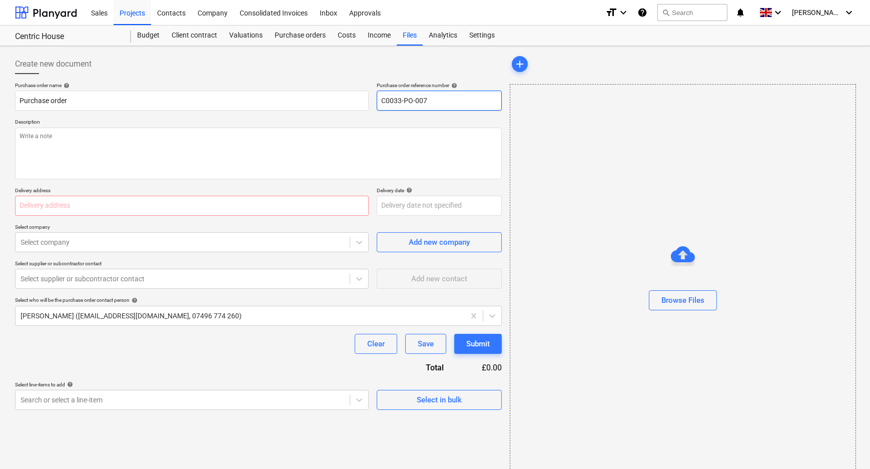
click at [455, 102] on input "C0033-PO-007" at bounding box center [439, 101] width 125 height 20
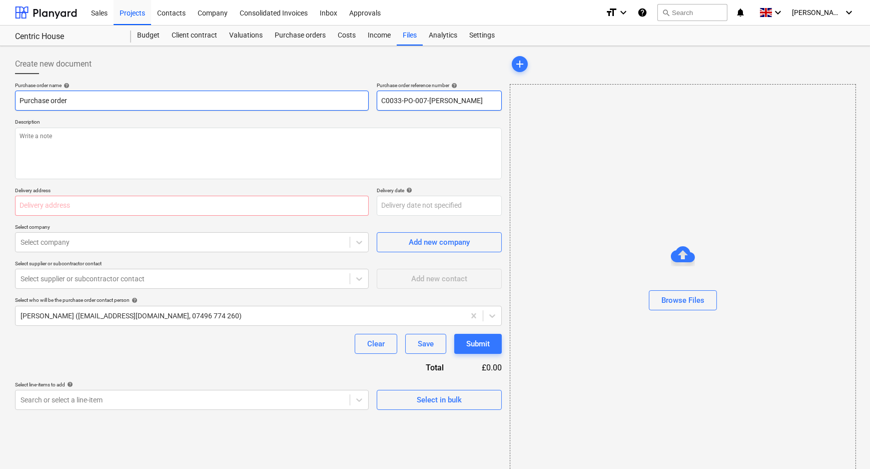
drag, startPoint x: 479, startPoint y: 100, endPoint x: 362, endPoint y: 95, distance: 117.7
click at [368, 95] on div "Purchase order name help Purchase order Purchase order reference number help C0…" at bounding box center [258, 96] width 487 height 29
drag, startPoint x: 97, startPoint y: 93, endPoint x: 15, endPoint y: 92, distance: 82.0
click at [15, 92] on input "Purchase order" at bounding box center [192, 101] width 354 height 20
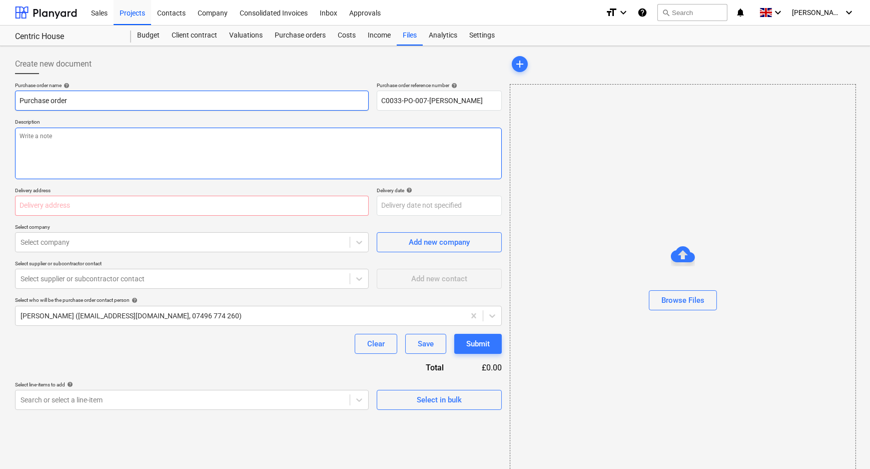
paste input "C0033-PO-007-Schuell"
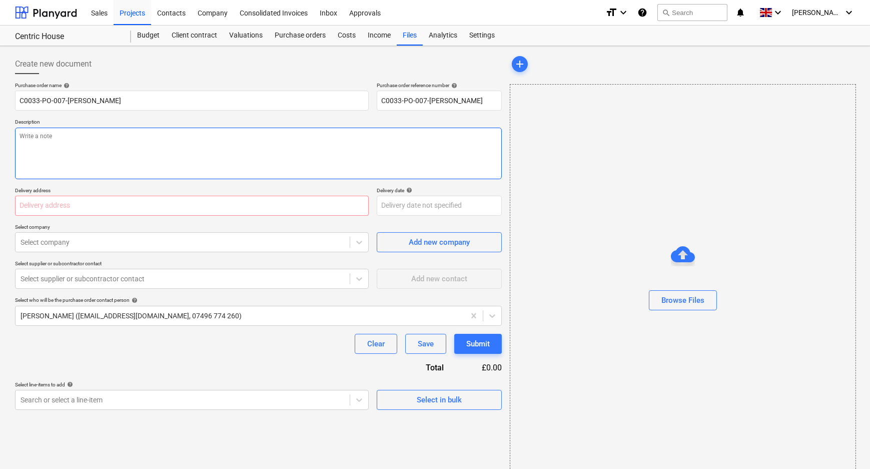
click at [99, 148] on textarea at bounding box center [258, 154] width 487 height 52
paste textarea "C0033-PO-007-[PERSON_NAME]"
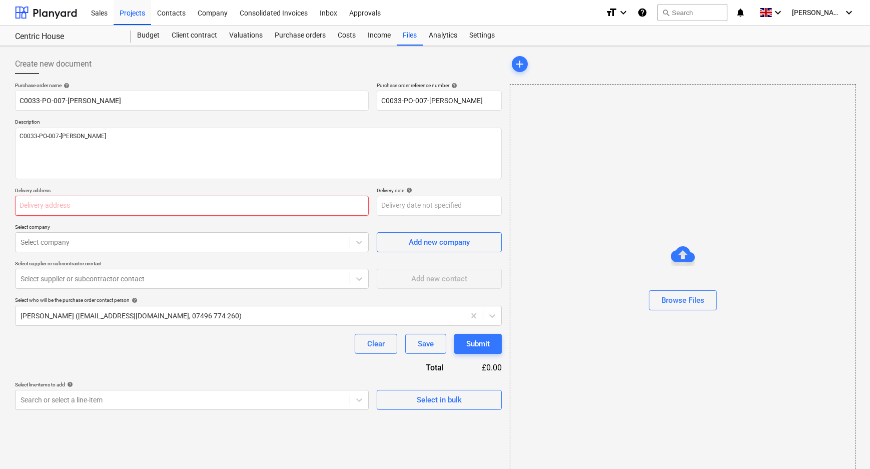
click at [237, 207] on input "text" at bounding box center [192, 206] width 354 height 20
paste input "[STREET_ADDRESS]"
click at [233, 239] on div at bounding box center [183, 242] width 324 height 10
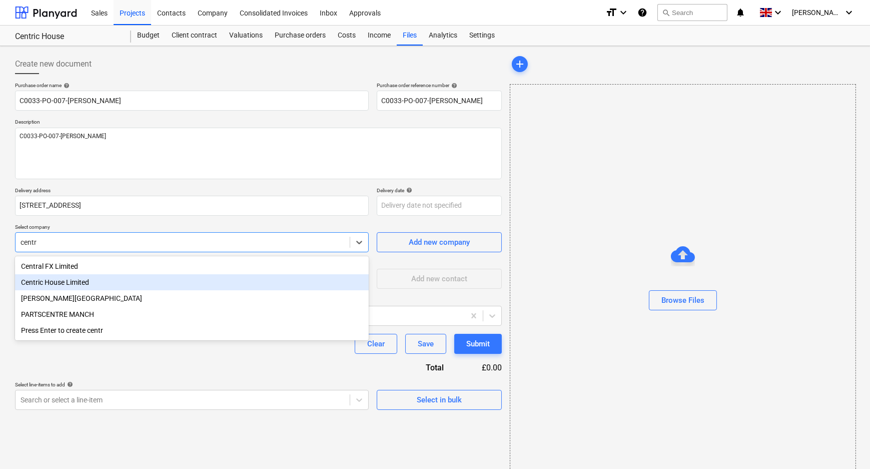
click at [103, 285] on div "Centric House Limited" at bounding box center [192, 282] width 354 height 16
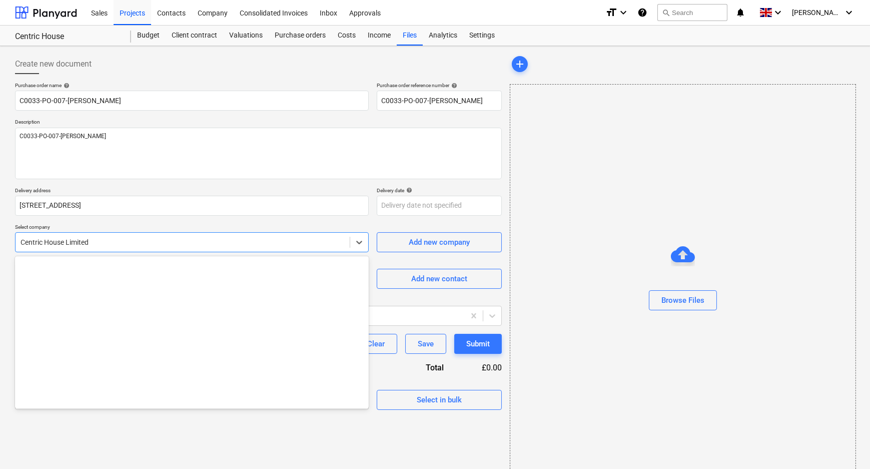
scroll to position [3274, 0]
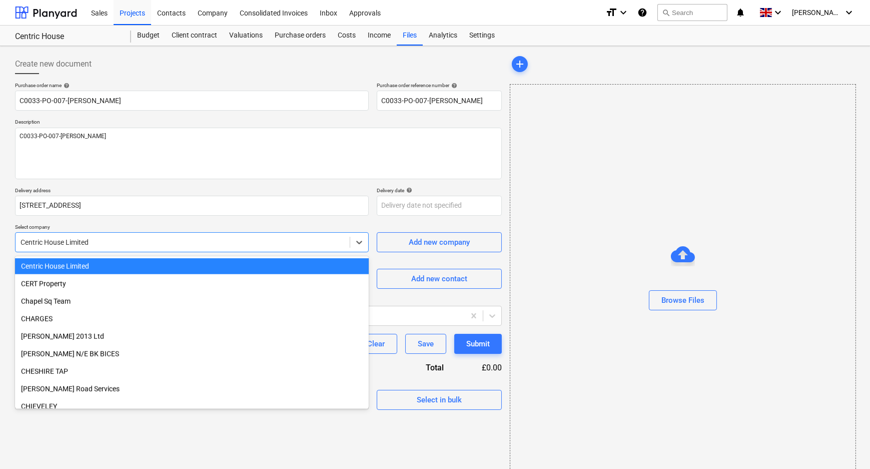
drag, startPoint x: 113, startPoint y: 238, endPoint x: -2, endPoint y: 240, distance: 115.1
click at [0, 240] on html "Sales Projects Contacts Company Consolidated Invoices Inbox Approvals format_si…" at bounding box center [435, 234] width 870 height 469
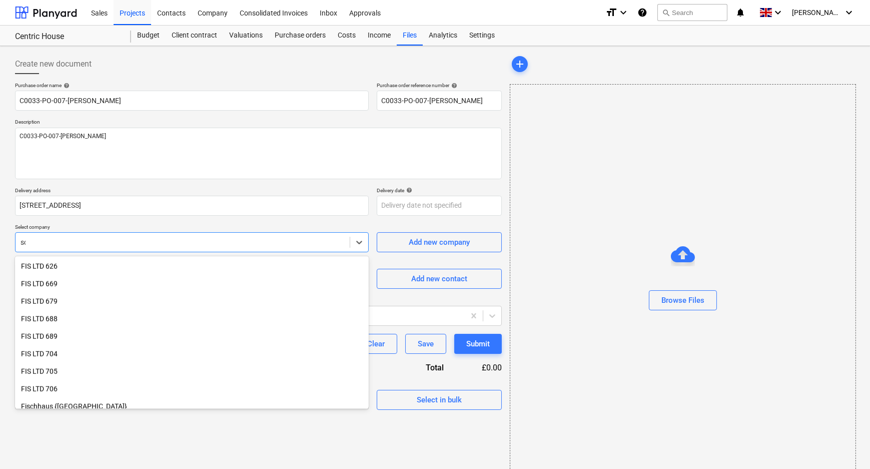
scroll to position [340, 0]
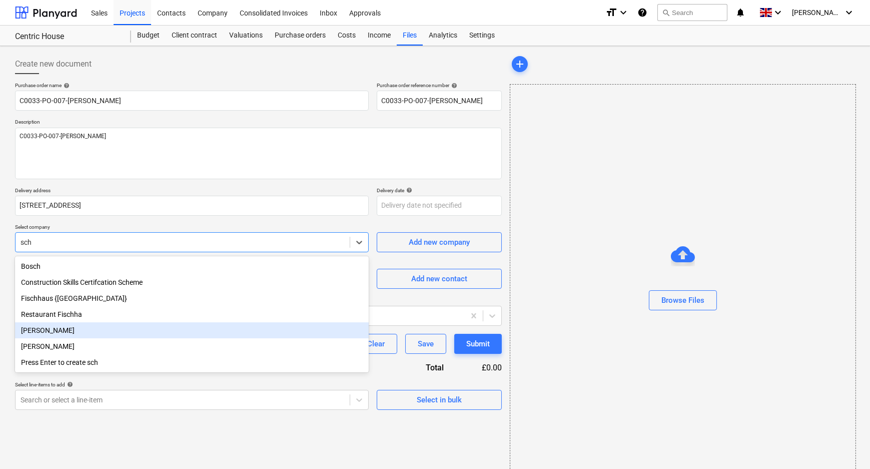
click at [85, 332] on div "[PERSON_NAME]" at bounding box center [192, 330] width 354 height 16
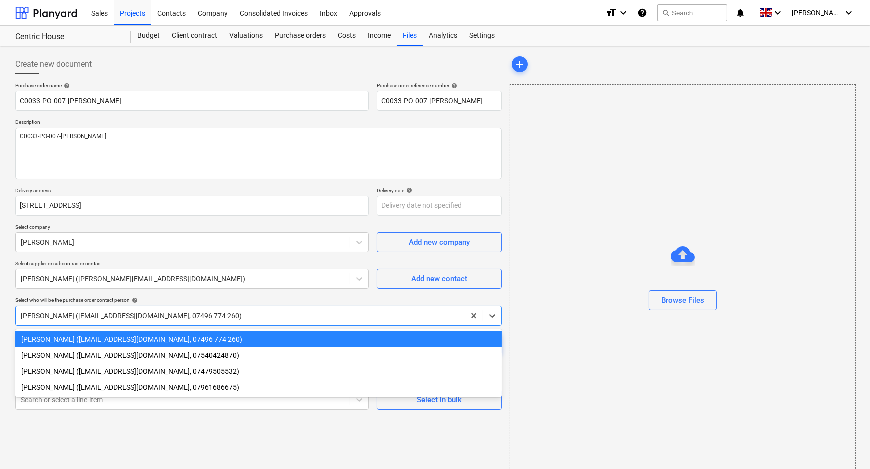
click at [83, 316] on div at bounding box center [240, 316] width 439 height 10
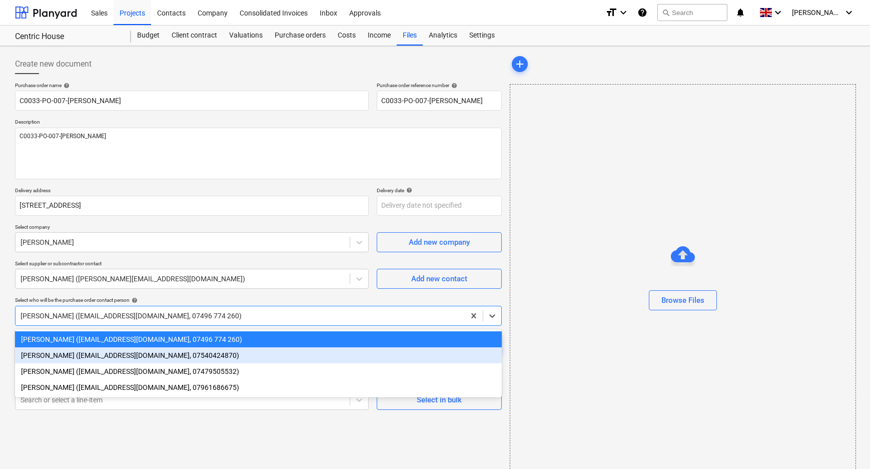
click at [74, 351] on div "[PERSON_NAME] ([EMAIL_ADDRESS][DOMAIN_NAME], 07540424870)" at bounding box center [258, 355] width 487 height 16
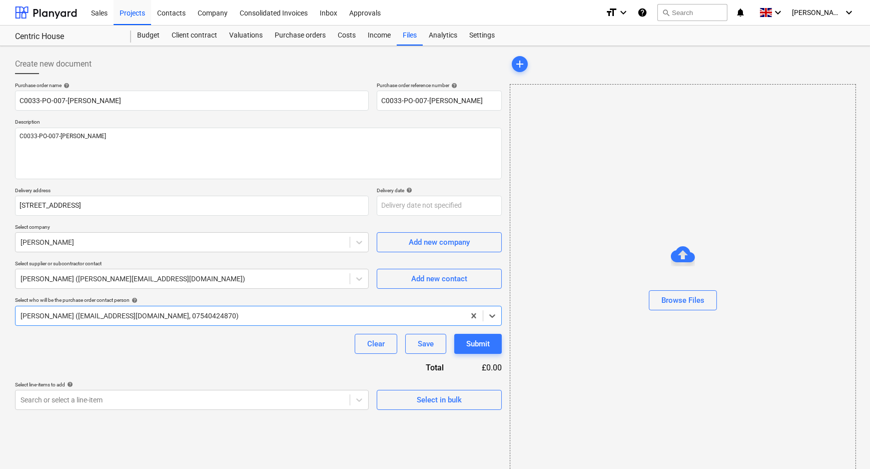
drag, startPoint x: 93, startPoint y: 352, endPoint x: 103, endPoint y: 358, distance: 12.4
click at [93, 352] on div "Clear Save Submit" at bounding box center [258, 344] width 487 height 20
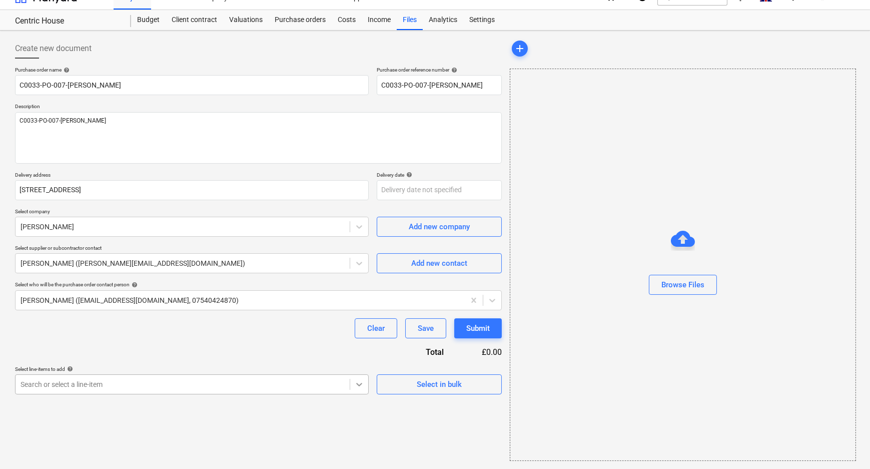
click at [353, 401] on body "Sales Projects Contacts Company Consolidated Invoices Inbox Approvals format_si…" at bounding box center [435, 218] width 870 height 469
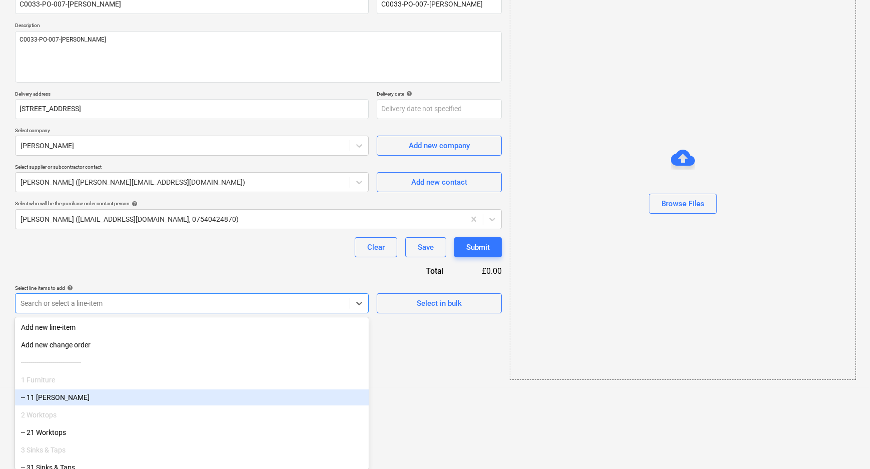
click at [83, 400] on div "-- 11 [PERSON_NAME]" at bounding box center [192, 397] width 354 height 16
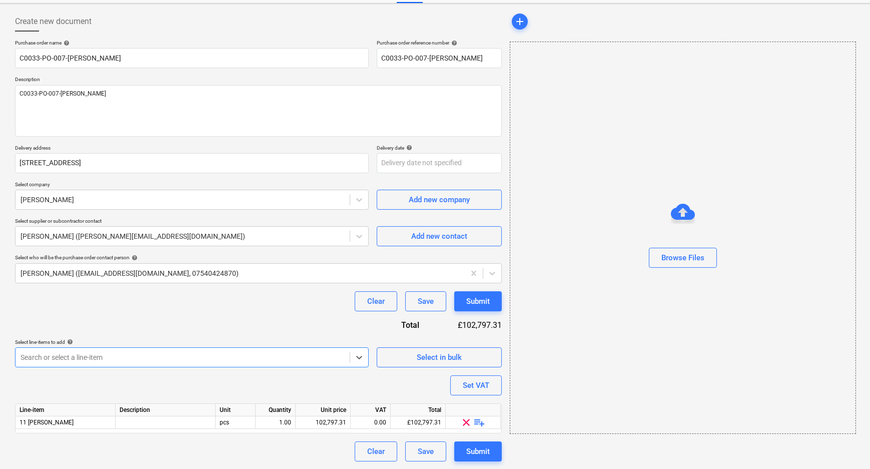
click at [320, 379] on div "Purchase order name help C0033-PO-007-[PERSON_NAME] Purchase order reference nu…" at bounding box center [258, 251] width 487 height 422
click at [328, 427] on div "102,797.31" at bounding box center [323, 422] width 47 height 13
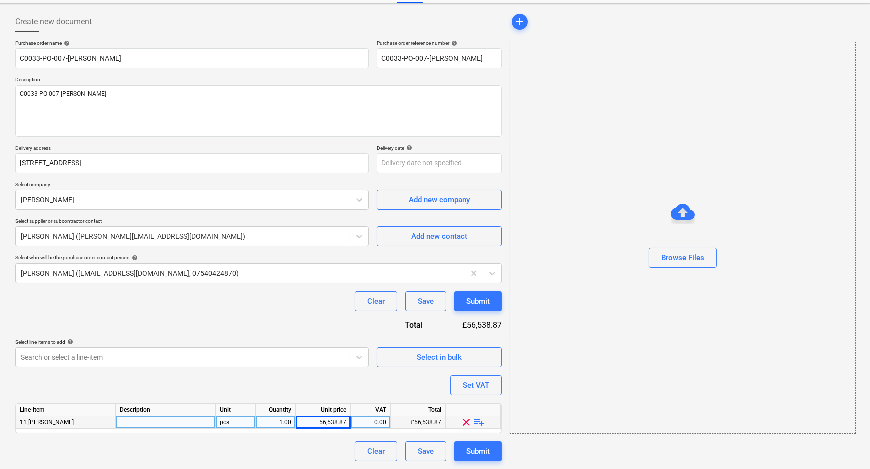
click at [339, 381] on div "Purchase order name help C0033-PO-007-[PERSON_NAME] Purchase order reference nu…" at bounding box center [258, 251] width 487 height 422
click at [480, 423] on span "playlist_add" at bounding box center [480, 422] width 12 height 12
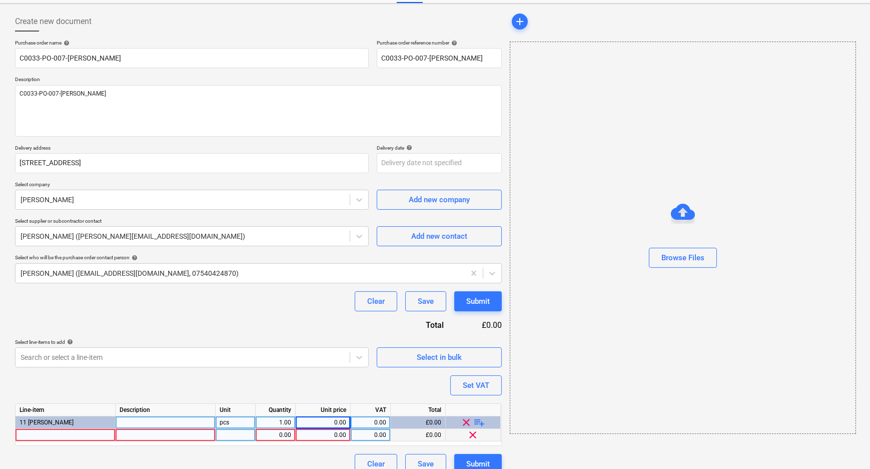
click at [86, 436] on div at bounding box center [66, 435] width 100 height 13
click at [320, 438] on div "0.00" at bounding box center [323, 435] width 47 height 13
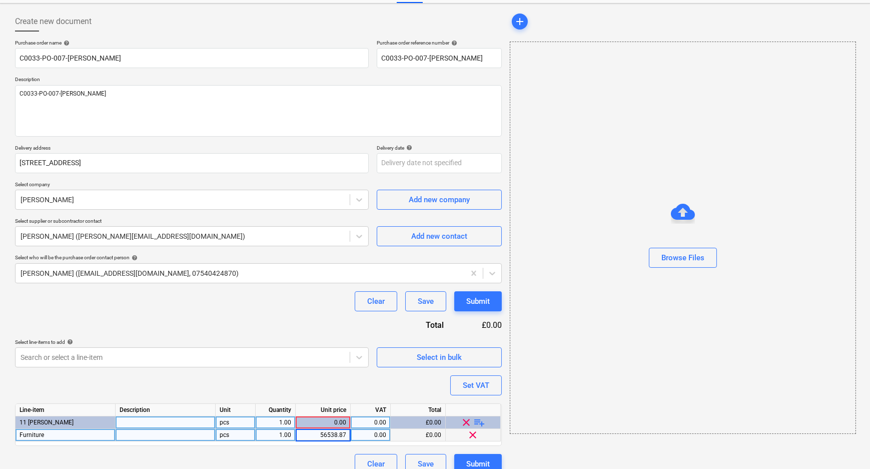
click at [360, 385] on div "Purchase order name help C0033-PO-007-[PERSON_NAME] Purchase order reference nu…" at bounding box center [258, 257] width 487 height 434
click at [483, 461] on div "Submit" at bounding box center [478, 463] width 24 height 13
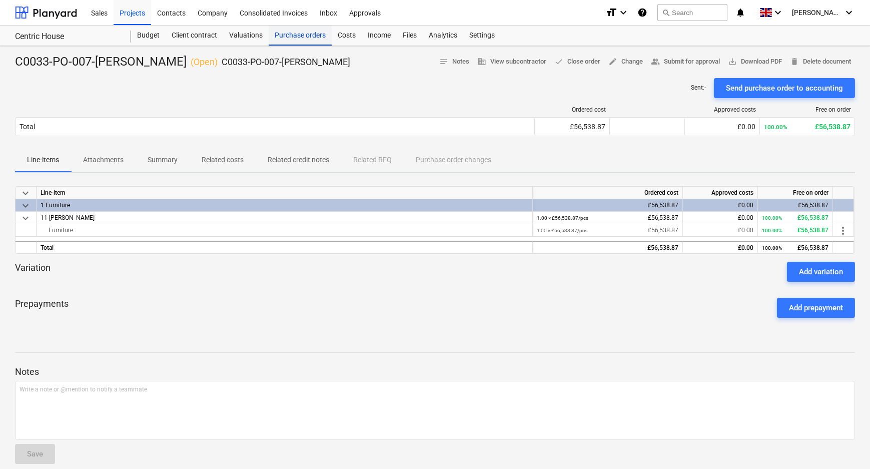
click at [290, 34] on div "Purchase orders" at bounding box center [300, 36] width 63 height 20
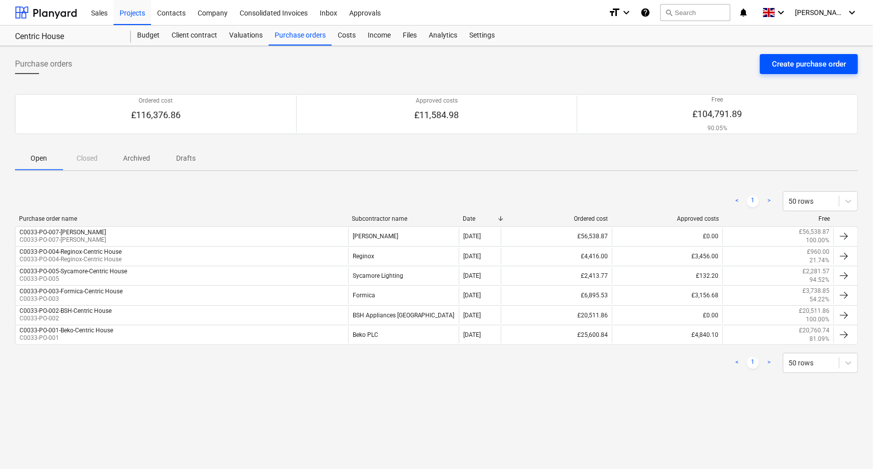
click at [805, 68] on div "Create purchase order" at bounding box center [809, 64] width 74 height 13
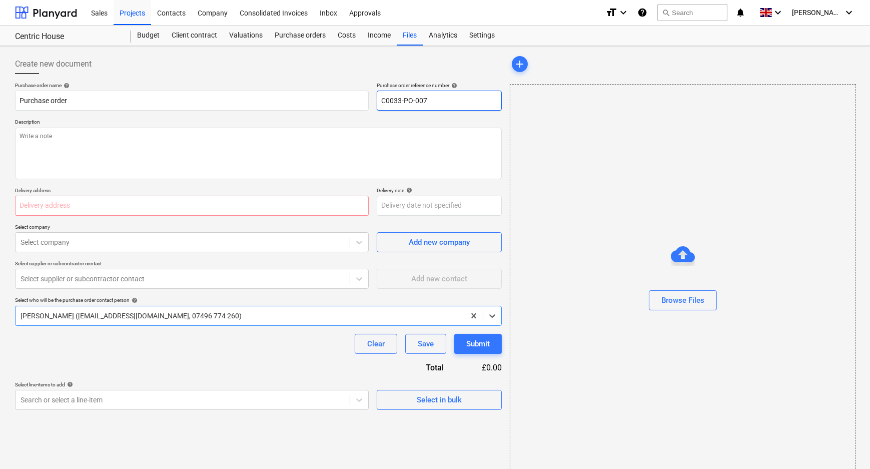
click at [439, 101] on input "C0033-PO-007" at bounding box center [439, 101] width 125 height 20
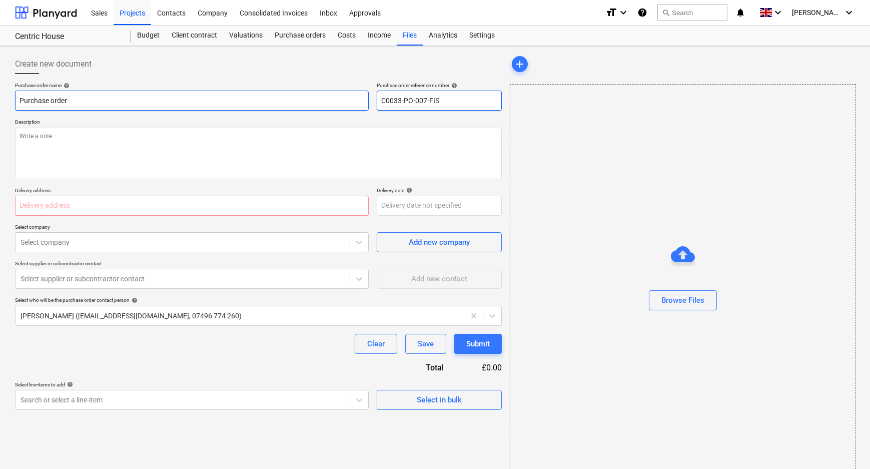
drag, startPoint x: 454, startPoint y: 102, endPoint x: 225, endPoint y: 104, distance: 229.1
click at [272, 104] on div "Purchase order name help Purchase order Purchase order reference number help C0…" at bounding box center [258, 96] width 487 height 29
drag, startPoint x: 109, startPoint y: 101, endPoint x: -24, endPoint y: 101, distance: 132.1
click at [0, 101] on html "Sales Projects Contacts Company Consolidated Invoices Inbox Approvals format_si…" at bounding box center [435, 234] width 870 height 469
paste input "C0033-PO-007-FIS"
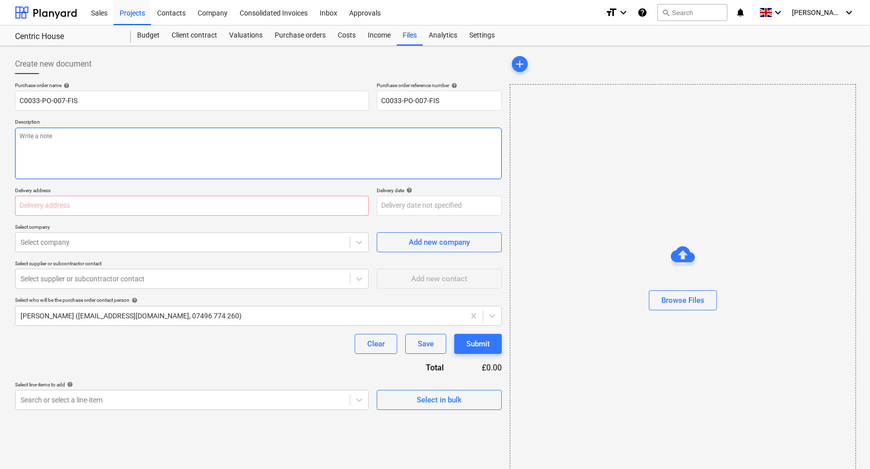
click at [71, 140] on textarea at bounding box center [258, 154] width 487 height 52
paste textarea "C0033-PO-007-FIS"
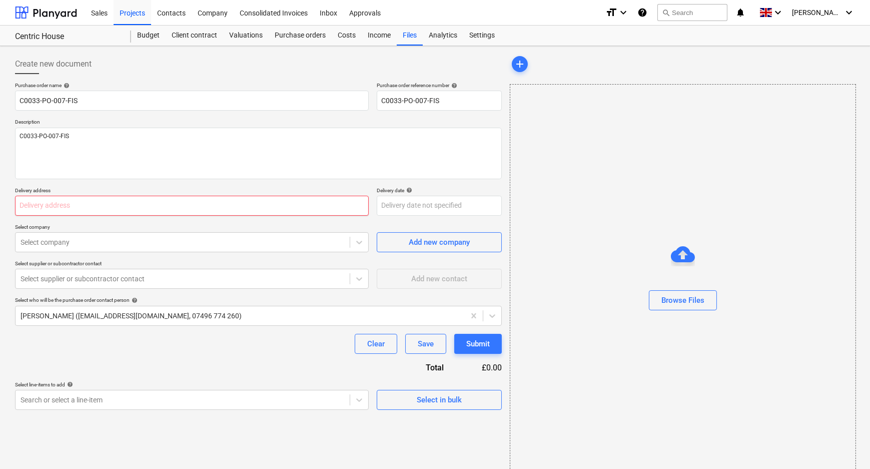
click at [165, 209] on input "text" at bounding box center [192, 206] width 354 height 20
paste input "[STREET_ADDRESS]"
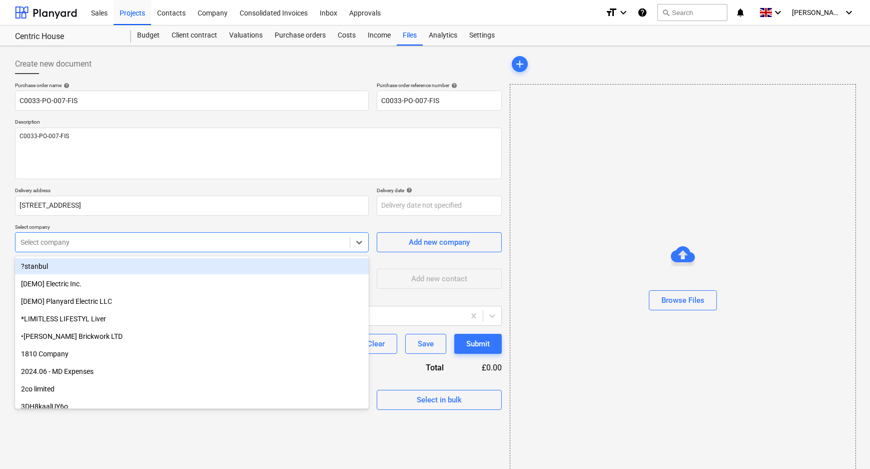
click at [174, 246] on div at bounding box center [183, 242] width 324 height 10
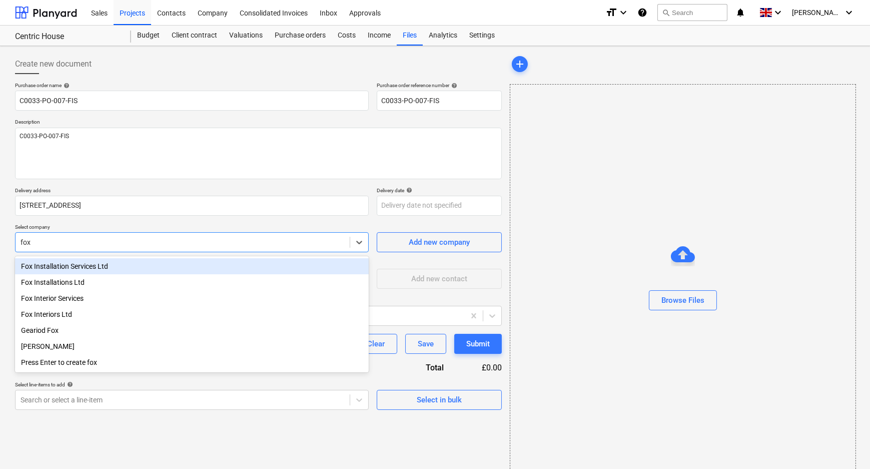
click at [101, 269] on div "Fox Installation Services Ltd" at bounding box center [192, 266] width 354 height 16
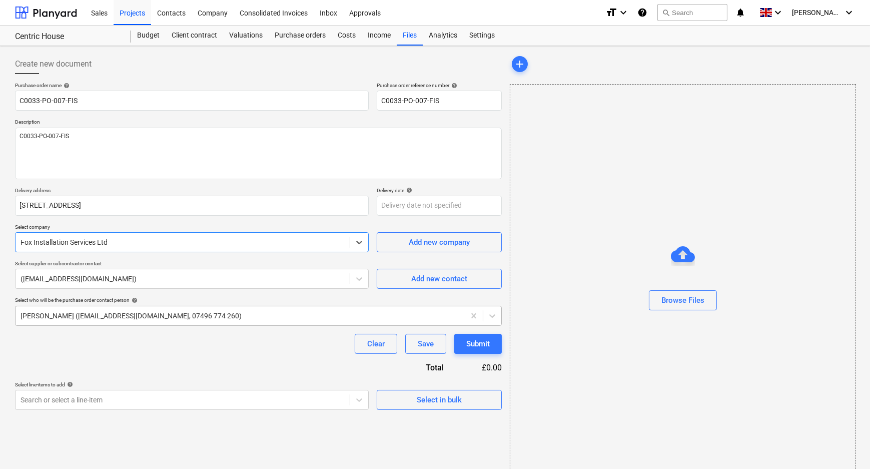
click at [123, 313] on div at bounding box center [240, 316] width 439 height 10
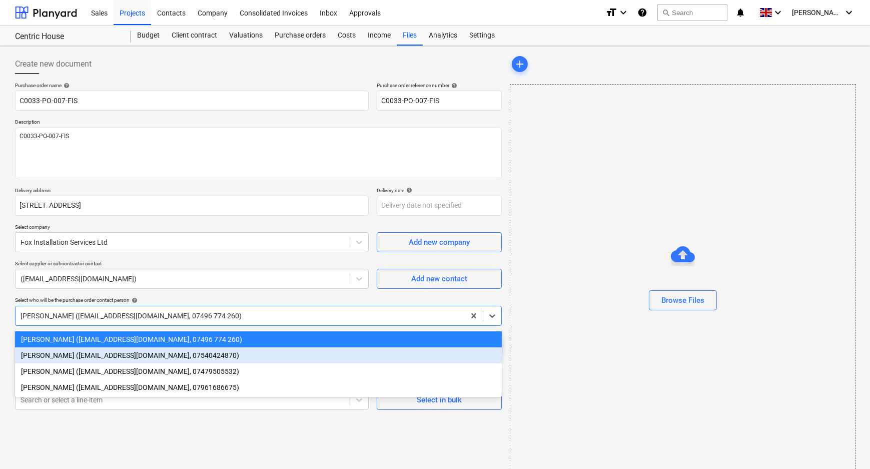
click at [119, 355] on div "[PERSON_NAME] ([EMAIL_ADDRESS][DOMAIN_NAME], 07540424870)" at bounding box center [258, 355] width 487 height 16
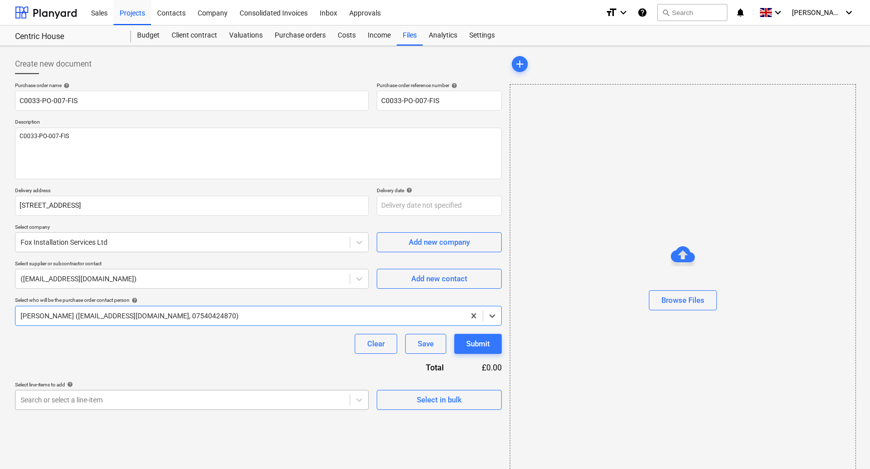
click at [129, 393] on body "Sales Projects Contacts Company Consolidated Invoices Inbox Approvals format_si…" at bounding box center [435, 234] width 870 height 469
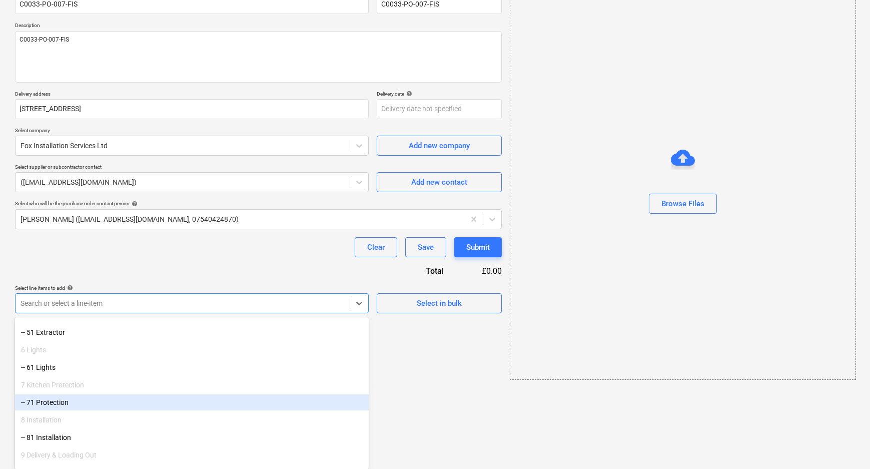
scroll to position [218, 0]
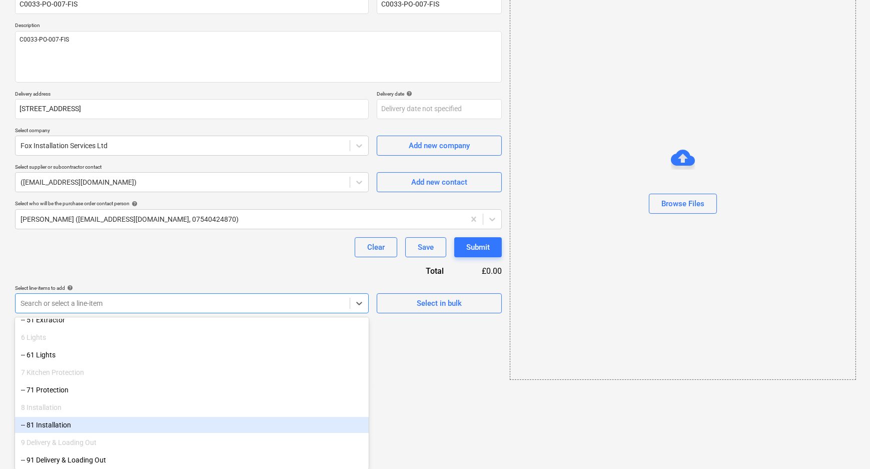
click at [76, 431] on div "-- 81 Installation" at bounding box center [192, 425] width 354 height 16
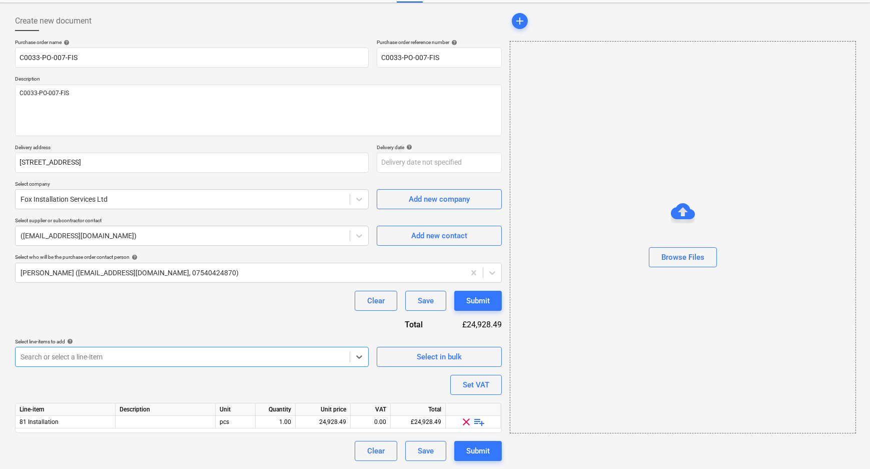
scroll to position [43, 0]
click at [481, 422] on span "playlist_add" at bounding box center [480, 422] width 12 height 12
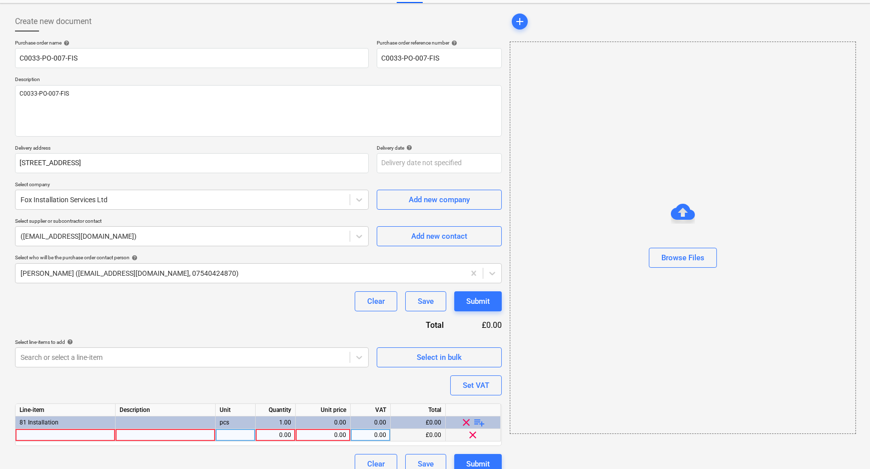
click at [77, 431] on div at bounding box center [66, 435] width 100 height 13
click at [67, 450] on div "Purchase order name help C0033-PO-007-FIS Purchase order reference number help …" at bounding box center [258, 257] width 487 height 434
click at [334, 432] on div "0.00" at bounding box center [323, 435] width 47 height 13
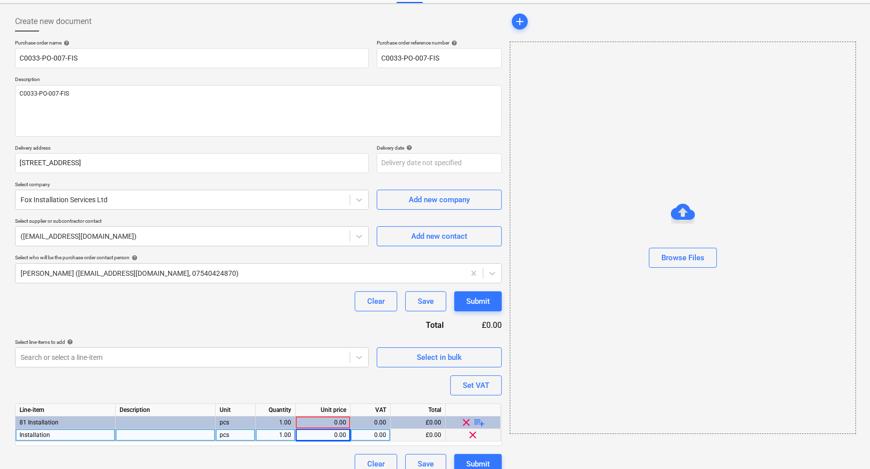
click at [336, 434] on div "0.00" at bounding box center [323, 435] width 47 height 13
click at [265, 451] on div "Purchase order name help C0033-PO-007-FIS Purchase order reference number help …" at bounding box center [258, 257] width 487 height 434
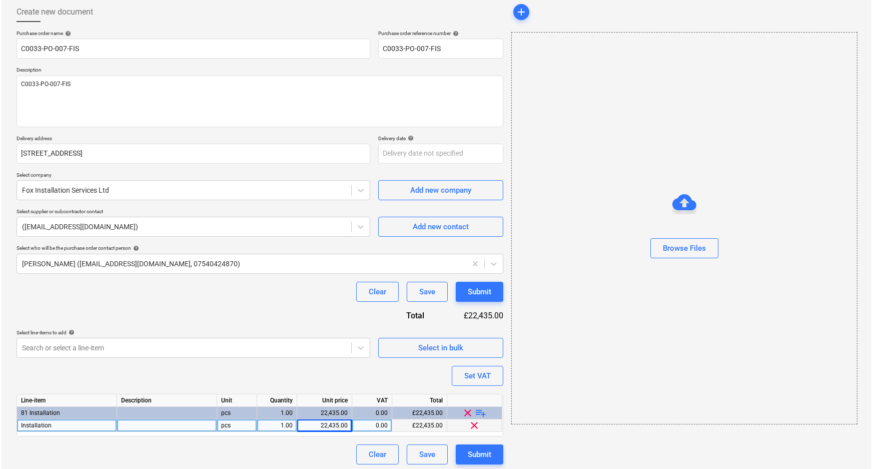
scroll to position [55, 0]
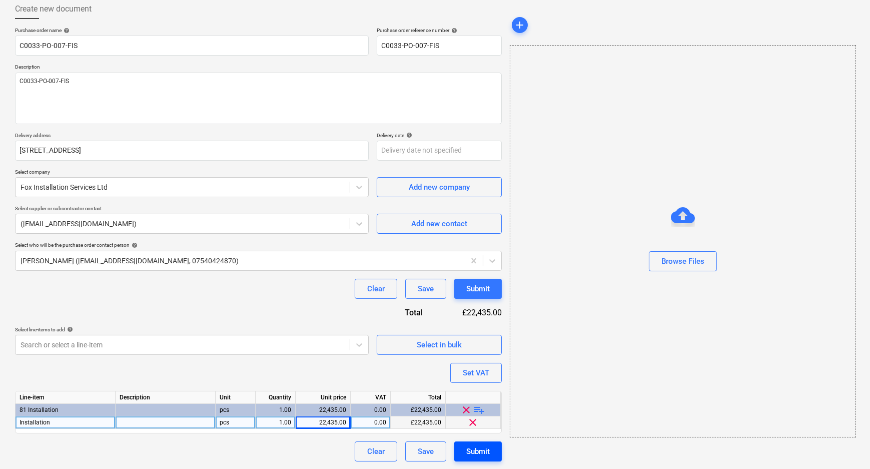
click at [471, 453] on div "Submit" at bounding box center [478, 451] width 24 height 13
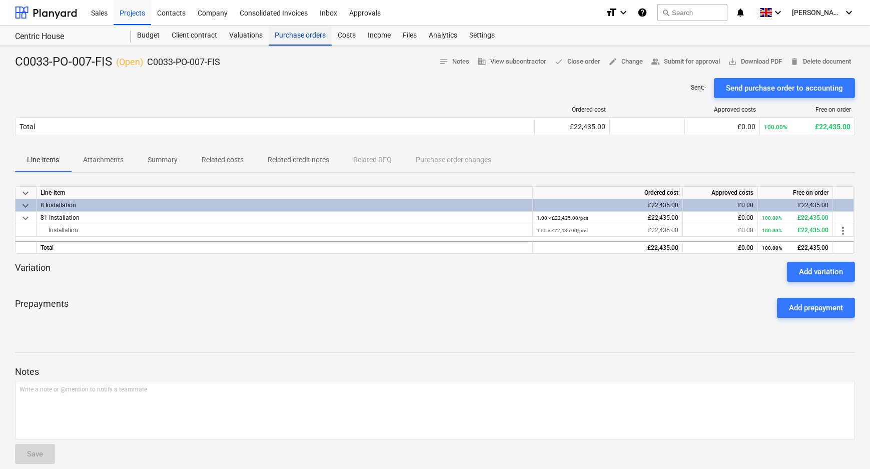
click at [301, 39] on div "Purchase orders" at bounding box center [300, 36] width 63 height 20
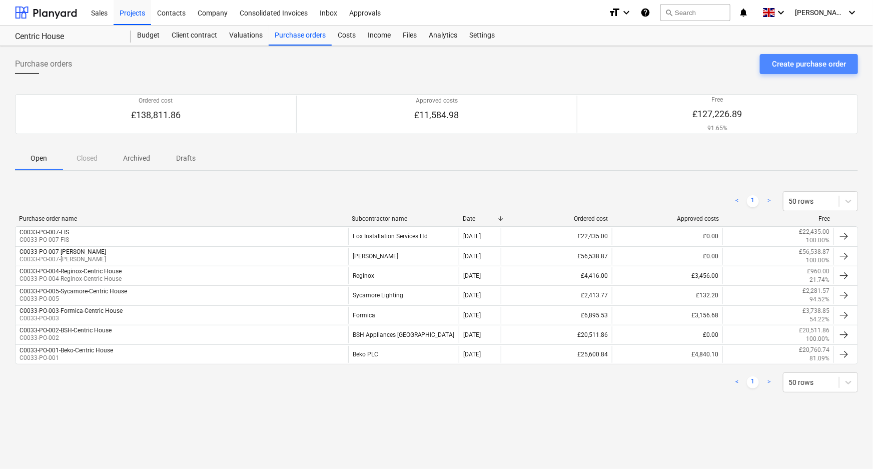
click at [786, 61] on div "Create purchase order" at bounding box center [809, 64] width 74 height 13
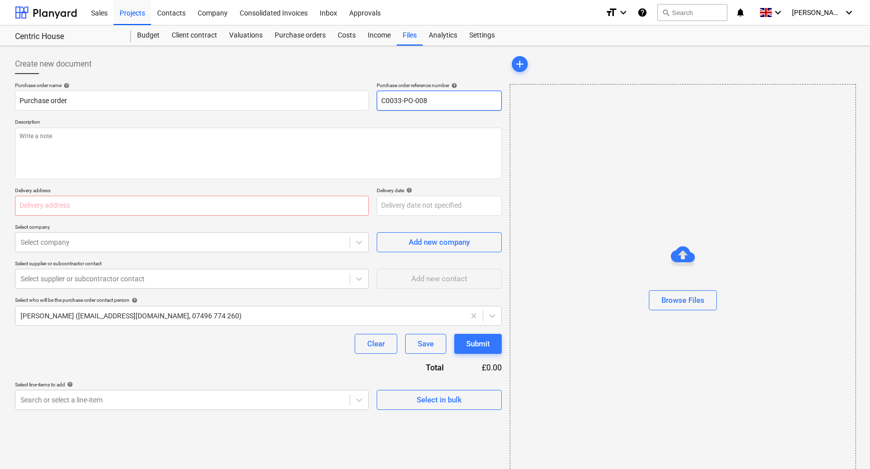
click at [453, 95] on input "C0033-PO-008" at bounding box center [439, 101] width 125 height 20
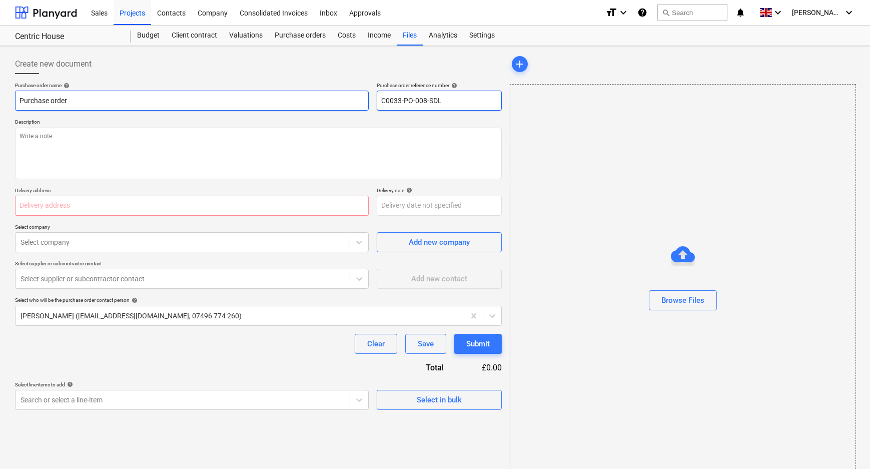
drag, startPoint x: 443, startPoint y: 98, endPoint x: 329, endPoint y: 98, distance: 113.6
click at [344, 98] on div "Purchase order name help Purchase order Purchase order reference number help C0…" at bounding box center [258, 96] width 487 height 29
drag, startPoint x: 35, startPoint y: 102, endPoint x: 19, endPoint y: 110, distance: 18.6
click at [0, 102] on html "Sales Projects Contacts Company Consolidated Invoices Inbox Approvals format_si…" at bounding box center [435, 234] width 870 height 469
paste input "C0033-PO-008-SDL"
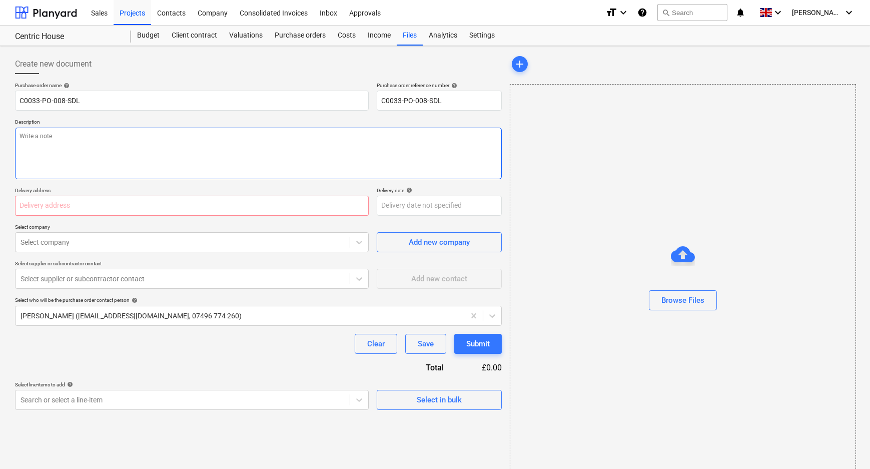
click at [132, 145] on textarea at bounding box center [258, 154] width 487 height 52
paste textarea "C0033-PO-008-SDL"
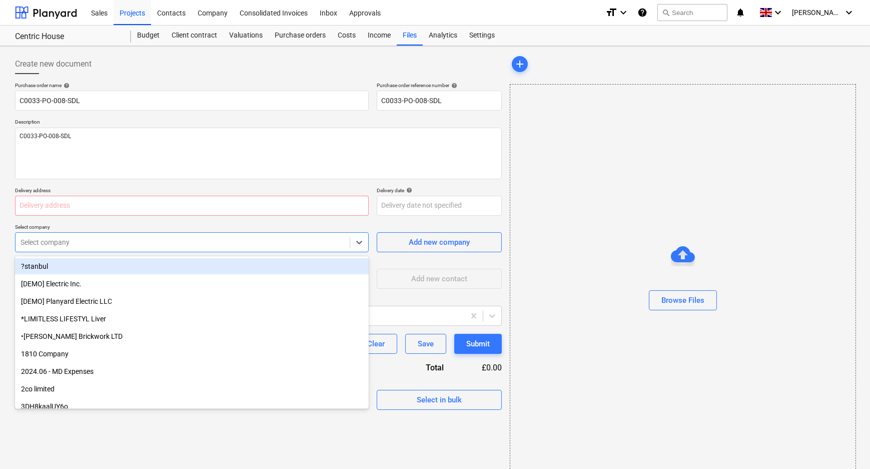
click at [199, 244] on div at bounding box center [183, 242] width 324 height 10
paste input "[STREET_ADDRESS]"
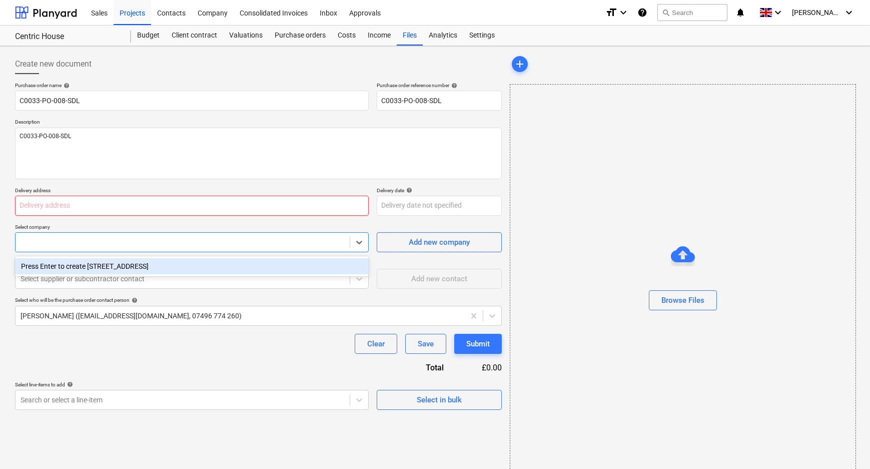
click at [167, 200] on input "text" at bounding box center [192, 206] width 354 height 20
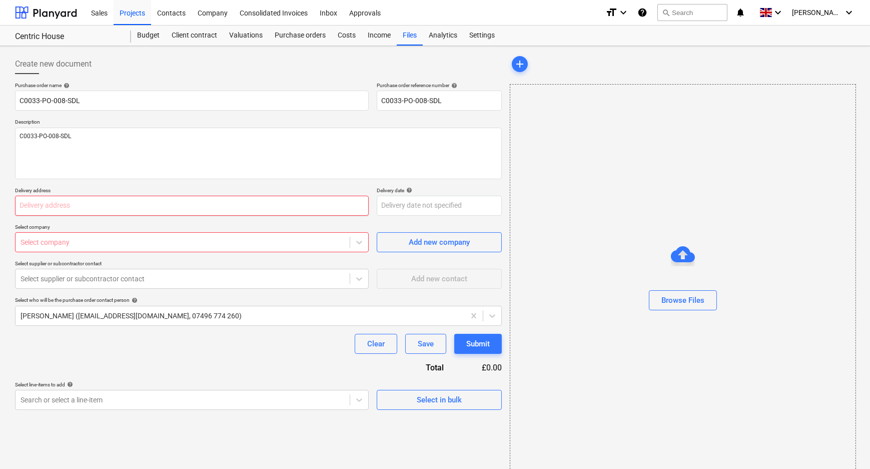
paste input "[STREET_ADDRESS]"
click at [190, 242] on div at bounding box center [183, 242] width 324 height 10
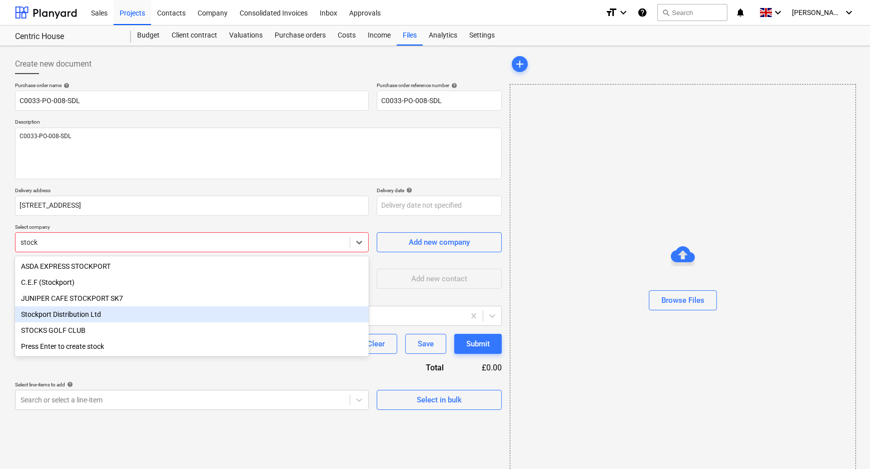
click at [122, 317] on div "Stockport Distribution Ltd" at bounding box center [192, 314] width 354 height 16
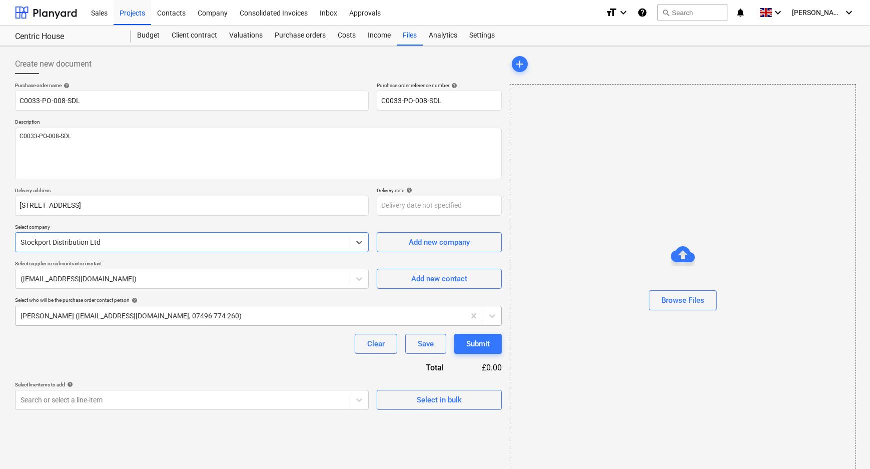
click at [121, 314] on div at bounding box center [240, 316] width 439 height 10
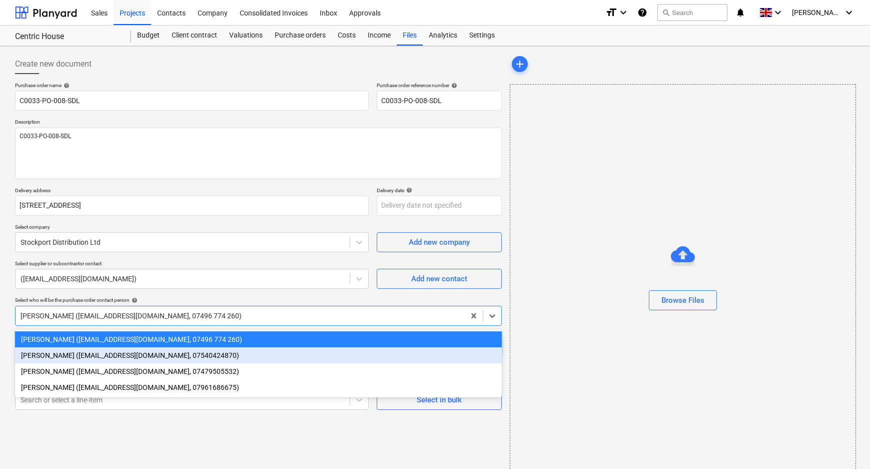
click at [106, 352] on div "[PERSON_NAME] ([EMAIL_ADDRESS][DOMAIN_NAME], 07540424870)" at bounding box center [258, 355] width 487 height 16
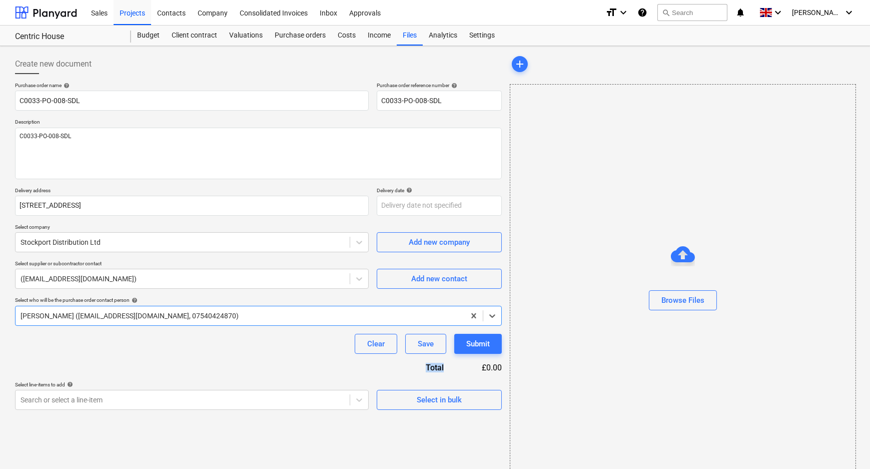
click at [106, 352] on div "Clear Save Submit" at bounding box center [258, 344] width 487 height 20
click at [108, 398] on body "Sales Projects Contacts Company Consolidated Invoices Inbox Approvals format_si…" at bounding box center [435, 234] width 870 height 469
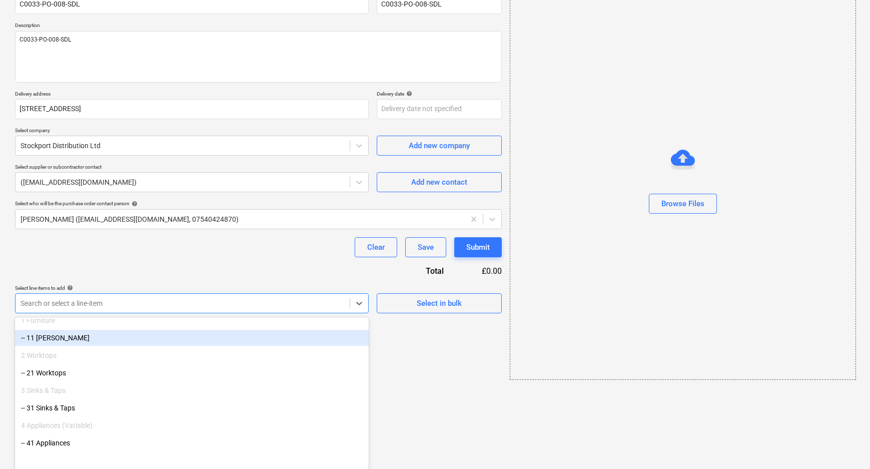
scroll to position [218, 0]
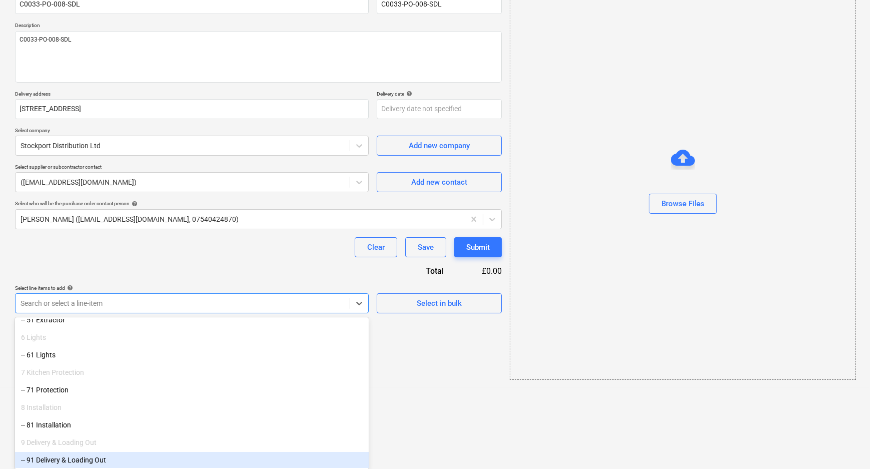
click at [85, 464] on div "-- 91 Delivery & Loading Out" at bounding box center [192, 460] width 354 height 16
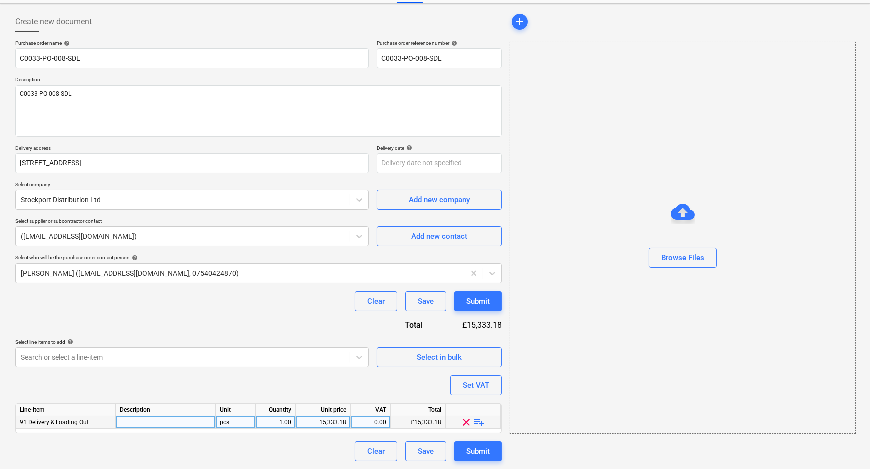
click at [480, 423] on span "playlist_add" at bounding box center [480, 422] width 12 height 12
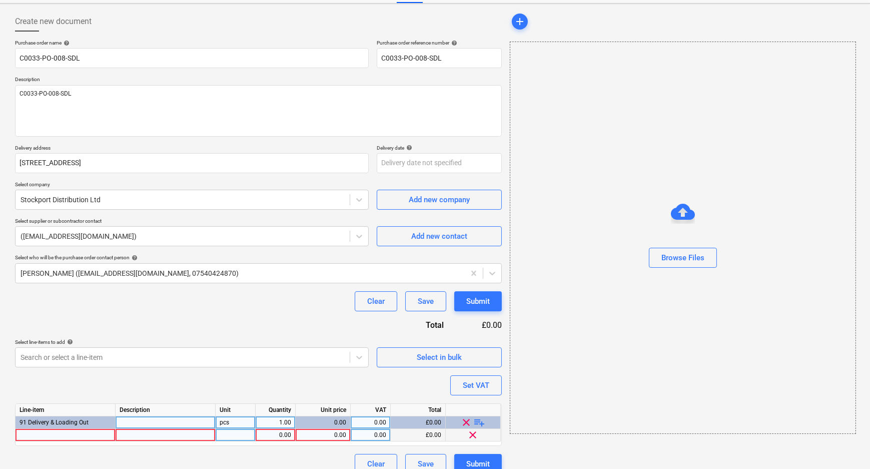
click at [98, 435] on div at bounding box center [66, 435] width 100 height 13
click at [330, 433] on div "0.00" at bounding box center [323, 435] width 47 height 13
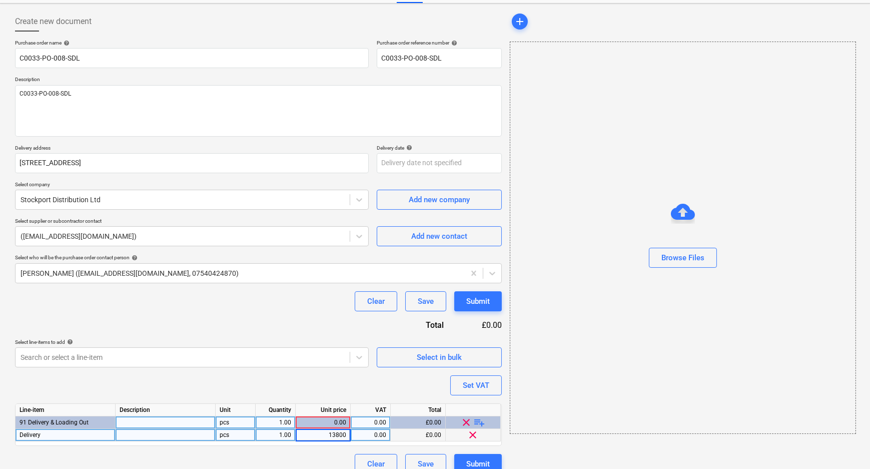
click at [329, 457] on div "Clear Save Submit" at bounding box center [258, 464] width 487 height 20
click at [489, 462] on div "Submit" at bounding box center [478, 463] width 24 height 13
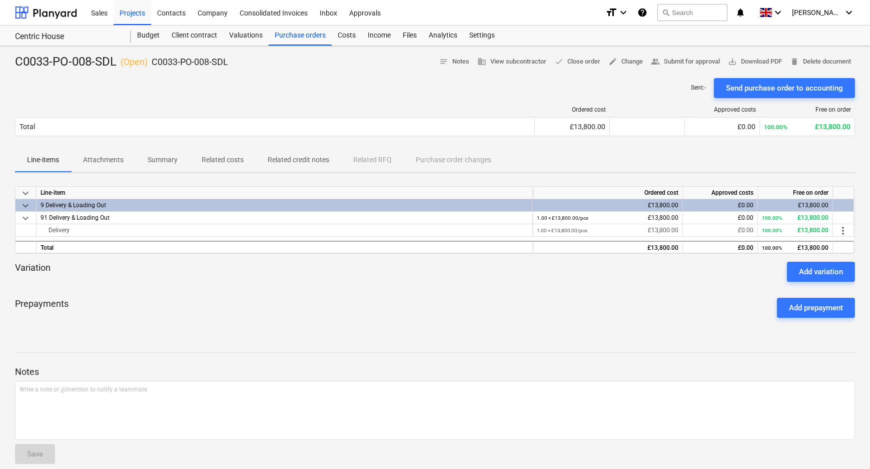
click at [236, 304] on div "Prepayments Add prepayment" at bounding box center [435, 308] width 840 height 36
click at [305, 37] on div "Purchase orders" at bounding box center [300, 36] width 63 height 20
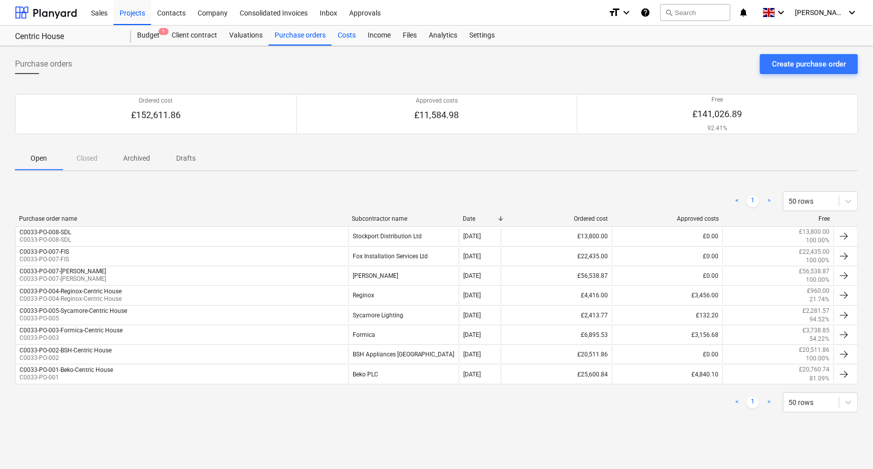
click at [339, 29] on div "Costs" at bounding box center [347, 36] width 30 height 20
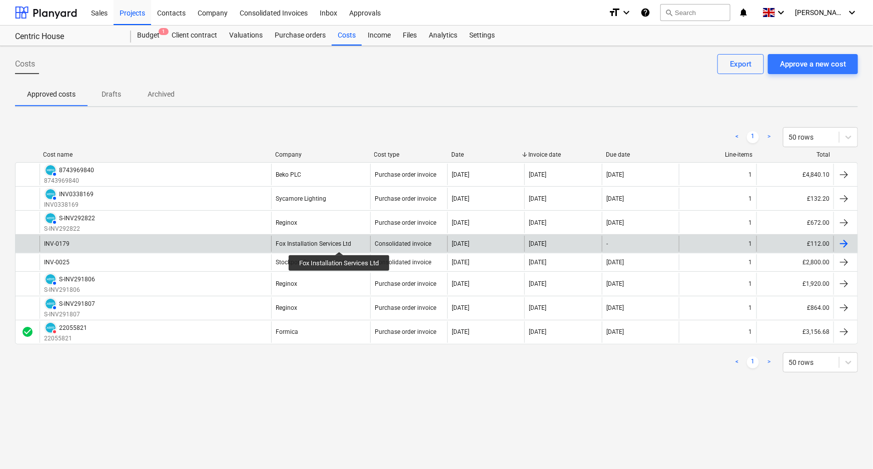
click at [340, 243] on div "Fox Installation Services Ltd" at bounding box center [314, 243] width 76 height 7
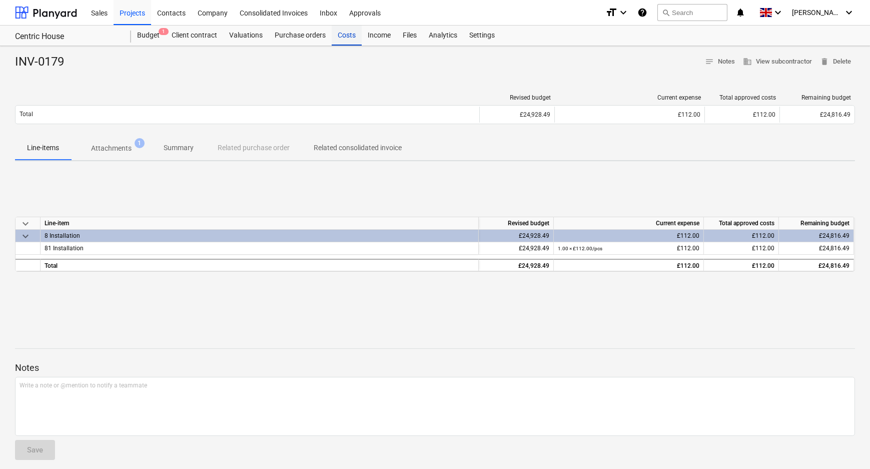
click at [348, 39] on div "Costs" at bounding box center [347, 36] width 30 height 20
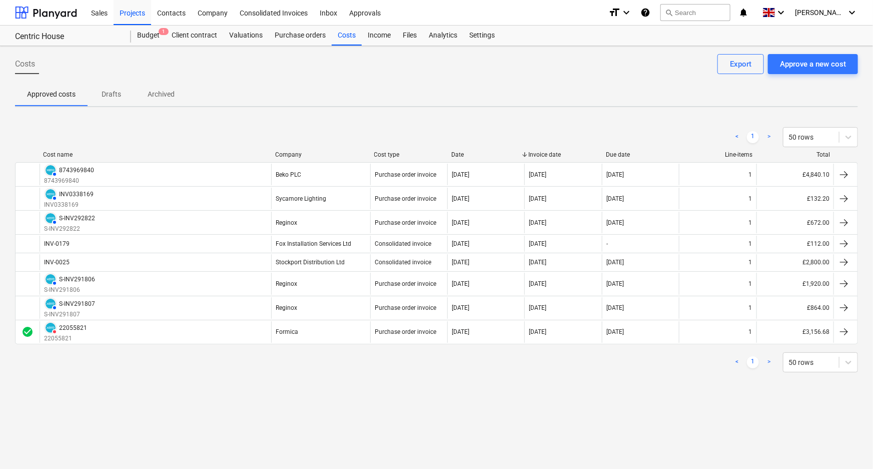
click at [400, 129] on div "< 1 > 50 rows" at bounding box center [436, 137] width 843 height 20
click at [143, 14] on div "Projects" at bounding box center [133, 12] width 38 height 26
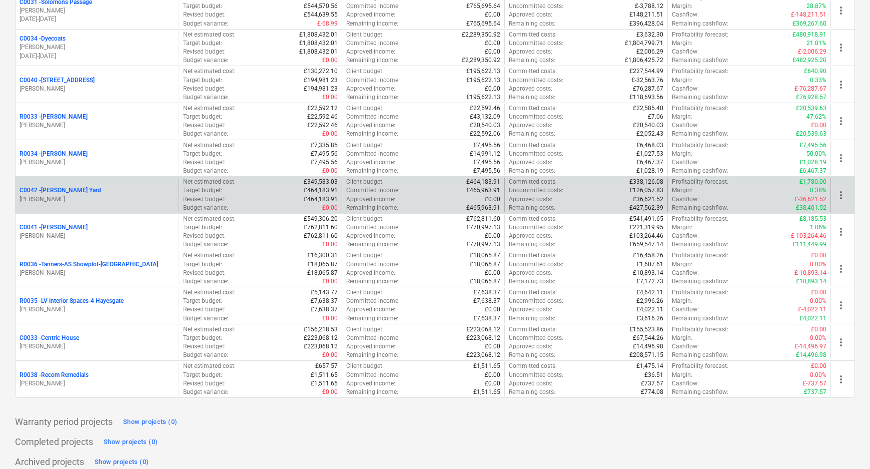
scroll to position [178, 0]
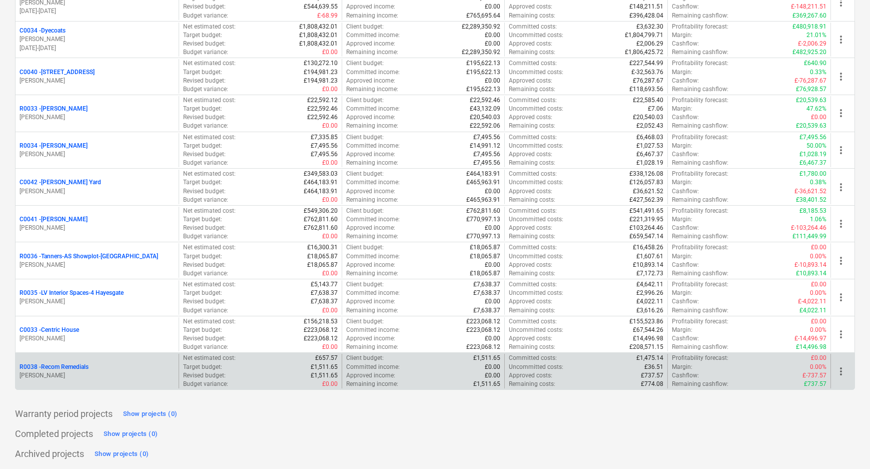
click at [83, 364] on p "R0038 - Recom Remedials" at bounding box center [54, 367] width 69 height 9
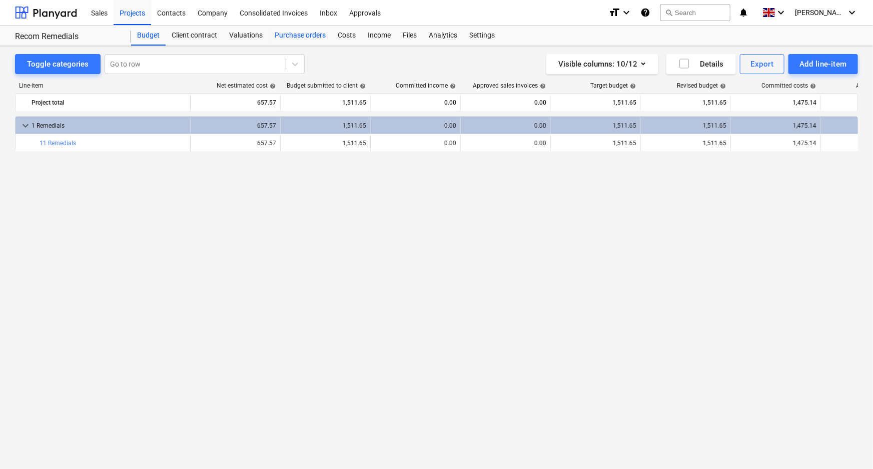
click at [316, 30] on div "Purchase orders" at bounding box center [300, 36] width 63 height 20
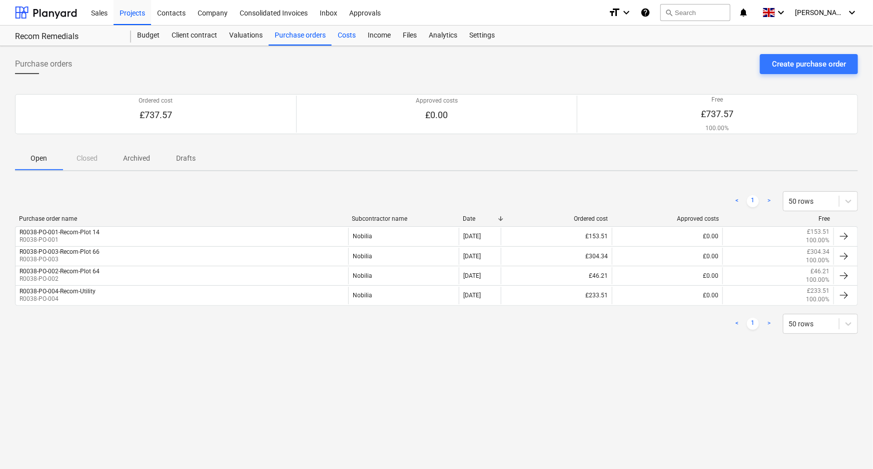
click at [356, 30] on div "Costs" at bounding box center [347, 36] width 30 height 20
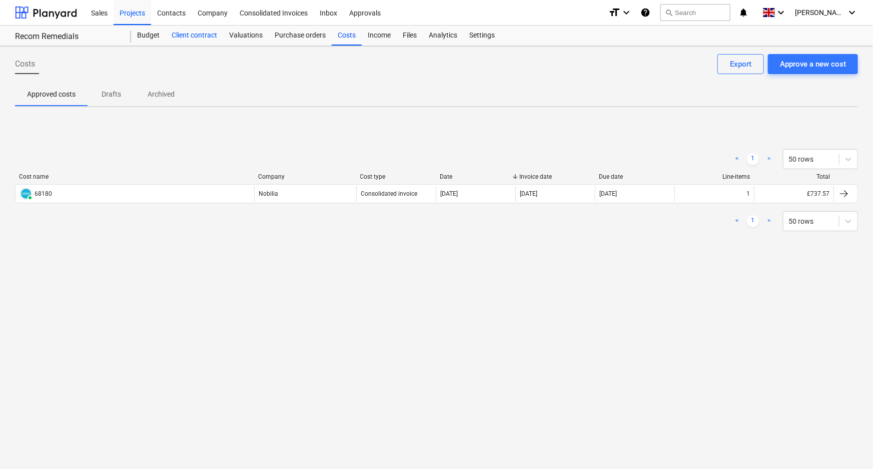
click at [177, 35] on div "Client contract" at bounding box center [195, 36] width 58 height 20
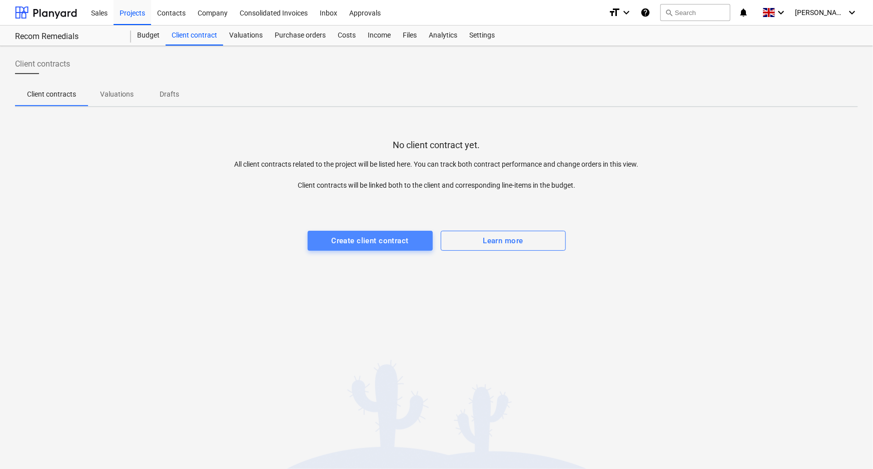
click at [365, 243] on div "Create client contract" at bounding box center [369, 240] width 77 height 13
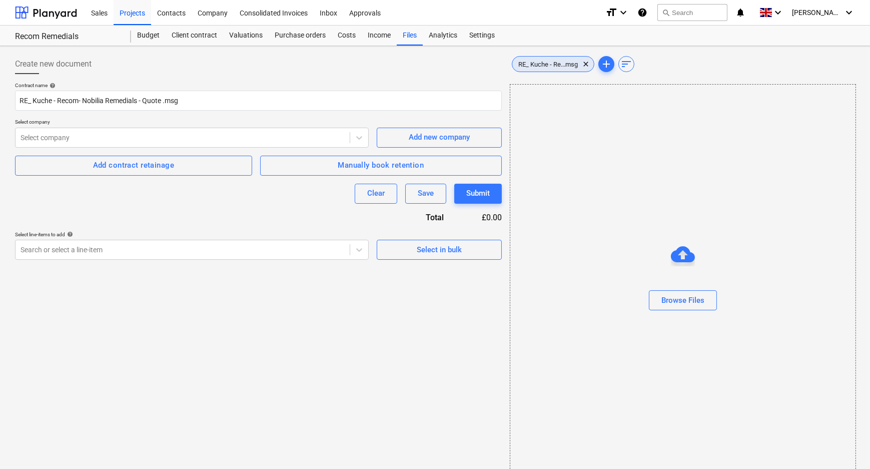
click at [544, 63] on span "RE_ Kuche - Re...msg" at bounding box center [548, 65] width 72 height 8
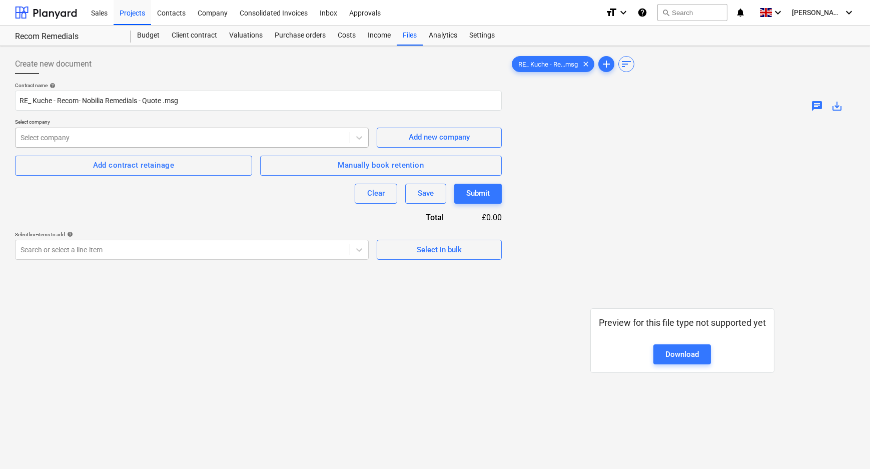
click at [59, 142] on div at bounding box center [183, 138] width 324 height 10
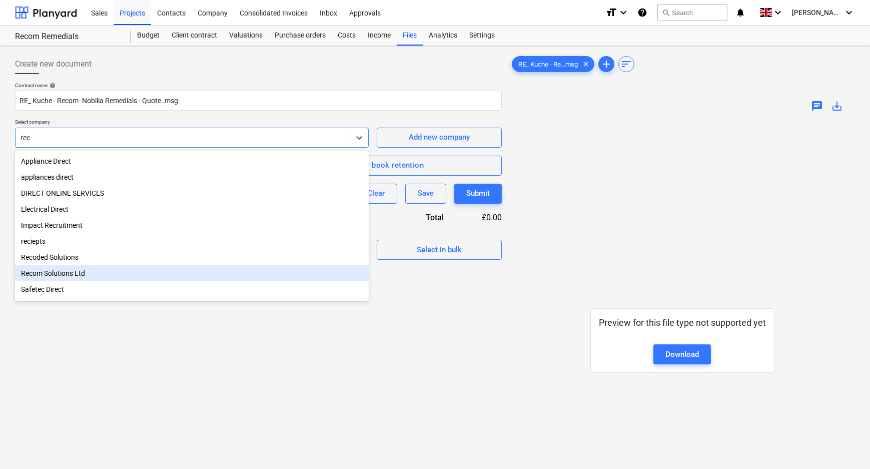
click at [80, 273] on div "Recom Solutions Ltd" at bounding box center [192, 273] width 354 height 16
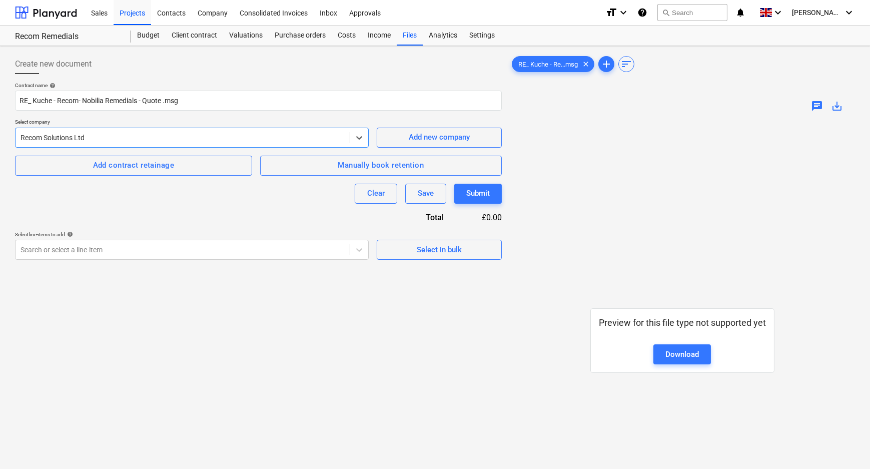
click at [157, 312] on div "Create new document Contract name help RE_ Kuche - Recom- Nobilia Remedials - Q…" at bounding box center [258, 307] width 495 height 515
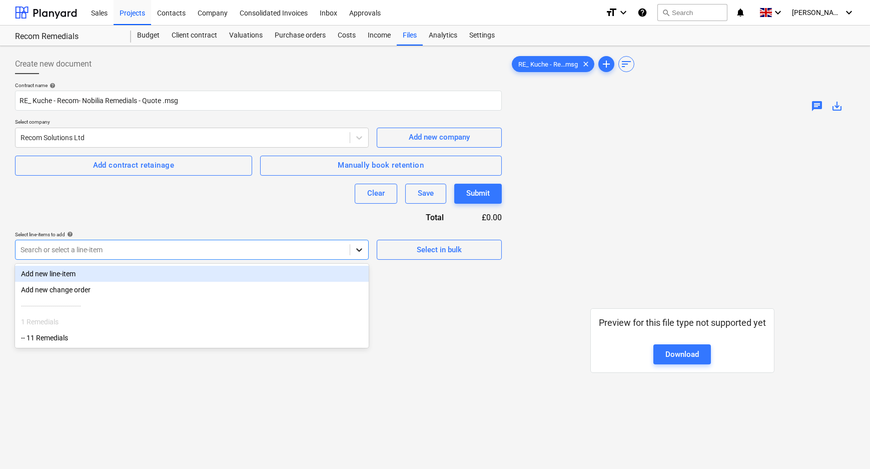
click at [358, 249] on icon at bounding box center [359, 250] width 10 height 10
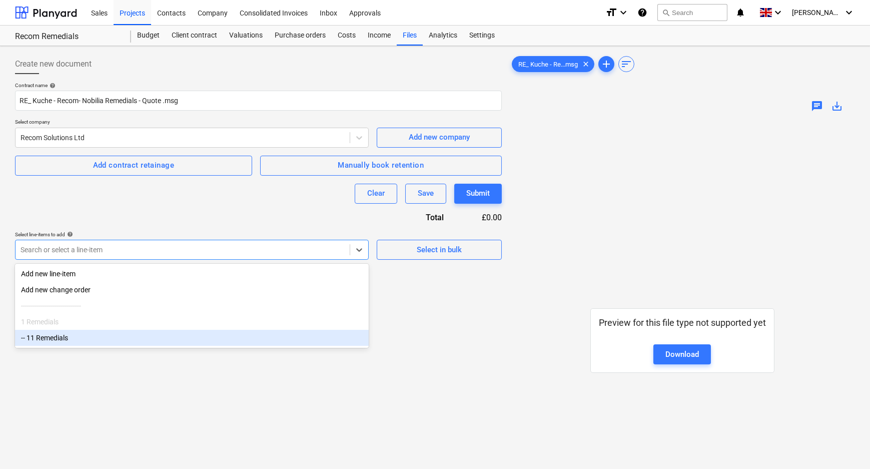
click at [88, 343] on div "-- 11 Remedials" at bounding box center [192, 338] width 354 height 16
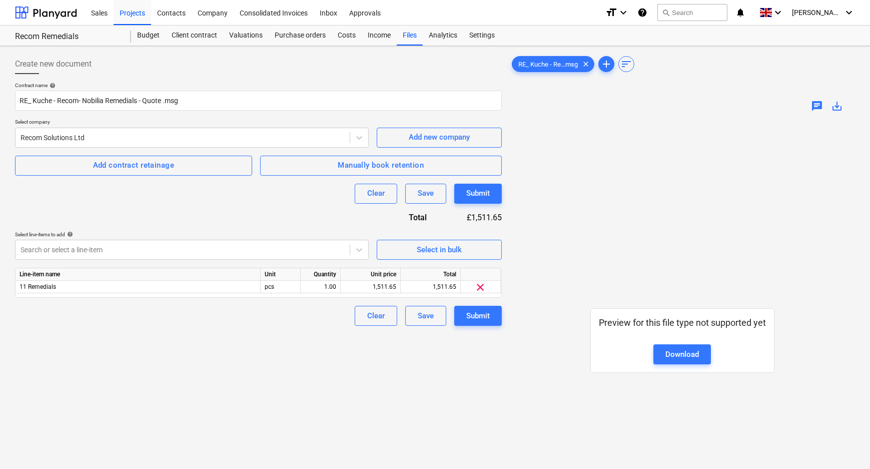
click at [330, 325] on div "Clear Save Submit" at bounding box center [258, 316] width 487 height 20
click at [534, 336] on div "Preview for this file type not supported yet Download" at bounding box center [682, 340] width 345 height 441
click at [482, 314] on div "Submit" at bounding box center [478, 315] width 24 height 13
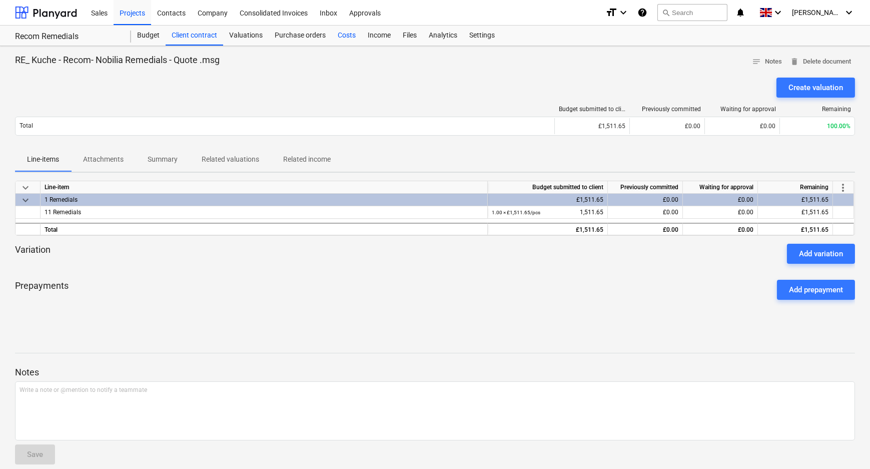
click at [342, 37] on div "Costs" at bounding box center [347, 36] width 30 height 20
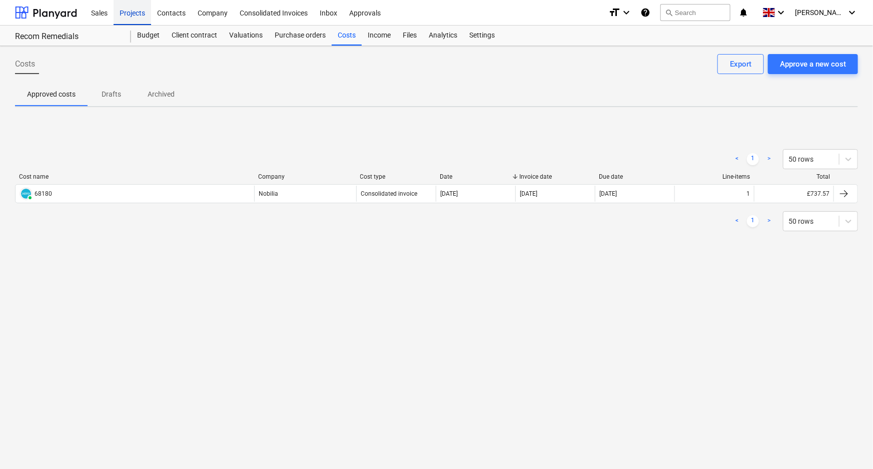
click at [116, 9] on div "Projects" at bounding box center [133, 12] width 38 height 26
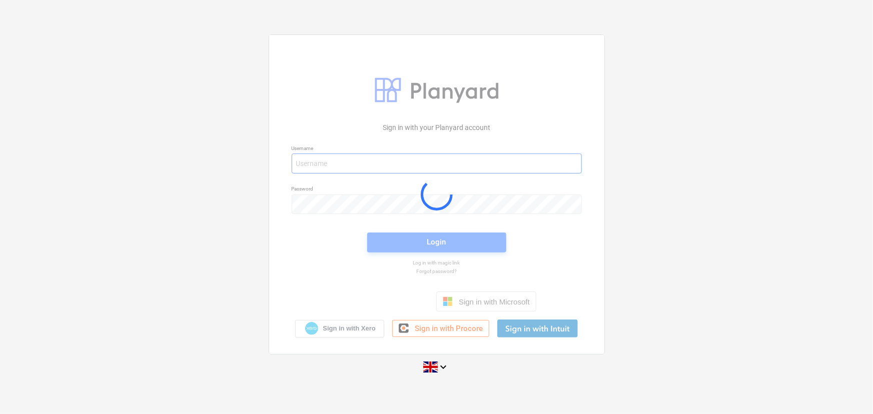
type input "[EMAIL_ADDRESS][DOMAIN_NAME]"
click at [454, 245] on div at bounding box center [436, 194] width 335 height 319
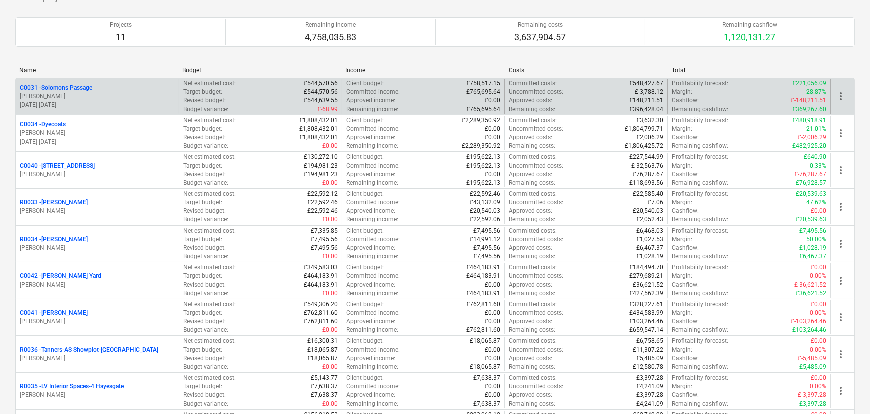
scroll to position [136, 0]
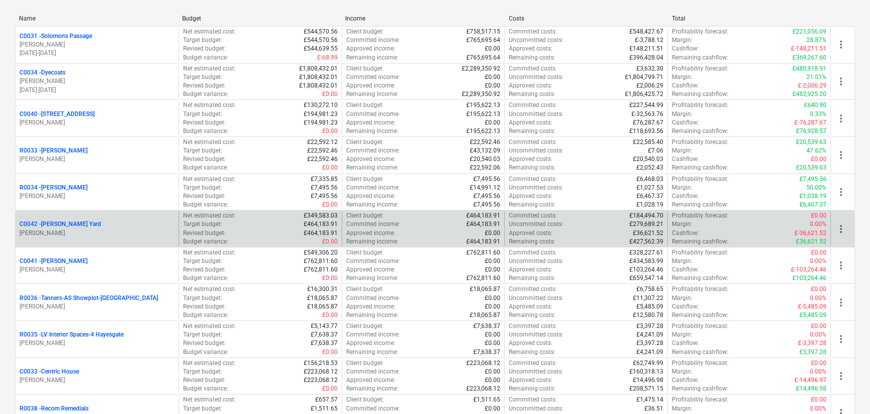
click at [66, 223] on p "C0042 - Osborne Yard" at bounding box center [61, 224] width 82 height 9
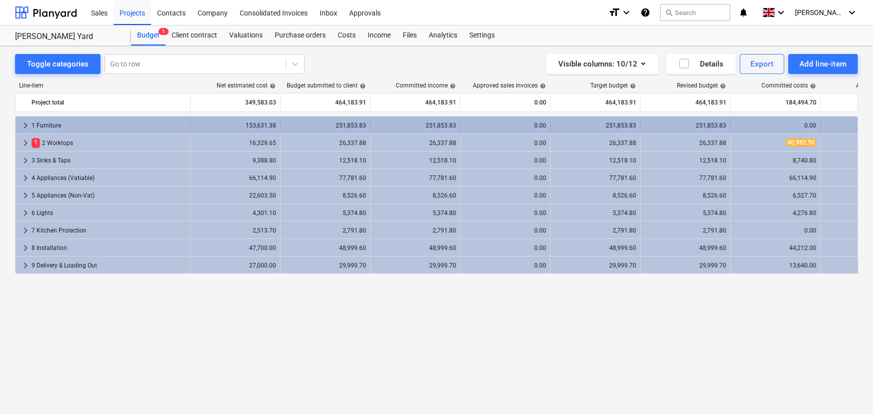
click at [120, 127] on div "1 Furniture" at bounding box center [109, 126] width 155 height 16
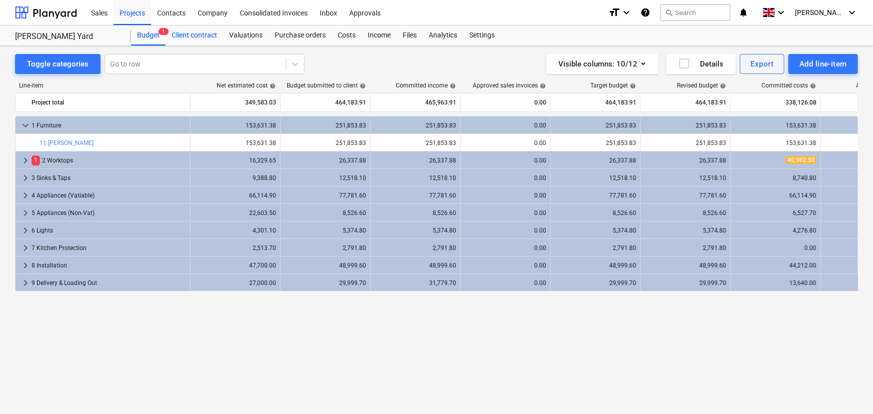
click at [166, 36] on div "Client contract" at bounding box center [195, 36] width 58 height 20
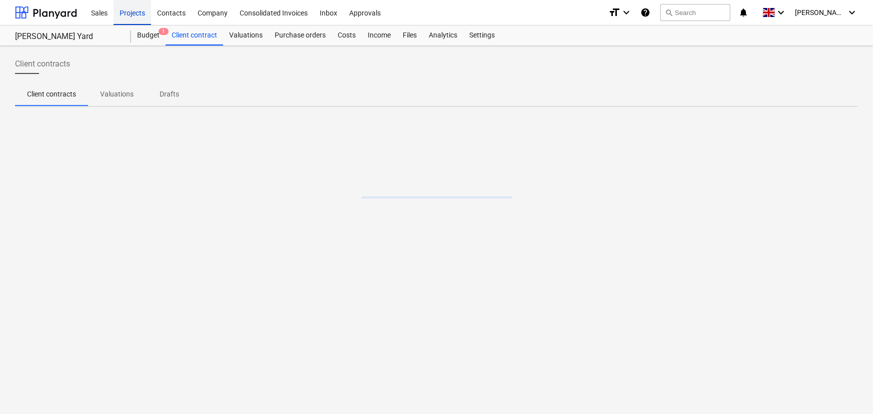
click at [133, 13] on div "Projects" at bounding box center [133, 12] width 38 height 26
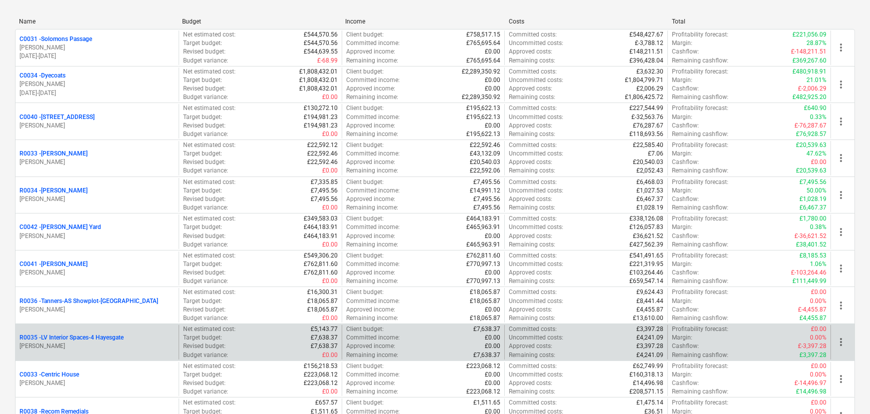
scroll to position [136, 0]
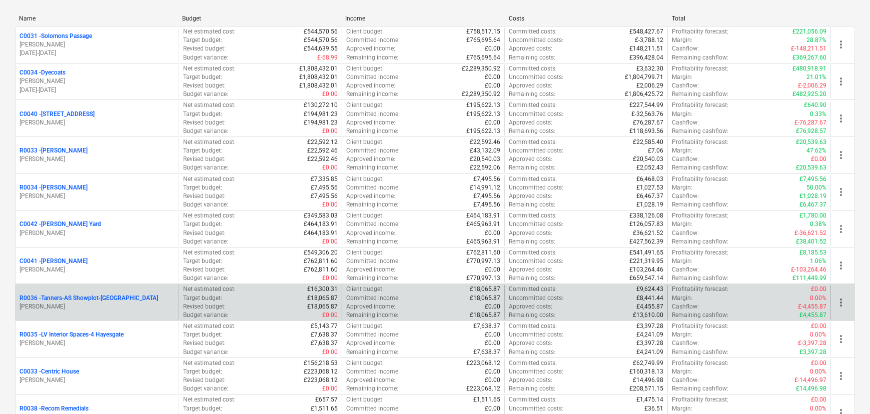
click at [67, 299] on p "R0036 - Tanners-AS Showplot-[GEOGRAPHIC_DATA]" at bounding box center [89, 298] width 139 height 9
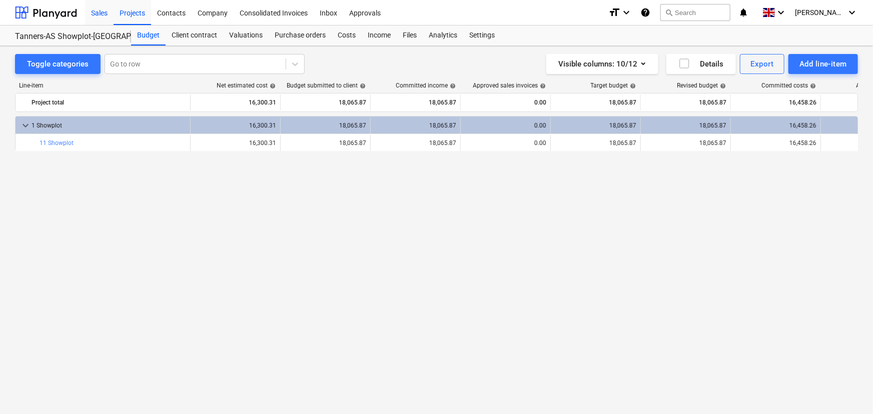
click at [104, 7] on div "Sales" at bounding box center [99, 12] width 29 height 26
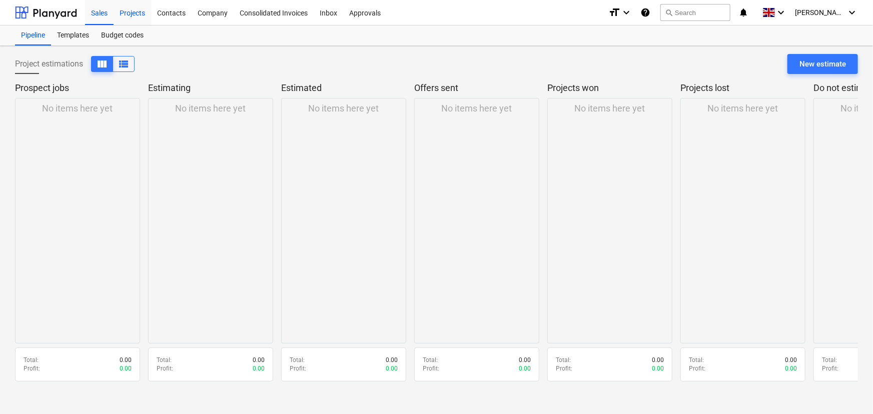
click at [130, 15] on div "Projects" at bounding box center [133, 12] width 38 height 26
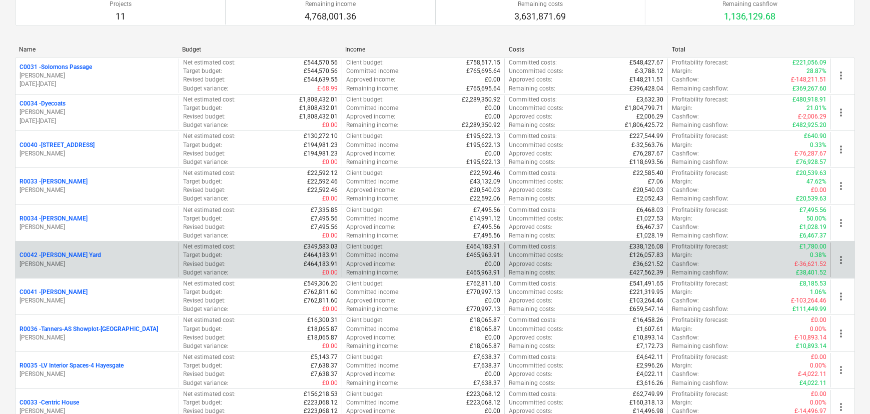
scroll to position [233, 0]
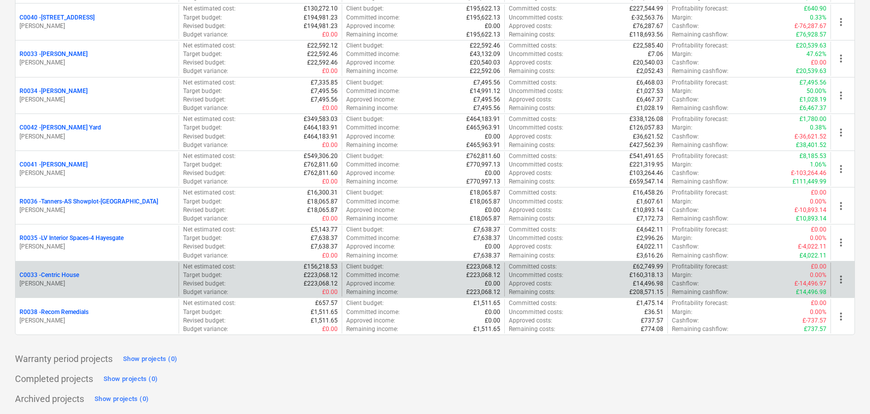
click at [65, 275] on p "C0033 - Centric House" at bounding box center [50, 275] width 60 height 9
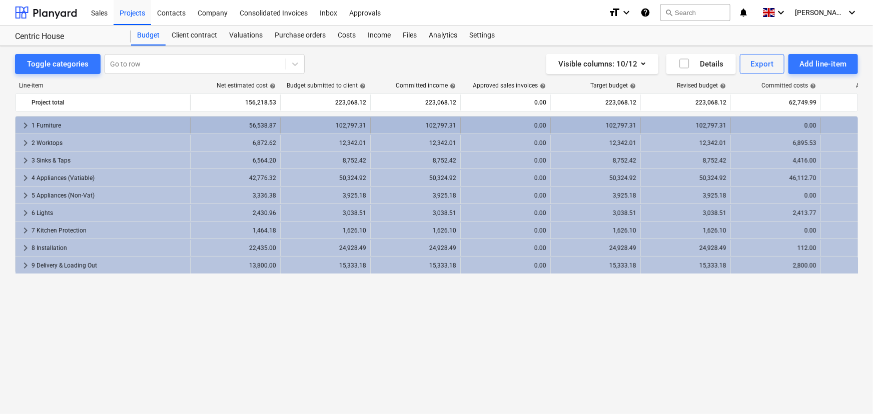
click at [232, 123] on div "56,538.87" at bounding box center [236, 125] width 82 height 7
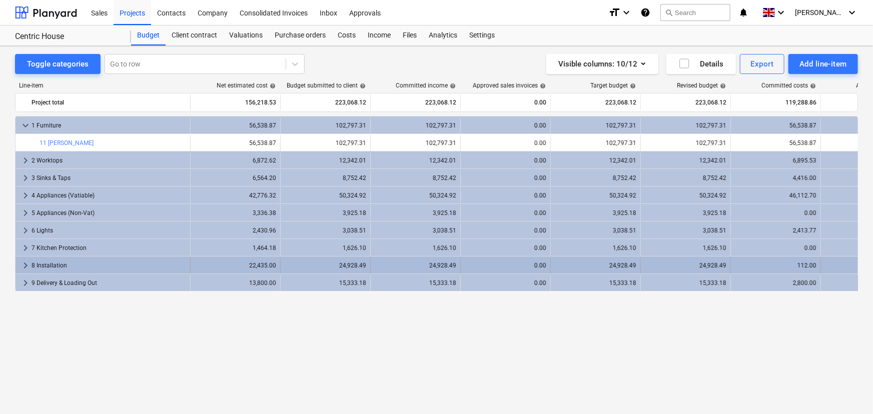
click at [21, 264] on span "keyboard_arrow_right" at bounding box center [26, 266] width 12 height 12
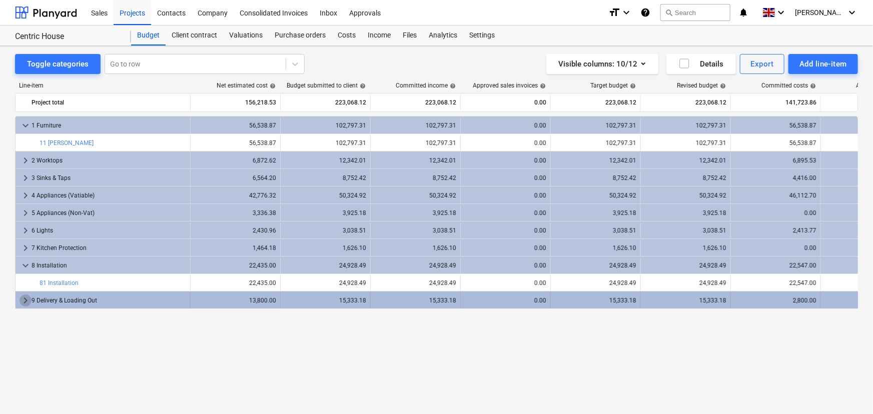
click at [25, 298] on span "keyboard_arrow_right" at bounding box center [26, 301] width 12 height 12
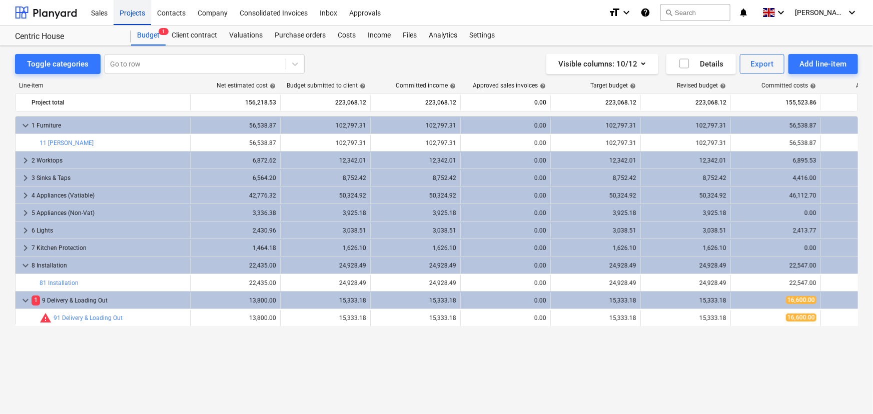
click at [125, 13] on div "Projects" at bounding box center [133, 12] width 38 height 26
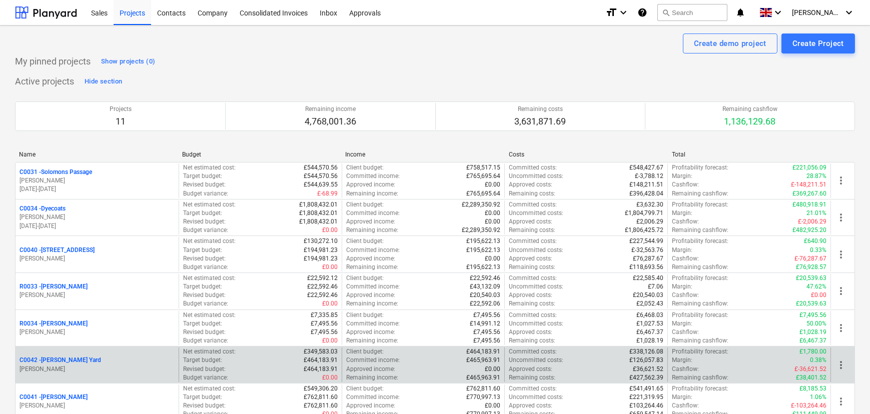
scroll to position [233, 0]
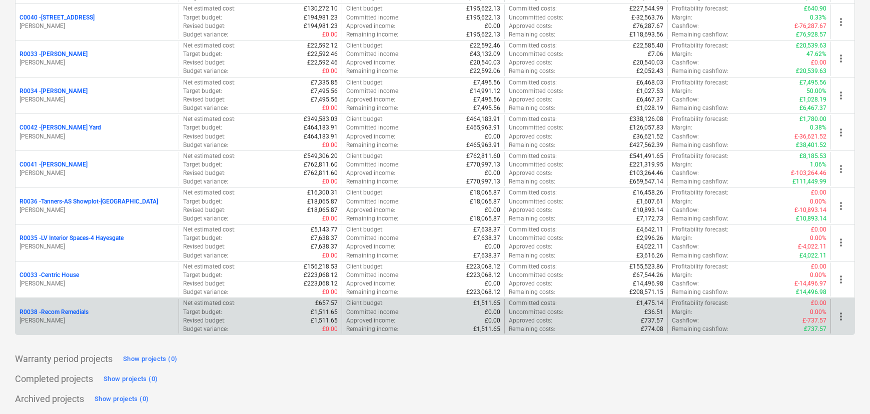
click at [68, 310] on p "R0038 - Recom Remedials" at bounding box center [54, 312] width 69 height 9
